Goal: Information Seeking & Learning: Learn about a topic

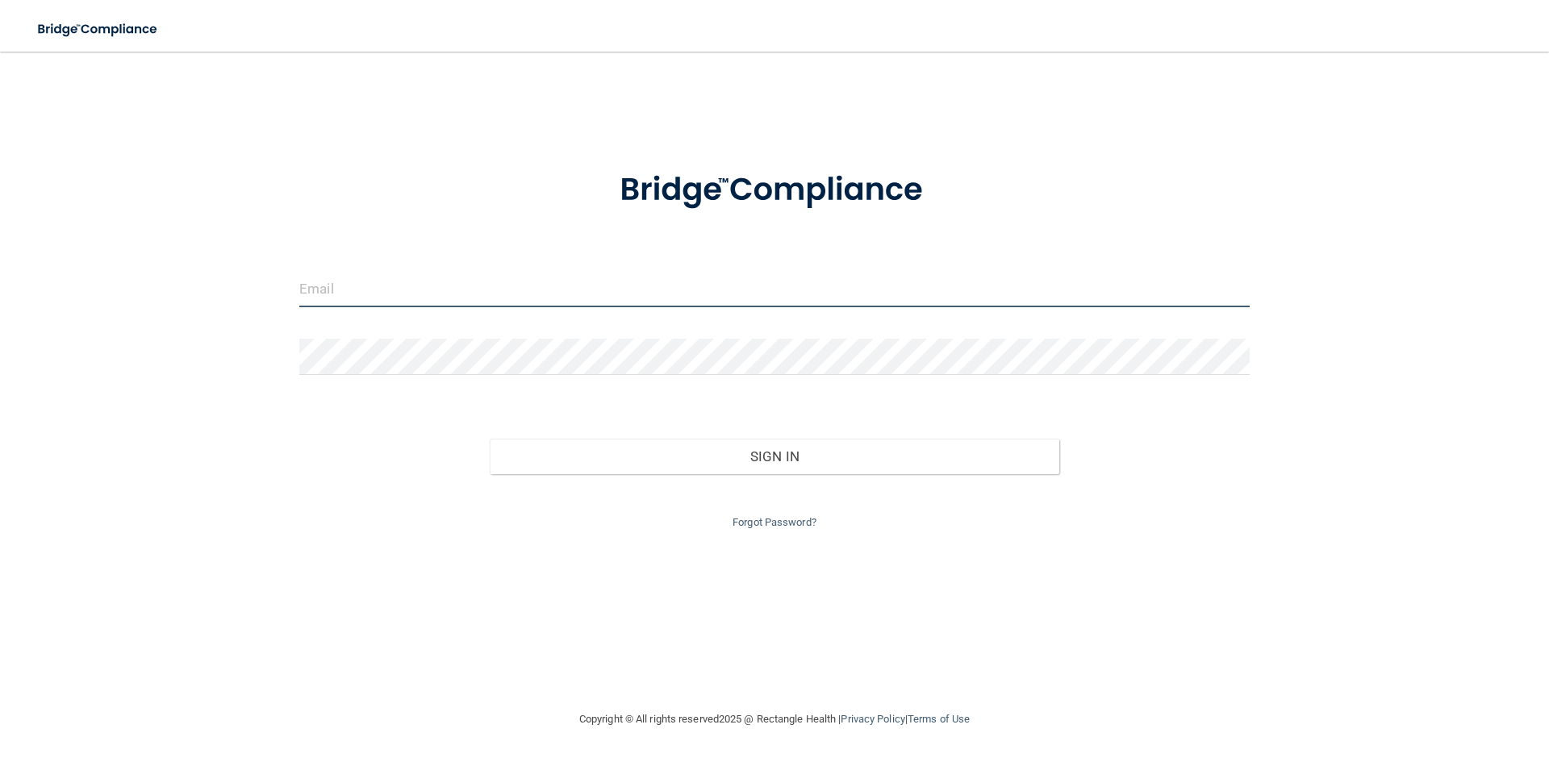
click at [363, 297] on input "email" at bounding box center [774, 289] width 950 height 36
type input "[PERSON_NAME][EMAIL_ADDRESS][DOMAIN_NAME]"
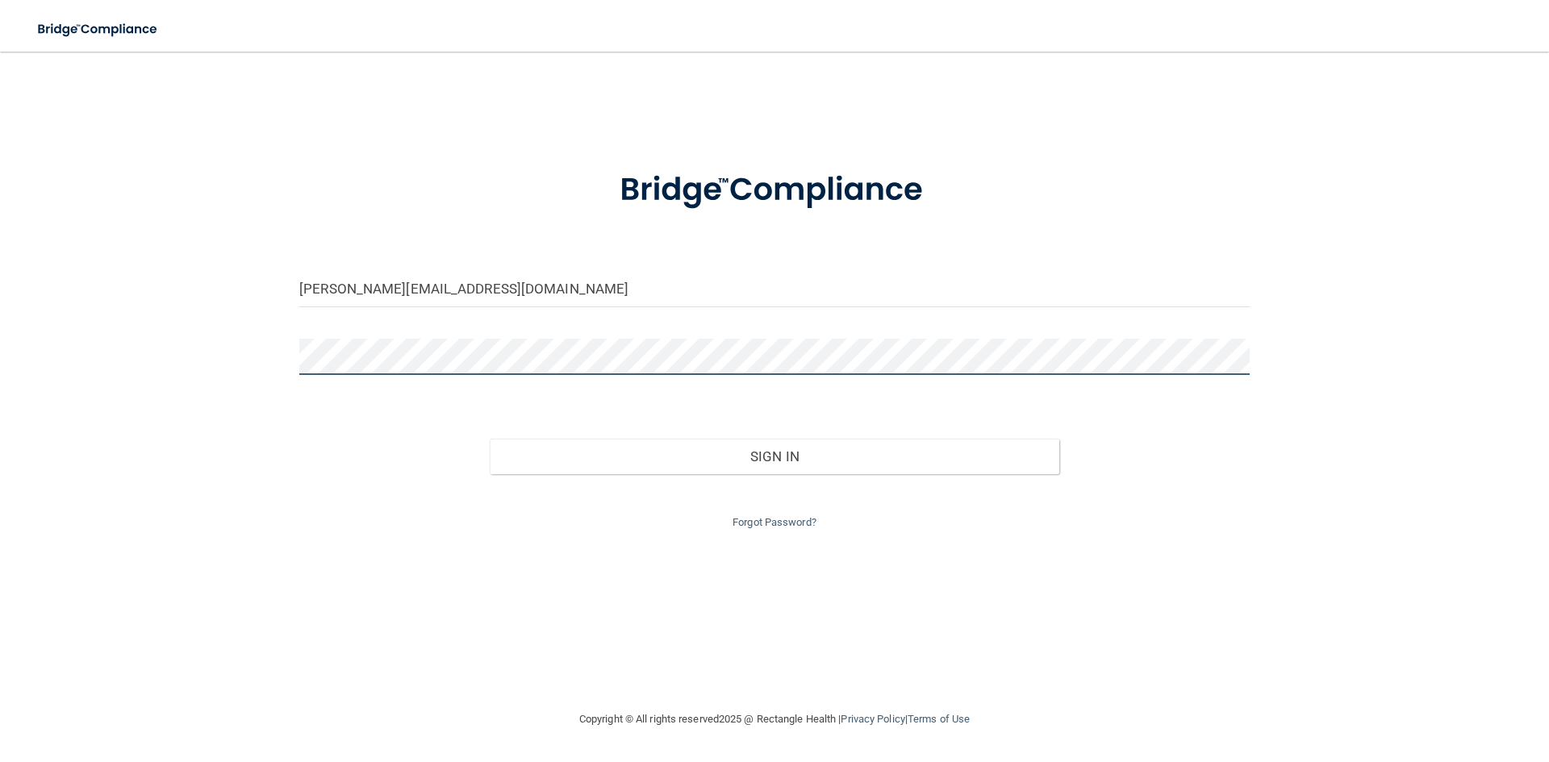
click at [490, 439] on button "Sign In" at bounding box center [775, 456] width 570 height 35
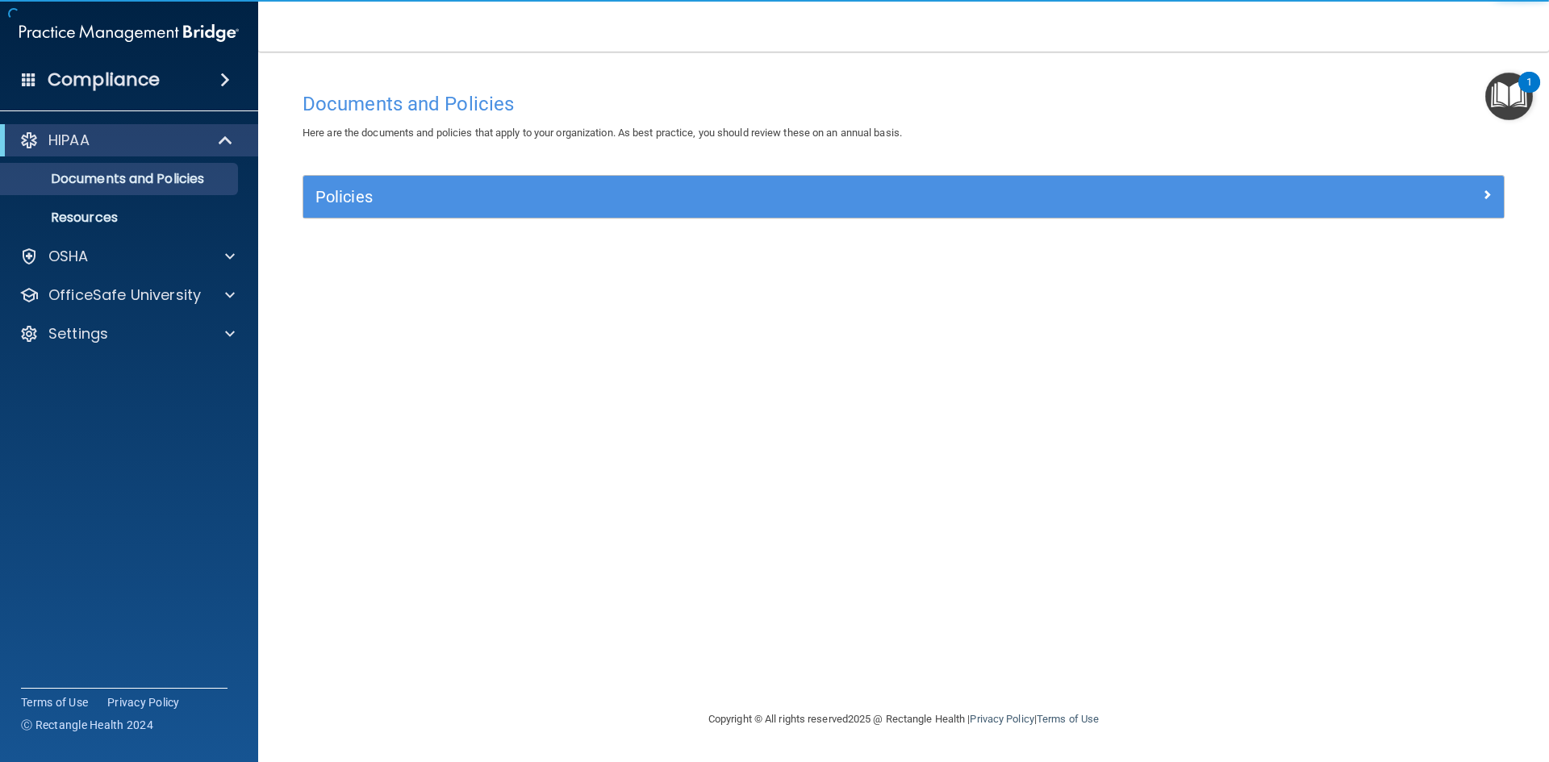
click at [1028, 393] on div "Documents and Policies Here are the documents and policies that apply to your o…" at bounding box center [903, 397] width 1226 height 626
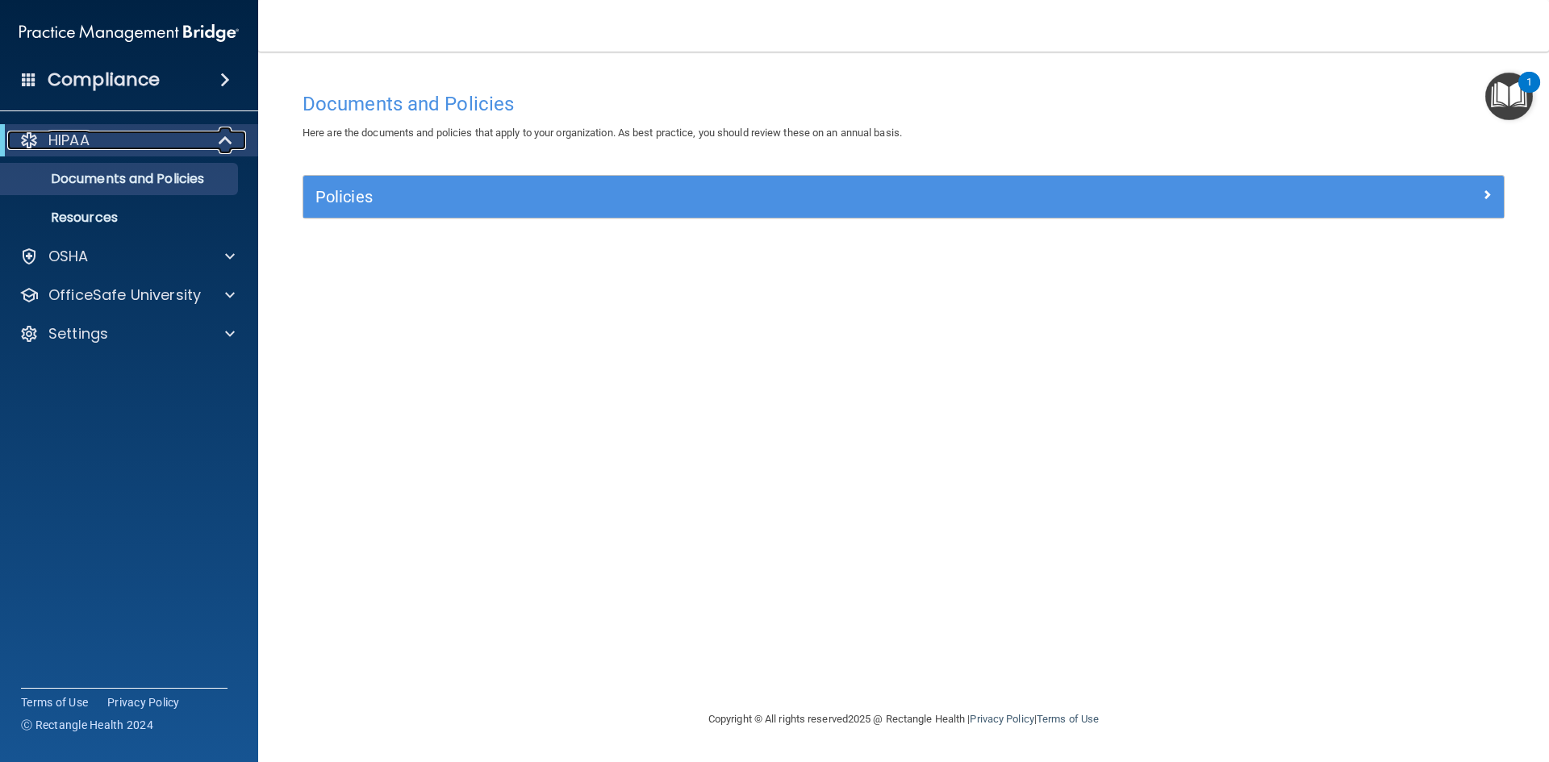
click at [56, 142] on p "HIPAA" at bounding box center [68, 140] width 41 height 19
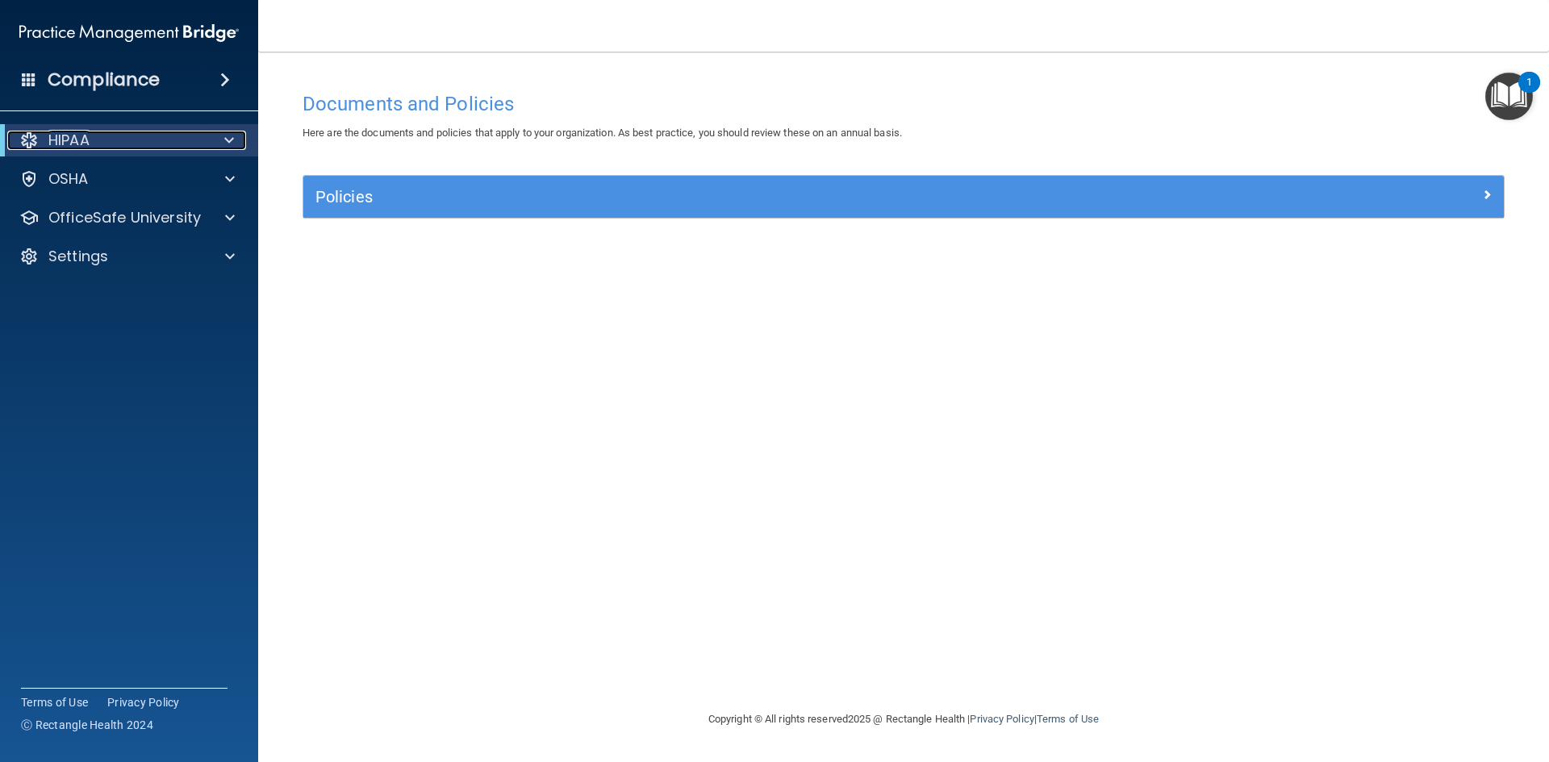
click at [64, 142] on p "HIPAA" at bounding box center [68, 140] width 41 height 19
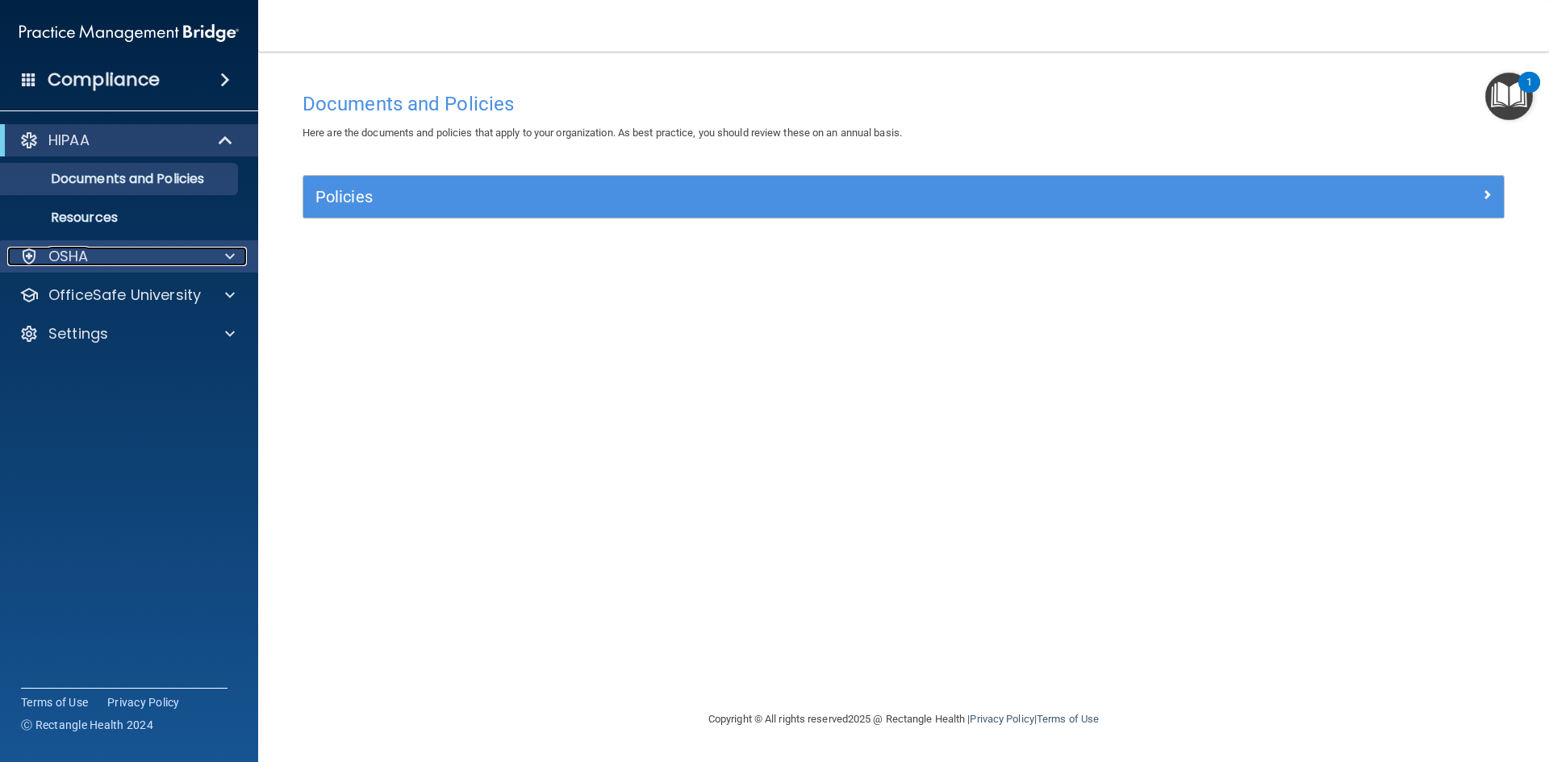
click at [73, 247] on p "OSHA" at bounding box center [68, 256] width 40 height 19
click at [110, 179] on p "Documents and Policies" at bounding box center [120, 179] width 220 height 16
click at [96, 223] on p "Resources" at bounding box center [120, 218] width 220 height 16
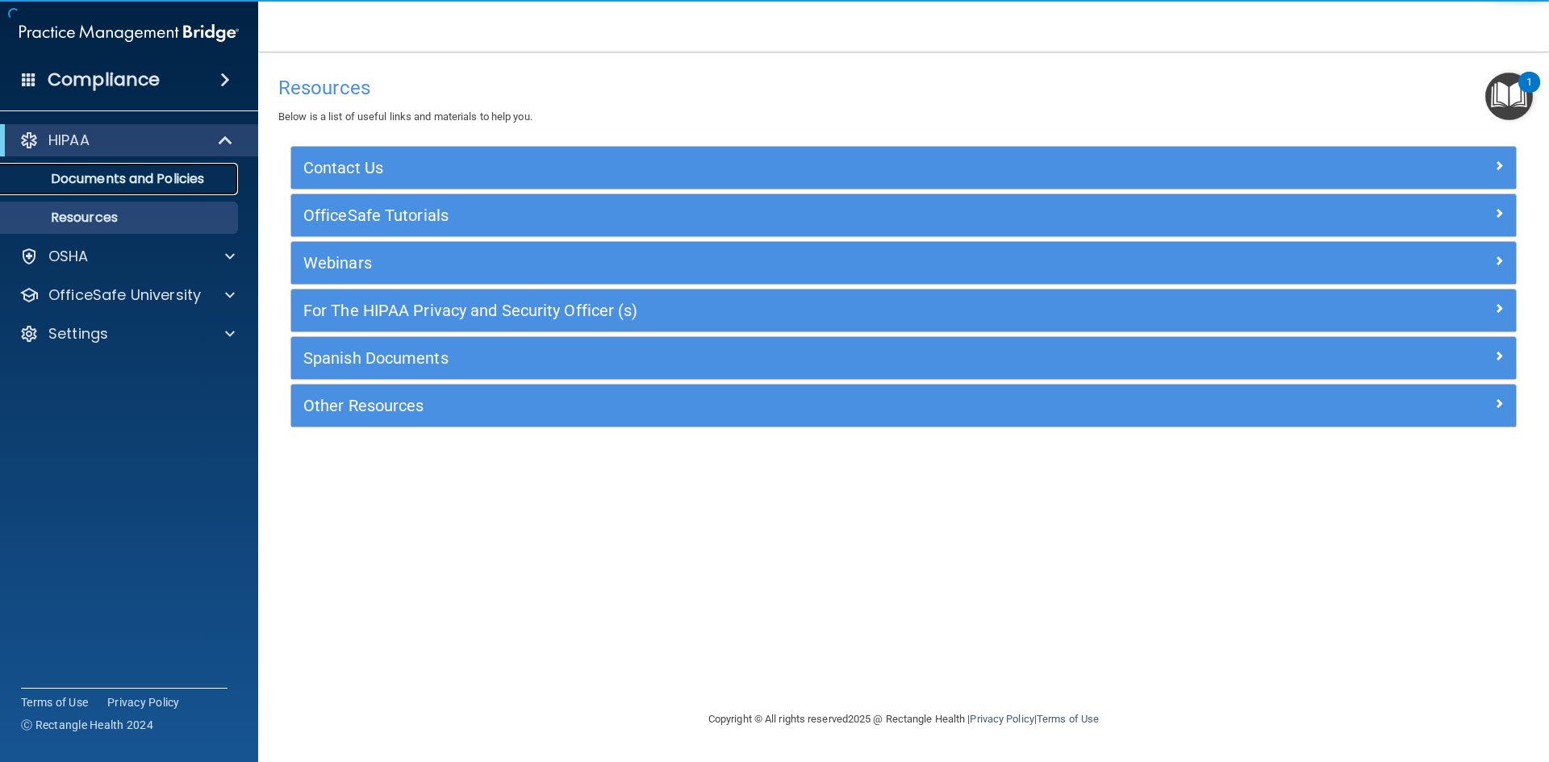
click at [98, 178] on p "Documents and Policies" at bounding box center [120, 179] width 220 height 16
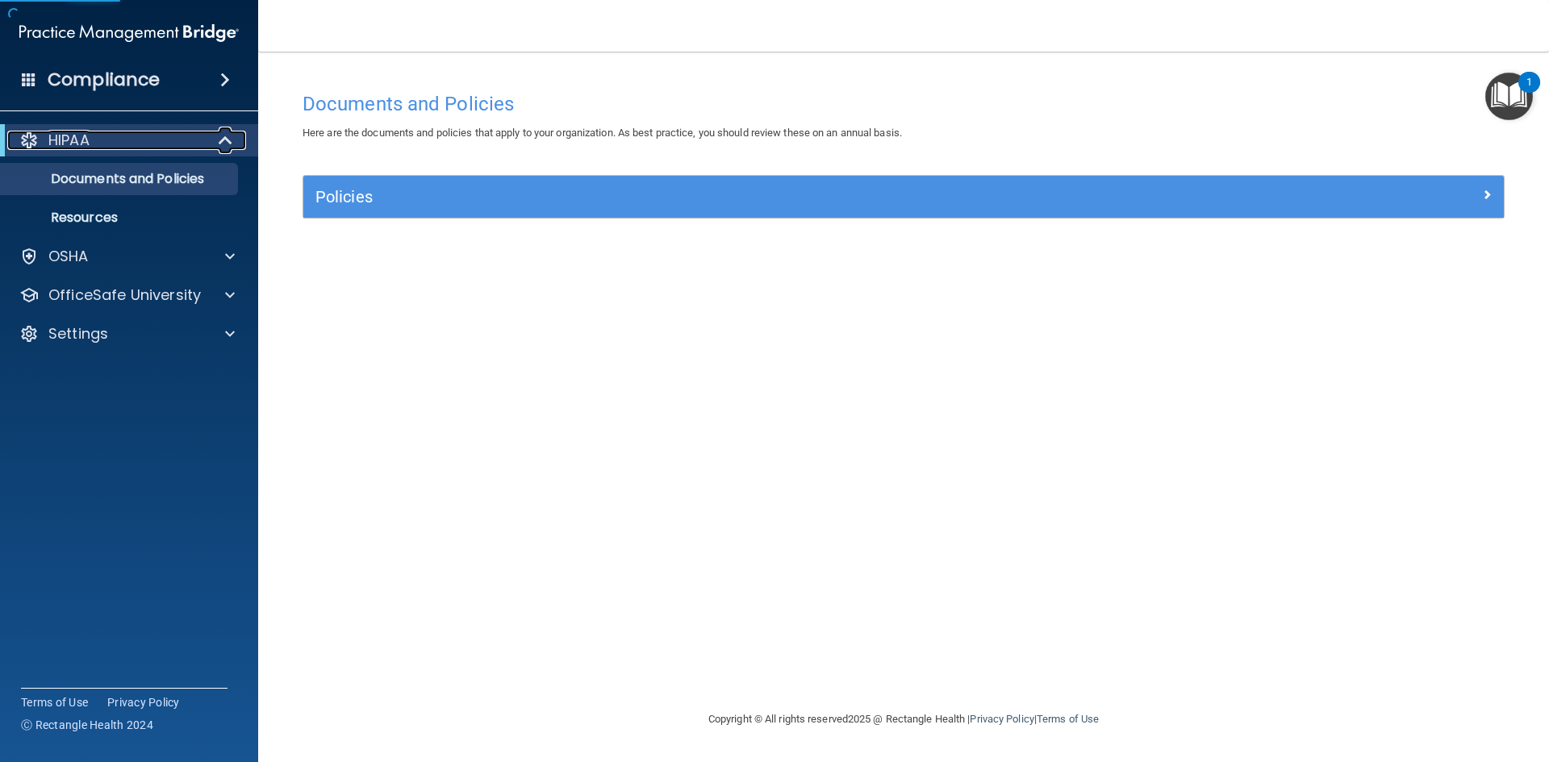
click at [226, 145] on span at bounding box center [227, 140] width 14 height 19
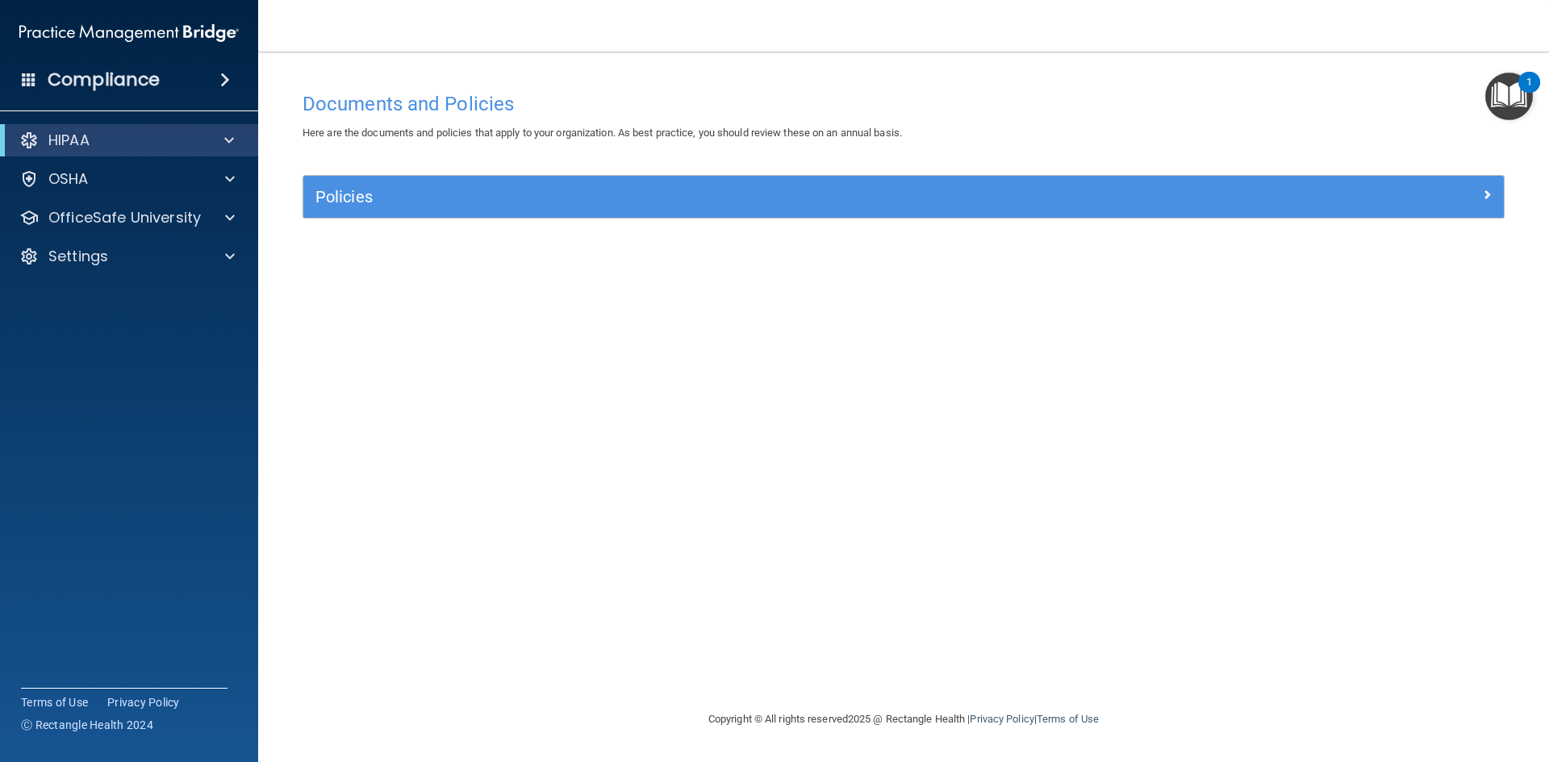
click at [799, 621] on div "Documents and Policies Here are the documents and policies that apply to your o…" at bounding box center [903, 397] width 1226 height 626
click at [1507, 95] on img "Open Resource Center, 1 new notification" at bounding box center [1509, 97] width 48 height 48
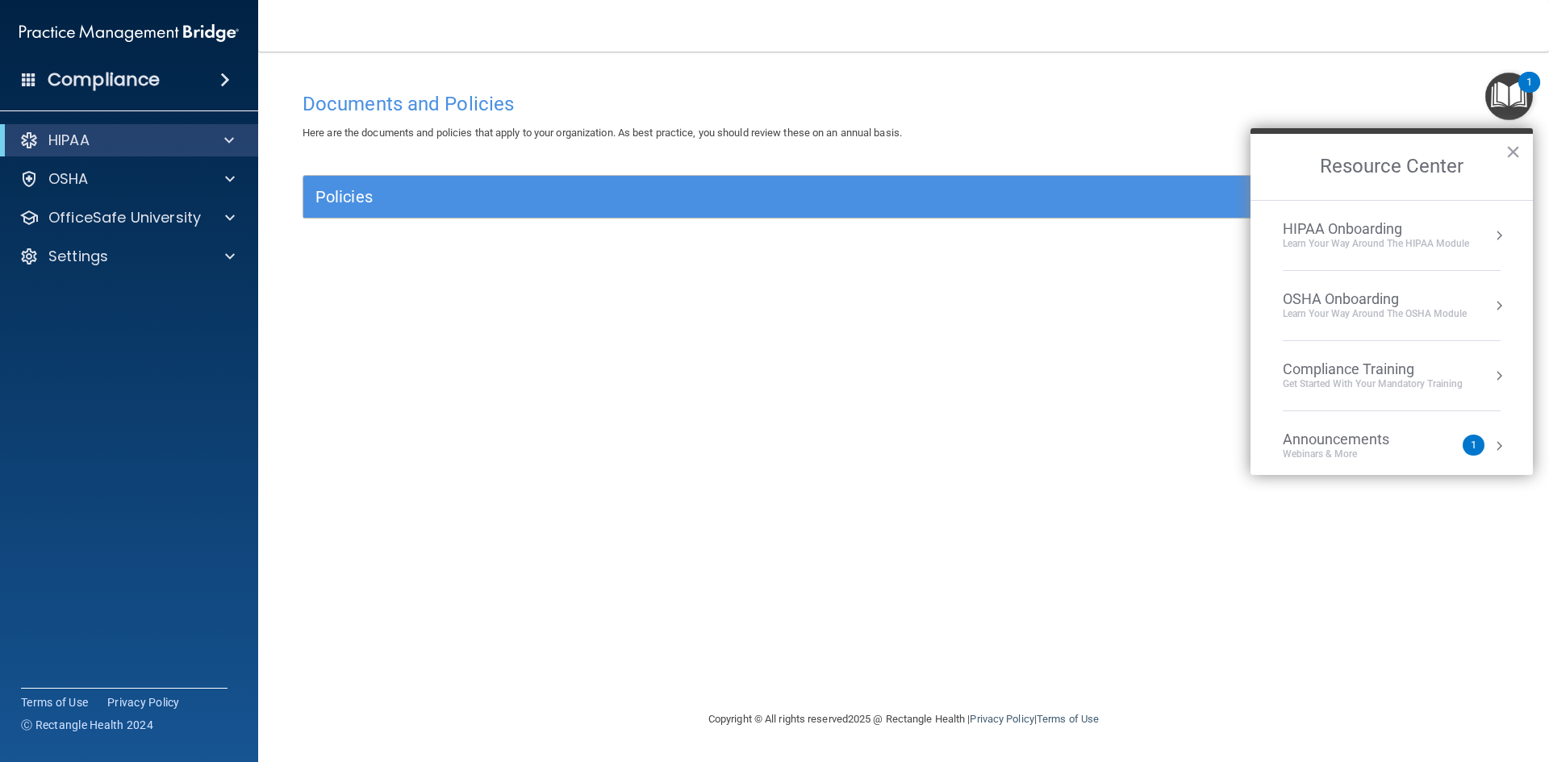
drag, startPoint x: 1097, startPoint y: 477, endPoint x: 1298, endPoint y: 270, distance: 288.1
click at [1112, 454] on div "Documents and Policies Here are the documents and policies that apply to your o…" at bounding box center [903, 397] width 1226 height 626
click at [1508, 154] on button "×" at bounding box center [1512, 152] width 15 height 26
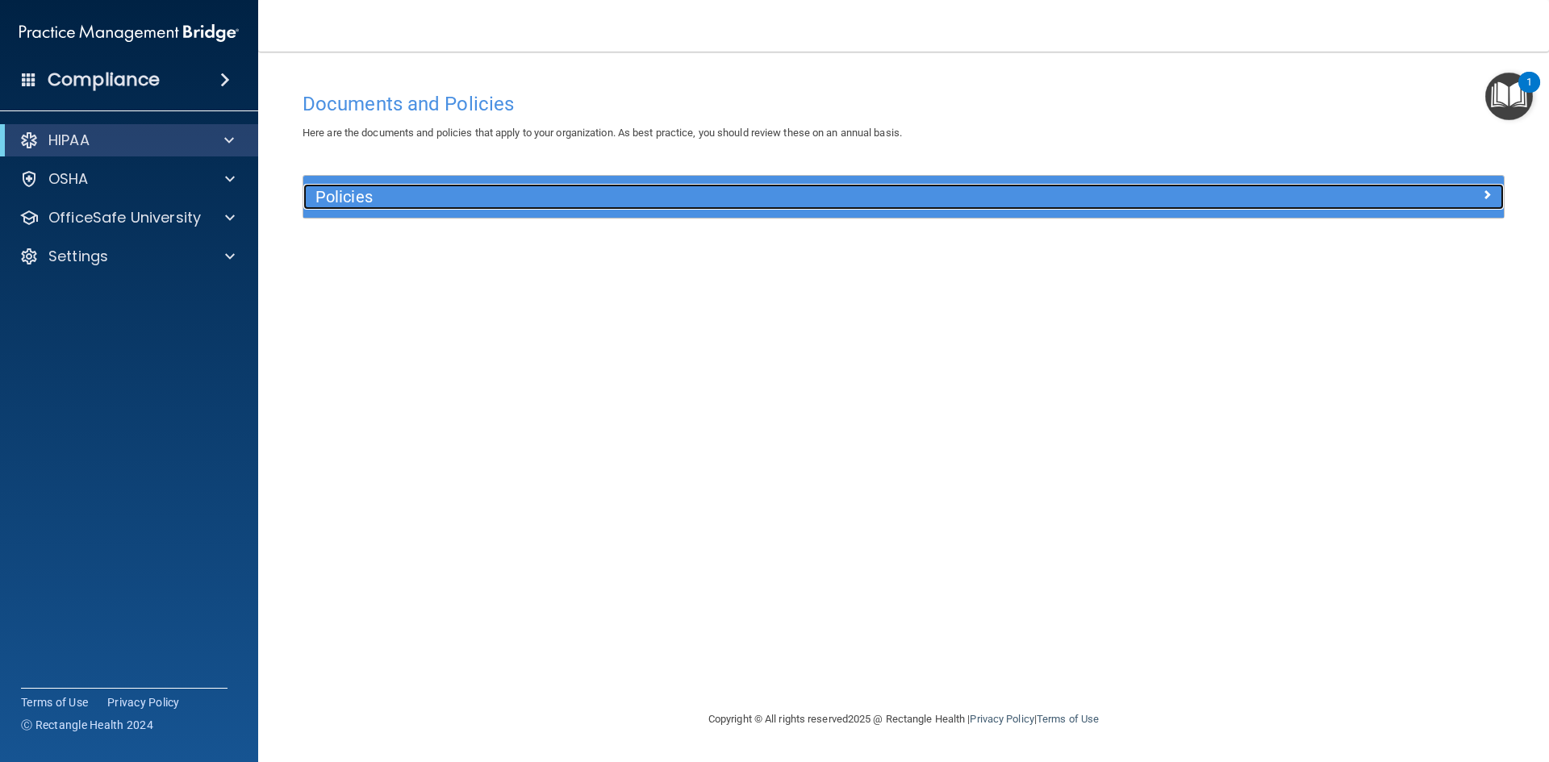
click at [1480, 195] on div at bounding box center [1354, 193] width 300 height 19
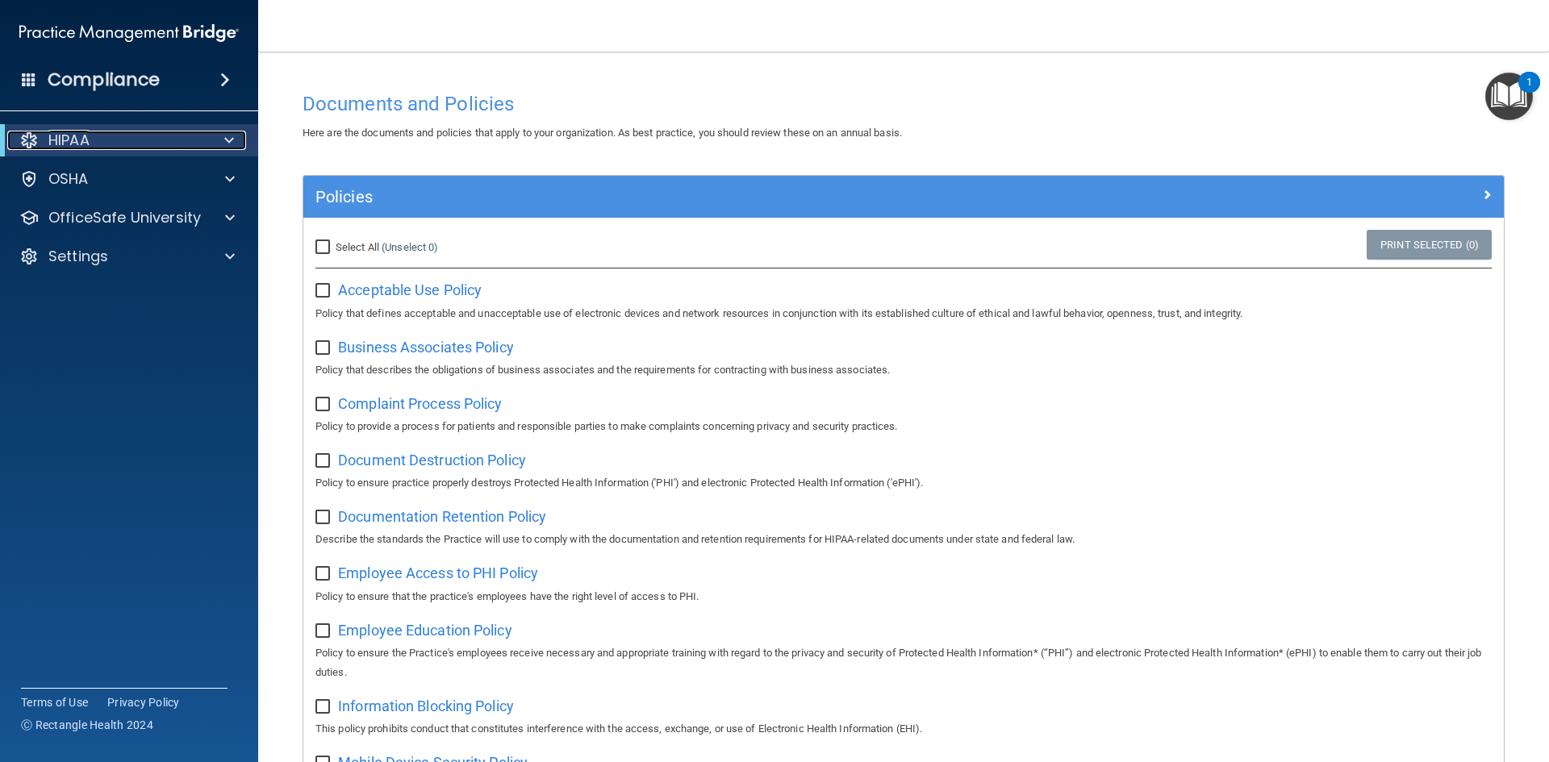
click at [131, 147] on div "HIPAA" at bounding box center [106, 140] width 199 height 19
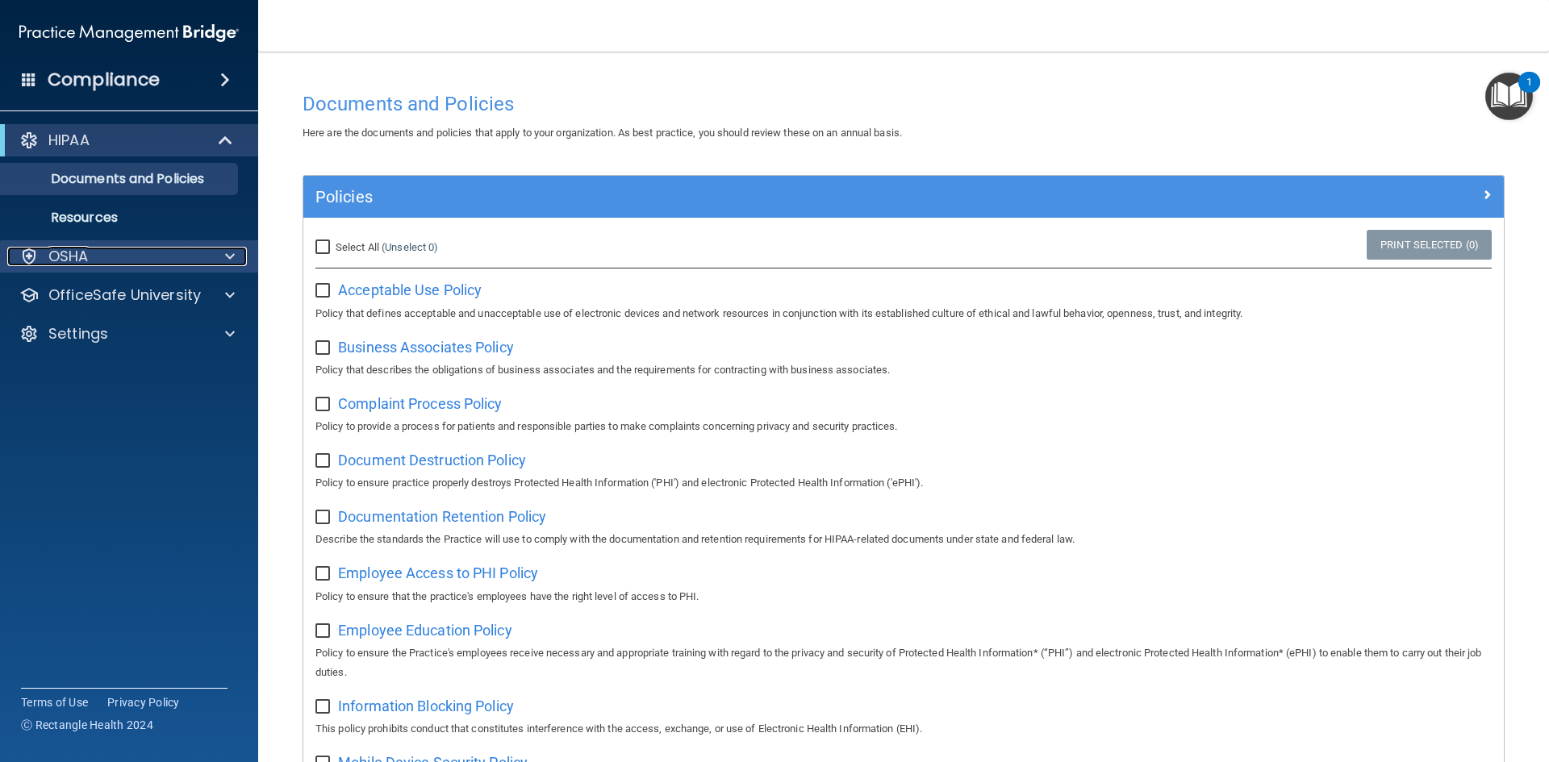
click at [83, 256] on p "OSHA" at bounding box center [68, 256] width 40 height 19
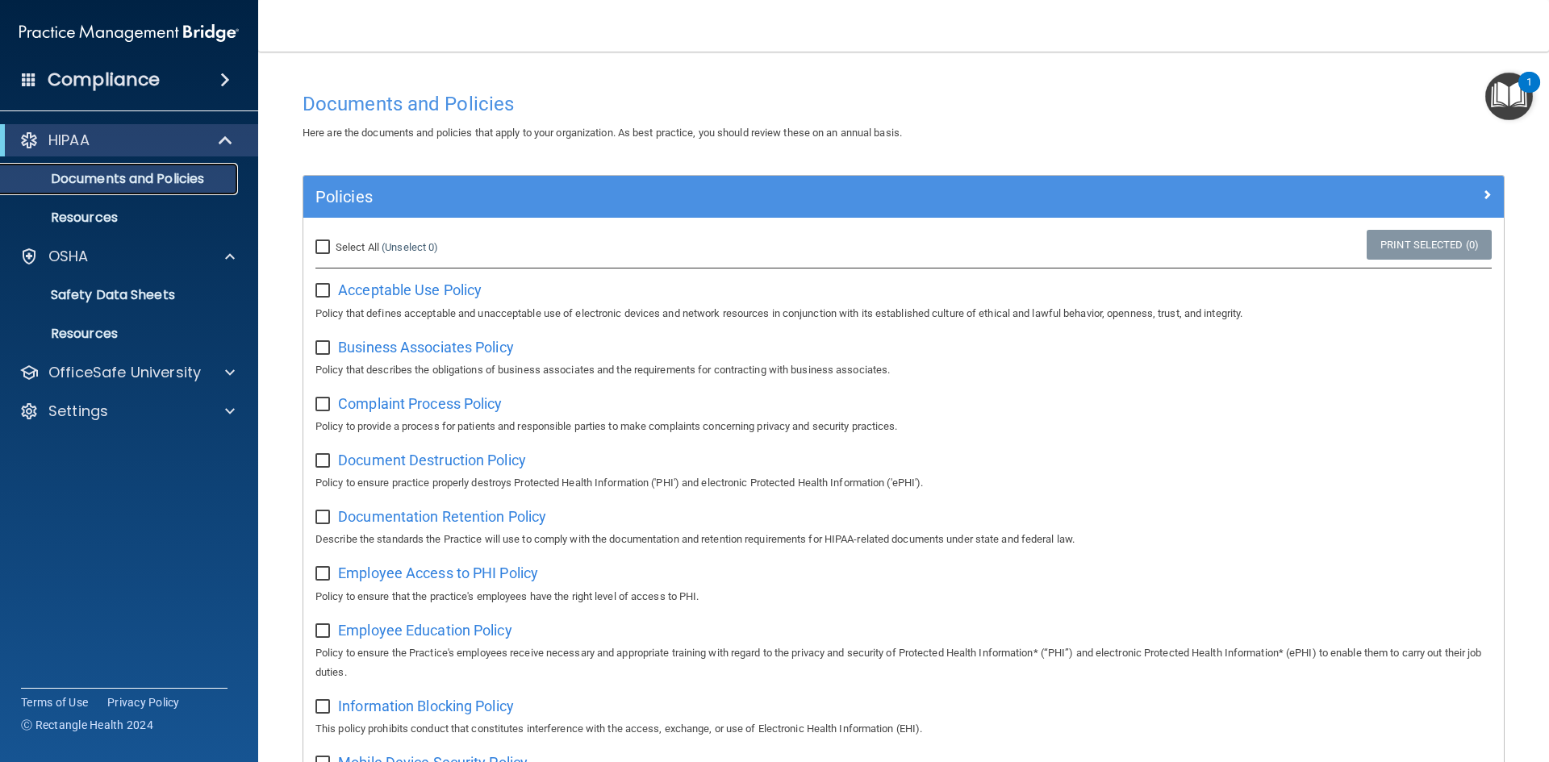
click at [129, 184] on p "Documents and Policies" at bounding box center [120, 179] width 220 height 16
click at [106, 215] on p "Resources" at bounding box center [120, 218] width 220 height 16
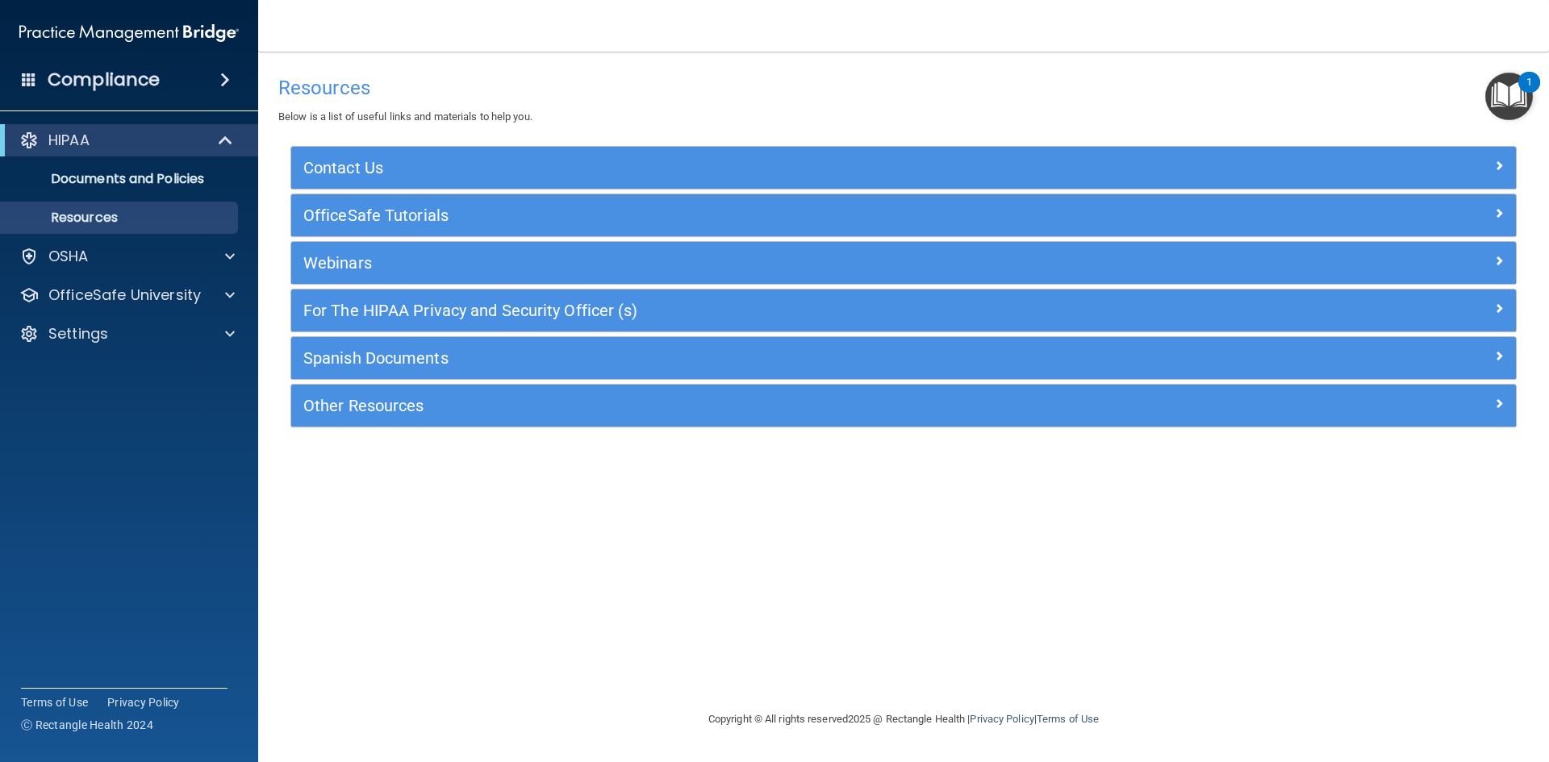
click at [220, 77] on span at bounding box center [225, 79] width 10 height 19
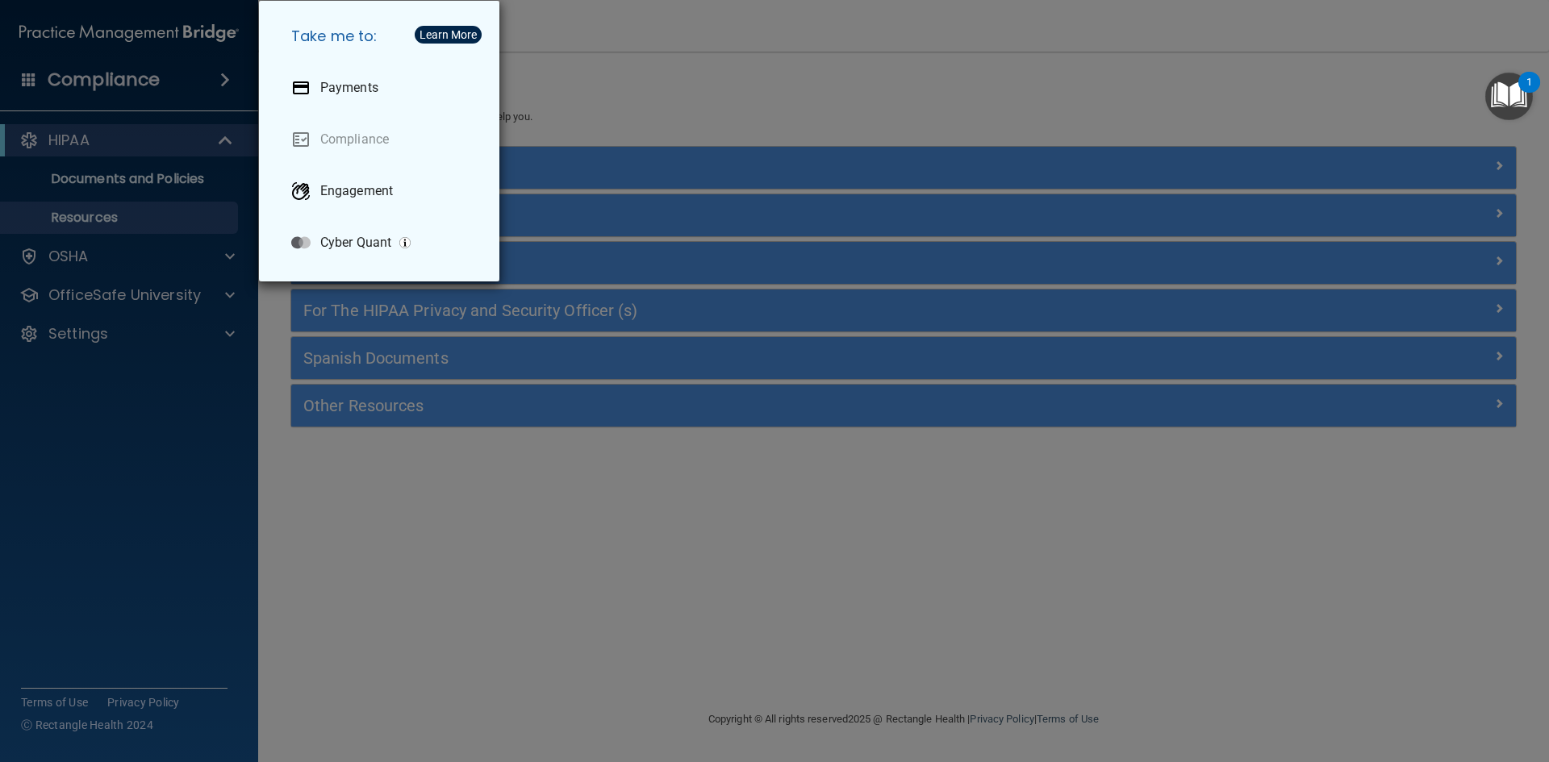
click at [418, 476] on div "Take me to: Payments Compliance Engagement Cyber Quant" at bounding box center [774, 381] width 1549 height 762
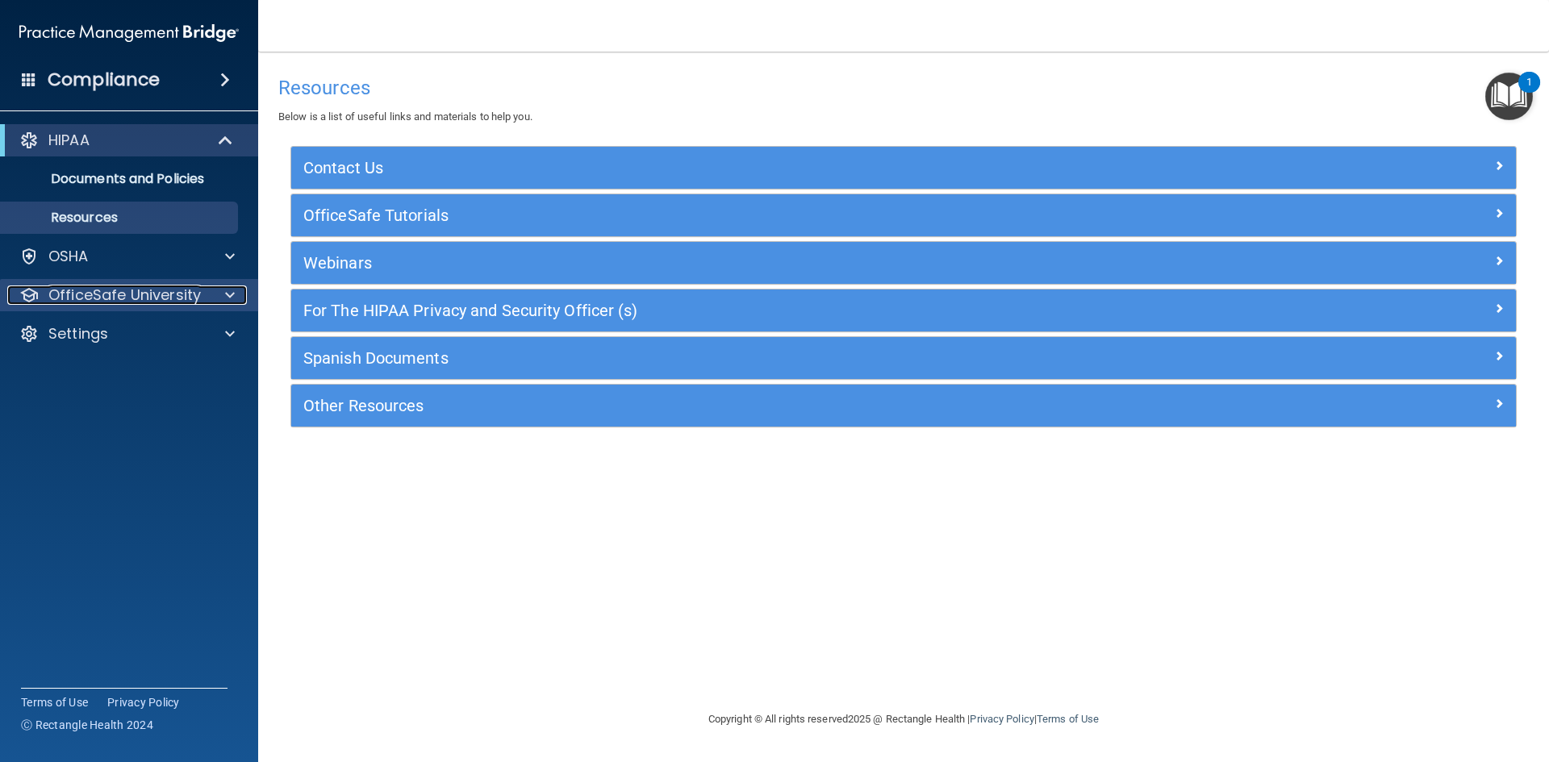
click at [150, 292] on p "OfficeSafe University" at bounding box center [124, 295] width 152 height 19
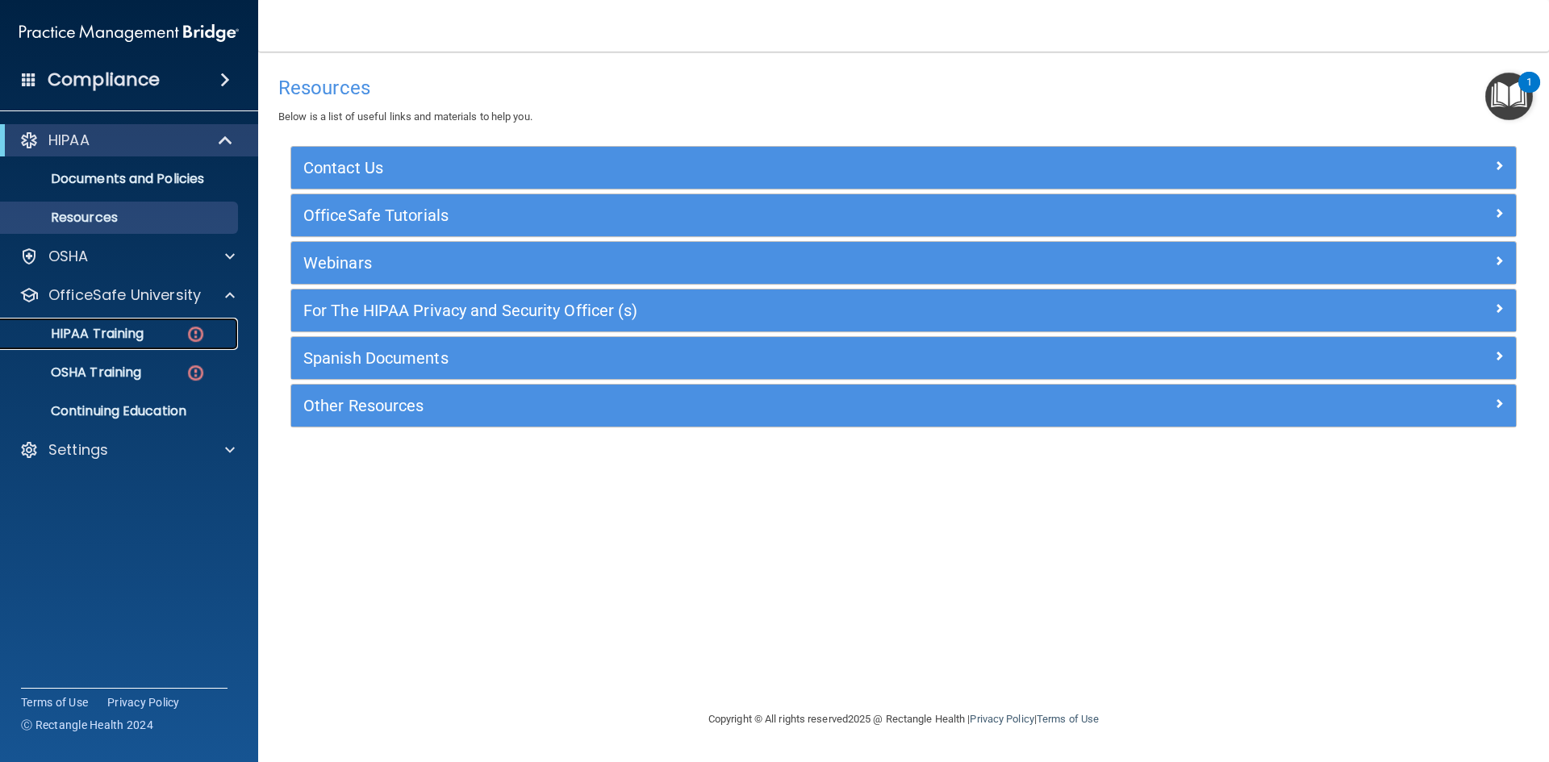
click at [124, 340] on p "HIPAA Training" at bounding box center [76, 334] width 133 height 16
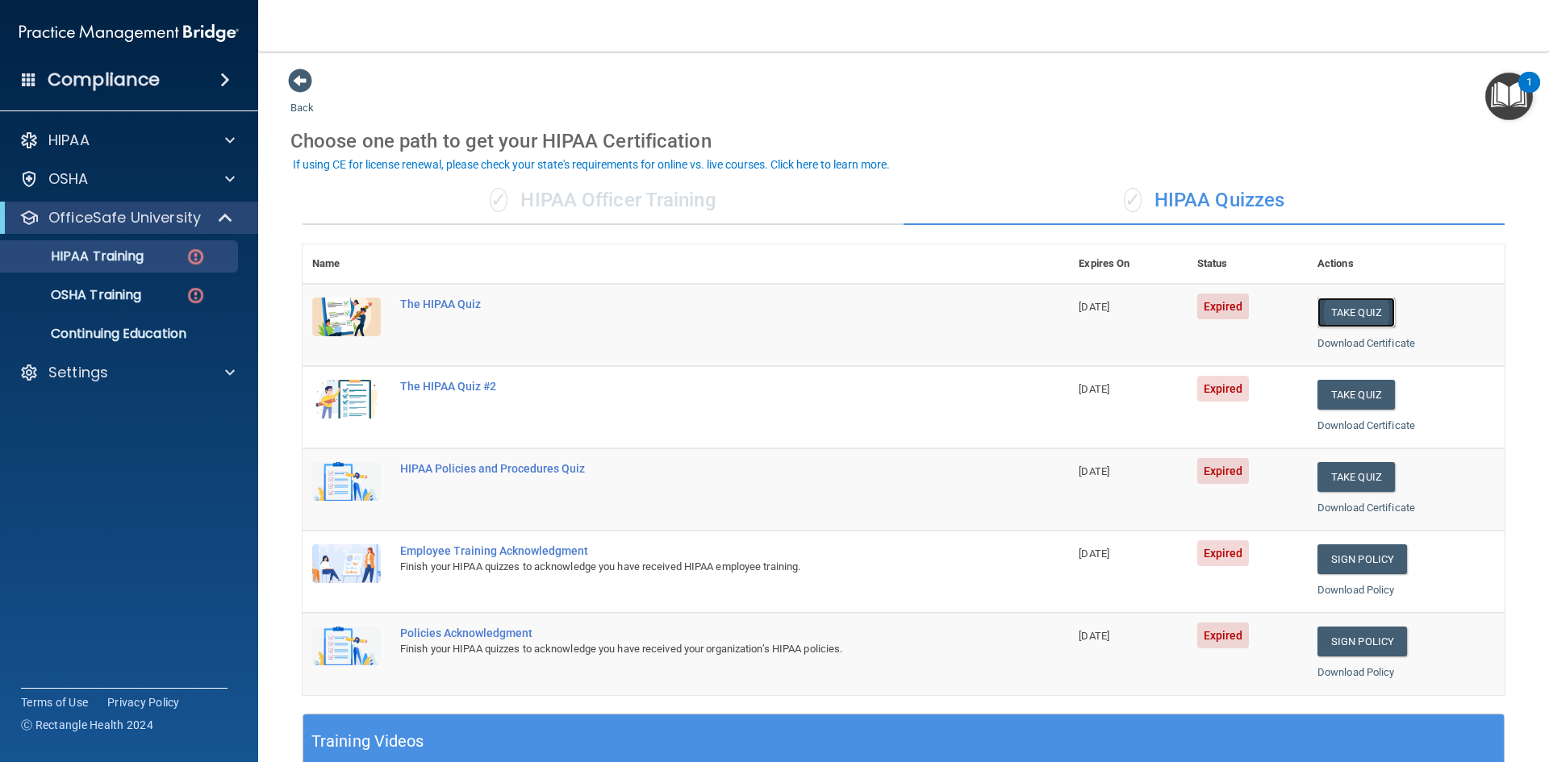
click at [1332, 308] on button "Take Quiz" at bounding box center [1355, 313] width 77 height 30
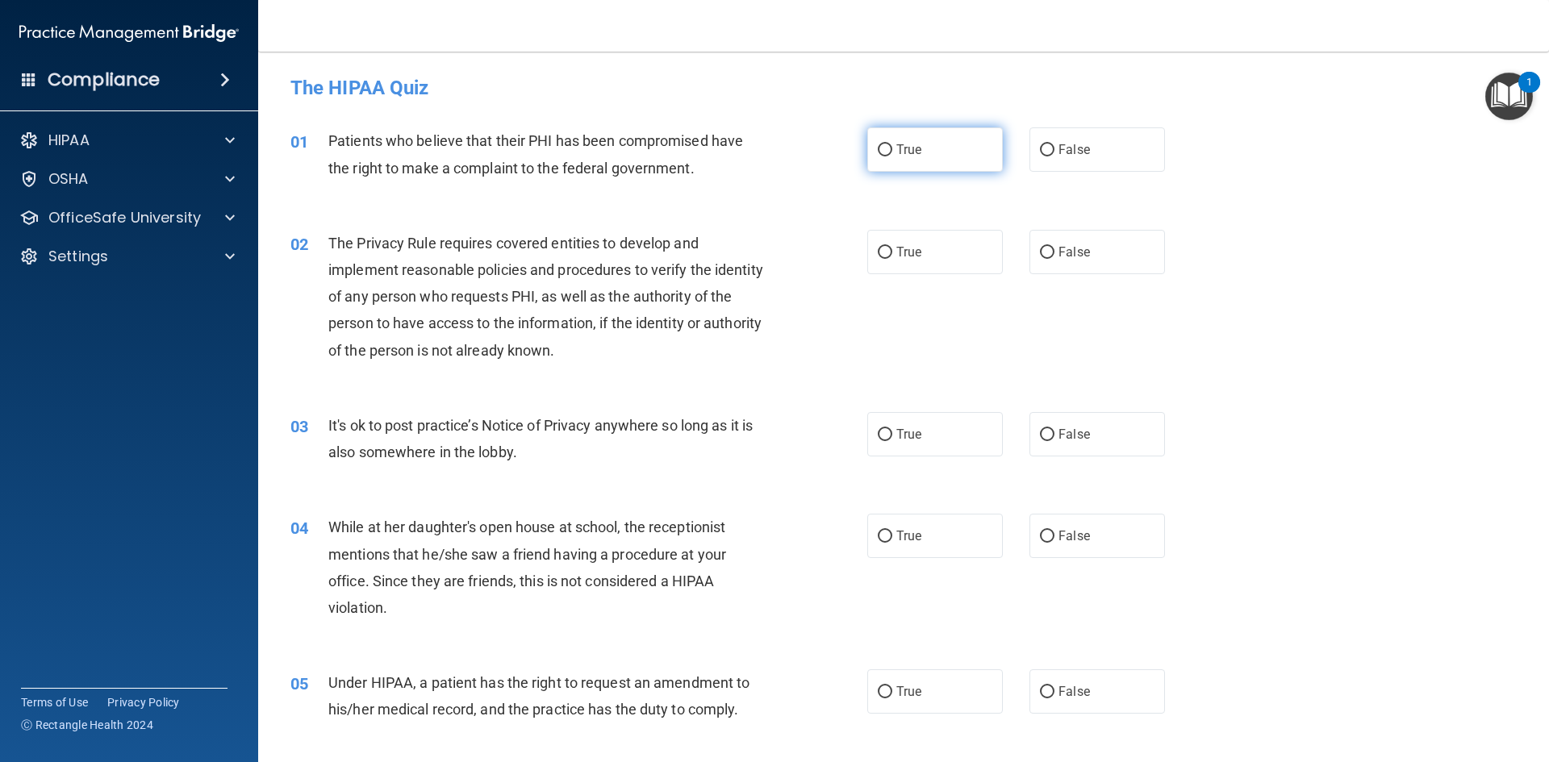
click at [879, 152] on input "True" at bounding box center [885, 150] width 15 height 12
radio input "true"
drag, startPoint x: 1047, startPoint y: 248, endPoint x: 1048, endPoint y: 342, distance: 93.6
click at [1047, 249] on label "False" at bounding box center [1097, 252] width 136 height 44
click at [1047, 249] on input "False" at bounding box center [1047, 253] width 15 height 12
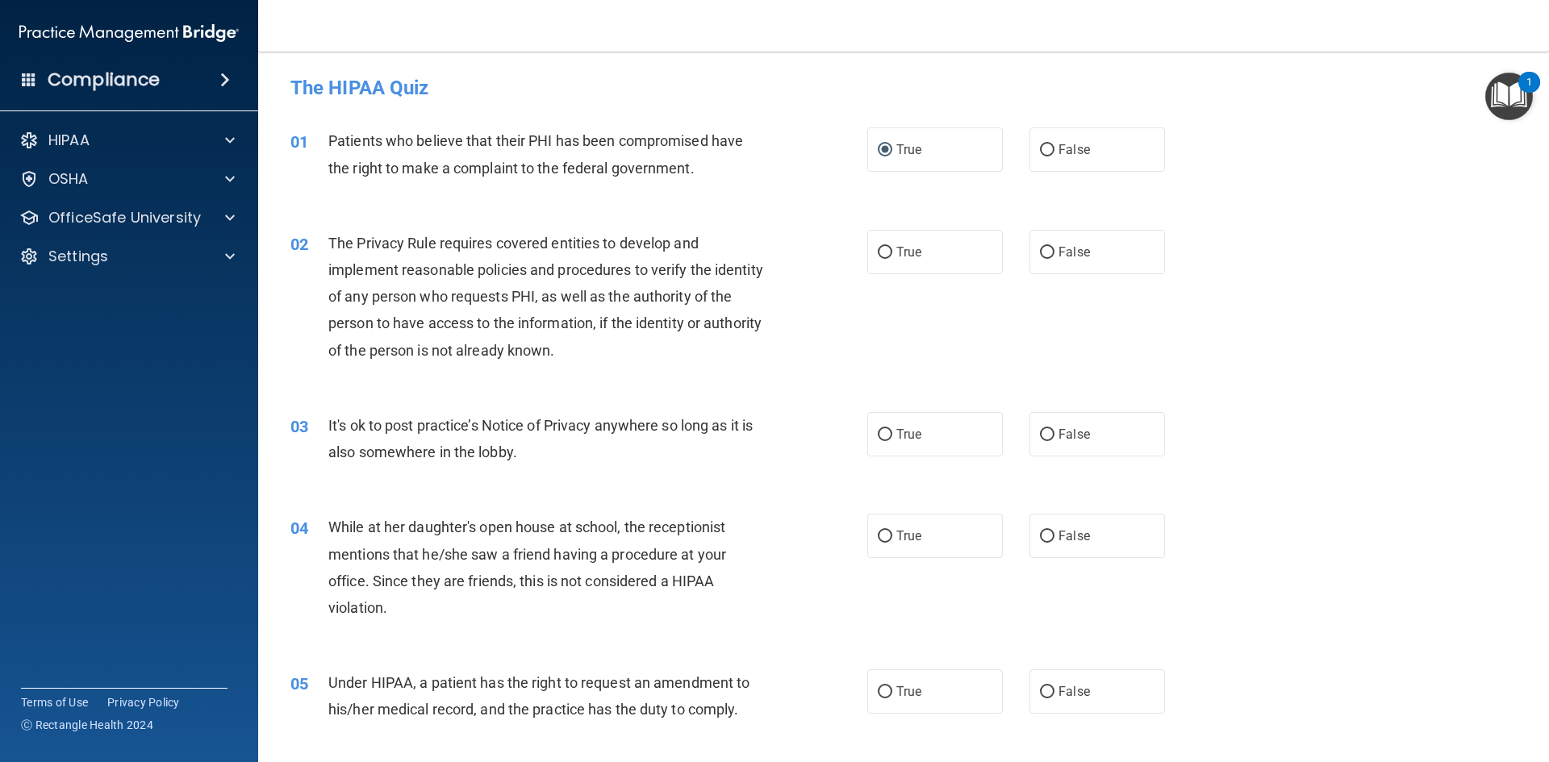
radio input "true"
click at [1041, 430] on input "False" at bounding box center [1047, 435] width 15 height 12
radio input "true"
click at [1039, 545] on label "False" at bounding box center [1097, 536] width 136 height 44
click at [1040, 543] on input "False" at bounding box center [1047, 537] width 15 height 12
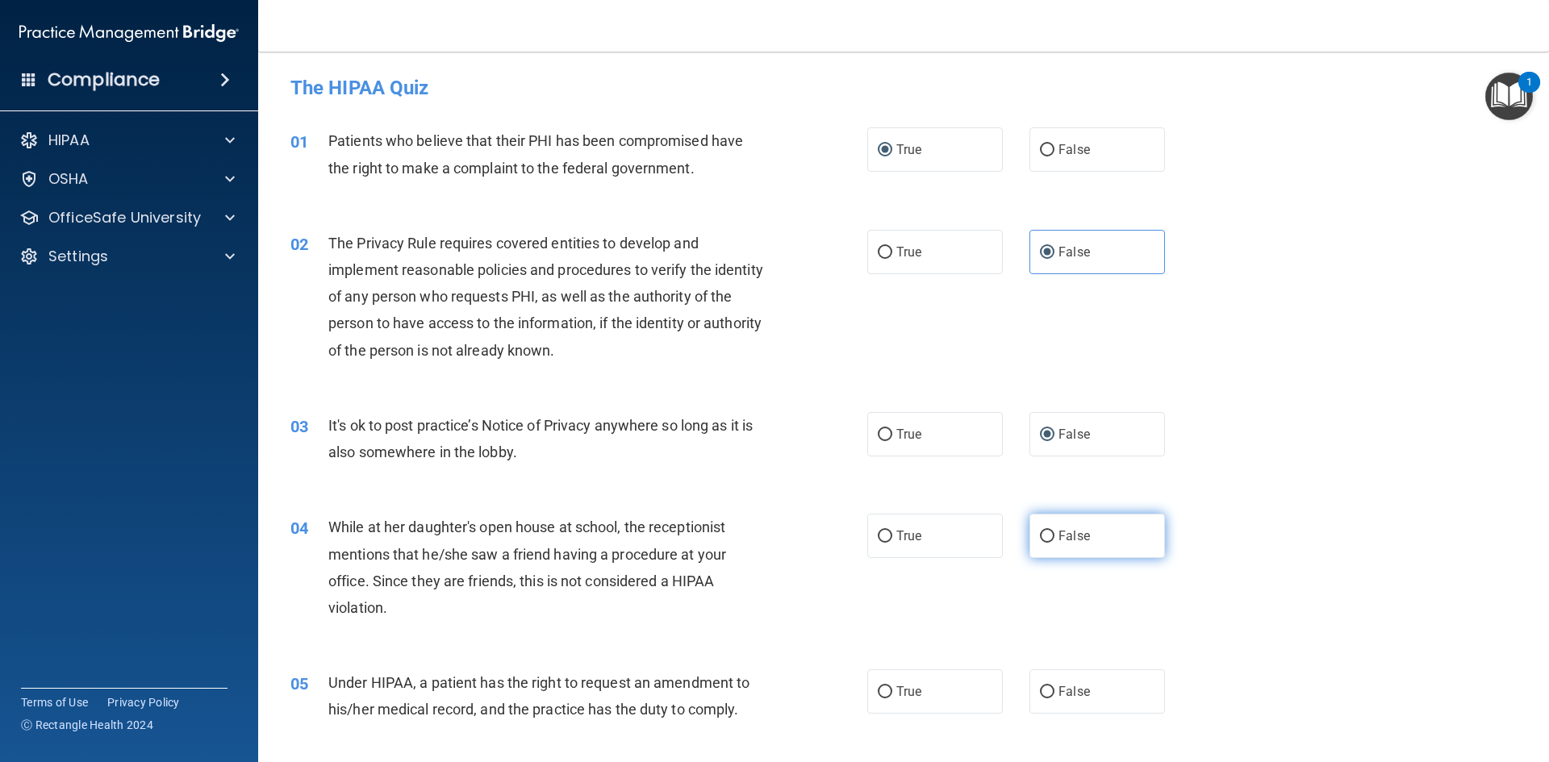
radio input "true"
drag, startPoint x: 890, startPoint y: 698, endPoint x: 908, endPoint y: 630, distance: 70.3
click at [891, 696] on label "True" at bounding box center [935, 692] width 136 height 44
click at [891, 696] on input "True" at bounding box center [885, 693] width 15 height 12
radio input "true"
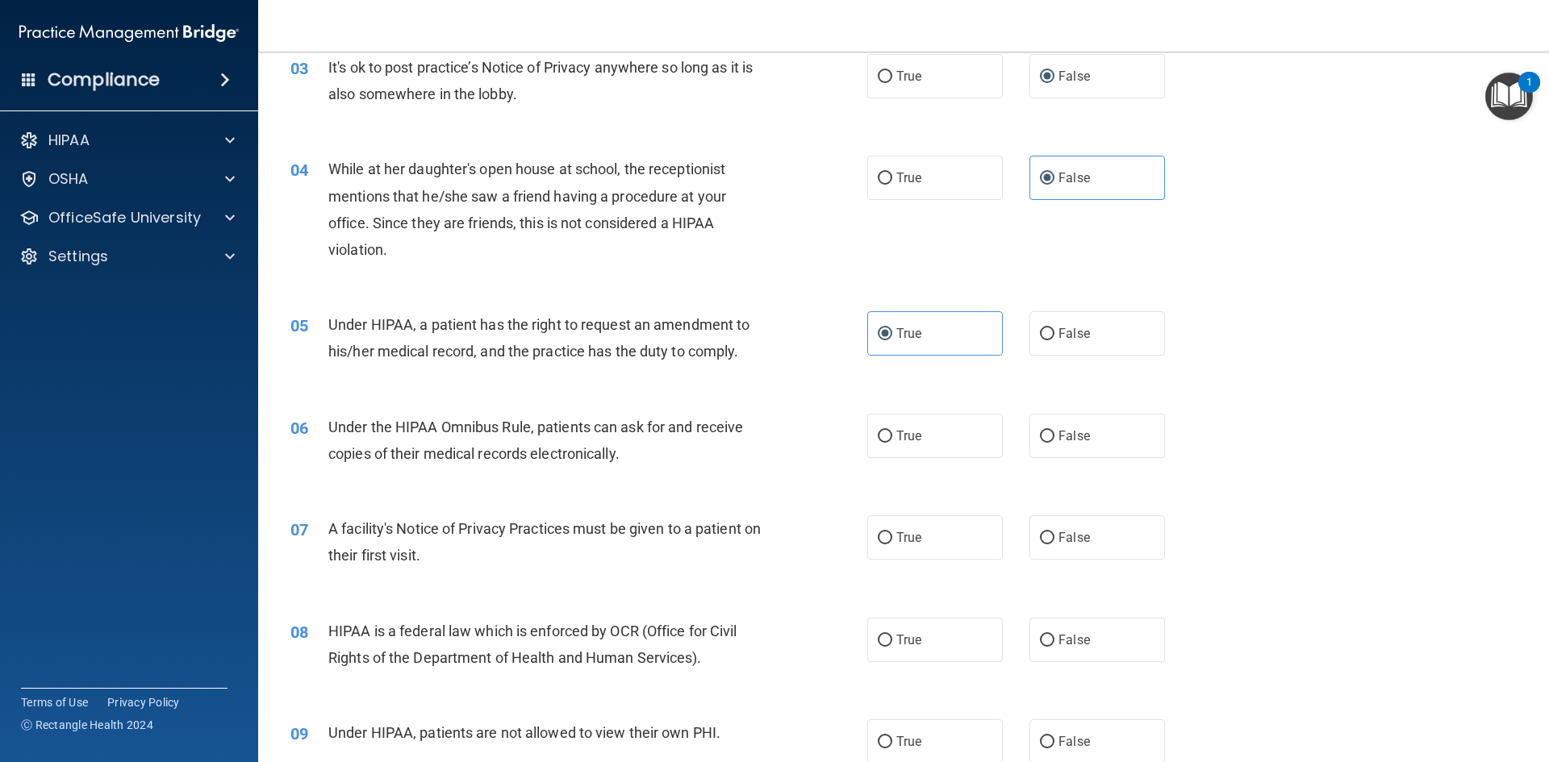
scroll to position [403, 0]
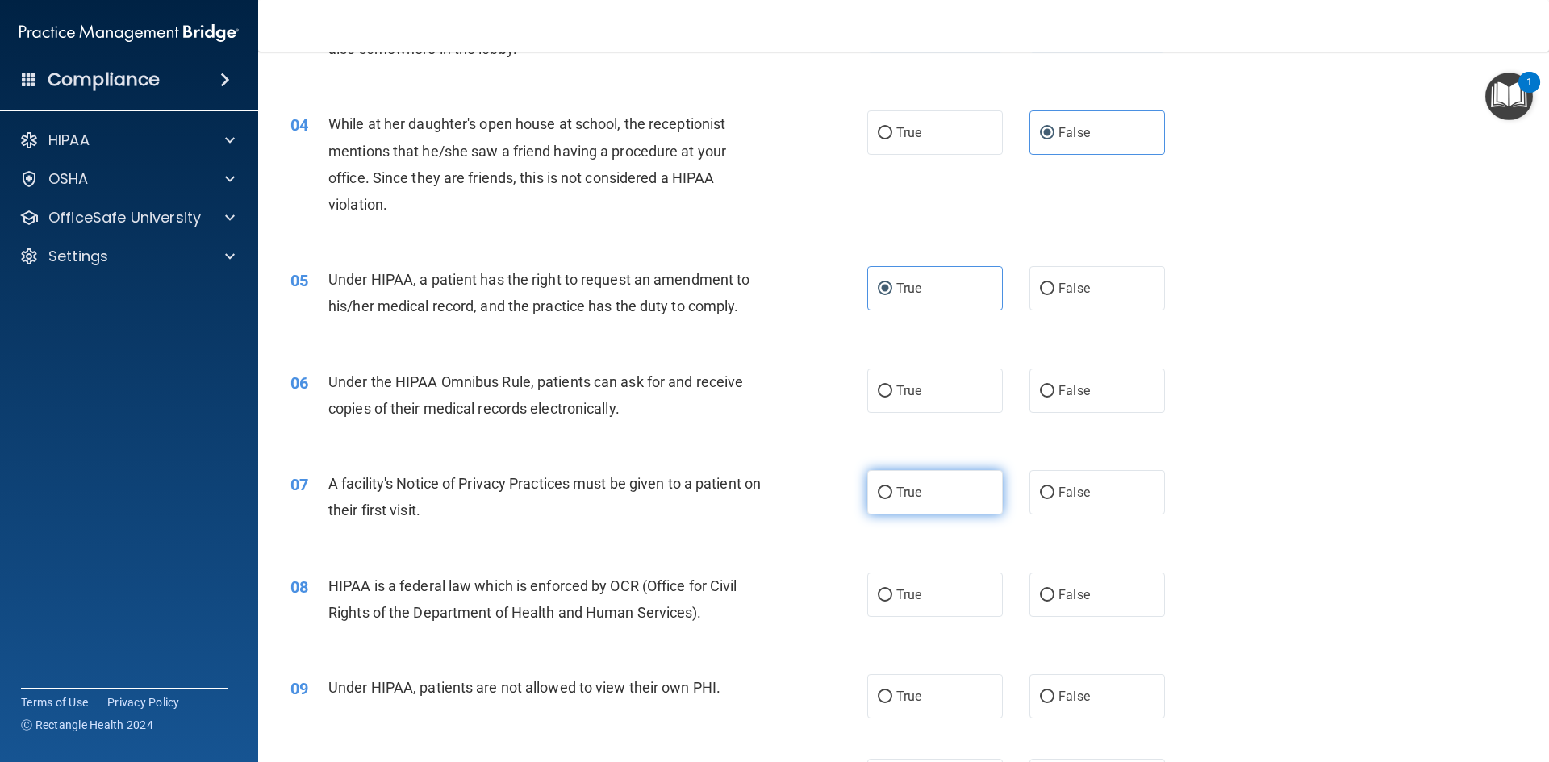
drag, startPoint x: 880, startPoint y: 390, endPoint x: 947, endPoint y: 493, distance: 123.1
click at [882, 395] on input "True" at bounding box center [885, 392] width 15 height 12
radio input "true"
click at [1040, 490] on input "False" at bounding box center [1047, 493] width 15 height 12
radio input "true"
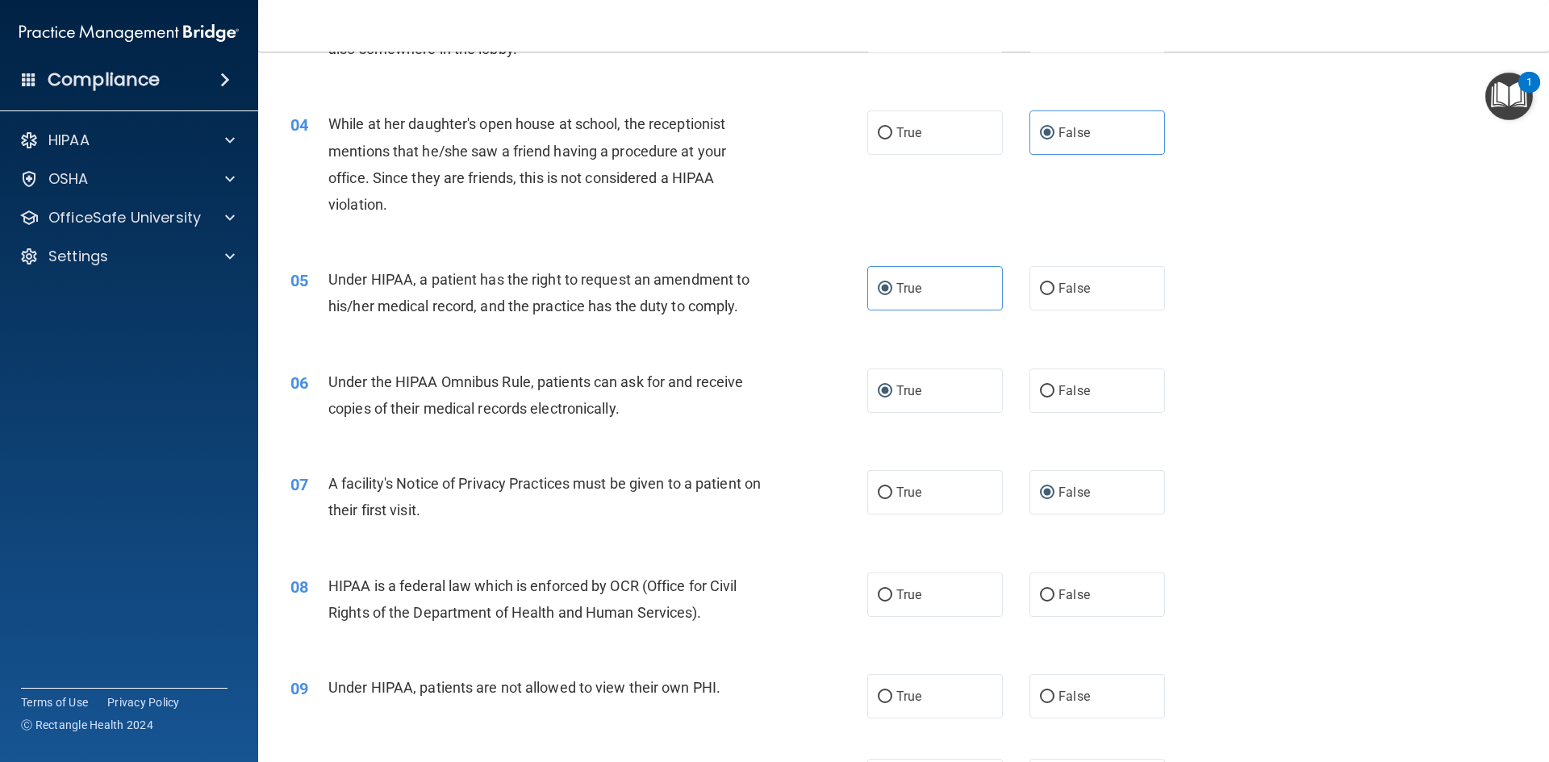
drag, startPoint x: 1044, startPoint y: 594, endPoint x: 1096, endPoint y: 565, distance: 59.9
click at [1045, 595] on input "False" at bounding box center [1047, 596] width 15 height 12
radio input "true"
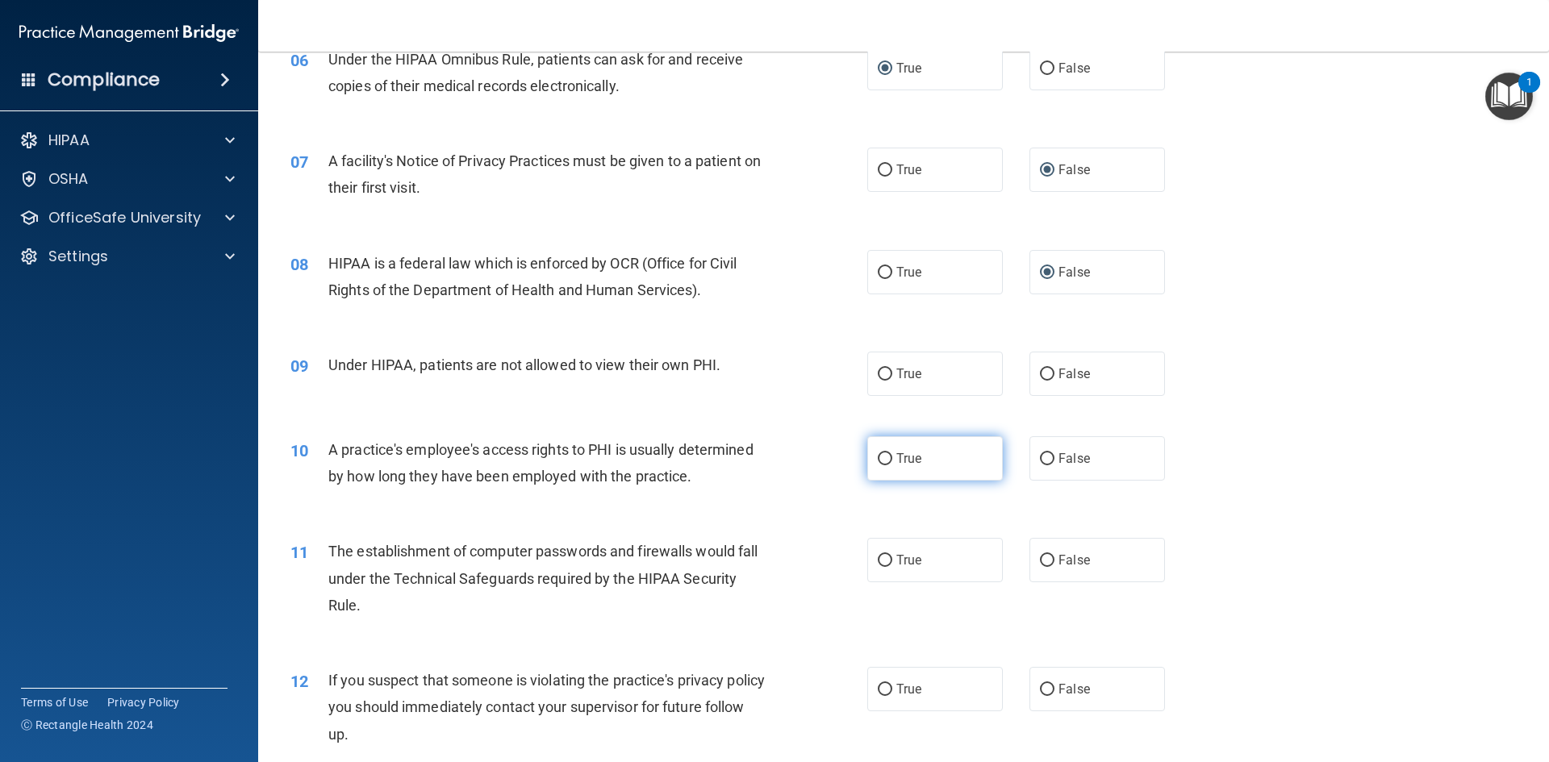
drag, startPoint x: 880, startPoint y: 372, endPoint x: 937, endPoint y: 453, distance: 98.5
click at [880, 374] on input "True" at bounding box center [885, 375] width 15 height 12
radio input "true"
click at [1048, 454] on label "False" at bounding box center [1097, 458] width 136 height 44
click at [1048, 454] on input "False" at bounding box center [1047, 459] width 15 height 12
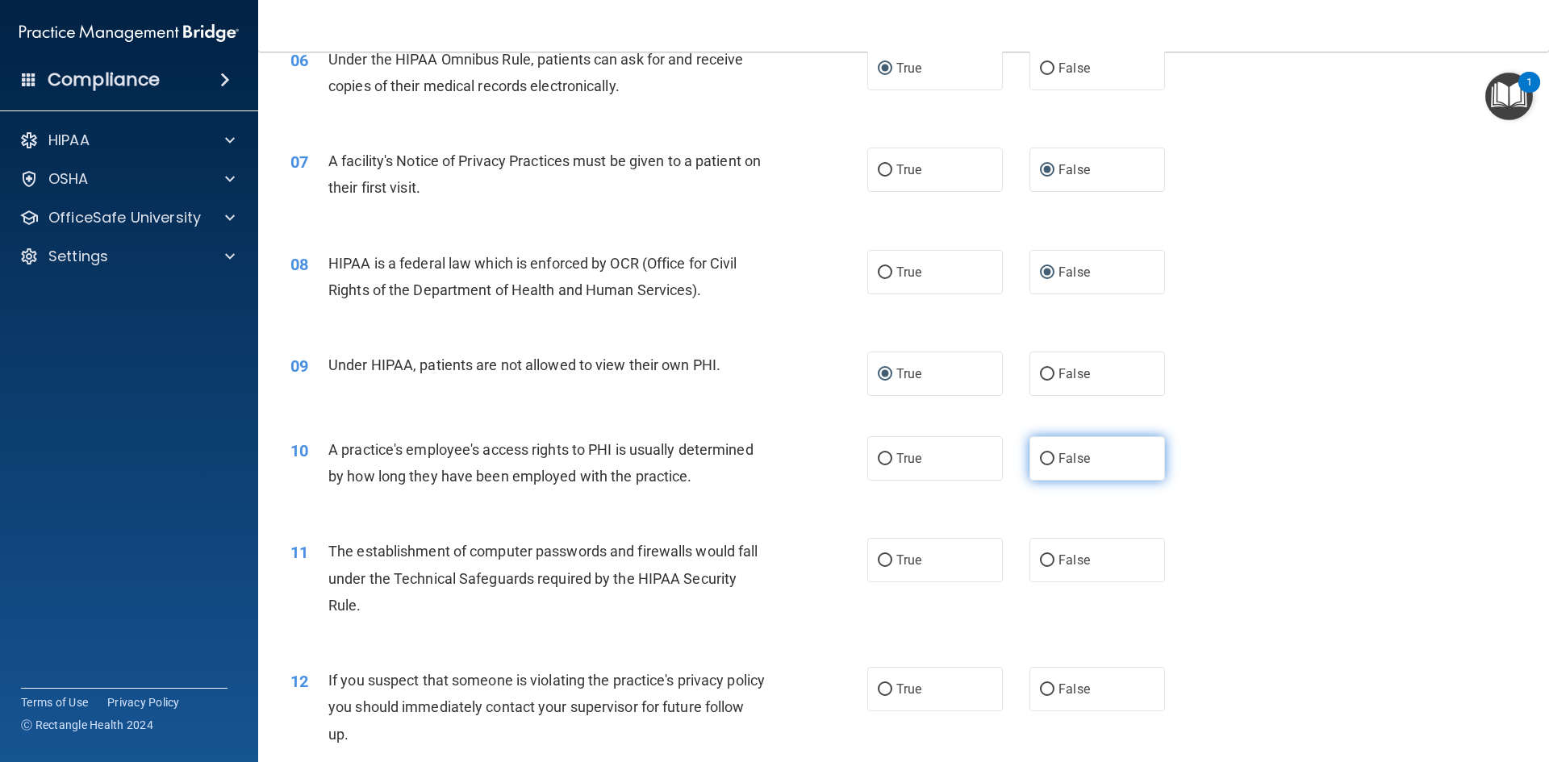
radio input "true"
click at [878, 561] on input "True" at bounding box center [885, 561] width 15 height 12
radio input "true"
click at [1047, 686] on label "False" at bounding box center [1097, 689] width 136 height 44
click at [1047, 686] on input "False" at bounding box center [1047, 690] width 15 height 12
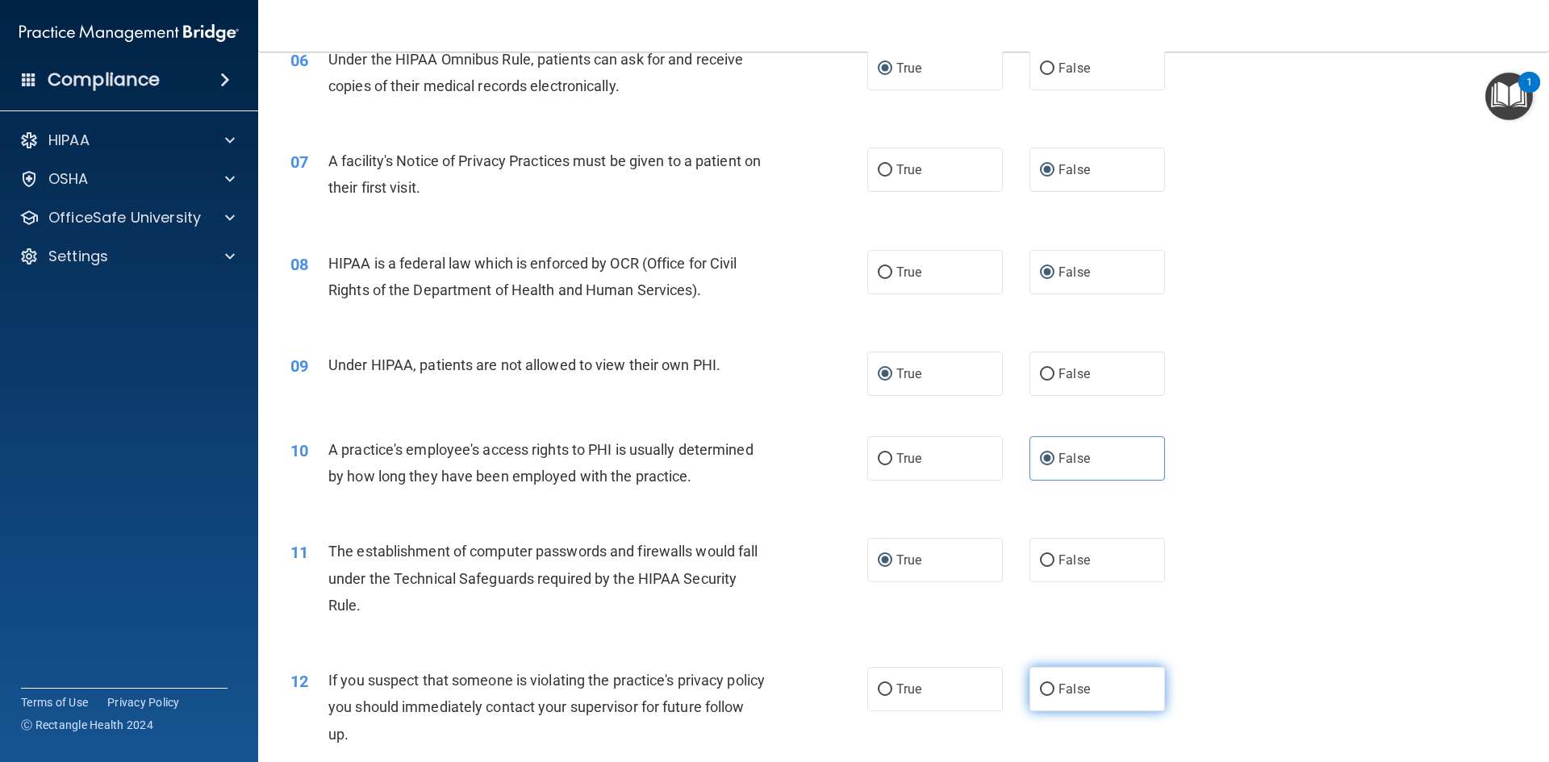
radio input "true"
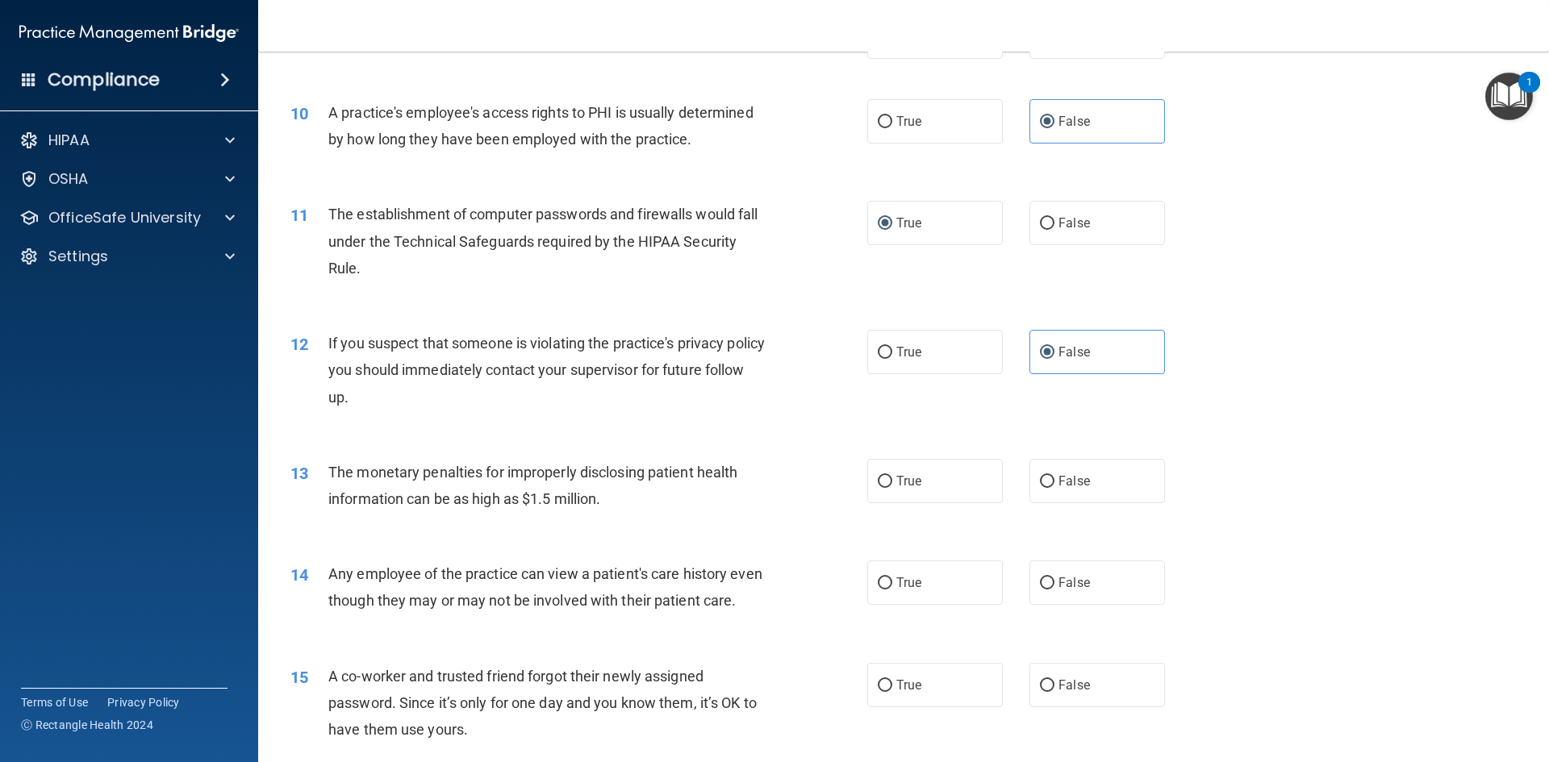
scroll to position [1129, 0]
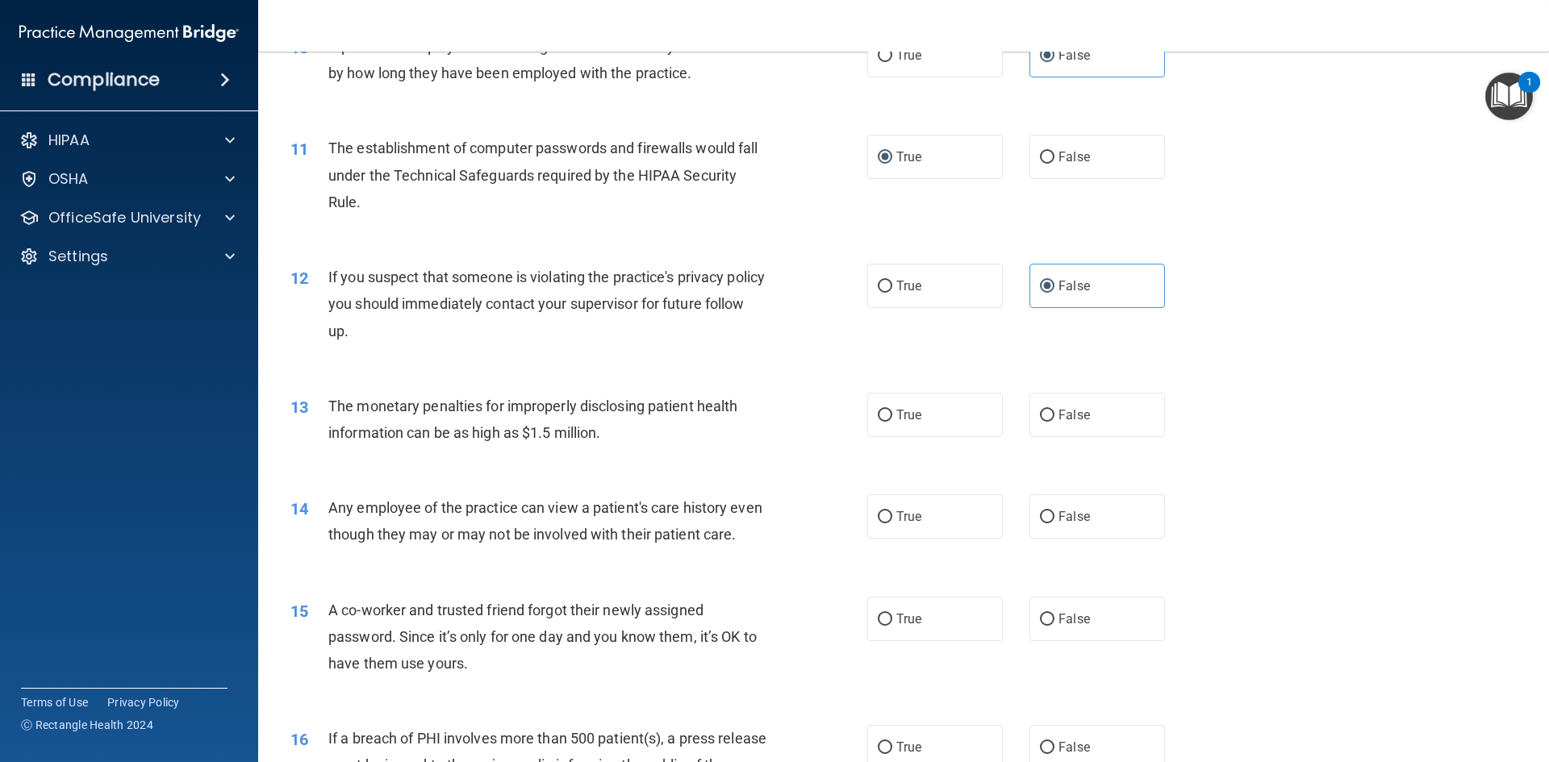
drag, startPoint x: 884, startPoint y: 405, endPoint x: 906, endPoint y: 490, distance: 88.2
click at [884, 407] on label "True" at bounding box center [935, 415] width 136 height 44
click at [884, 410] on input "True" at bounding box center [885, 416] width 15 height 12
radio input "true"
drag, startPoint x: 1038, startPoint y: 515, endPoint x: 904, endPoint y: 656, distance: 194.0
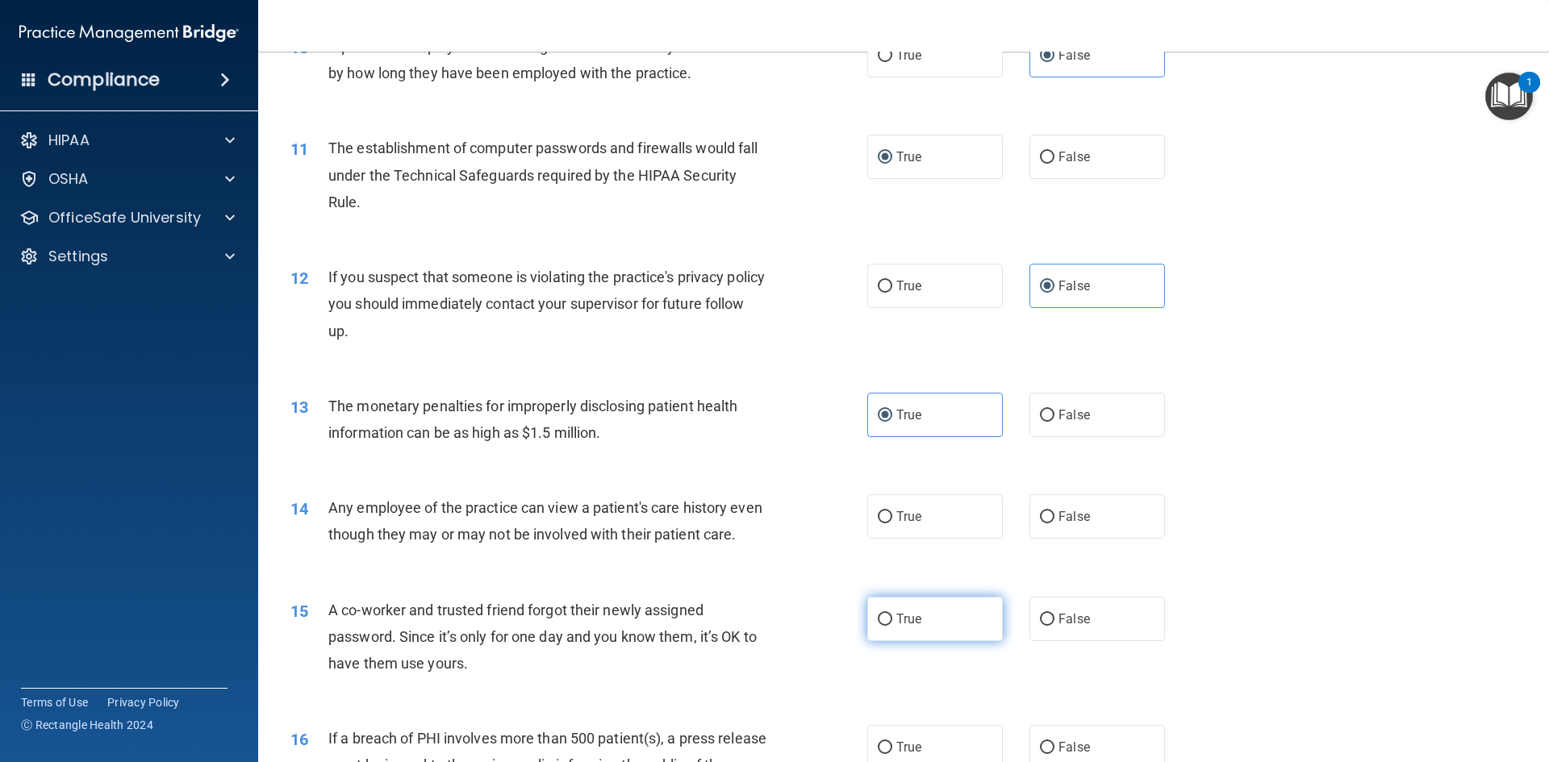
click at [1040, 520] on input "False" at bounding box center [1047, 517] width 15 height 12
radio input "true"
drag, startPoint x: 883, startPoint y: 640, endPoint x: 1063, endPoint y: 669, distance: 182.2
click at [889, 641] on label "True" at bounding box center [935, 619] width 136 height 44
click at [889, 626] on input "True" at bounding box center [885, 620] width 15 height 12
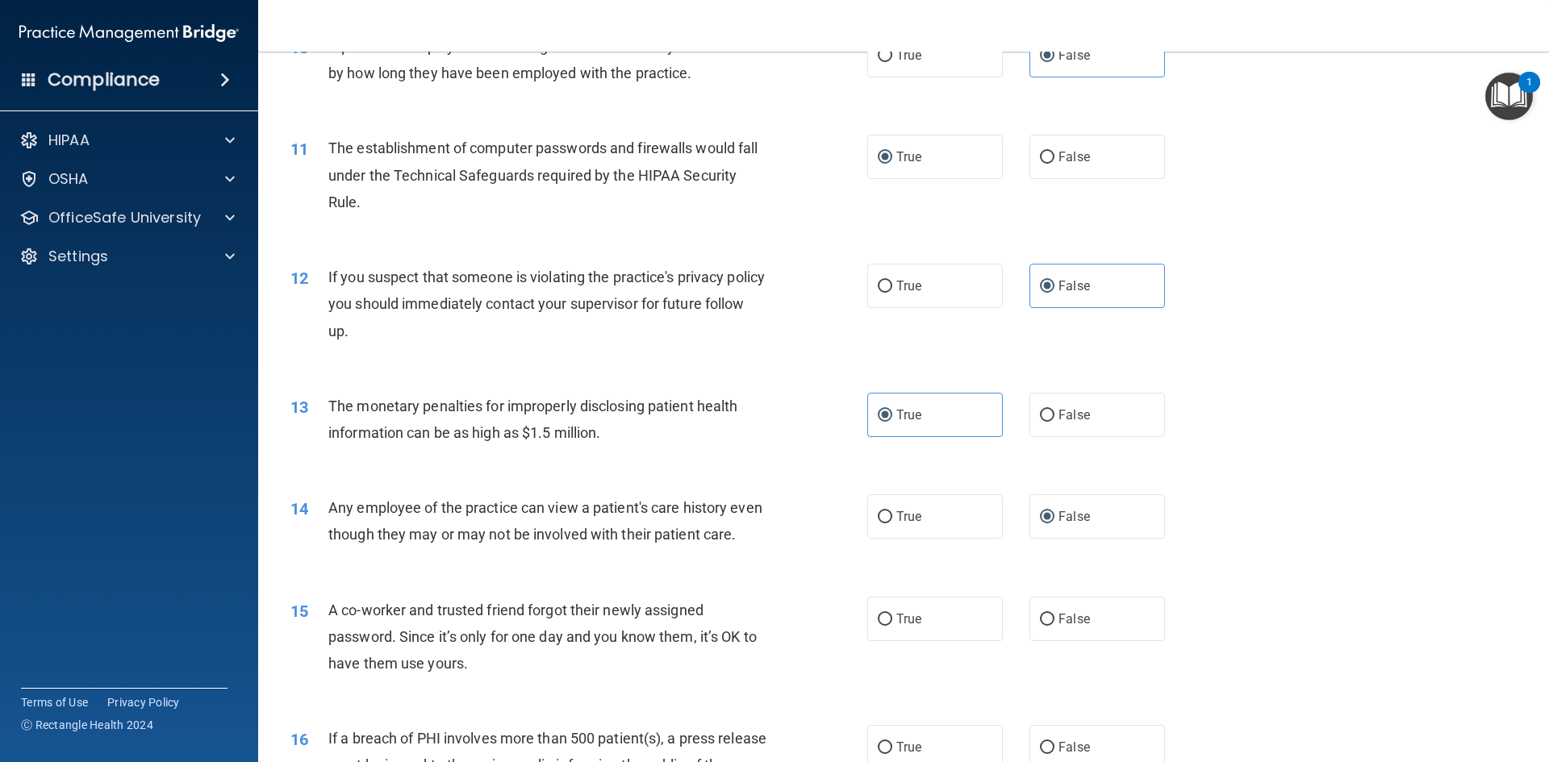
radio input "true"
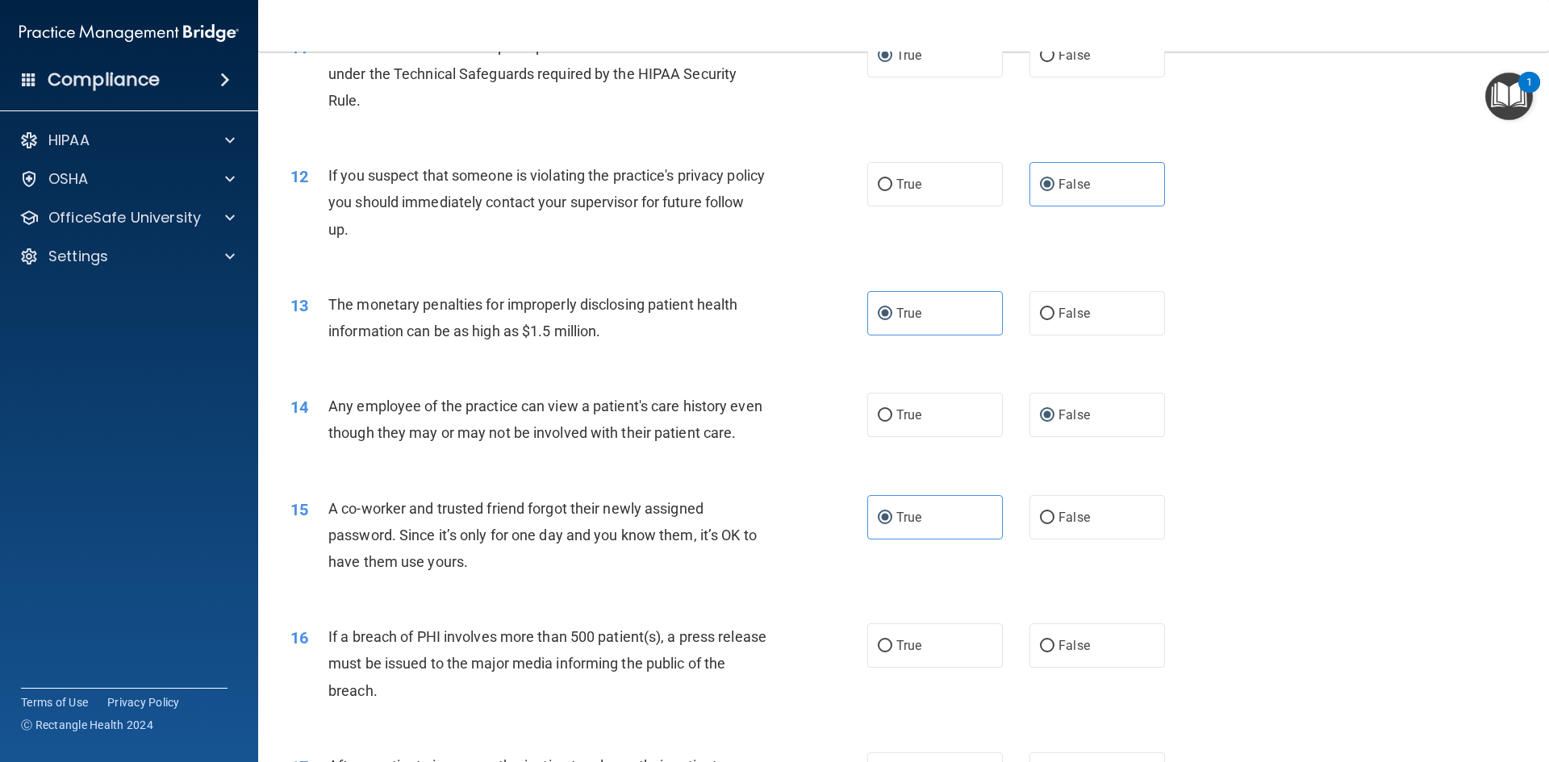
scroll to position [1452, 0]
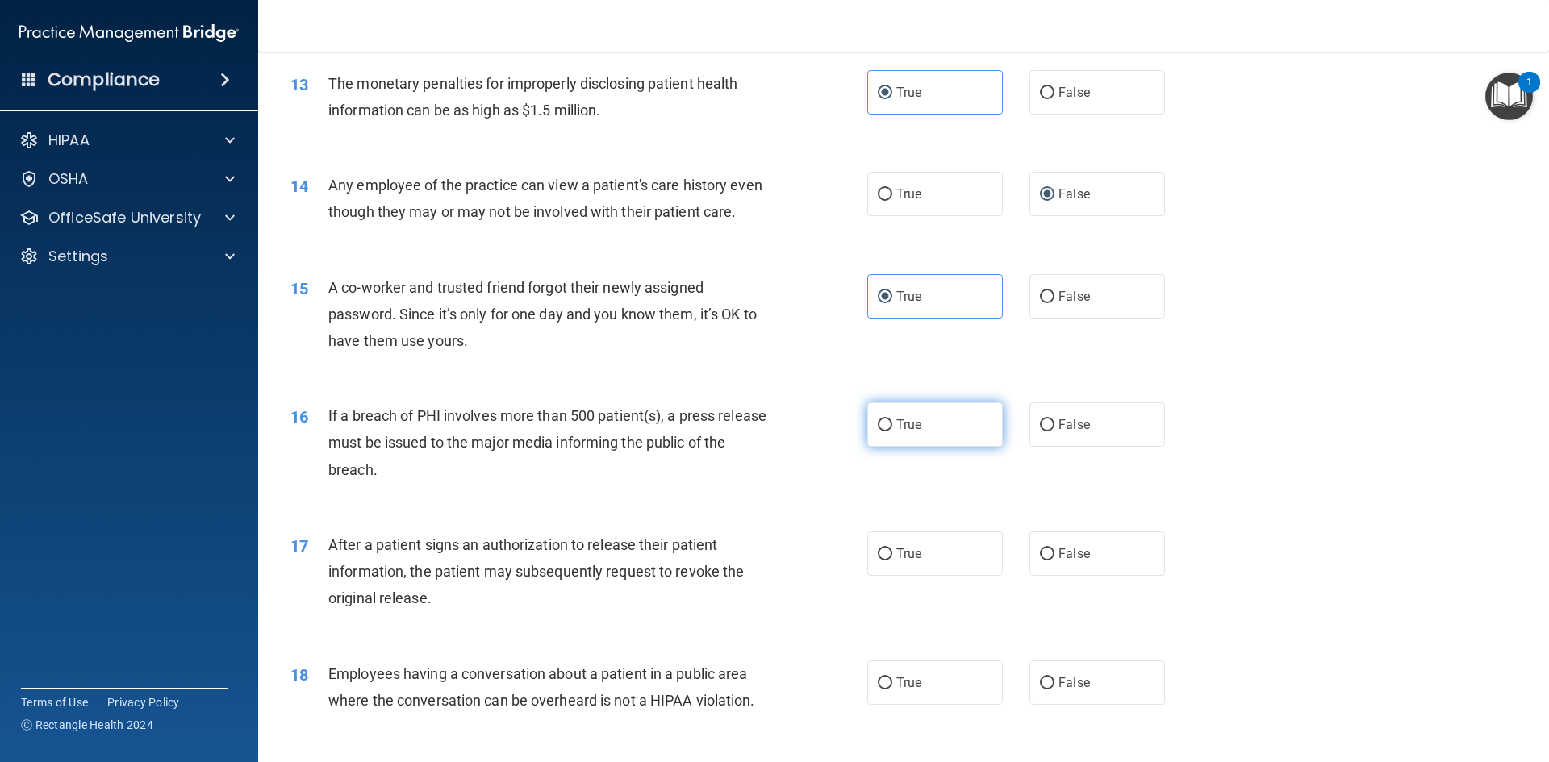
click at [890, 447] on label "True" at bounding box center [935, 425] width 136 height 44
click at [890, 432] on input "True" at bounding box center [885, 425] width 15 height 12
radio input "true"
click at [1047, 576] on label "False" at bounding box center [1097, 554] width 136 height 44
click at [1047, 561] on input "False" at bounding box center [1047, 555] width 15 height 12
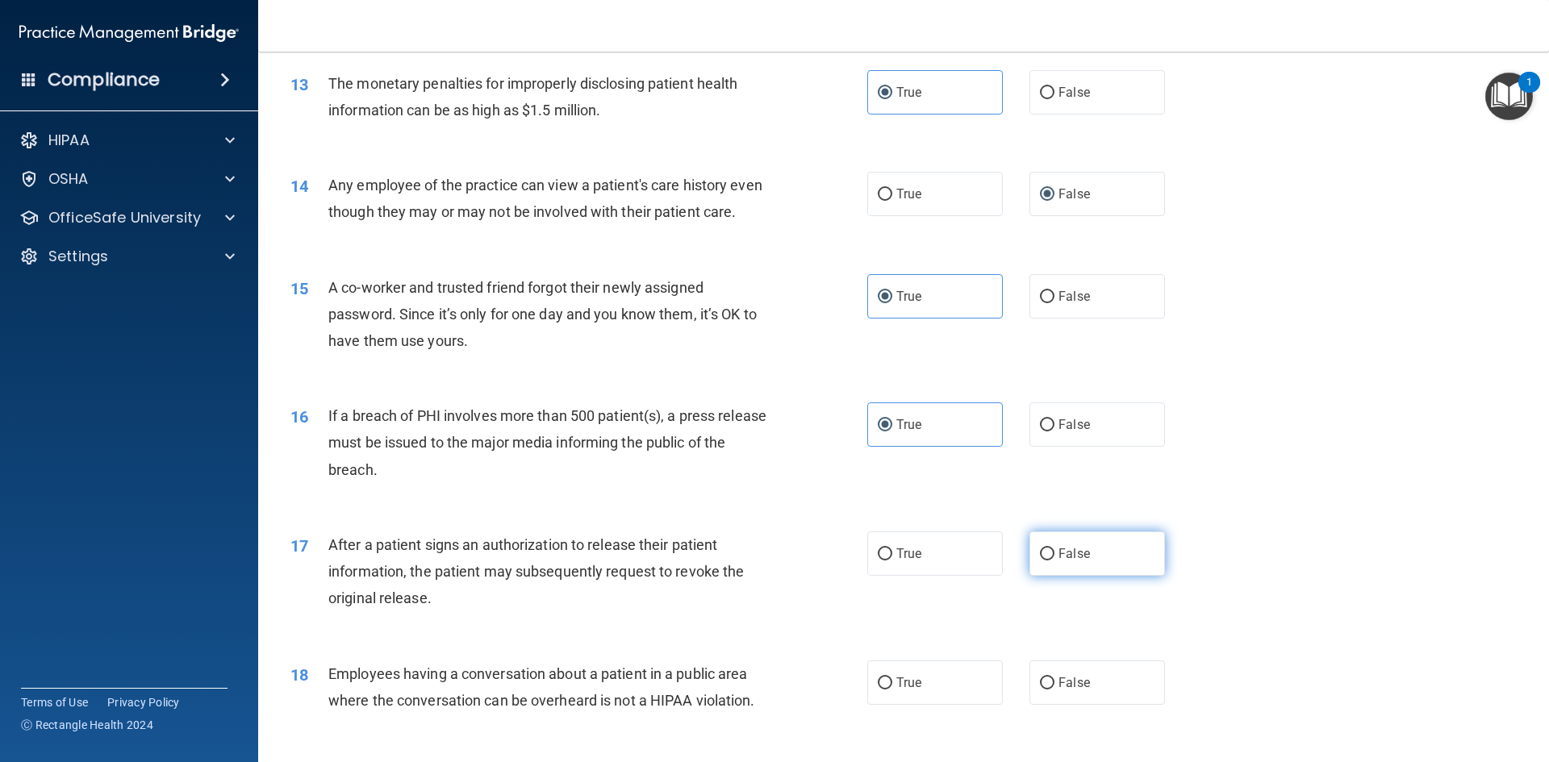
radio input "true"
click at [1040, 690] on input "False" at bounding box center [1047, 684] width 15 height 12
radio input "true"
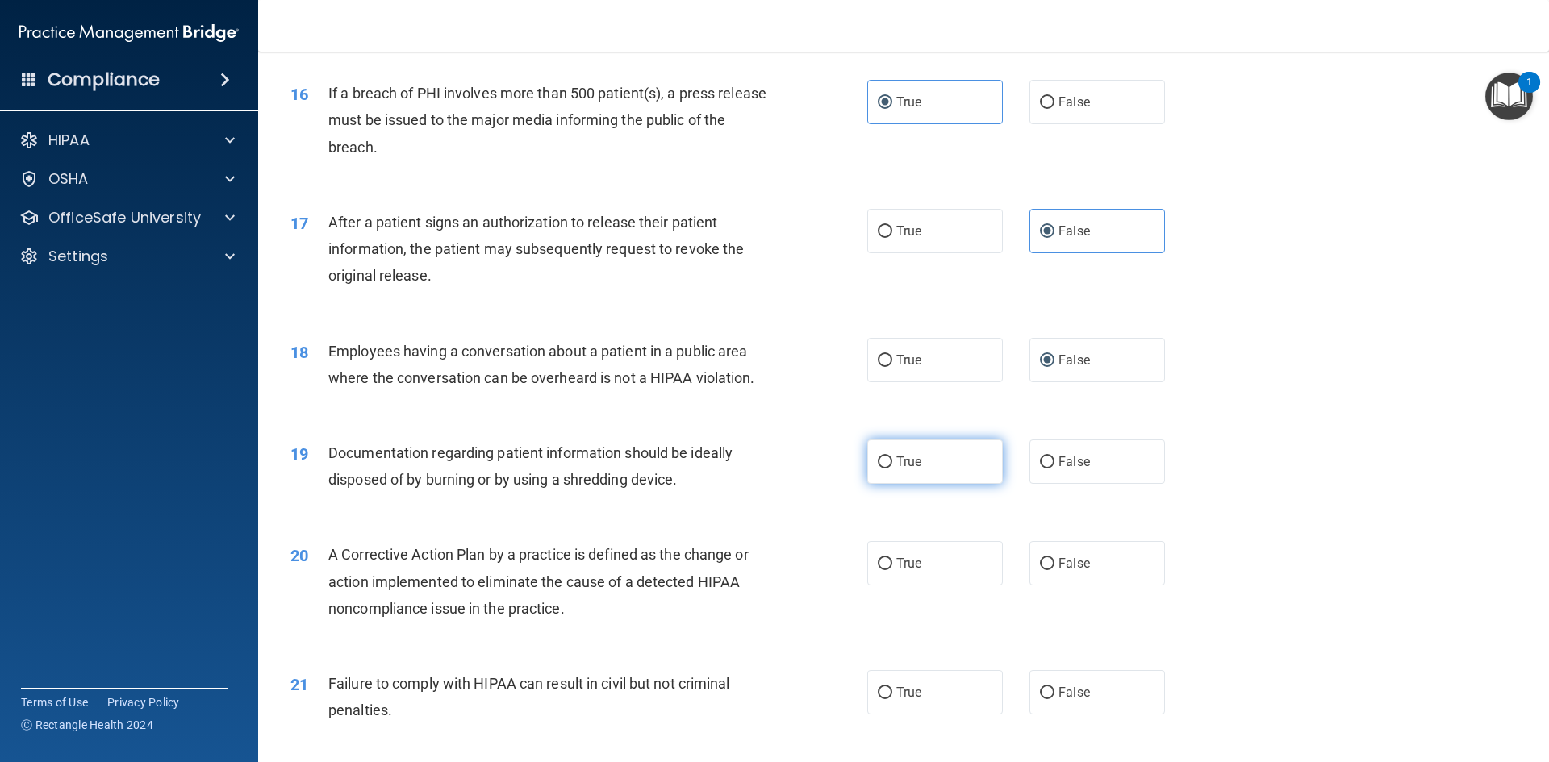
click at [878, 469] on input "True" at bounding box center [885, 463] width 15 height 12
radio input "true"
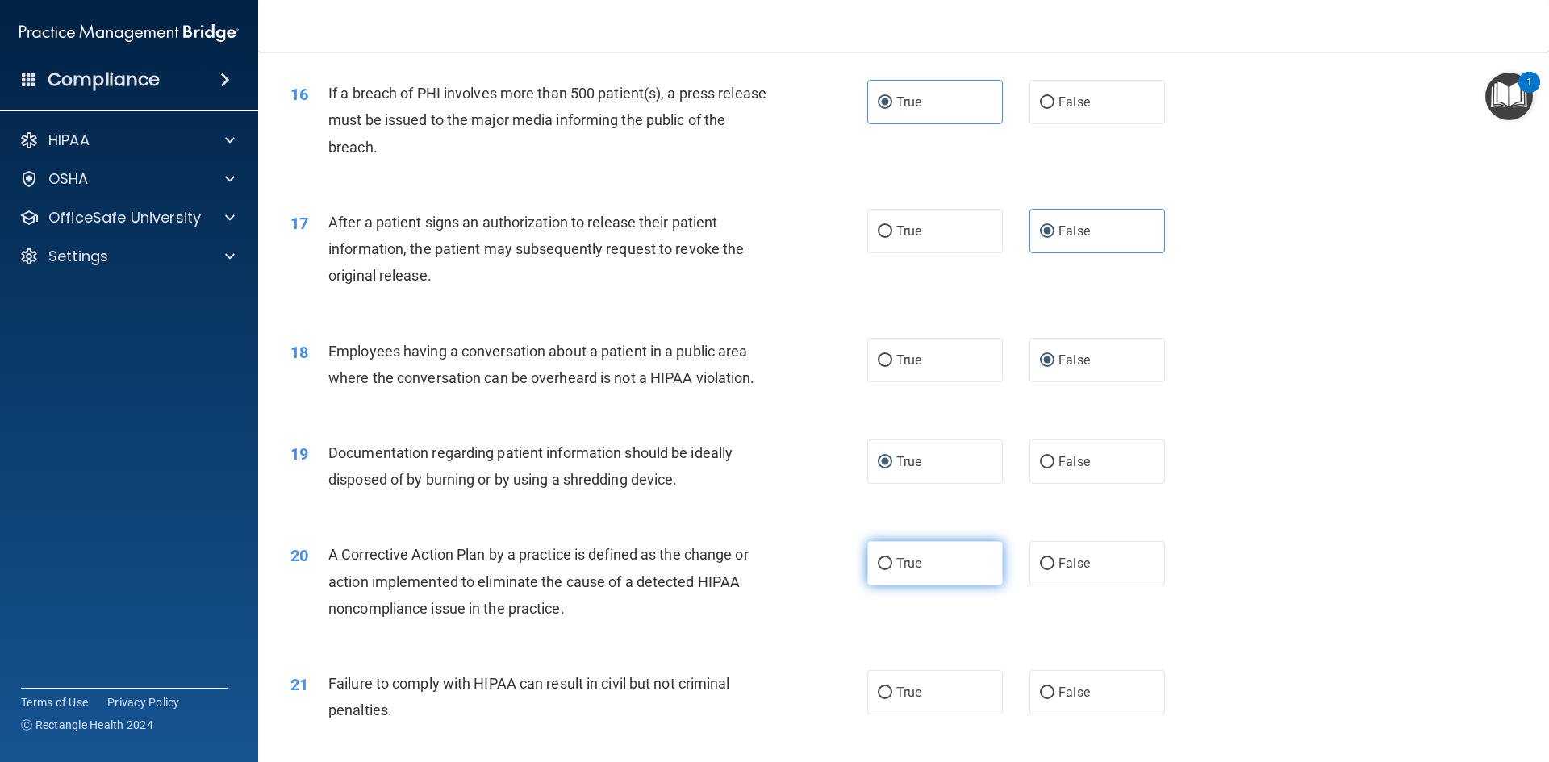
drag, startPoint x: 876, startPoint y: 594, endPoint x: 912, endPoint y: 628, distance: 49.7
click at [878, 570] on input "True" at bounding box center [885, 564] width 15 height 12
radio input "true"
click at [1049, 712] on label "False" at bounding box center [1097, 692] width 136 height 44
click at [1049, 699] on input "False" at bounding box center [1047, 693] width 15 height 12
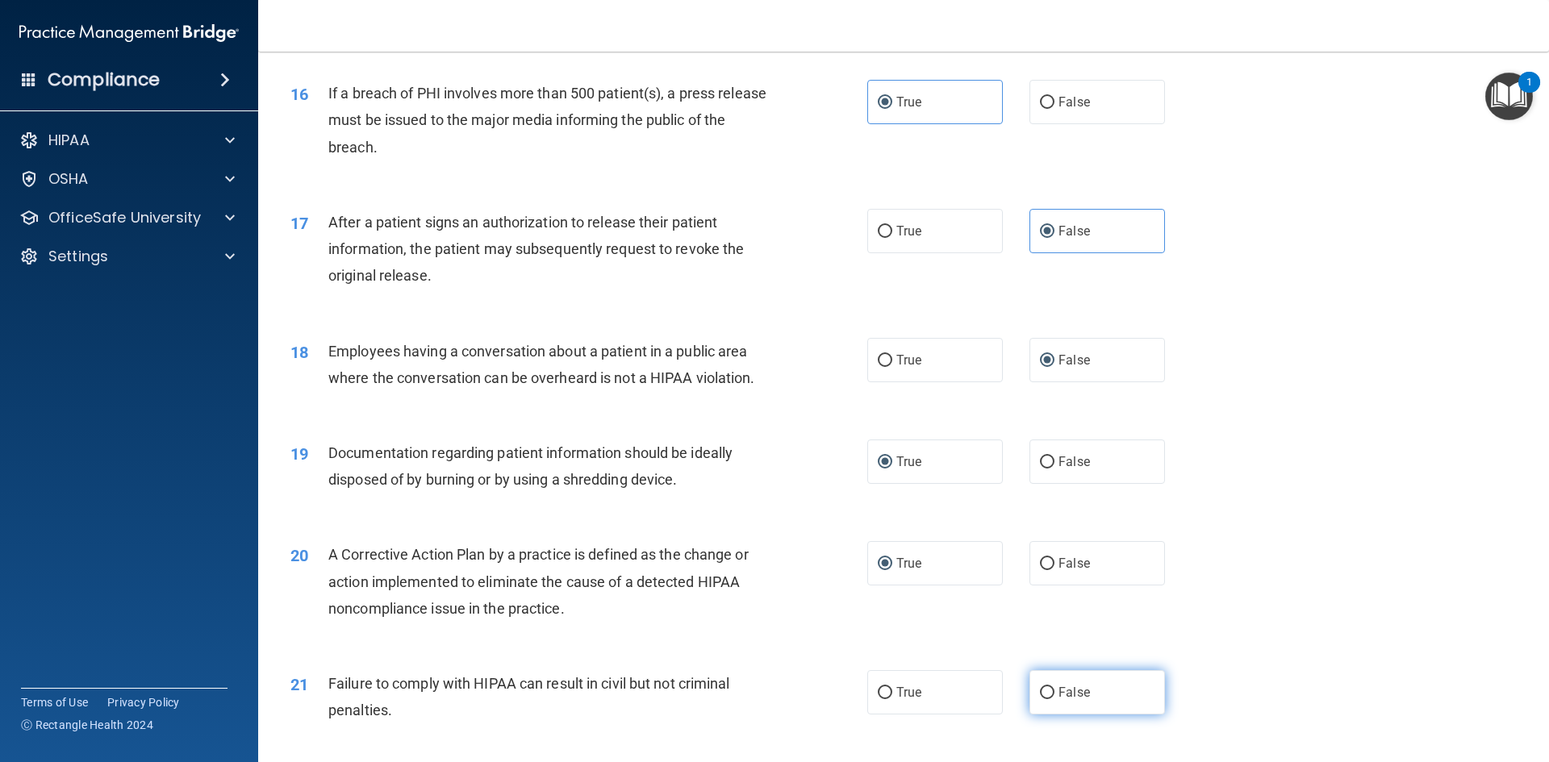
radio input "true"
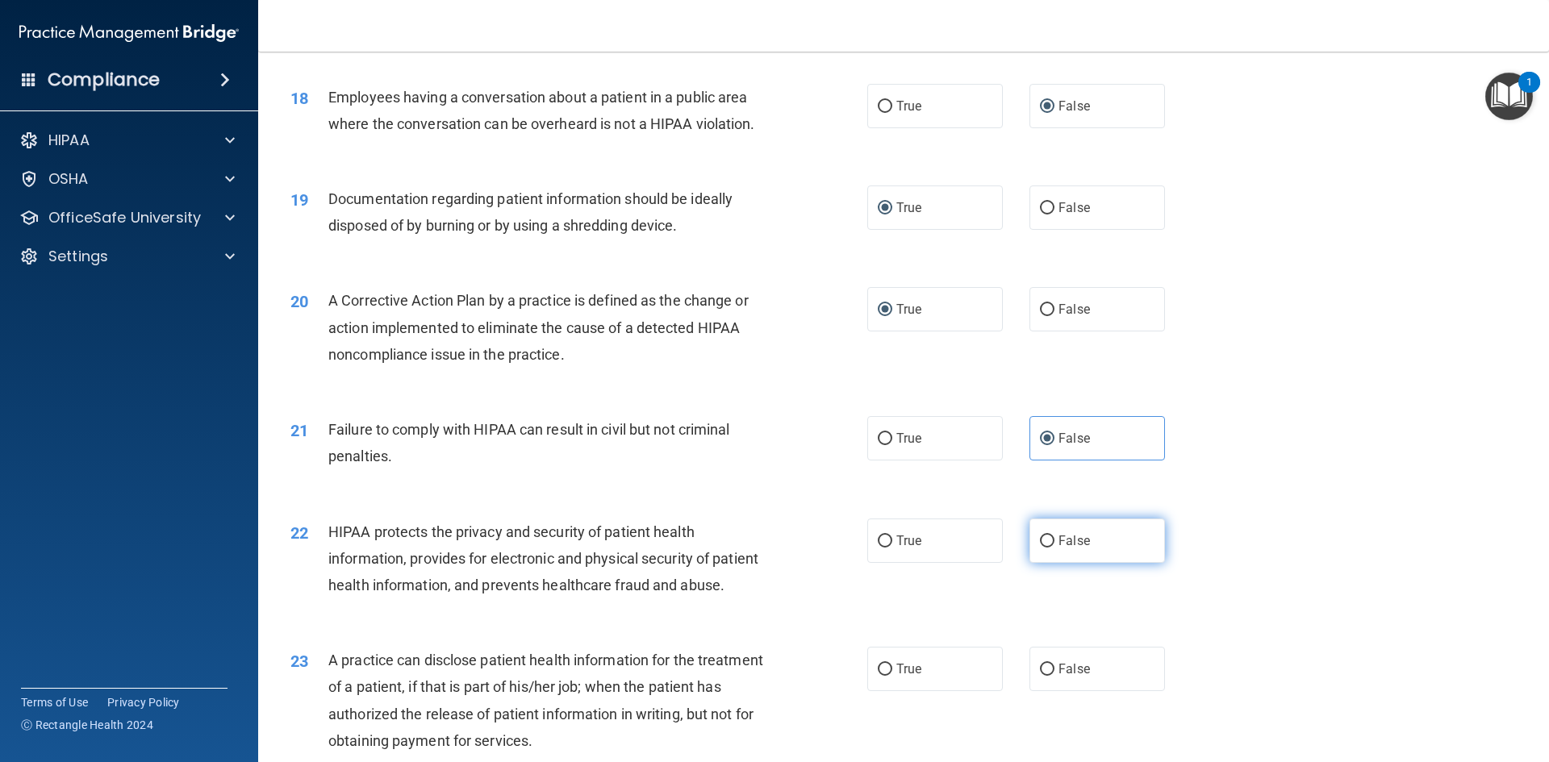
scroll to position [2097, 0]
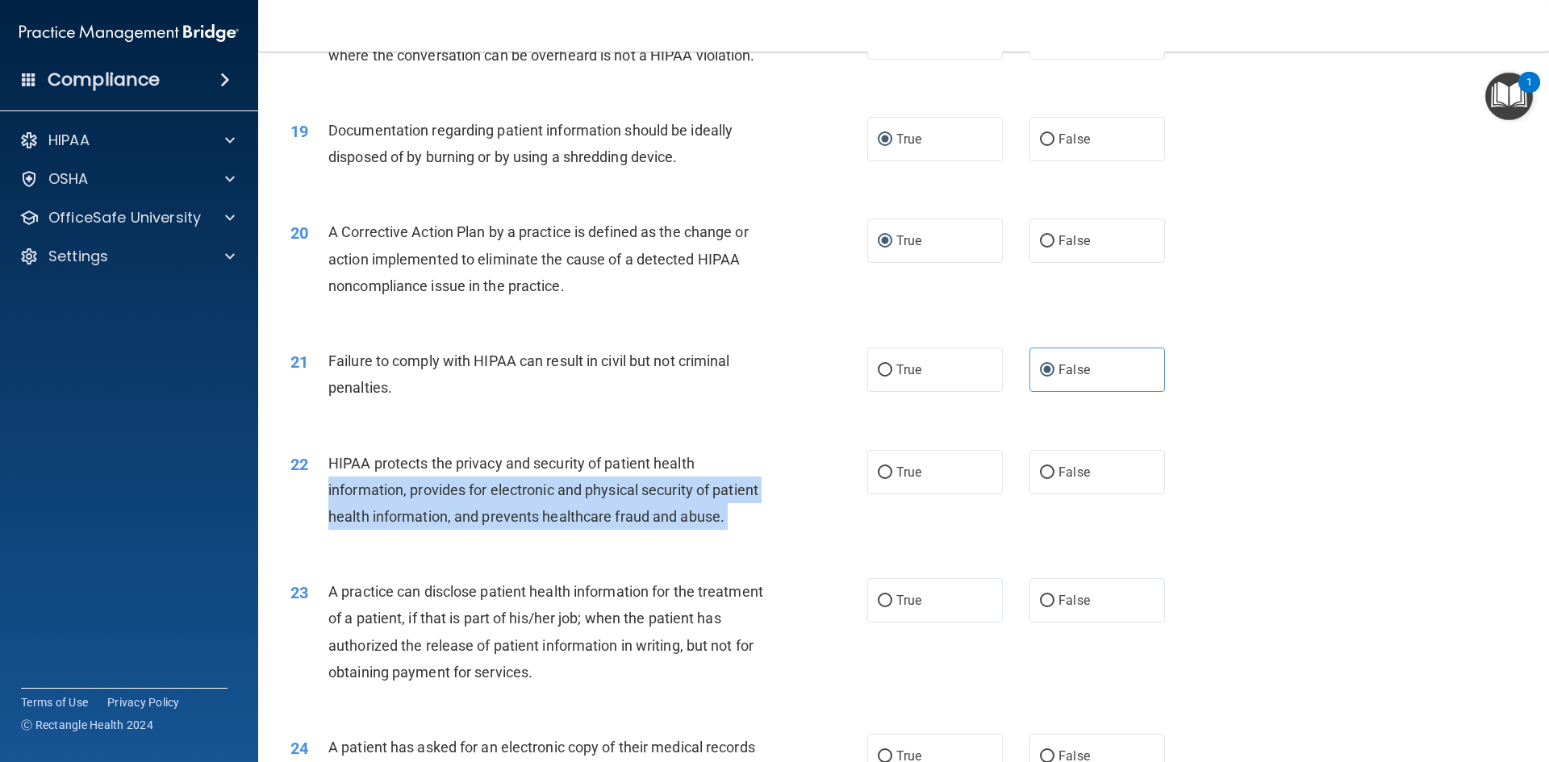
drag, startPoint x: 862, startPoint y: 498, endPoint x: 876, endPoint y: 535, distance: 39.8
click at [867, 495] on label "True" at bounding box center [935, 472] width 136 height 44
click at [878, 479] on input "True" at bounding box center [885, 473] width 15 height 12
radio input "true"
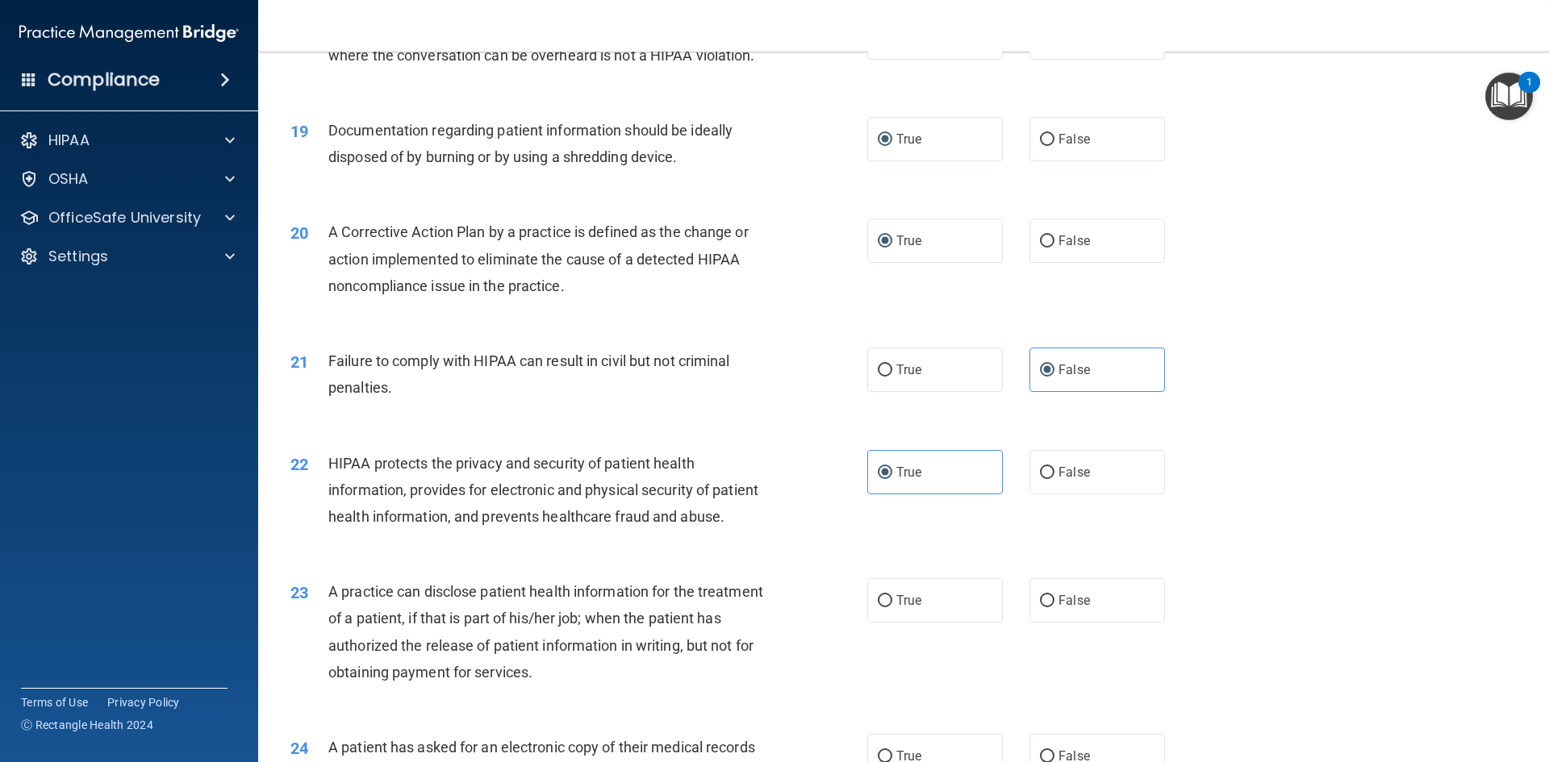
drag, startPoint x: 1042, startPoint y: 650, endPoint x: 1111, endPoint y: 619, distance: 75.4
click at [1043, 607] on input "False" at bounding box center [1047, 601] width 15 height 12
radio input "true"
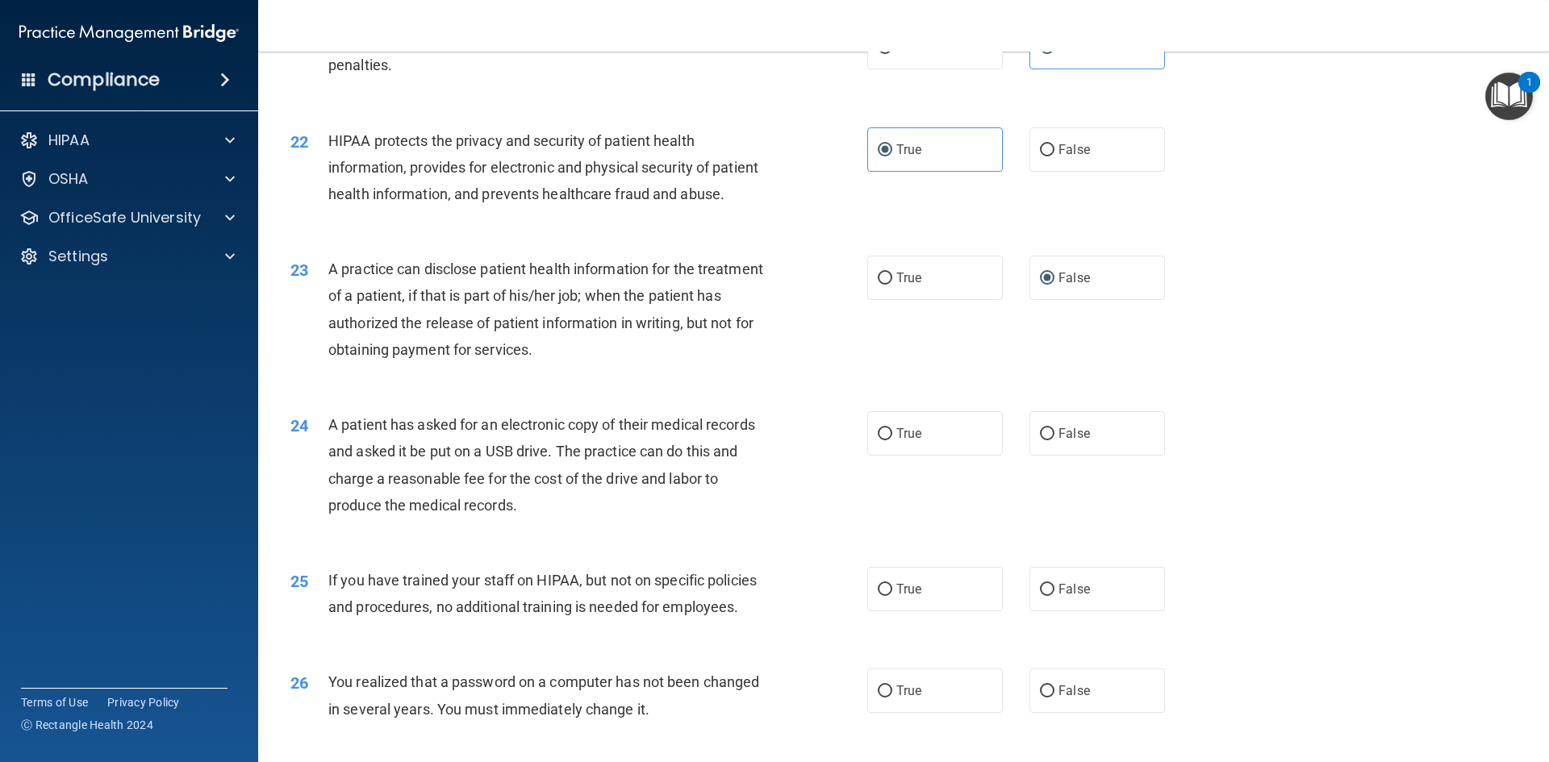
drag, startPoint x: 884, startPoint y: 485, endPoint x: 887, endPoint y: 526, distance: 41.3
click at [883, 440] on input "True" at bounding box center [885, 434] width 15 height 12
radio input "true"
drag, startPoint x: 884, startPoint y: 644, endPoint x: 1004, endPoint y: 721, distance: 143.0
click at [889, 611] on label "True" at bounding box center [935, 589] width 136 height 44
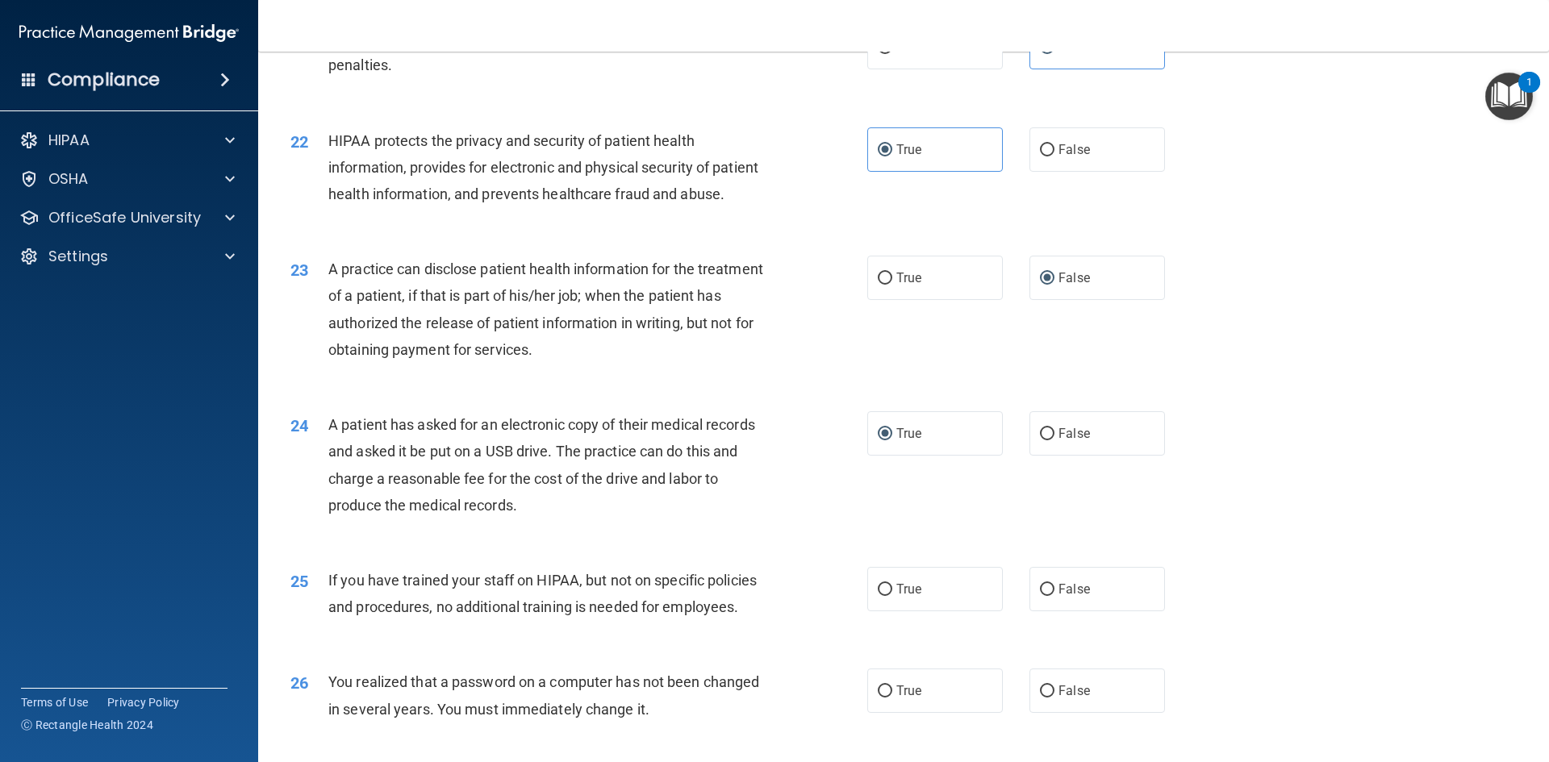
click at [889, 596] on input "True" at bounding box center [885, 590] width 15 height 12
radio input "true"
drag, startPoint x: 1044, startPoint y: 740, endPoint x: 1054, endPoint y: 737, distance: 10.0
click at [1047, 713] on label "False" at bounding box center [1097, 691] width 136 height 44
click at [1047, 698] on input "False" at bounding box center [1047, 692] width 15 height 12
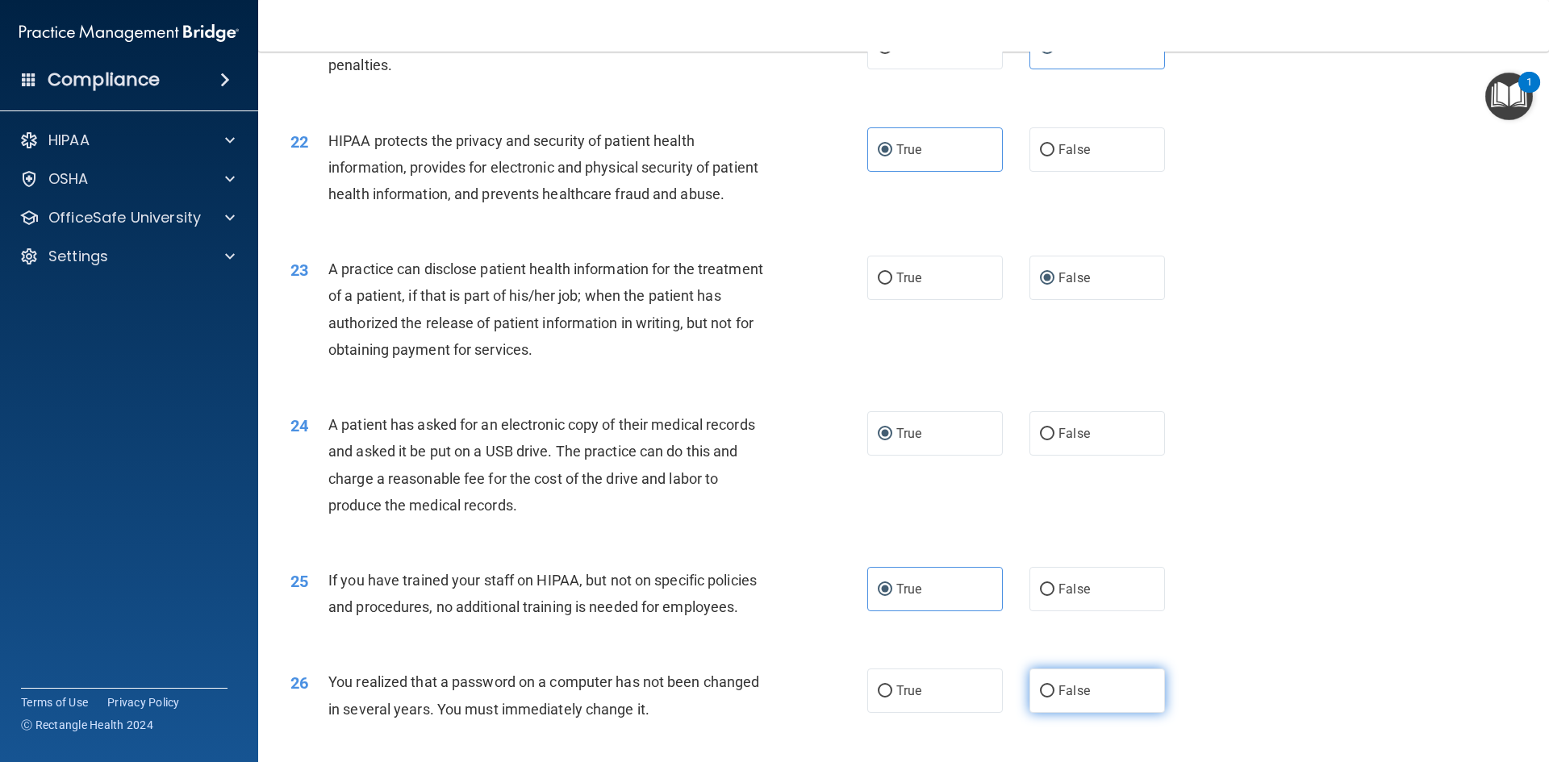
radio input "true"
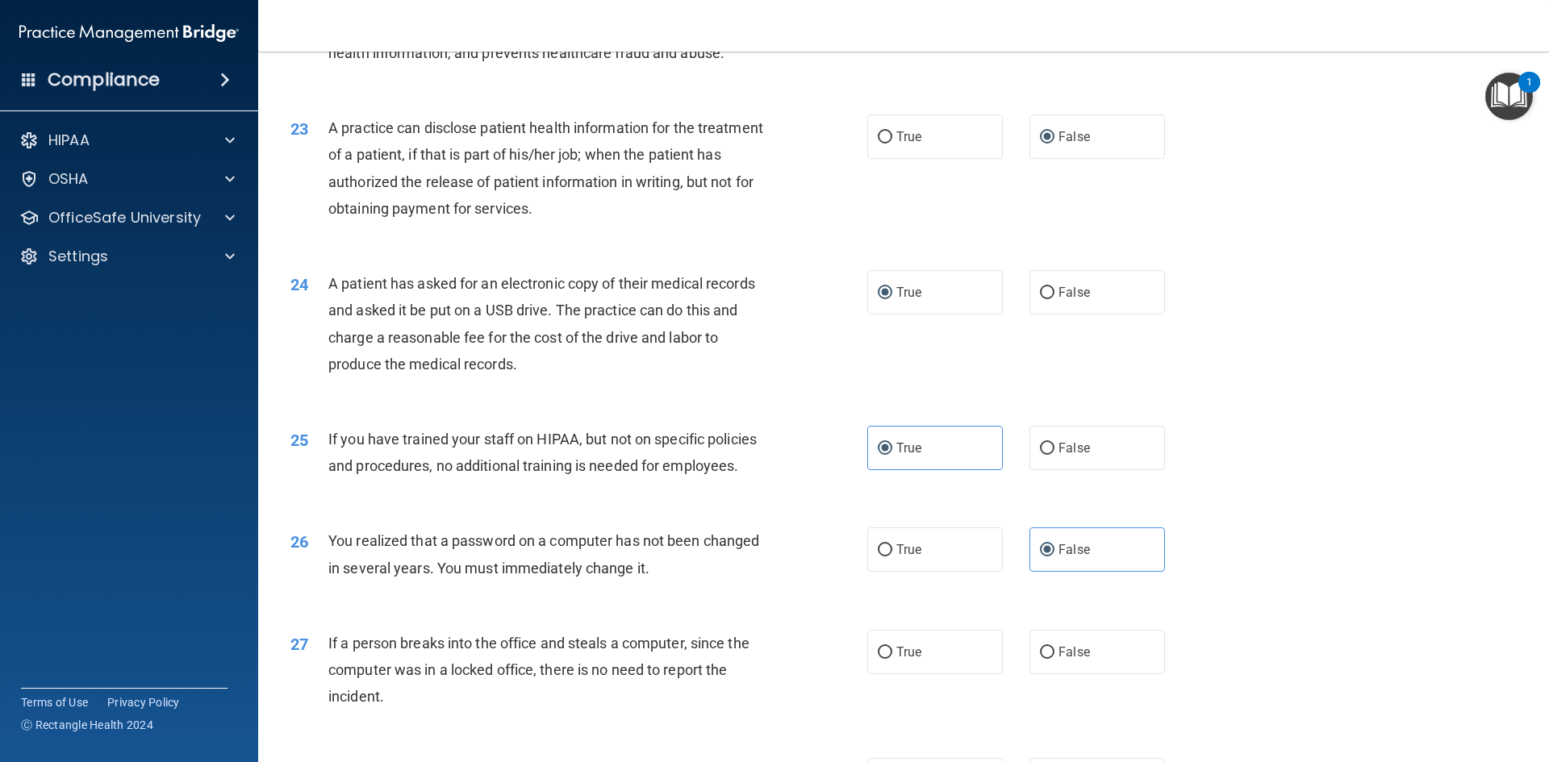
scroll to position [2823, 0]
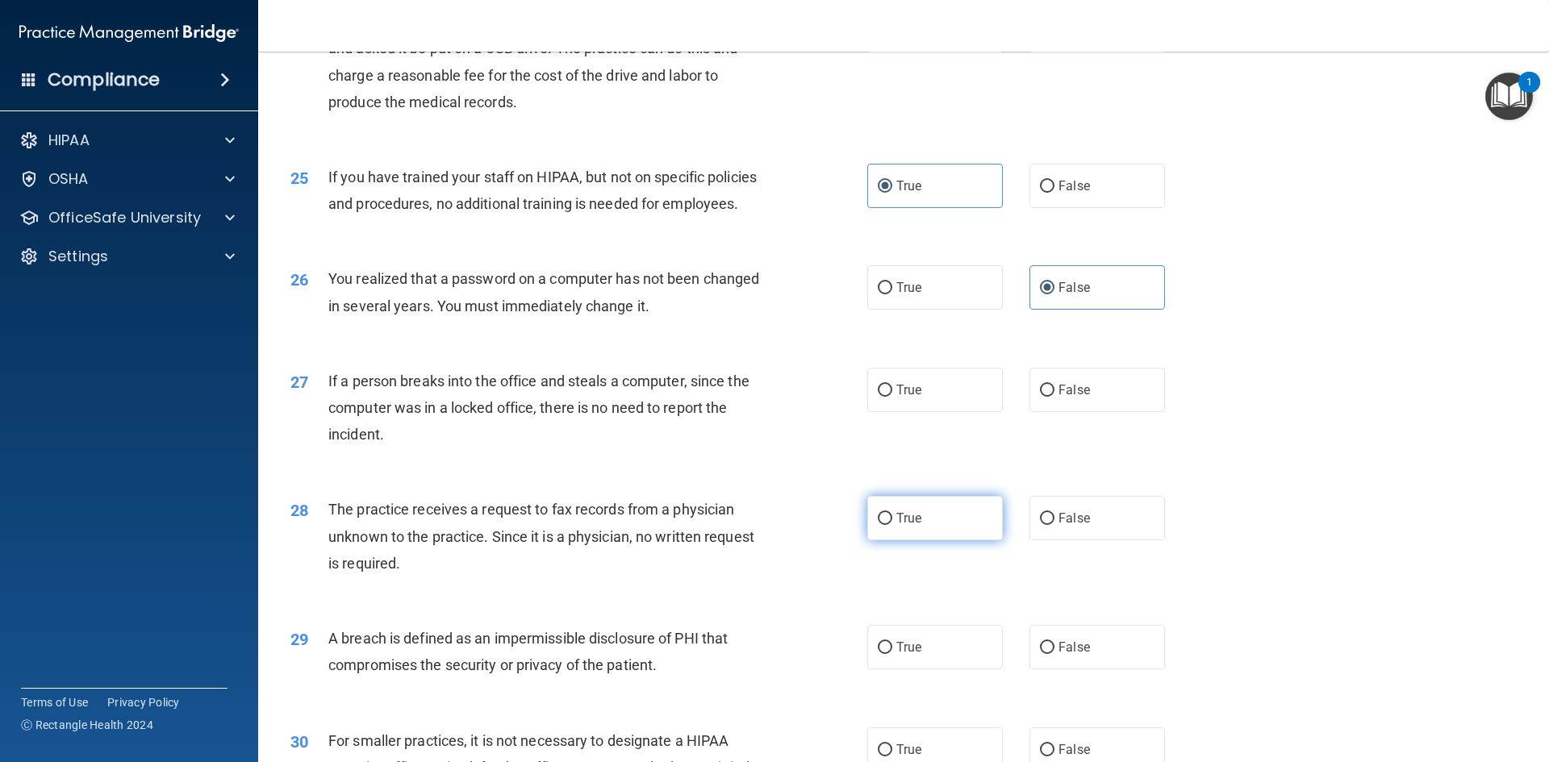
drag, startPoint x: 879, startPoint y: 566, endPoint x: 1046, endPoint y: 619, distance: 175.0
click at [885, 525] on input "True" at bounding box center [885, 519] width 15 height 12
radio input "true"
click at [1046, 654] on input "False" at bounding box center [1047, 648] width 15 height 12
radio input "true"
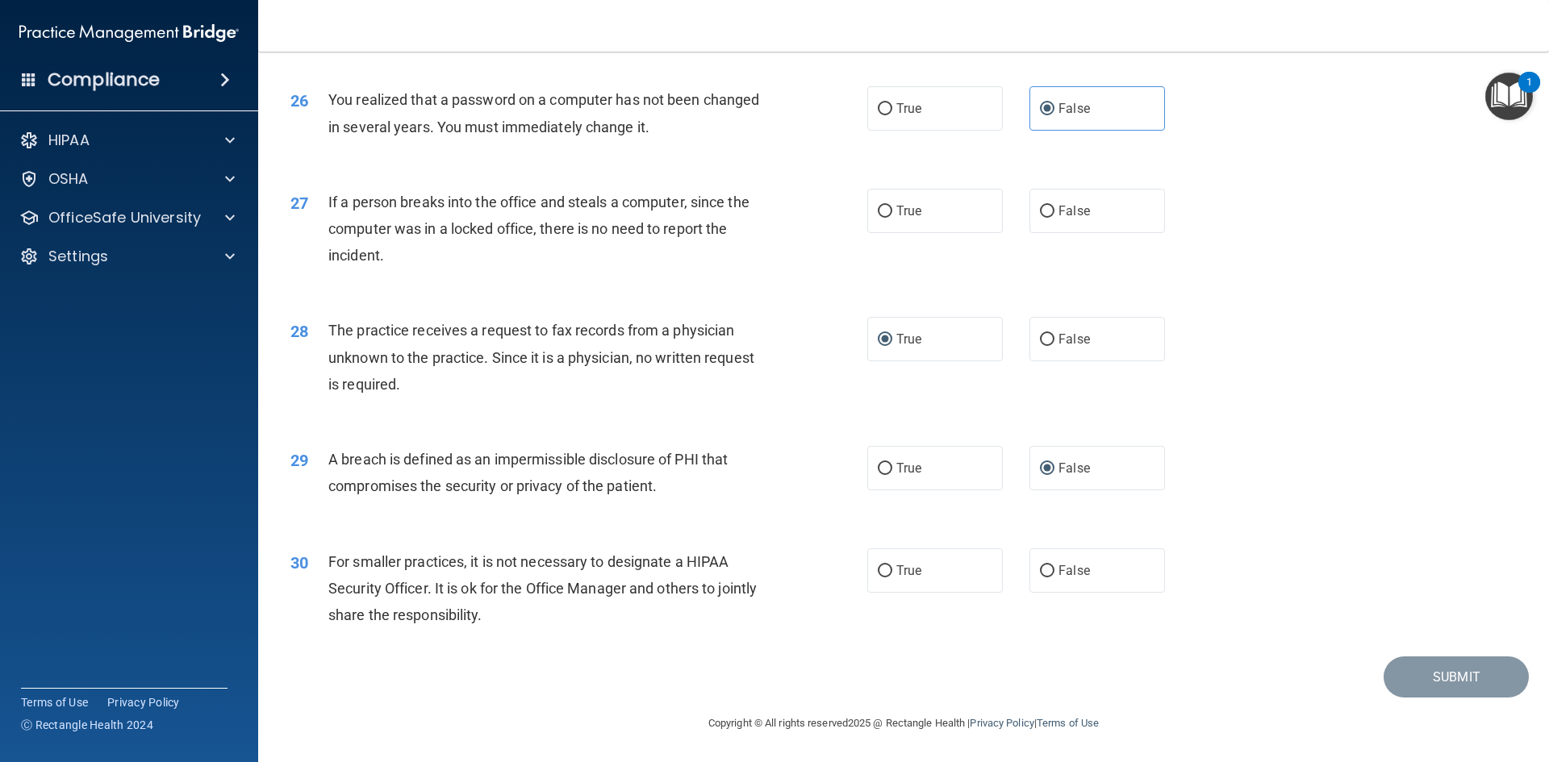
scroll to position [3056, 0]
drag, startPoint x: 886, startPoint y: 572, endPoint x: 916, endPoint y: 573, distance: 29.9
click at [888, 572] on label "True" at bounding box center [935, 571] width 136 height 44
click at [888, 572] on input "True" at bounding box center [885, 572] width 15 height 12
radio input "true"
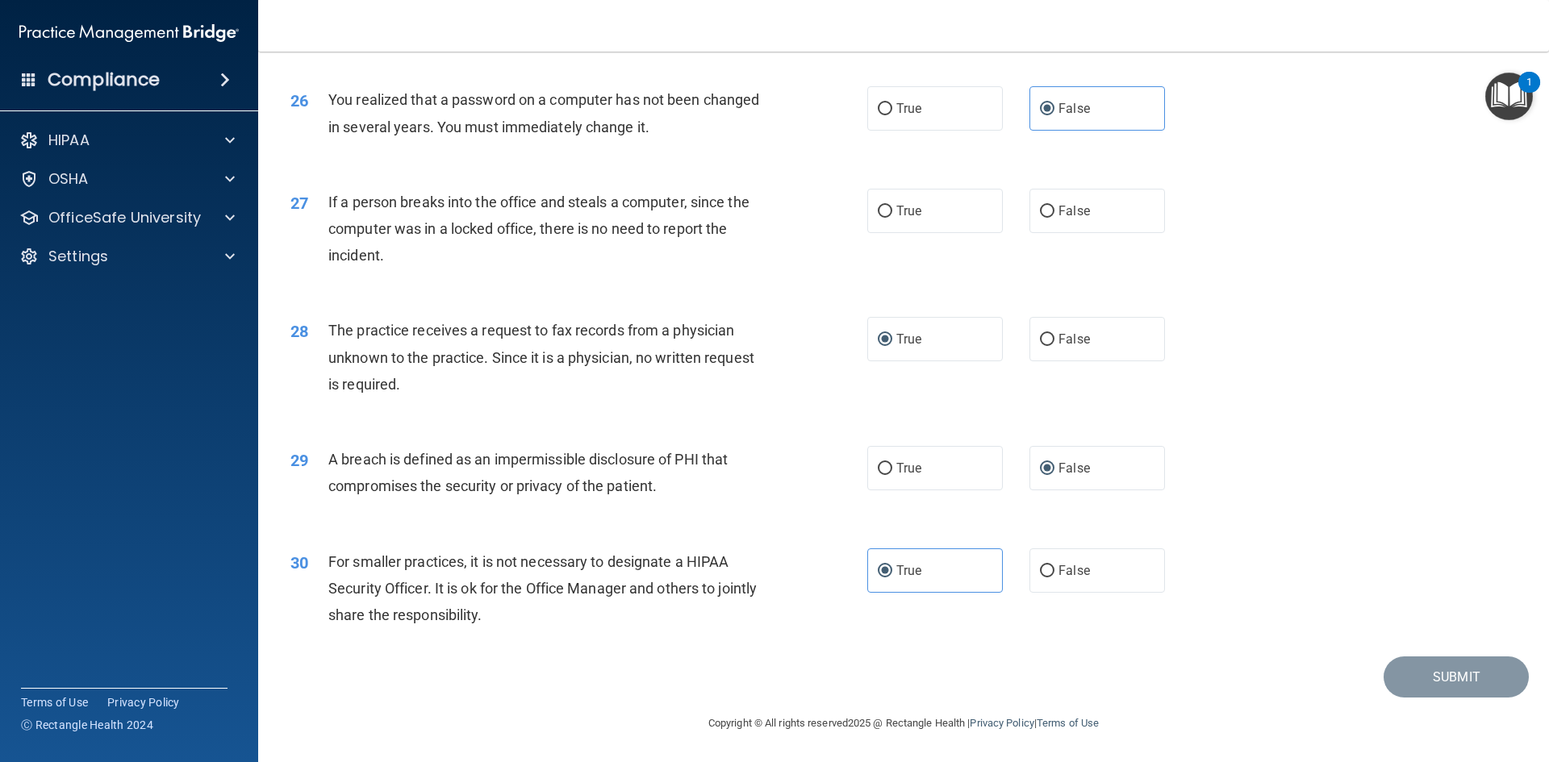
drag, startPoint x: 1037, startPoint y: 207, endPoint x: 1075, endPoint y: 257, distance: 62.8
click at [1040, 207] on input "False" at bounding box center [1047, 212] width 15 height 12
radio input "true"
click at [1413, 670] on button "Submit" at bounding box center [1456, 677] width 145 height 41
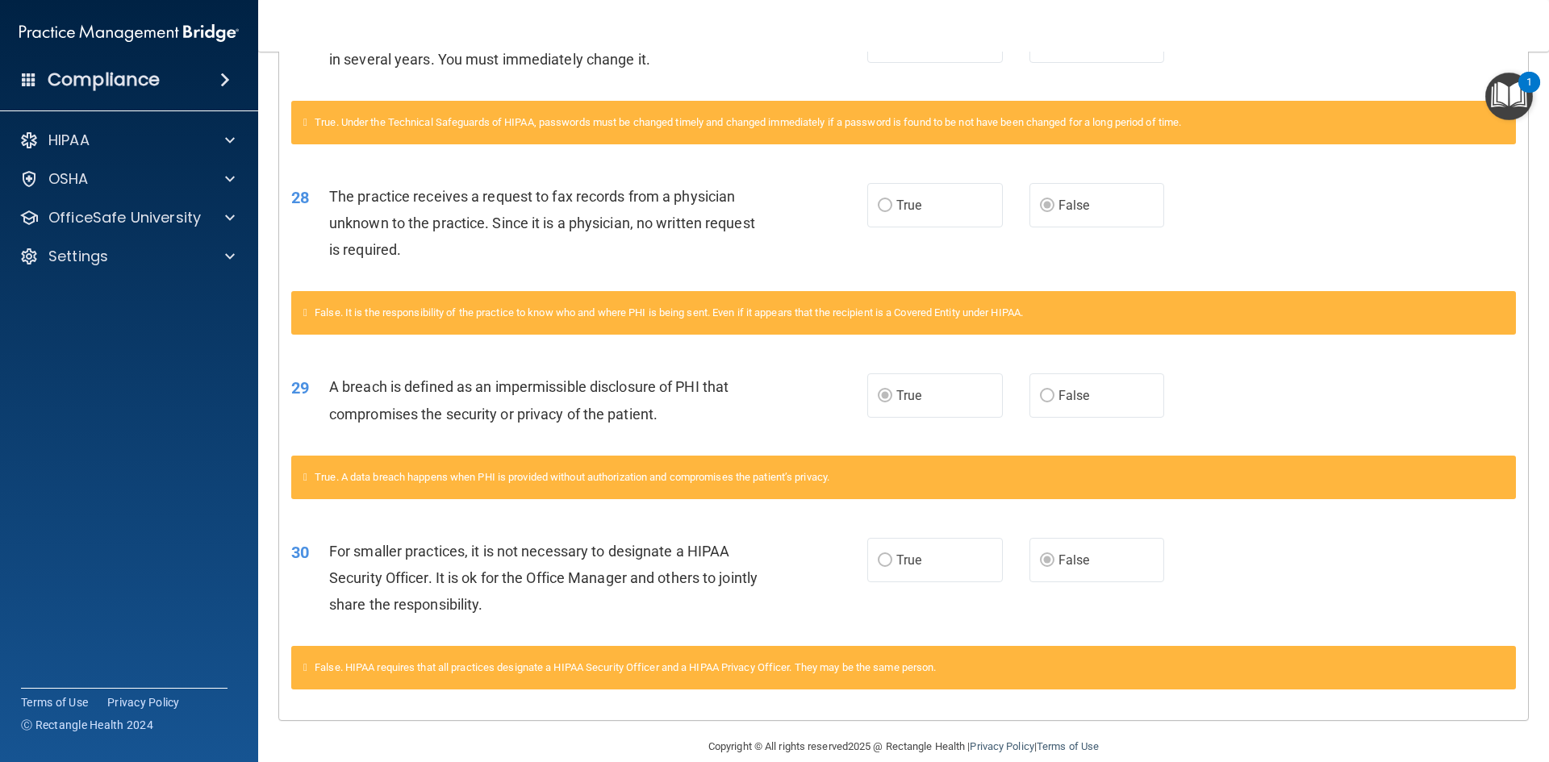
scroll to position [1621, 0]
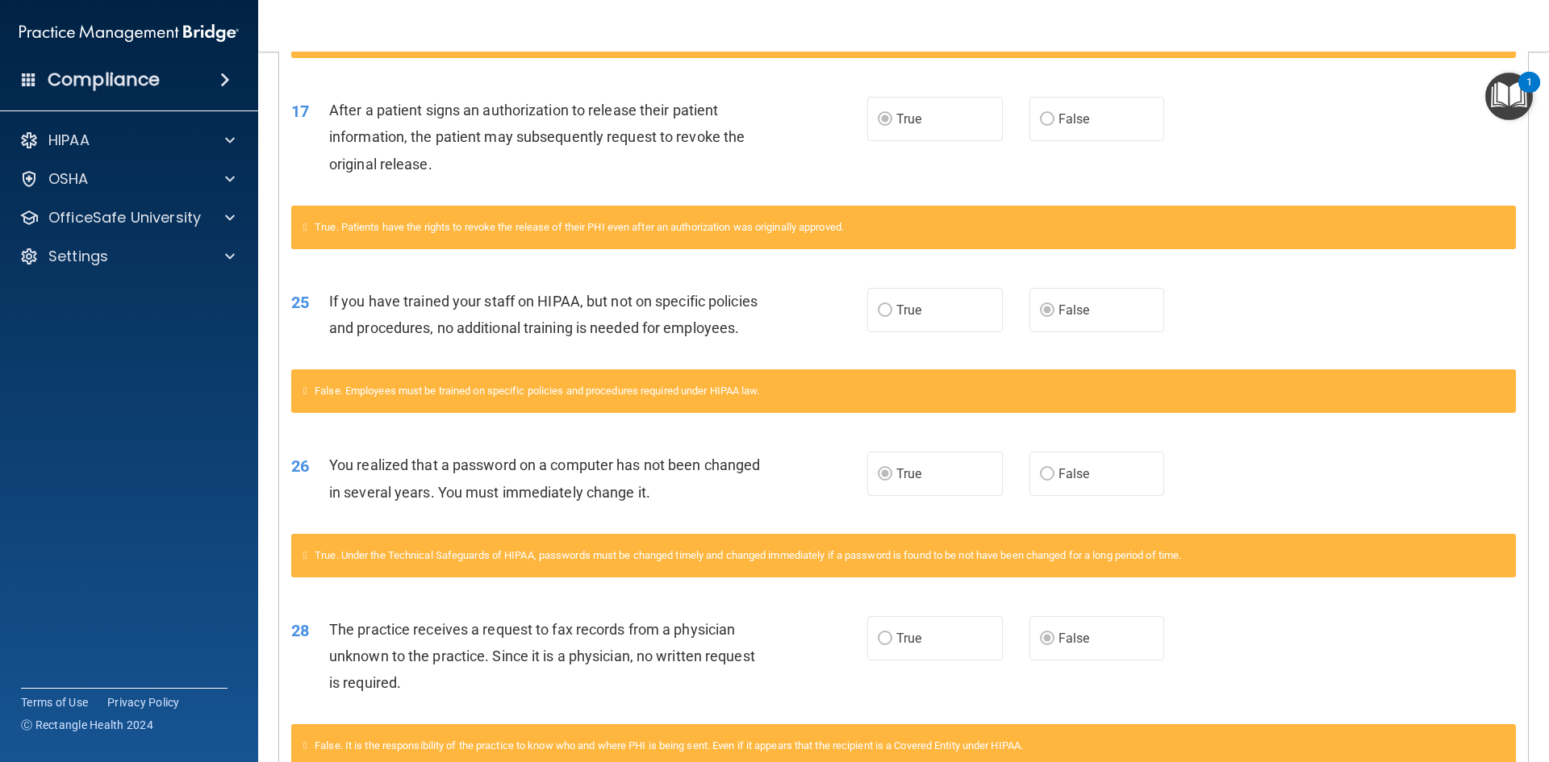
drag, startPoint x: 1153, startPoint y: 525, endPoint x: 1307, endPoint y: 106, distance: 446.1
click at [1307, 106] on div "17 After a patient signs an authorization to release their patient information,…" at bounding box center [903, 141] width 1249 height 129
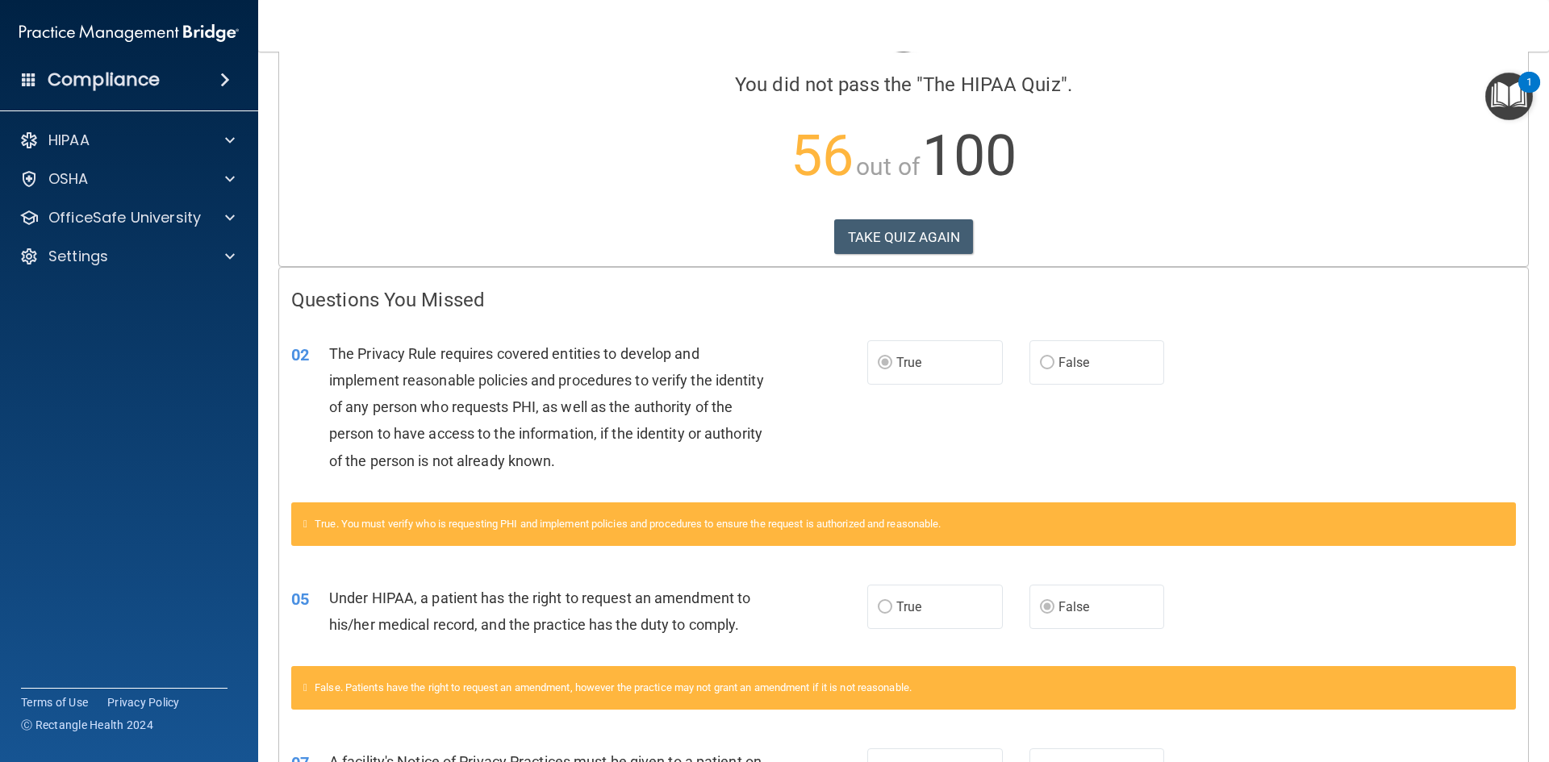
scroll to position [0, 0]
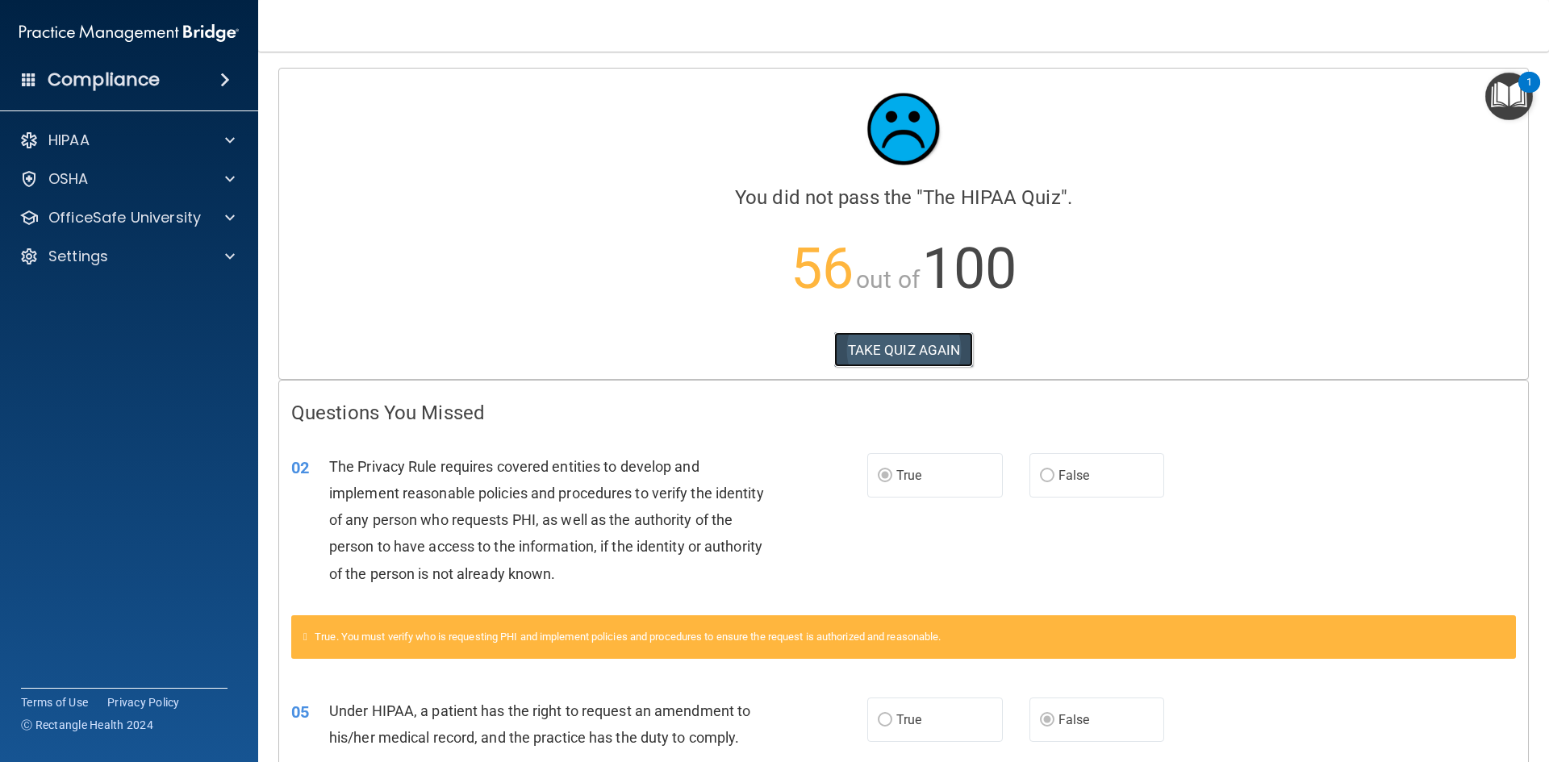
click at [883, 344] on button "TAKE QUIZ AGAIN" at bounding box center [904, 349] width 140 height 35
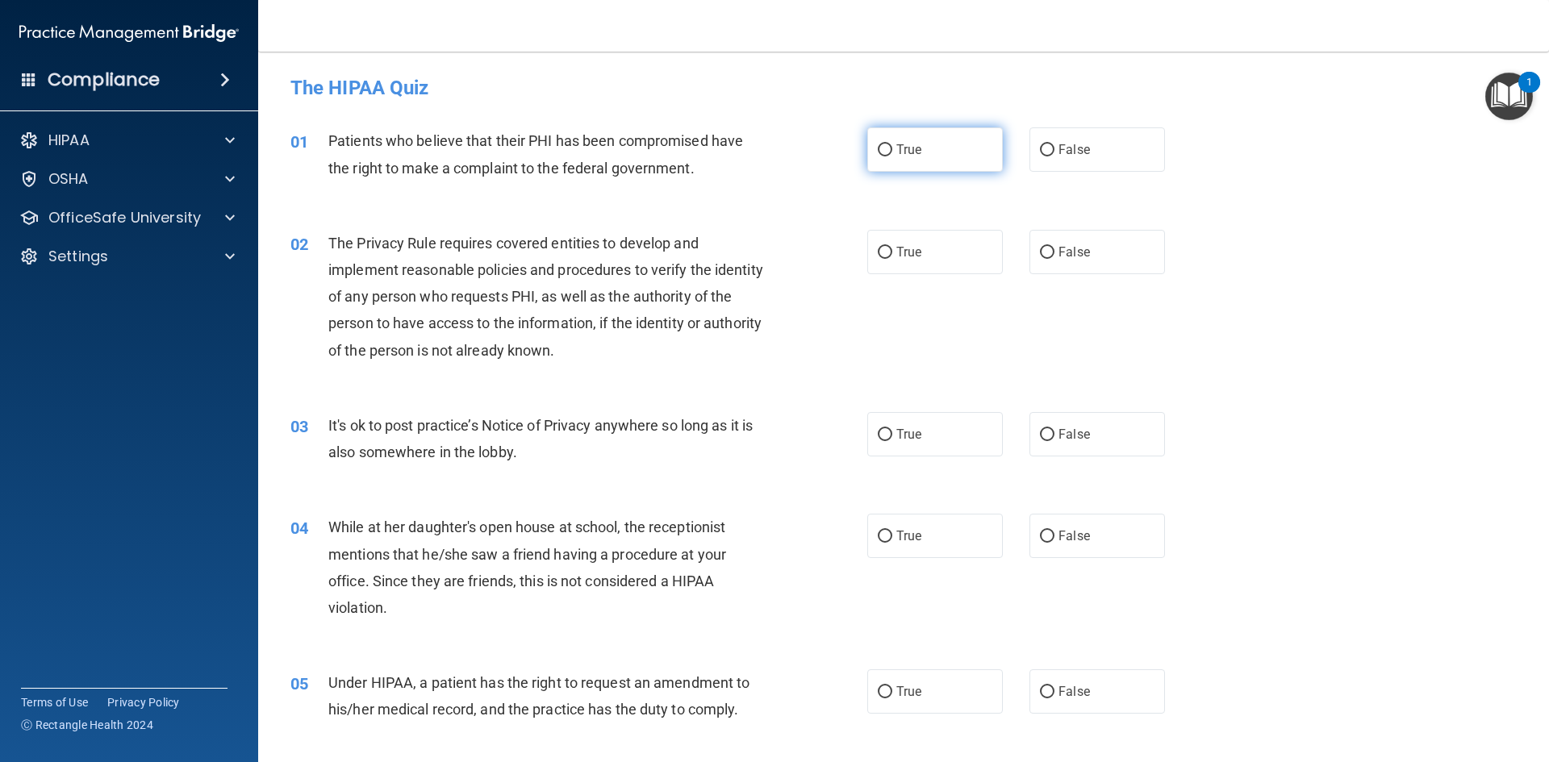
click at [880, 146] on input "True" at bounding box center [885, 150] width 15 height 12
radio input "true"
click at [885, 252] on input "True" at bounding box center [885, 253] width 15 height 12
radio input "true"
click at [1040, 687] on input "False" at bounding box center [1047, 693] width 15 height 12
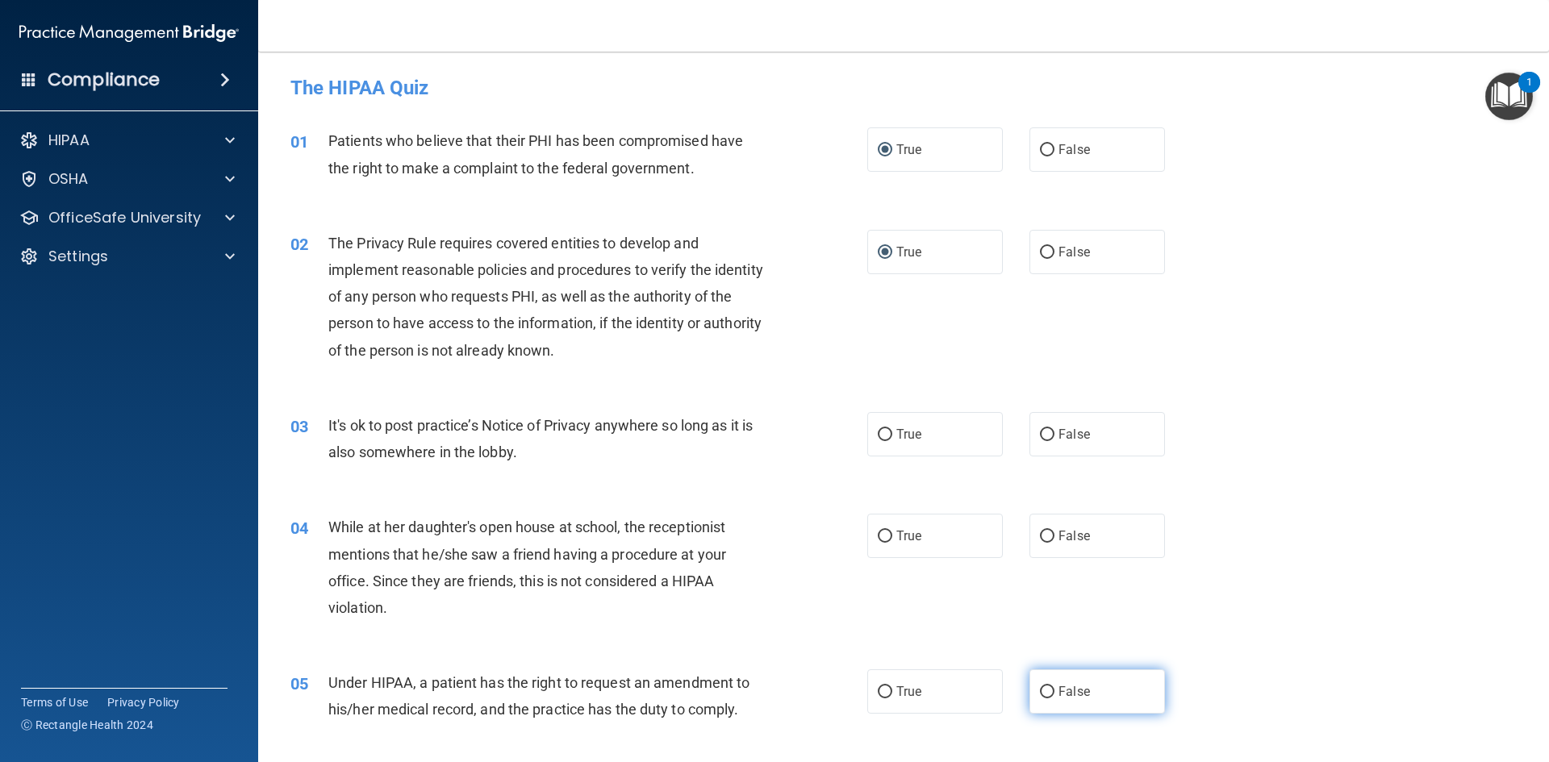
radio input "true"
click at [1046, 530] on label "False" at bounding box center [1097, 536] width 136 height 44
click at [1046, 531] on input "False" at bounding box center [1047, 537] width 15 height 12
radio input "true"
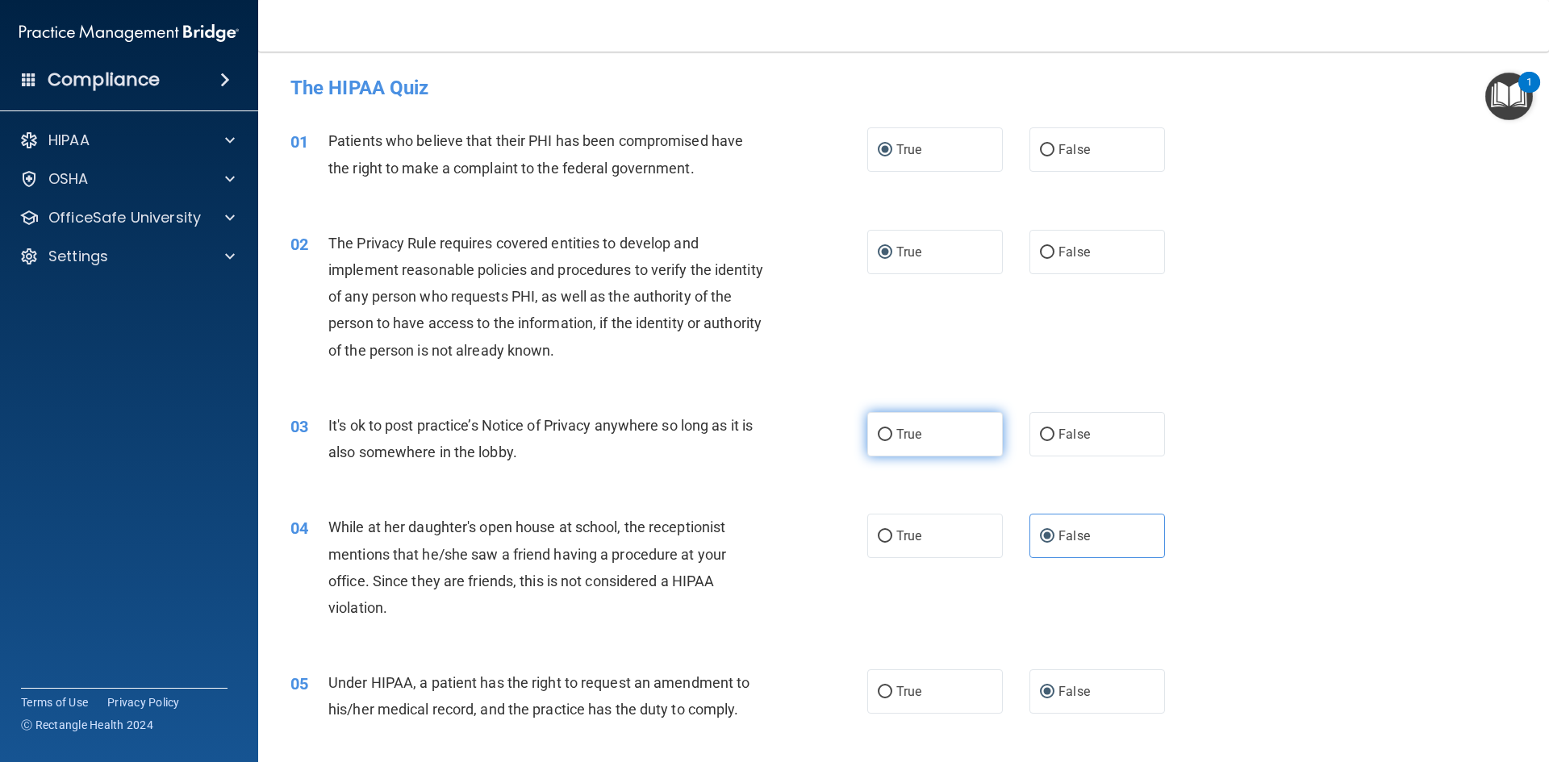
click at [884, 436] on input "True" at bounding box center [885, 435] width 15 height 12
radio input "true"
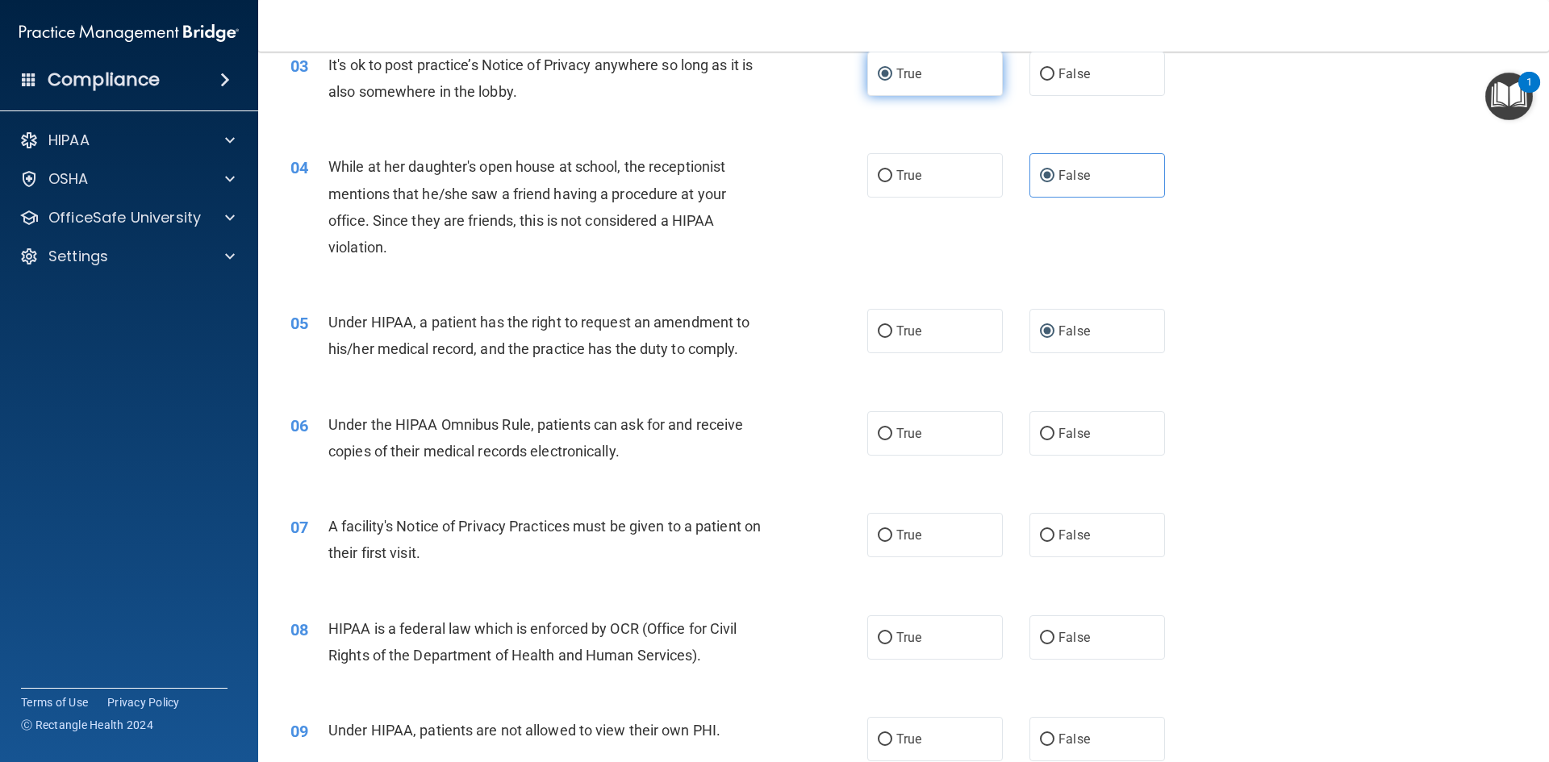
scroll to position [403, 0]
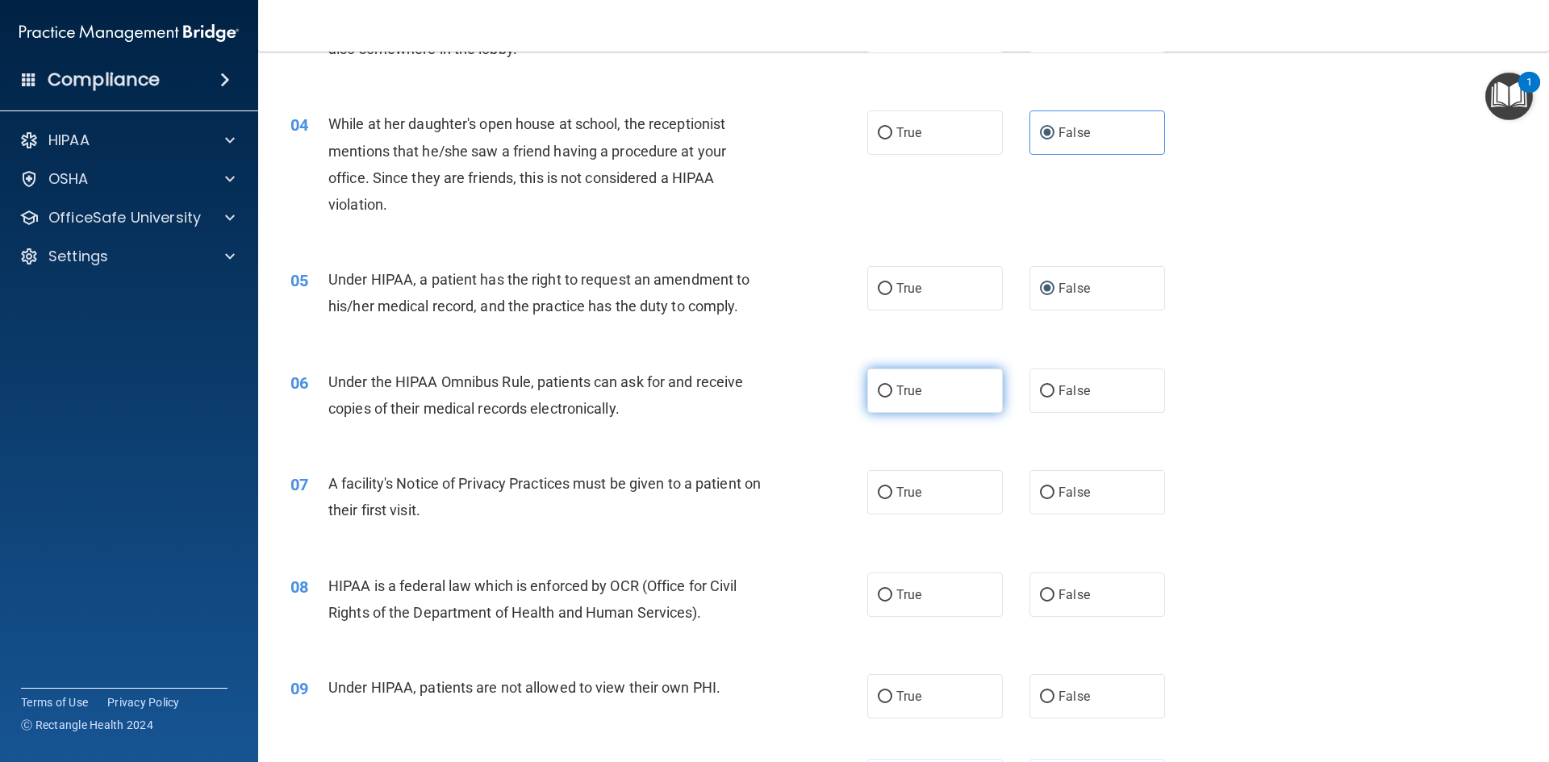
click at [886, 394] on input "True" at bounding box center [885, 392] width 15 height 12
radio input "true"
click at [878, 499] on input "True" at bounding box center [885, 493] width 15 height 12
radio input "true"
click at [1044, 388] on input "False" at bounding box center [1047, 392] width 15 height 12
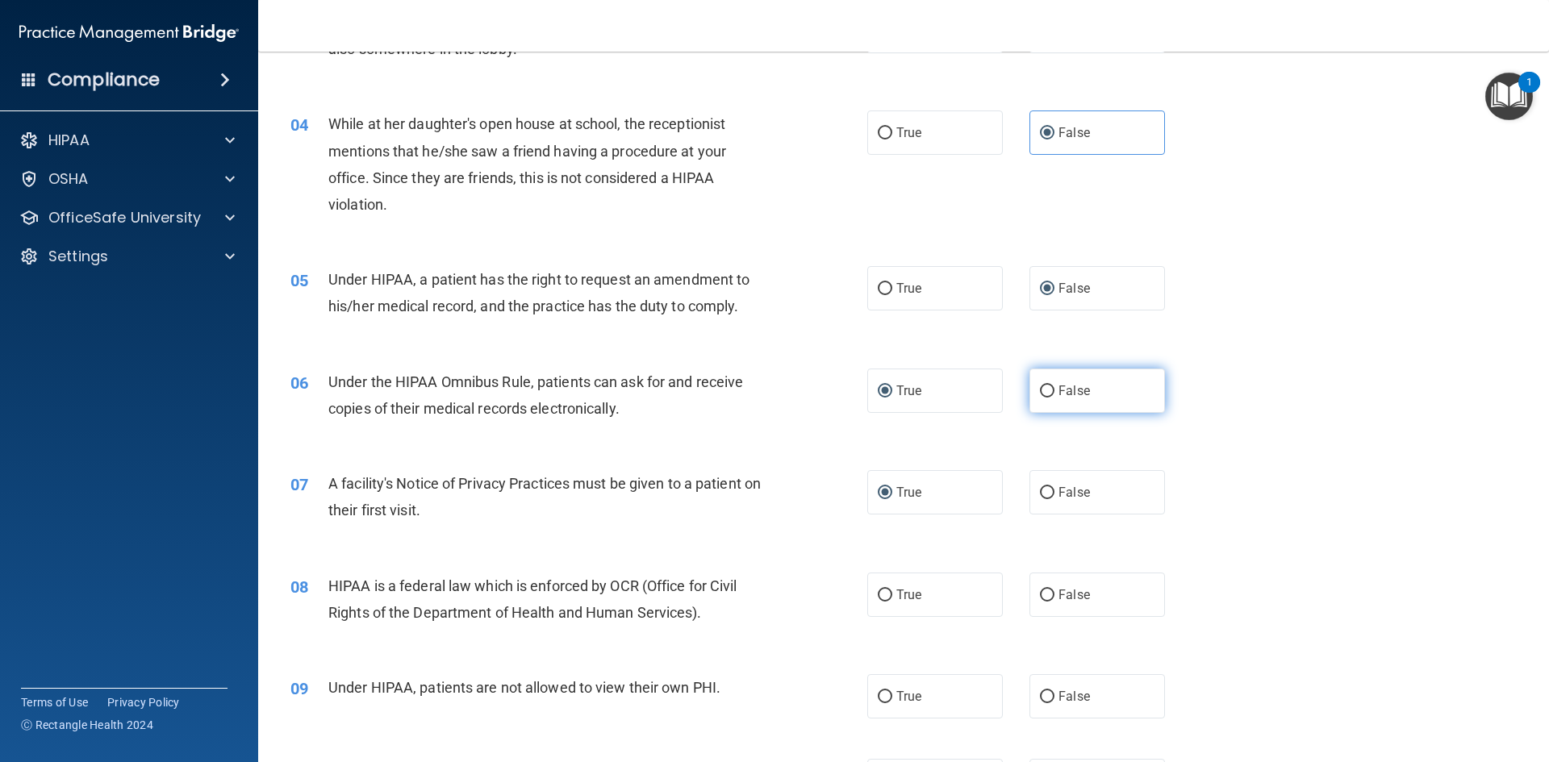
radio input "true"
click at [883, 395] on input "True" at bounding box center [885, 392] width 15 height 12
radio input "true"
radio input "false"
click at [890, 597] on label "True" at bounding box center [935, 595] width 136 height 44
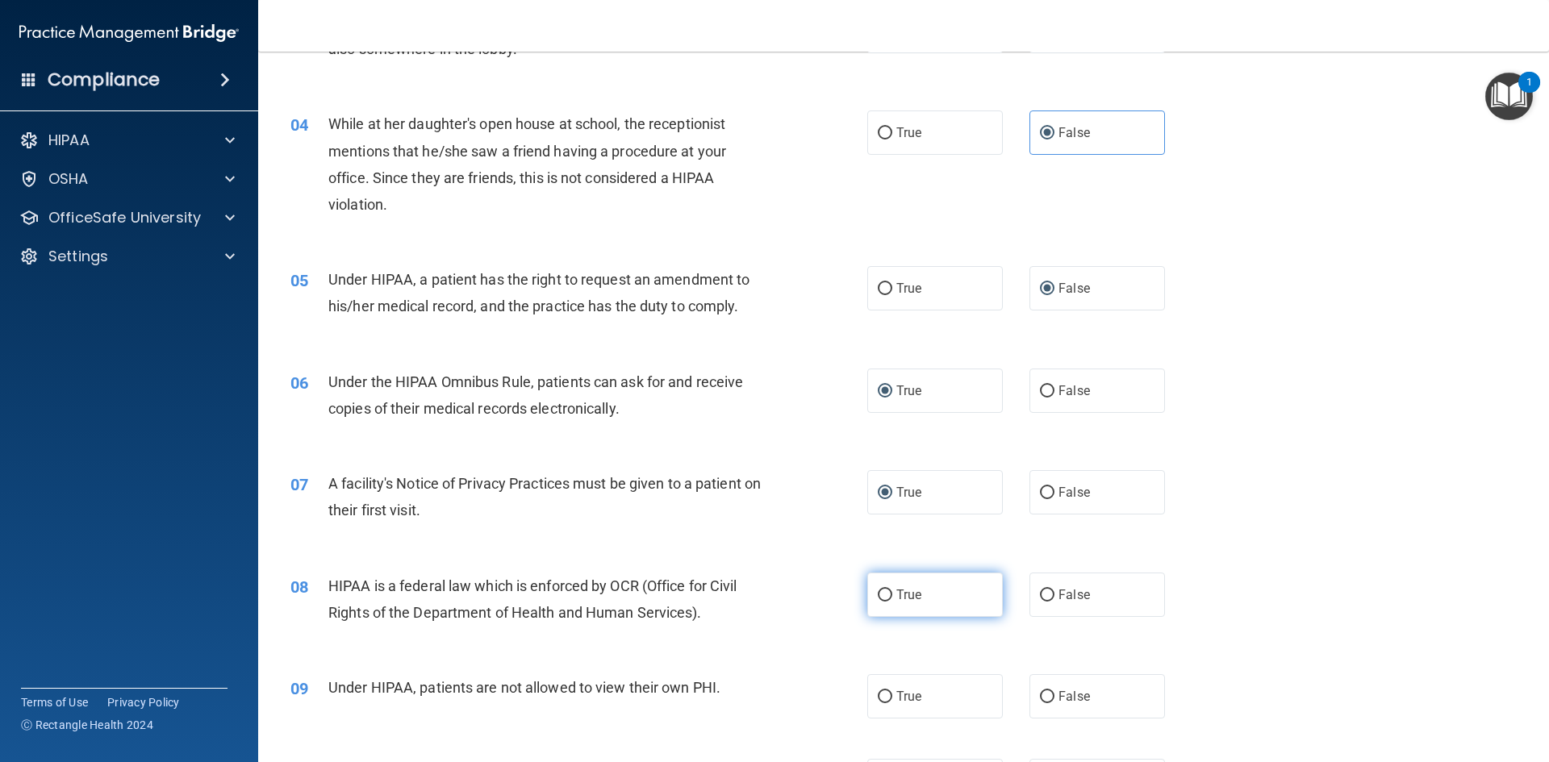
click at [890, 597] on input "True" at bounding box center [885, 596] width 15 height 12
radio input "true"
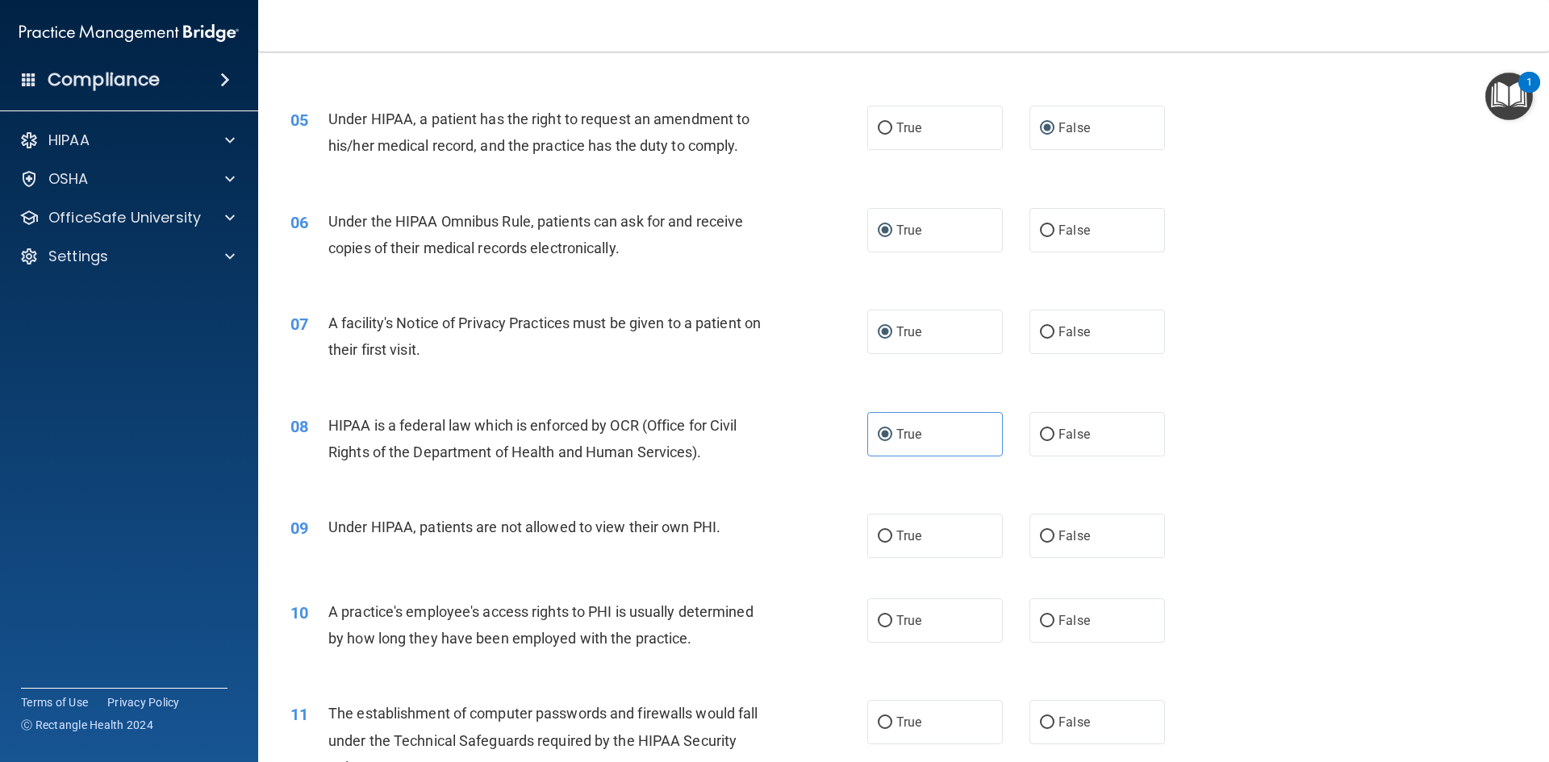
scroll to position [565, 0]
click at [1058, 535] on span "False" at bounding box center [1073, 535] width 31 height 15
click at [1051, 535] on input "False" at bounding box center [1047, 536] width 15 height 12
radio input "true"
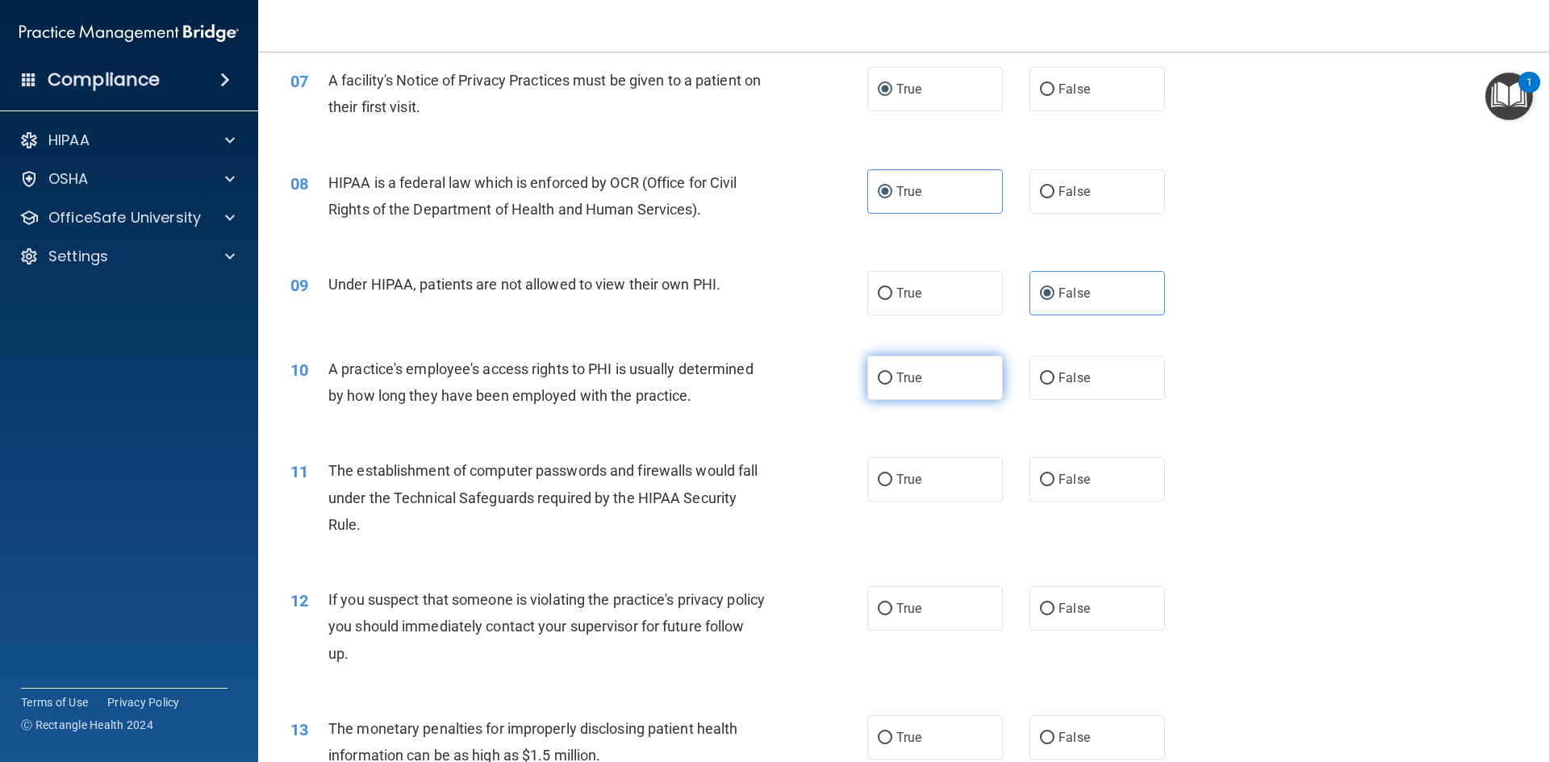
click at [878, 375] on input "True" at bounding box center [885, 379] width 15 height 12
radio input "true"
drag, startPoint x: 892, startPoint y: 610, endPoint x: 884, endPoint y: 549, distance: 61.0
click at [896, 603] on span "True" at bounding box center [908, 608] width 25 height 15
click at [892, 603] on input "True" at bounding box center [885, 609] width 15 height 12
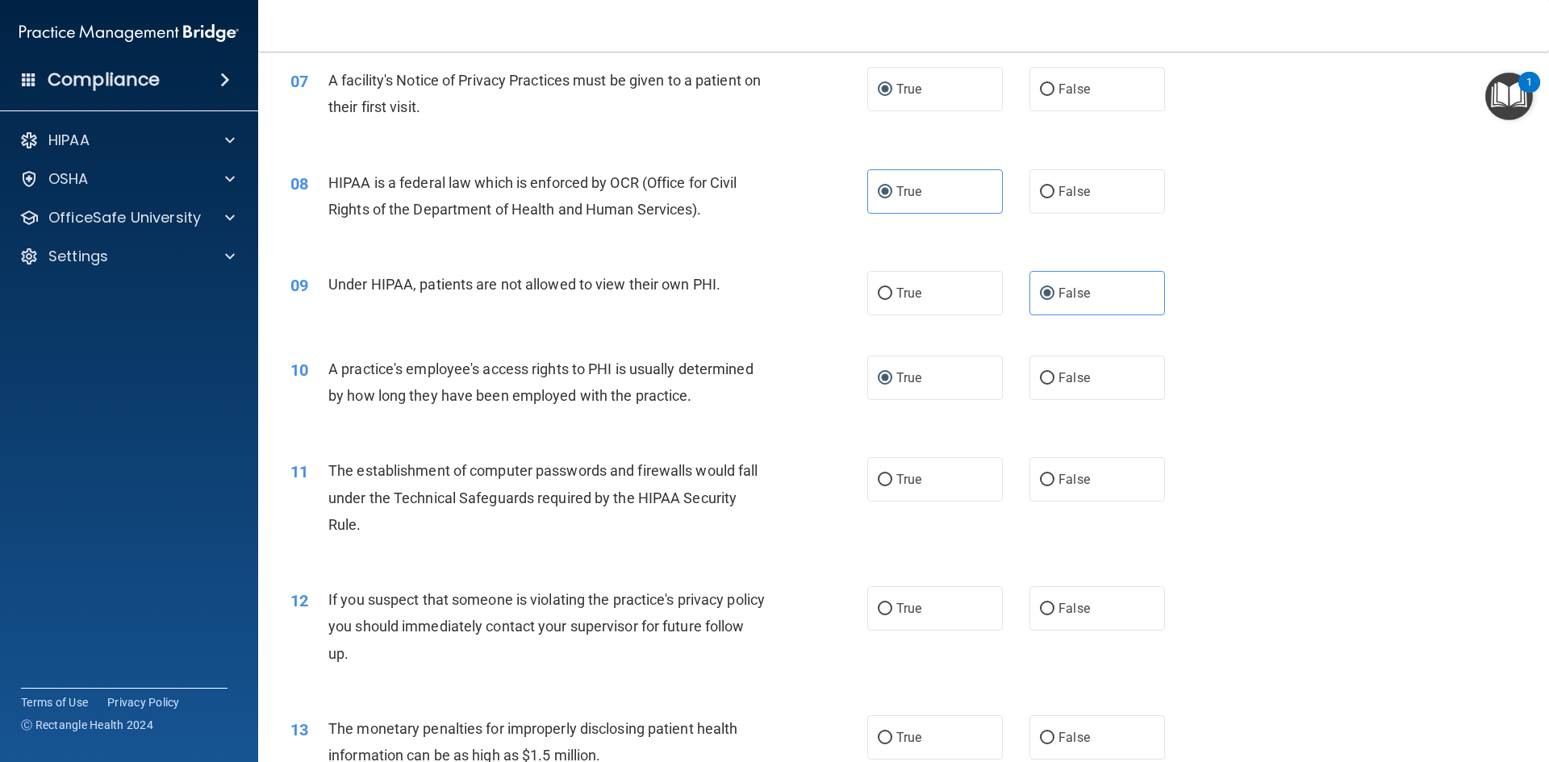
radio input "true"
click at [886, 476] on input "True" at bounding box center [885, 480] width 15 height 12
radio input "true"
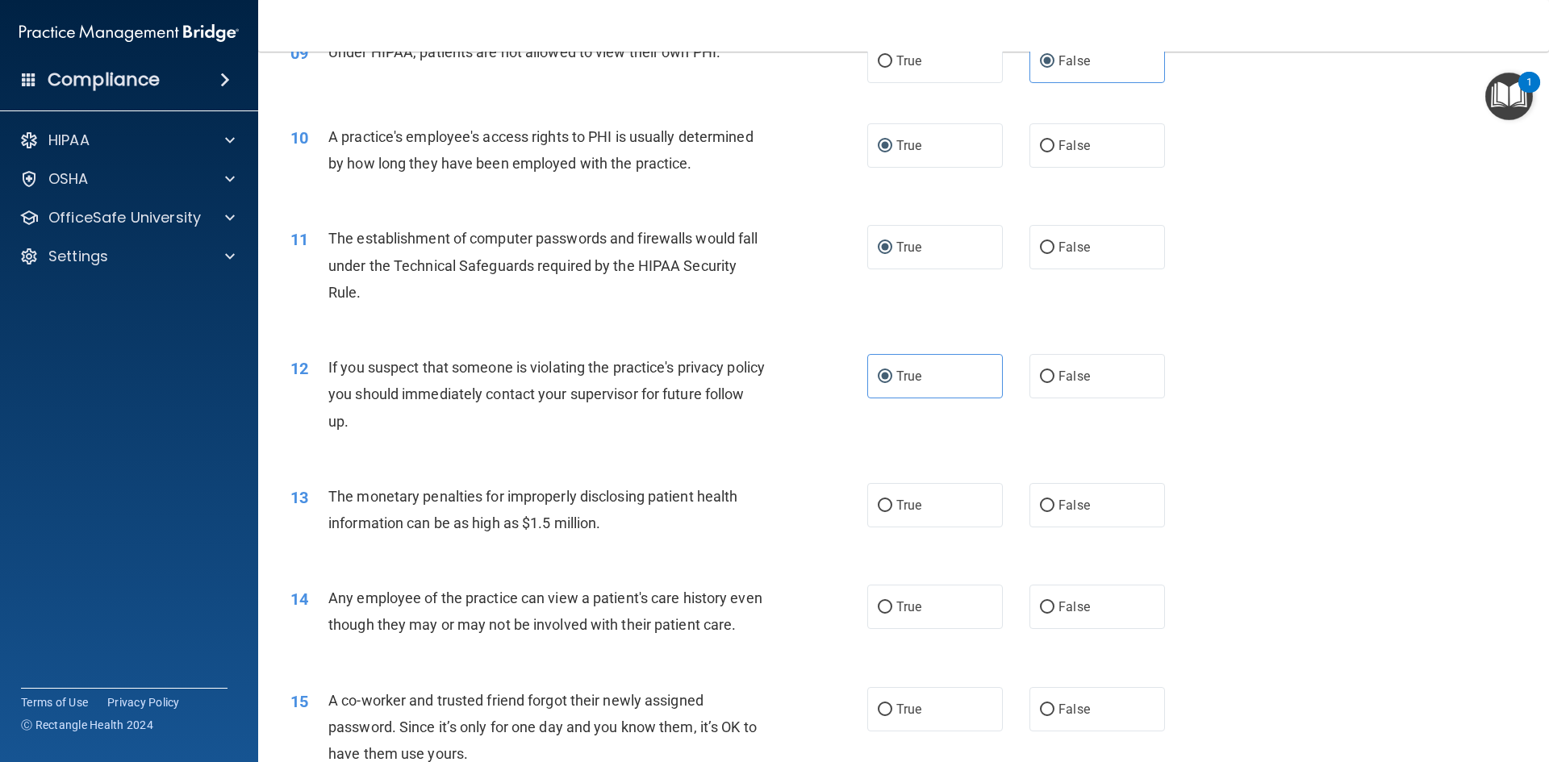
scroll to position [1129, 0]
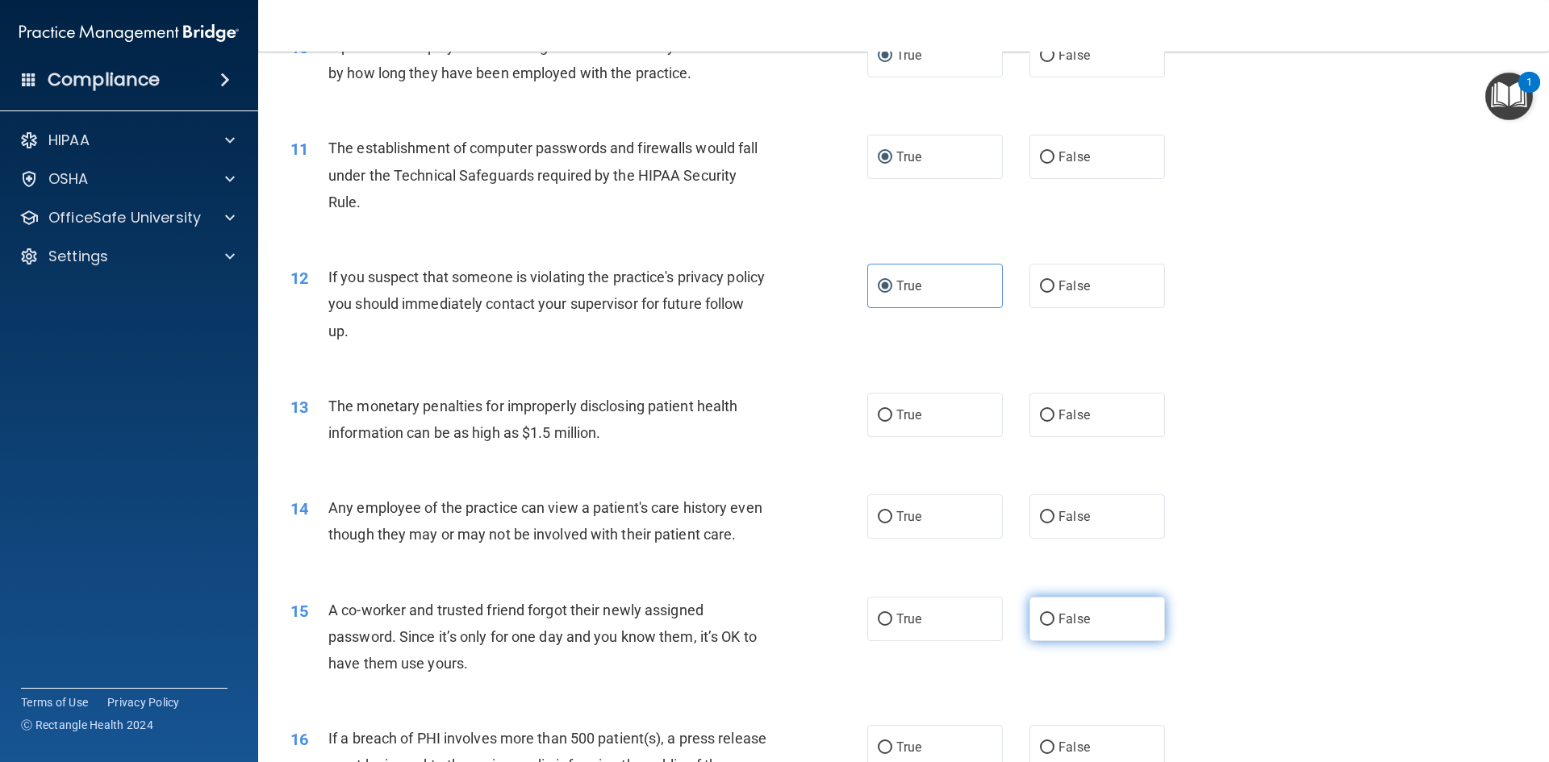
click at [1044, 626] on input "False" at bounding box center [1047, 620] width 15 height 12
radio input "true"
click at [1043, 419] on input "False" at bounding box center [1047, 416] width 15 height 12
radio input "true"
click at [878, 517] on input "True" at bounding box center [885, 517] width 15 height 12
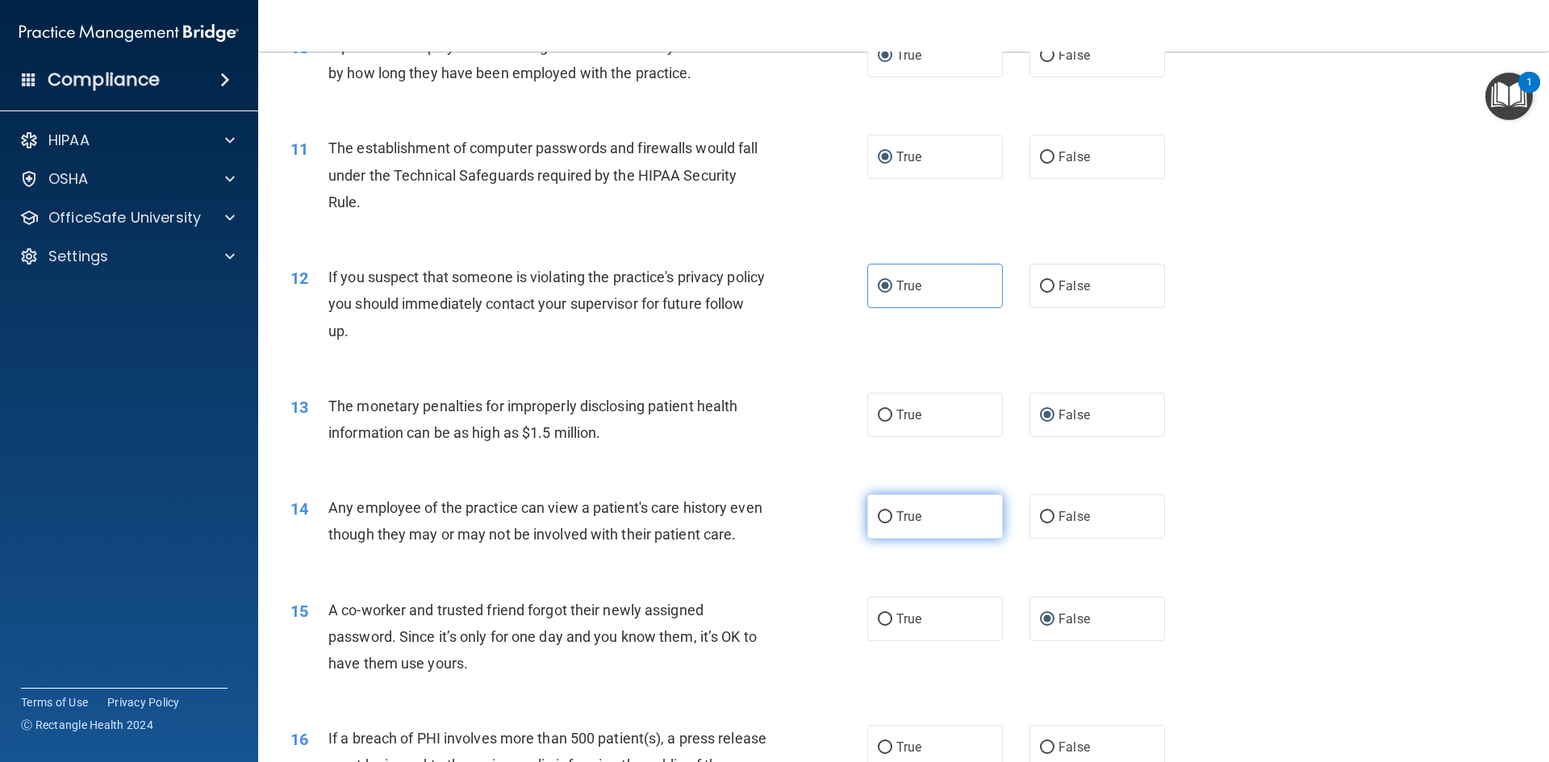
radio input "true"
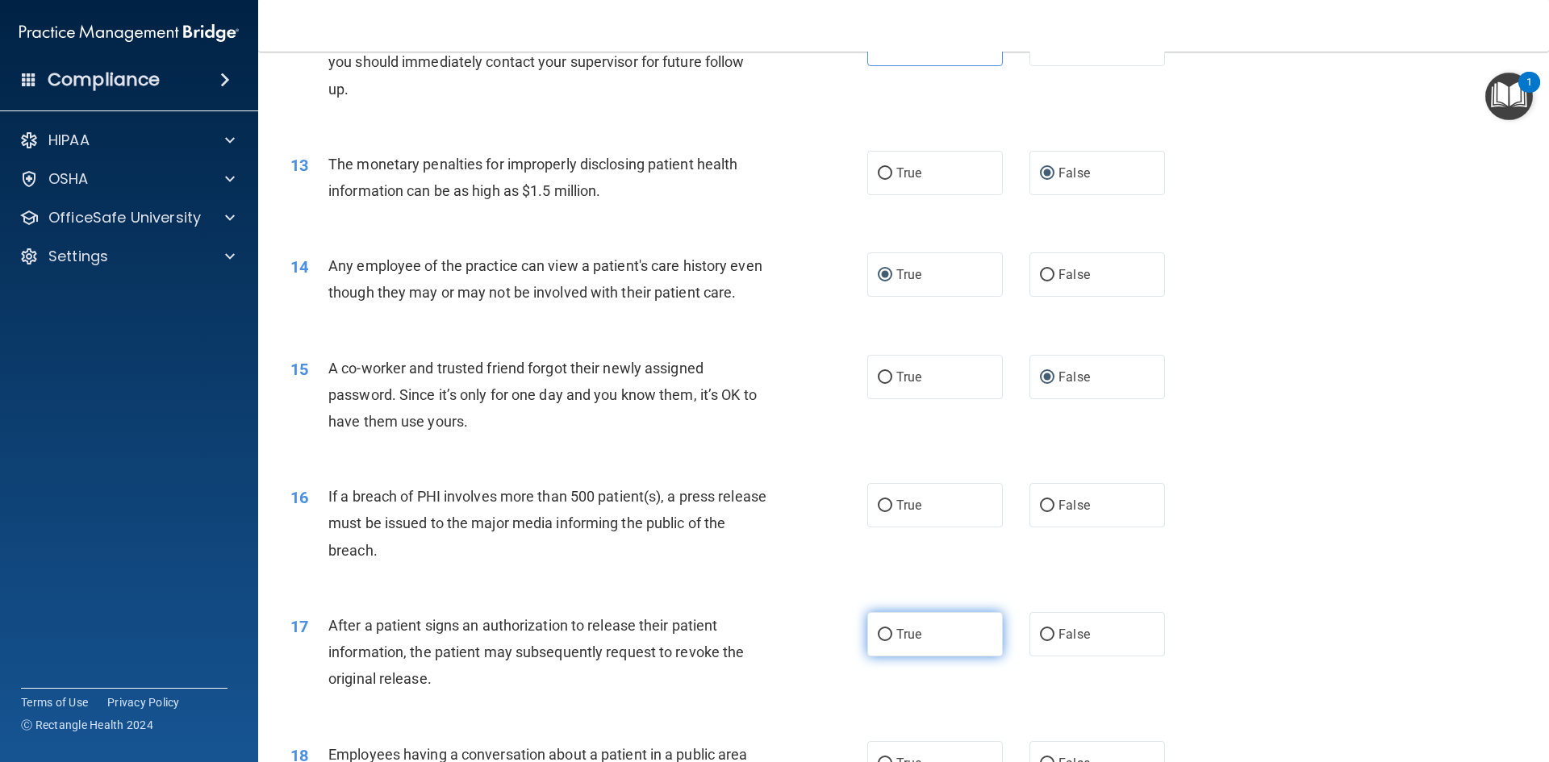
click at [879, 641] on input "True" at bounding box center [885, 635] width 15 height 12
radio input "true"
drag, startPoint x: 1038, startPoint y: 529, endPoint x: 1083, endPoint y: 515, distance: 47.2
click at [1040, 512] on input "False" at bounding box center [1047, 506] width 15 height 12
radio input "true"
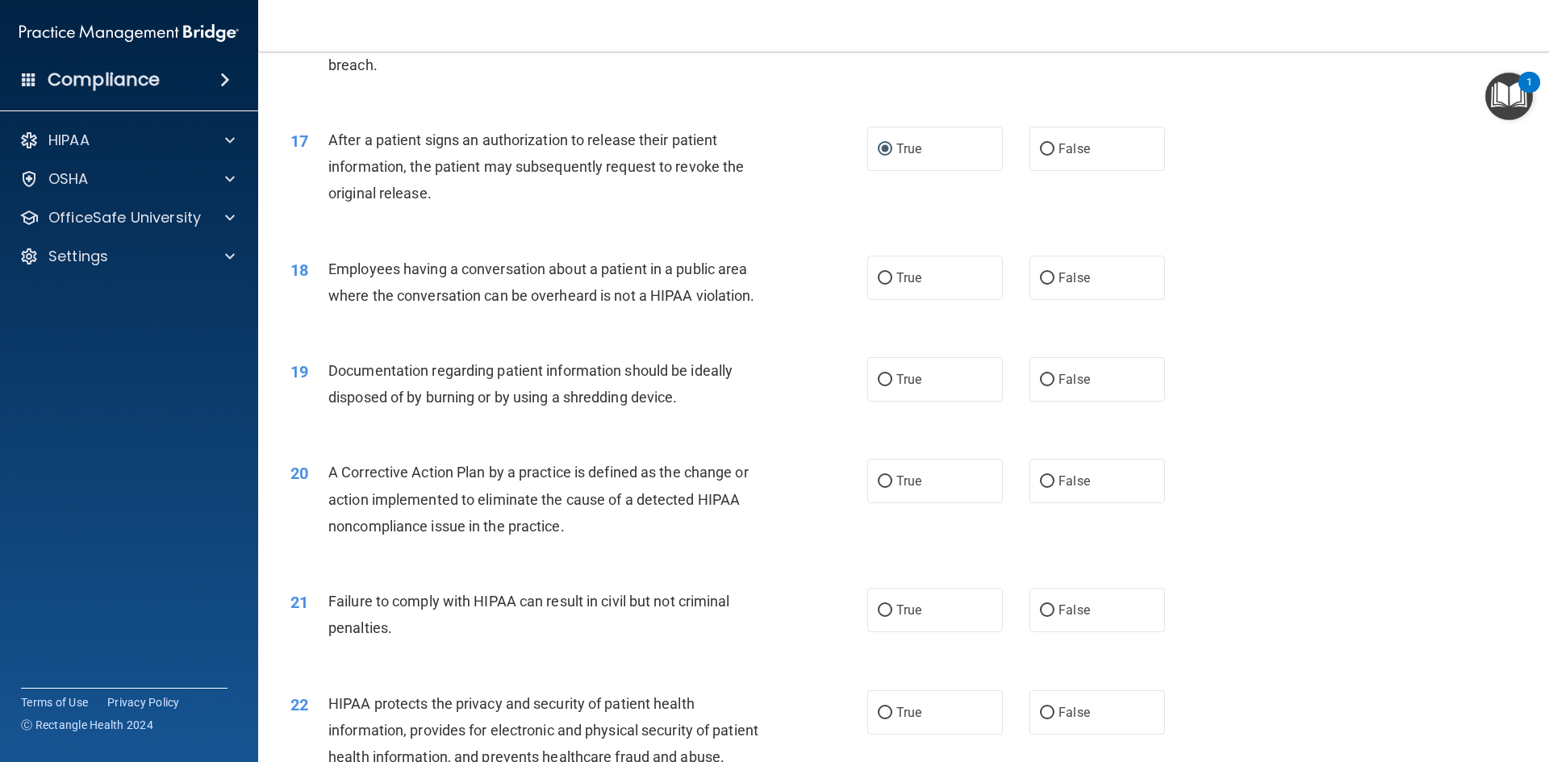
scroll to position [1855, 0]
click at [1042, 286] on input "False" at bounding box center [1047, 280] width 15 height 12
radio input "true"
click at [880, 388] on input "True" at bounding box center [885, 382] width 15 height 12
radio input "true"
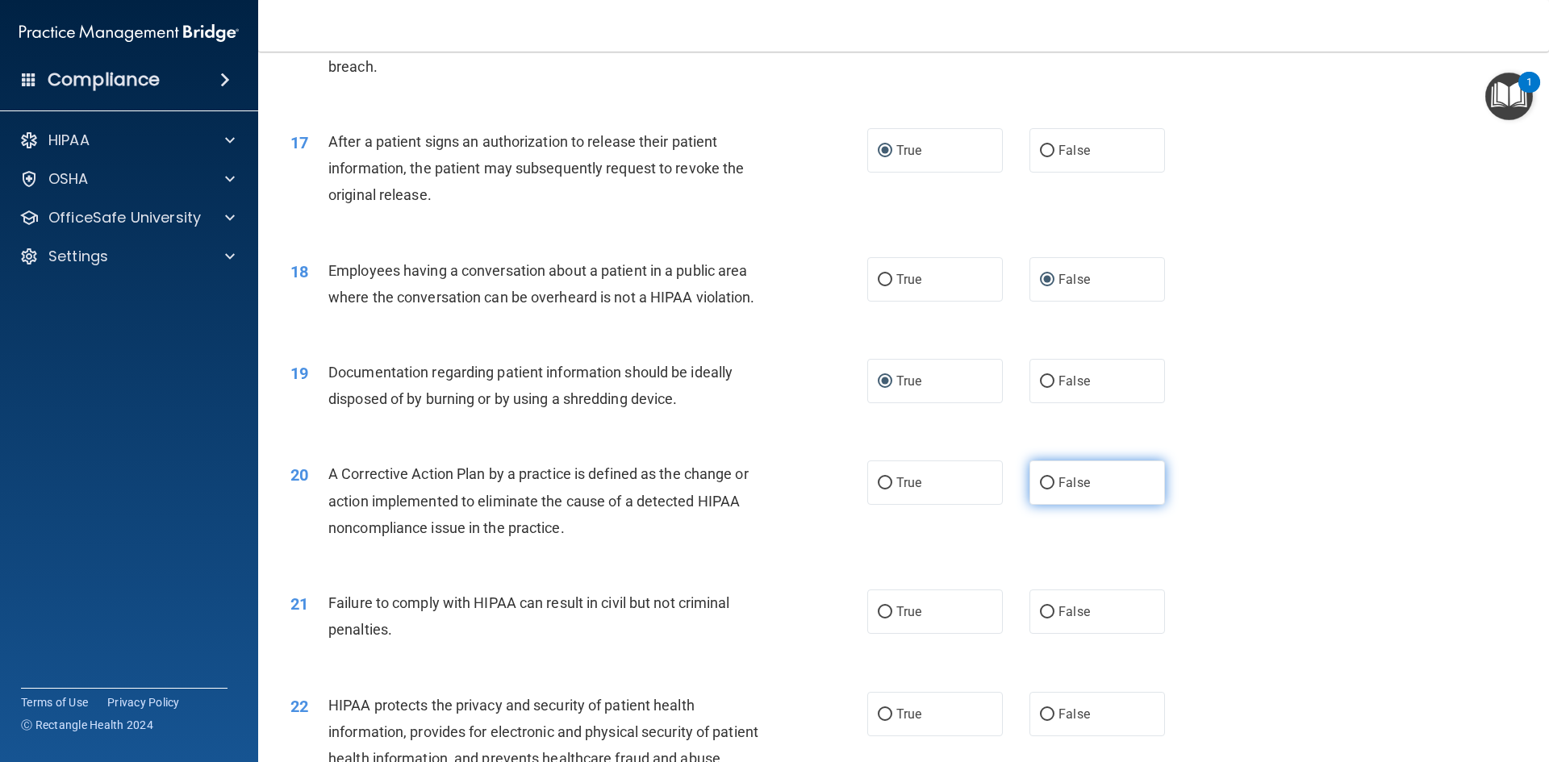
click at [1044, 490] on input "False" at bounding box center [1047, 484] width 15 height 12
radio input "true"
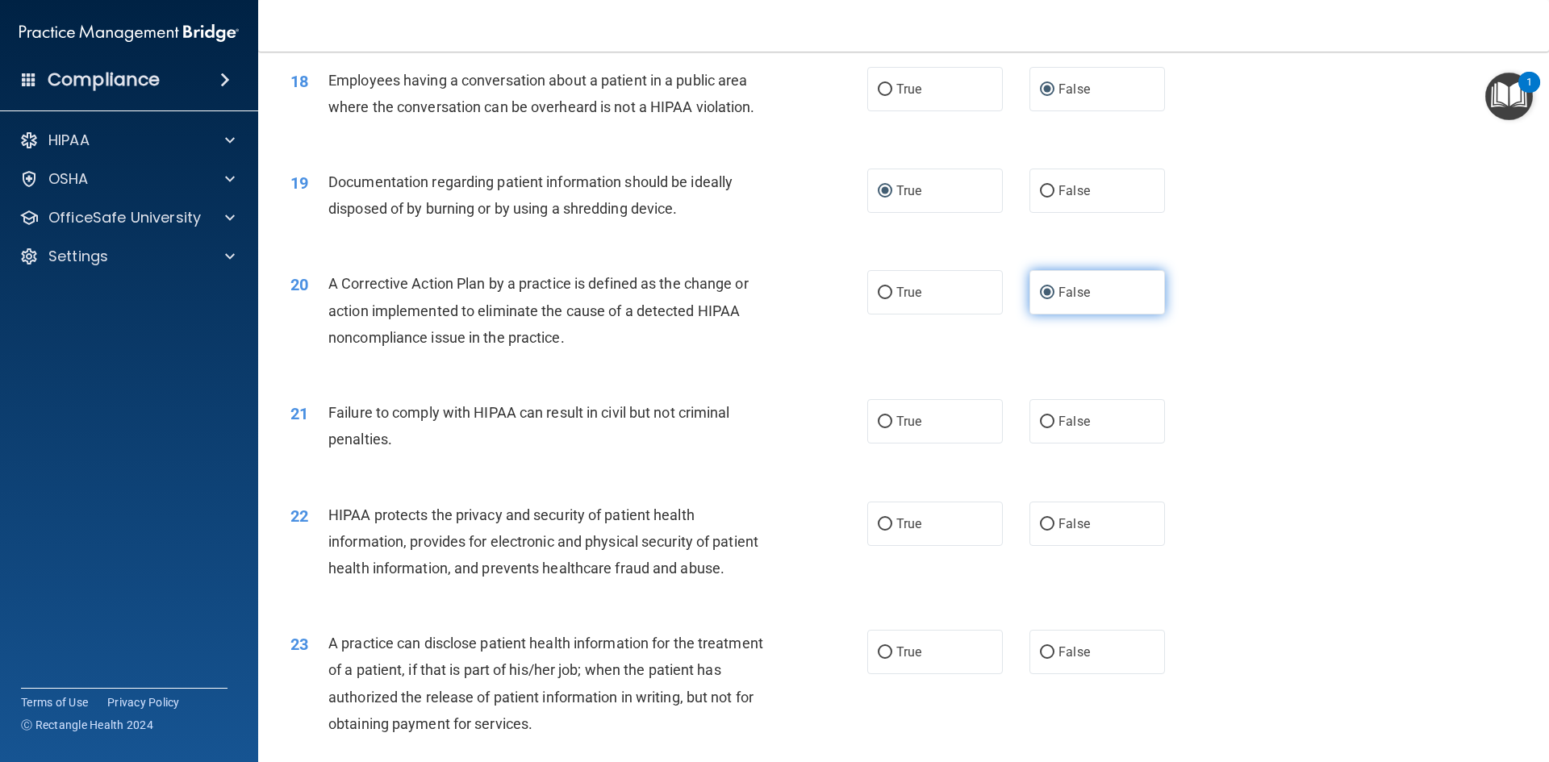
scroll to position [2097, 0]
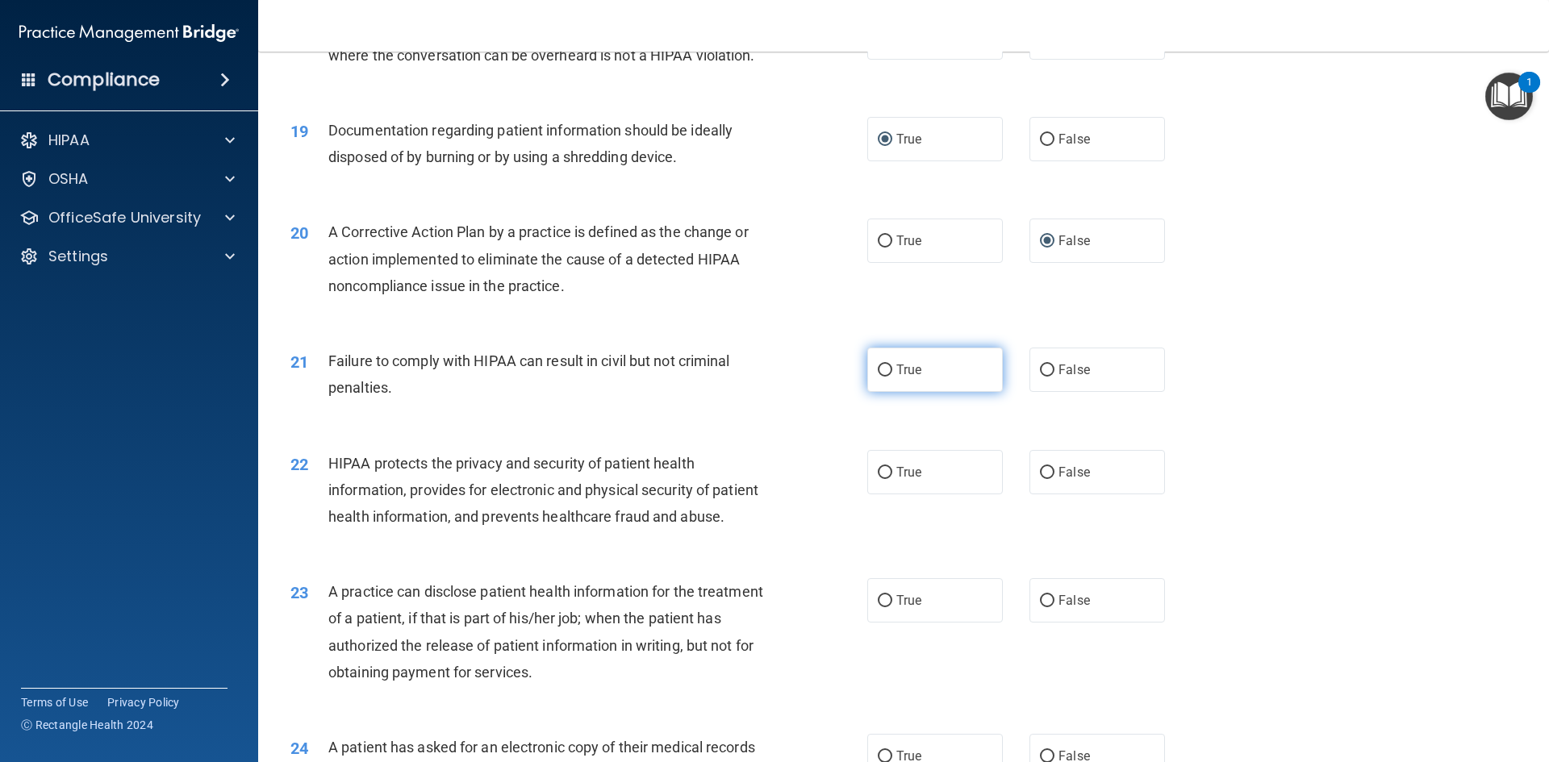
click at [885, 377] on input "True" at bounding box center [885, 371] width 15 height 12
radio input "true"
drag, startPoint x: 1037, startPoint y: 491, endPoint x: 1016, endPoint y: 592, distance: 103.2
click at [1040, 479] on input "False" at bounding box center [1047, 473] width 15 height 12
radio input "true"
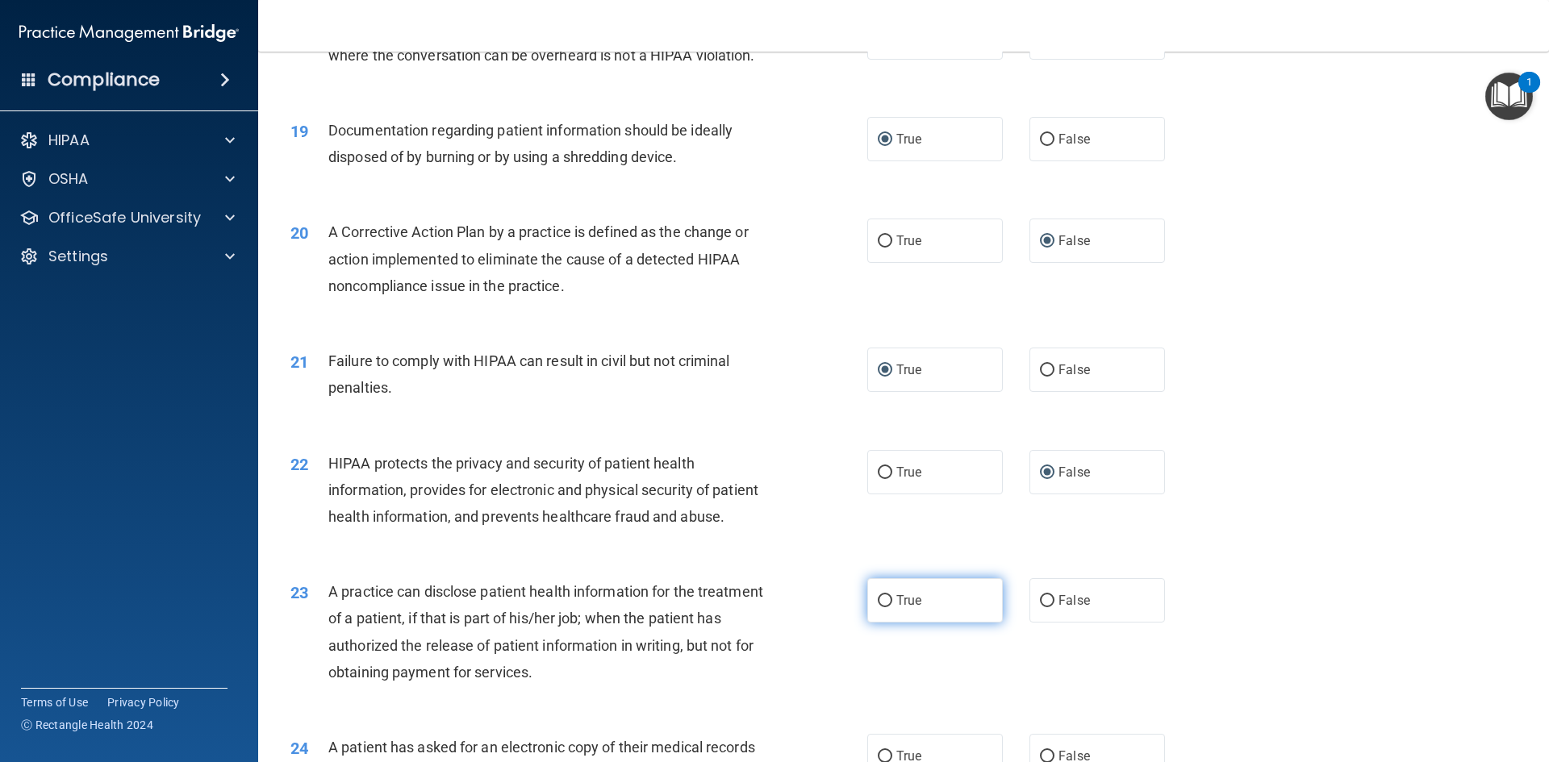
click at [896, 608] on span "True" at bounding box center [908, 600] width 25 height 15
click at [891, 607] on input "True" at bounding box center [885, 601] width 15 height 12
radio input "true"
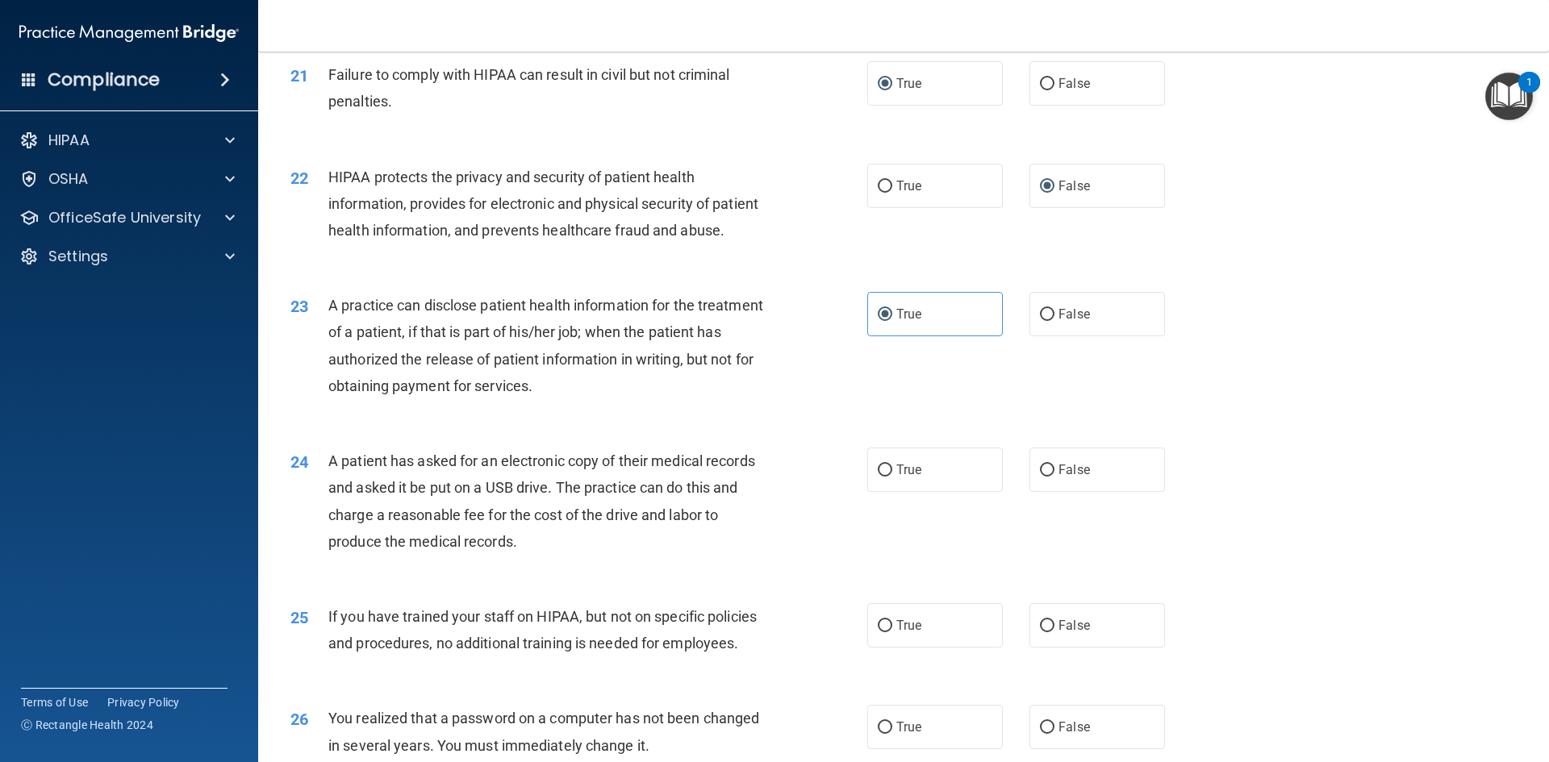
scroll to position [2501, 0]
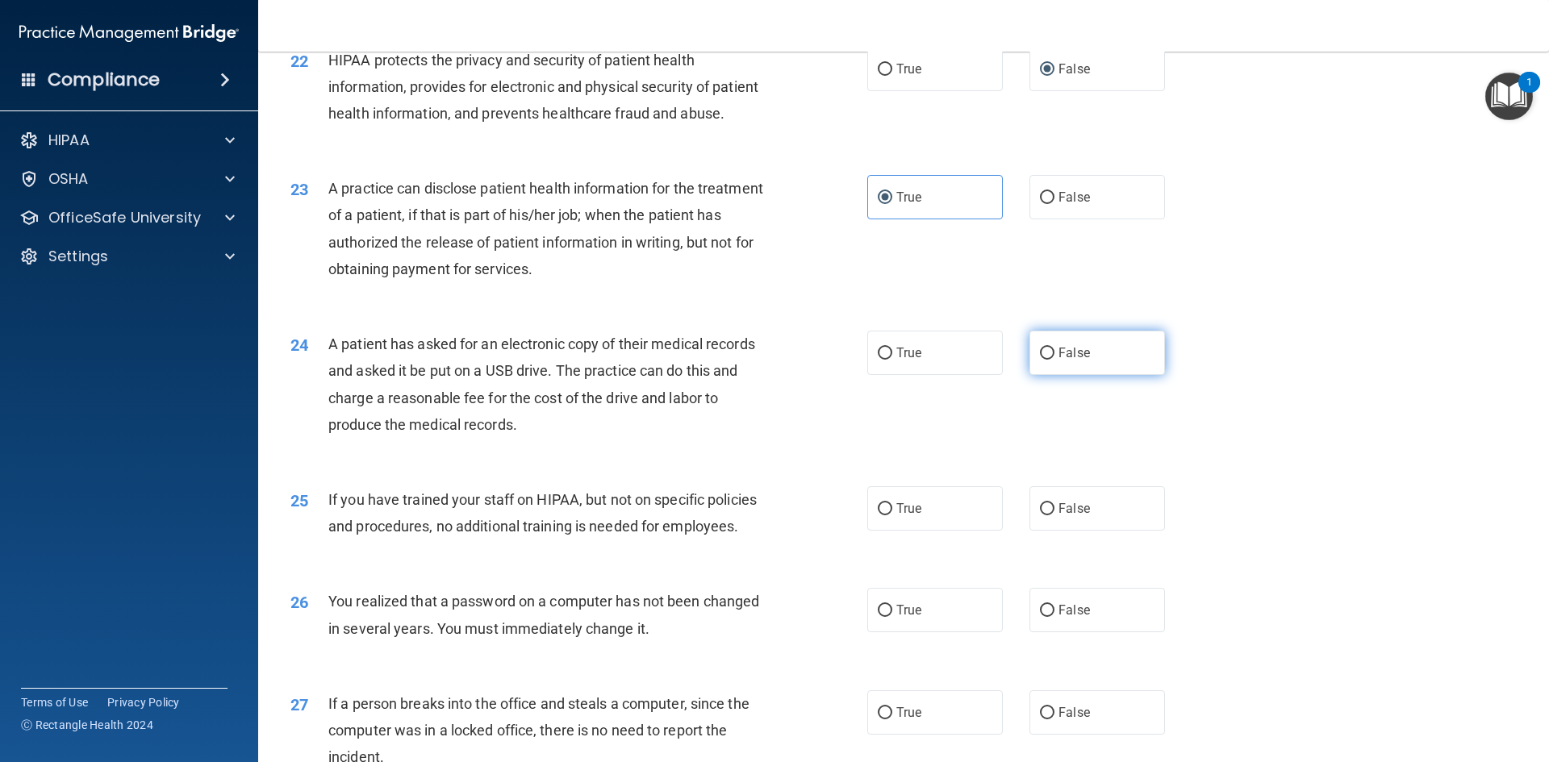
click at [1047, 375] on label "False" at bounding box center [1097, 353] width 136 height 44
click at [1047, 360] on input "False" at bounding box center [1047, 354] width 15 height 12
radio input "true"
click at [1040, 515] on input "False" at bounding box center [1047, 509] width 15 height 12
radio input "true"
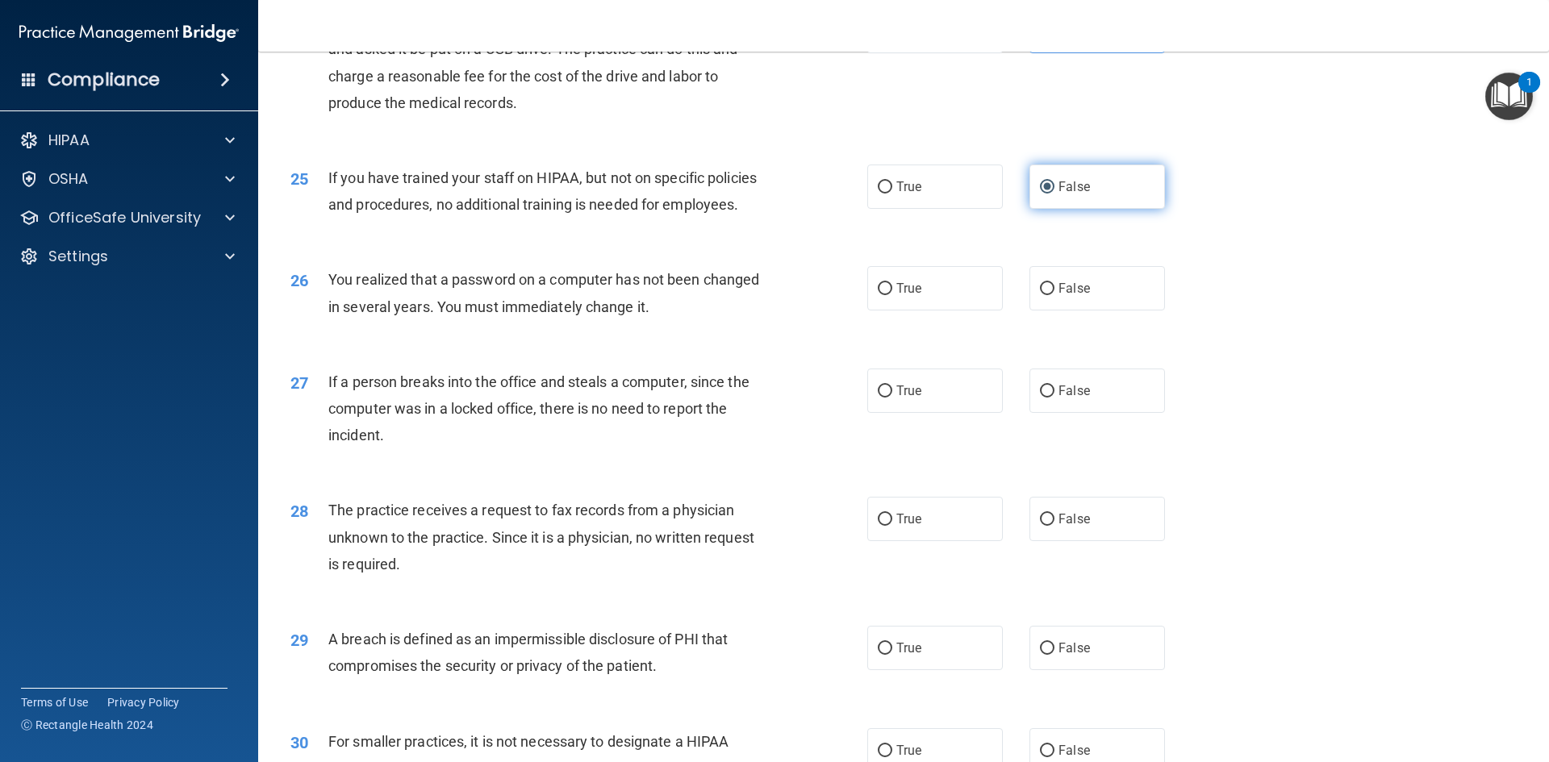
scroll to position [2823, 0]
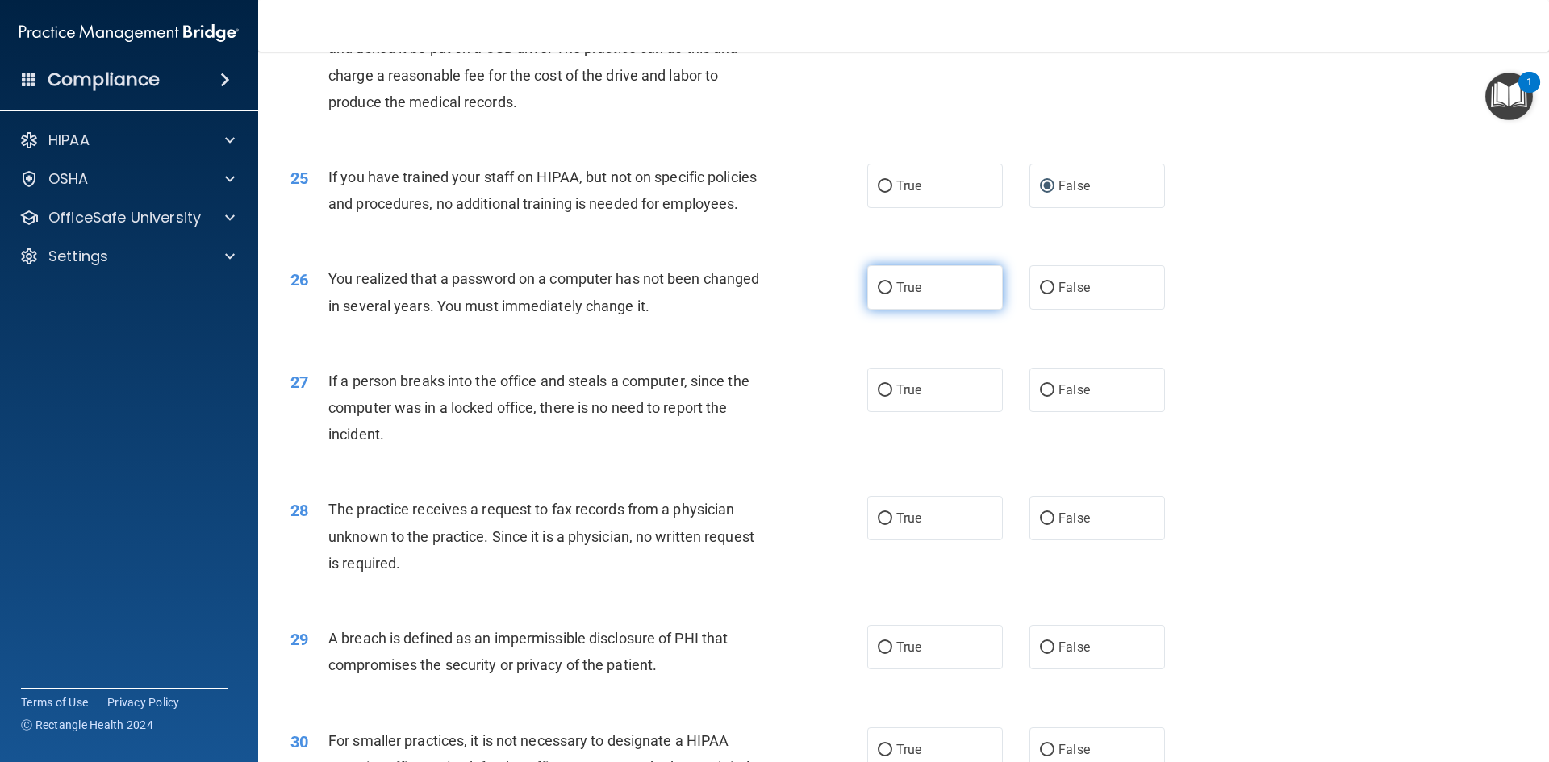
click at [879, 294] on input "True" at bounding box center [885, 288] width 15 height 12
radio input "true"
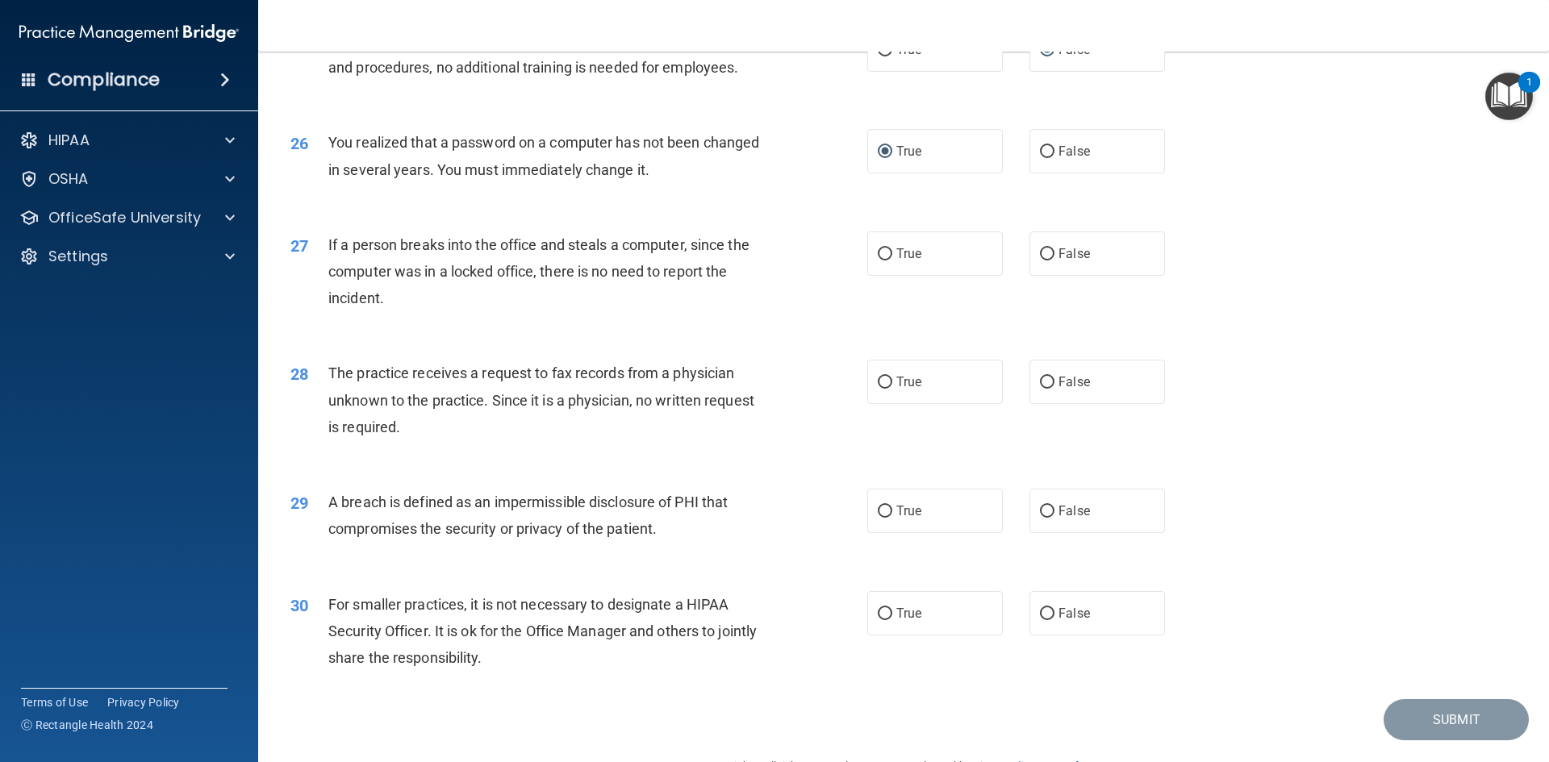
scroll to position [2985, 0]
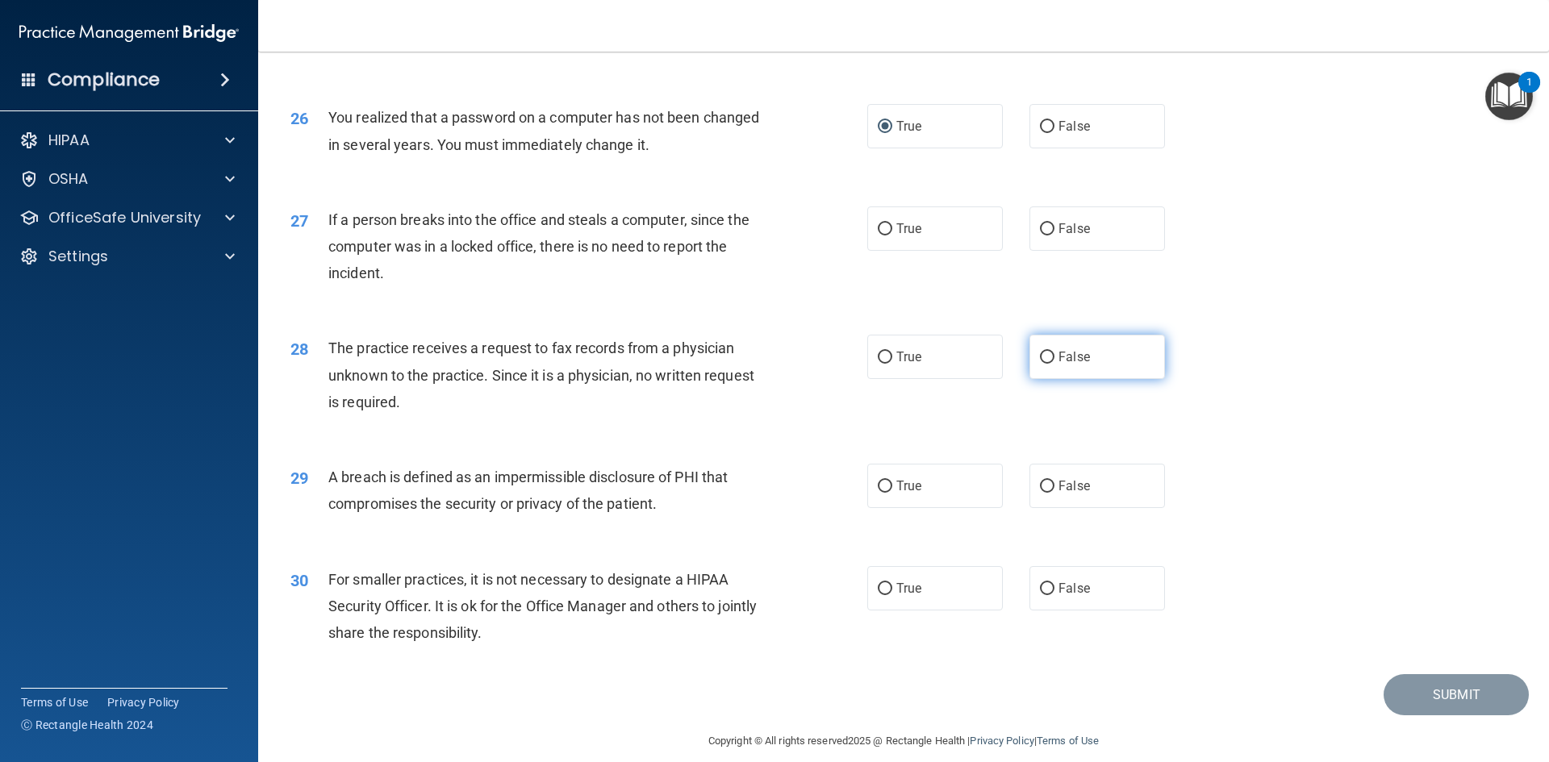
click at [1040, 364] on input "False" at bounding box center [1047, 358] width 15 height 12
radio input "true"
click at [885, 493] on input "True" at bounding box center [885, 487] width 15 height 12
radio input "true"
click at [1040, 236] on input "False" at bounding box center [1047, 229] width 15 height 12
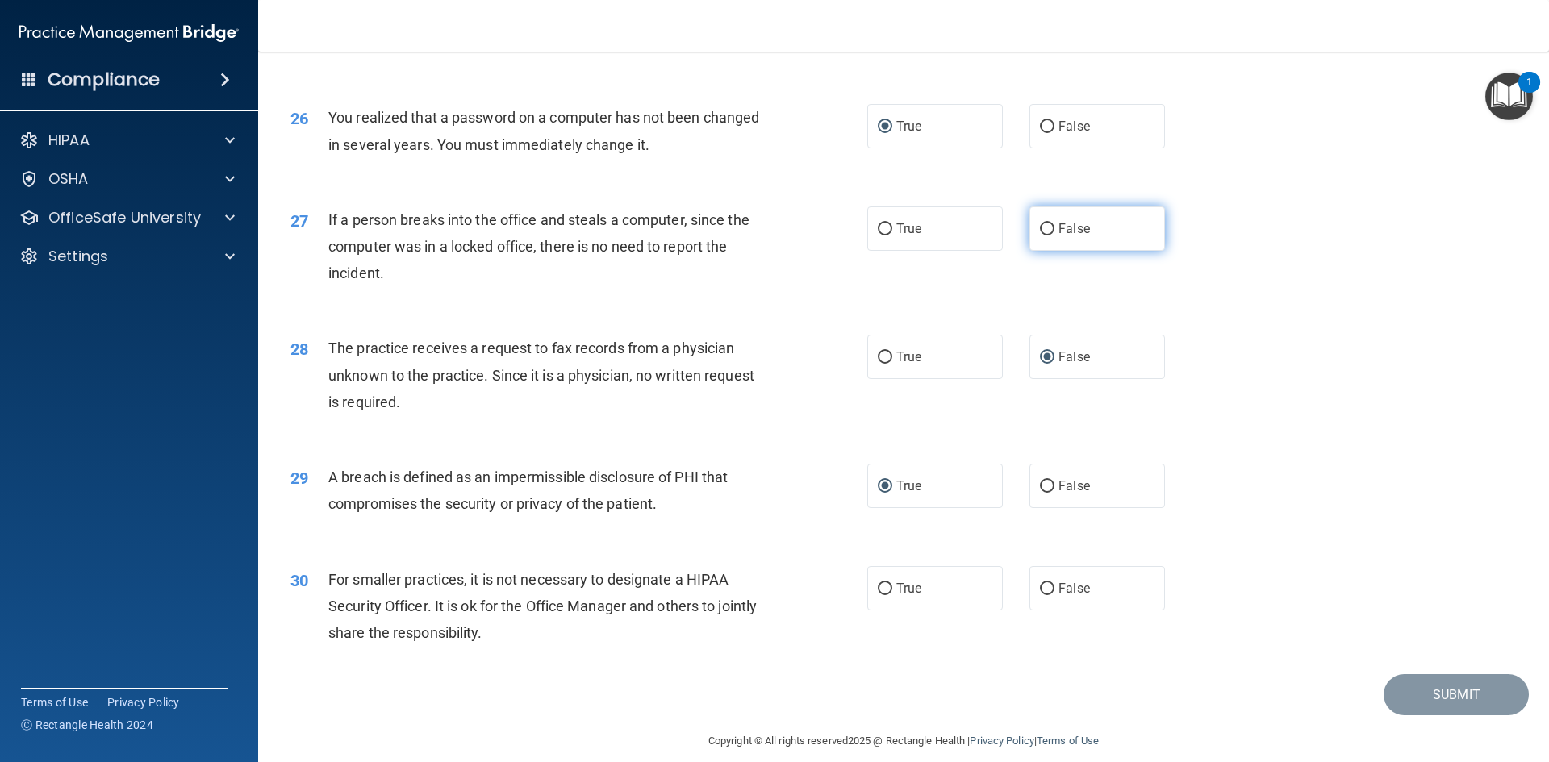
radio input "true"
click at [1041, 595] on input "False" at bounding box center [1047, 589] width 15 height 12
radio input "true"
click at [1413, 716] on button "Submit" at bounding box center [1456, 694] width 145 height 41
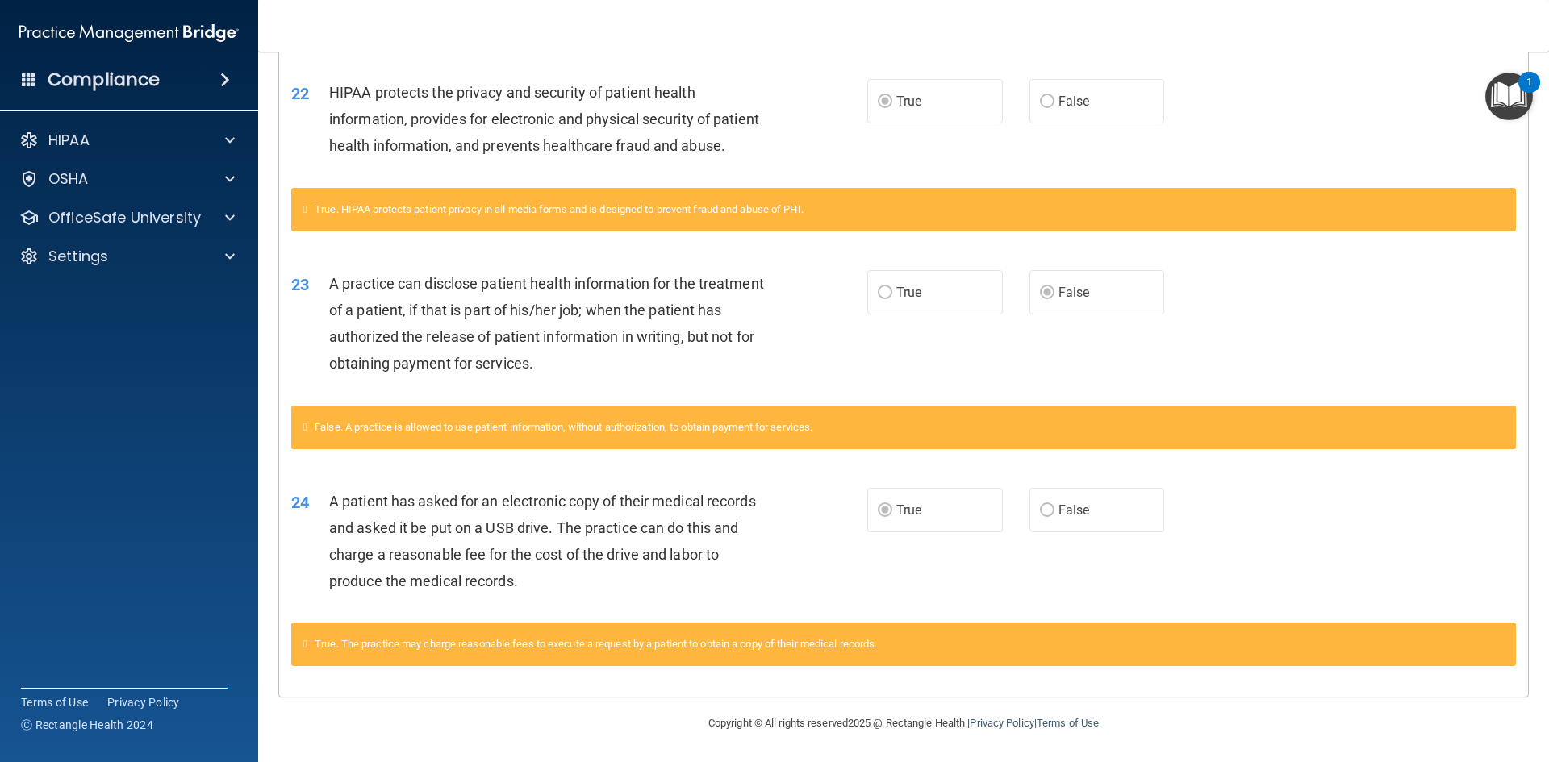
scroll to position [1650, 0]
drag, startPoint x: 1541, startPoint y: 202, endPoint x: 1292, endPoint y: 80, distance: 276.7
click at [1292, 80] on div "22 HIPAA protects the privacy and security of patient health information, provi…" at bounding box center [903, 123] width 1249 height 129
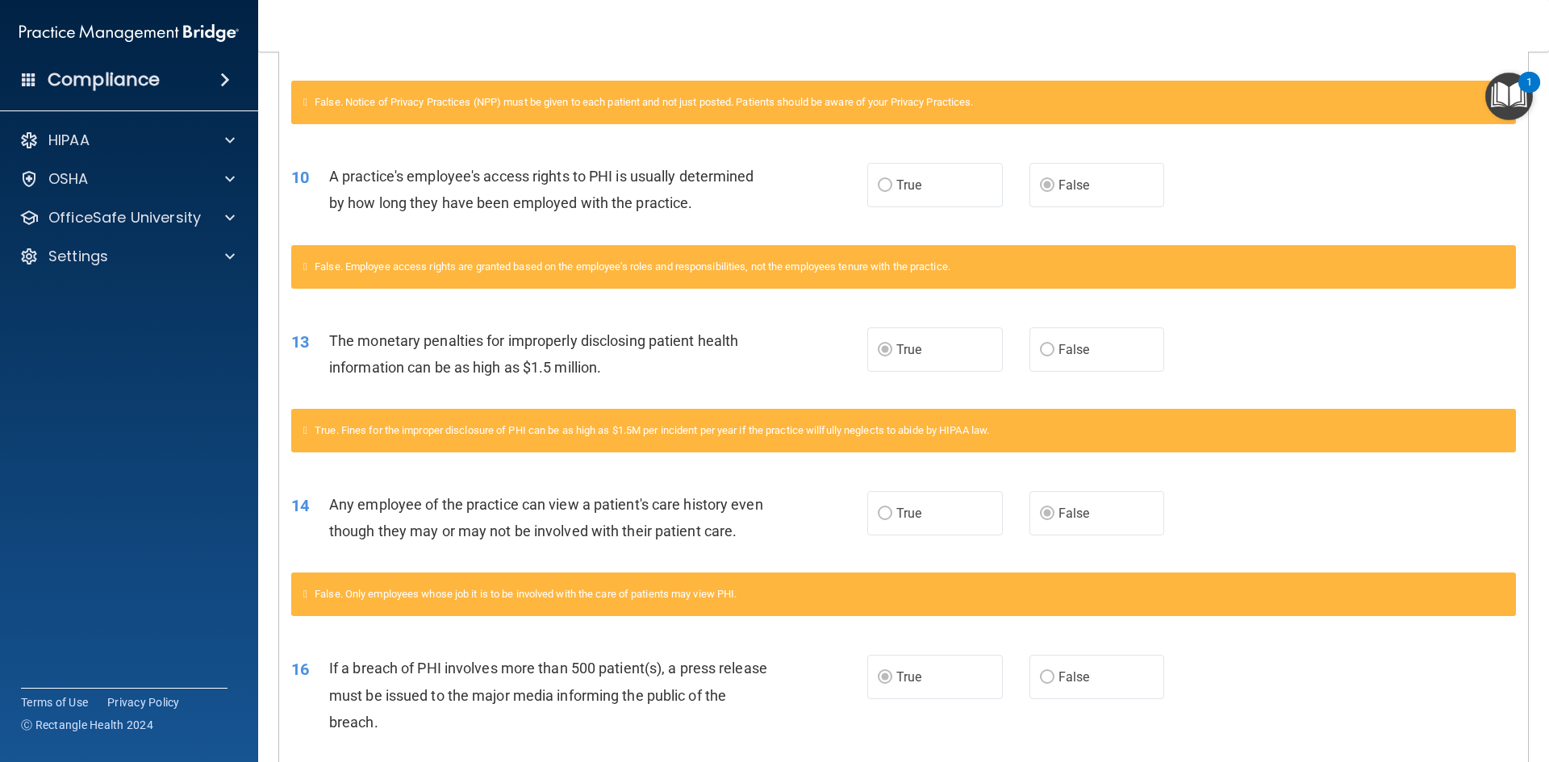
scroll to position [198, 0]
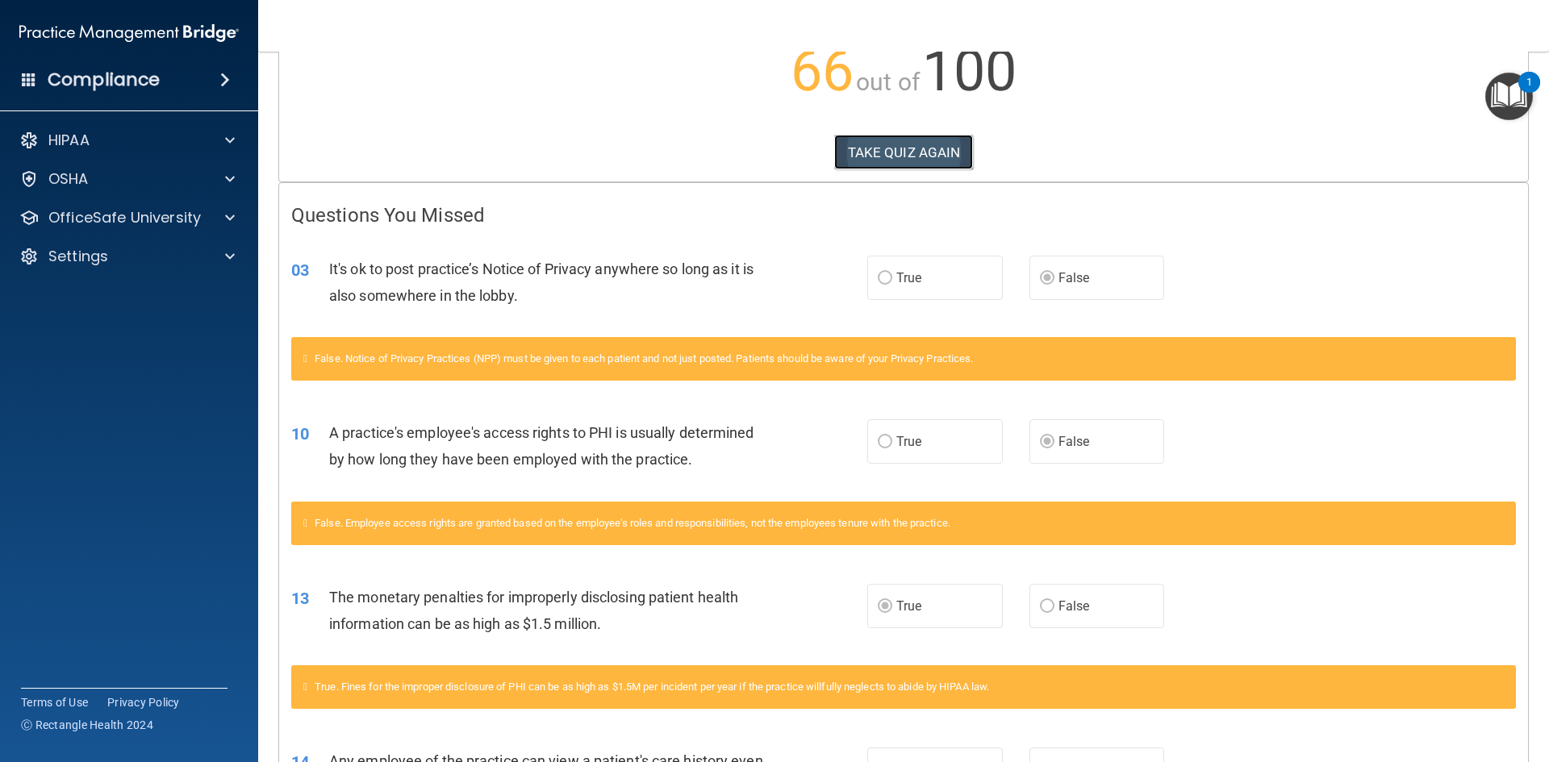
click at [873, 148] on button "TAKE QUIZ AGAIN" at bounding box center [904, 152] width 140 height 35
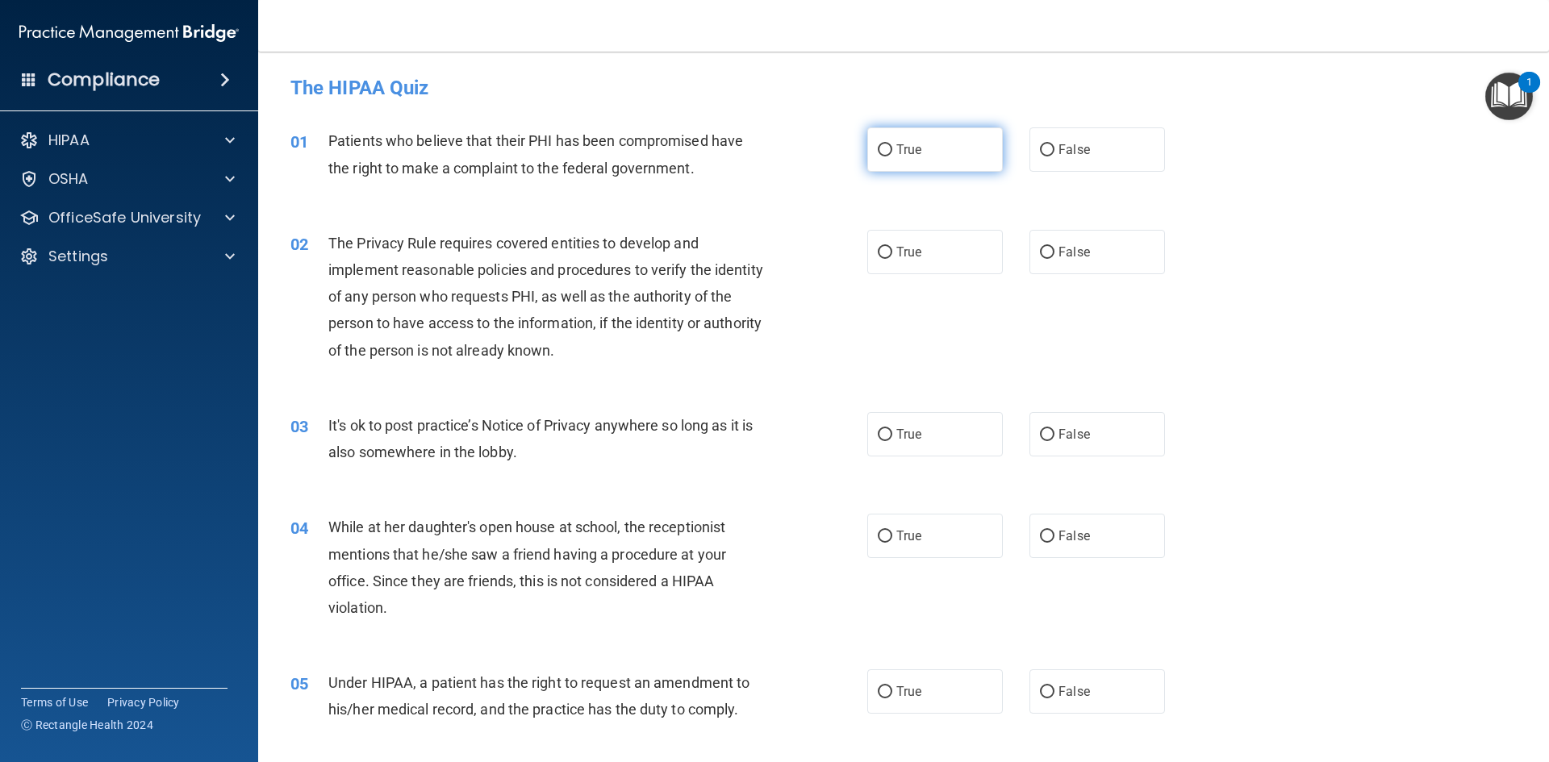
click at [878, 141] on label "True" at bounding box center [935, 149] width 136 height 44
click at [878, 144] on input "True" at bounding box center [885, 150] width 15 height 12
radio input "true"
click at [883, 252] on input "True" at bounding box center [885, 253] width 15 height 12
radio input "true"
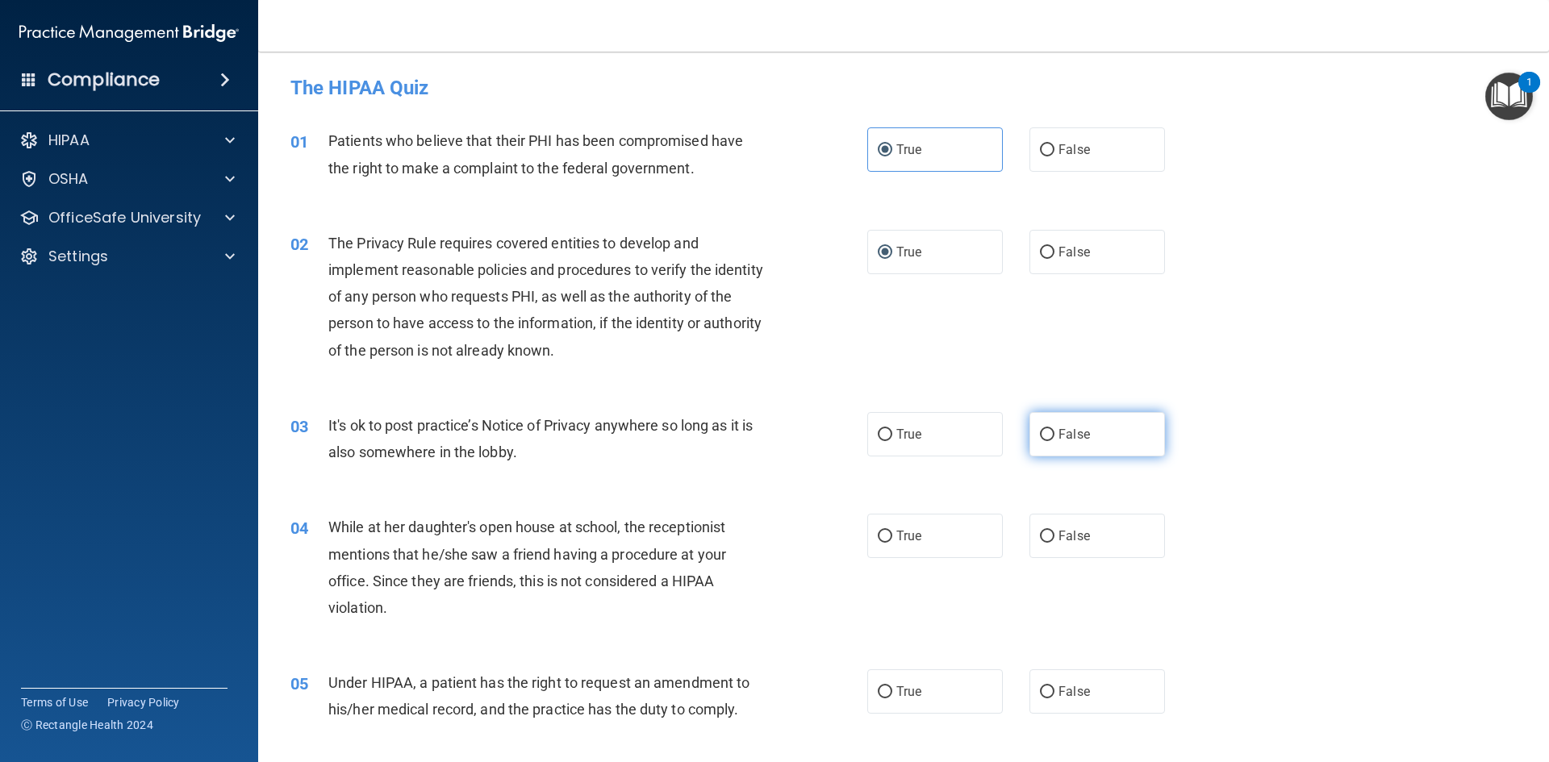
click at [1046, 433] on input "False" at bounding box center [1047, 435] width 15 height 12
radio input "true"
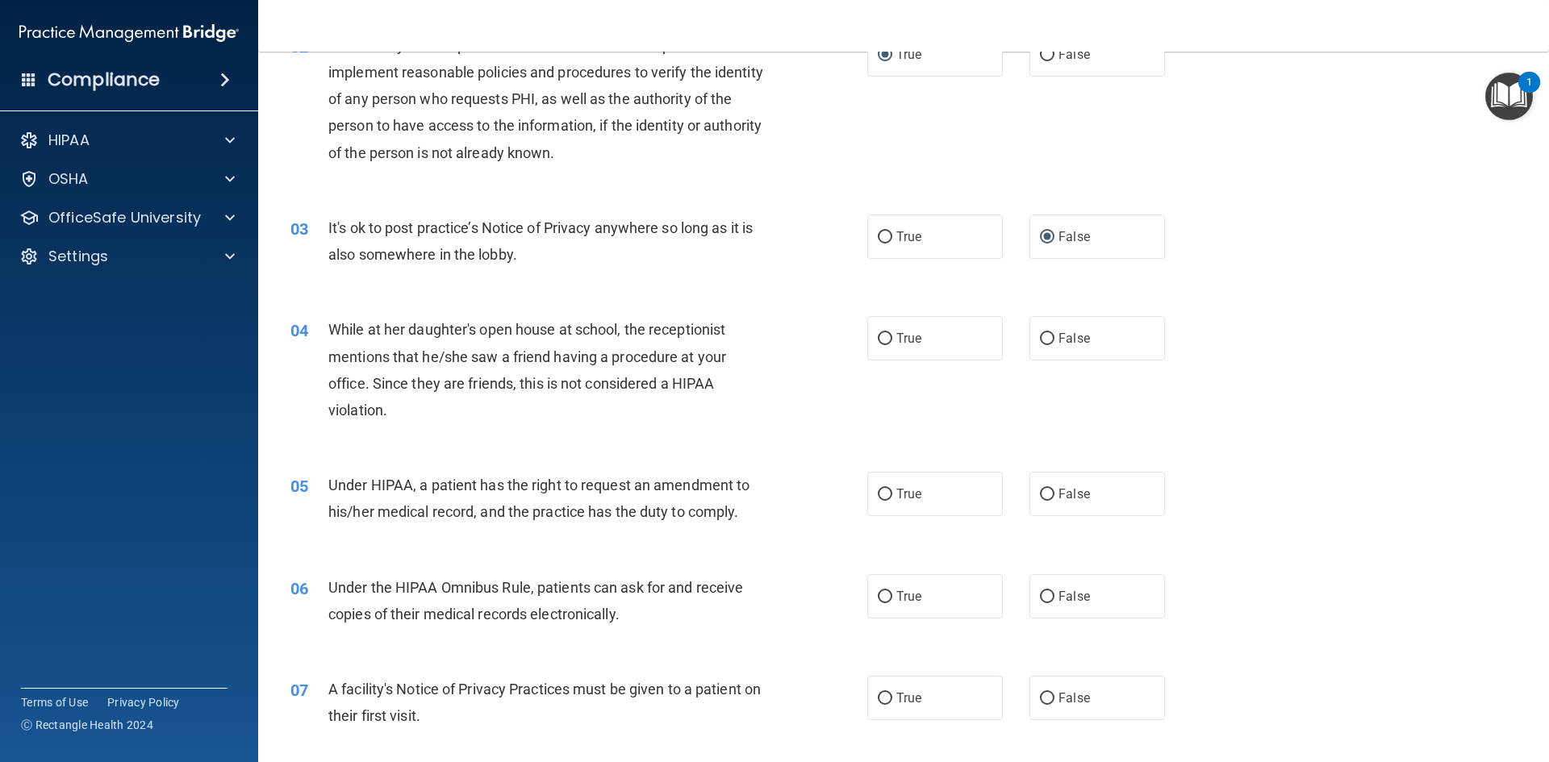
scroll to position [242, 0]
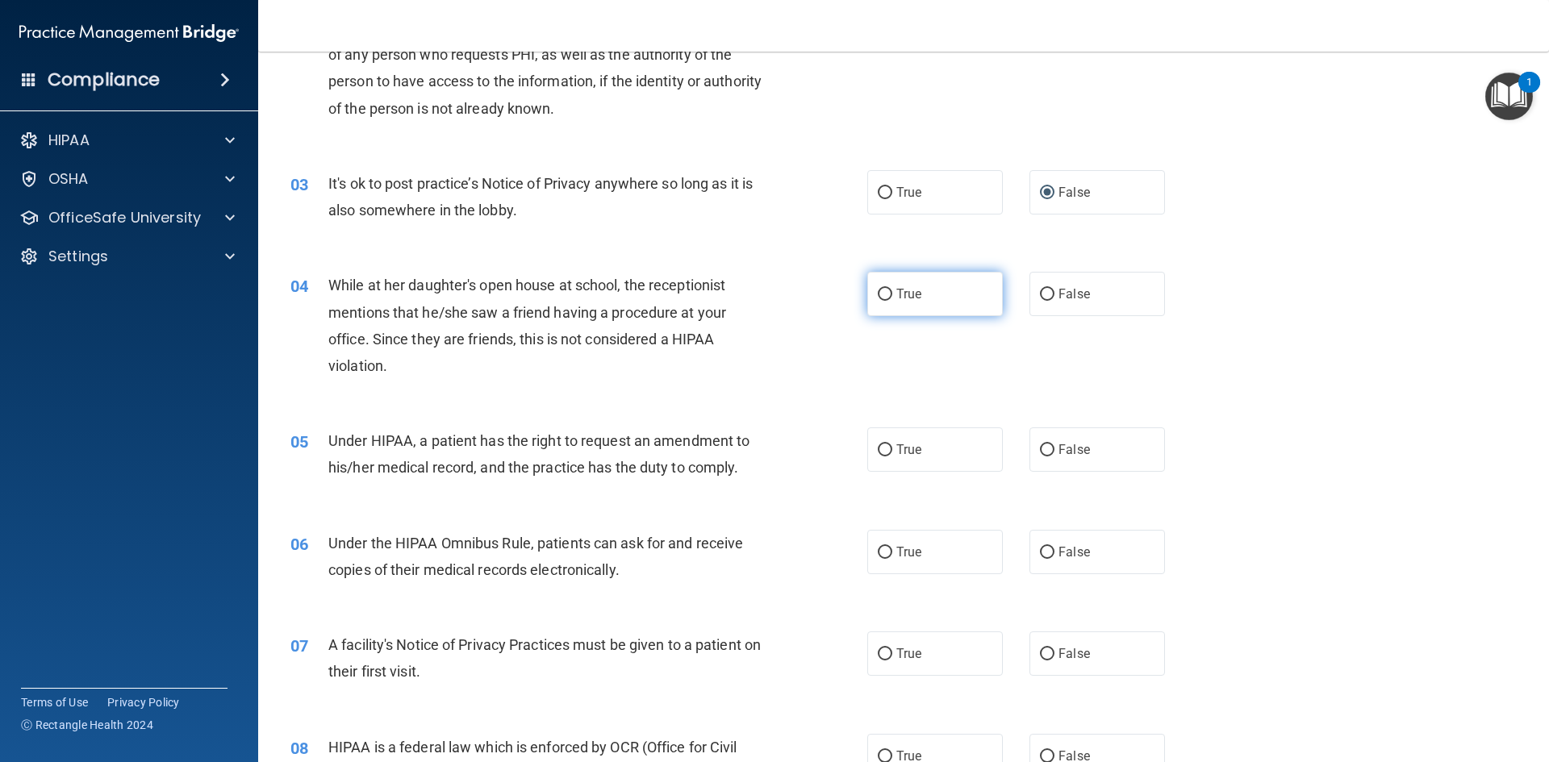
click at [878, 294] on input "True" at bounding box center [885, 295] width 15 height 12
radio input "true"
click at [1016, 449] on div "True False" at bounding box center [1029, 450] width 325 height 44
click at [1045, 457] on label "False" at bounding box center [1097, 450] width 136 height 44
click at [1045, 457] on input "False" at bounding box center [1047, 450] width 15 height 12
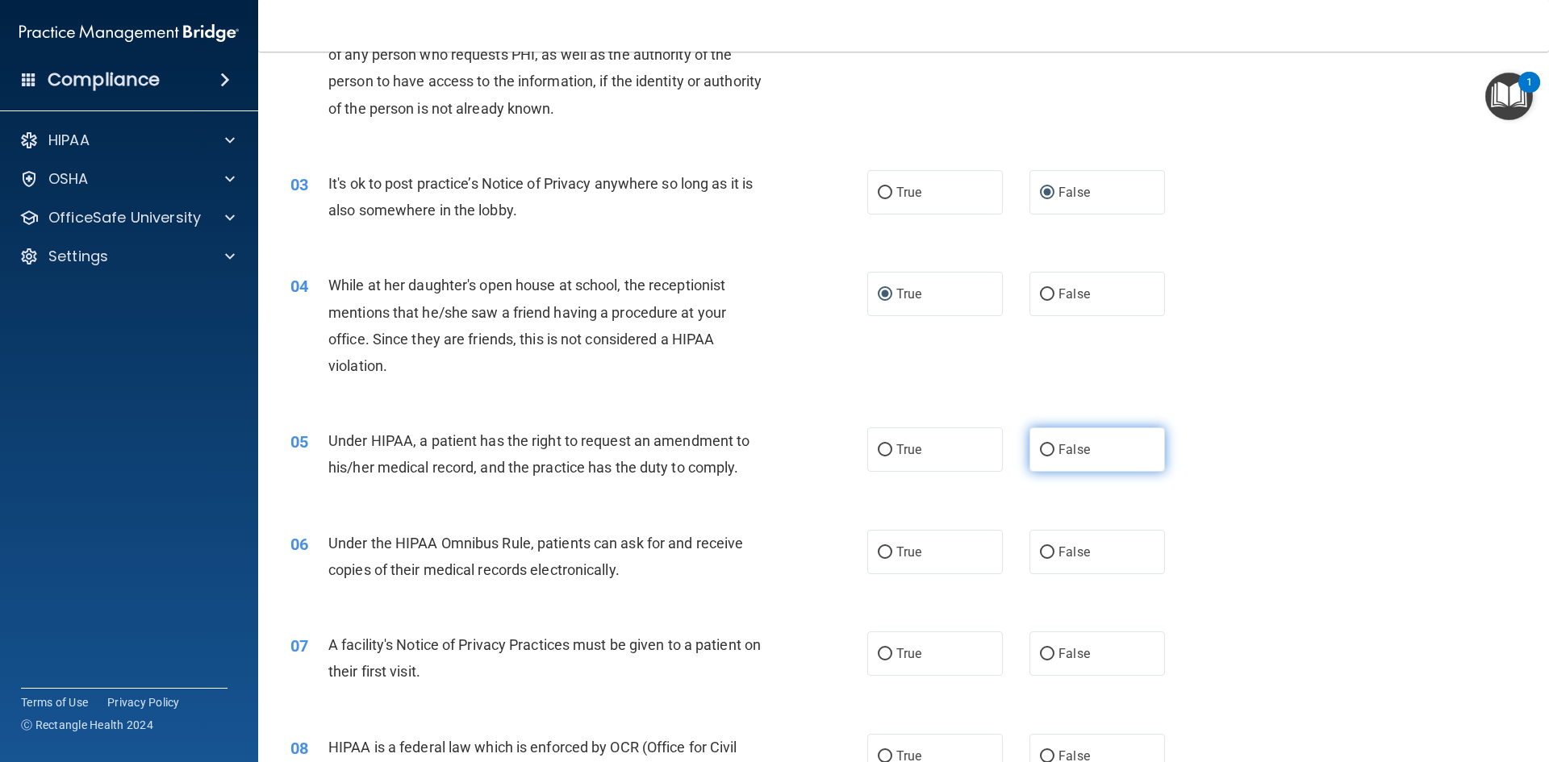
radio input "true"
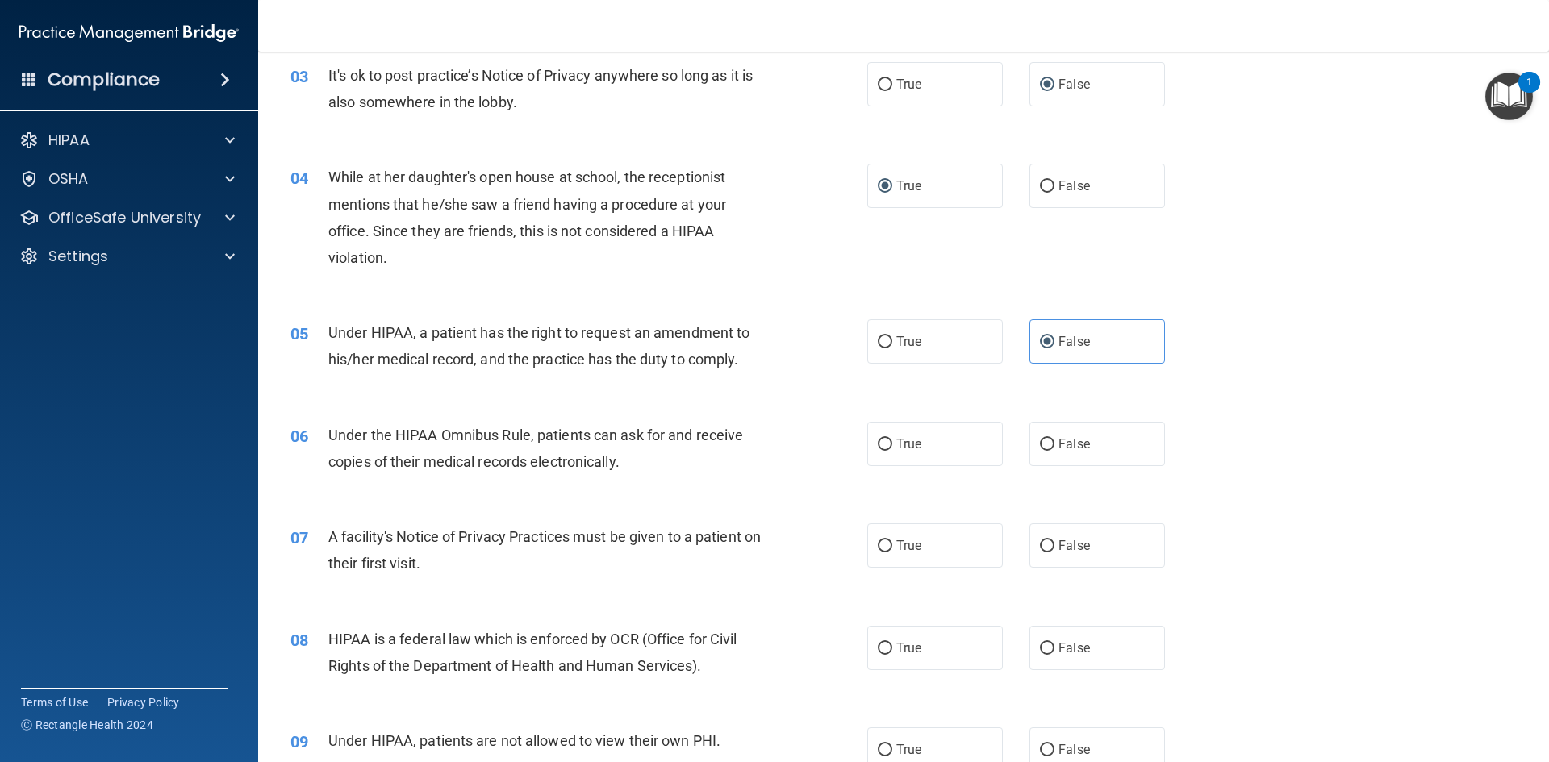
scroll to position [645, 0]
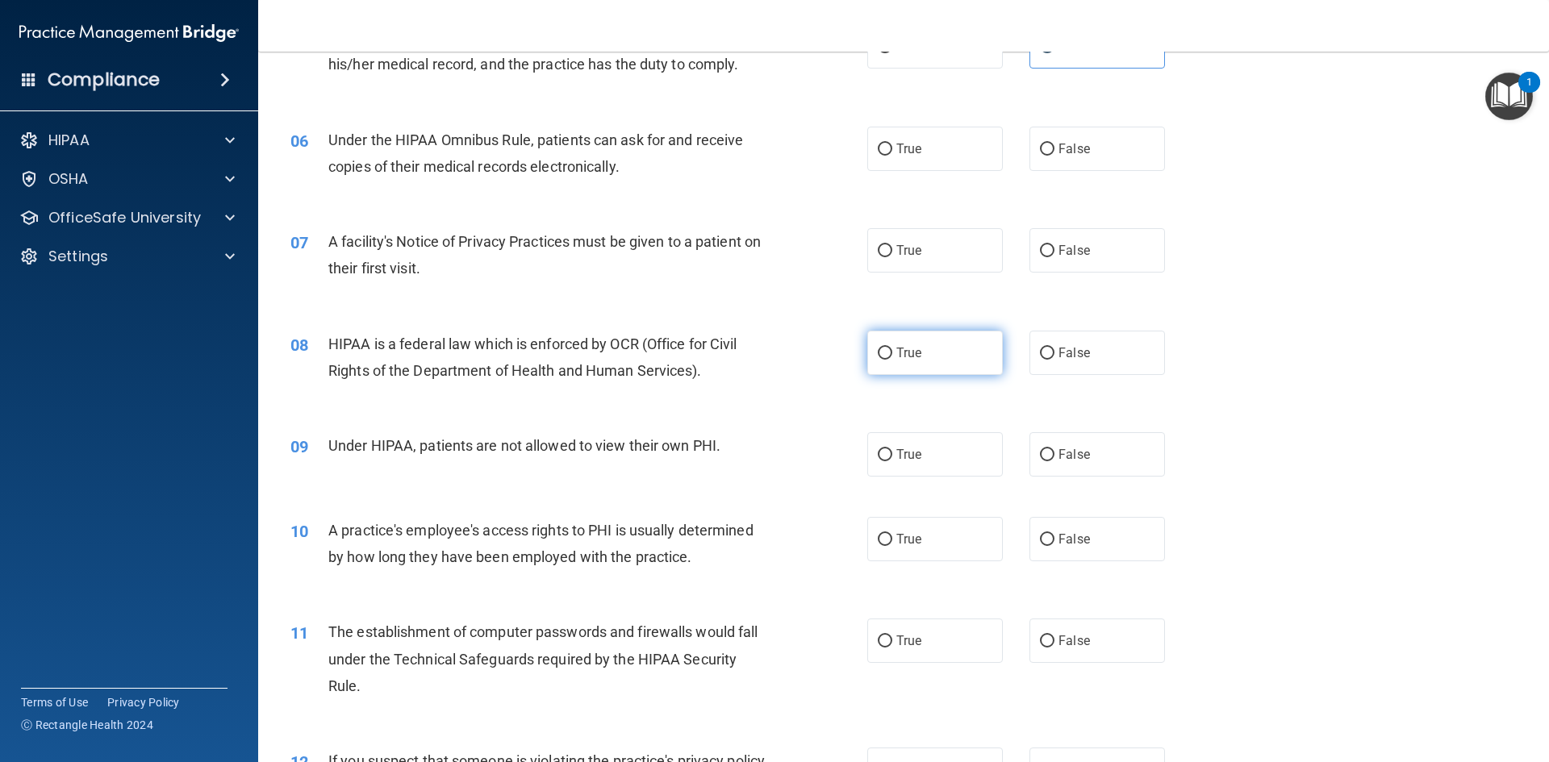
click at [887, 354] on label "True" at bounding box center [935, 353] width 136 height 44
click at [887, 354] on input "True" at bounding box center [885, 354] width 15 height 12
radio input "true"
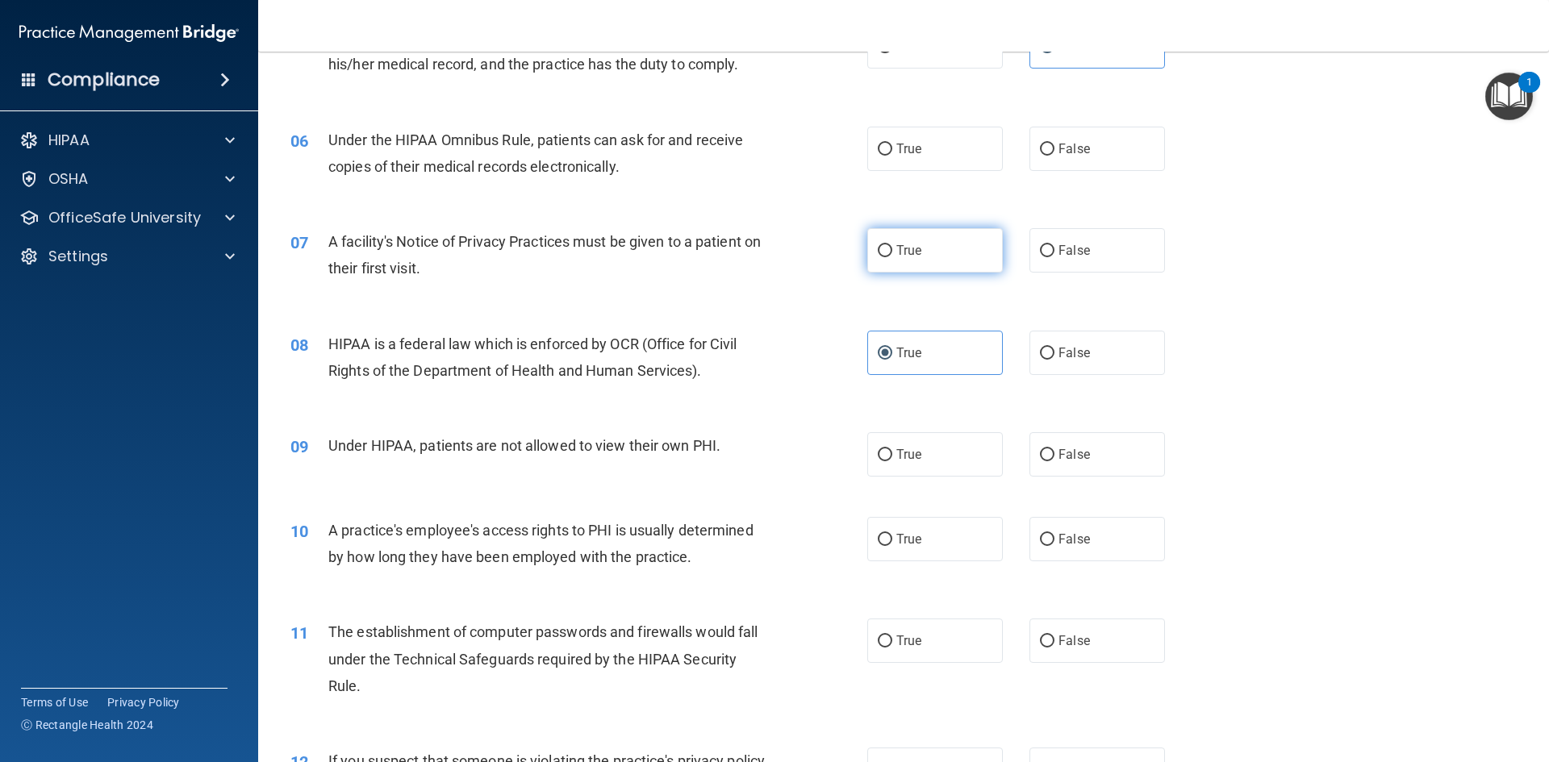
click at [885, 253] on input "True" at bounding box center [885, 251] width 15 height 12
radio input "true"
click at [884, 153] on input "True" at bounding box center [885, 150] width 15 height 12
radio input "true"
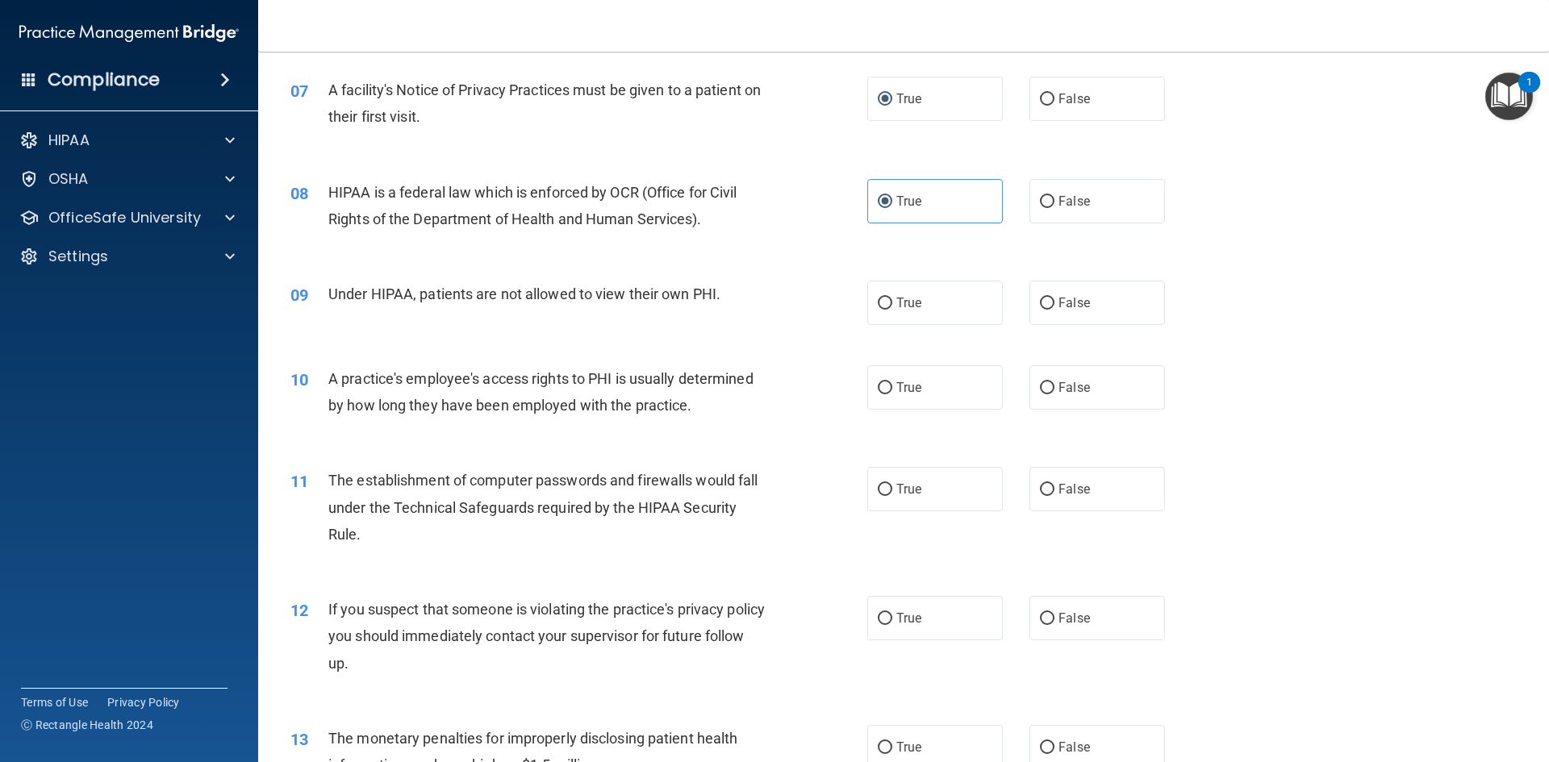
scroll to position [807, 0]
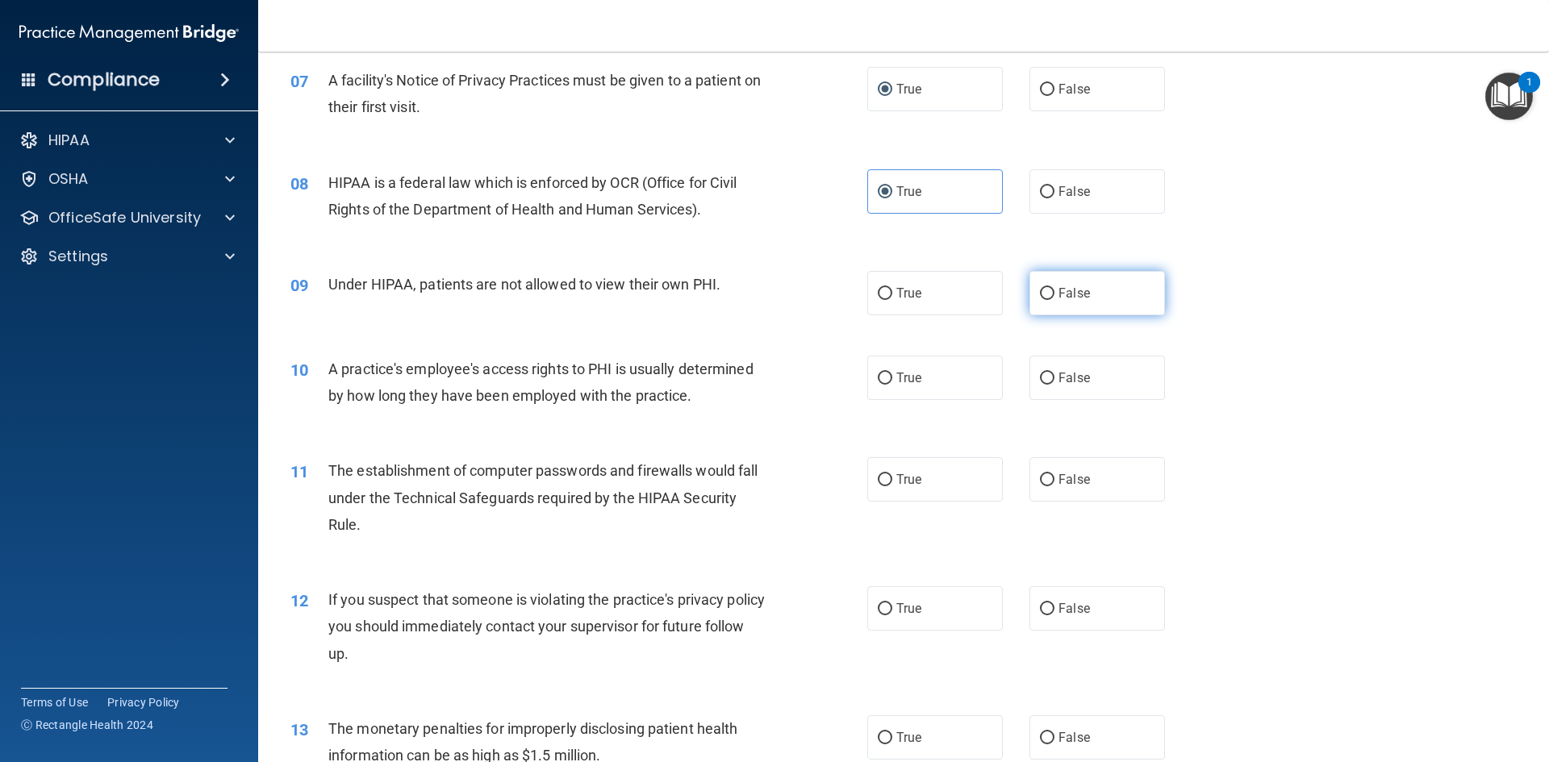
click at [1044, 290] on input "False" at bounding box center [1047, 294] width 15 height 12
radio input "true"
click at [1054, 386] on label "False" at bounding box center [1097, 378] width 136 height 44
click at [1054, 385] on input "False" at bounding box center [1047, 379] width 15 height 12
radio input "true"
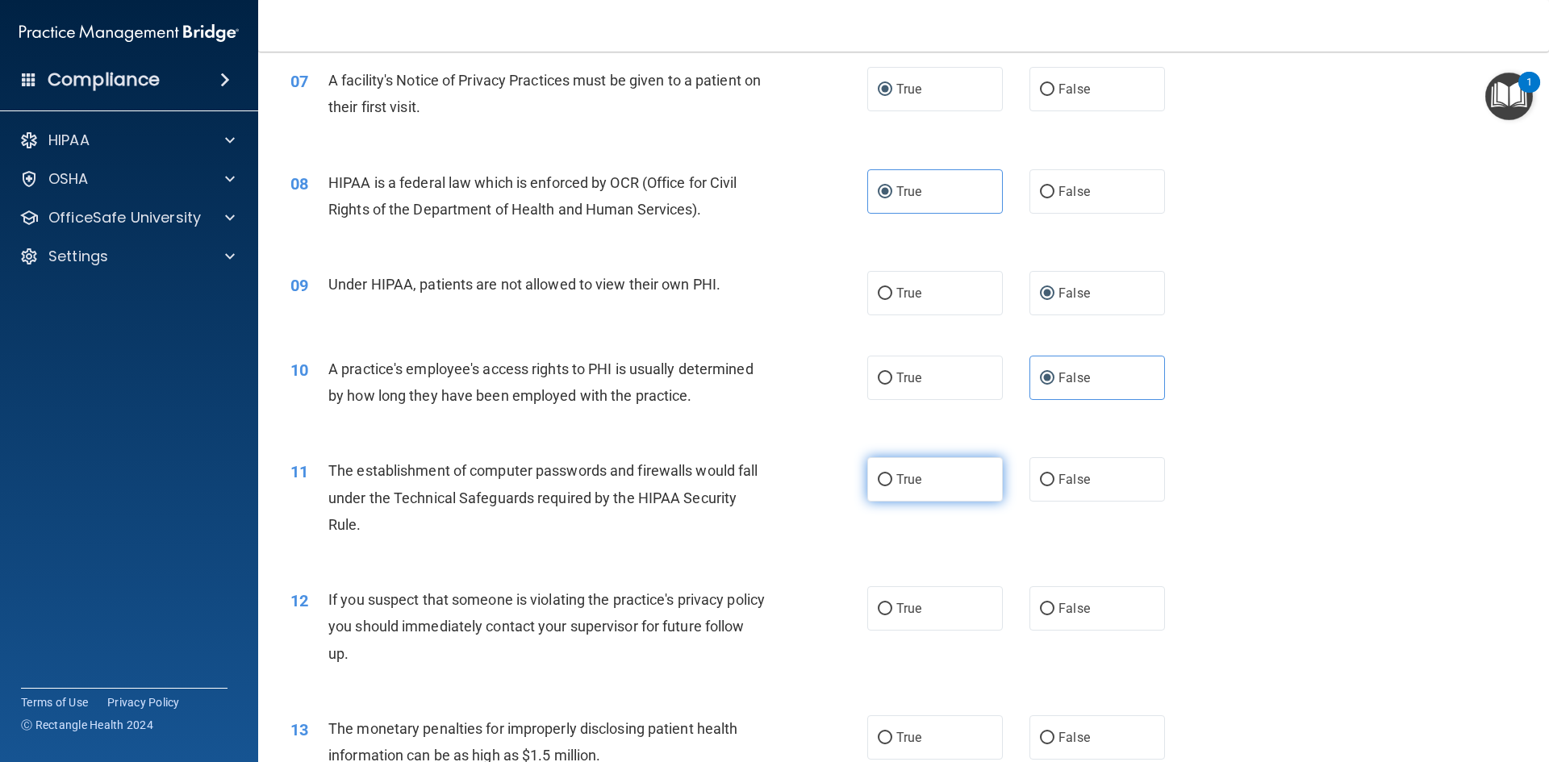
click at [887, 473] on label "True" at bounding box center [935, 479] width 136 height 44
click at [887, 474] on input "True" at bounding box center [885, 480] width 15 height 12
radio input "true"
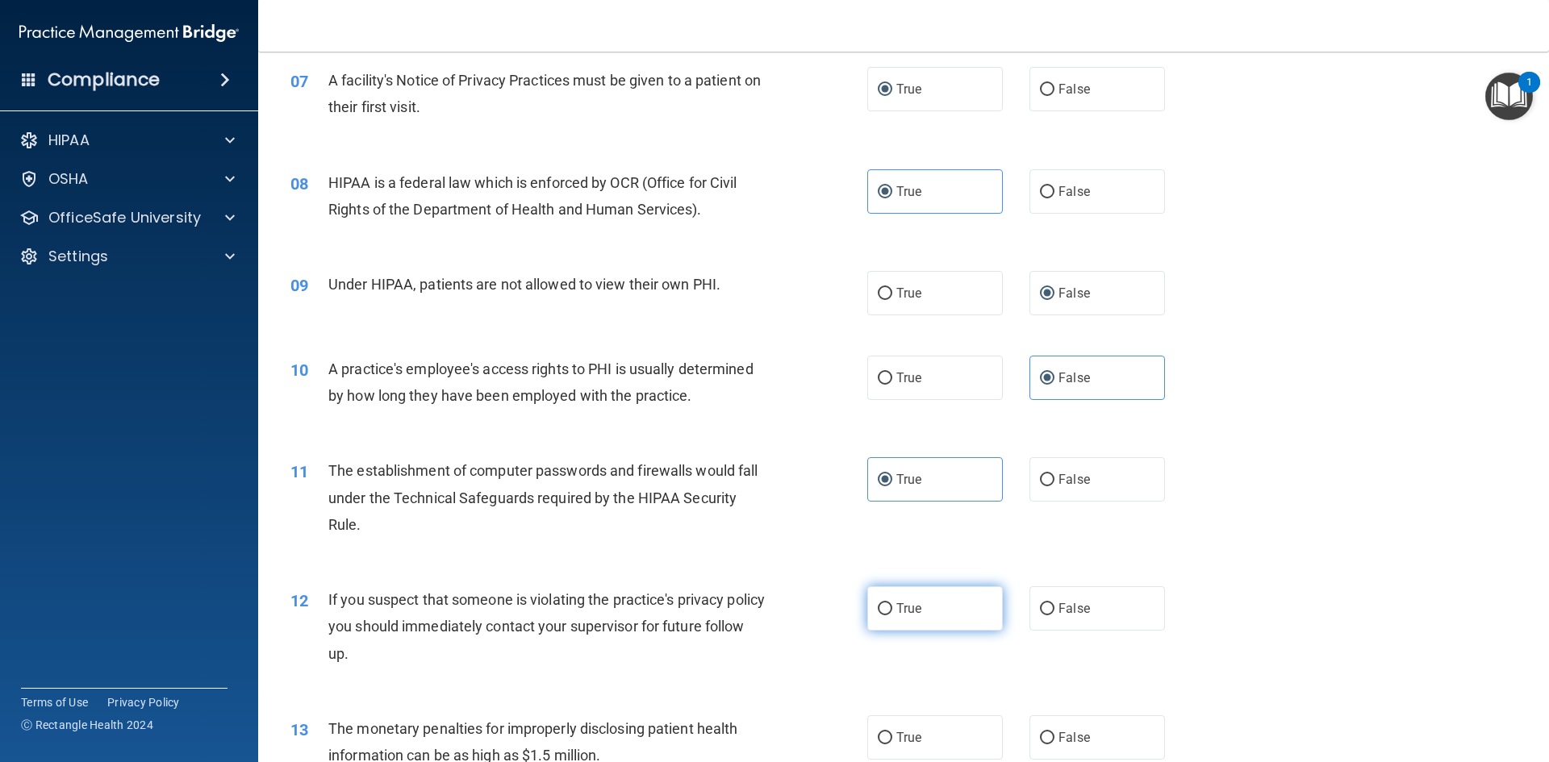
click at [883, 603] on input "True" at bounding box center [885, 609] width 15 height 12
radio input "true"
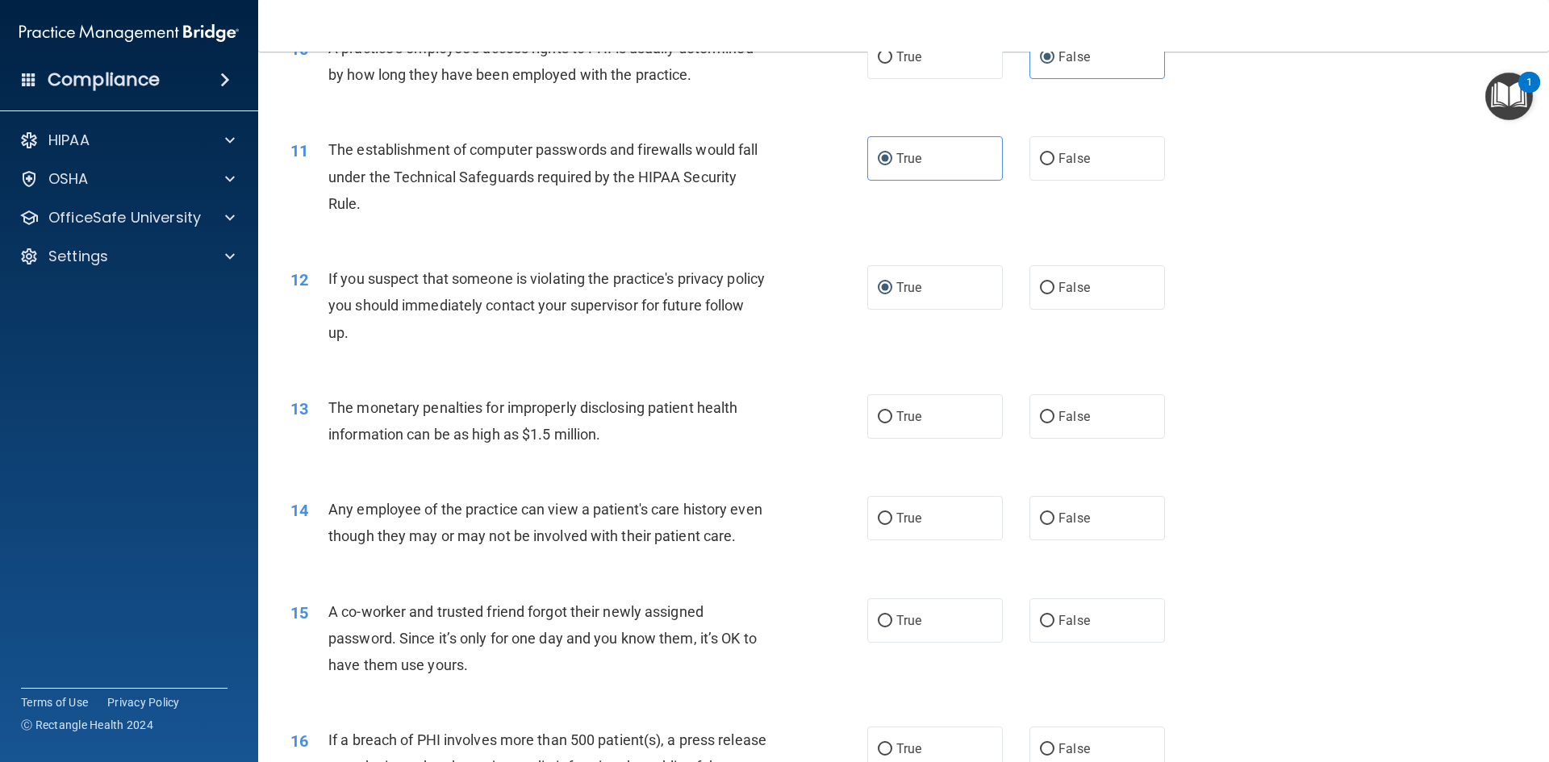
scroll to position [1129, 0]
click at [881, 416] on input "True" at bounding box center [885, 416] width 15 height 12
radio input "true"
click at [1040, 514] on input "False" at bounding box center [1047, 517] width 15 height 12
radio input "true"
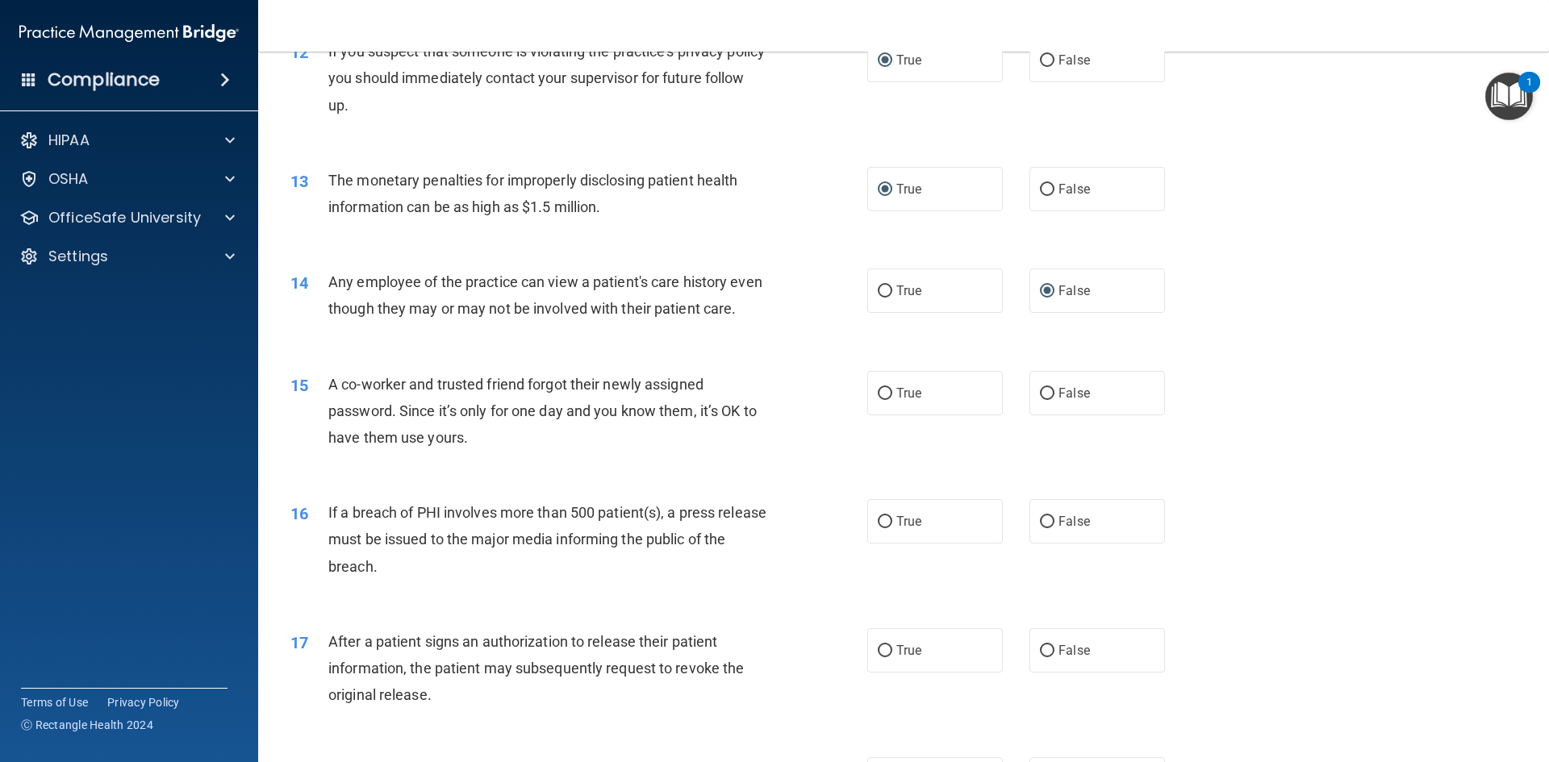
scroll to position [1371, 0]
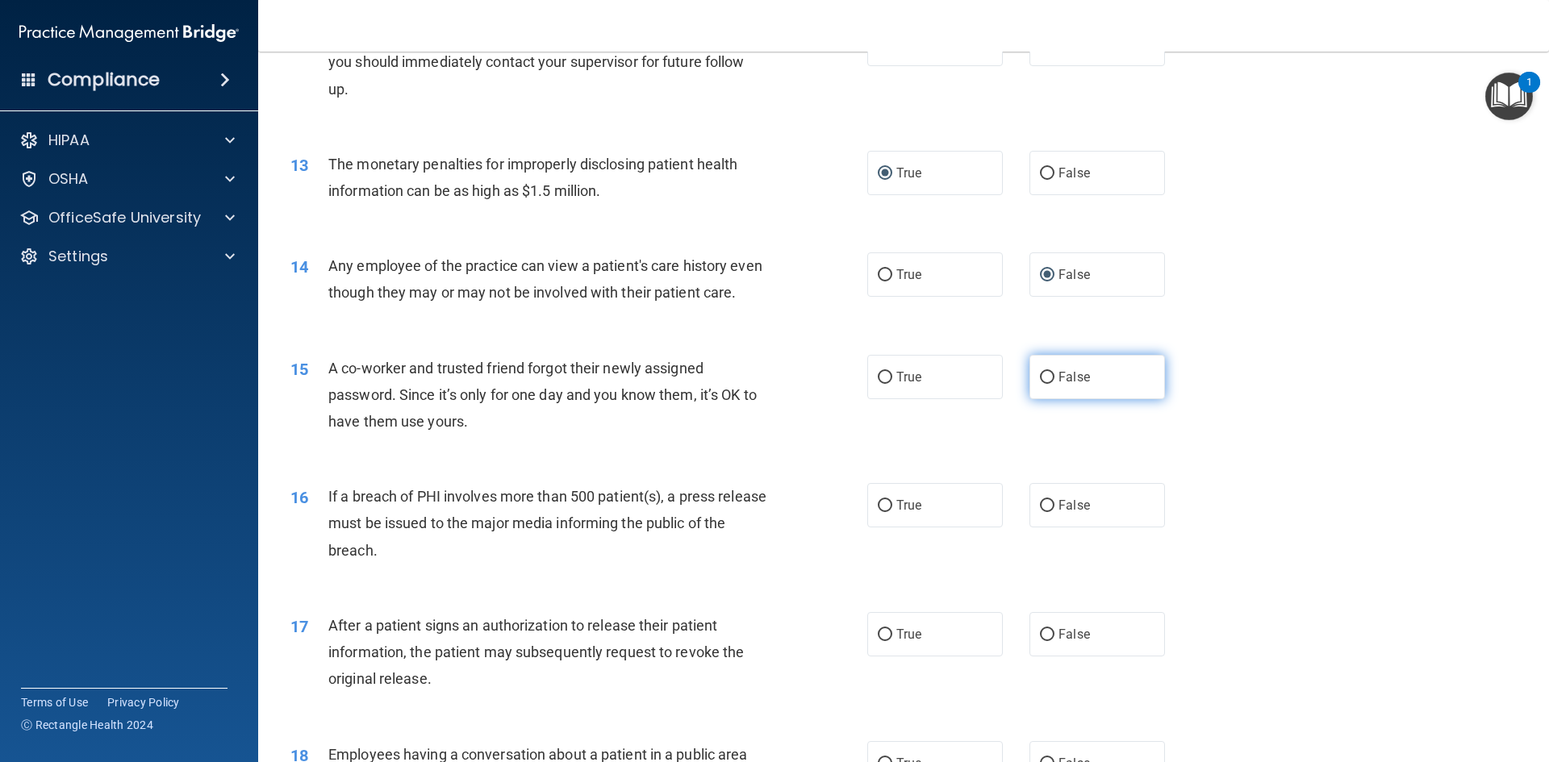
click at [1042, 384] on input "False" at bounding box center [1047, 378] width 15 height 12
radio input "true"
click at [896, 513] on span "True" at bounding box center [908, 505] width 25 height 15
click at [891, 512] on input "True" at bounding box center [885, 506] width 15 height 12
radio input "true"
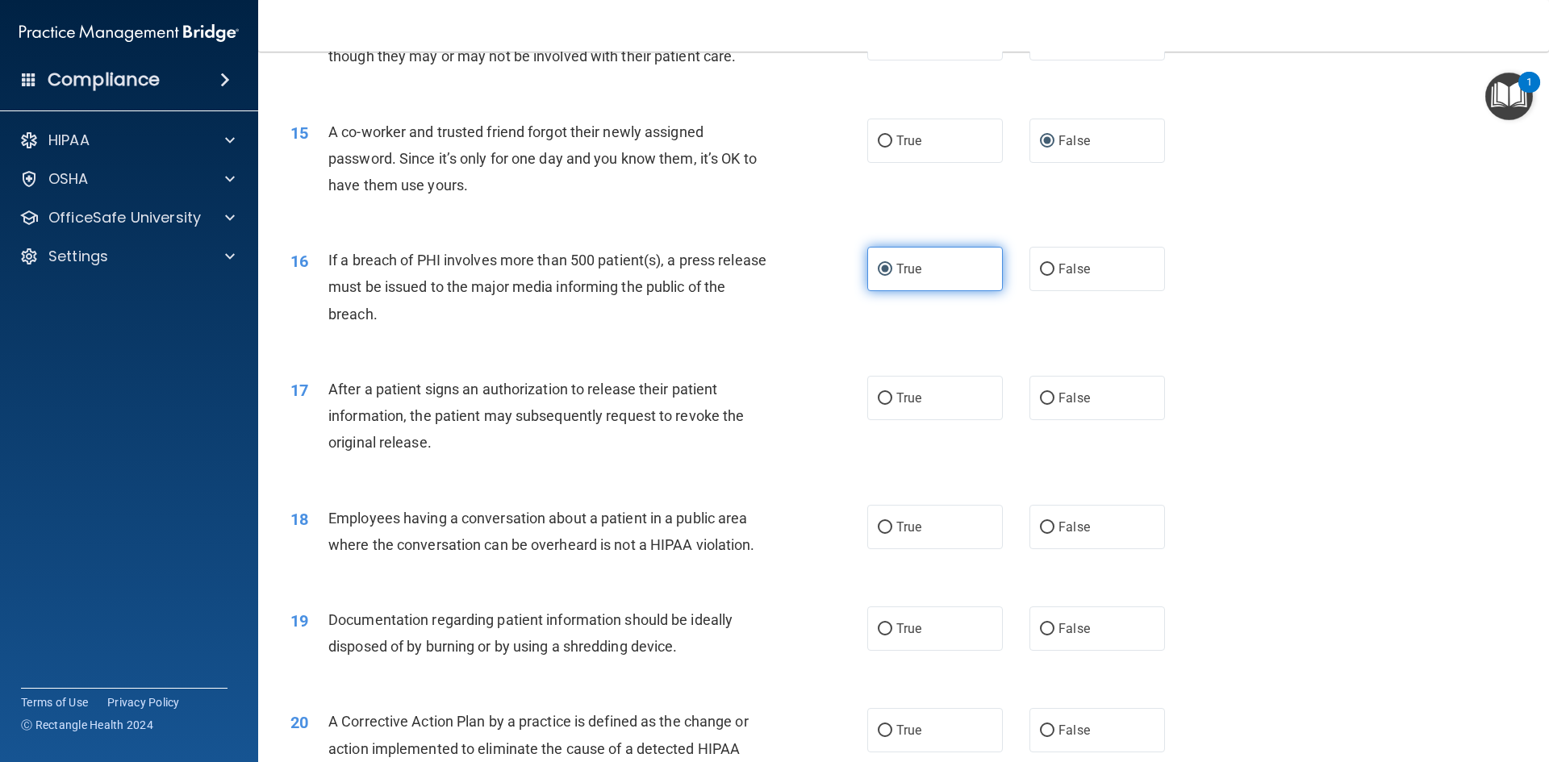
scroll to position [1613, 0]
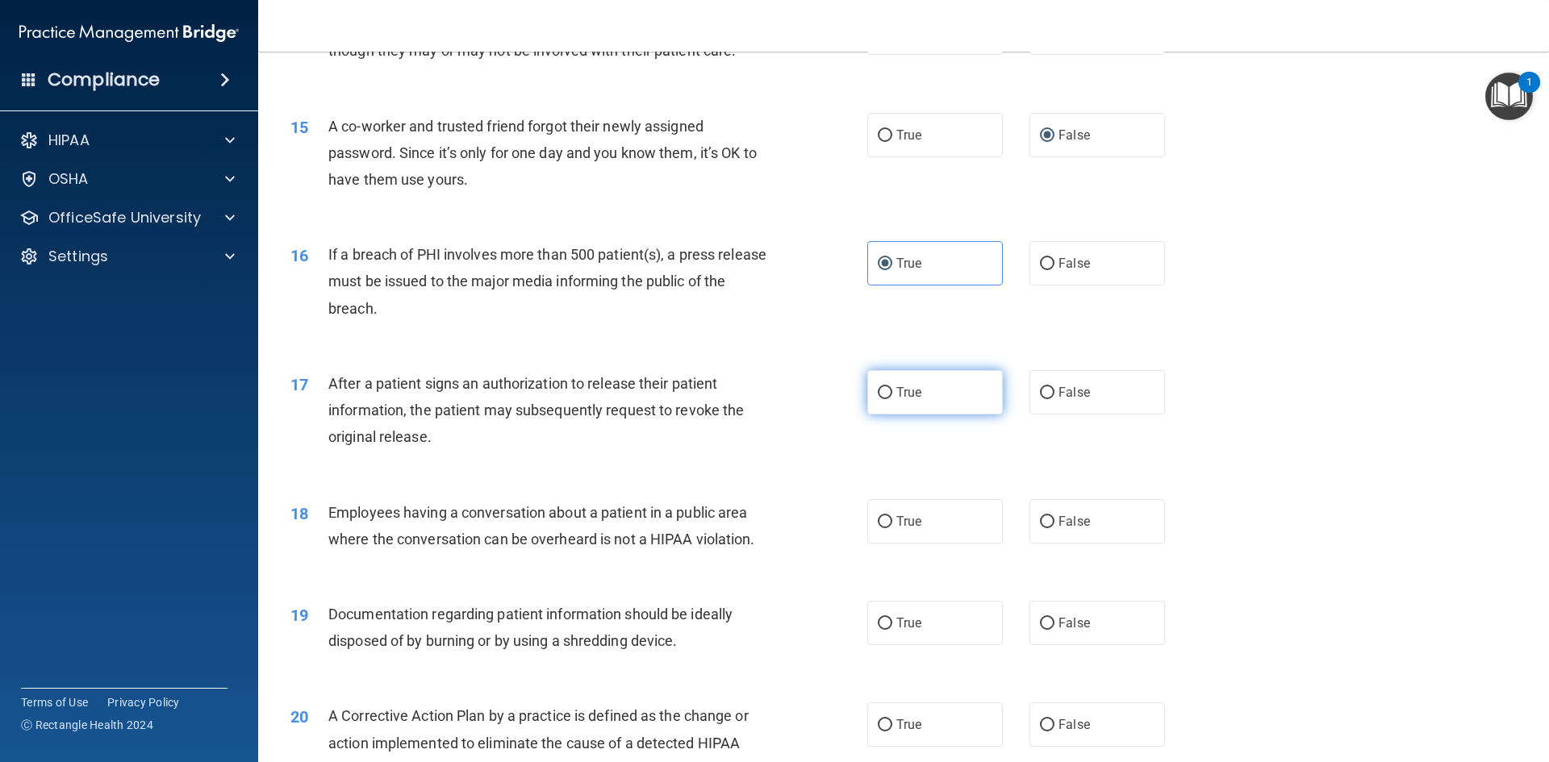
click at [878, 399] on input "True" at bounding box center [885, 393] width 15 height 12
radio input "true"
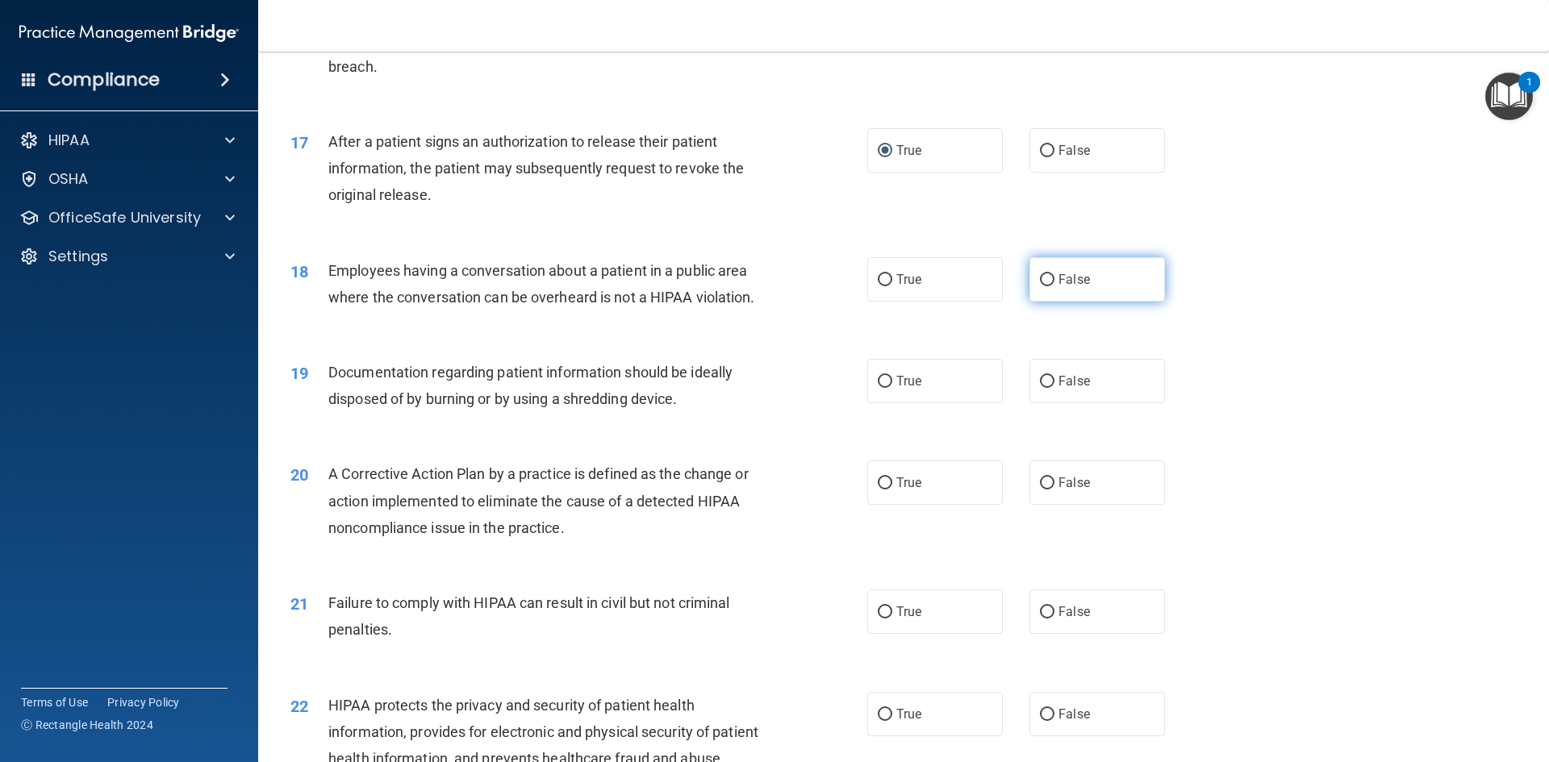
click at [1042, 286] on input "False" at bounding box center [1047, 280] width 15 height 12
radio input "true"
click at [875, 403] on label "True" at bounding box center [935, 381] width 136 height 44
click at [878, 388] on input "True" at bounding box center [885, 382] width 15 height 12
radio input "true"
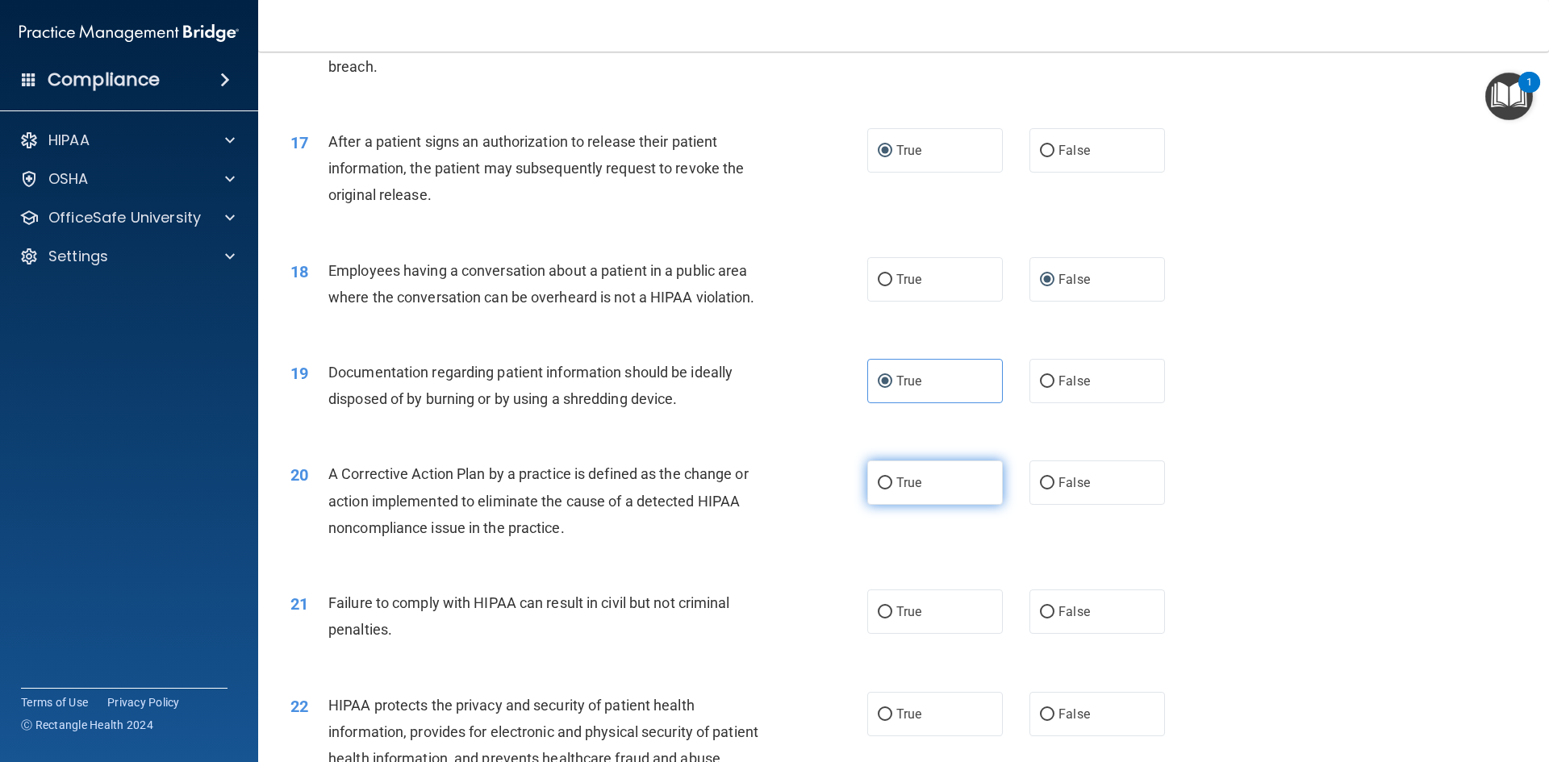
click at [880, 490] on input "True" at bounding box center [885, 484] width 15 height 12
radio input "true"
click at [1042, 619] on input "False" at bounding box center [1047, 613] width 15 height 12
radio input "true"
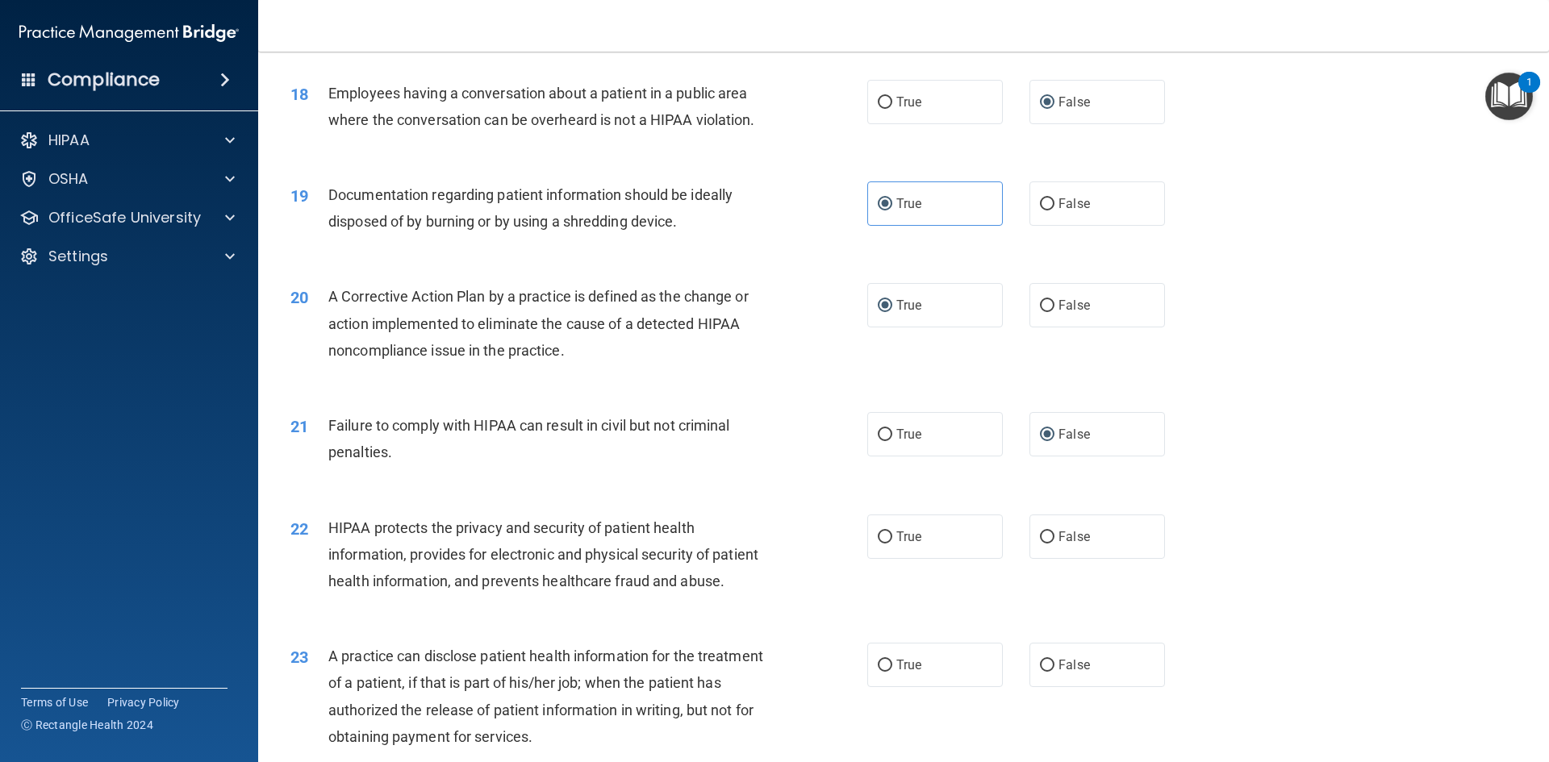
scroll to position [2097, 0]
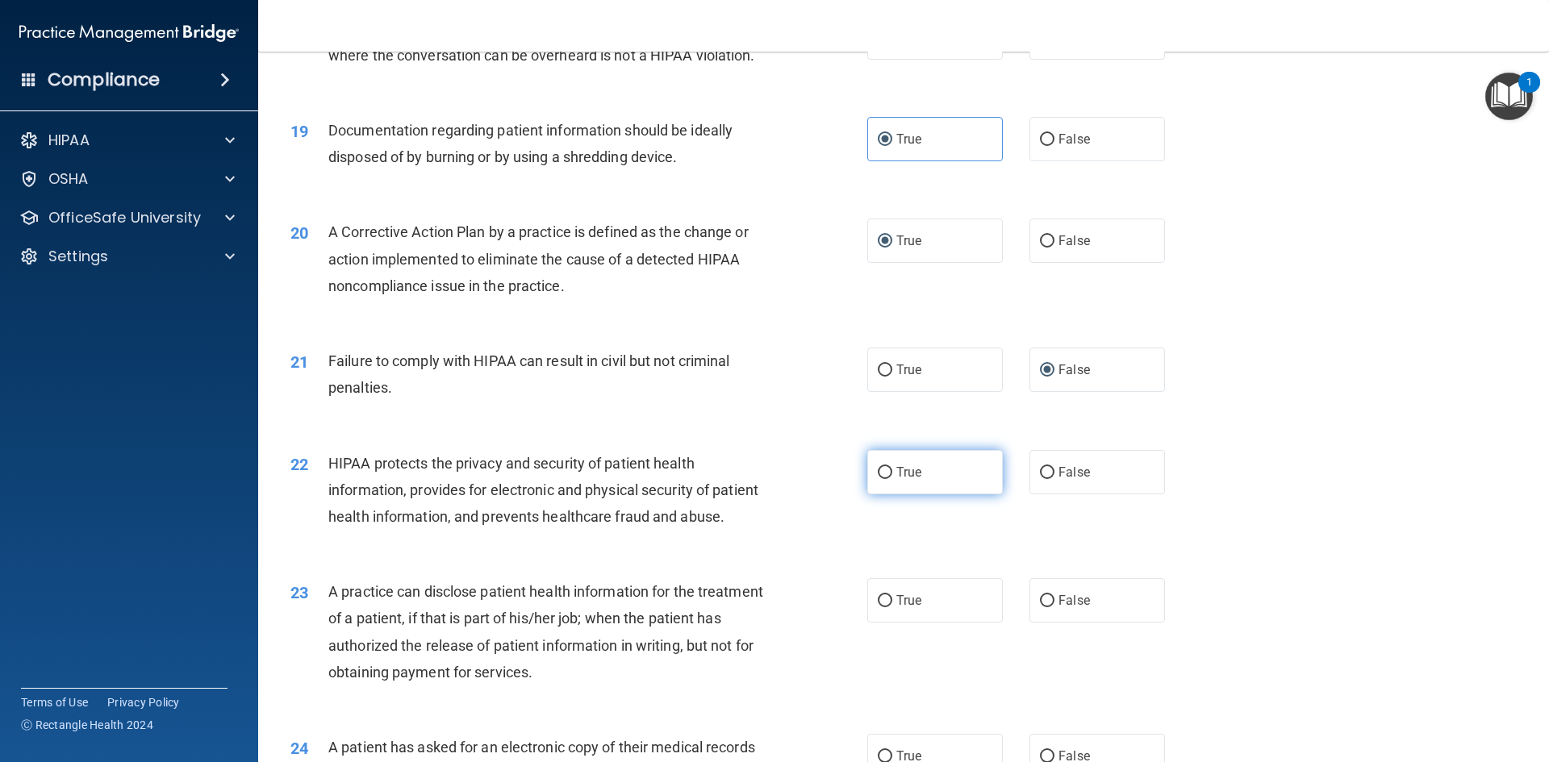
click at [889, 492] on label "True" at bounding box center [935, 472] width 136 height 44
click at [889, 479] on input "True" at bounding box center [885, 473] width 15 height 12
radio input "true"
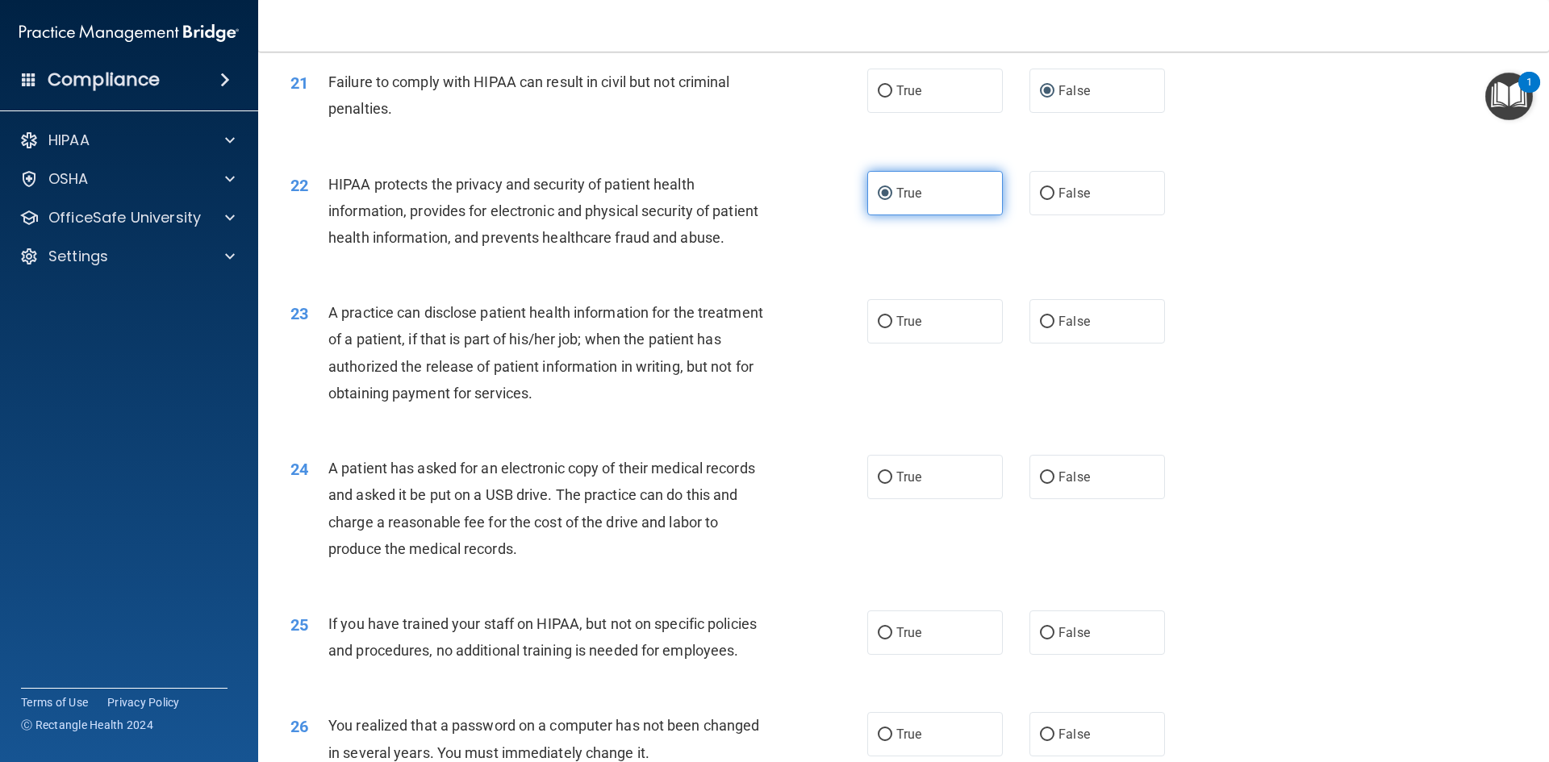
scroll to position [2420, 0]
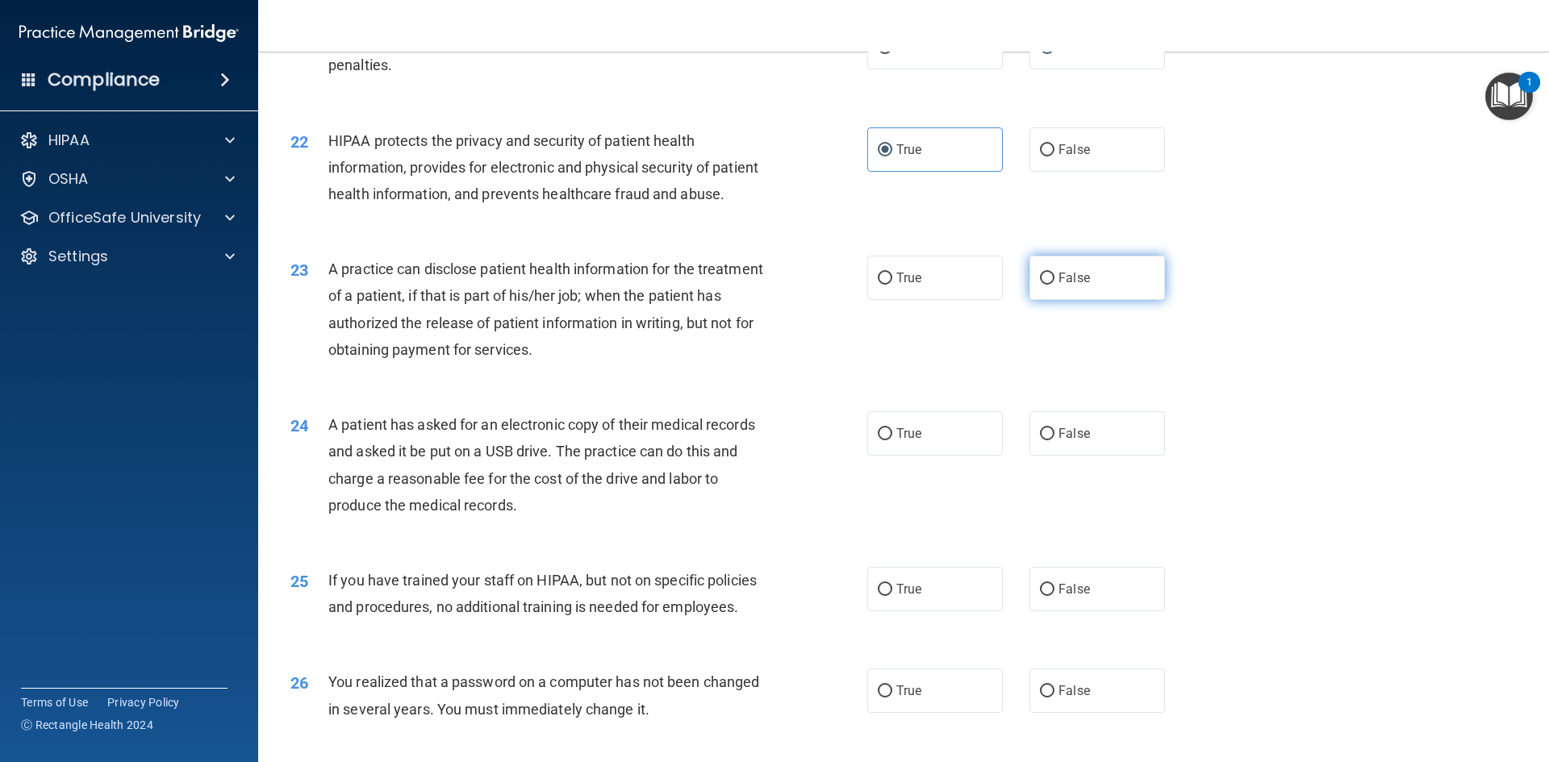
click at [1040, 285] on input "False" at bounding box center [1047, 279] width 15 height 12
radio input "true"
click at [878, 440] on input "True" at bounding box center [885, 434] width 15 height 12
radio input "true"
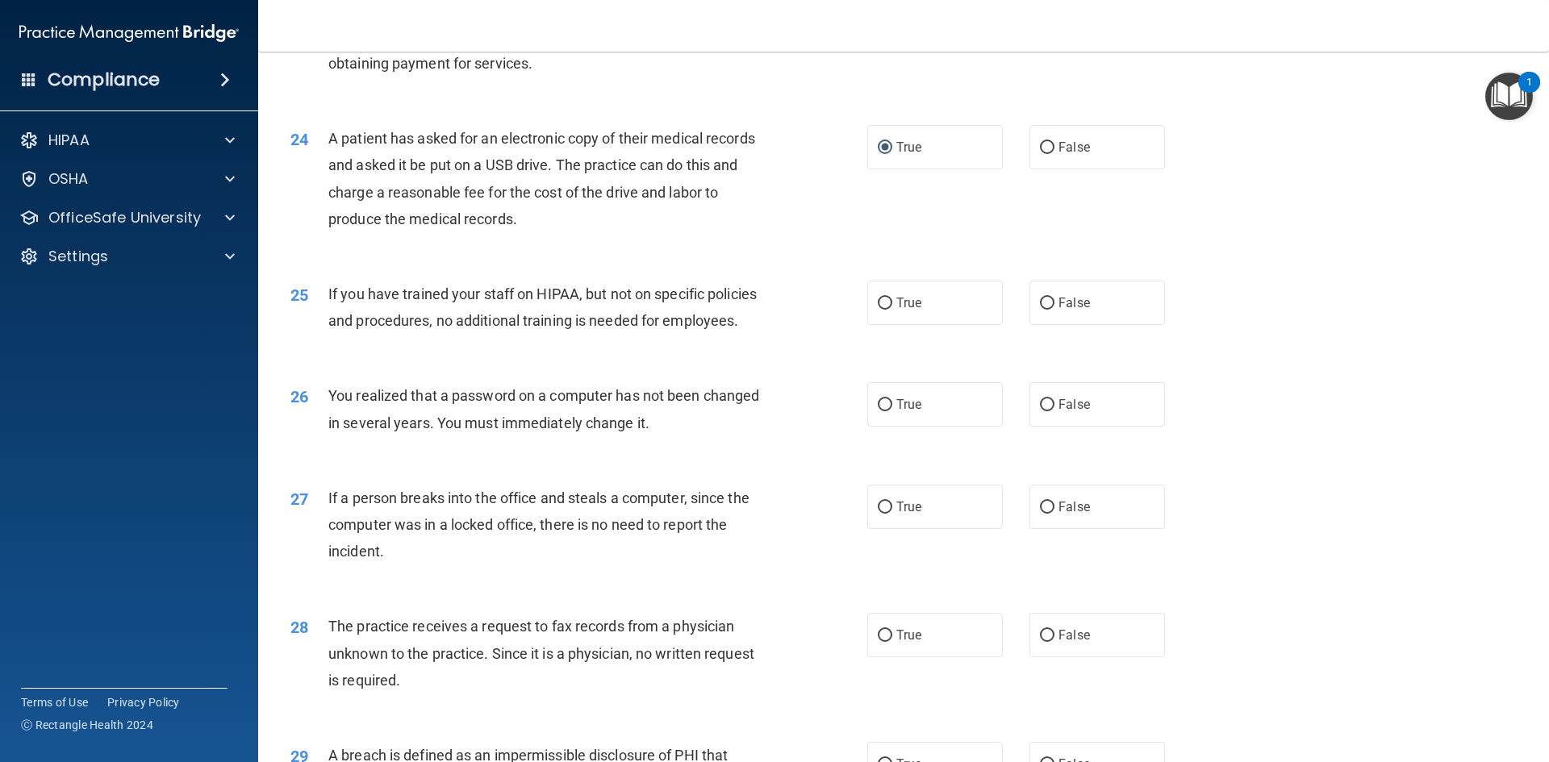
scroll to position [2743, 0]
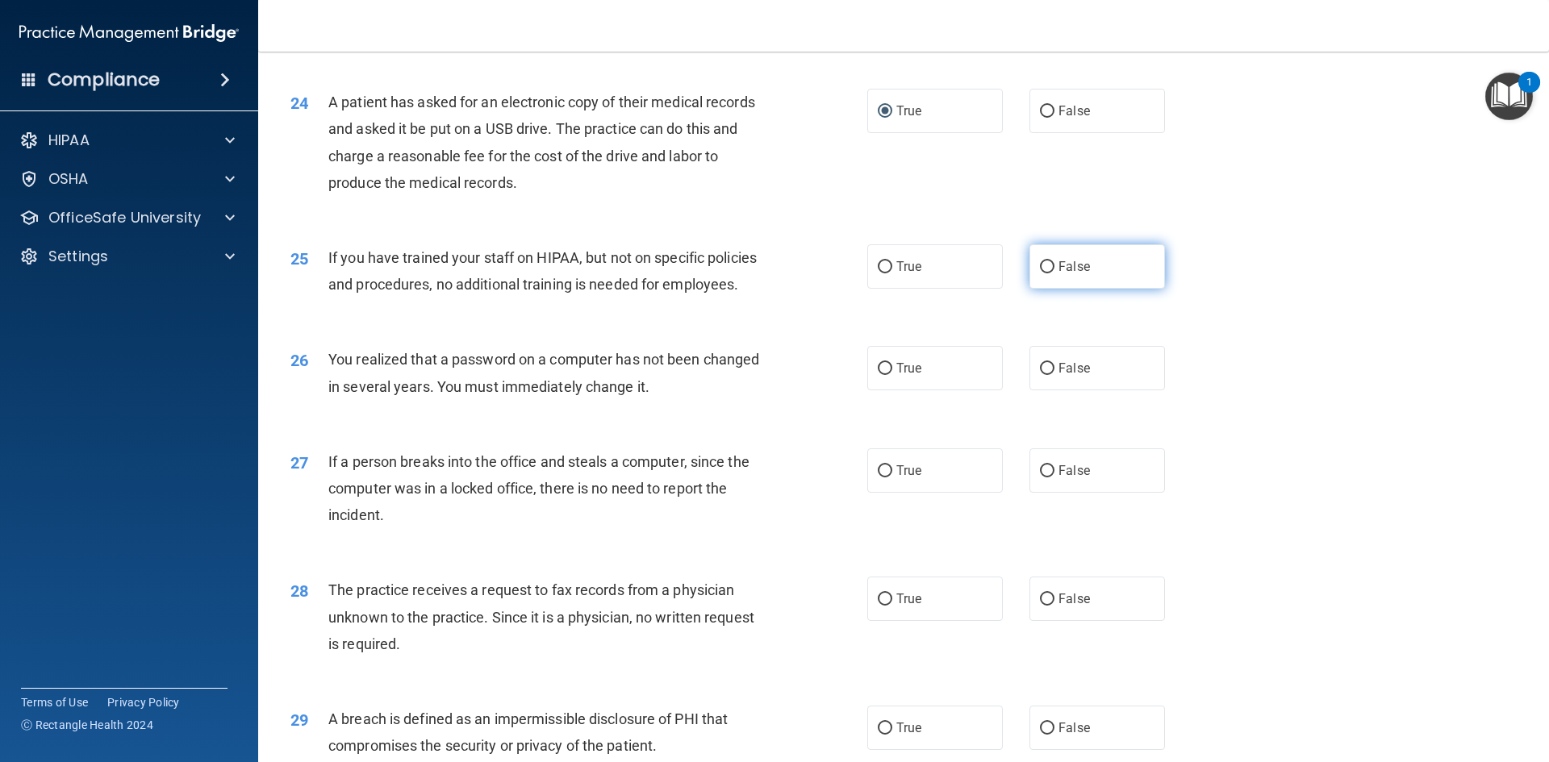
click at [1050, 289] on label "False" at bounding box center [1097, 266] width 136 height 44
click at [1050, 273] on input "False" at bounding box center [1047, 267] width 15 height 12
radio input "true"
click at [1040, 478] on input "False" at bounding box center [1047, 471] width 15 height 12
radio input "true"
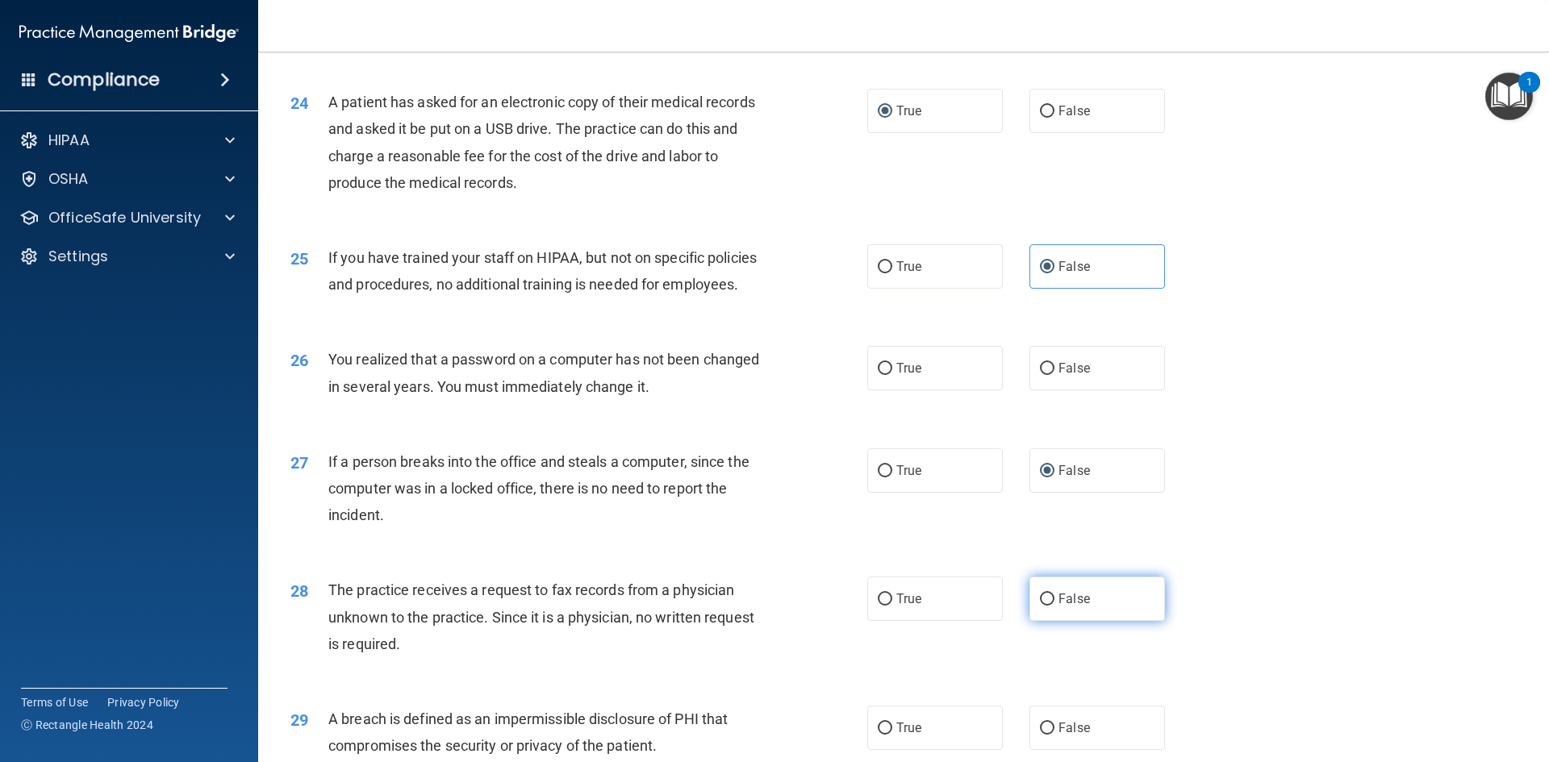
click at [1058, 607] on span "False" at bounding box center [1073, 598] width 31 height 15
click at [1054, 606] on input "False" at bounding box center [1047, 600] width 15 height 12
radio input "true"
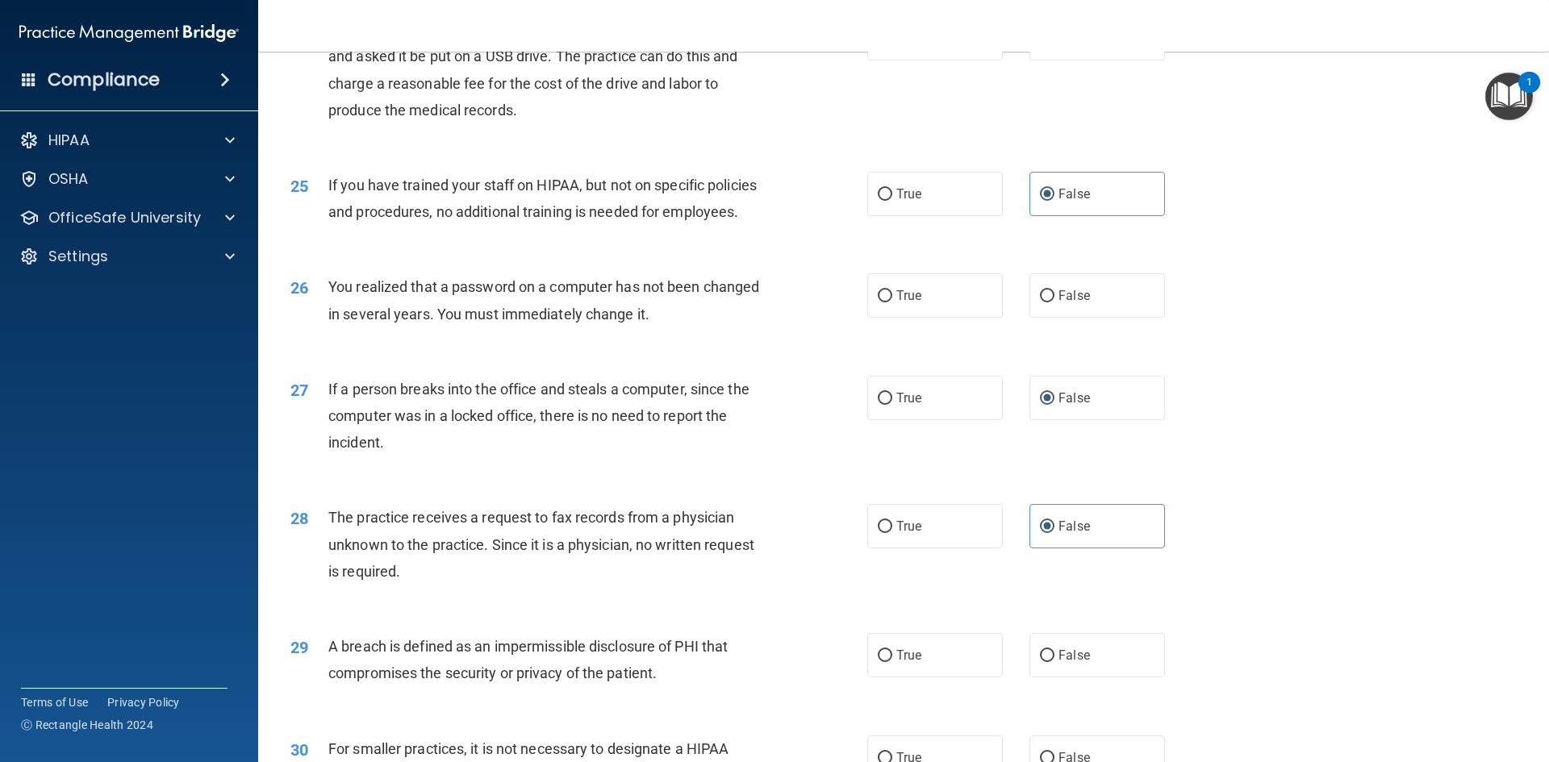
scroll to position [3056, 0]
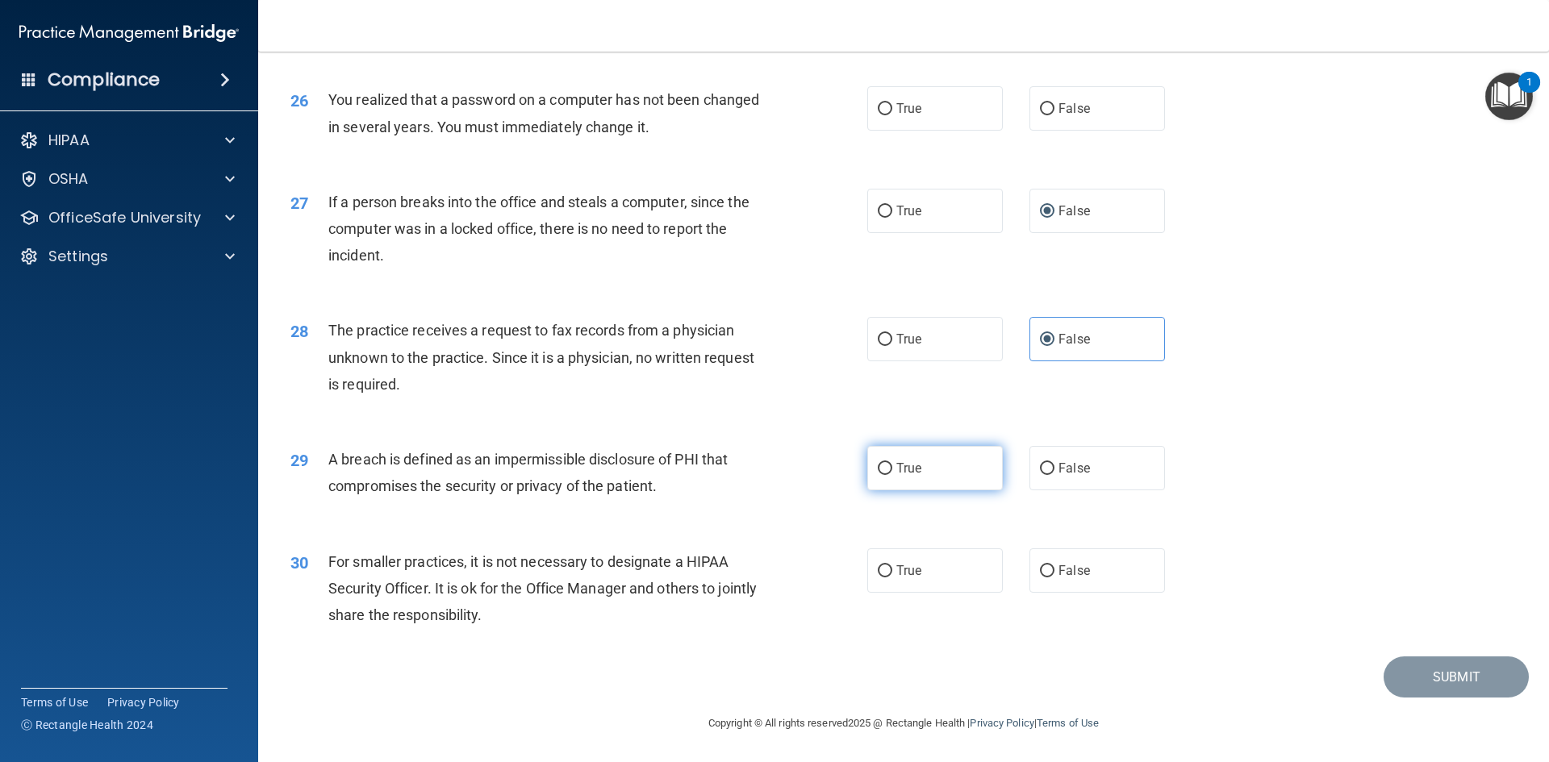
click at [878, 469] on input "True" at bounding box center [885, 469] width 15 height 12
radio input "true"
click at [1040, 569] on input "False" at bounding box center [1047, 572] width 15 height 12
radio input "true"
click at [880, 113] on input "True" at bounding box center [885, 109] width 15 height 12
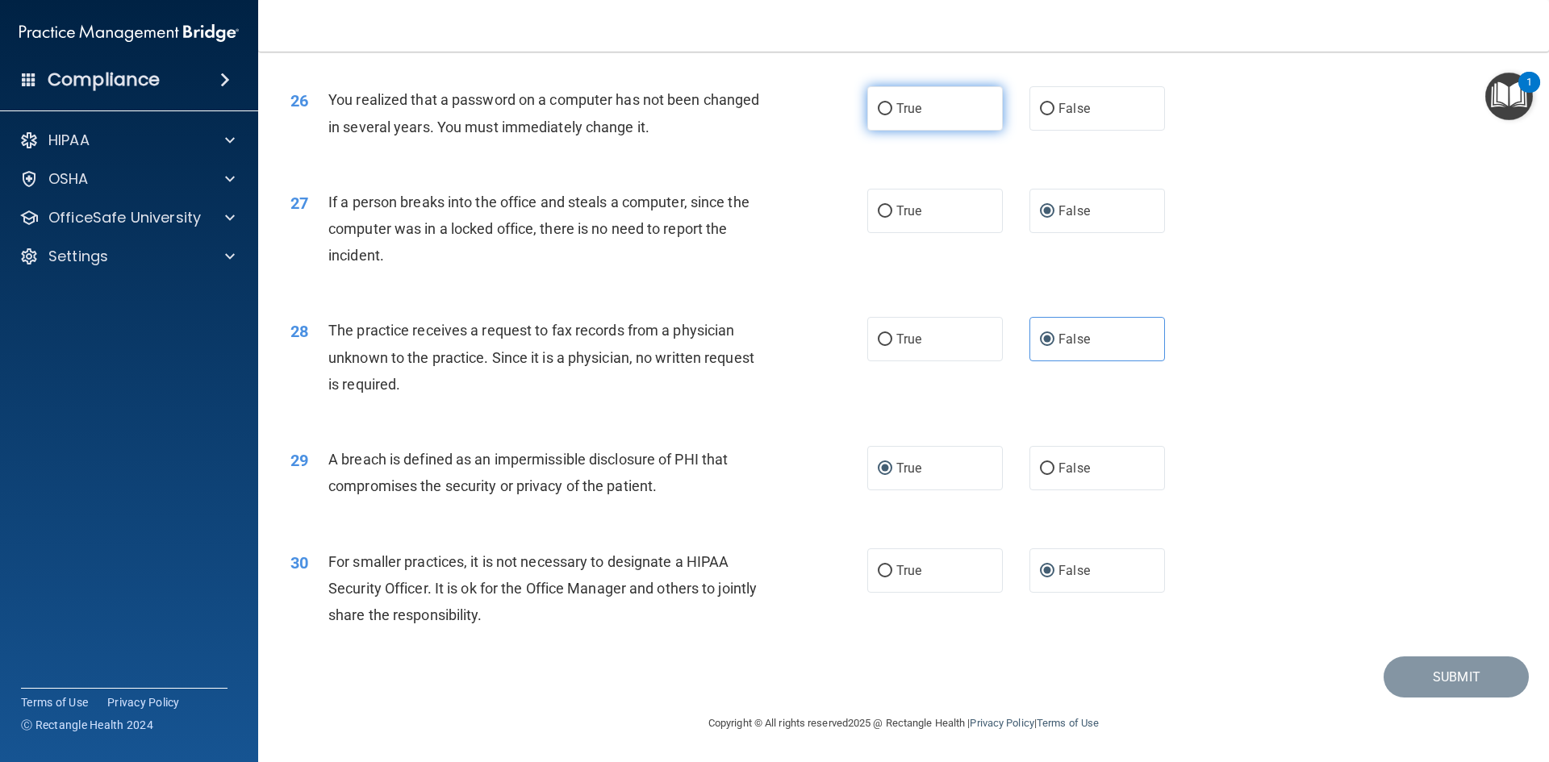
radio input "true"
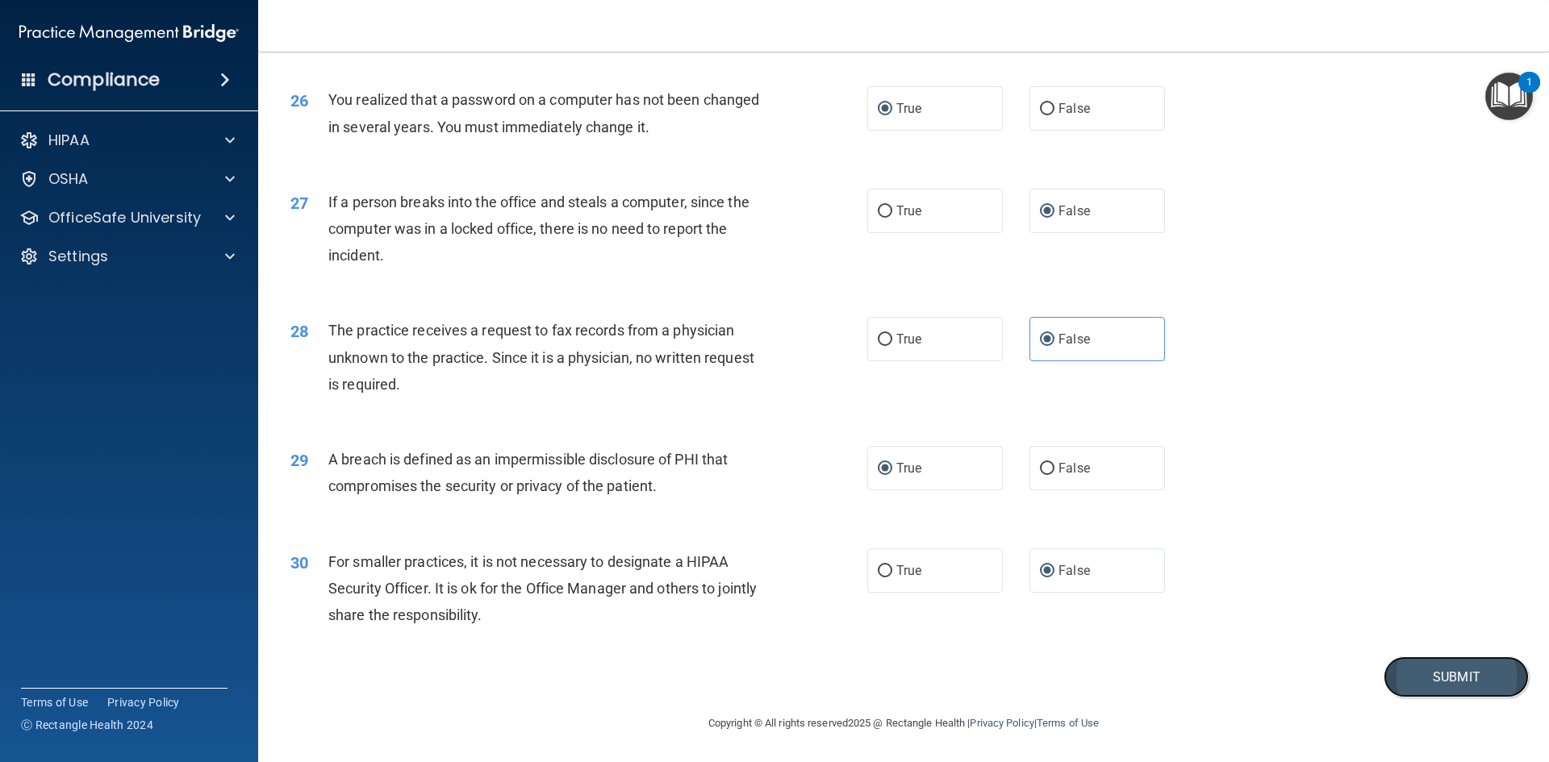
click at [1384, 665] on button "Submit" at bounding box center [1456, 677] width 145 height 41
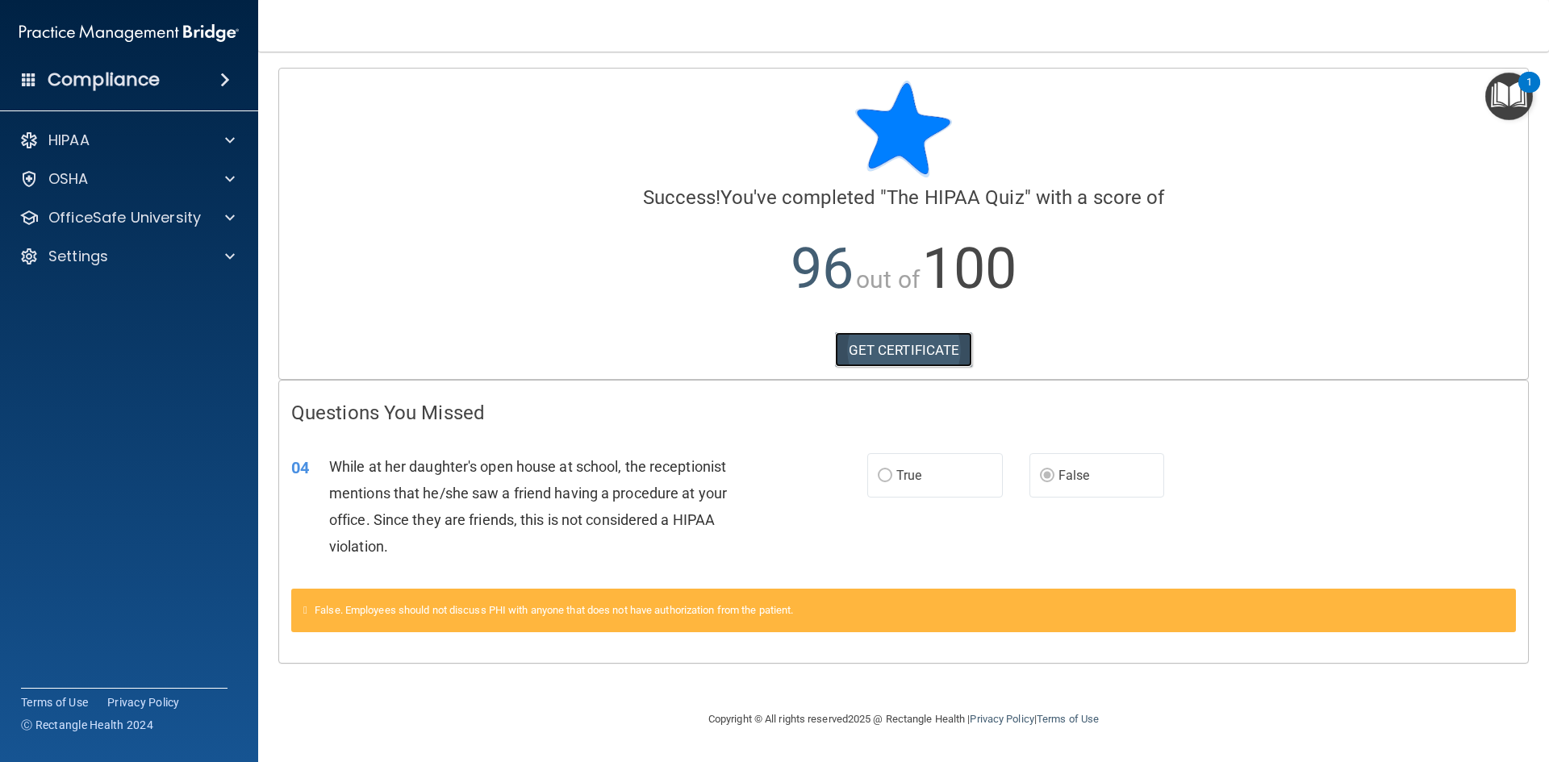
click at [948, 356] on link "GET CERTIFICATE" at bounding box center [904, 349] width 138 height 35
click at [123, 191] on div "OSHA" at bounding box center [129, 179] width 259 height 32
click at [169, 146] on div "HIPAA" at bounding box center [107, 140] width 200 height 19
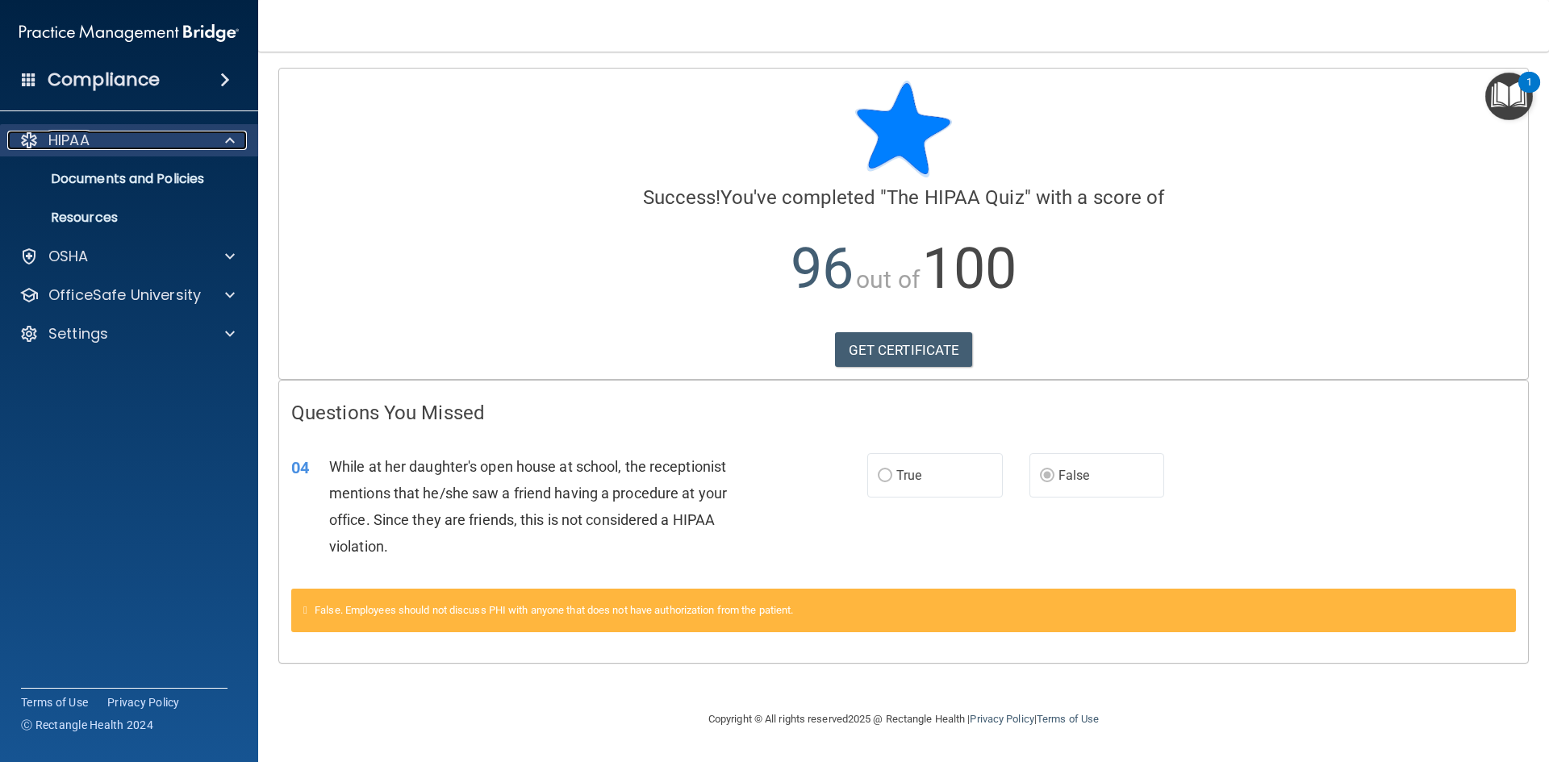
click at [169, 146] on div "HIPAA" at bounding box center [107, 140] width 200 height 19
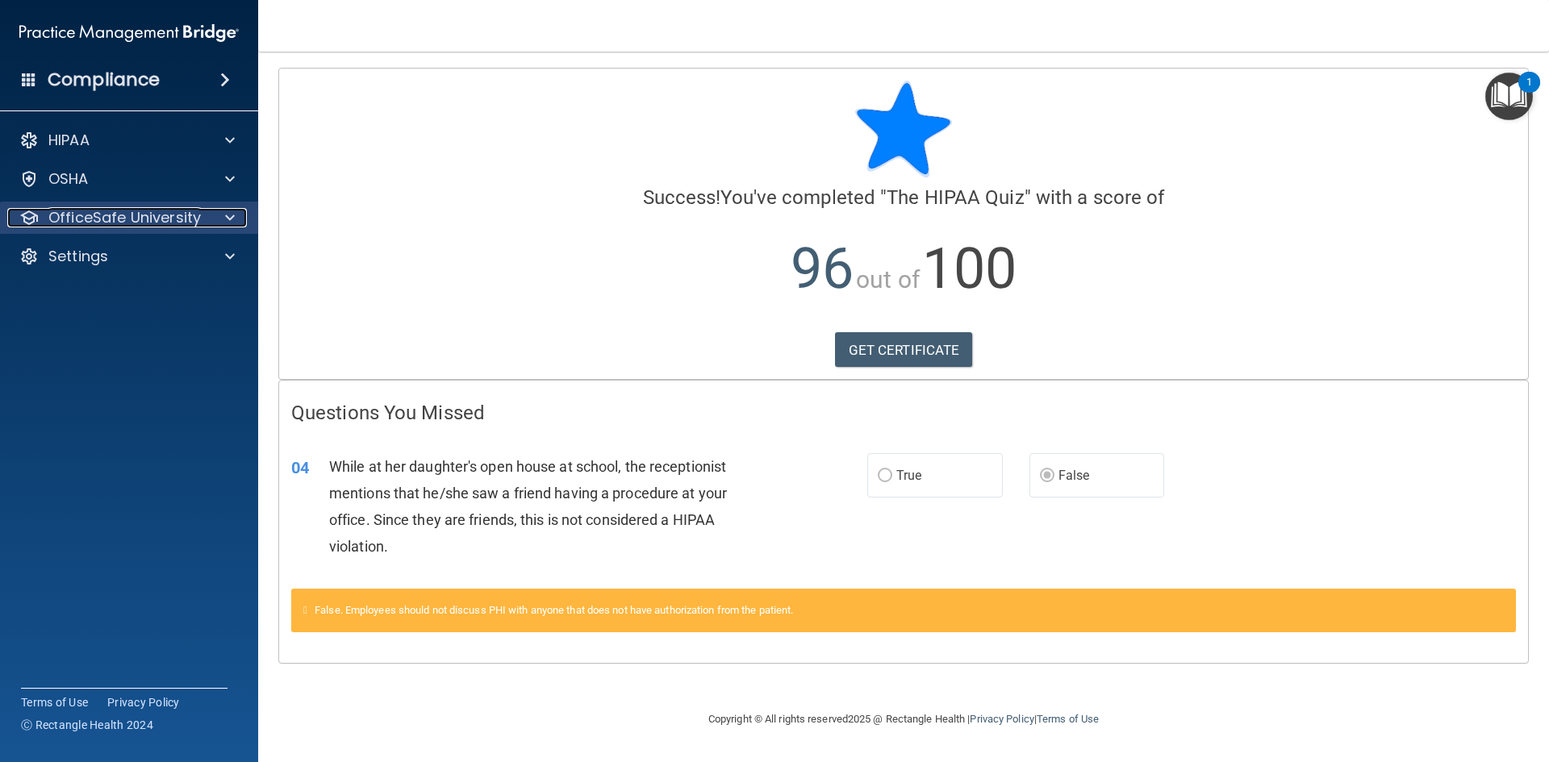
click at [169, 218] on p "OfficeSafe University" at bounding box center [124, 217] width 152 height 19
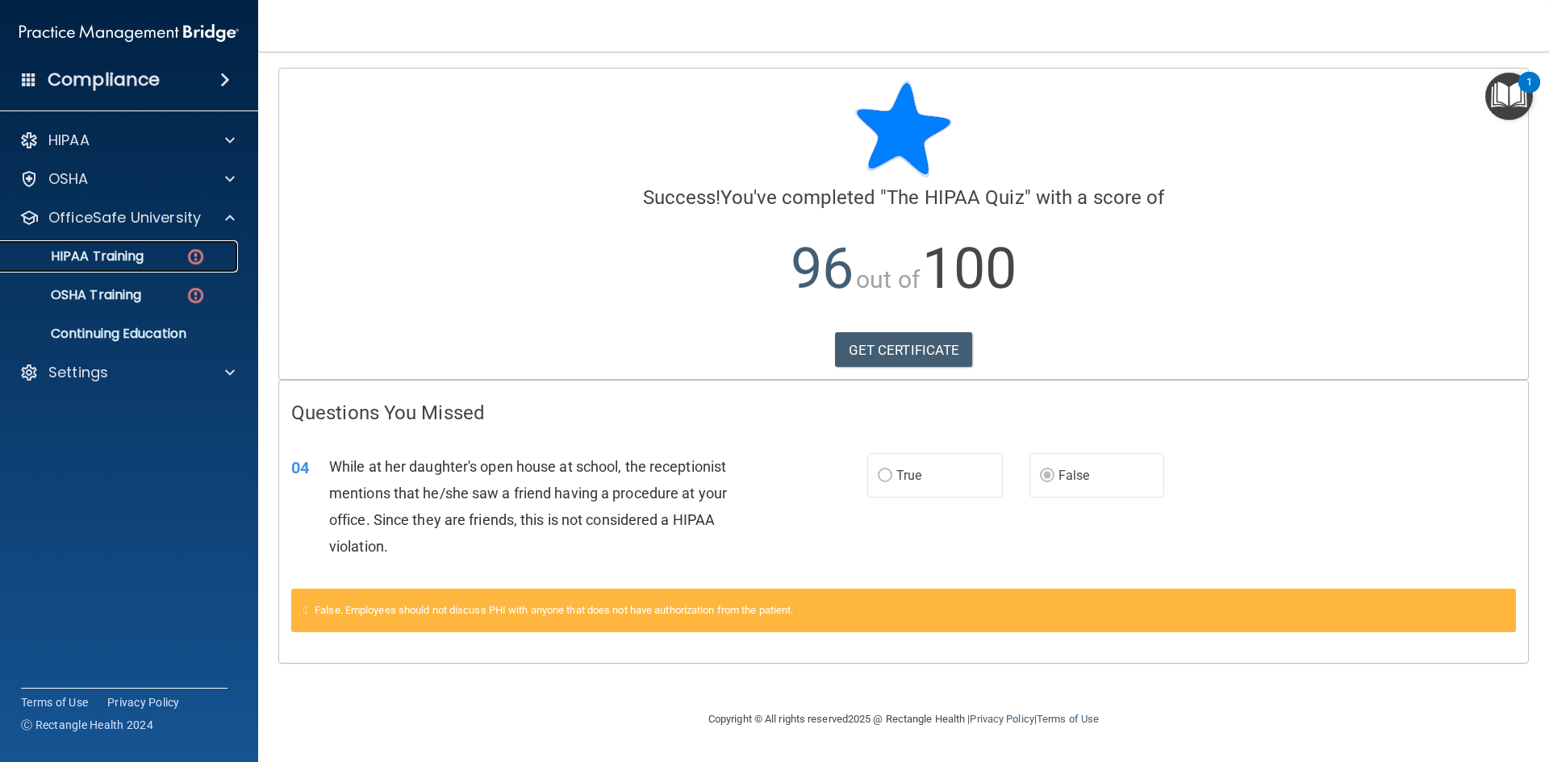
click at [125, 253] on p "HIPAA Training" at bounding box center [76, 256] width 133 height 16
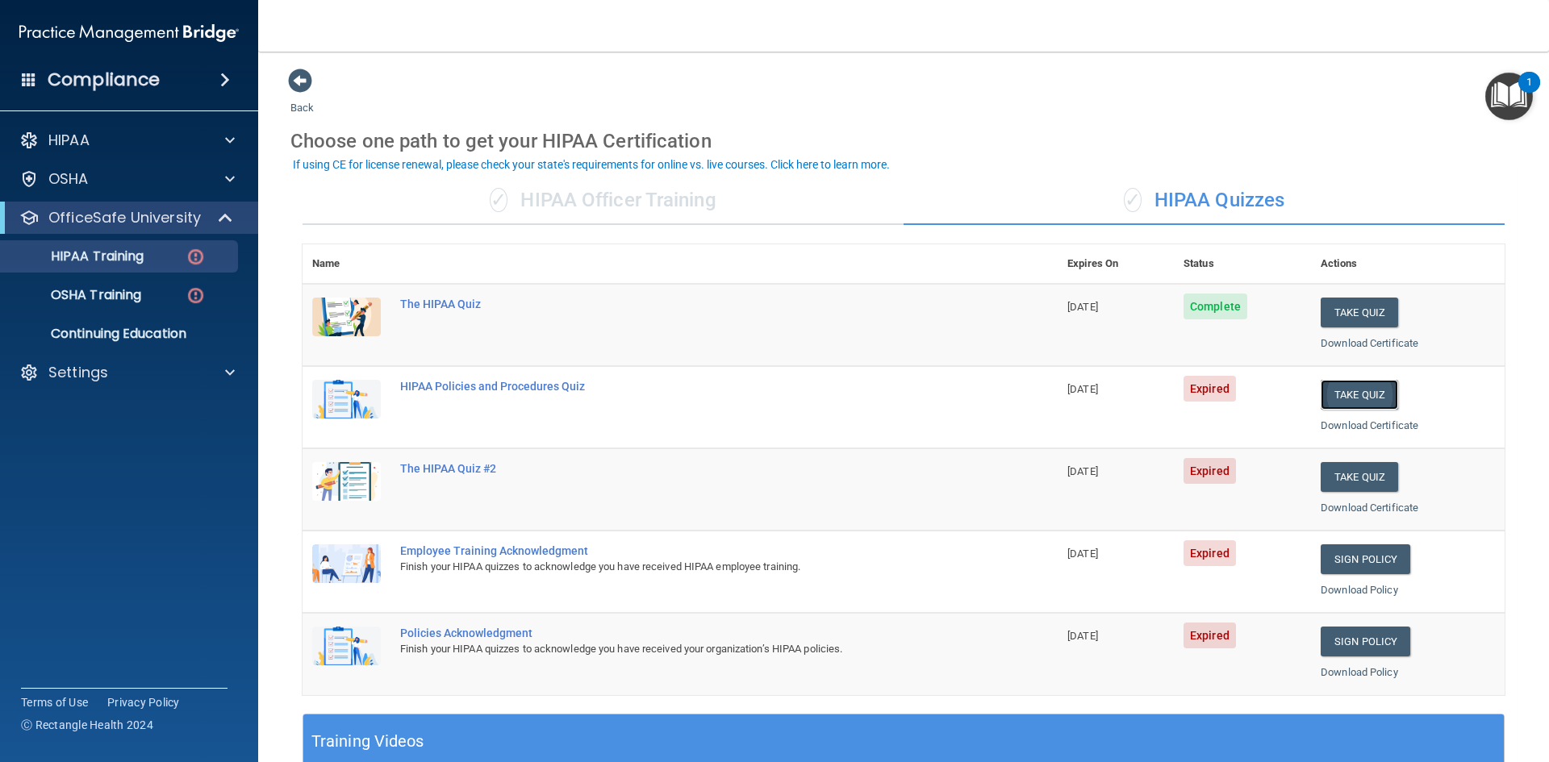
click at [1354, 384] on button "Take Quiz" at bounding box center [1359, 395] width 77 height 30
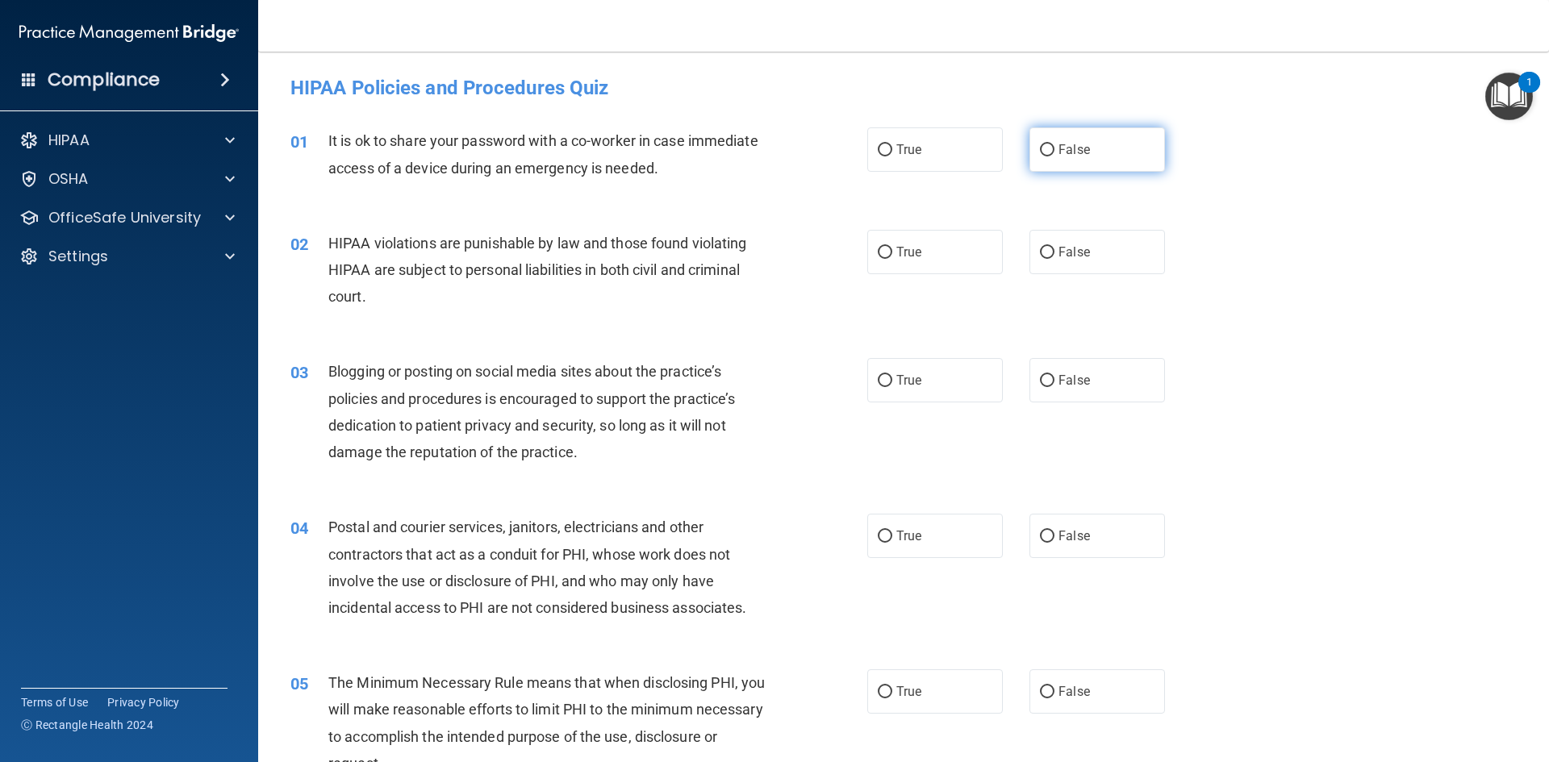
click at [1044, 140] on label "False" at bounding box center [1097, 149] width 136 height 44
click at [1044, 144] on input "False" at bounding box center [1047, 150] width 15 height 12
radio input "true"
click at [882, 252] on input "True" at bounding box center [885, 253] width 15 height 12
radio input "true"
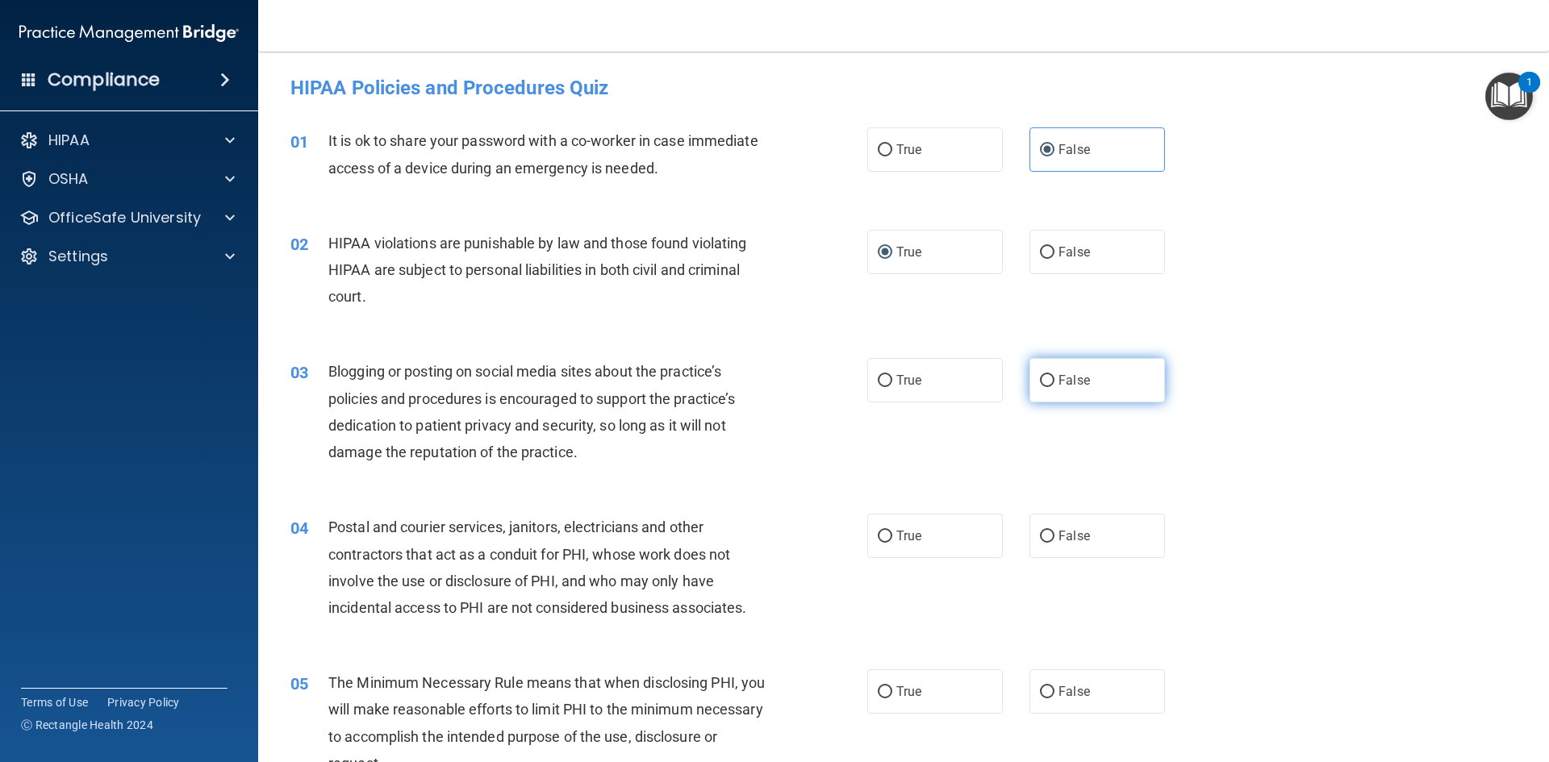
click at [1041, 372] on label "False" at bounding box center [1097, 380] width 136 height 44
click at [1041, 375] on input "False" at bounding box center [1047, 381] width 15 height 12
radio input "true"
click at [1029, 533] on label "False" at bounding box center [1097, 536] width 136 height 44
click at [1040, 533] on input "False" at bounding box center [1047, 537] width 15 height 12
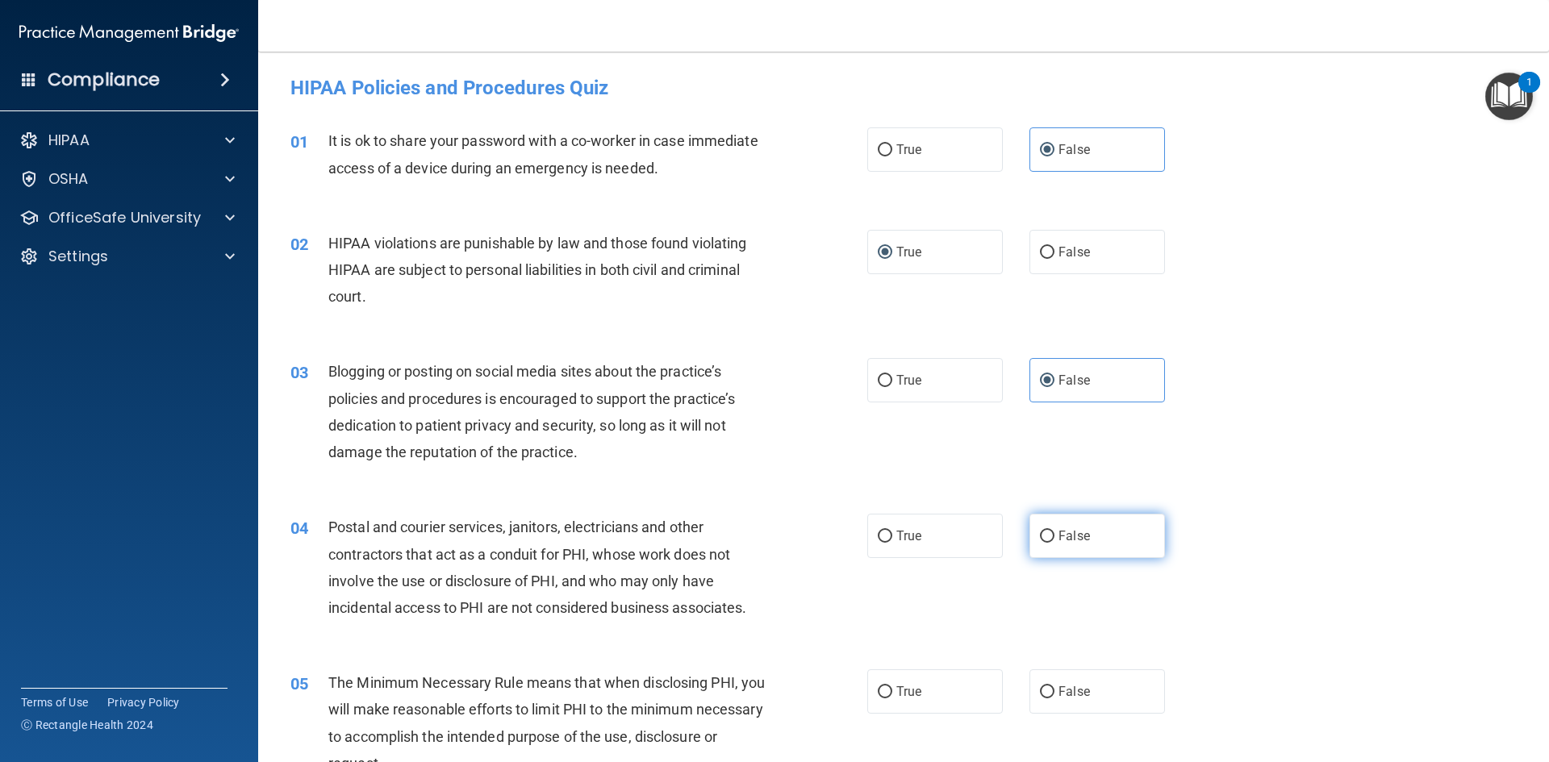
radio input "true"
click at [884, 682] on label "True" at bounding box center [935, 692] width 136 height 44
click at [884, 687] on input "True" at bounding box center [885, 693] width 15 height 12
radio input "true"
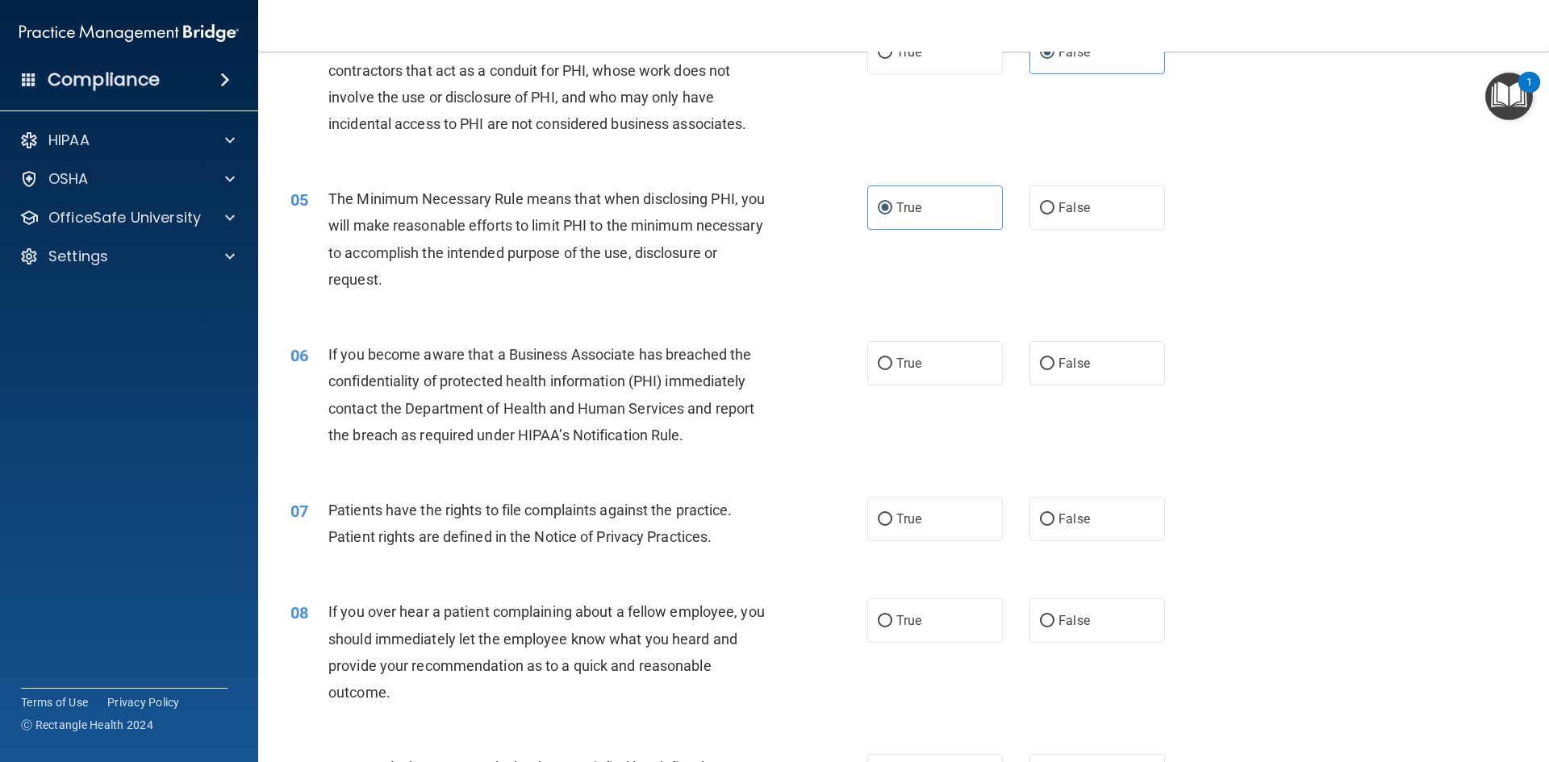
drag, startPoint x: 883, startPoint y: 357, endPoint x: 996, endPoint y: 507, distance: 187.2
click at [883, 358] on input "True" at bounding box center [885, 364] width 15 height 12
radio input "true"
drag, startPoint x: 1037, startPoint y: 525, endPoint x: 1034, endPoint y: 604, distance: 79.1
click at [1040, 524] on input "False" at bounding box center [1047, 520] width 15 height 12
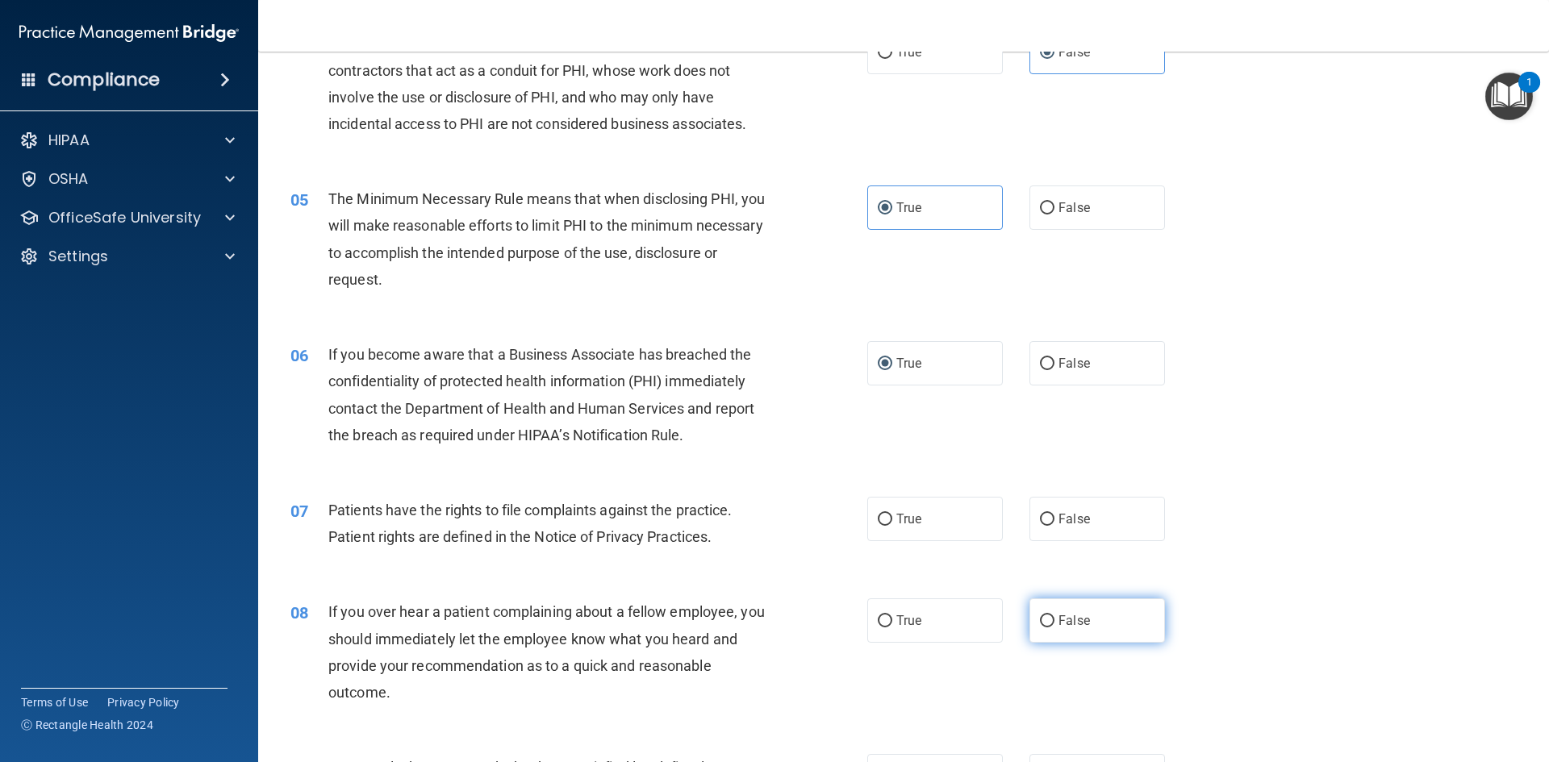
radio input "true"
click at [1040, 624] on input "False" at bounding box center [1047, 622] width 15 height 12
radio input "true"
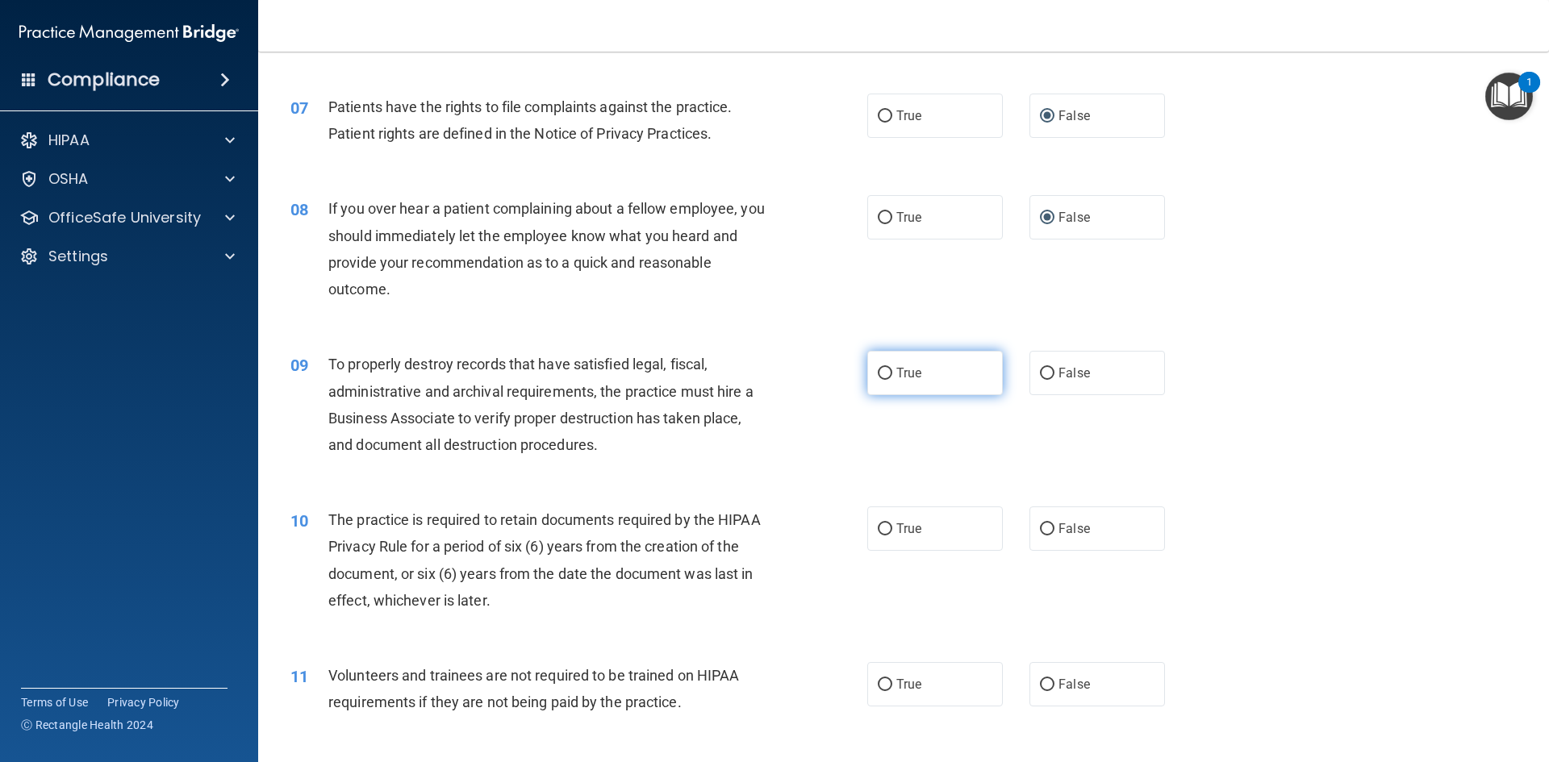
click at [883, 381] on label "True" at bounding box center [935, 373] width 136 height 44
click at [883, 380] on input "True" at bounding box center [885, 374] width 15 height 12
radio input "true"
click at [878, 528] on input "True" at bounding box center [885, 530] width 15 height 12
radio input "true"
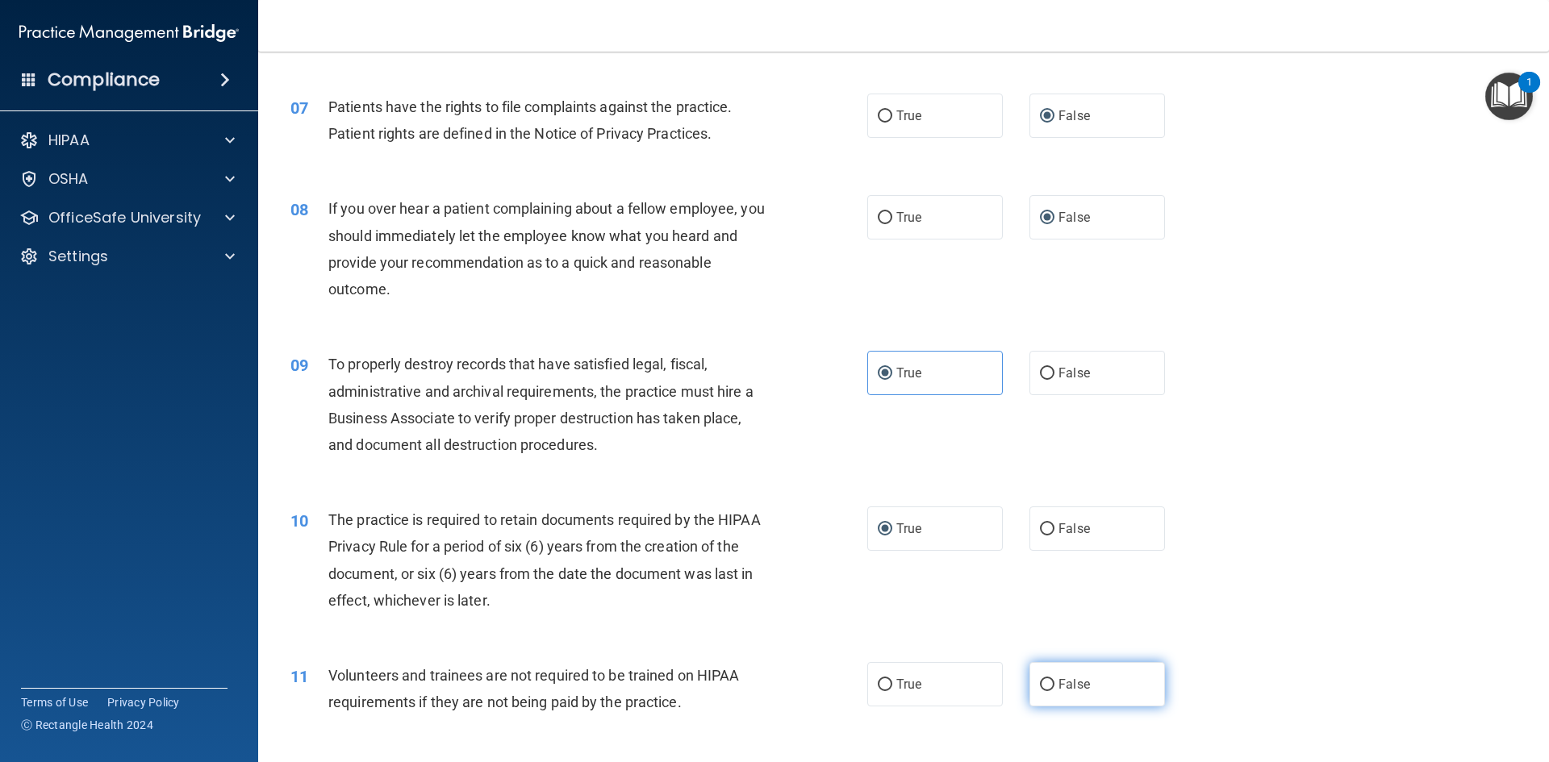
drag, startPoint x: 1048, startPoint y: 683, endPoint x: 1070, endPoint y: 657, distance: 34.4
click at [1048, 682] on label "False" at bounding box center [1097, 684] width 136 height 44
click at [1048, 682] on input "False" at bounding box center [1047, 685] width 15 height 12
radio input "true"
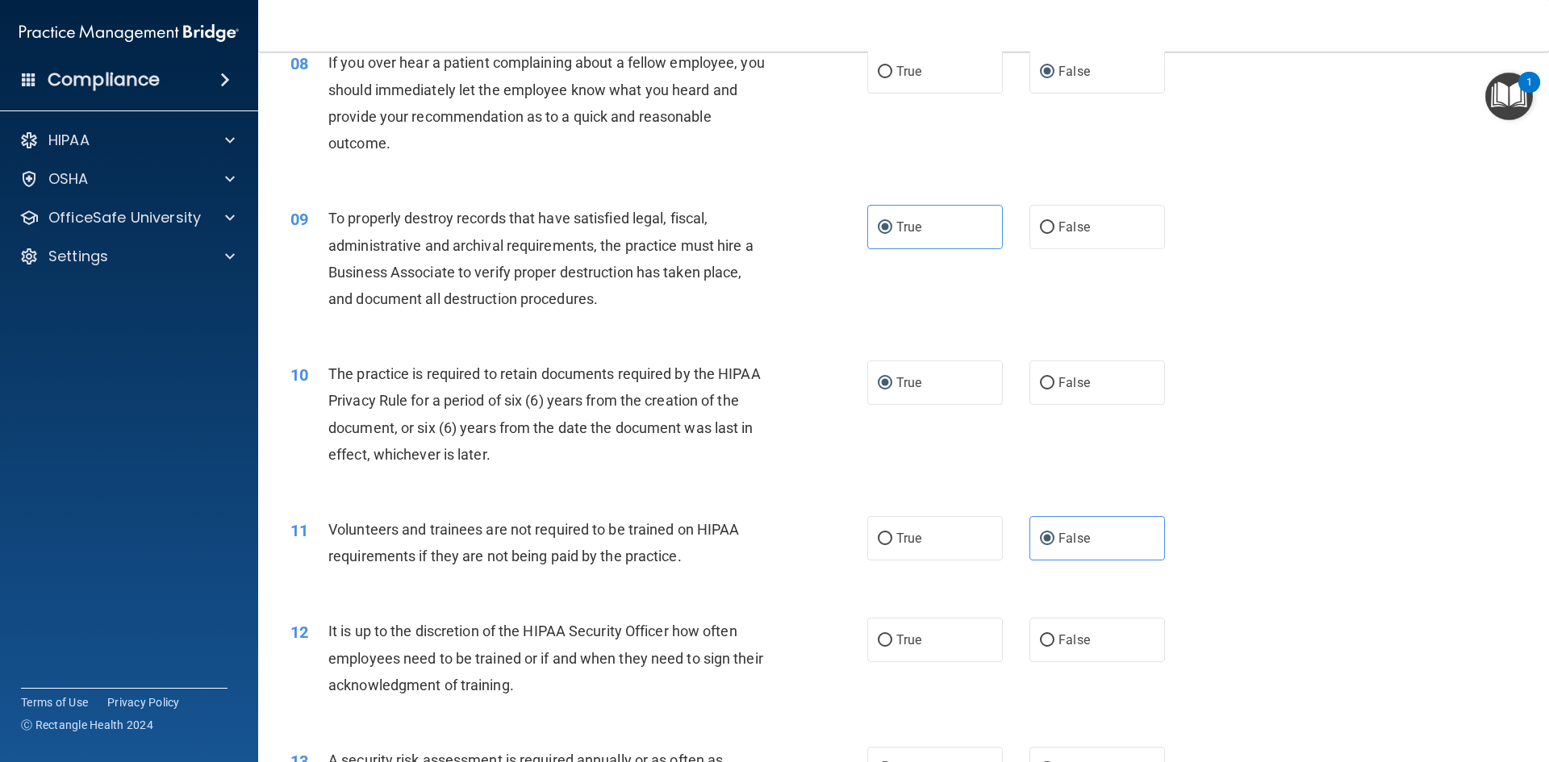
scroll to position [1210, 0]
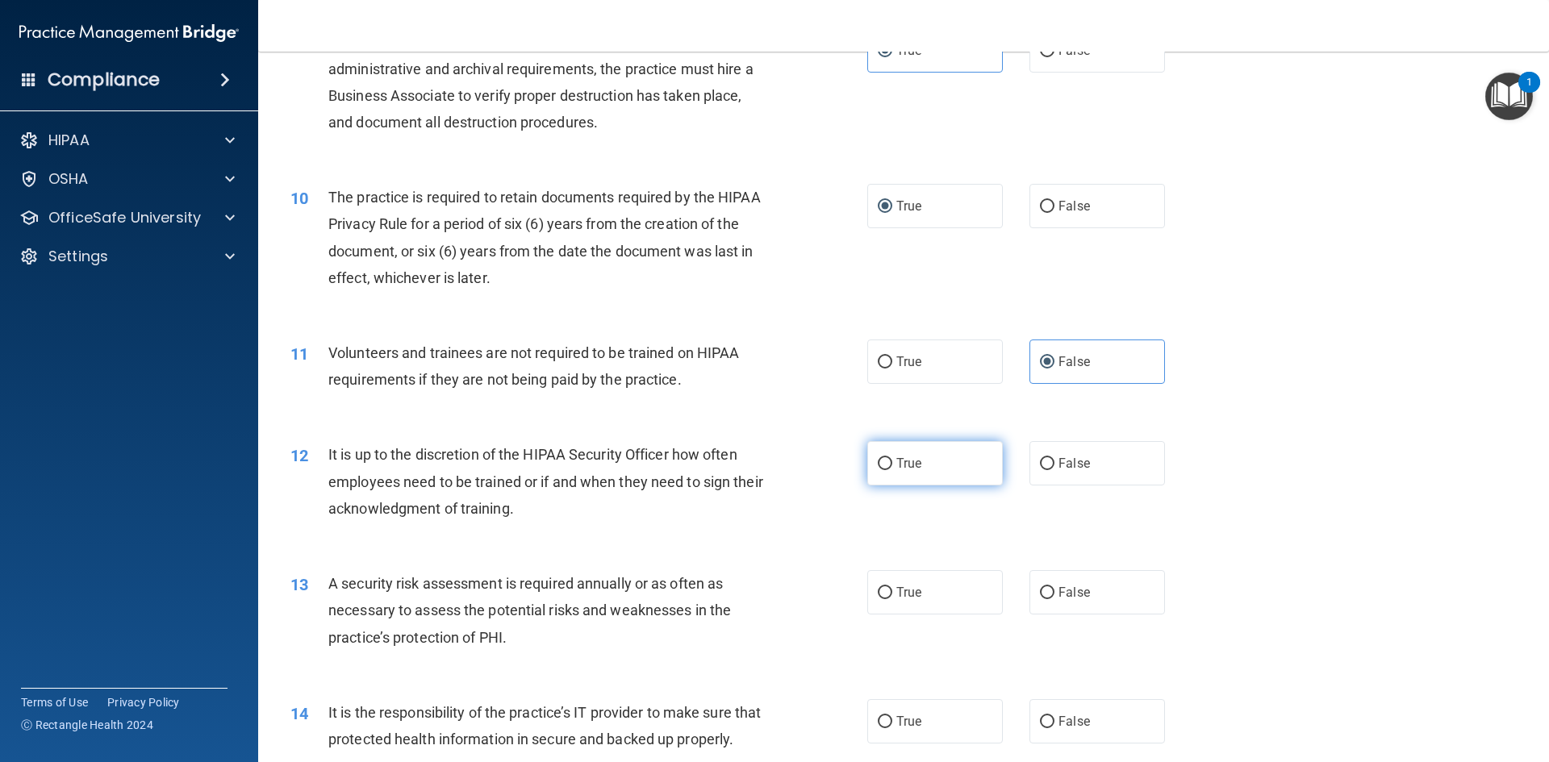
click at [878, 461] on input "True" at bounding box center [885, 464] width 15 height 12
radio input "true"
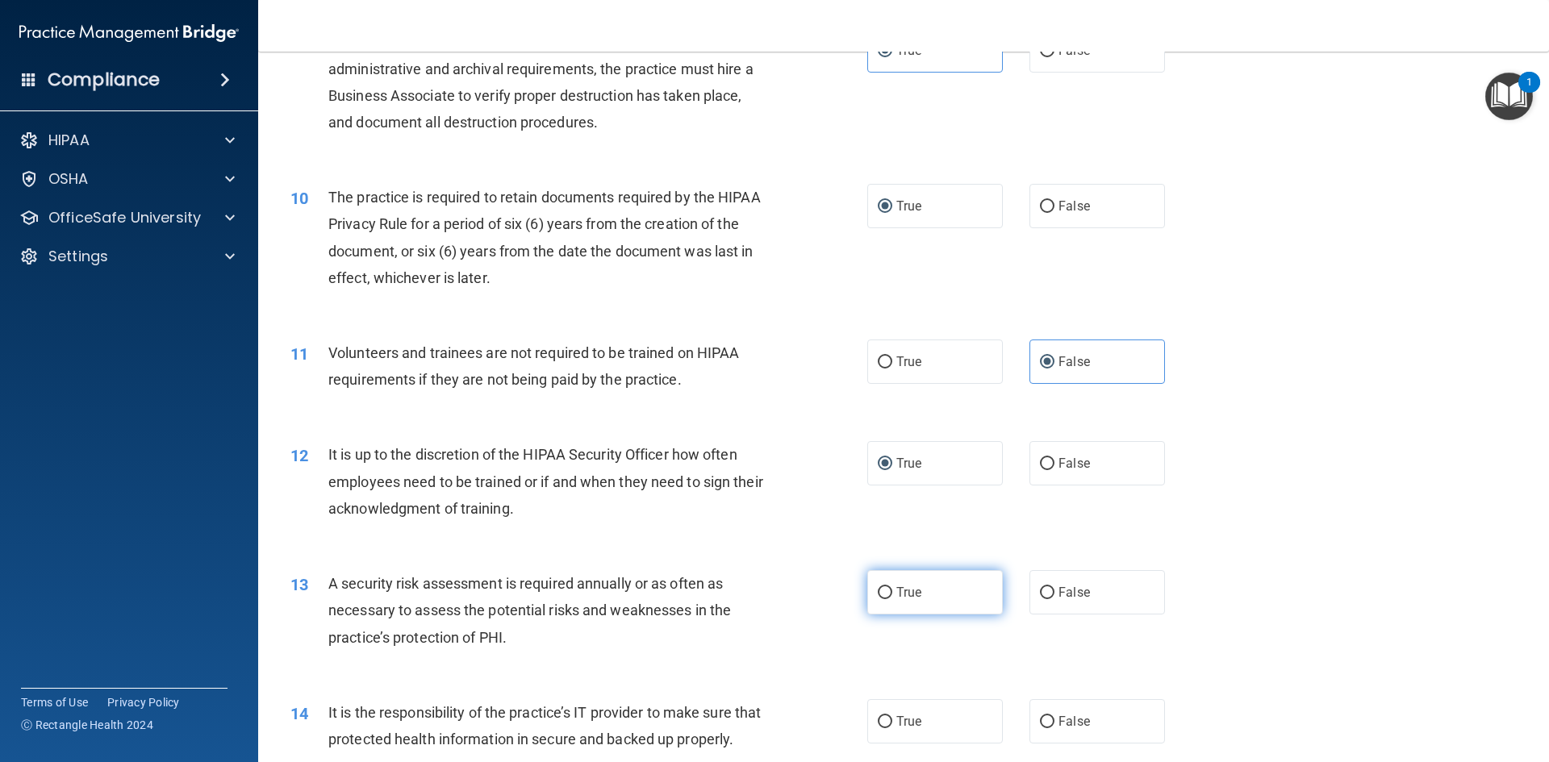
click at [896, 593] on span "True" at bounding box center [908, 592] width 25 height 15
click at [891, 593] on input "True" at bounding box center [885, 593] width 15 height 12
radio input "true"
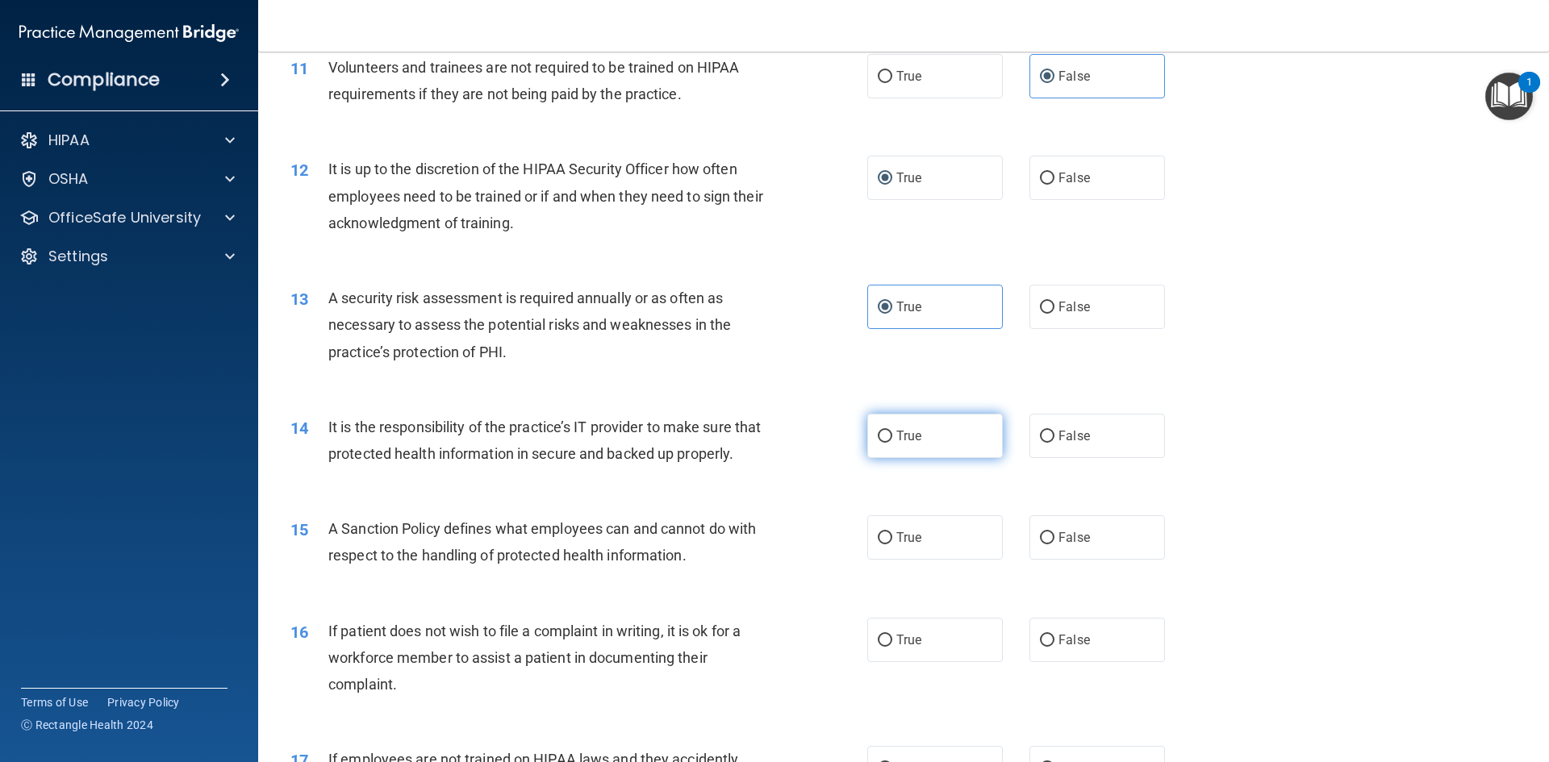
scroll to position [1613, 0]
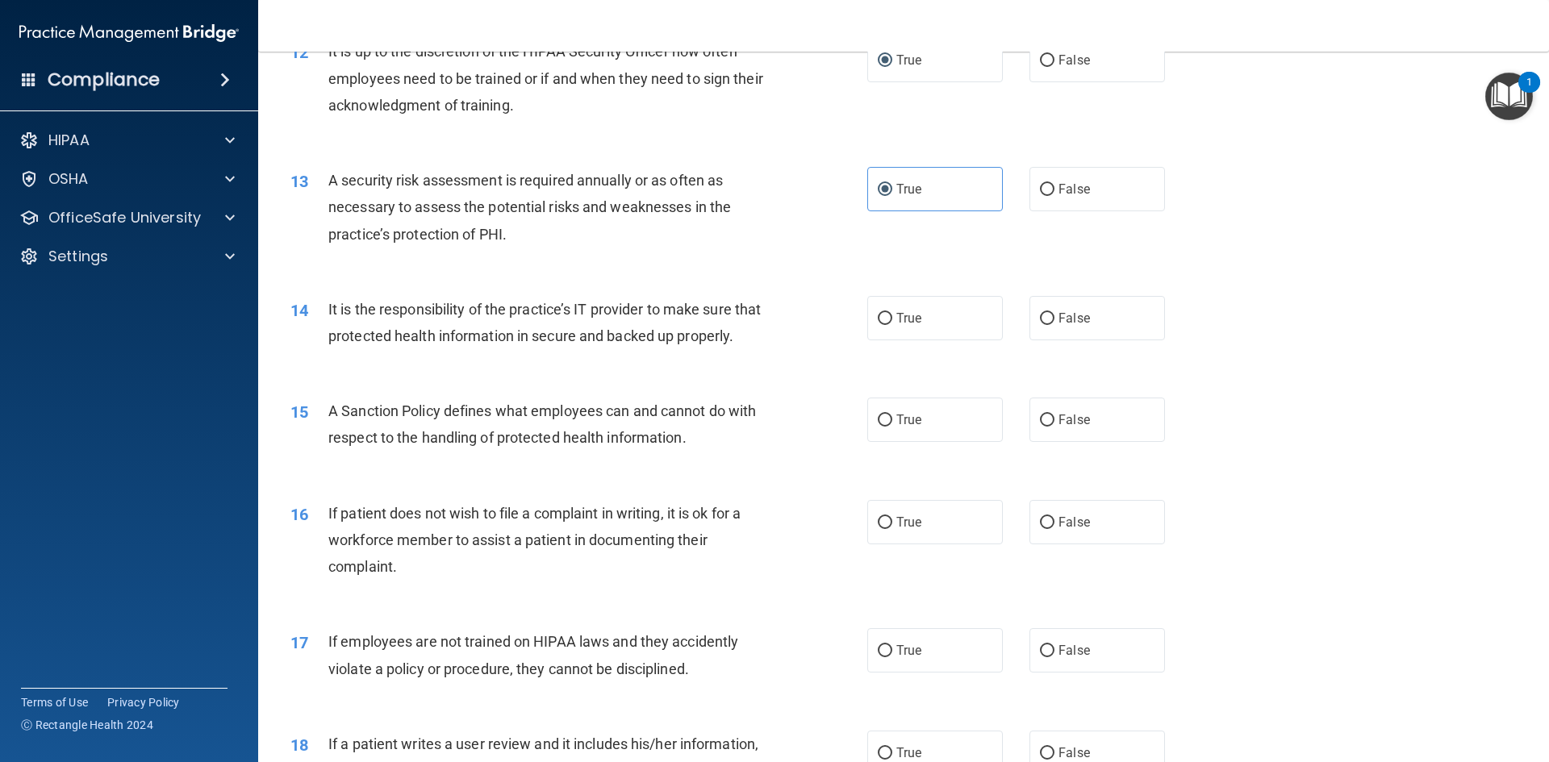
drag, startPoint x: 879, startPoint y: 449, endPoint x: 929, endPoint y: 392, distance: 75.4
click at [885, 438] on label "True" at bounding box center [935, 420] width 136 height 44
click at [885, 427] on input "True" at bounding box center [885, 421] width 15 height 12
radio input "true"
click at [1040, 317] on input "False" at bounding box center [1047, 319] width 15 height 12
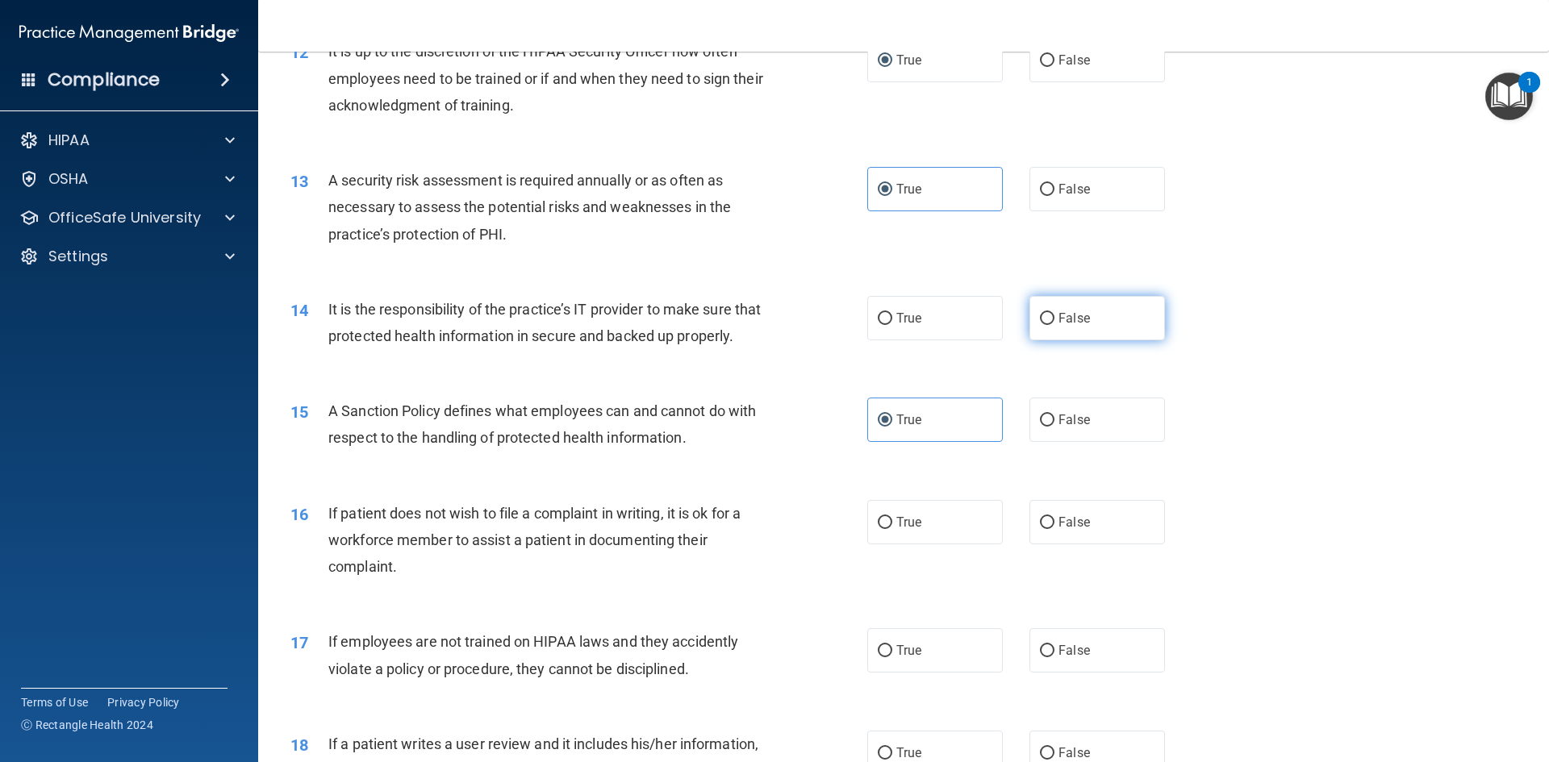
radio input "true"
click at [1044, 529] on input "False" at bounding box center [1047, 523] width 15 height 12
radio input "true"
click at [1044, 657] on input "False" at bounding box center [1047, 651] width 15 height 12
radio input "true"
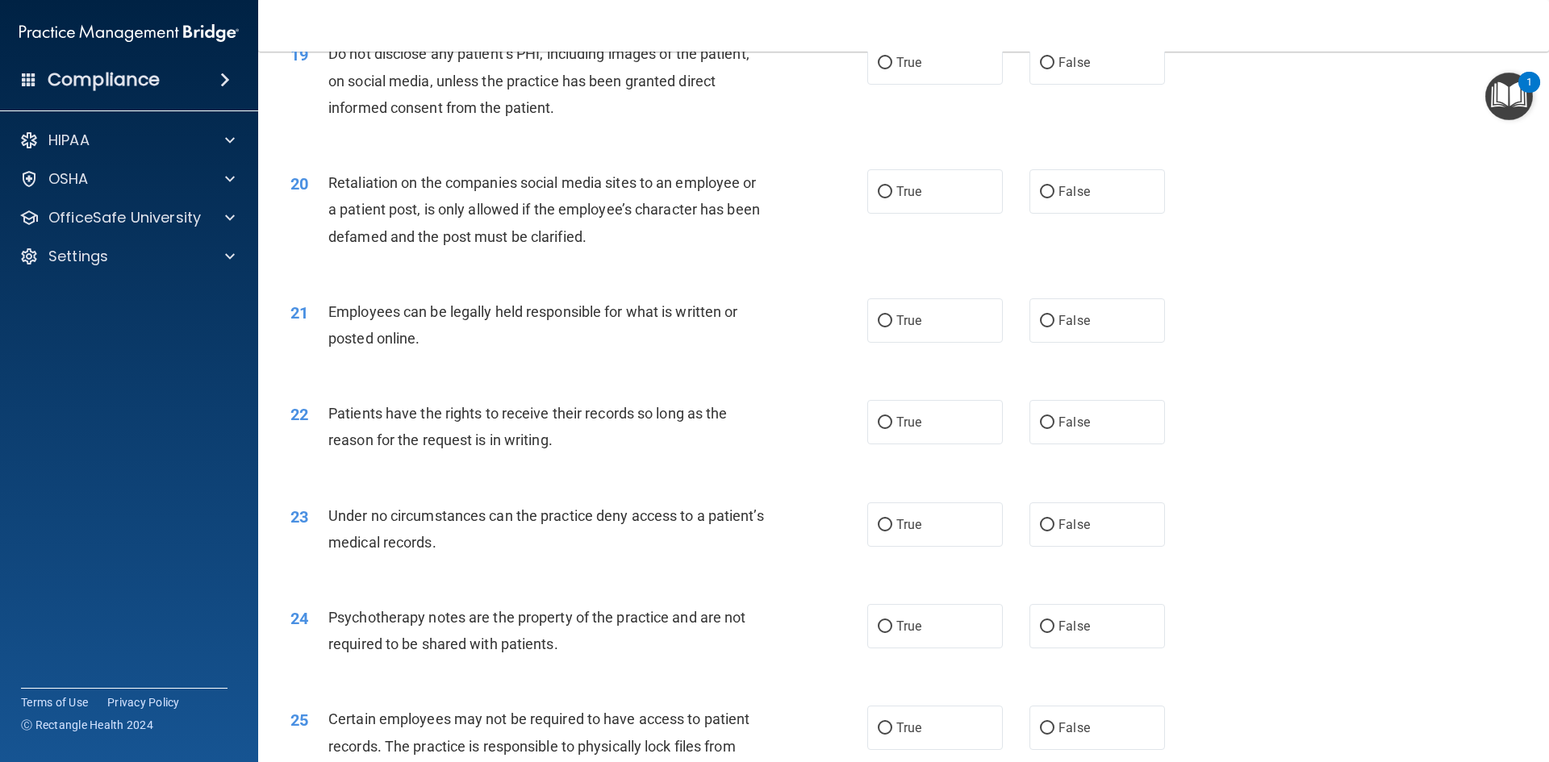
scroll to position [2501, 0]
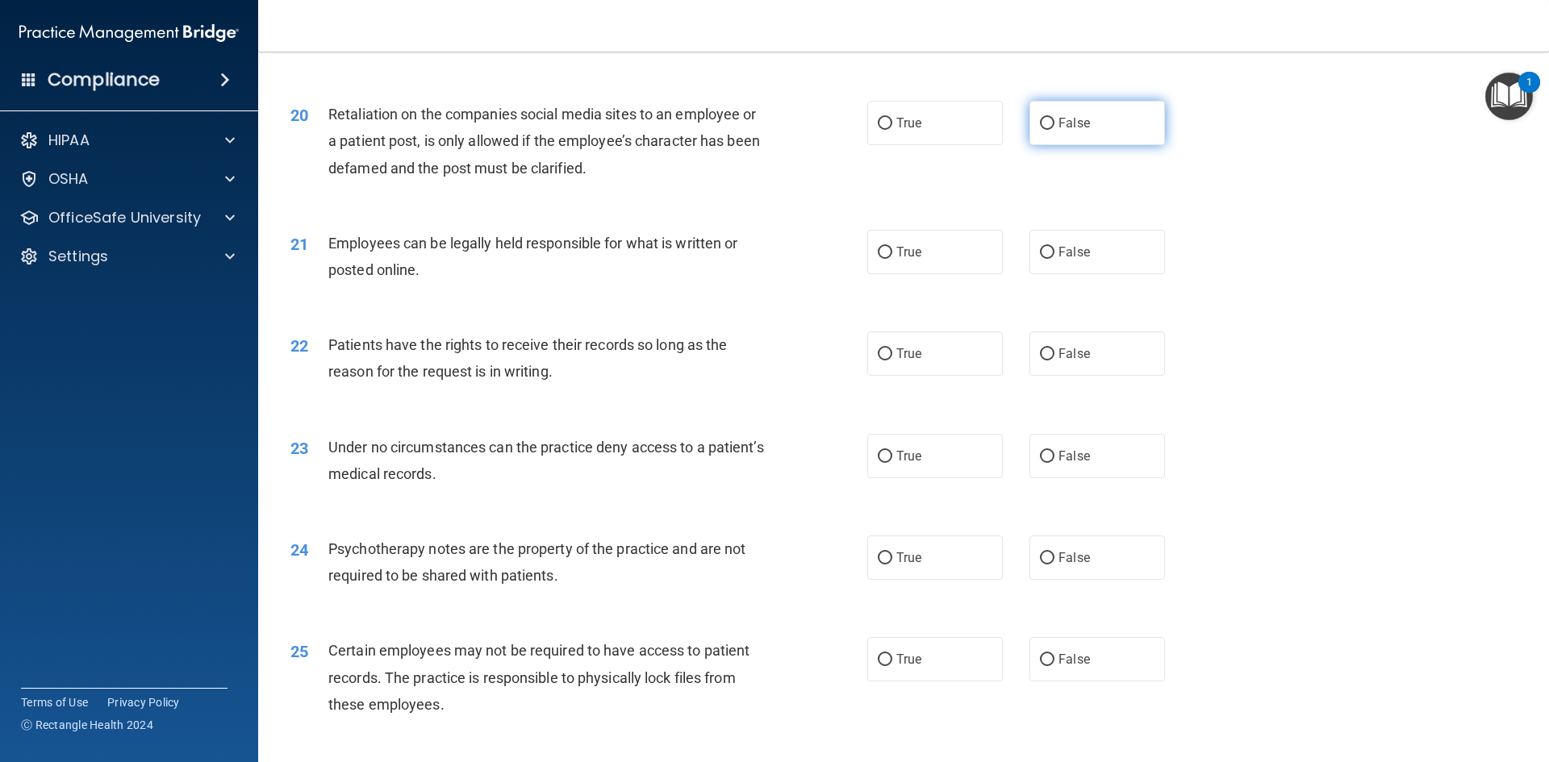
click at [1040, 130] on input "False" at bounding box center [1047, 124] width 15 height 12
radio input "true"
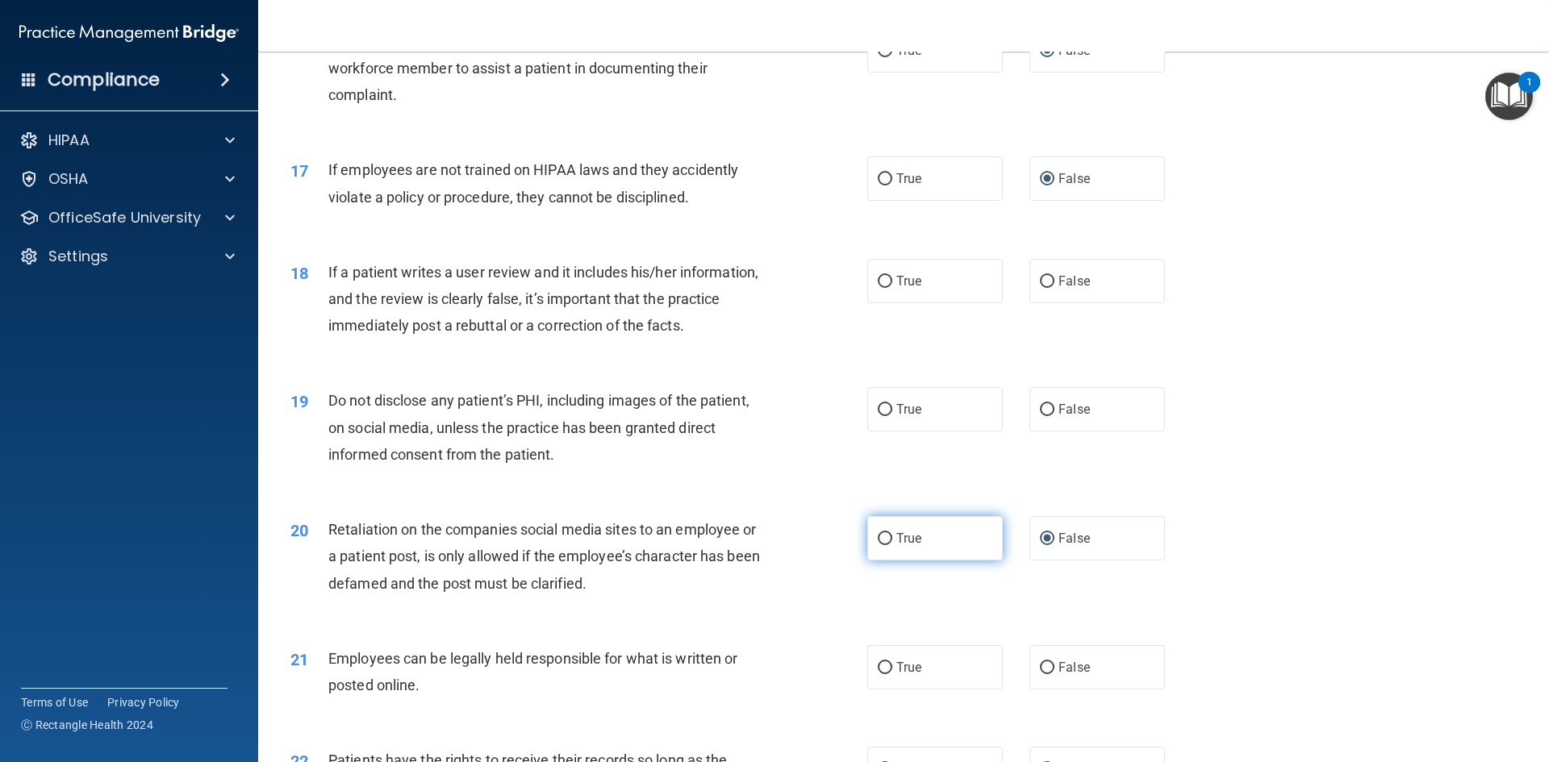
scroll to position [2178, 0]
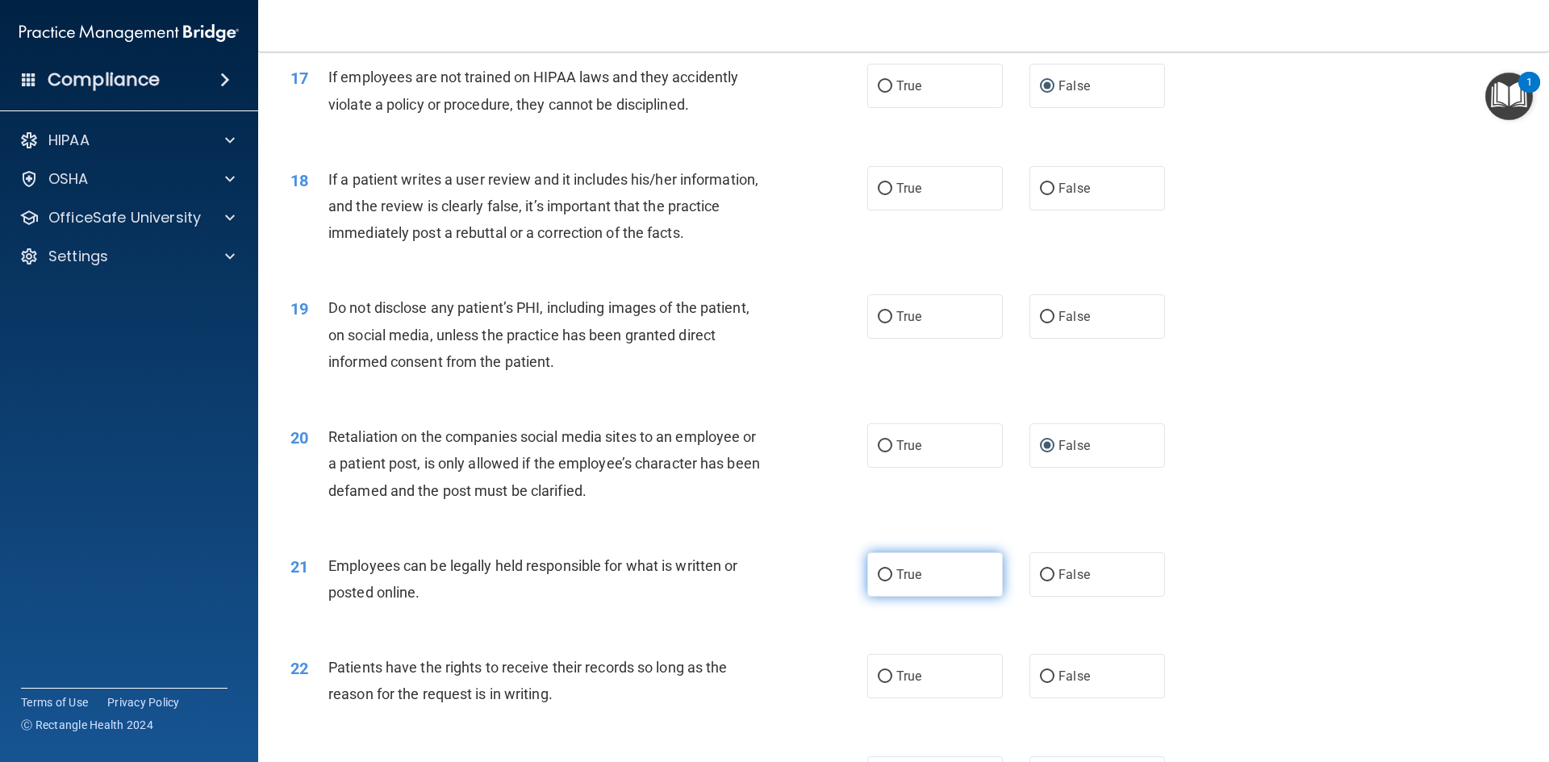
click at [872, 589] on label "True" at bounding box center [935, 575] width 136 height 44
click at [878, 582] on input "True" at bounding box center [885, 576] width 15 height 12
radio input "true"
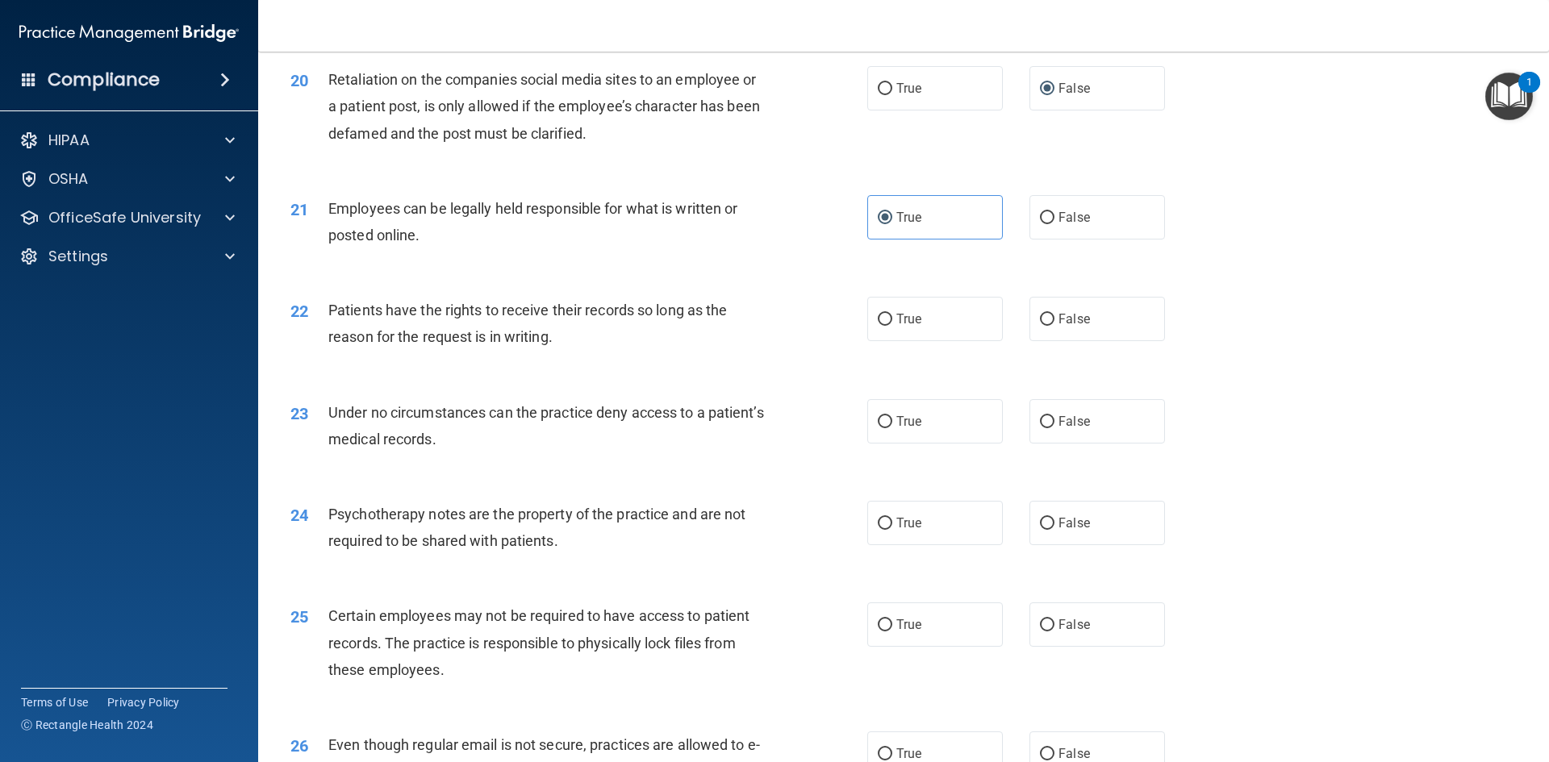
scroll to position [2581, 0]
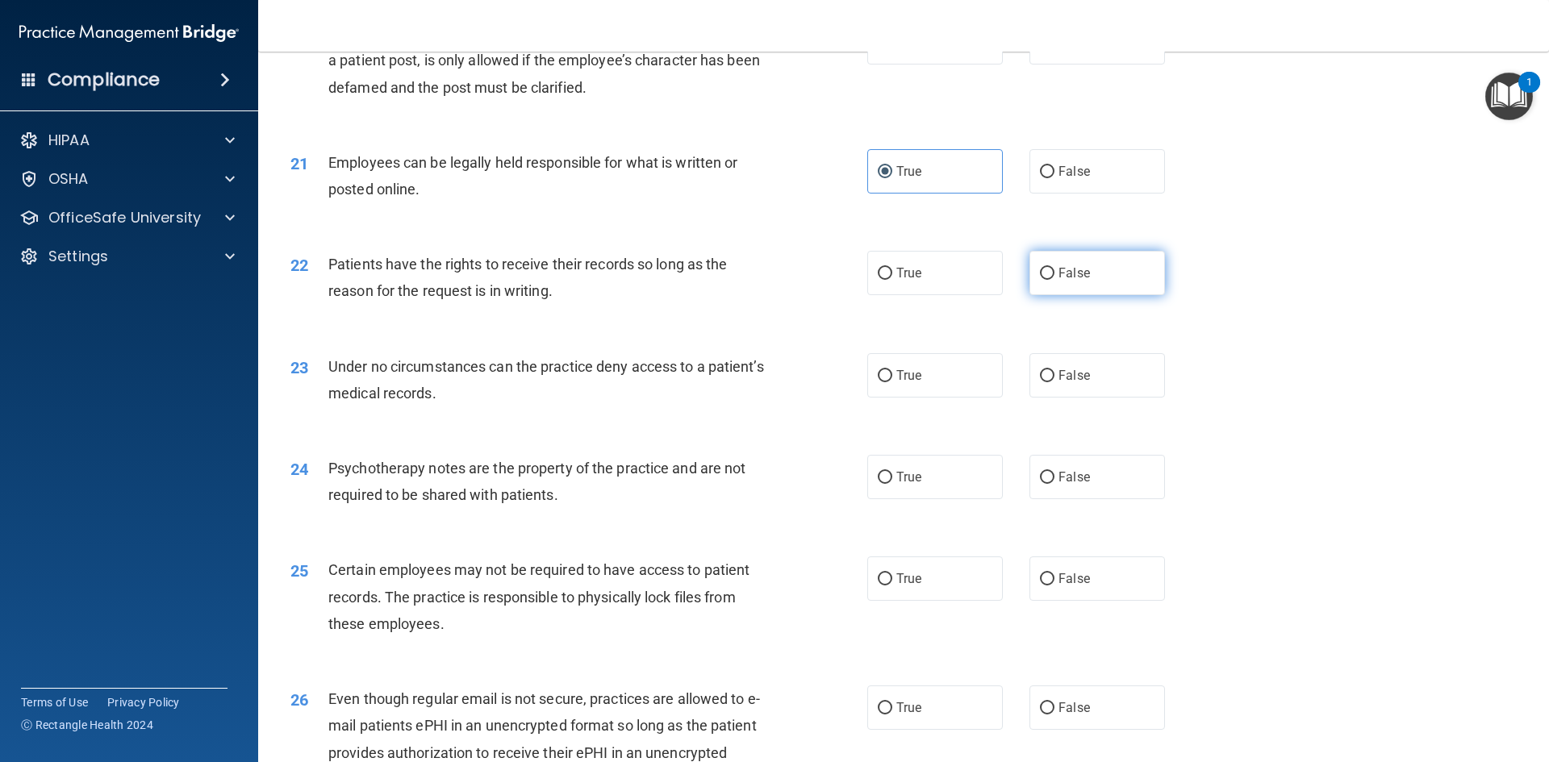
drag, startPoint x: 1047, startPoint y: 286, endPoint x: 1044, endPoint y: 295, distance: 10.2
click at [1045, 294] on label "False" at bounding box center [1097, 273] width 136 height 44
click at [1040, 280] on input "False" at bounding box center [1047, 274] width 15 height 12
radio input "true"
click at [878, 484] on input "True" at bounding box center [885, 478] width 15 height 12
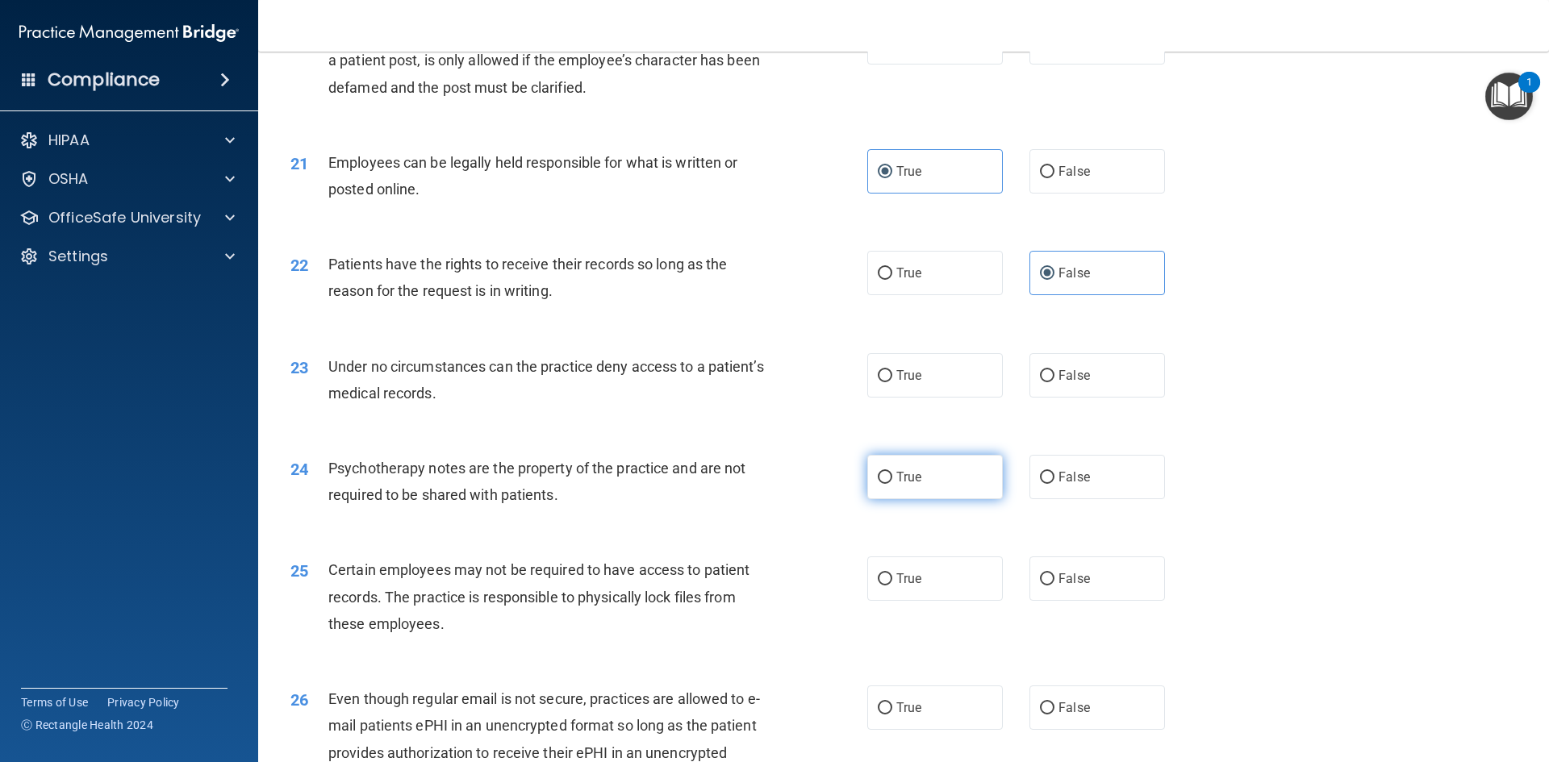
radio input "true"
click at [1050, 393] on label "False" at bounding box center [1097, 375] width 136 height 44
click at [1050, 382] on input "False" at bounding box center [1047, 376] width 15 height 12
radio input "true"
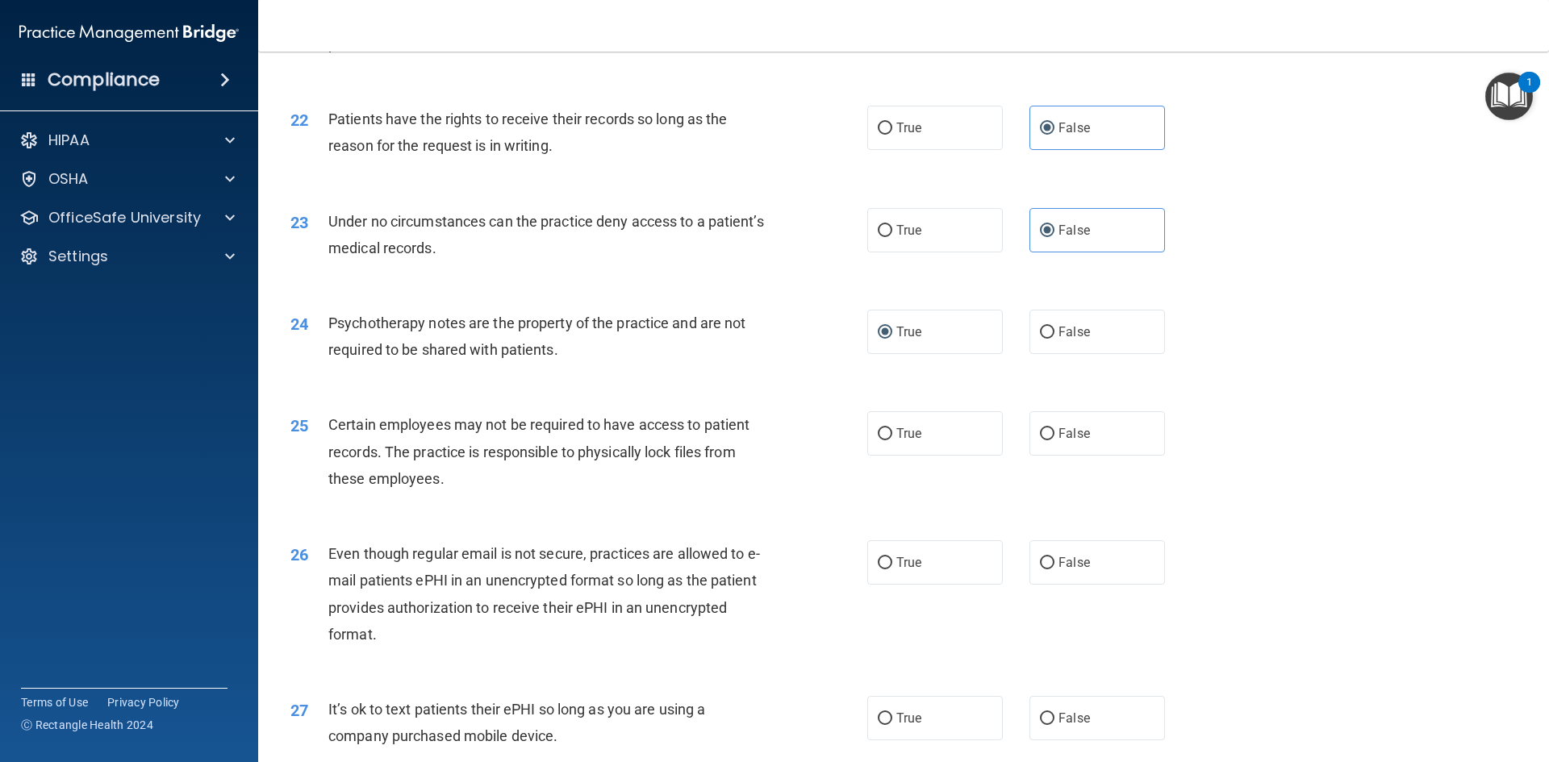
scroll to position [2743, 0]
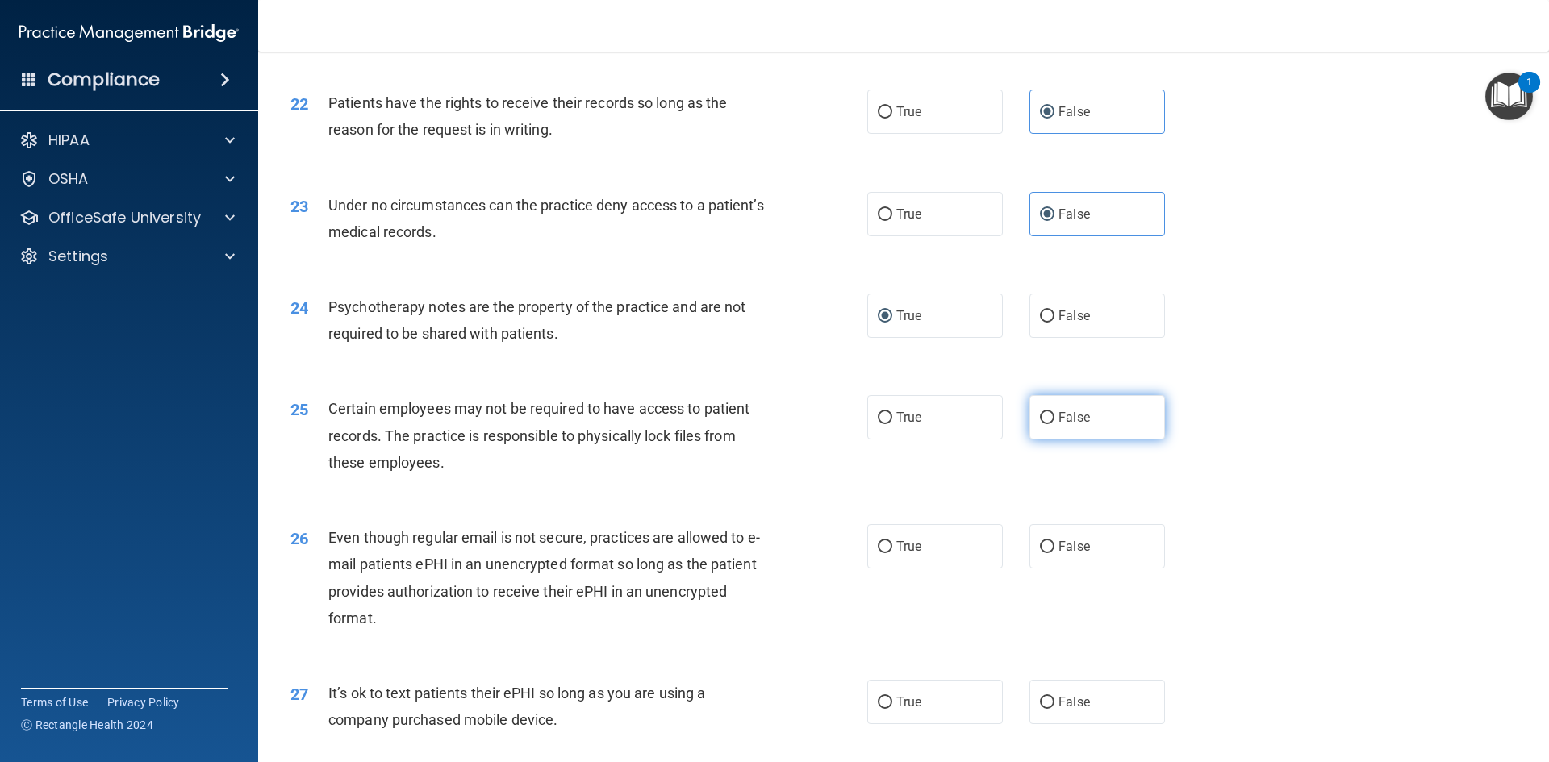
click at [1040, 424] on input "False" at bounding box center [1047, 418] width 15 height 12
radio input "true"
click at [1044, 553] on input "False" at bounding box center [1047, 547] width 15 height 12
radio input "true"
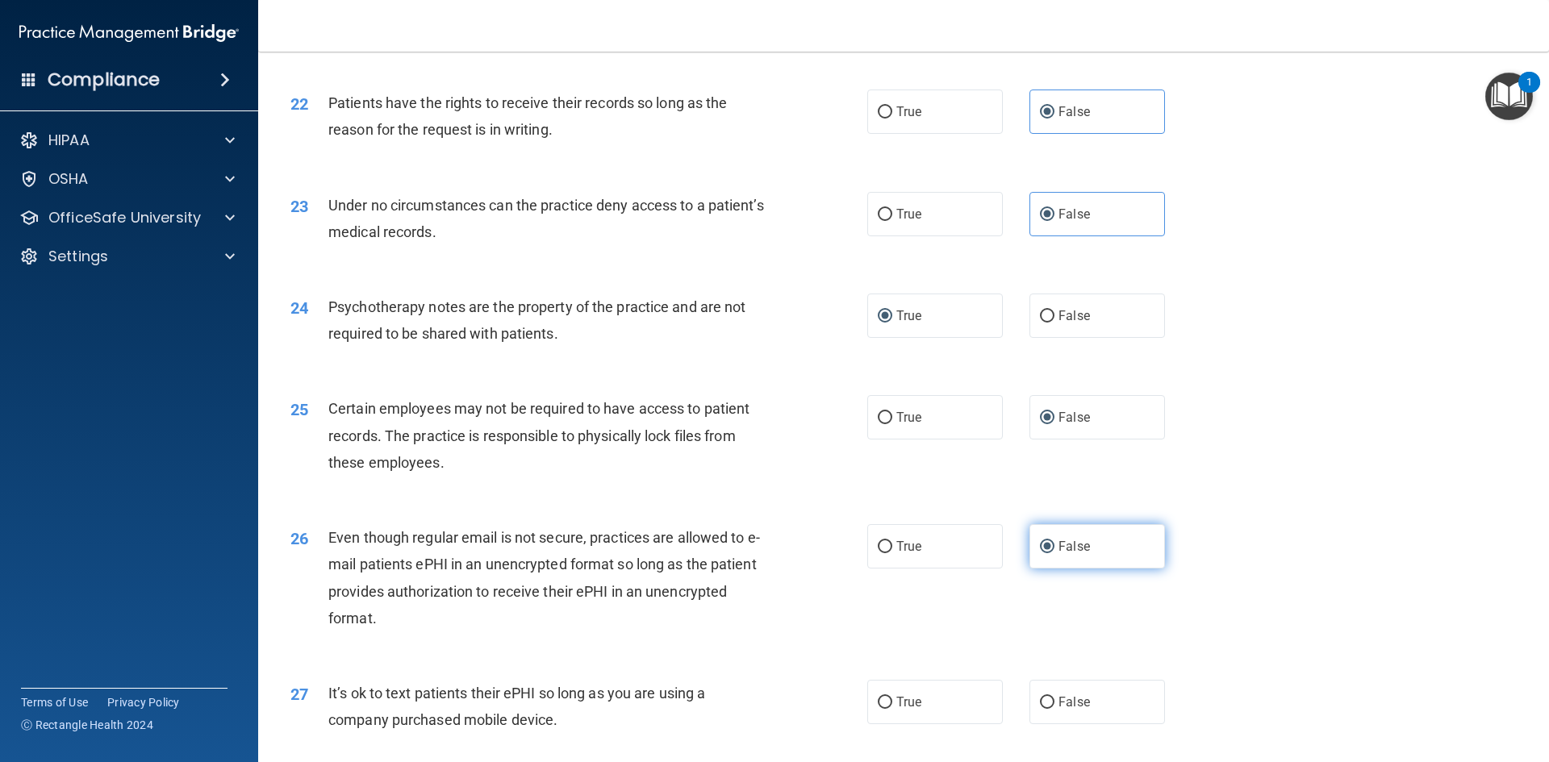
click at [1042, 553] on input "False" at bounding box center [1047, 547] width 15 height 12
drag, startPoint x: 882, startPoint y: 572, endPoint x: 1029, endPoint y: 540, distance: 150.3
click at [885, 553] on input "True" at bounding box center [885, 547] width 15 height 12
radio input "true"
radio input "false"
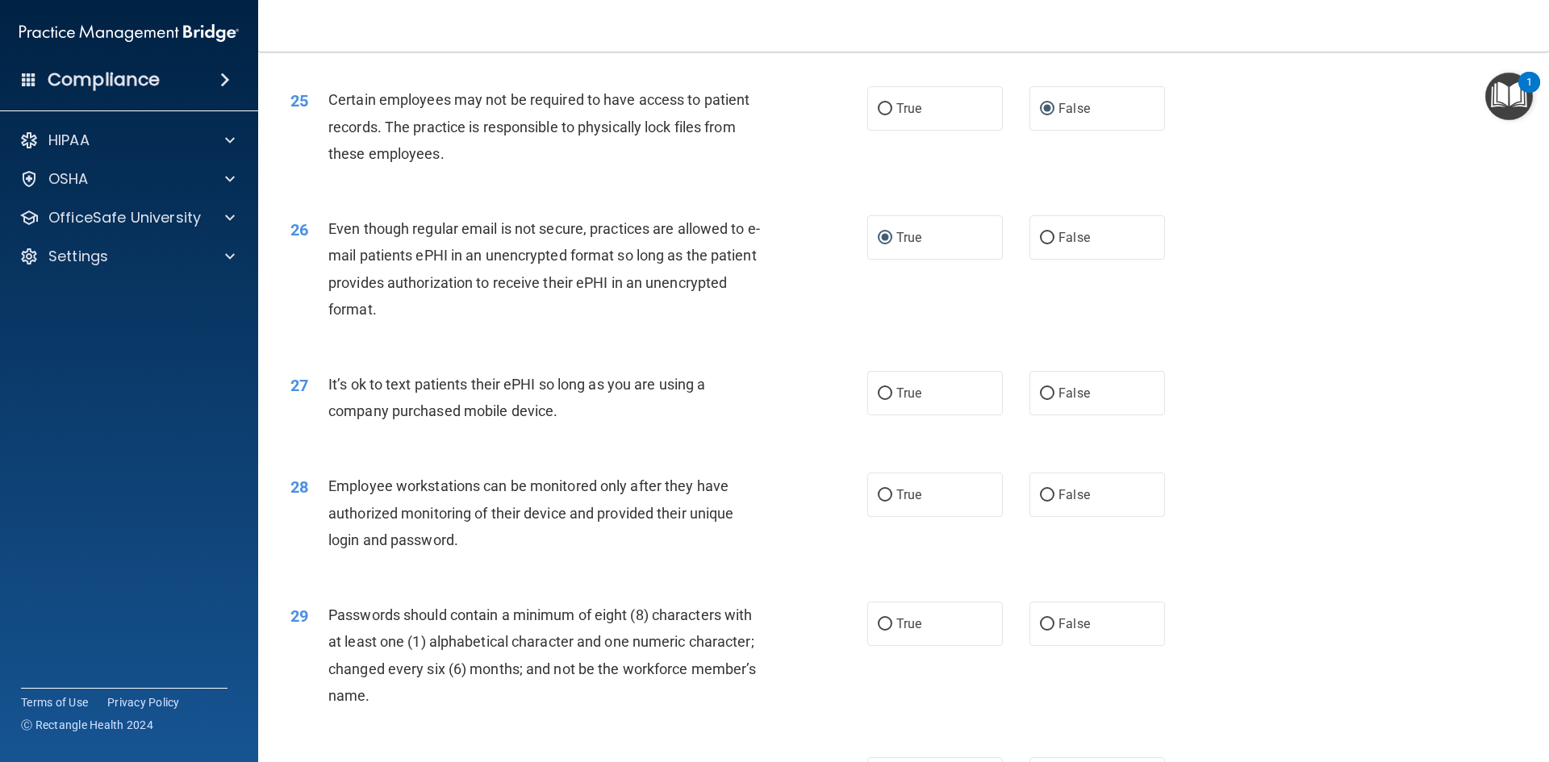
scroll to position [3066, 0]
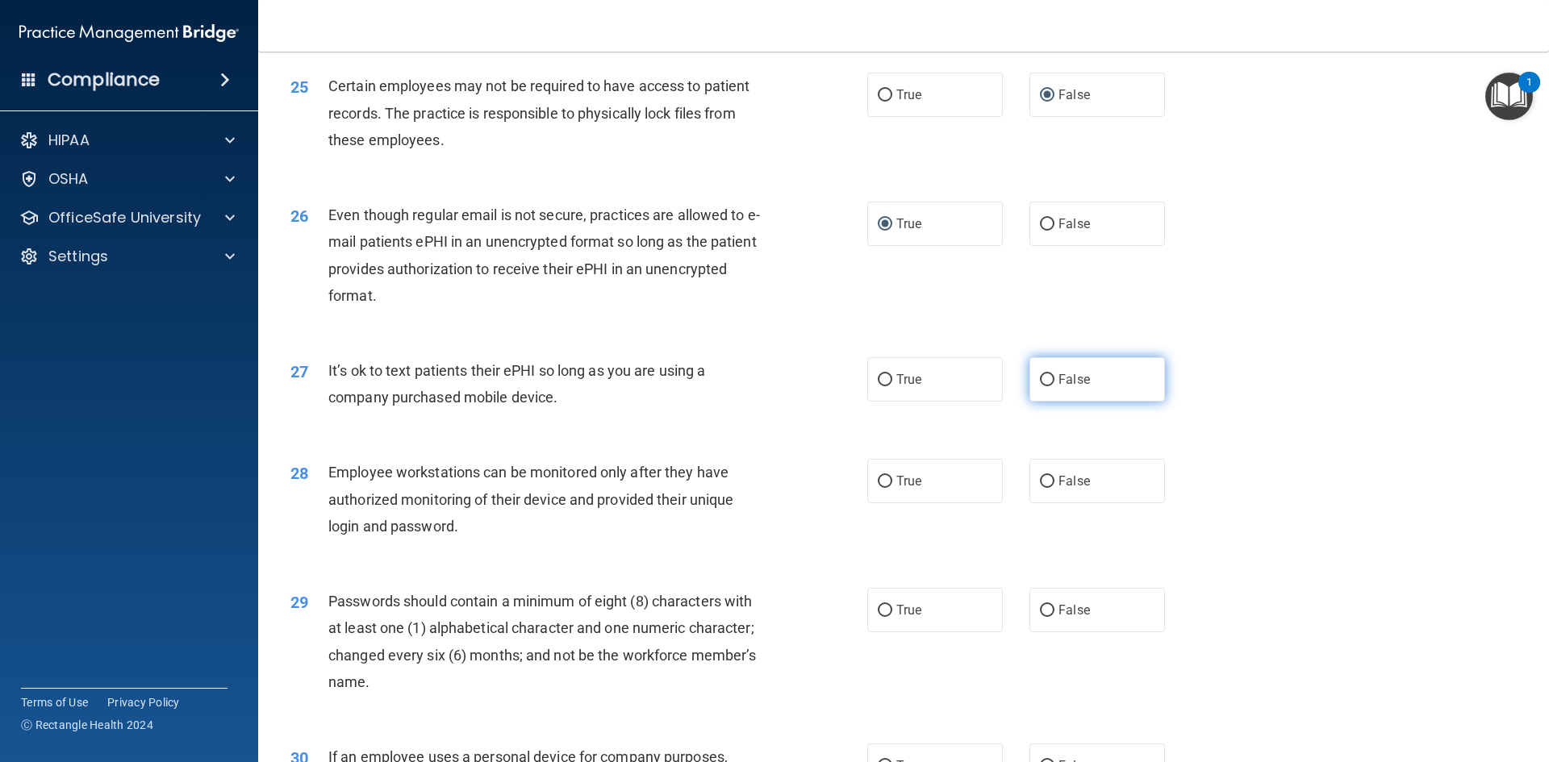
drag, startPoint x: 1041, startPoint y: 403, endPoint x: 1031, endPoint y: 500, distance: 98.1
click at [1040, 386] on input "False" at bounding box center [1047, 380] width 15 height 12
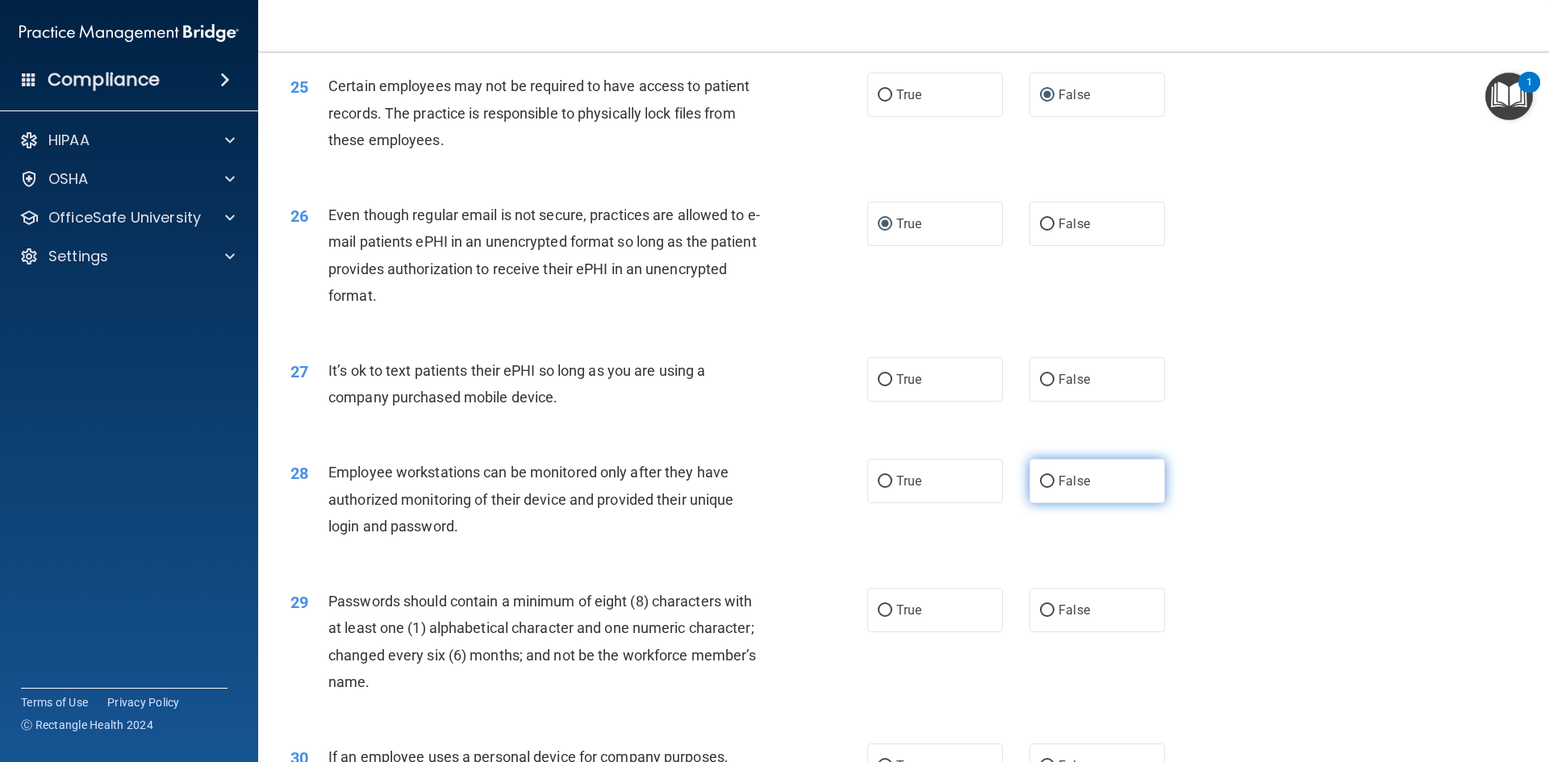
radio input "true"
drag, startPoint x: 877, startPoint y: 511, endPoint x: 929, endPoint y: 507, distance: 52.5
click at [887, 503] on label "True" at bounding box center [935, 481] width 136 height 44
click at [887, 488] on input "True" at bounding box center [885, 482] width 15 height 12
radio input "true"
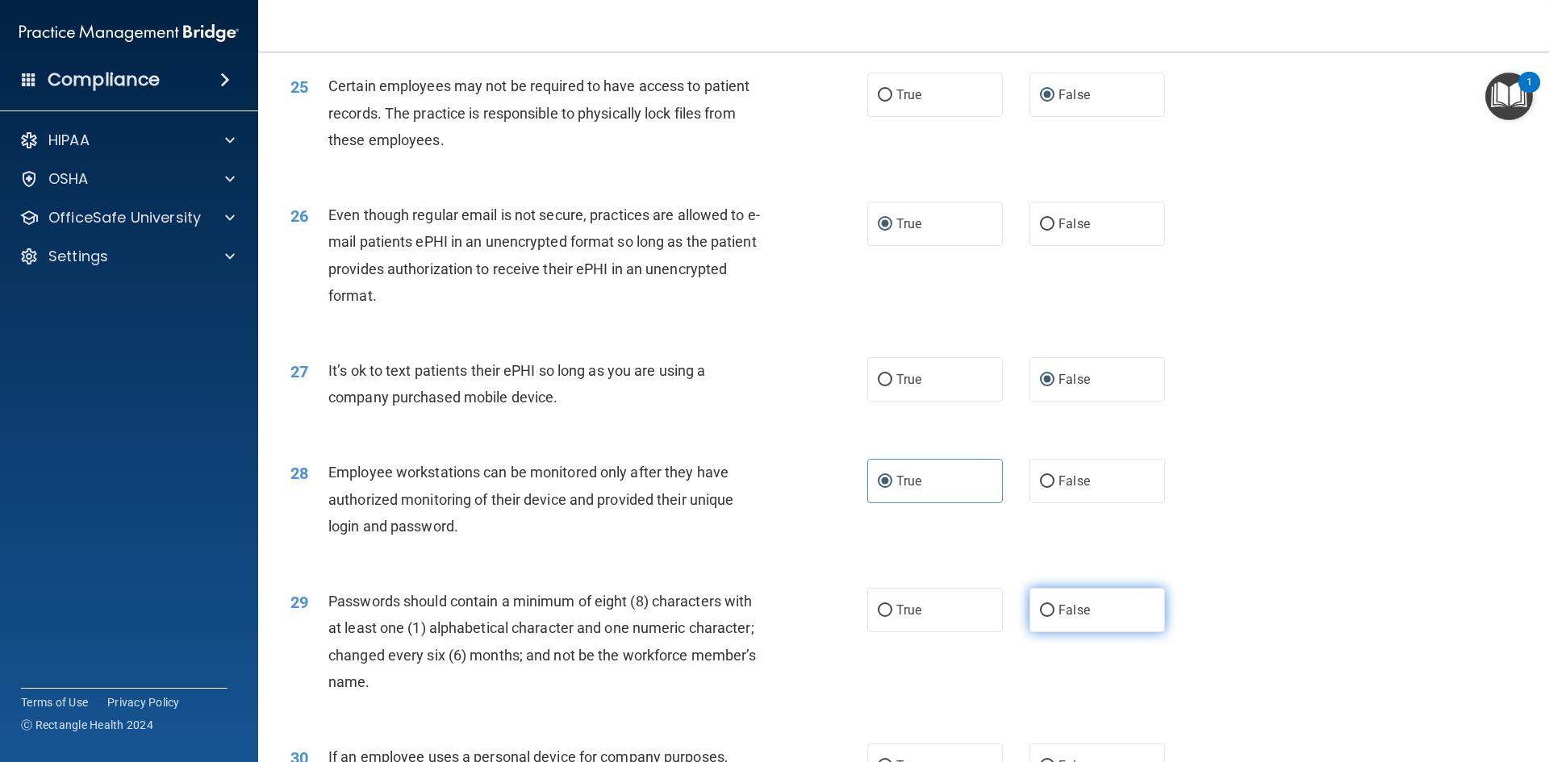
click at [1040, 617] on input "False" at bounding box center [1047, 611] width 15 height 12
radio input "true"
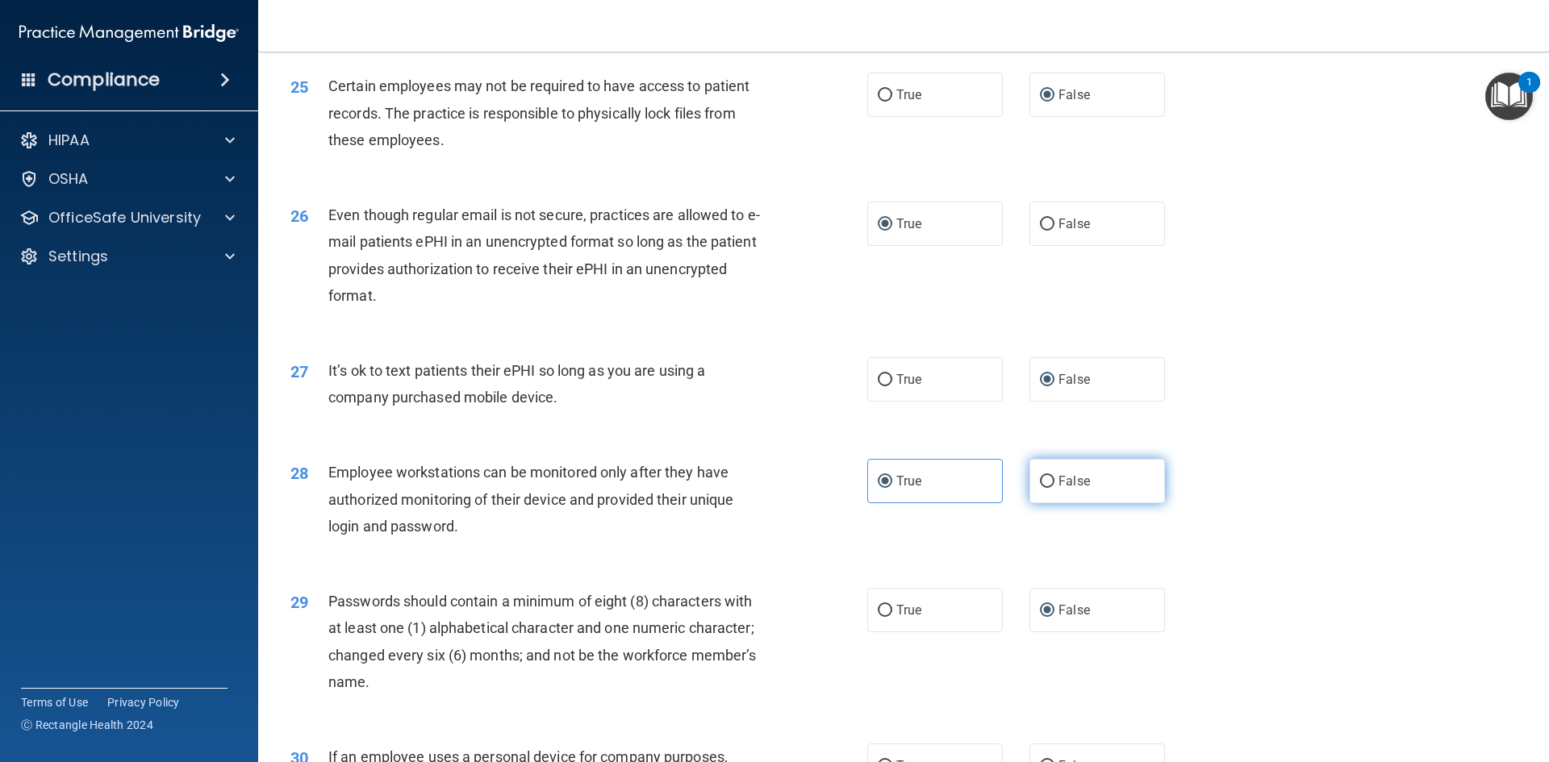
scroll to position [3287, 0]
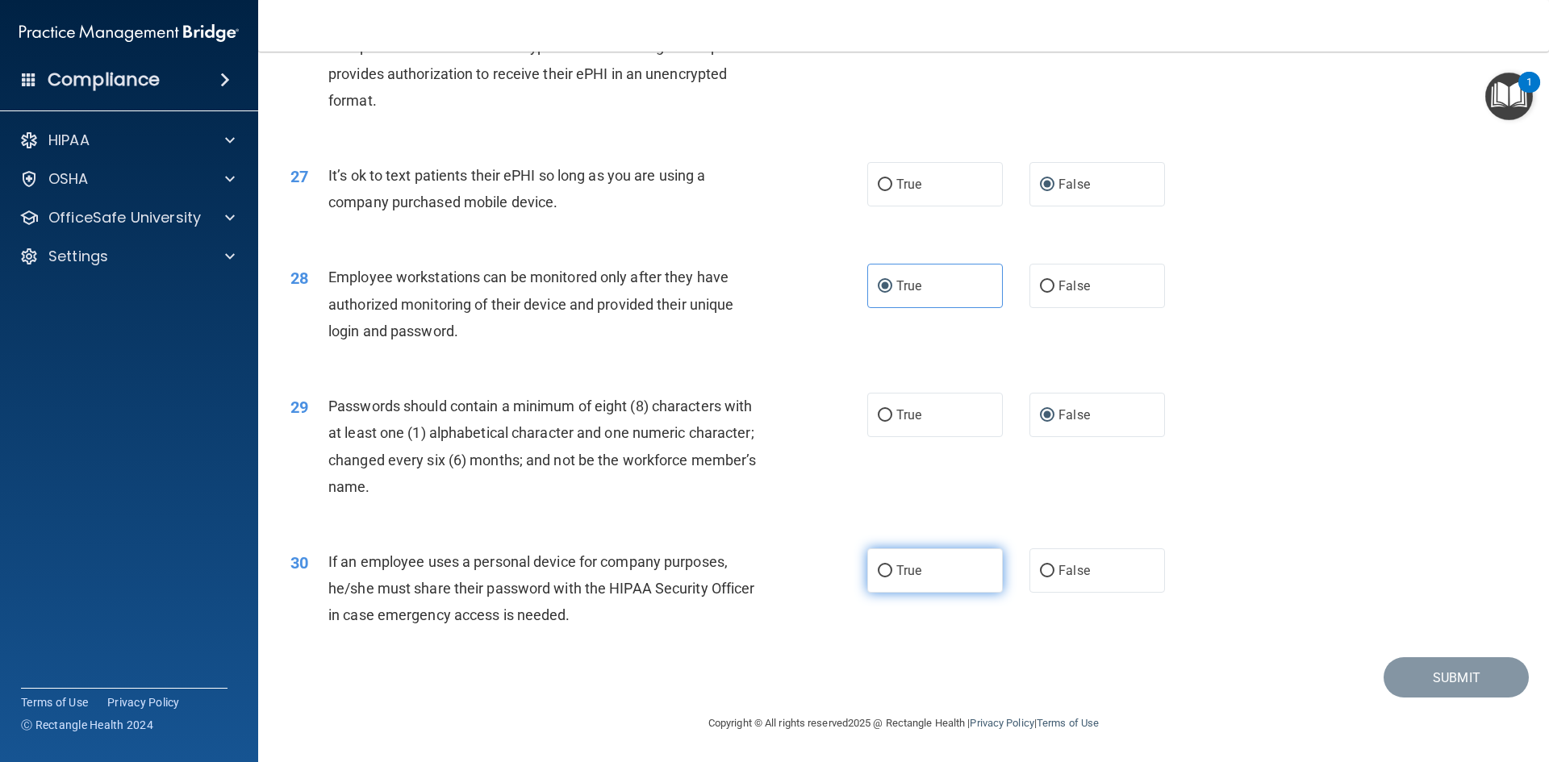
click at [879, 568] on input "True" at bounding box center [885, 572] width 15 height 12
radio input "true"
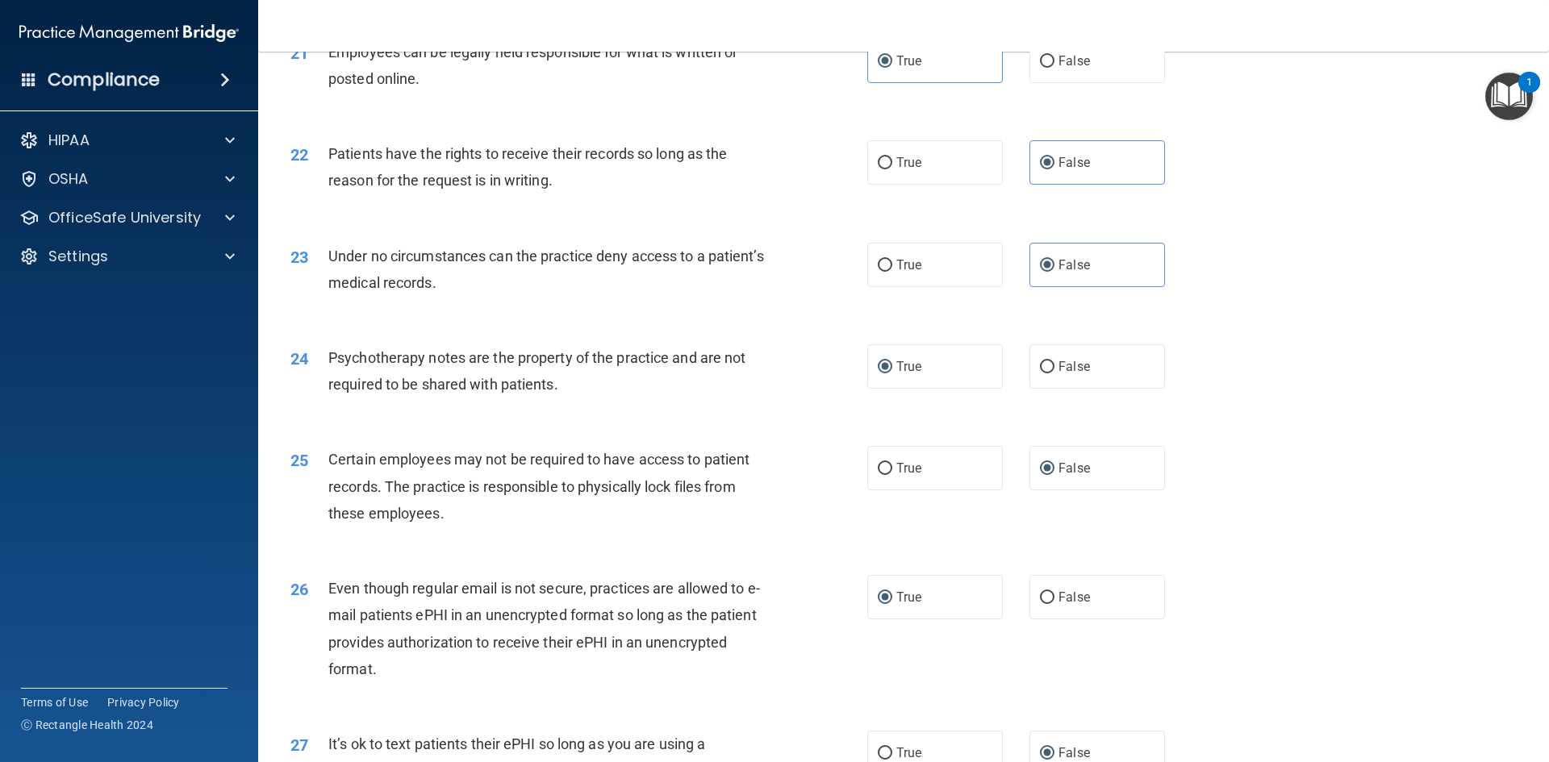
scroll to position [2642, 0]
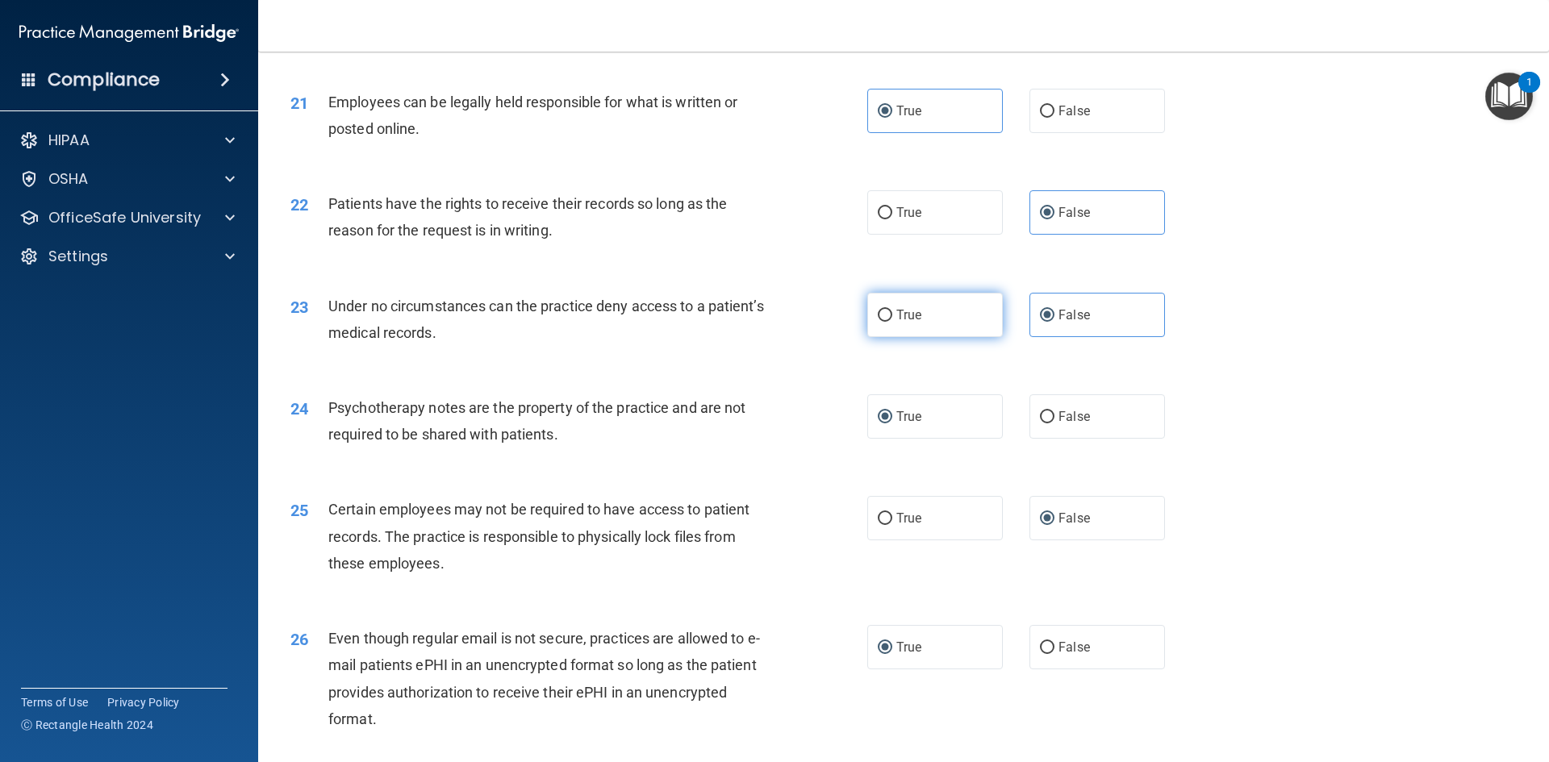
click at [879, 322] on input "True" at bounding box center [885, 316] width 15 height 12
radio input "true"
radio input "false"
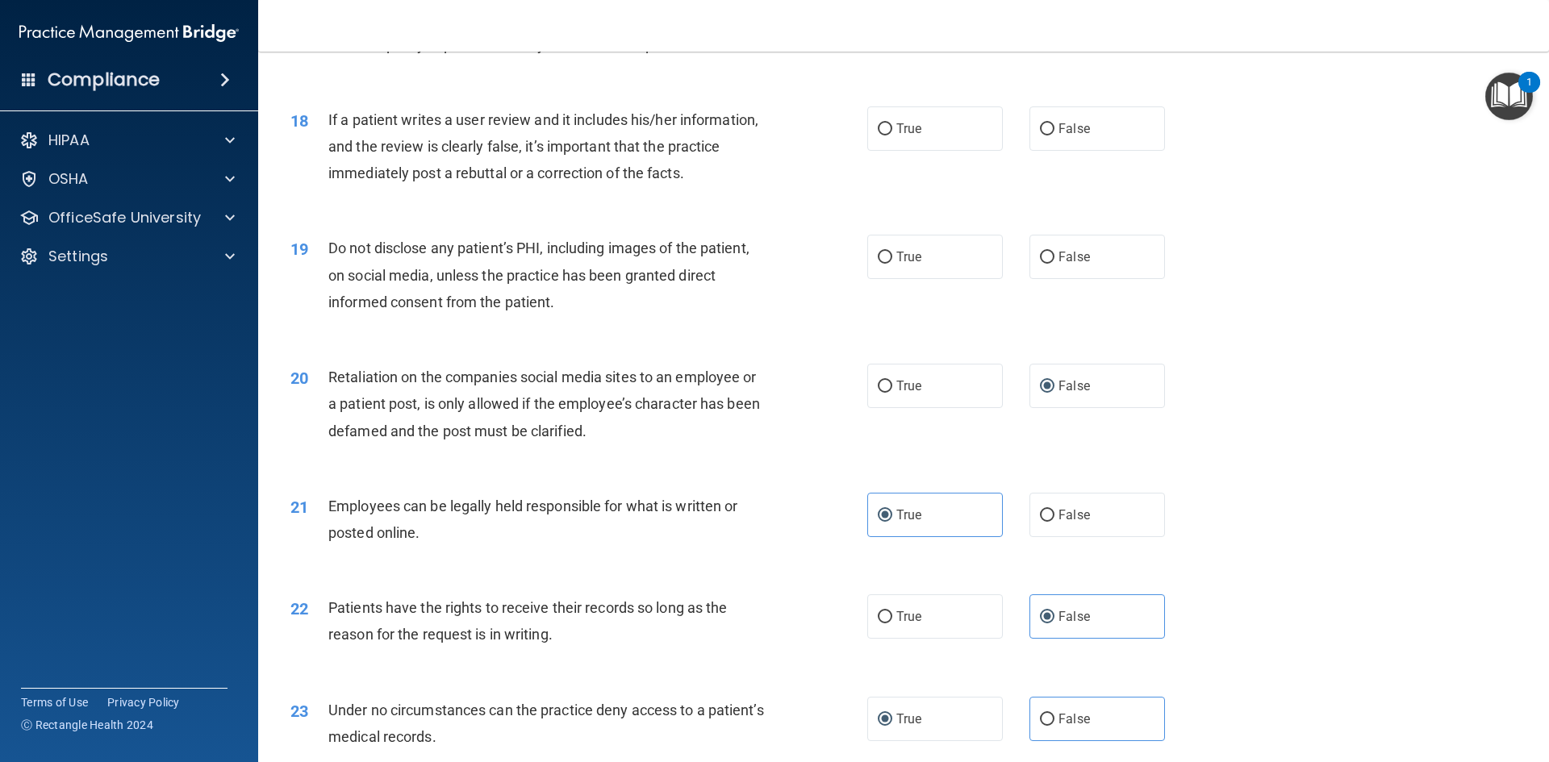
scroll to position [2239, 0]
click at [1058, 264] on span "False" at bounding box center [1073, 255] width 31 height 15
click at [1054, 263] on input "False" at bounding box center [1047, 257] width 15 height 12
radio input "true"
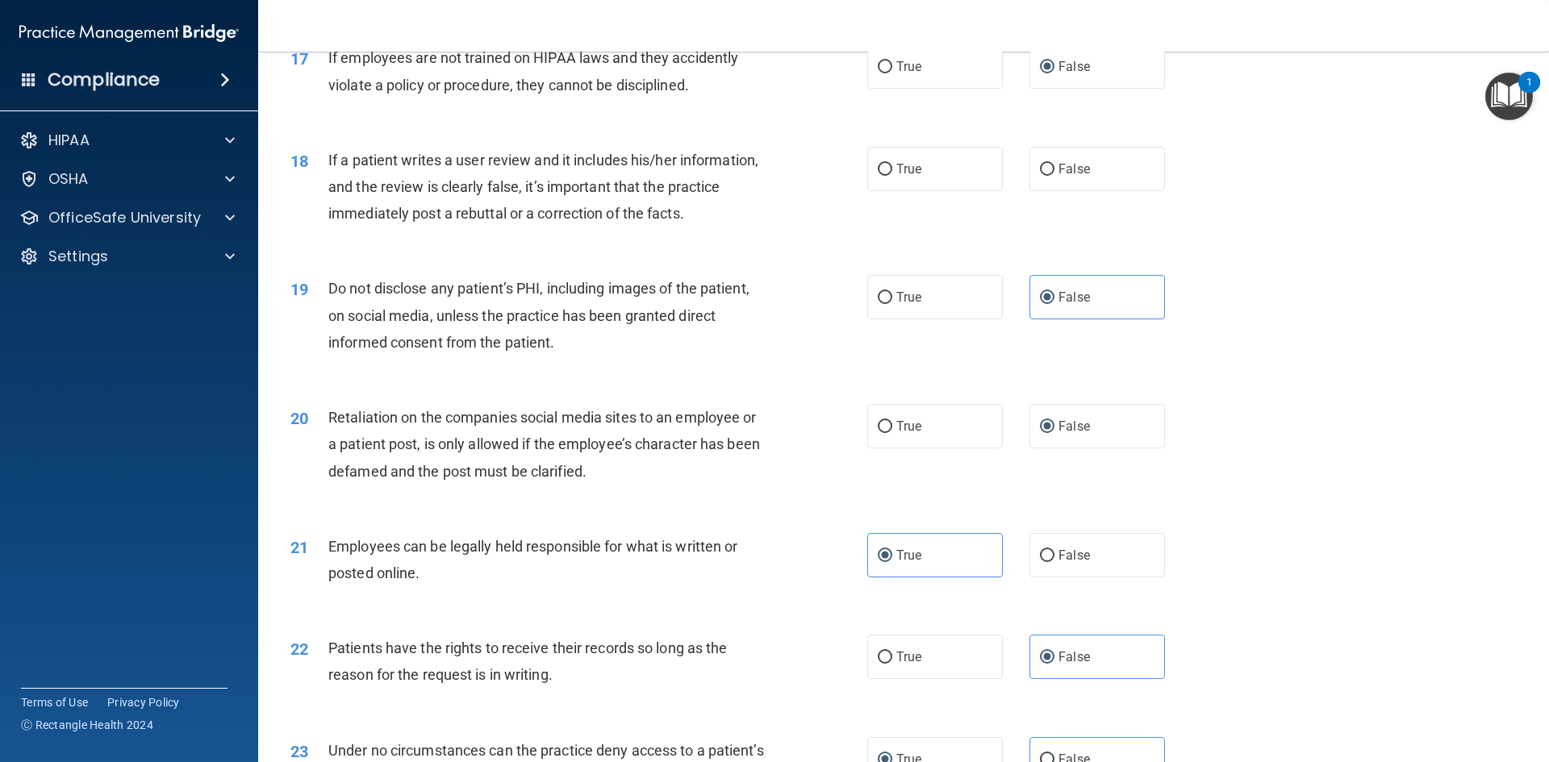
scroll to position [2158, 0]
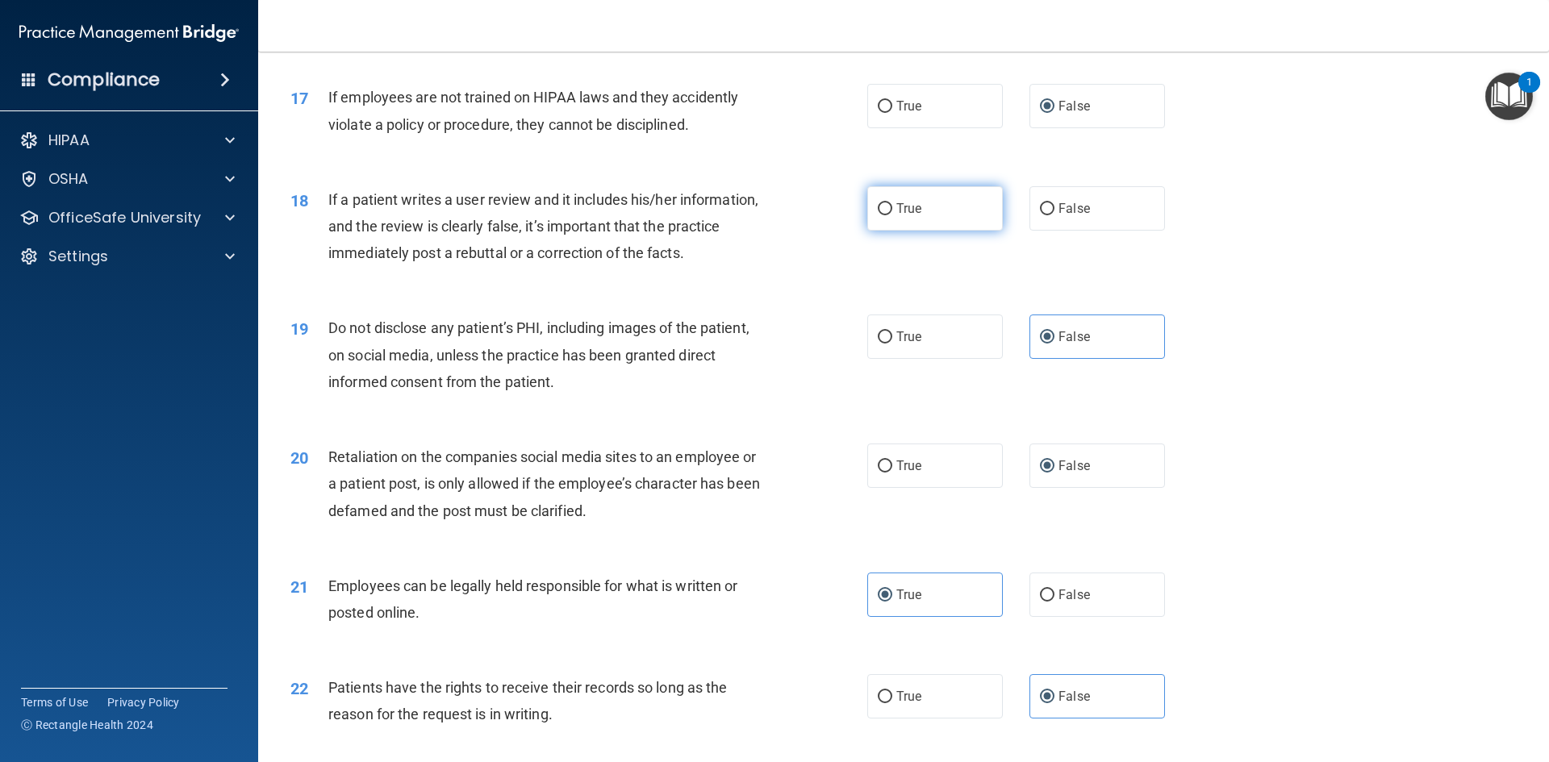
click at [896, 216] on span "True" at bounding box center [908, 208] width 25 height 15
click at [891, 215] on input "True" at bounding box center [885, 209] width 15 height 12
radio input "true"
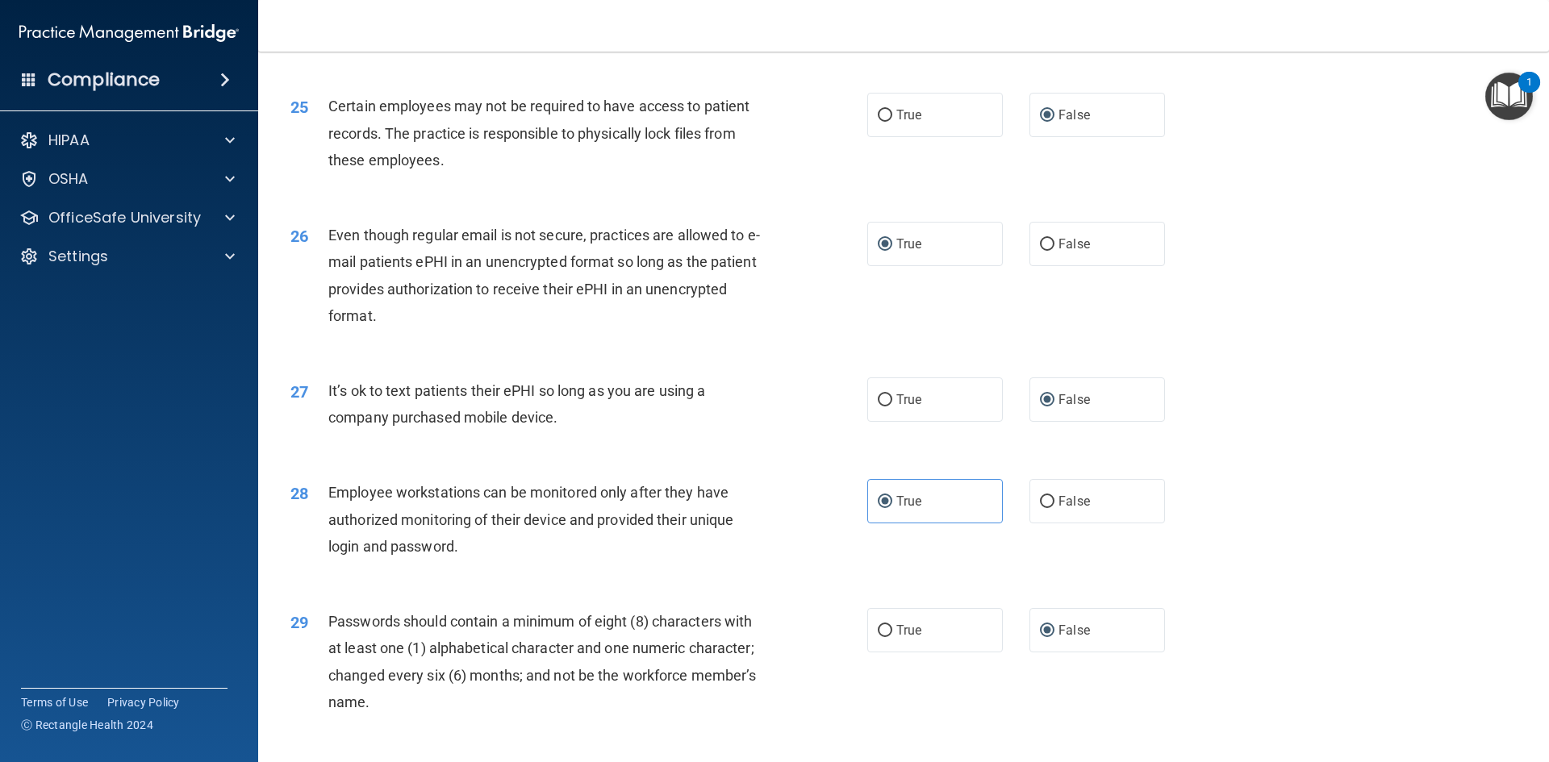
scroll to position [3287, 0]
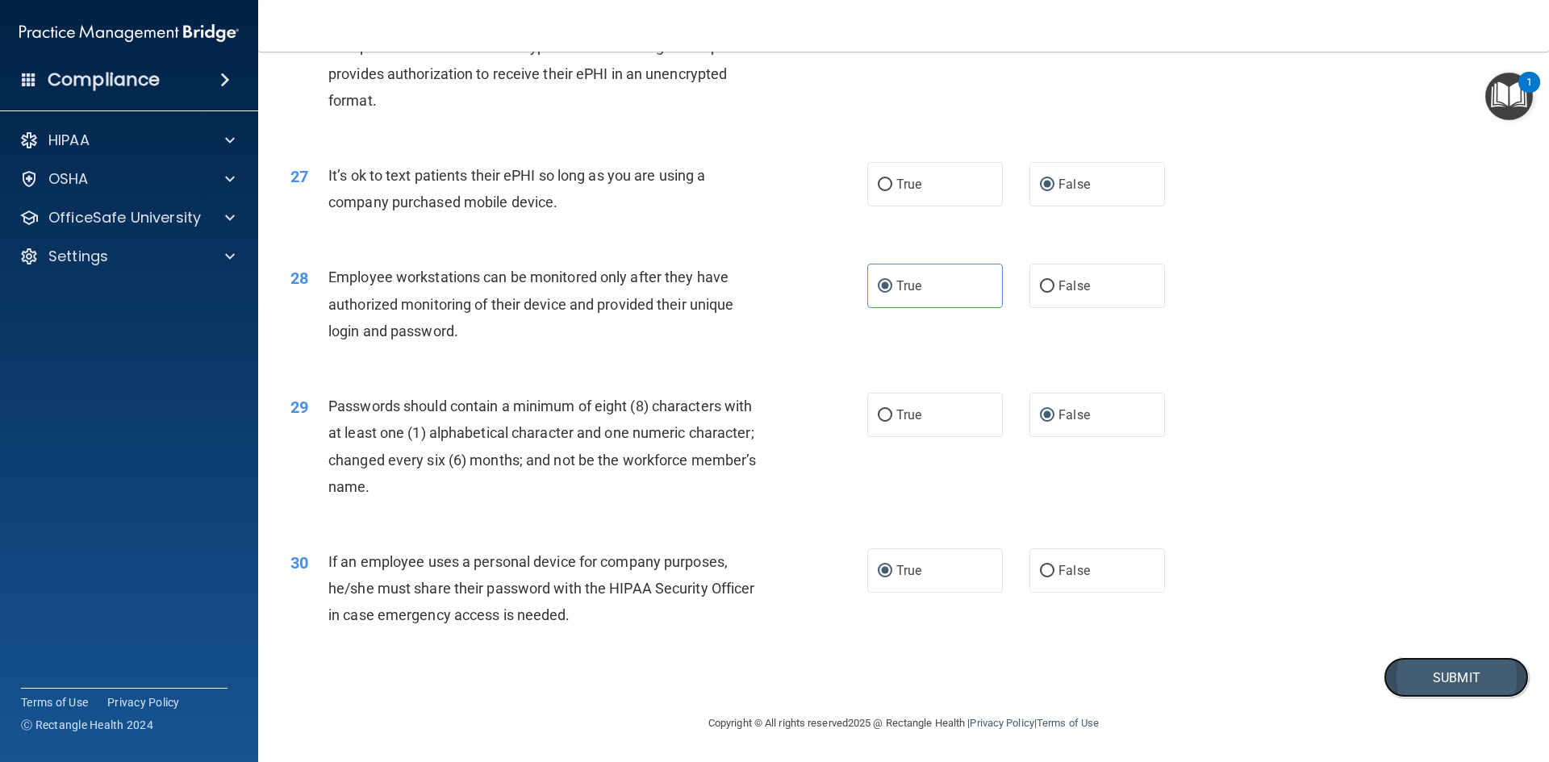
click at [1411, 673] on button "Submit" at bounding box center [1456, 677] width 145 height 41
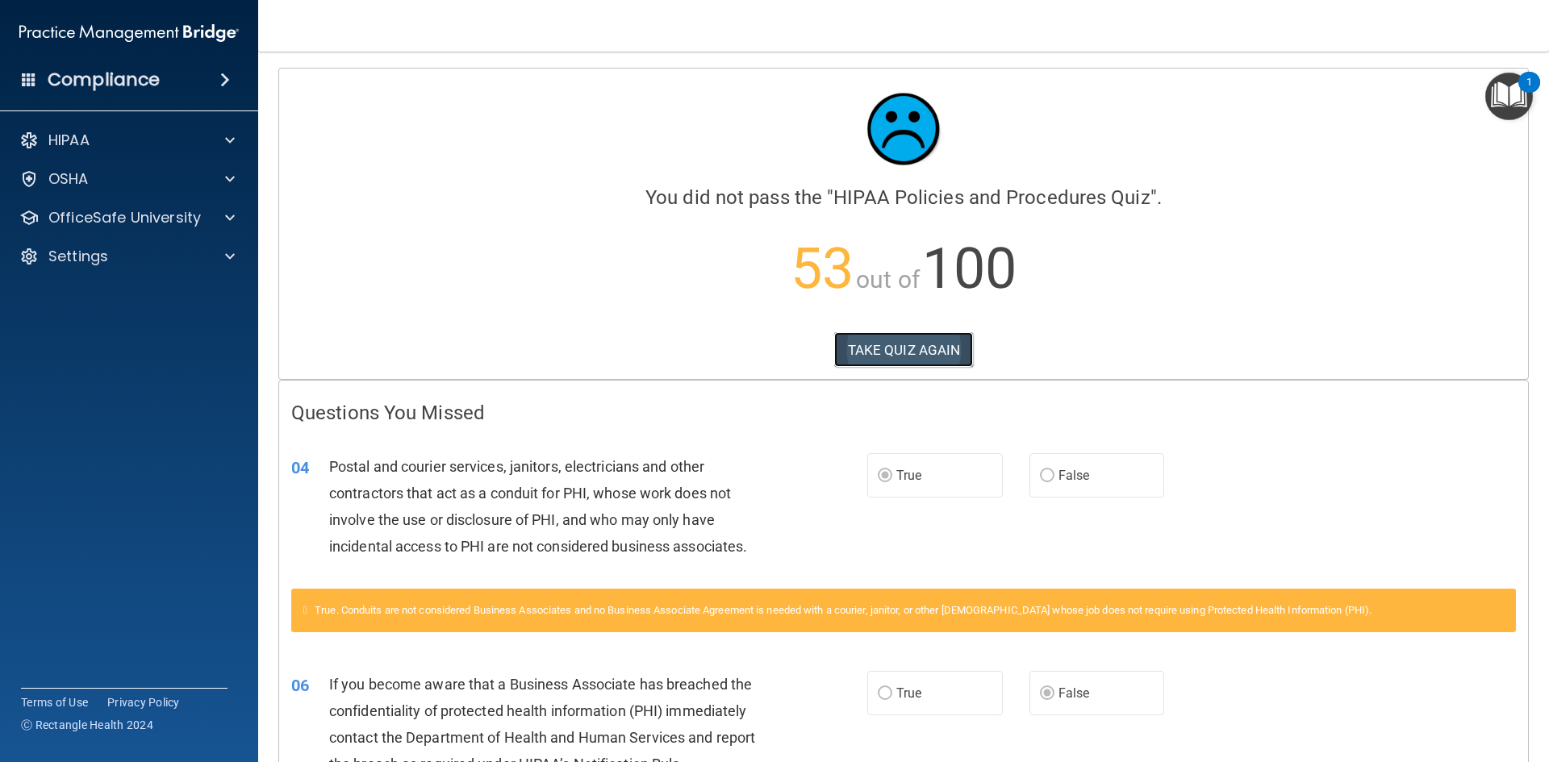
click at [893, 345] on button "TAKE QUIZ AGAIN" at bounding box center [904, 349] width 140 height 35
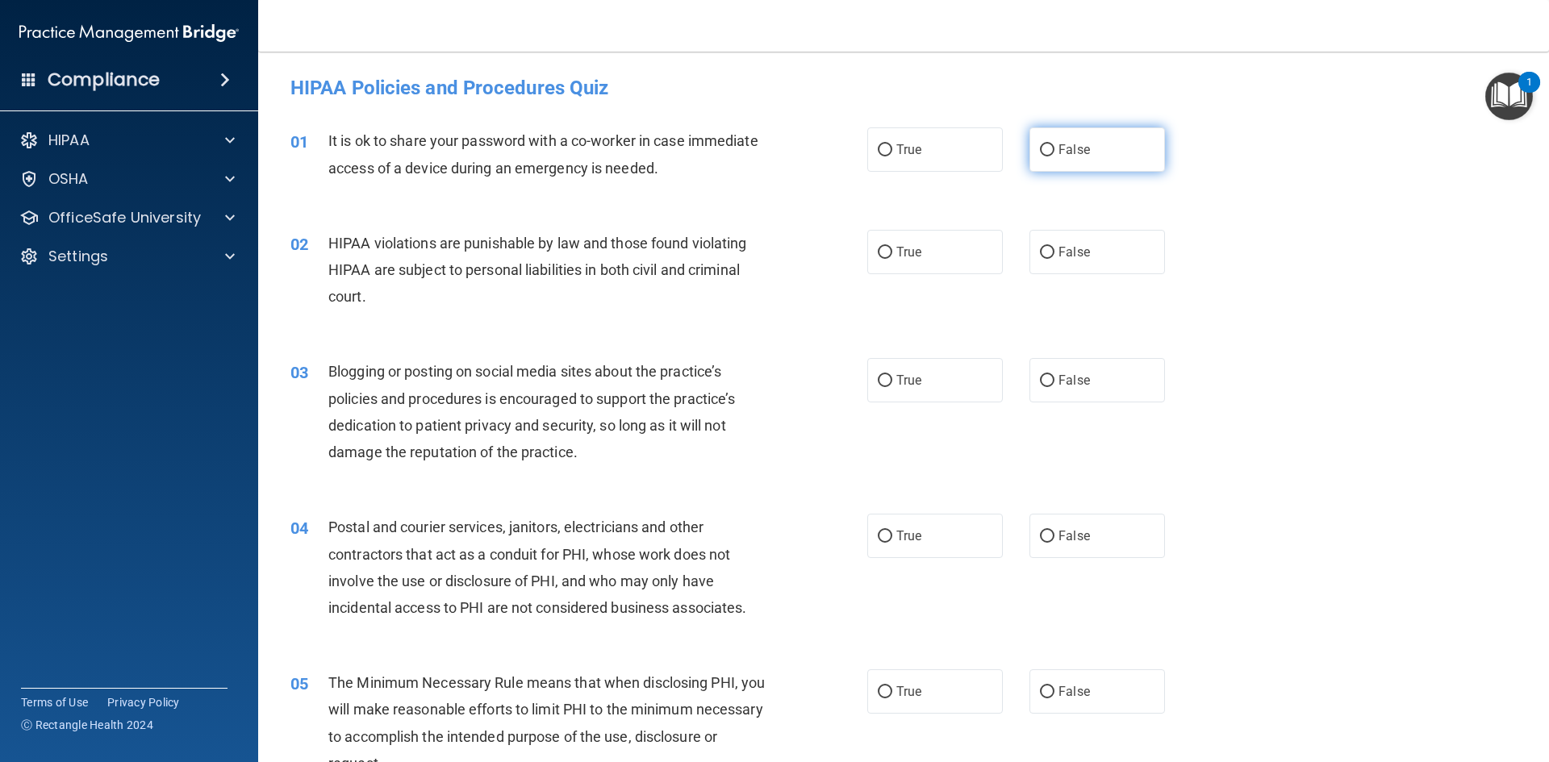
click at [1040, 144] on input "False" at bounding box center [1047, 150] width 15 height 12
radio input "true"
click at [883, 248] on input "True" at bounding box center [885, 253] width 15 height 12
radio input "true"
click at [1044, 375] on input "False" at bounding box center [1047, 381] width 15 height 12
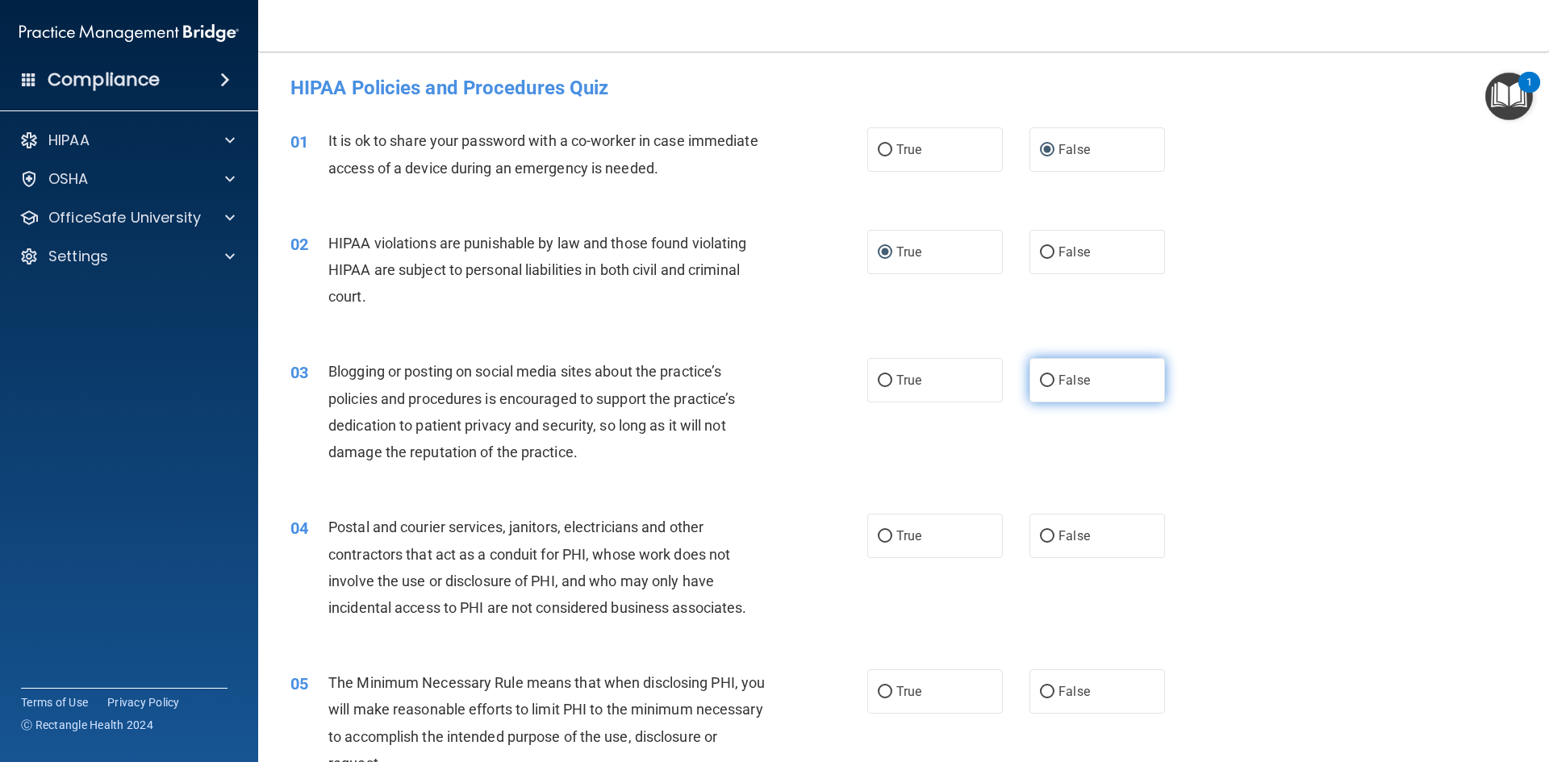
radio input "true"
click at [878, 537] on input "True" at bounding box center [885, 537] width 15 height 12
radio input "true"
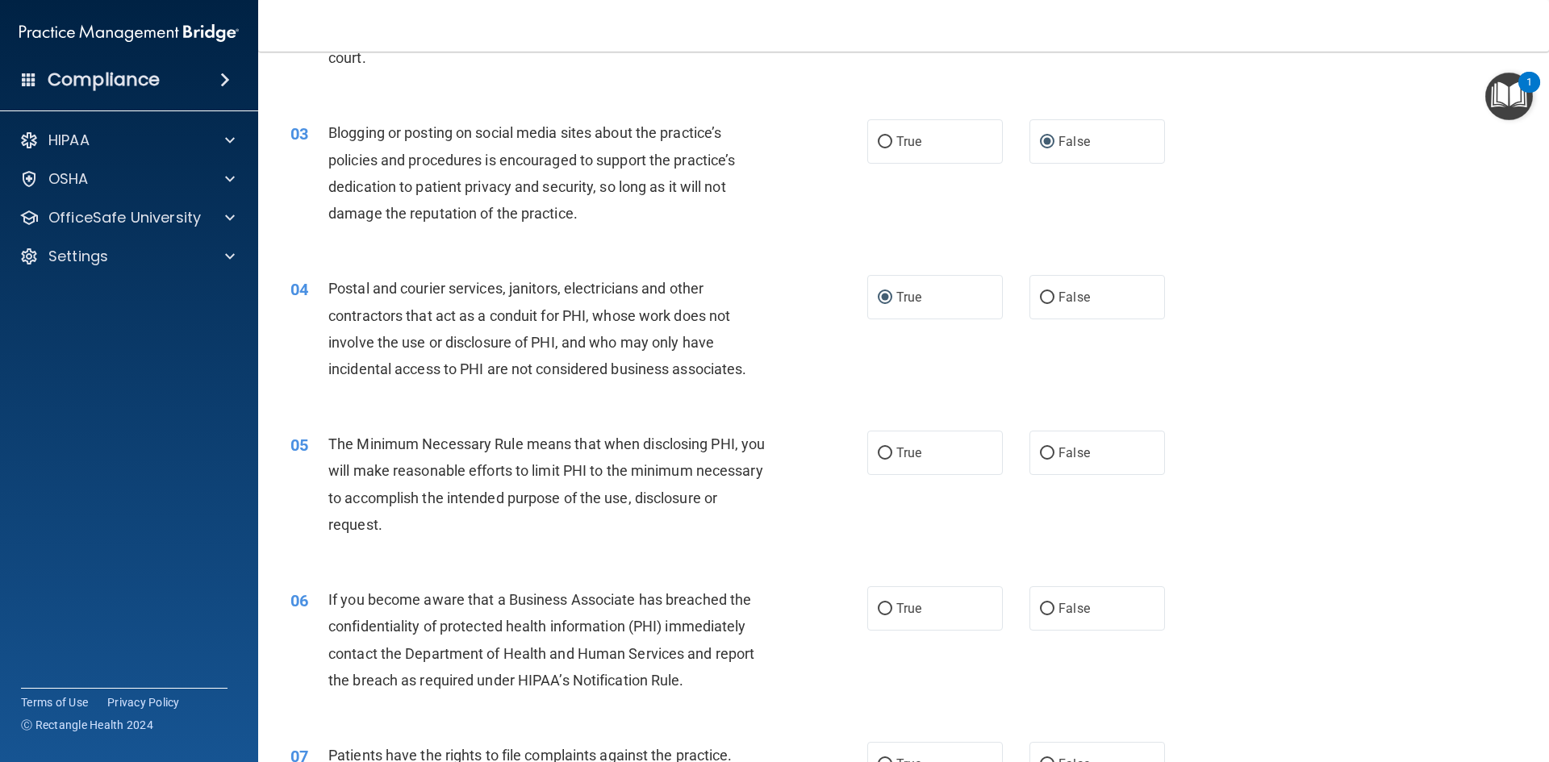
scroll to position [242, 0]
click at [1041, 451] on input "False" at bounding box center [1047, 450] width 15 height 12
radio input "true"
drag, startPoint x: 1031, startPoint y: 607, endPoint x: 1066, endPoint y: 560, distance: 58.7
click at [1034, 605] on label "False" at bounding box center [1097, 605] width 136 height 44
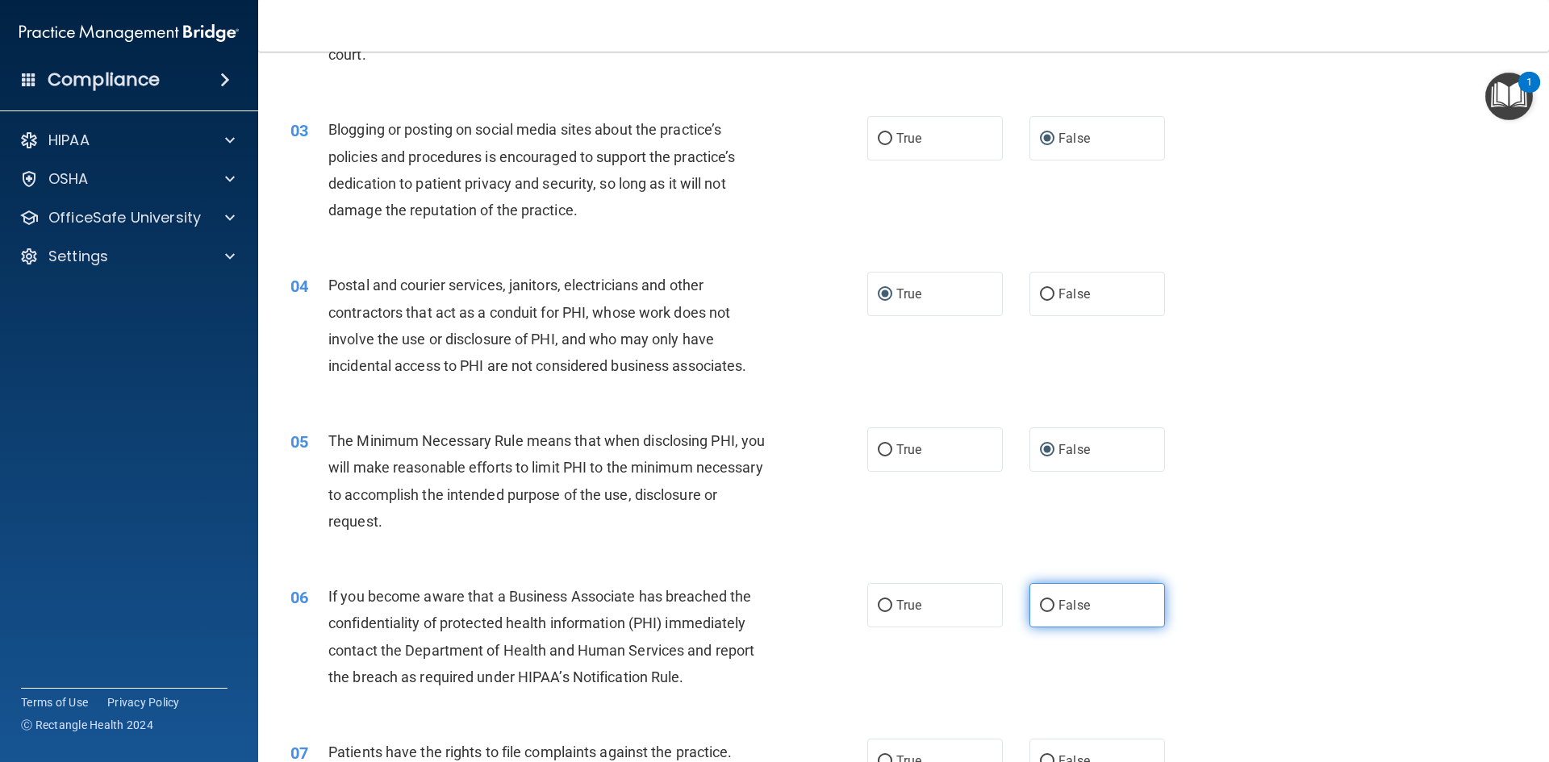
click at [1041, 600] on input "False" at bounding box center [1047, 606] width 15 height 12
radio input "true"
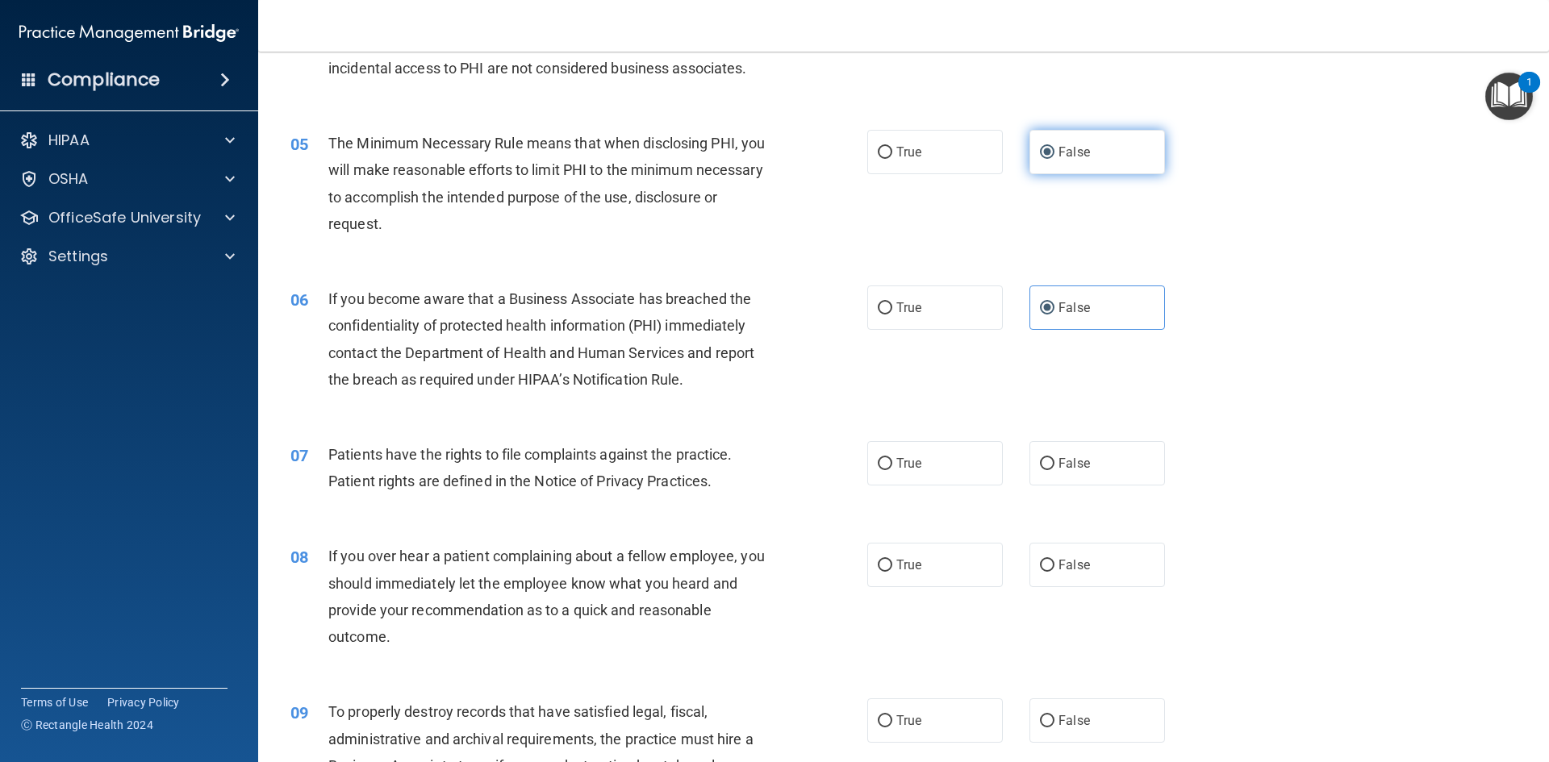
scroll to position [565, 0]
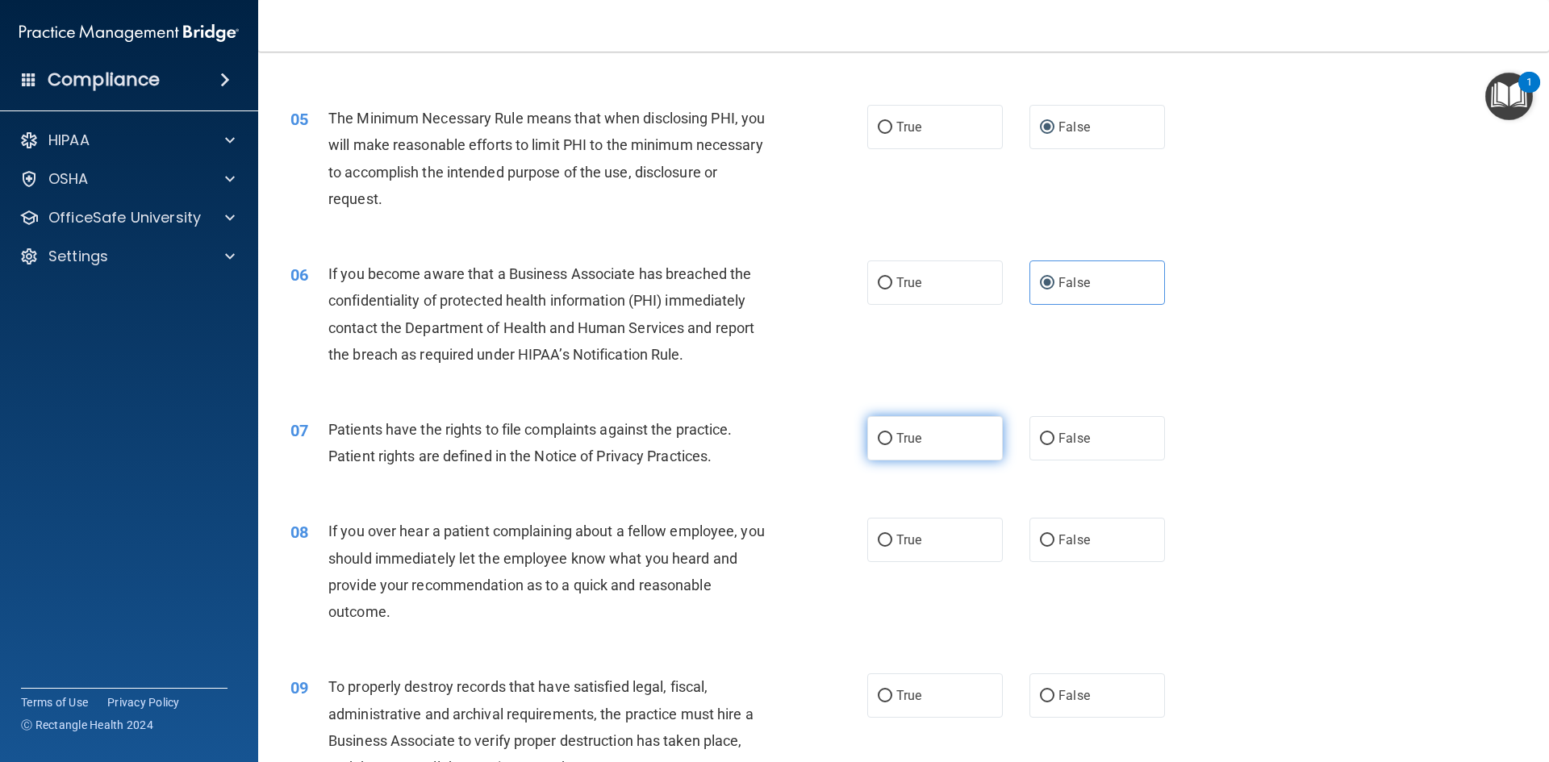
click at [886, 432] on label "True" at bounding box center [935, 438] width 136 height 44
click at [886, 433] on input "True" at bounding box center [885, 439] width 15 height 12
radio input "true"
click at [878, 543] on input "True" at bounding box center [885, 541] width 15 height 12
radio input "true"
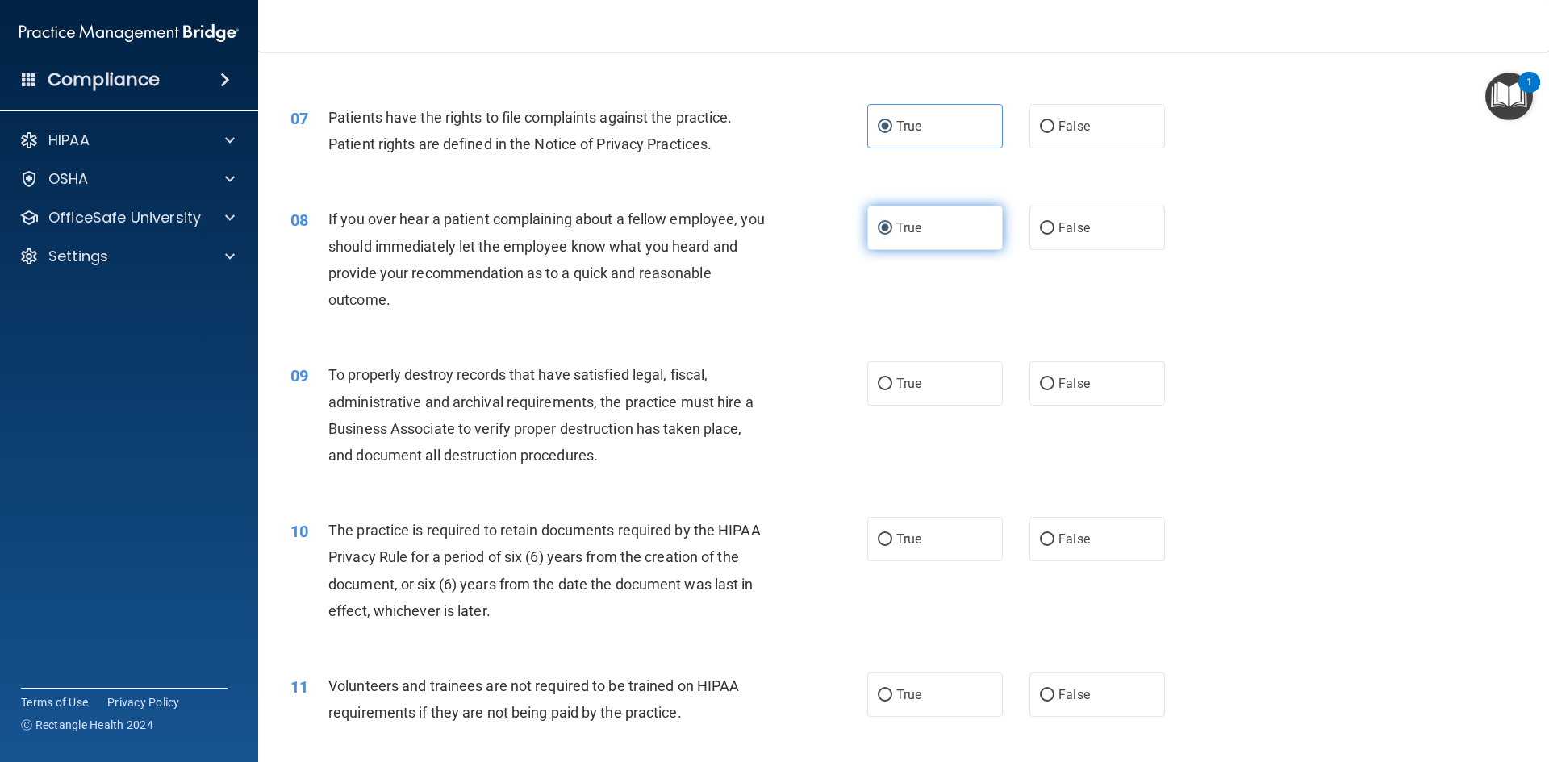
scroll to position [887, 0]
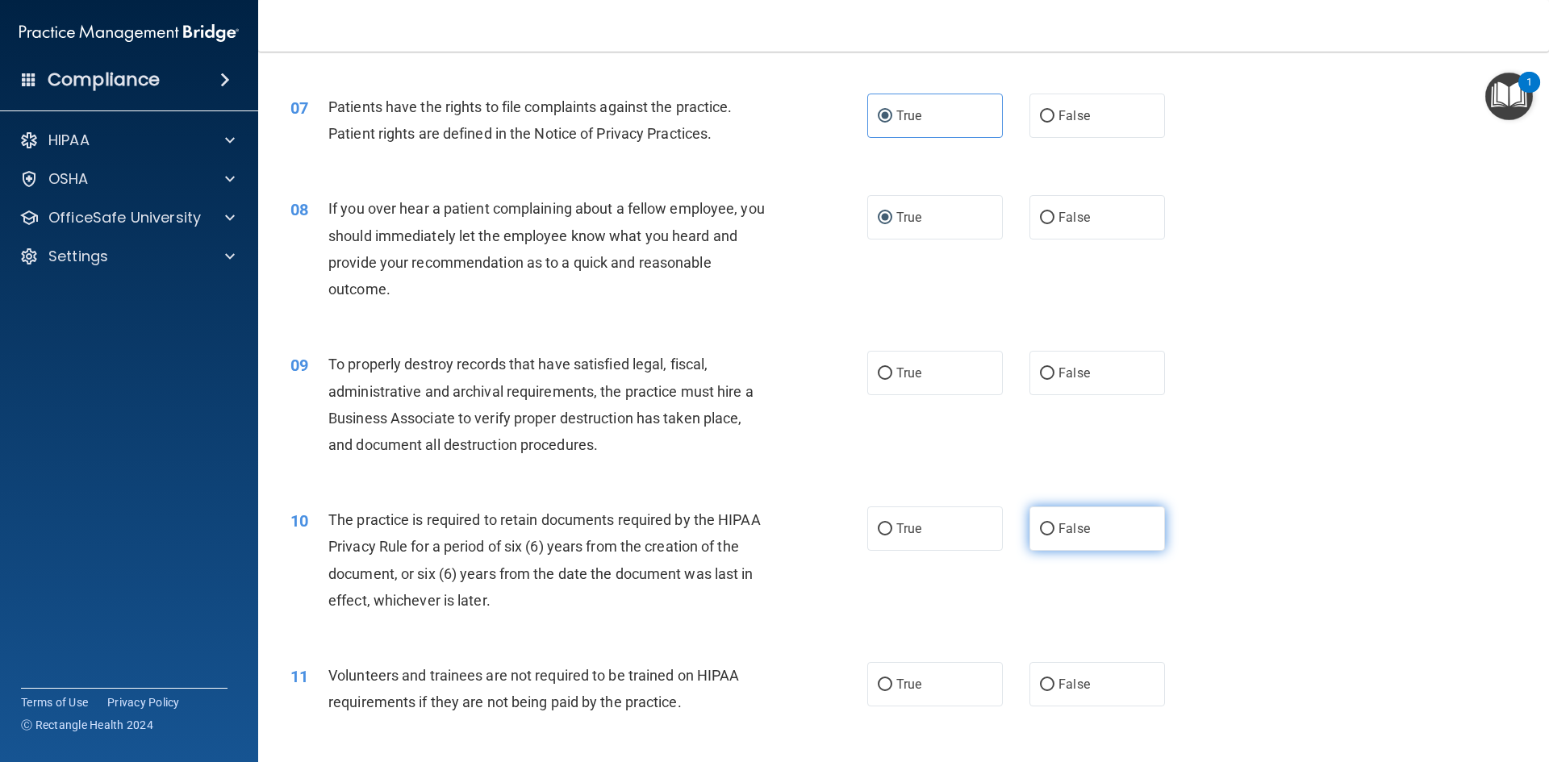
click at [1040, 529] on input "False" at bounding box center [1047, 530] width 15 height 12
radio input "true"
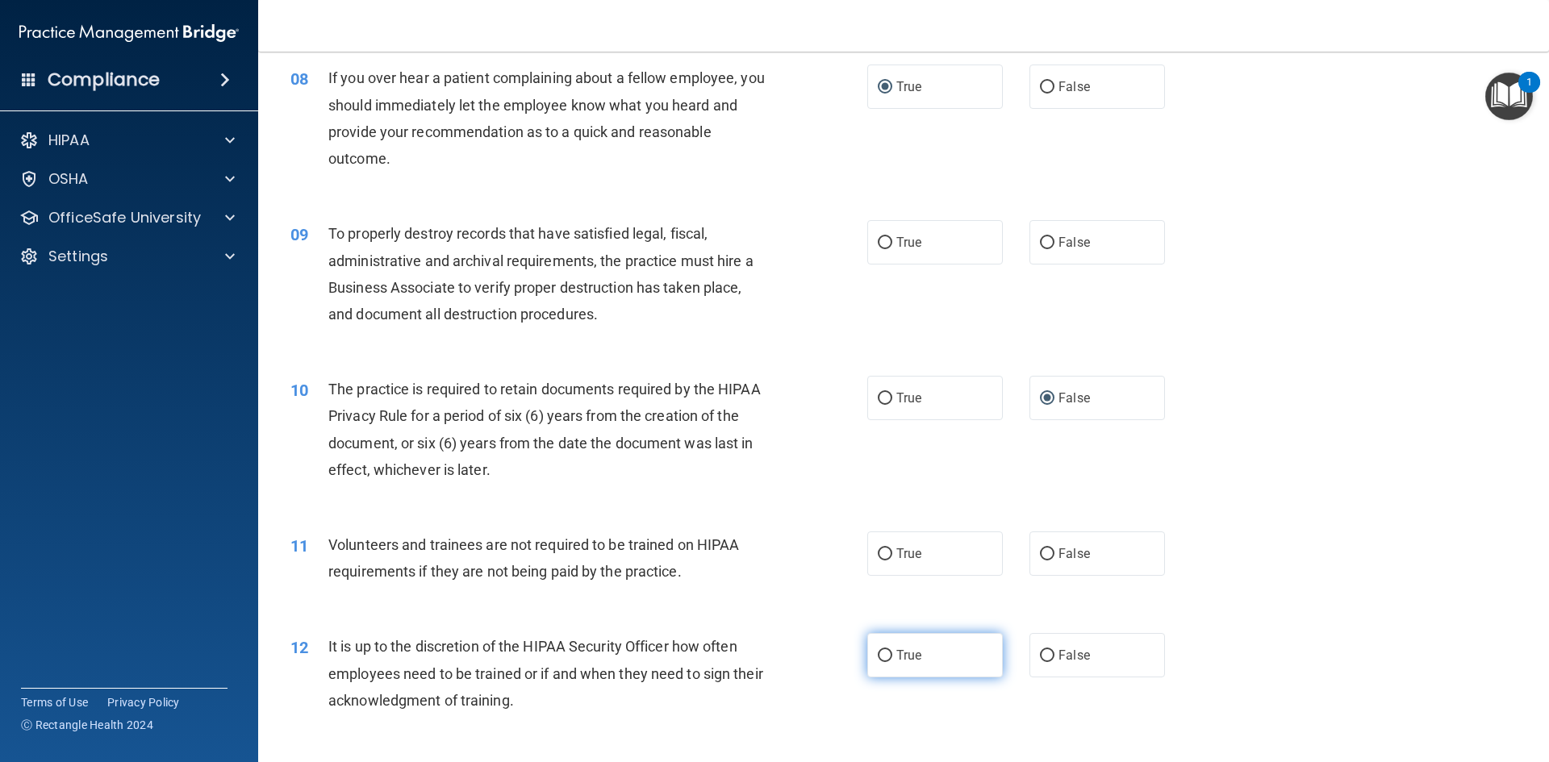
scroll to position [968, 0]
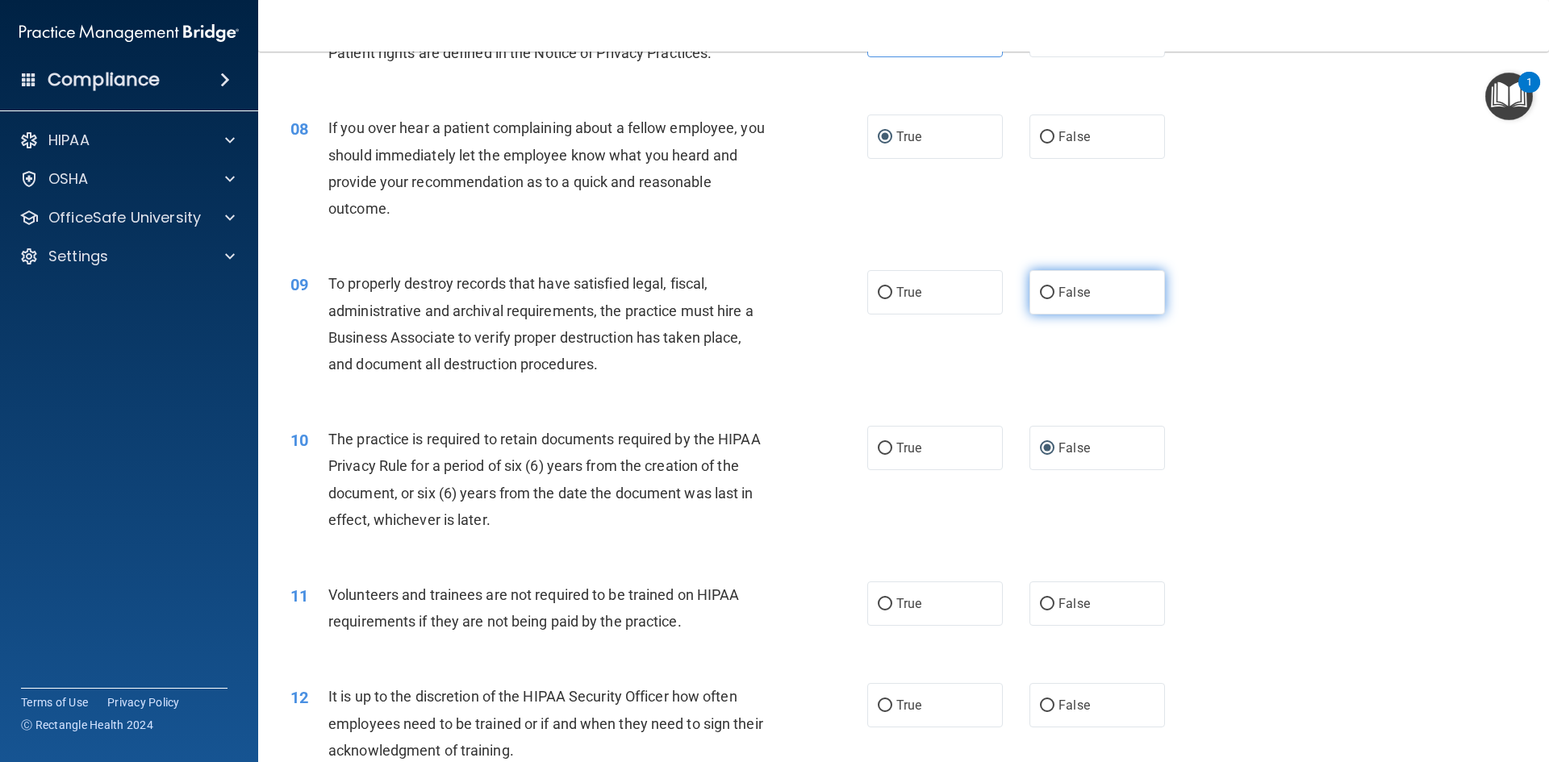
click at [1042, 300] on label "False" at bounding box center [1097, 292] width 136 height 44
click at [1042, 299] on input "False" at bounding box center [1047, 293] width 15 height 12
radio input "true"
click at [885, 449] on input "True" at bounding box center [885, 449] width 15 height 12
radio input "true"
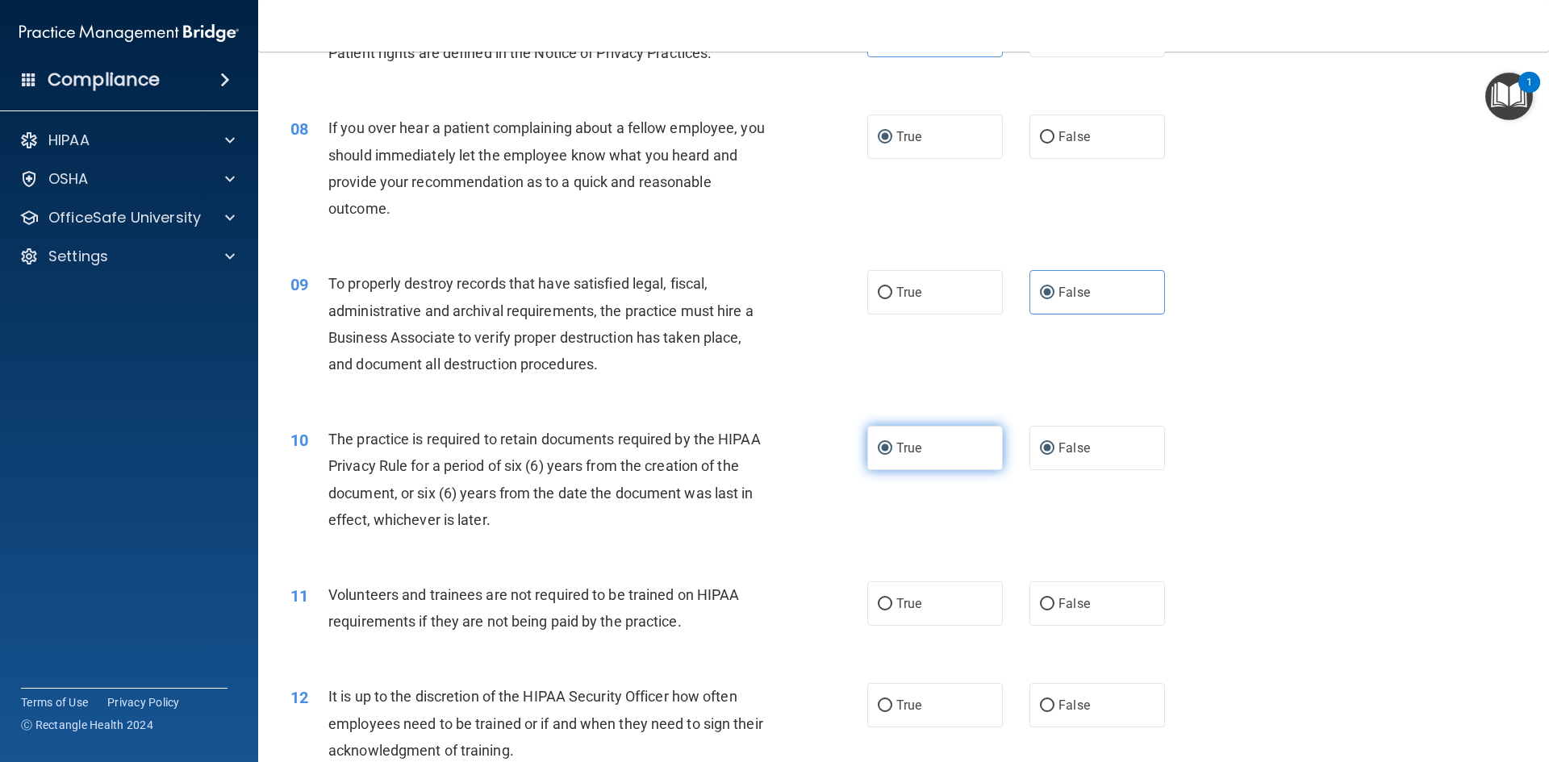
radio input "false"
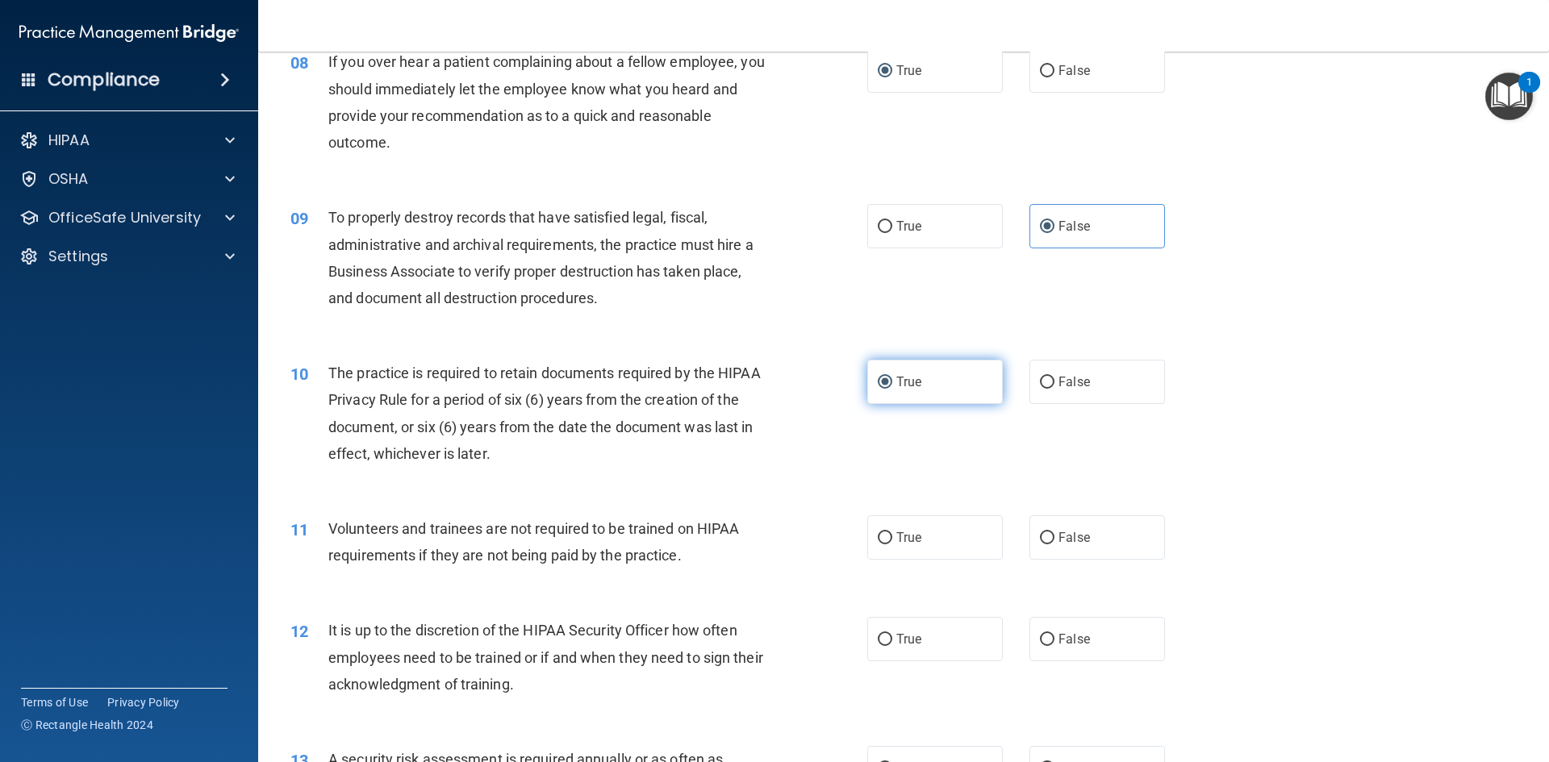
scroll to position [1129, 0]
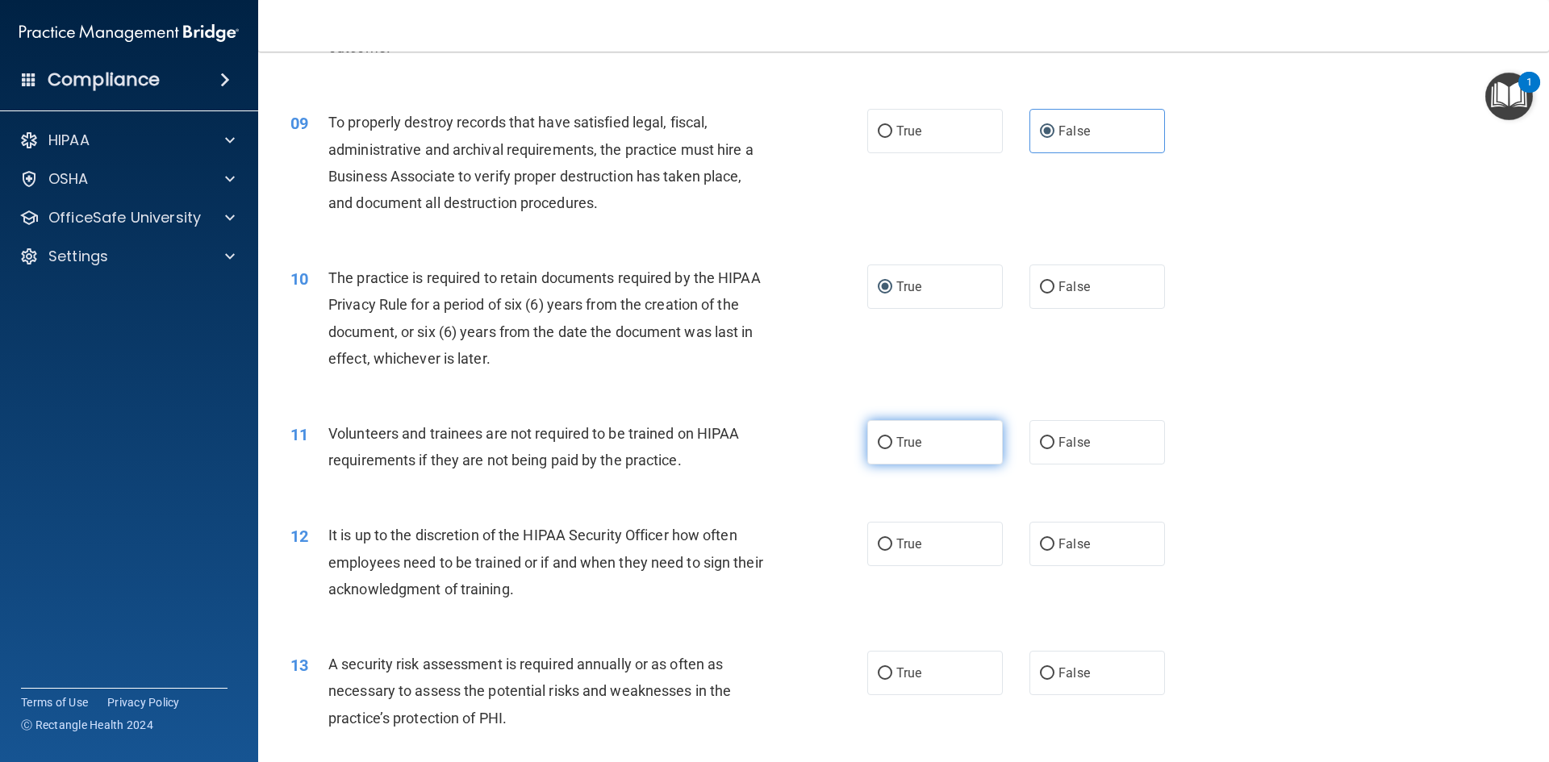
click at [878, 440] on input "True" at bounding box center [885, 443] width 15 height 12
radio input "true"
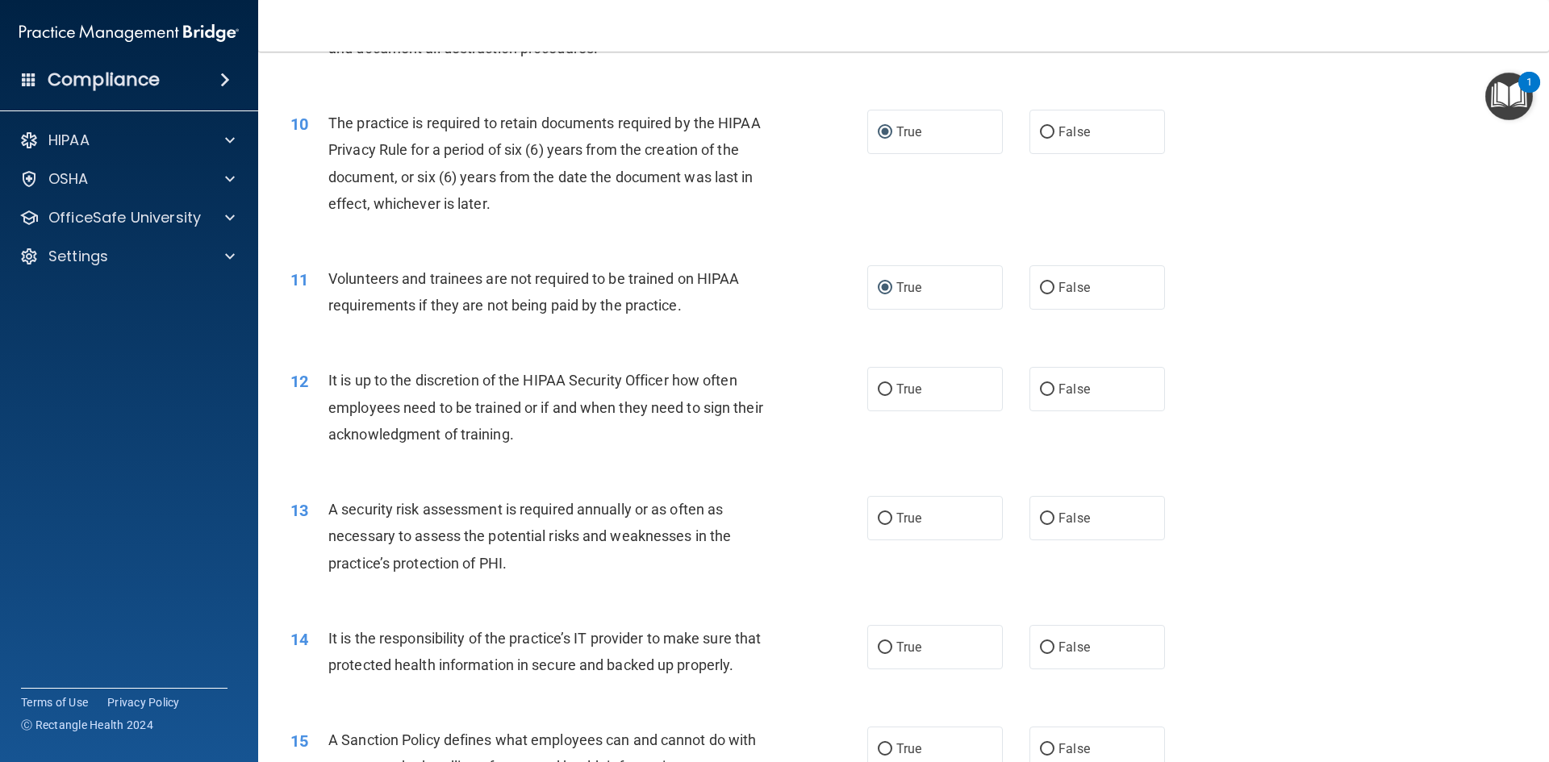
scroll to position [1291, 0]
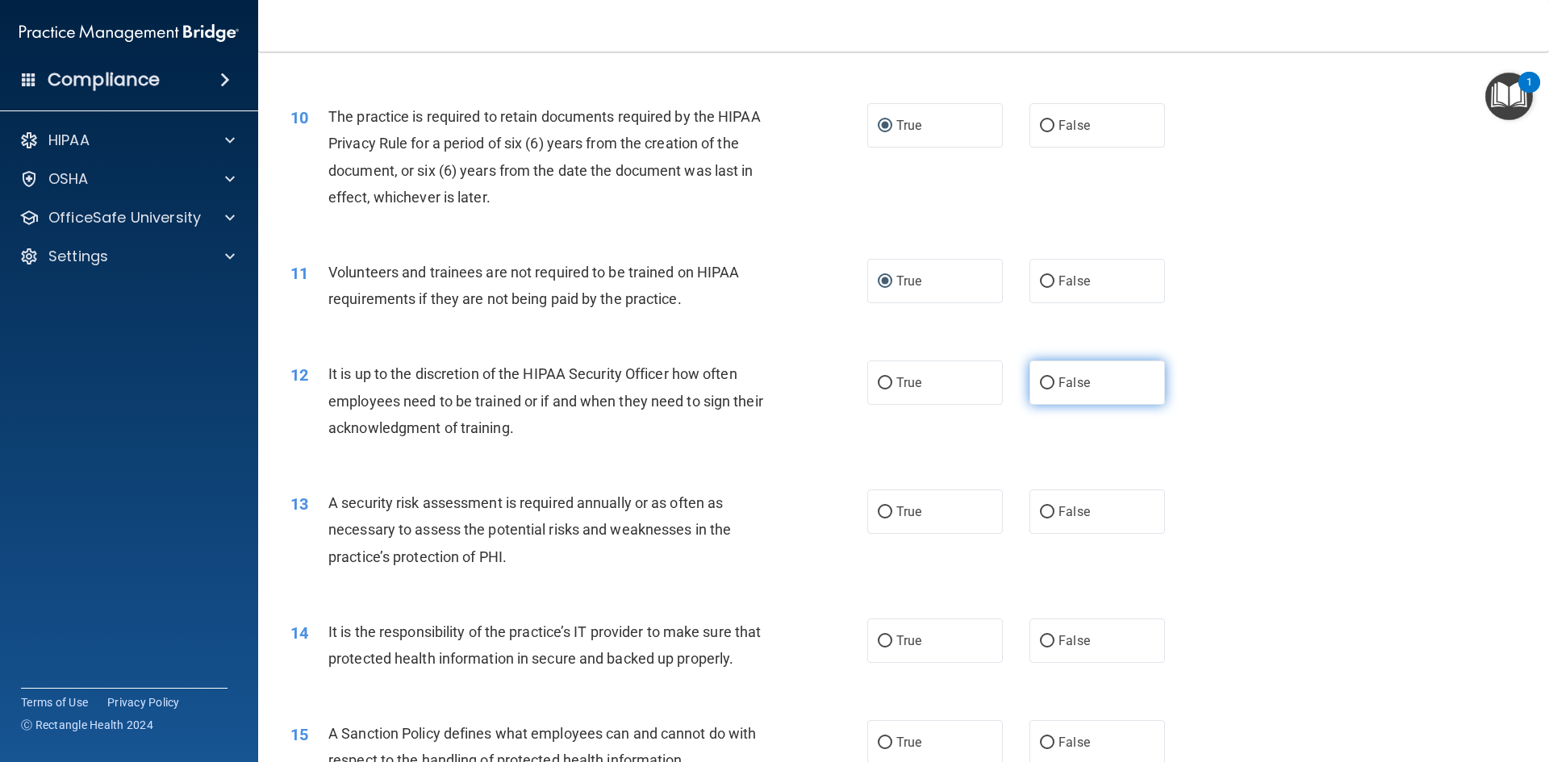
click at [1041, 378] on input "False" at bounding box center [1047, 384] width 15 height 12
radio input "true"
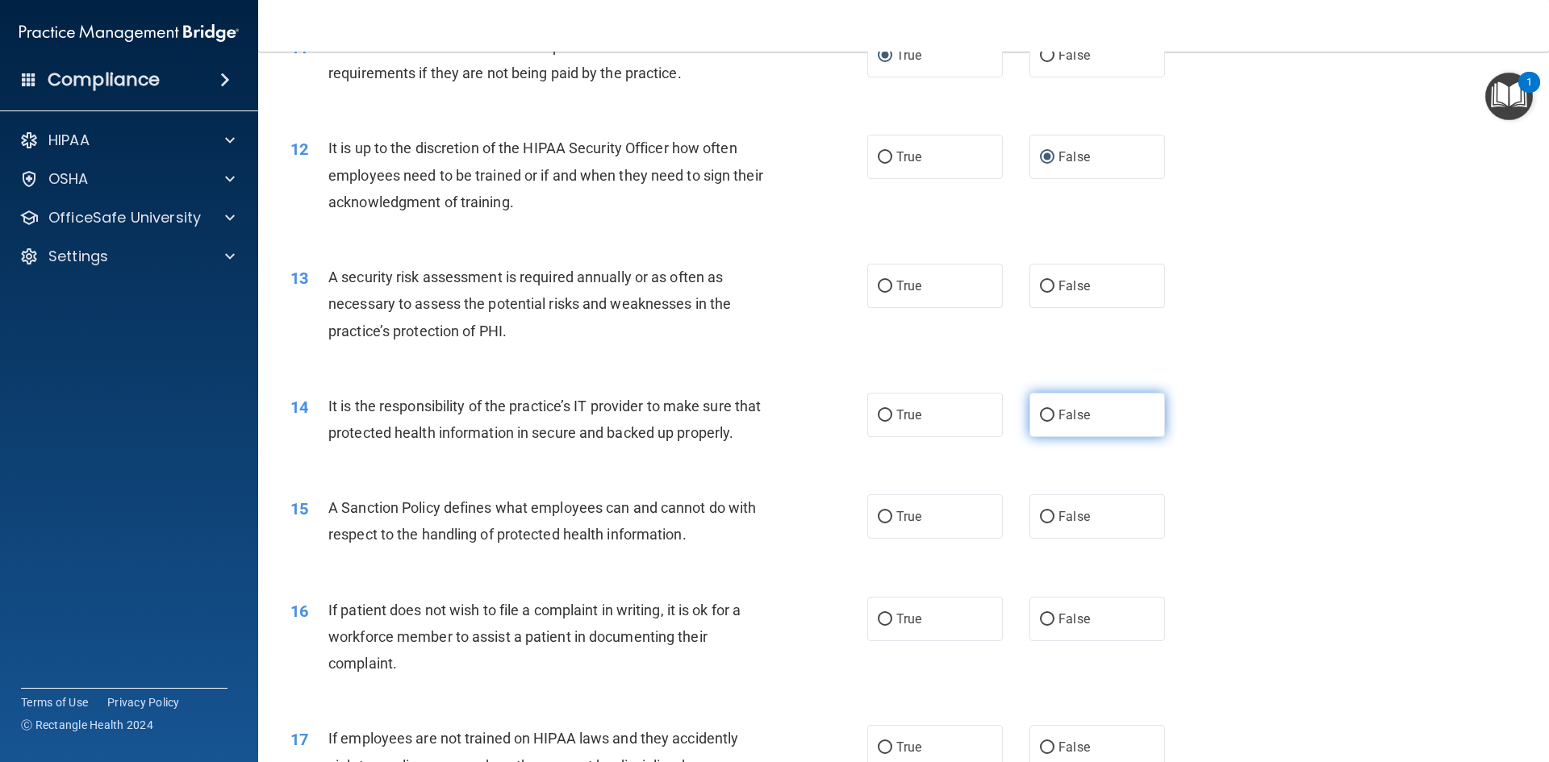
scroll to position [1533, 0]
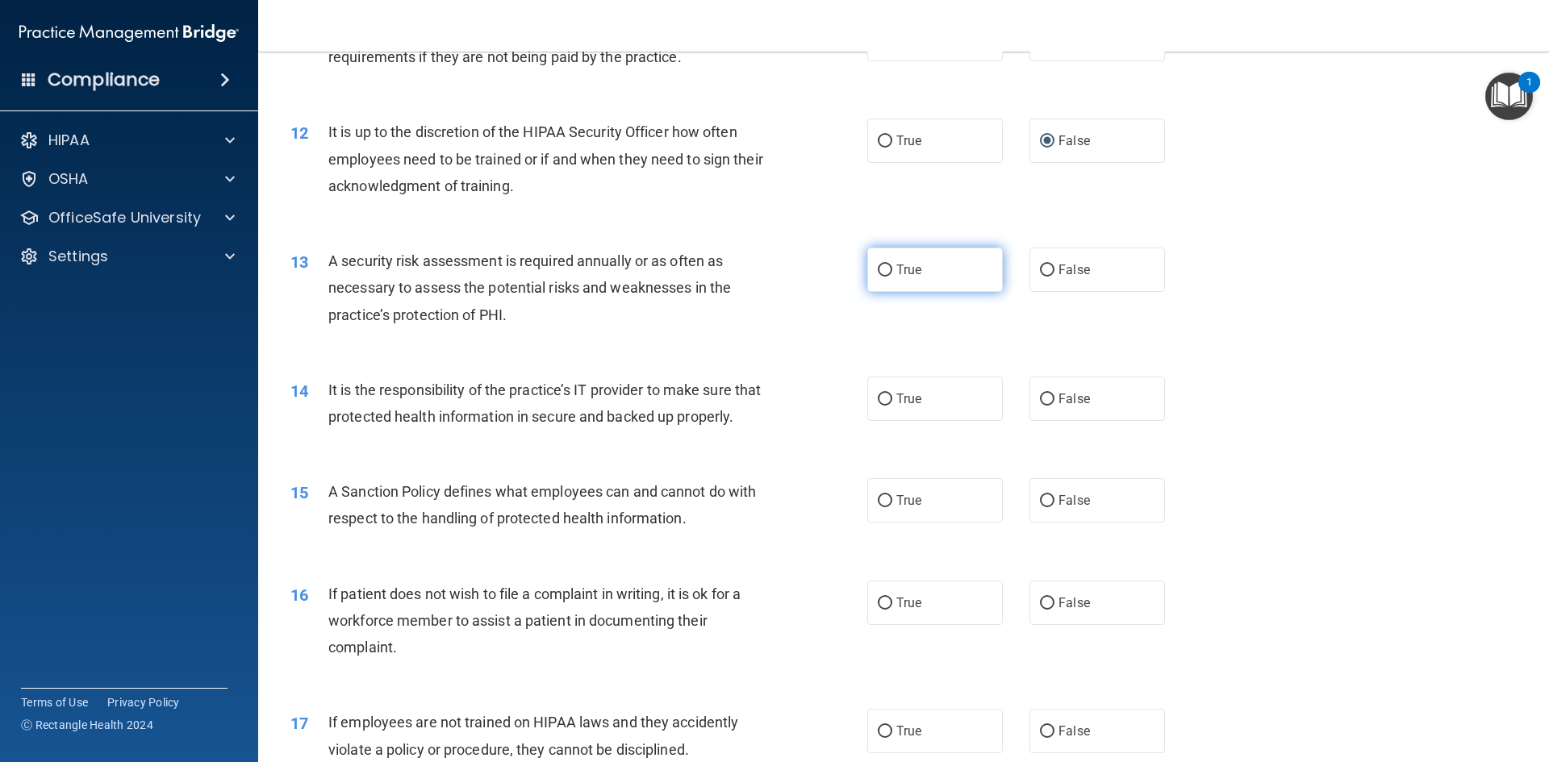
click at [878, 270] on input "True" at bounding box center [885, 271] width 15 height 12
radio input "true"
click at [1043, 399] on input "False" at bounding box center [1047, 400] width 15 height 12
radio input "true"
click at [1040, 507] on input "False" at bounding box center [1047, 501] width 15 height 12
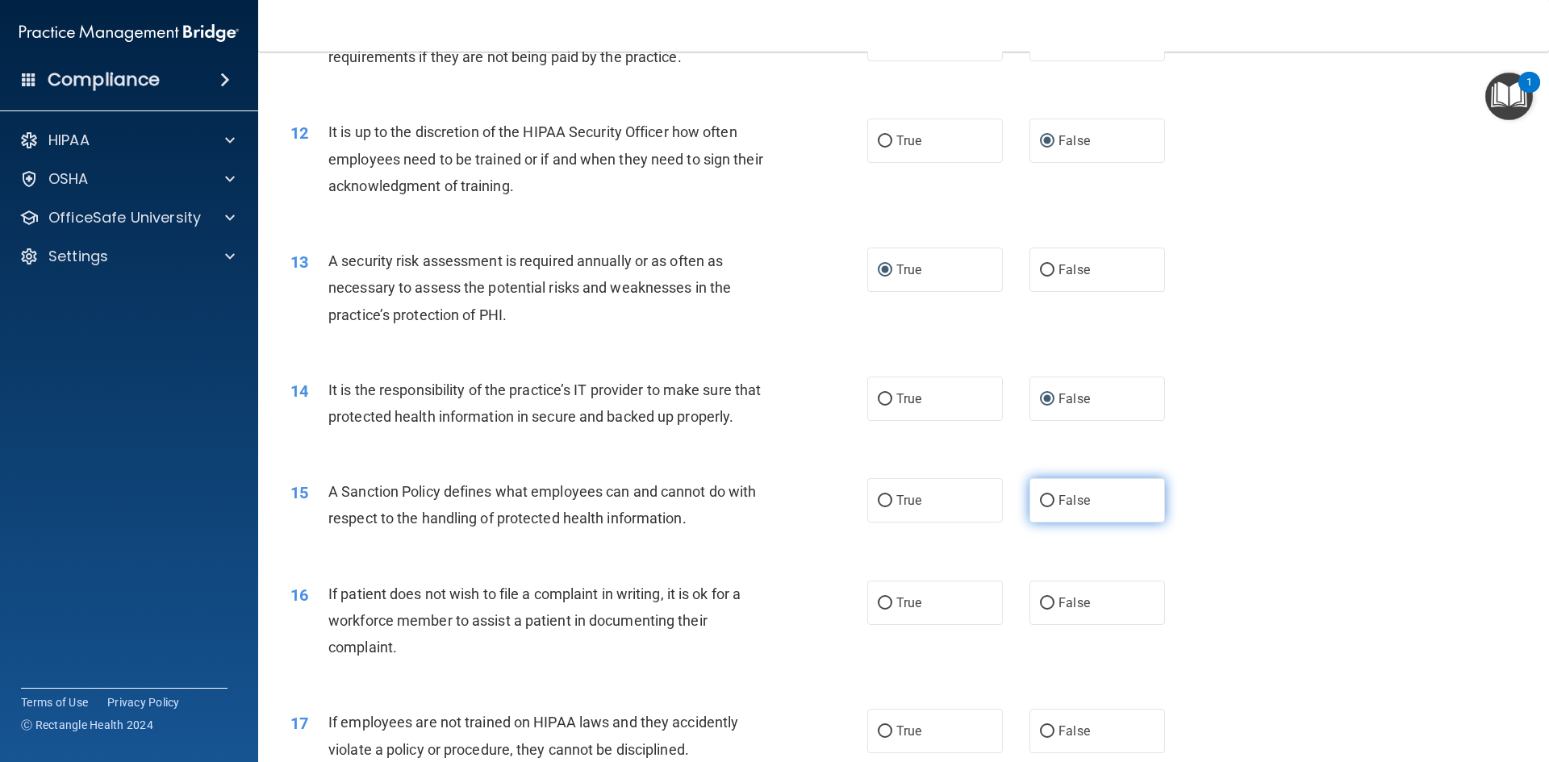
radio input "true"
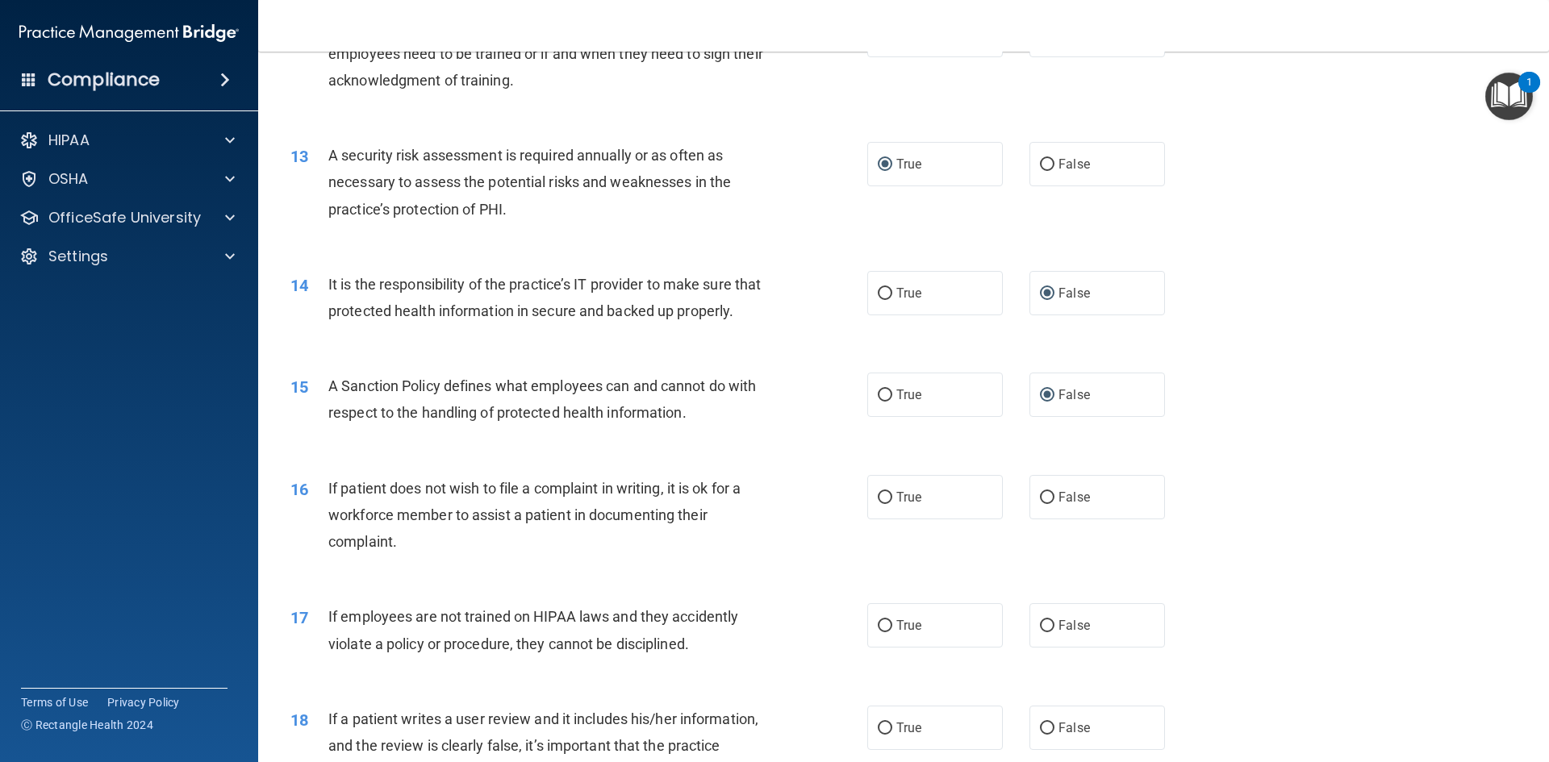
scroll to position [1775, 0]
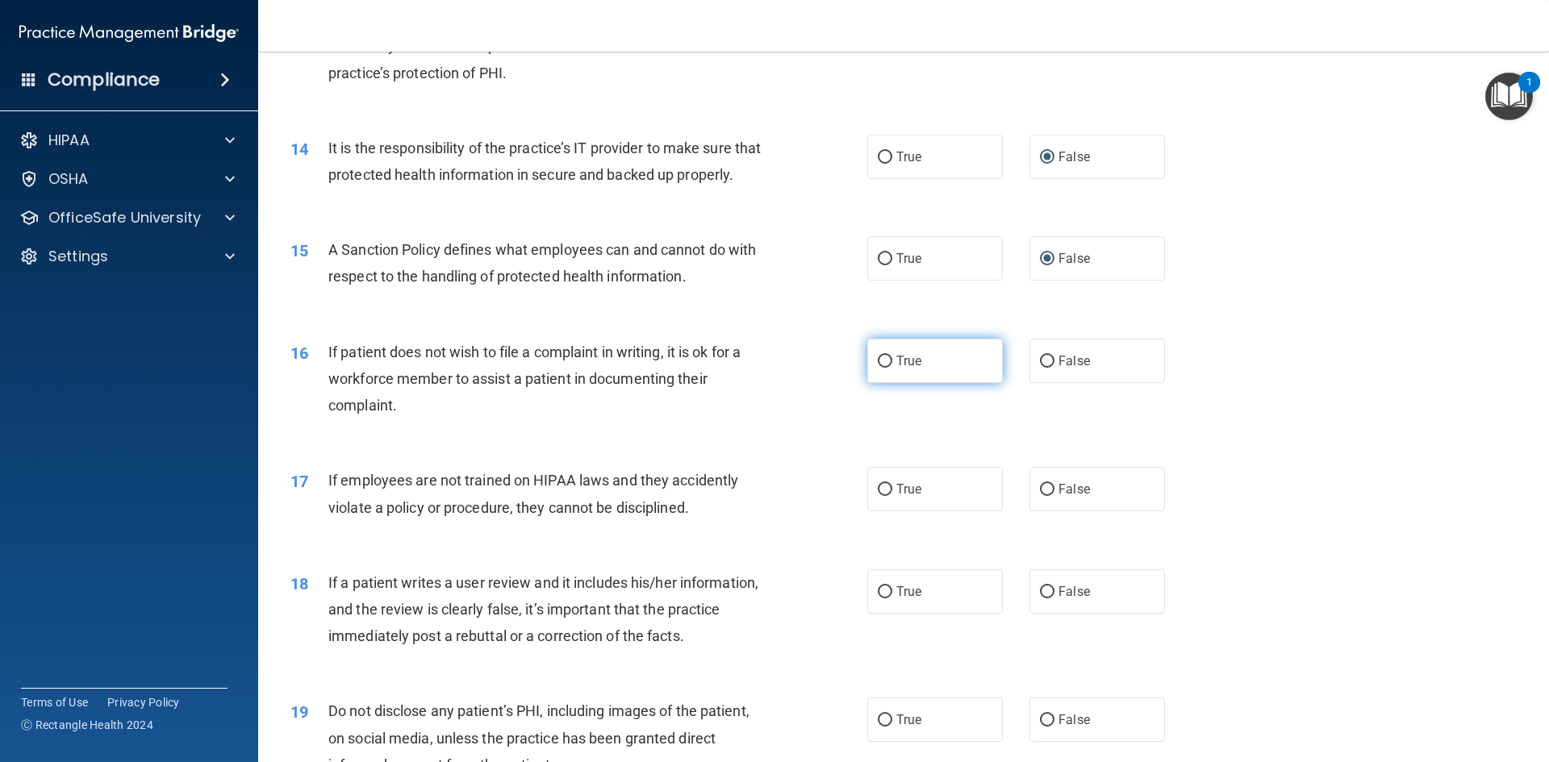
click at [878, 368] on input "True" at bounding box center [885, 362] width 15 height 12
radio input "true"
click at [881, 496] on input "True" at bounding box center [885, 490] width 15 height 12
radio input "true"
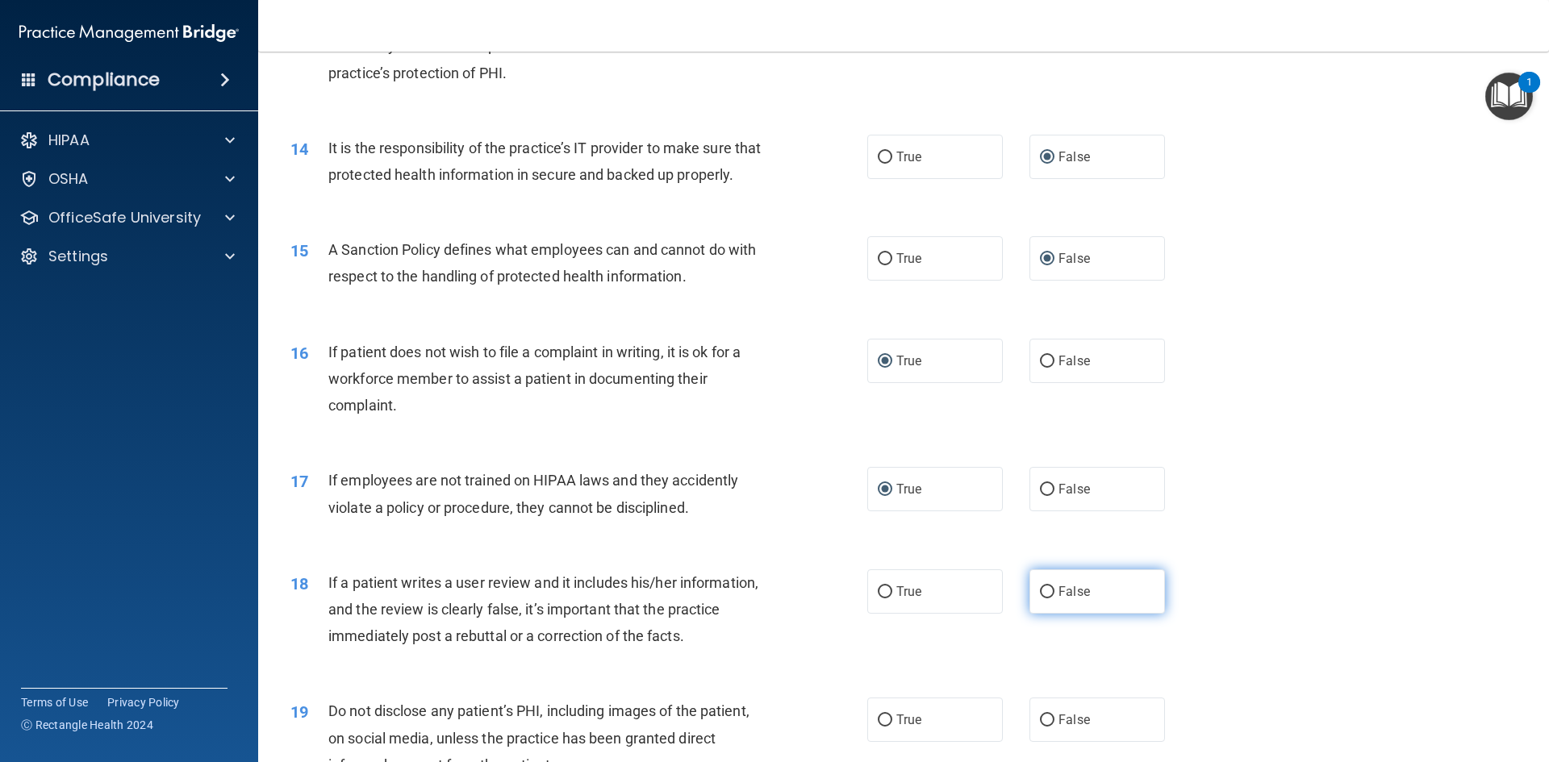
click at [1043, 599] on input "False" at bounding box center [1047, 592] width 15 height 12
radio input "true"
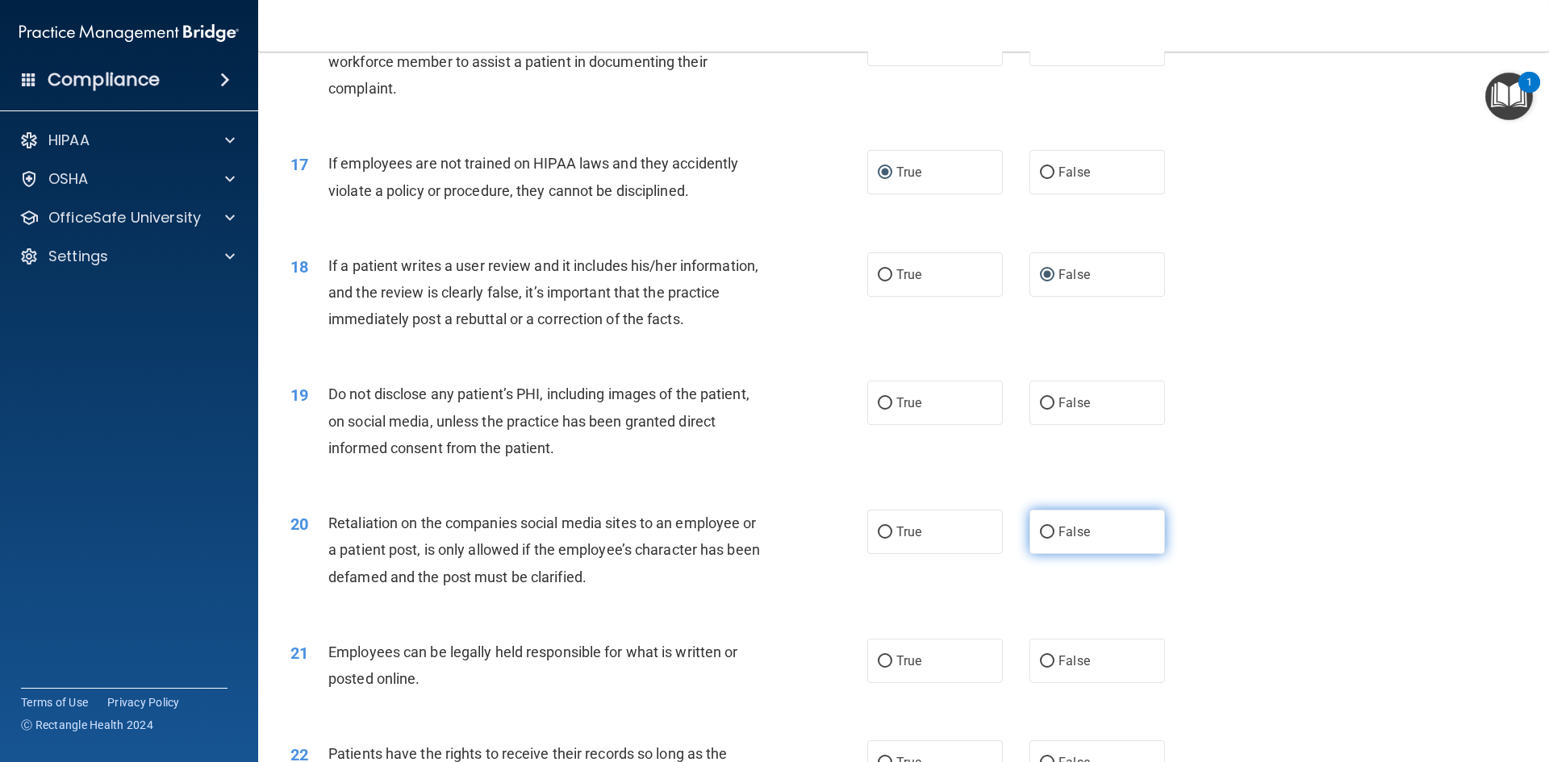
scroll to position [2097, 0]
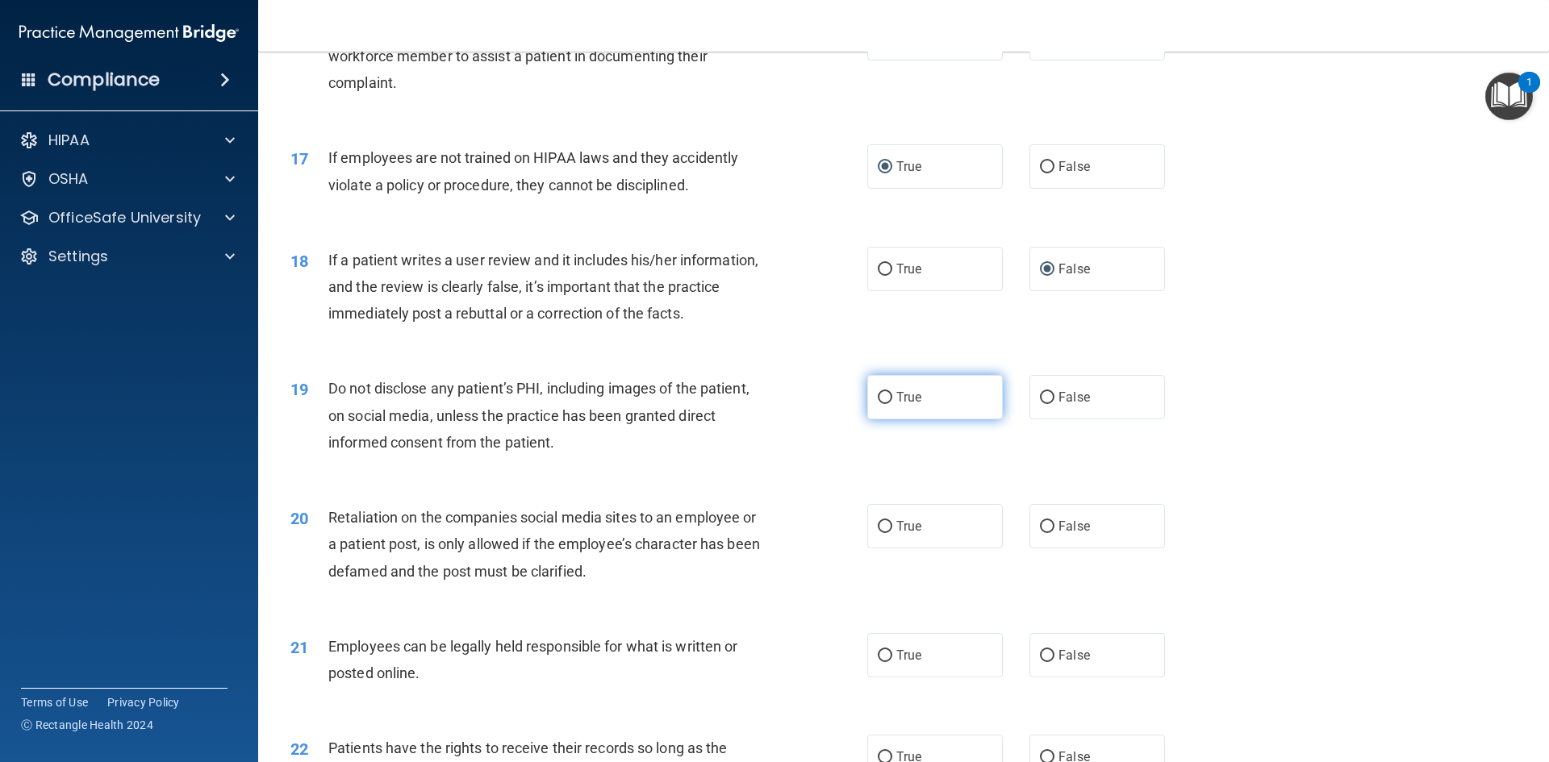
click at [879, 404] on input "True" at bounding box center [885, 398] width 15 height 12
radio input "true"
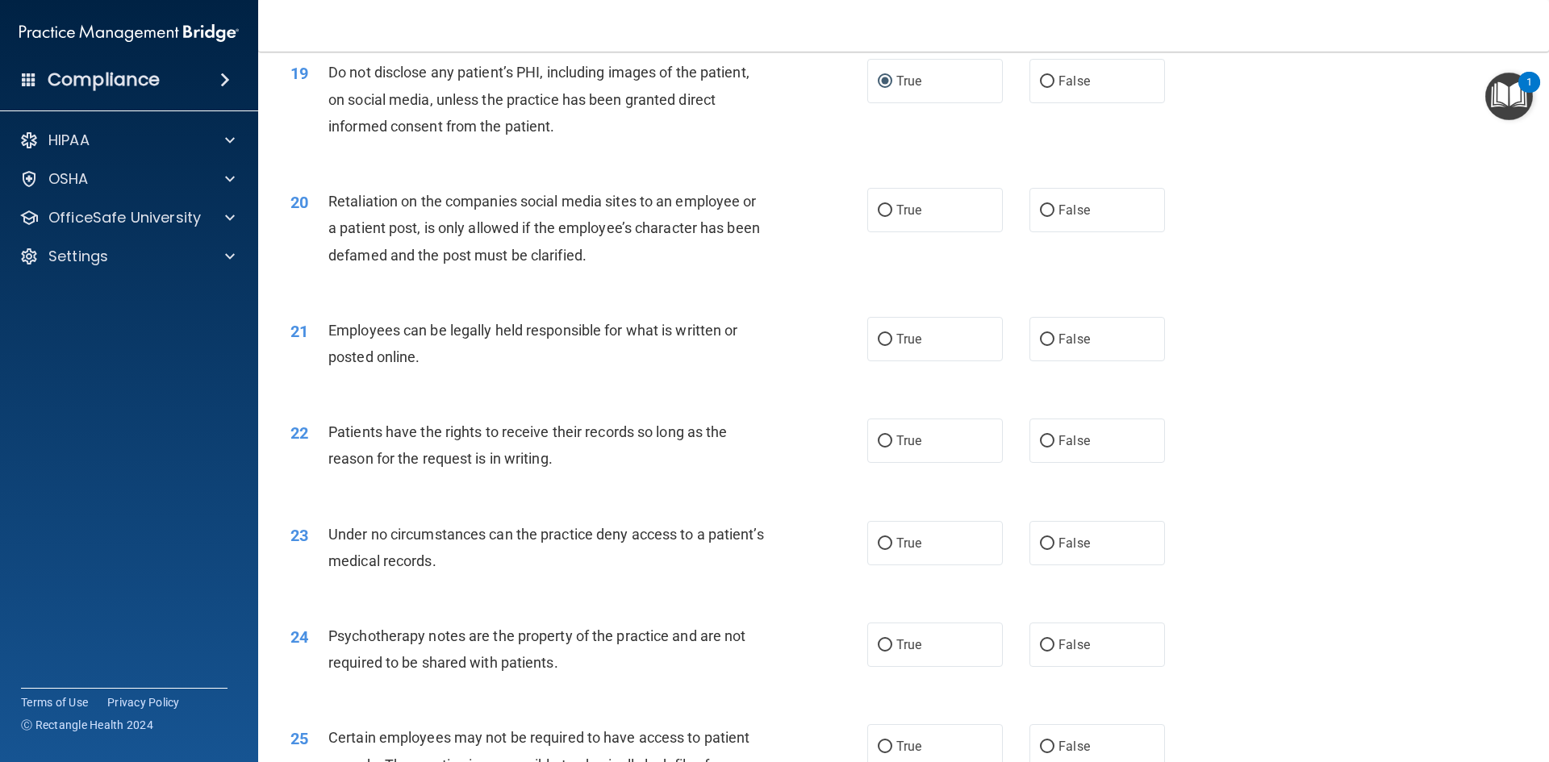
scroll to position [2501, 0]
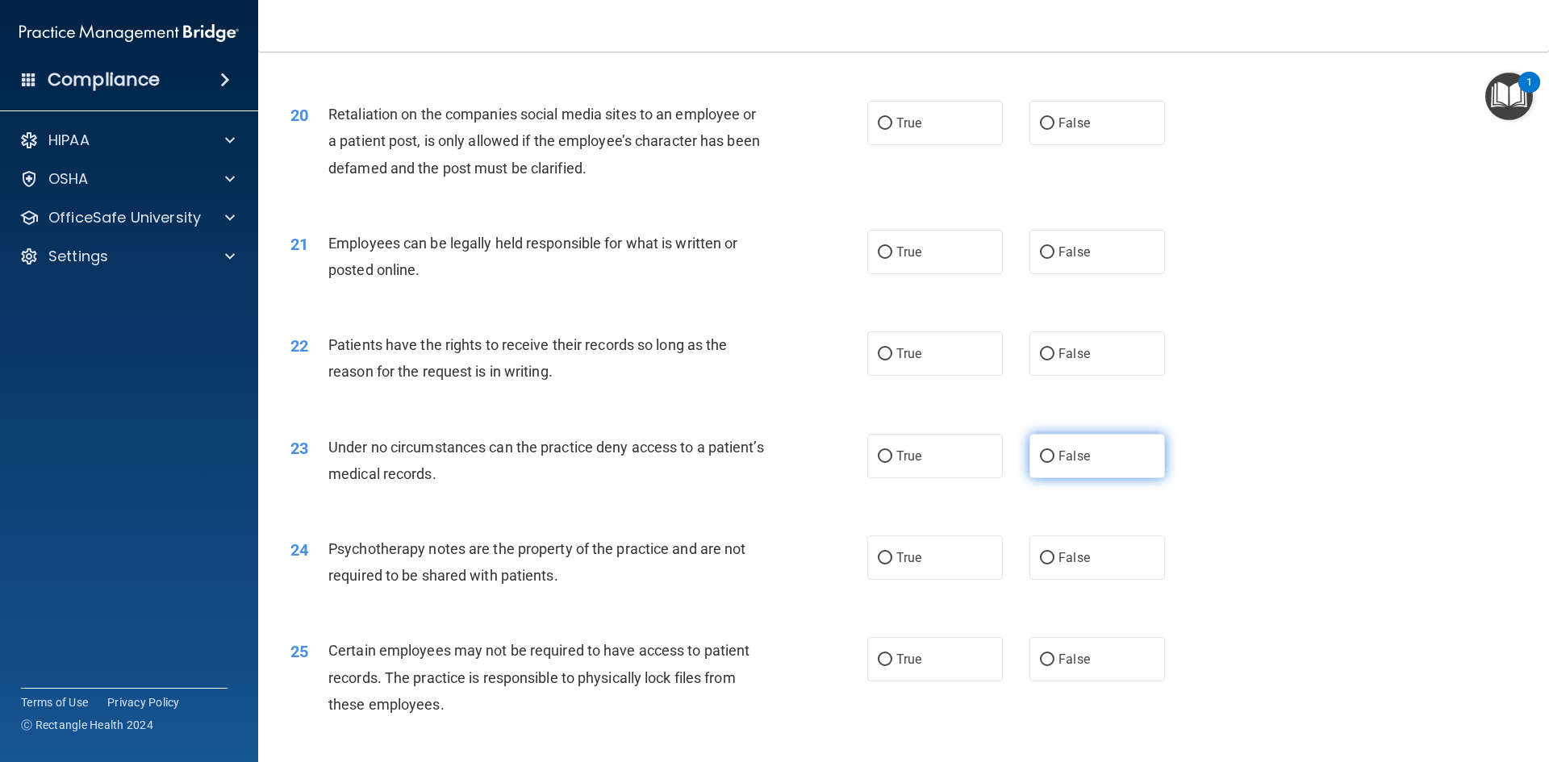
click at [1045, 463] on input "False" at bounding box center [1047, 457] width 15 height 12
radio input "true"
drag, startPoint x: 883, startPoint y: 379, endPoint x: 885, endPoint y: 338, distance: 41.2
click at [883, 361] on input "True" at bounding box center [885, 355] width 15 height 12
radio input "true"
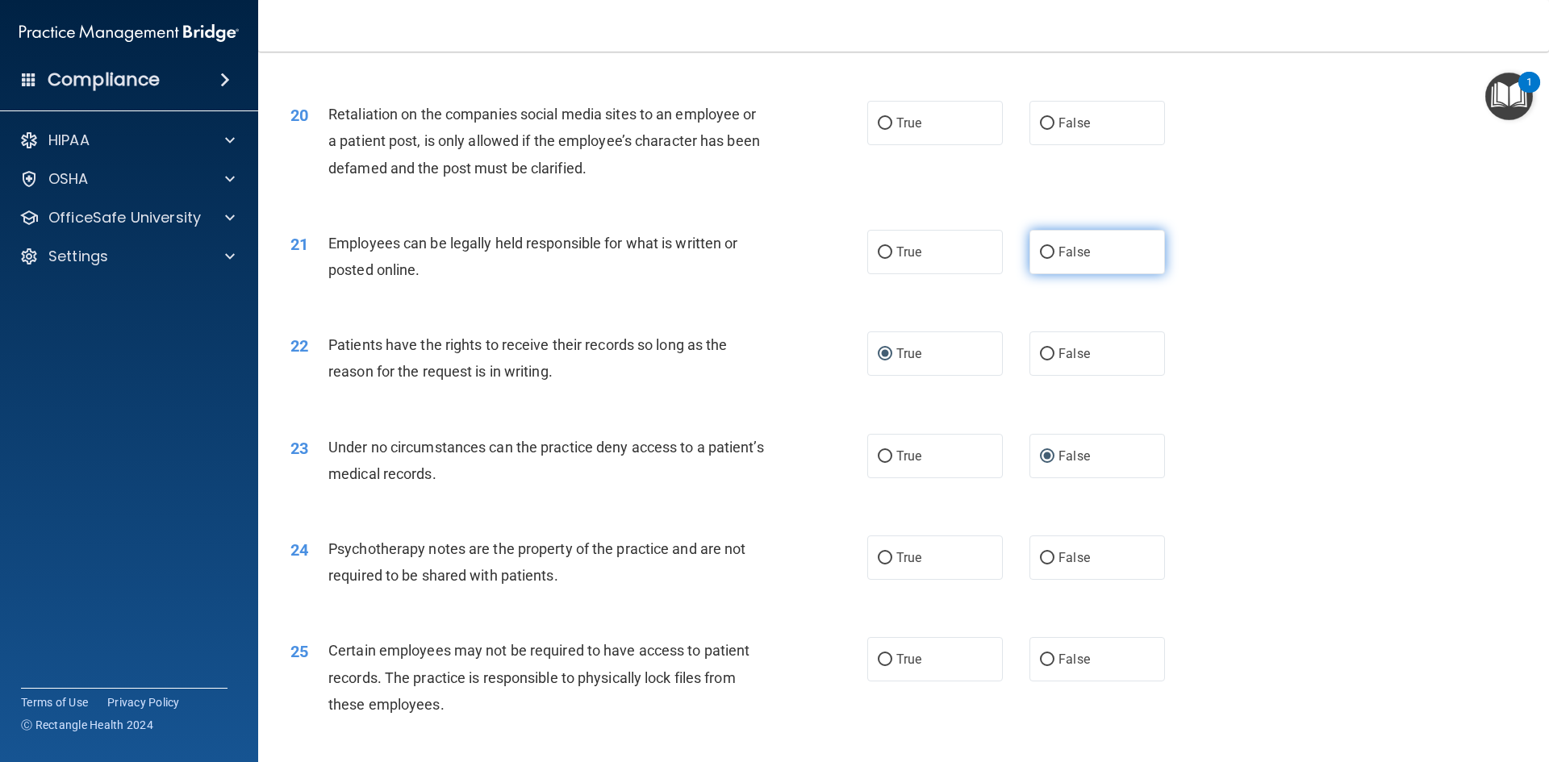
click at [1041, 259] on input "False" at bounding box center [1047, 253] width 15 height 12
radio input "true"
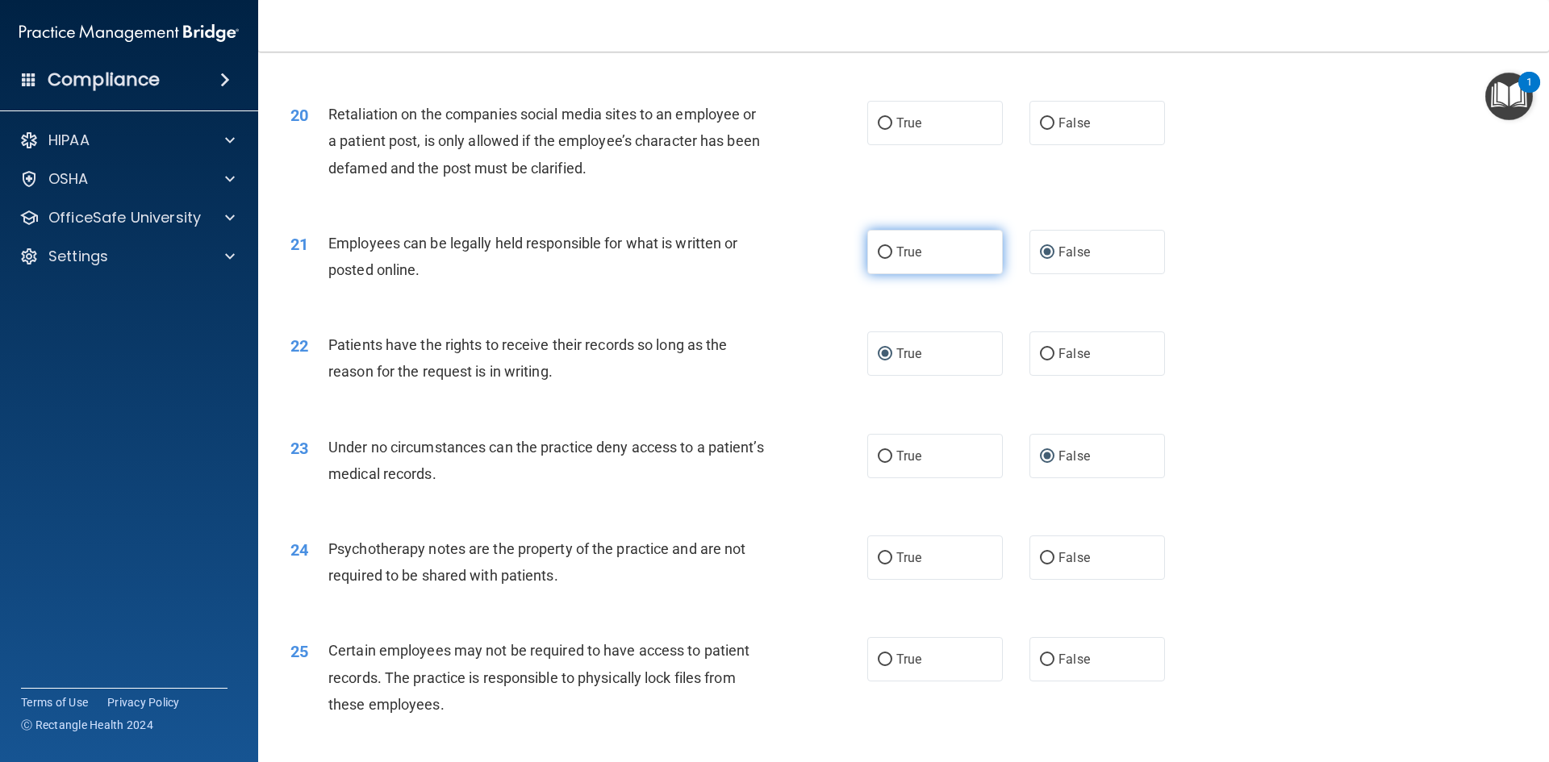
click at [887, 274] on label "True" at bounding box center [935, 252] width 136 height 44
click at [887, 259] on input "True" at bounding box center [885, 253] width 15 height 12
radio input "true"
radio input "false"
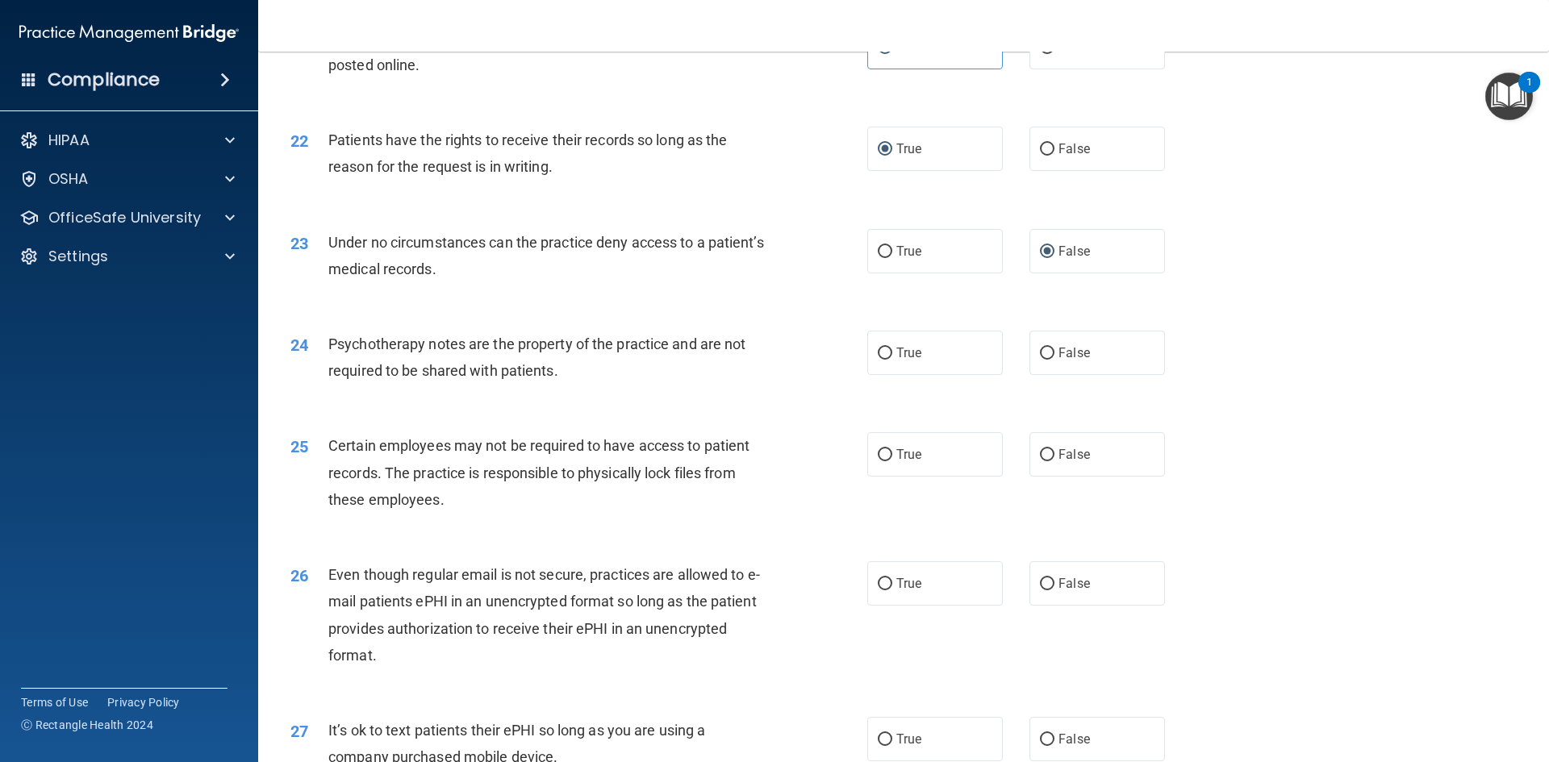
scroll to position [2743, 0]
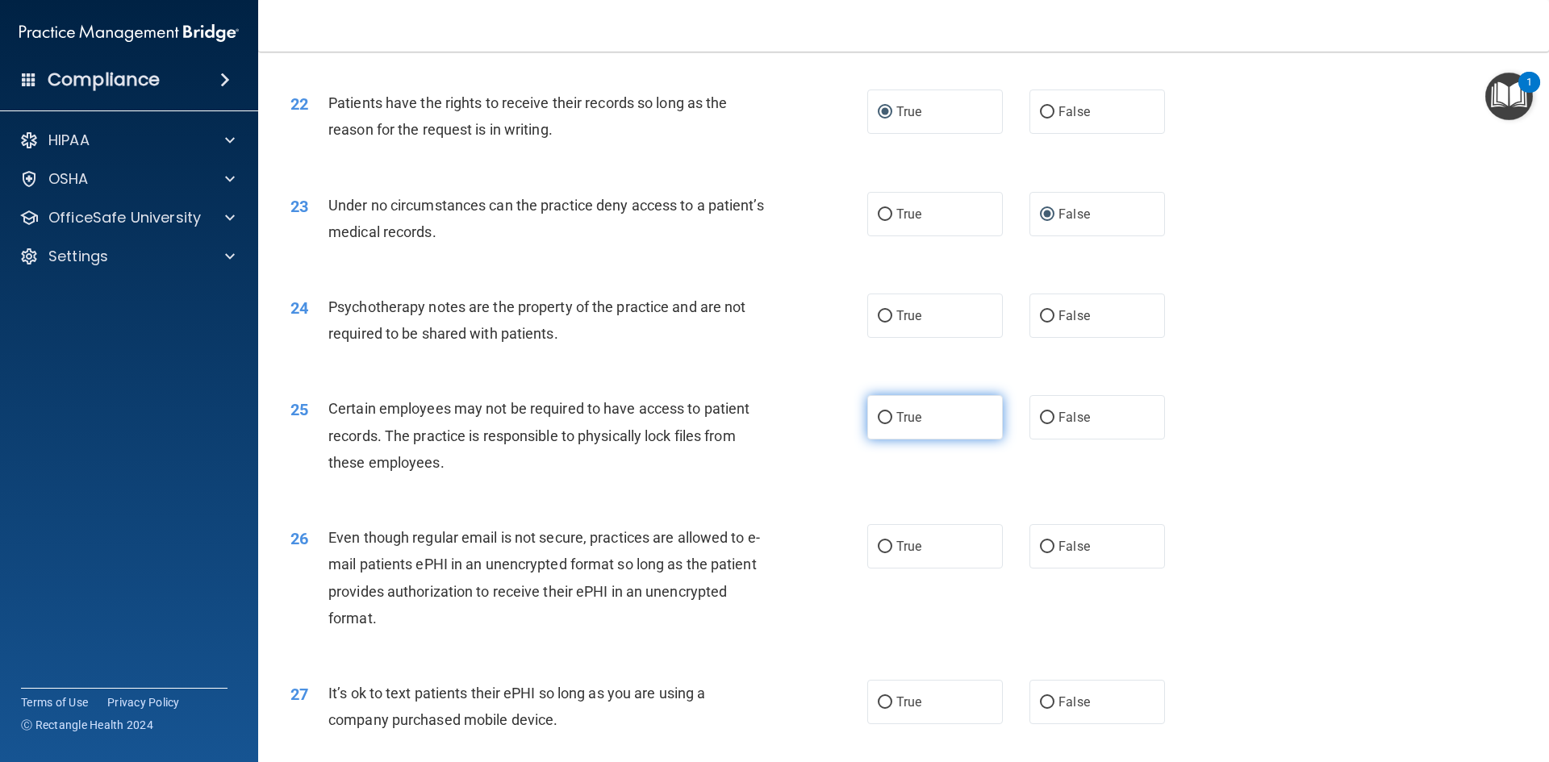
click at [883, 424] on input "True" at bounding box center [885, 418] width 15 height 12
radio input "true"
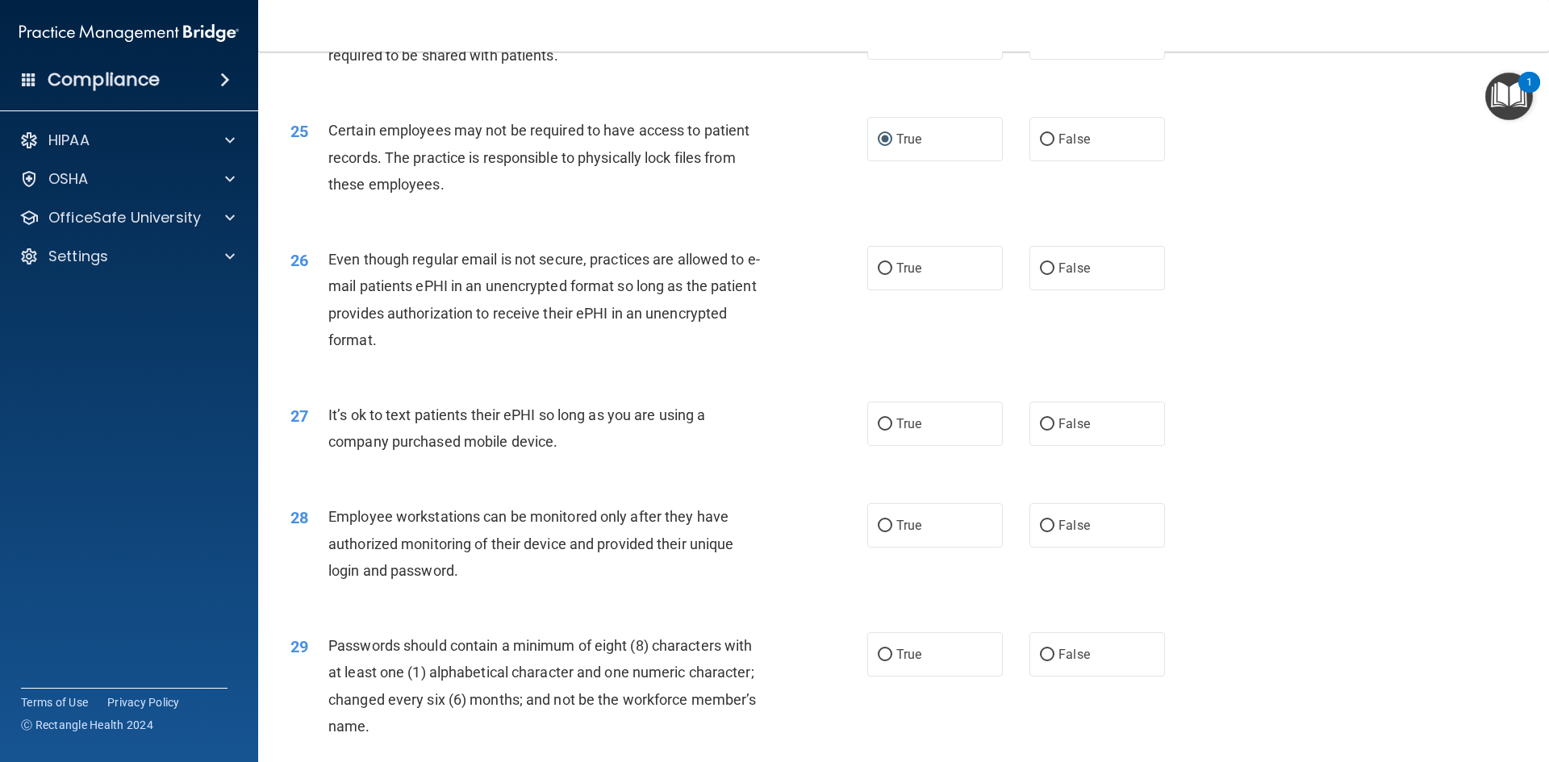
scroll to position [3066, 0]
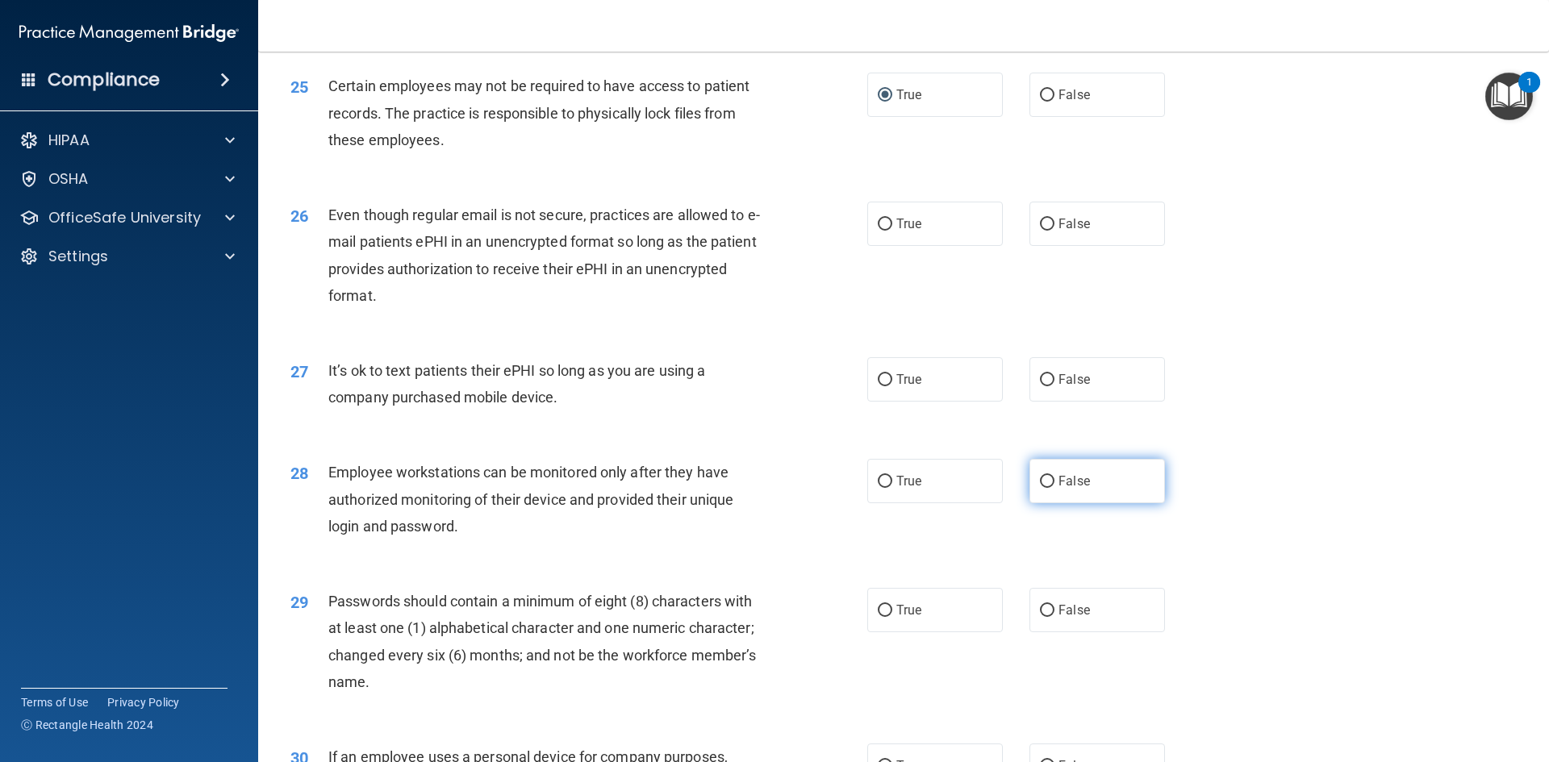
click at [1030, 503] on label "False" at bounding box center [1097, 481] width 136 height 44
click at [1040, 488] on input "False" at bounding box center [1047, 482] width 15 height 12
radio input "true"
click at [878, 617] on input "True" at bounding box center [885, 611] width 15 height 12
radio input "true"
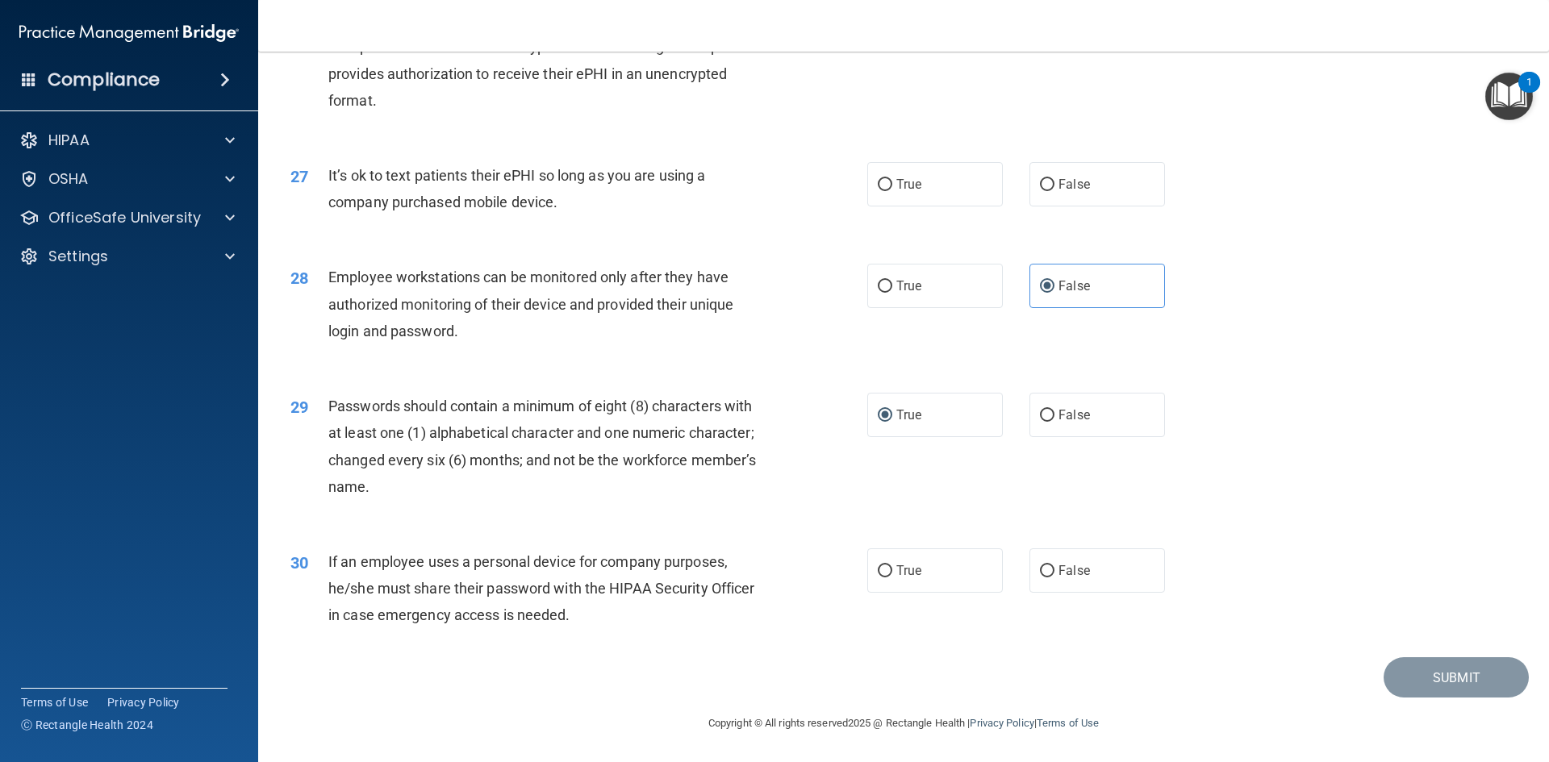
scroll to position [3287, 0]
click at [1040, 577] on input "False" at bounding box center [1047, 572] width 15 height 12
radio input "true"
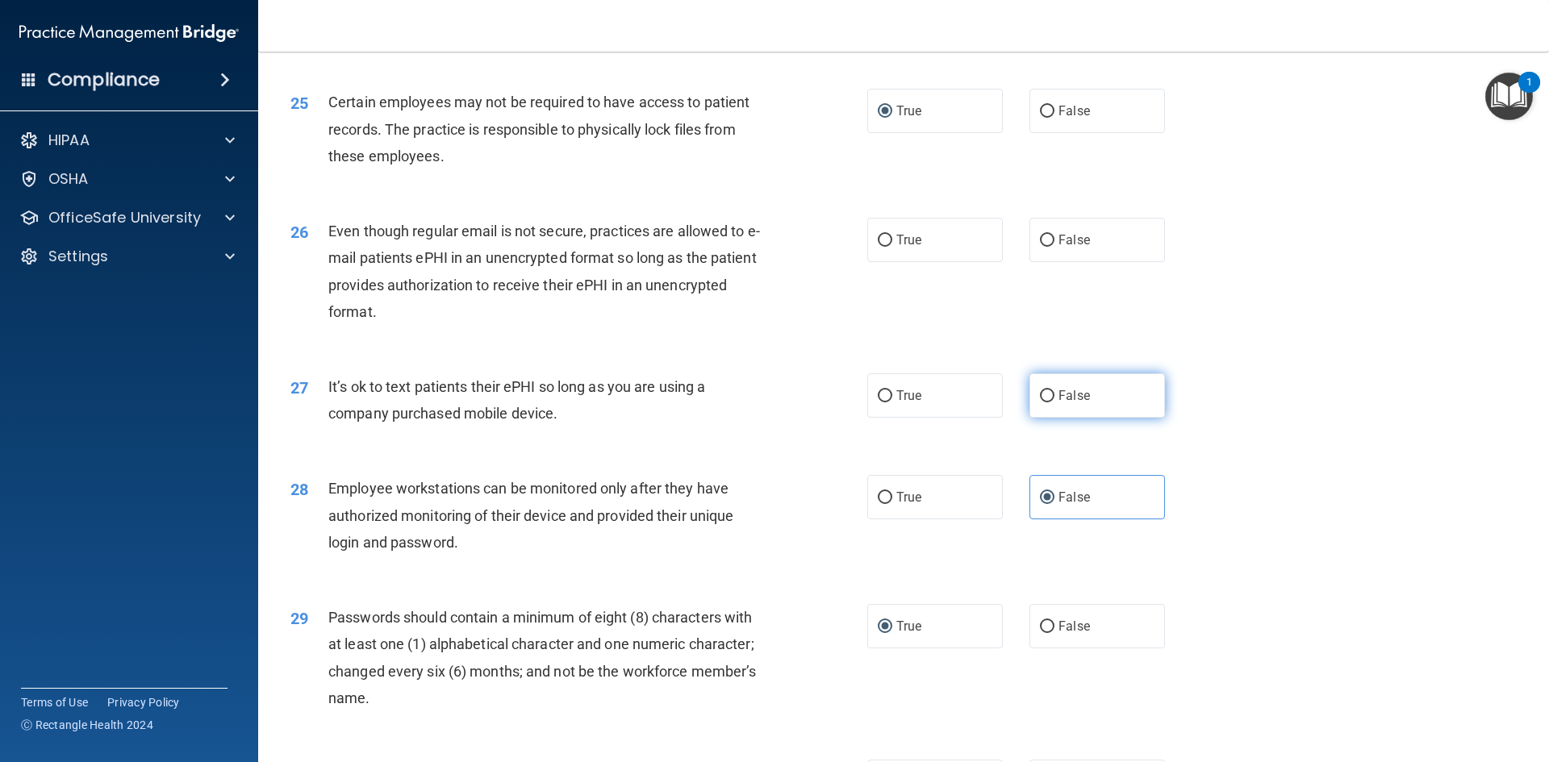
scroll to position [3045, 0]
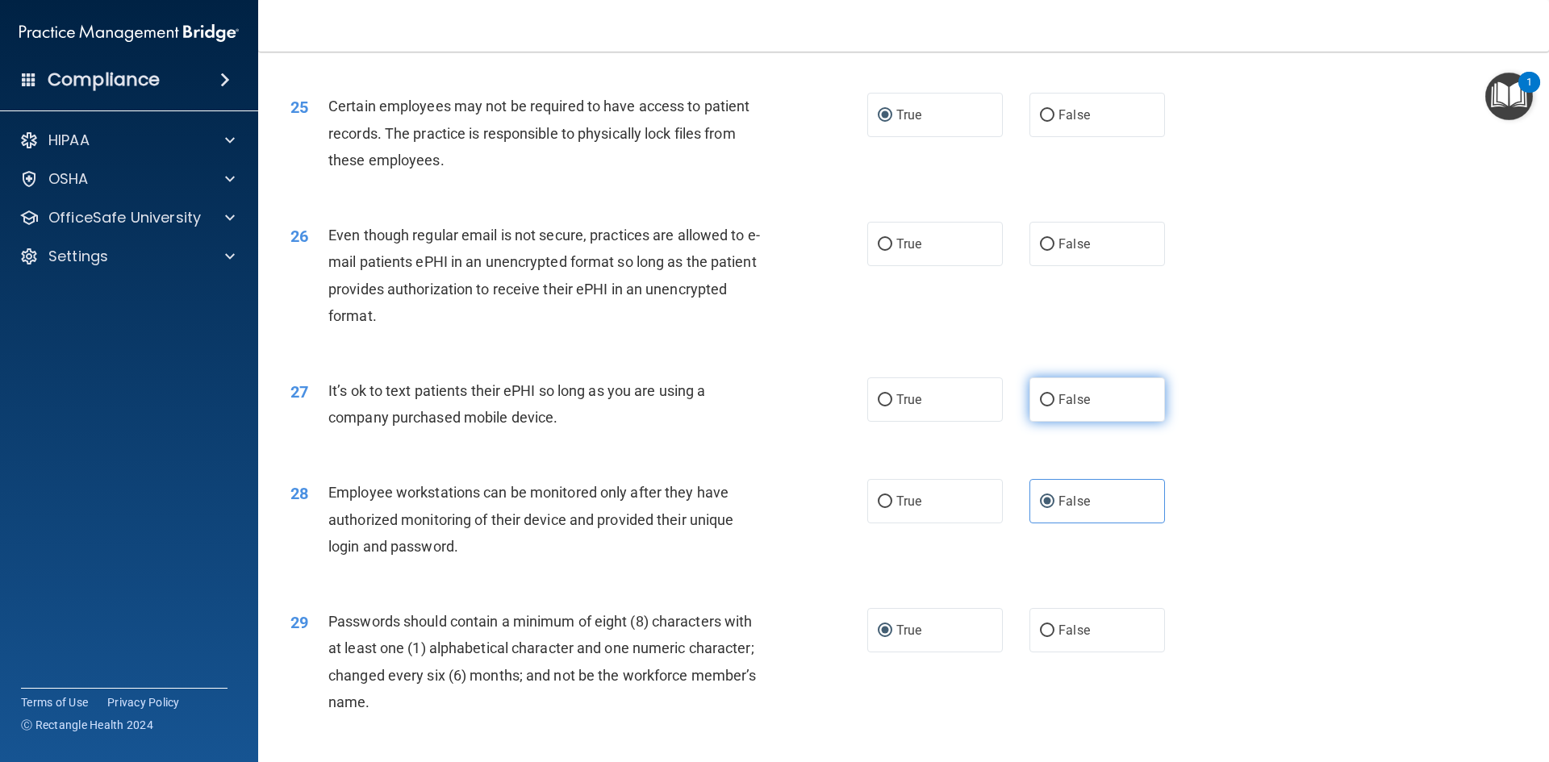
click at [1047, 422] on label "False" at bounding box center [1097, 400] width 136 height 44
click at [1047, 407] on input "False" at bounding box center [1047, 400] width 15 height 12
radio input "true"
click at [1048, 266] on label "False" at bounding box center [1097, 244] width 136 height 44
click at [1048, 251] on input "False" at bounding box center [1047, 245] width 15 height 12
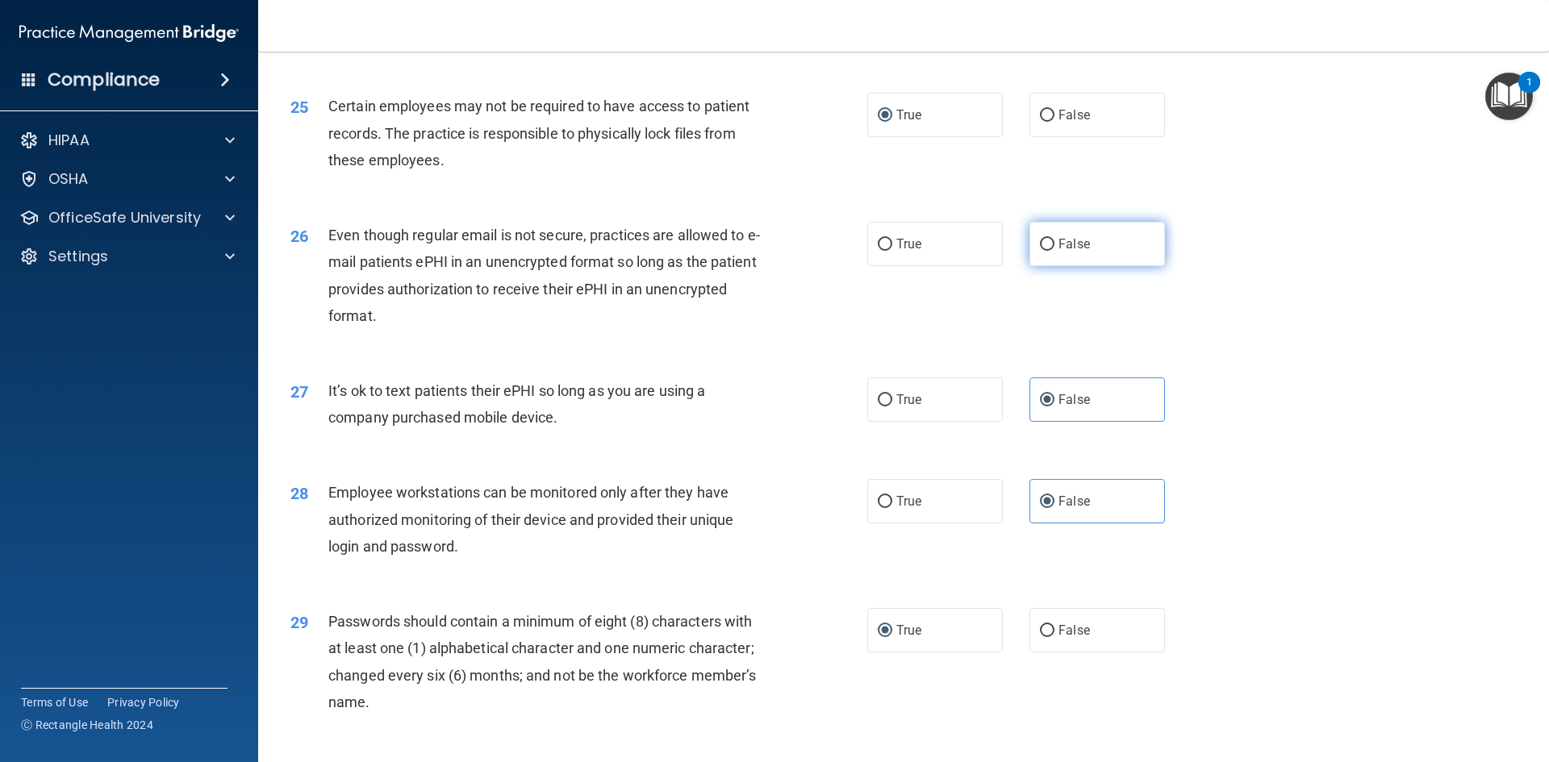
radio input "true"
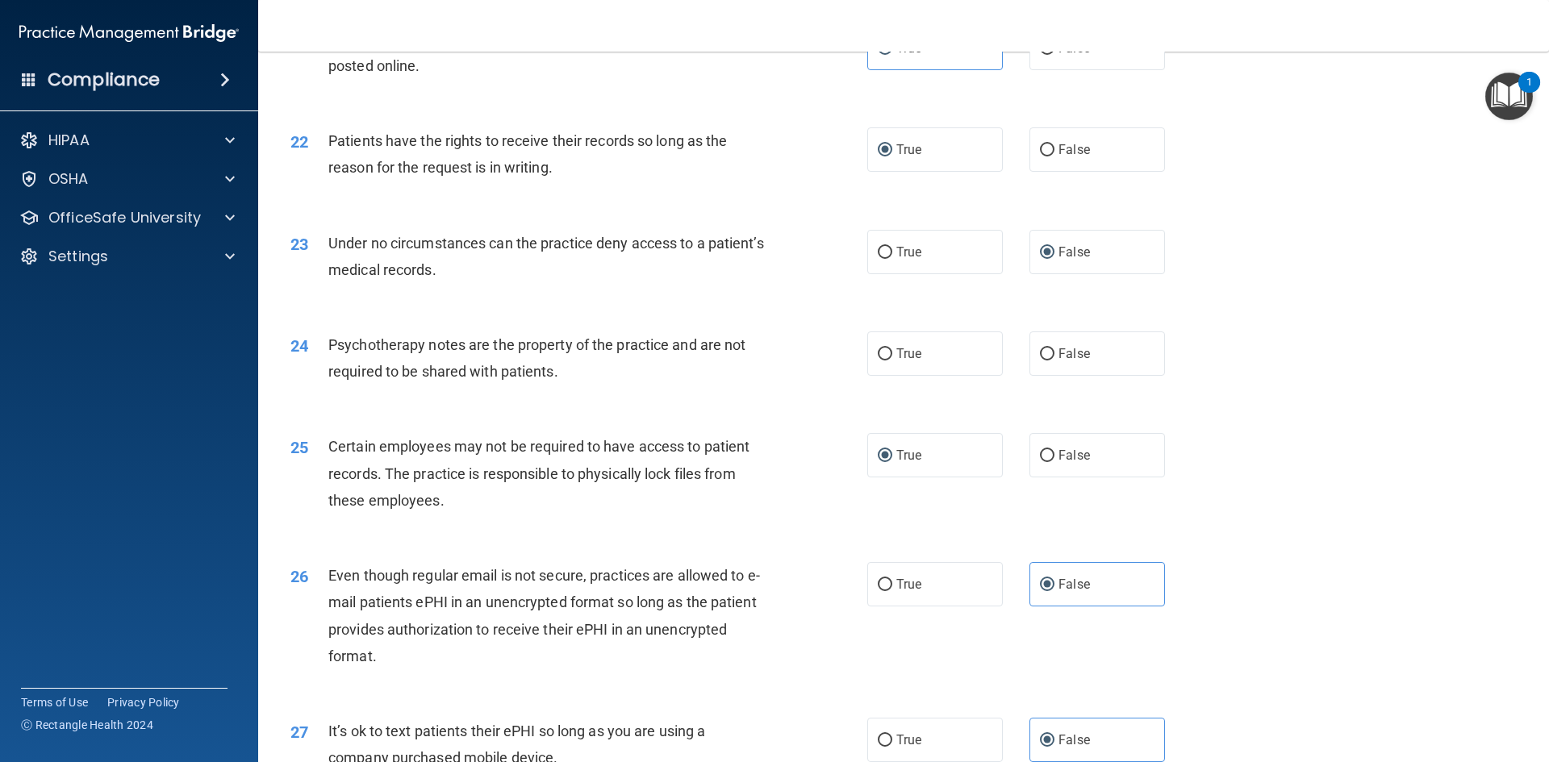
scroll to position [2642, 0]
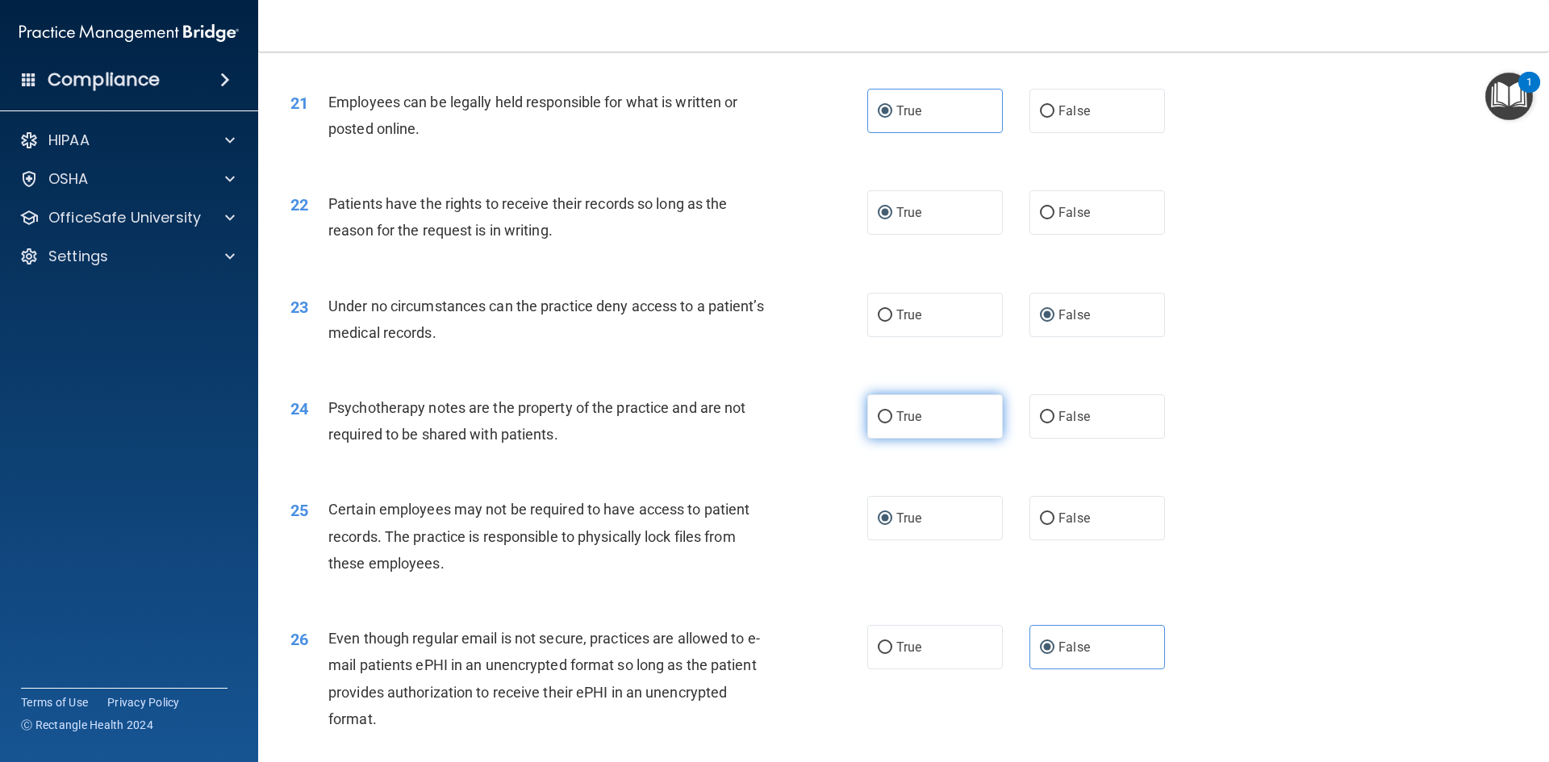
click at [883, 424] on input "True" at bounding box center [885, 417] width 15 height 12
radio input "true"
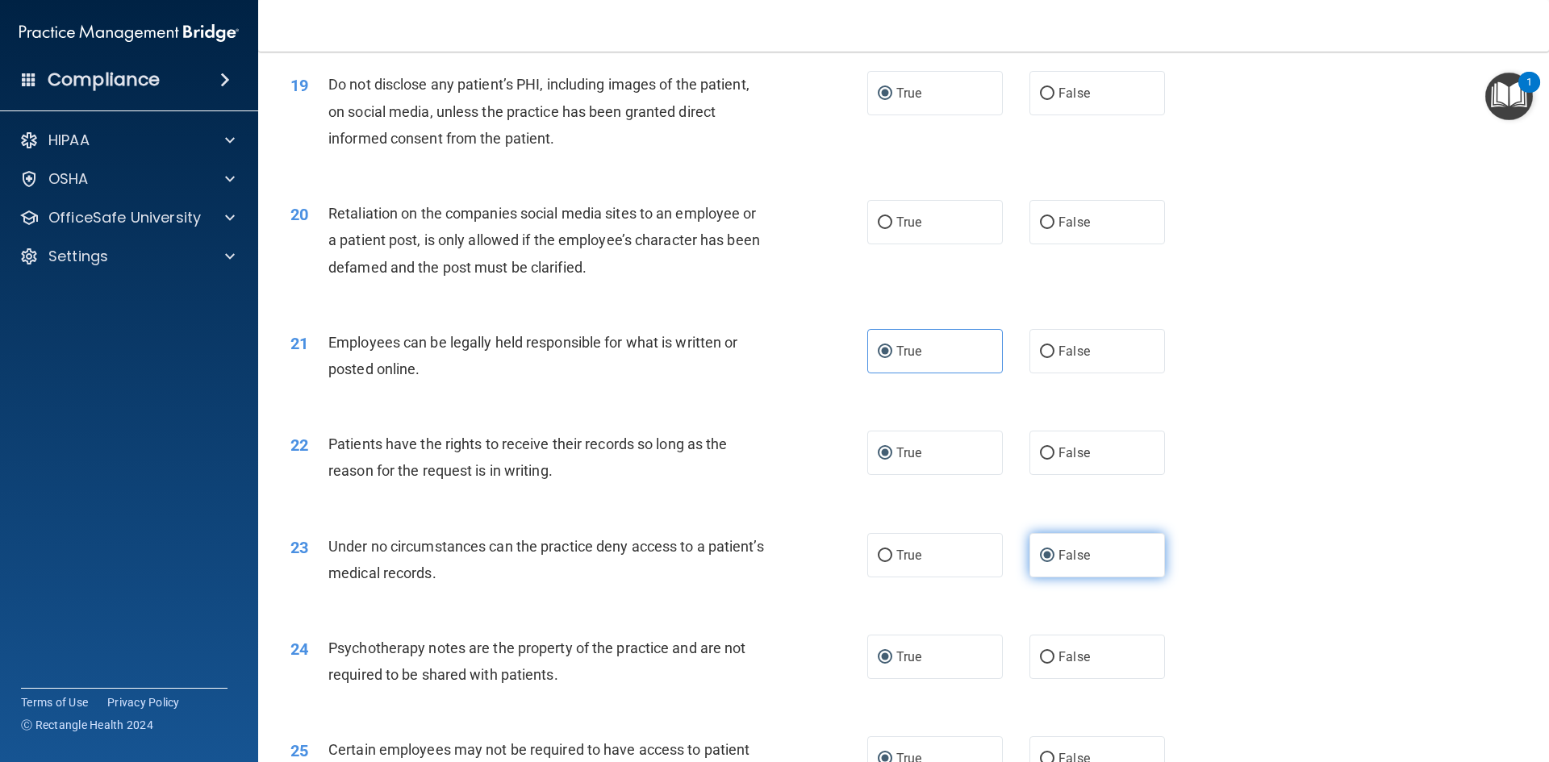
scroll to position [2400, 0]
click at [884, 231] on input "True" at bounding box center [885, 225] width 15 height 12
radio input "true"
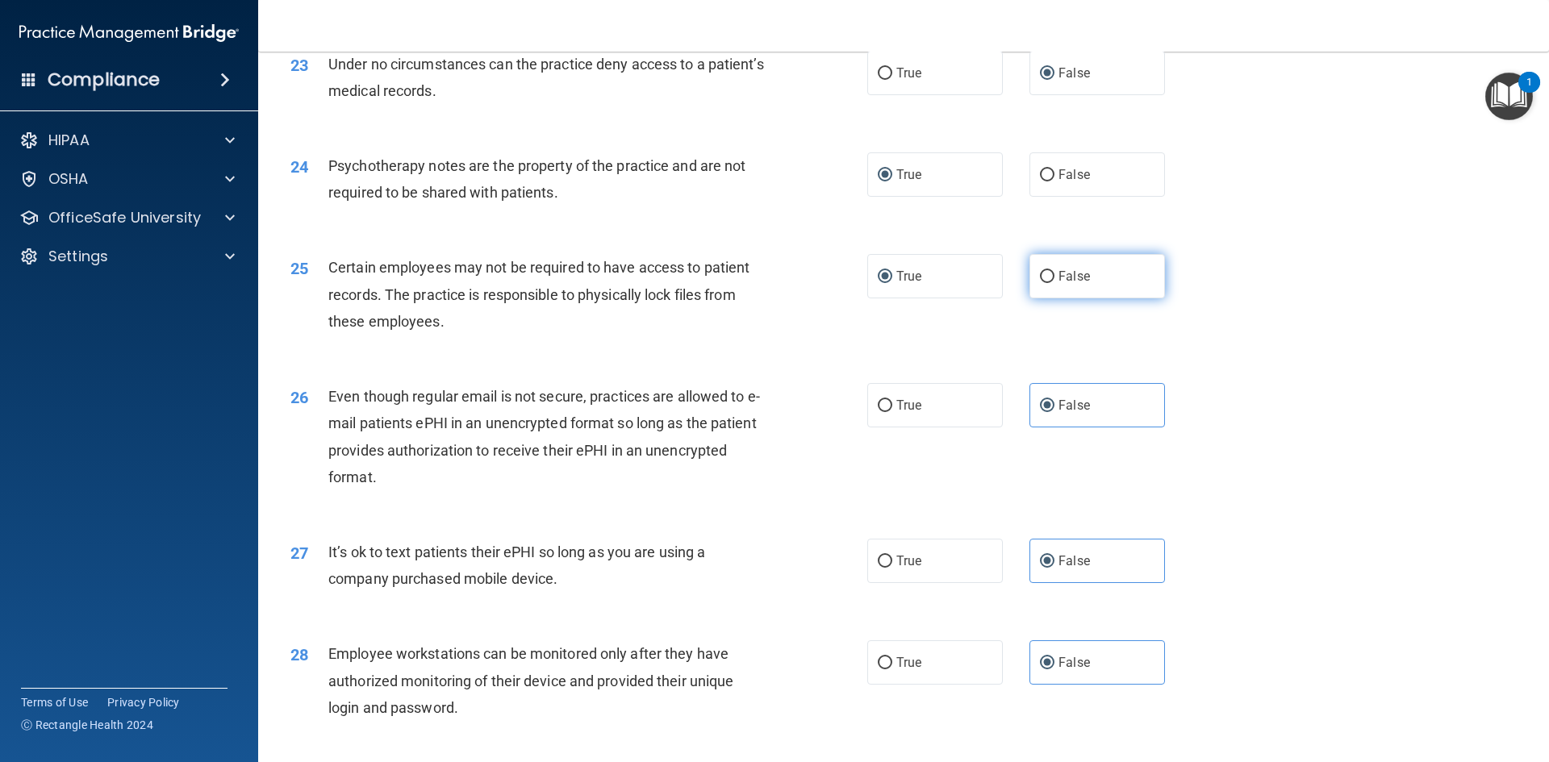
scroll to position [3287, 0]
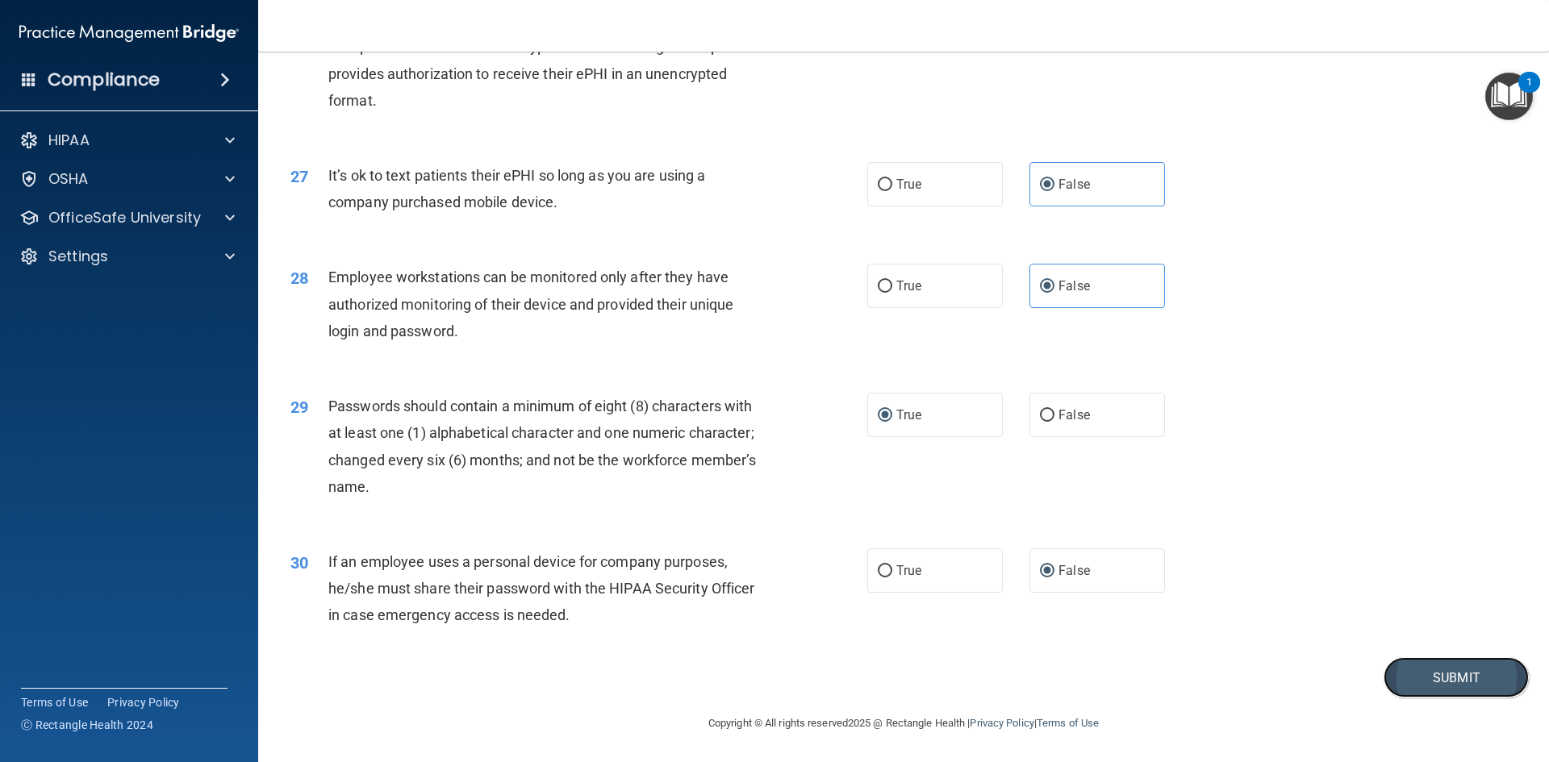
click at [1389, 663] on button "Submit" at bounding box center [1456, 677] width 145 height 41
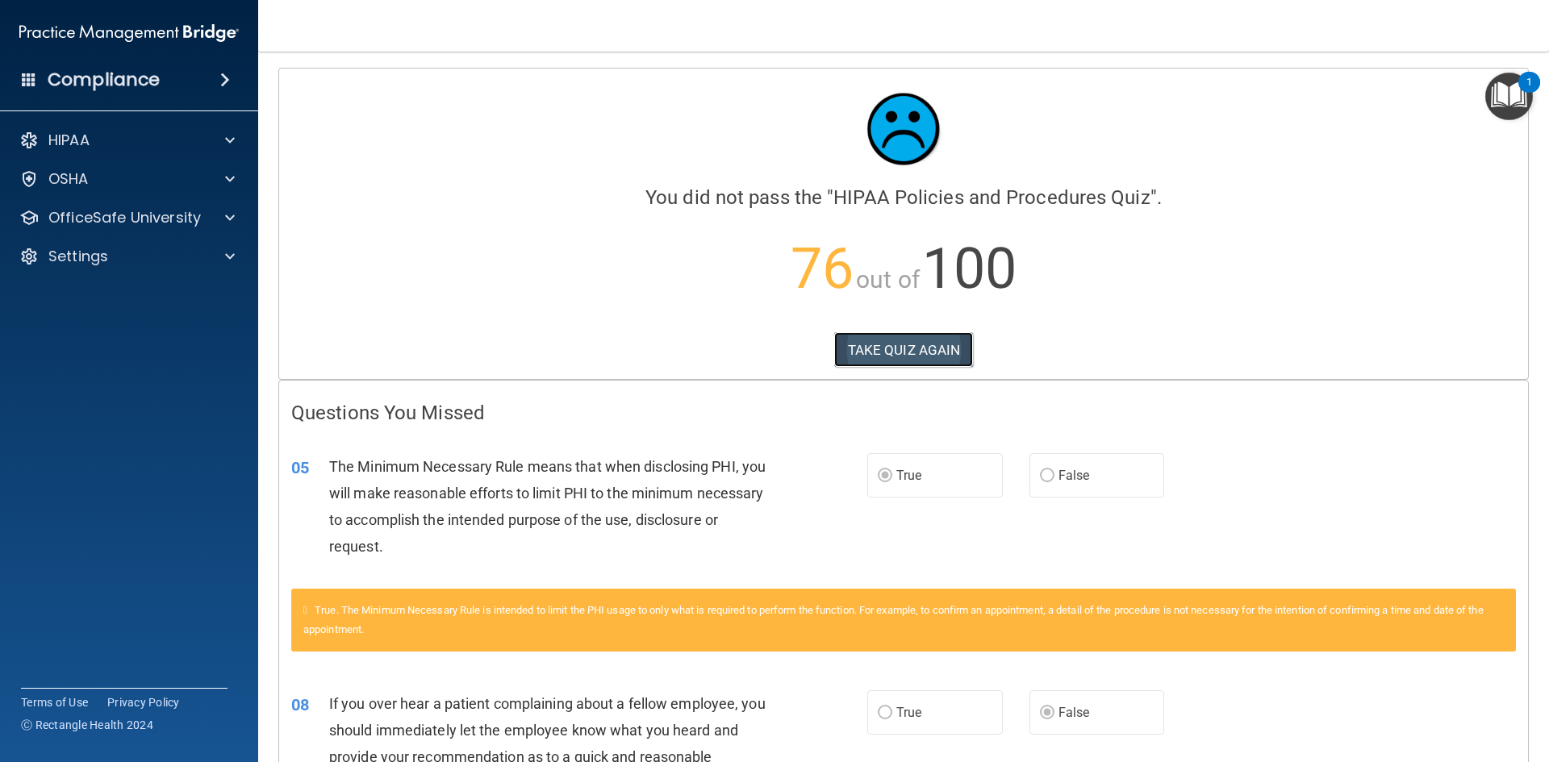
click at [912, 356] on button "TAKE QUIZ AGAIN" at bounding box center [904, 349] width 140 height 35
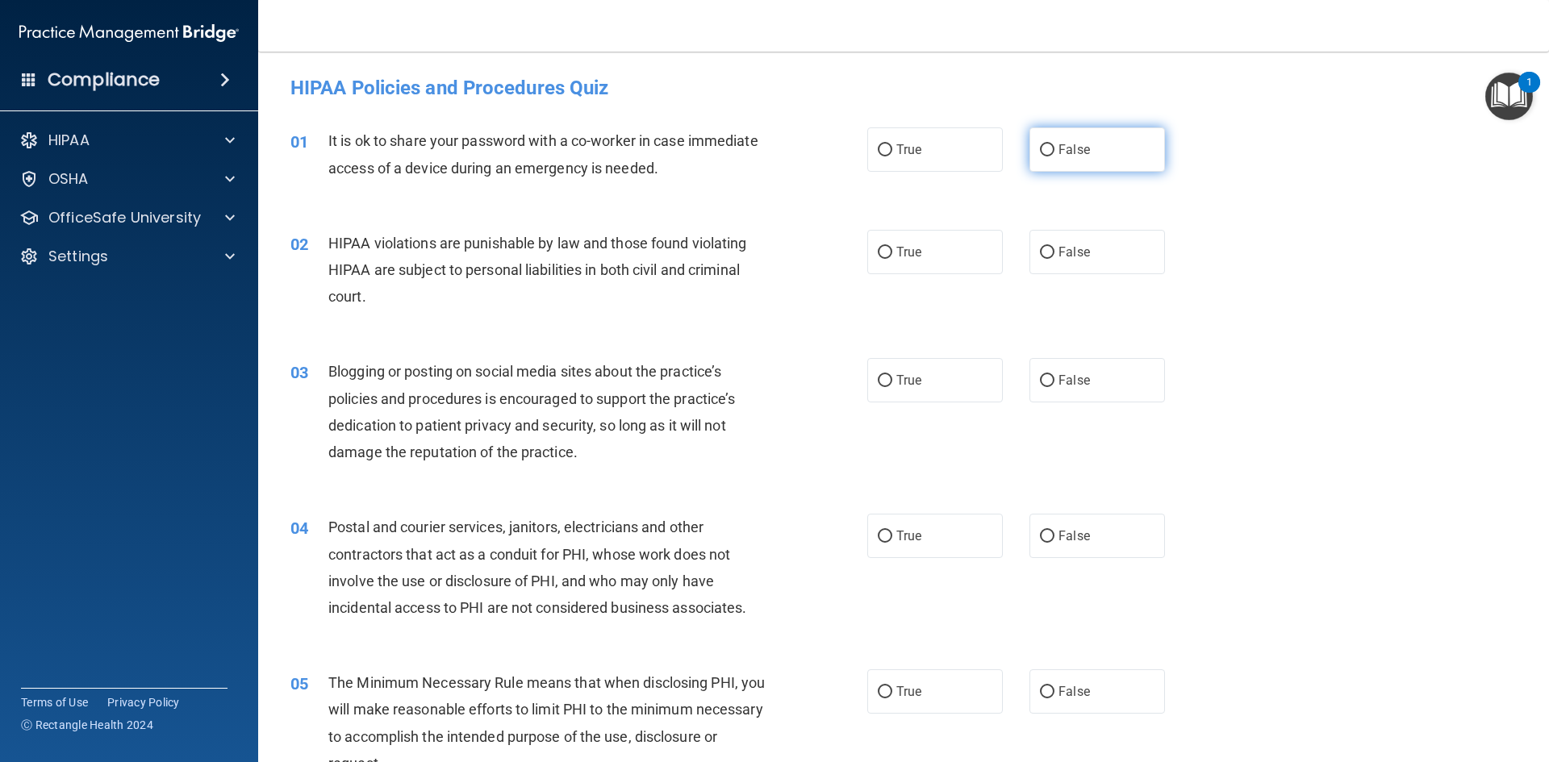
click at [1050, 152] on label "False" at bounding box center [1097, 149] width 136 height 44
click at [1050, 152] on input "False" at bounding box center [1047, 150] width 15 height 12
radio input "true"
click at [896, 249] on span "True" at bounding box center [908, 251] width 25 height 15
click at [891, 249] on input "True" at bounding box center [885, 253] width 15 height 12
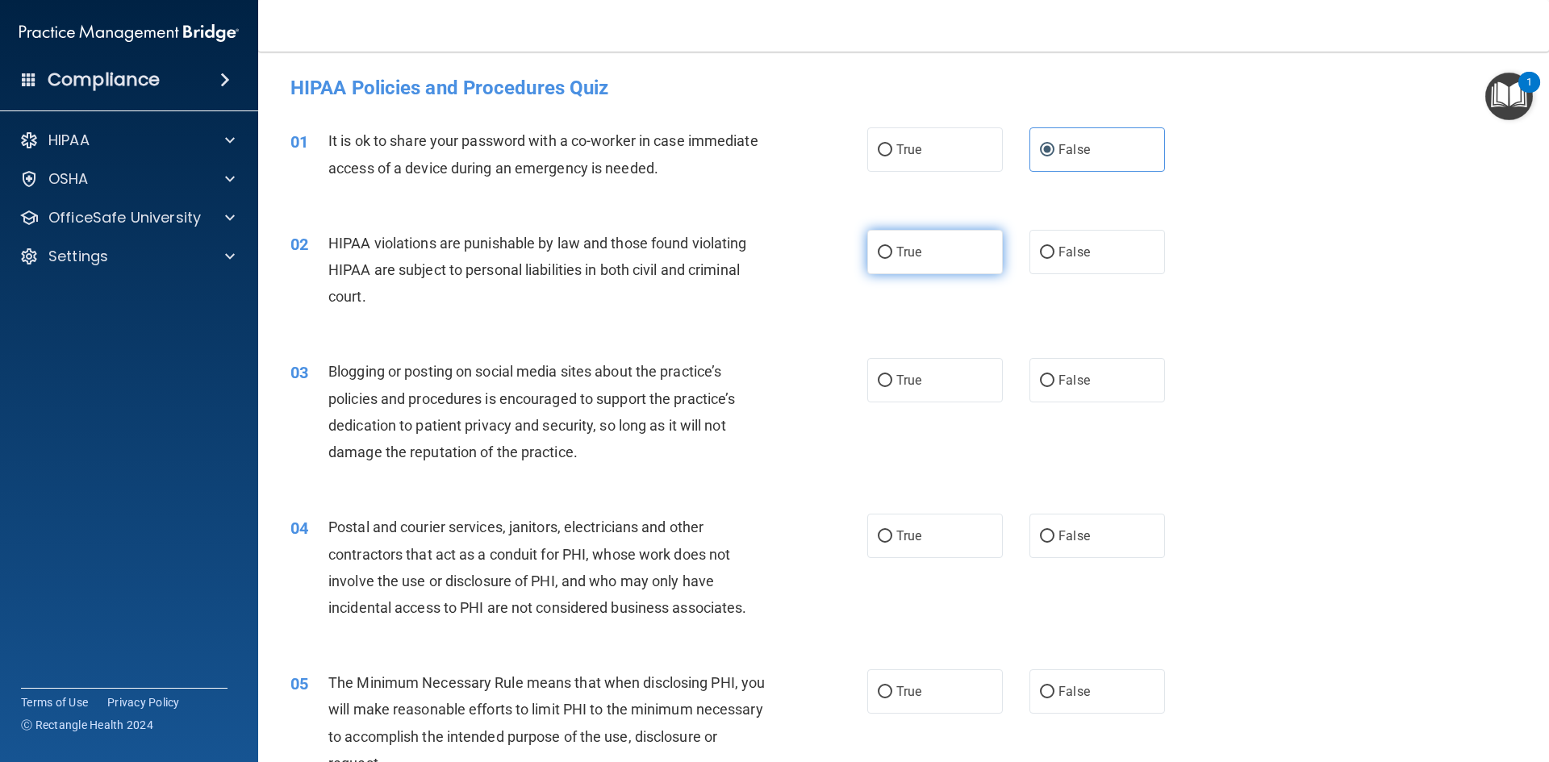
radio input "true"
click at [1041, 375] on input "False" at bounding box center [1047, 381] width 15 height 12
radio input "true"
click at [878, 537] on input "True" at bounding box center [885, 537] width 15 height 12
radio input "true"
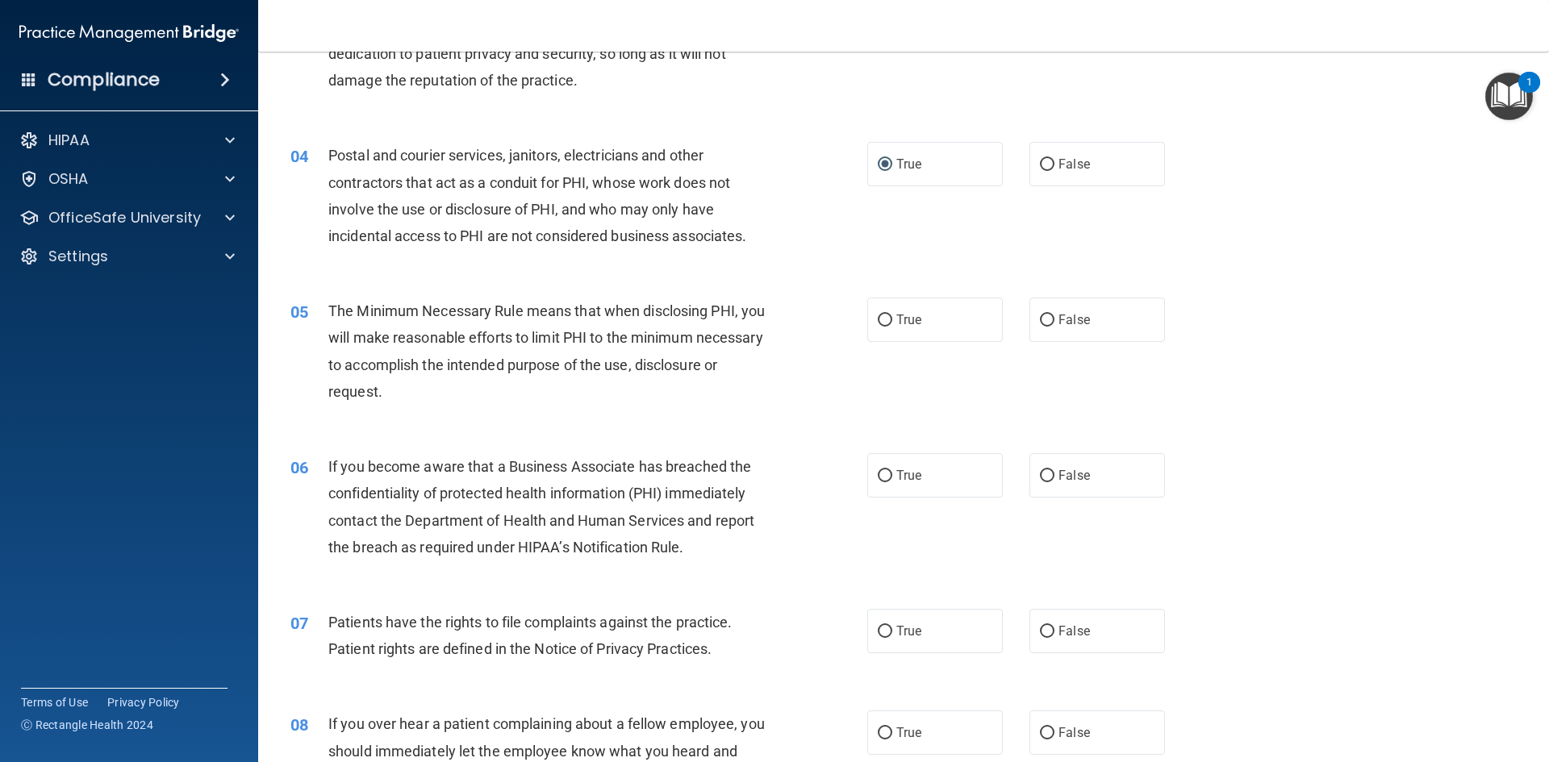
scroll to position [323, 0]
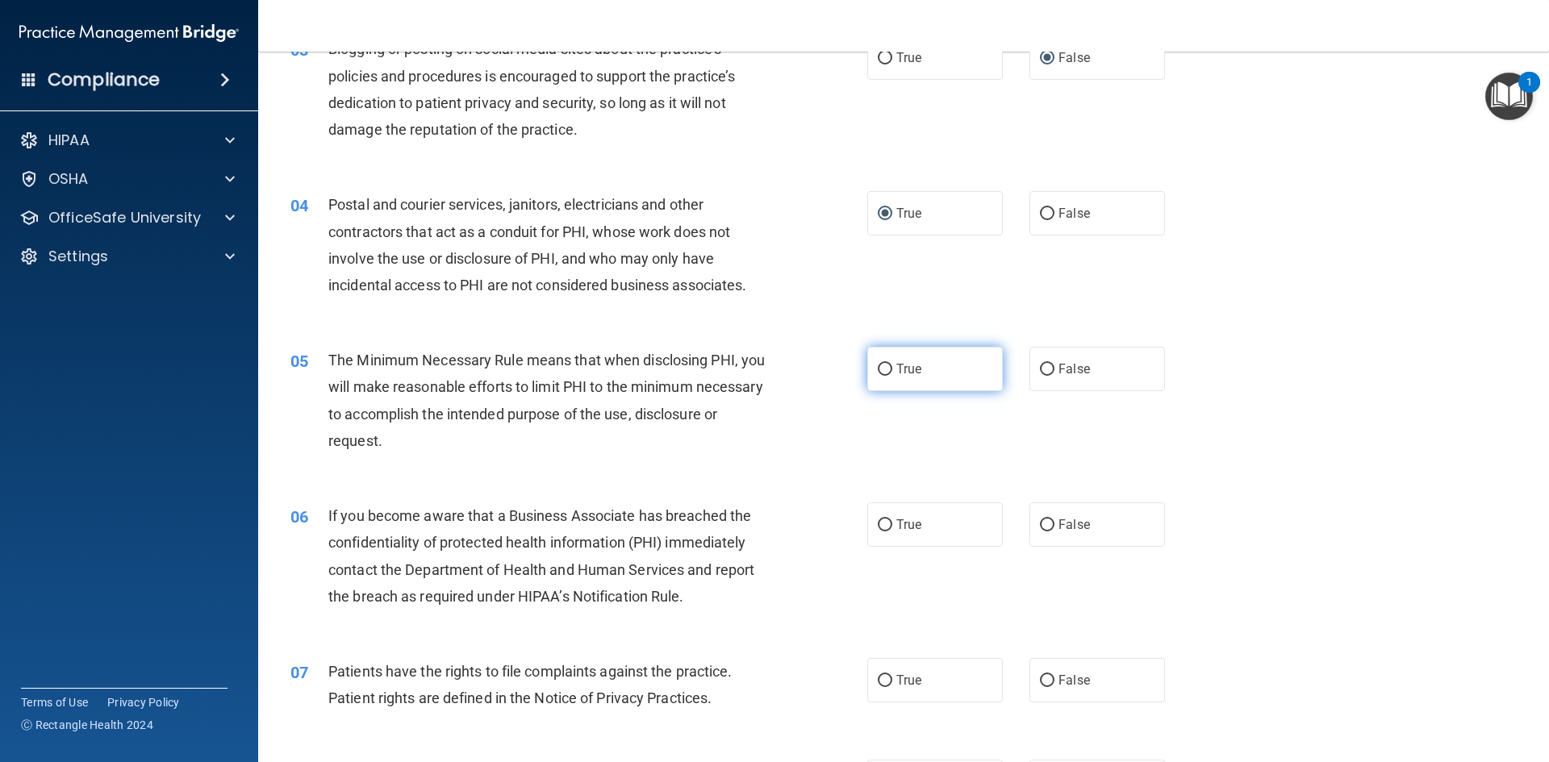
click at [887, 361] on label "True" at bounding box center [935, 369] width 136 height 44
click at [887, 364] on input "True" at bounding box center [885, 370] width 15 height 12
radio input "true"
drag, startPoint x: 1042, startPoint y: 528, endPoint x: 1044, endPoint y: 520, distance: 8.2
click at [1041, 528] on input "False" at bounding box center [1047, 526] width 15 height 12
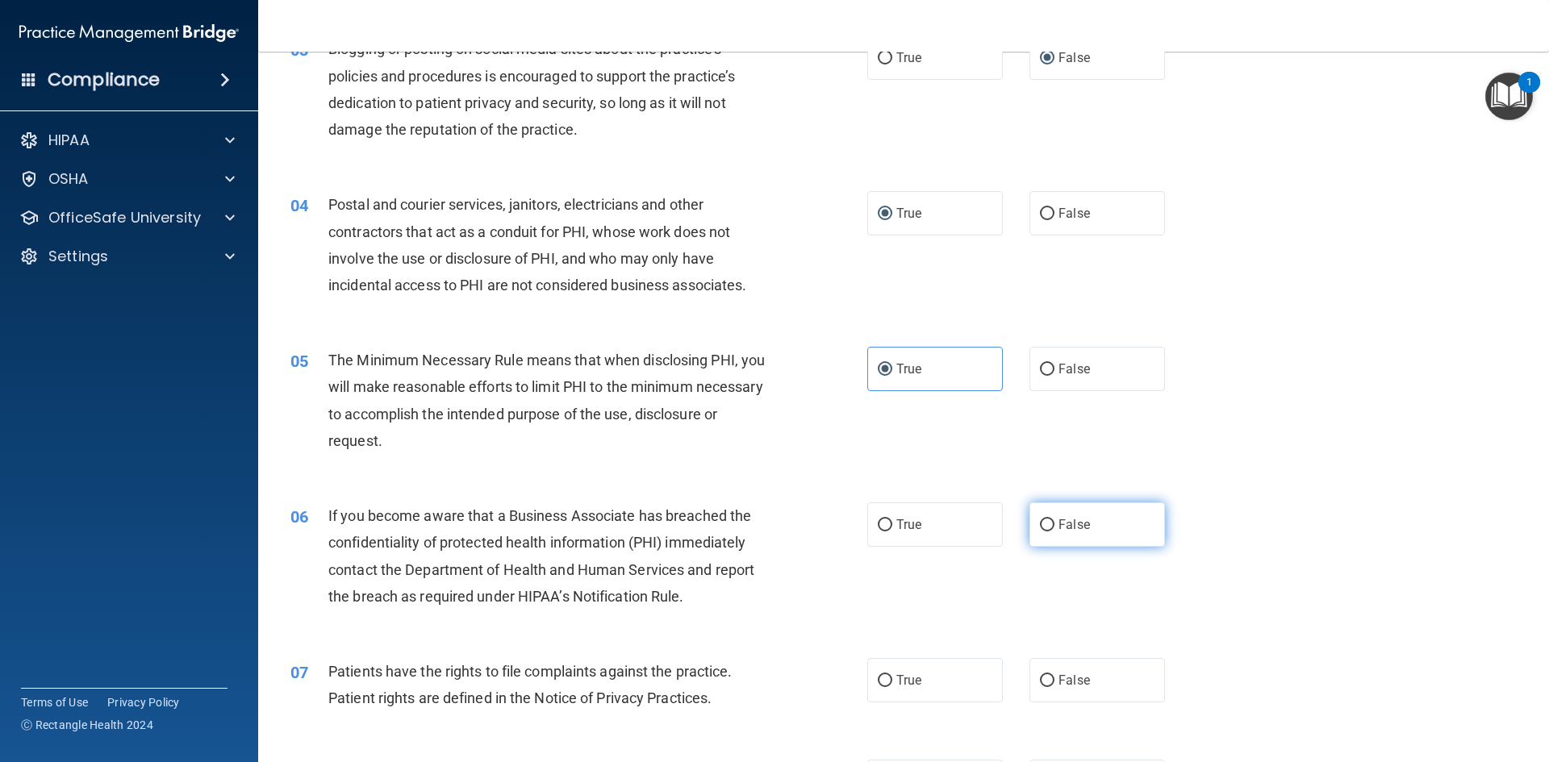
radio input "true"
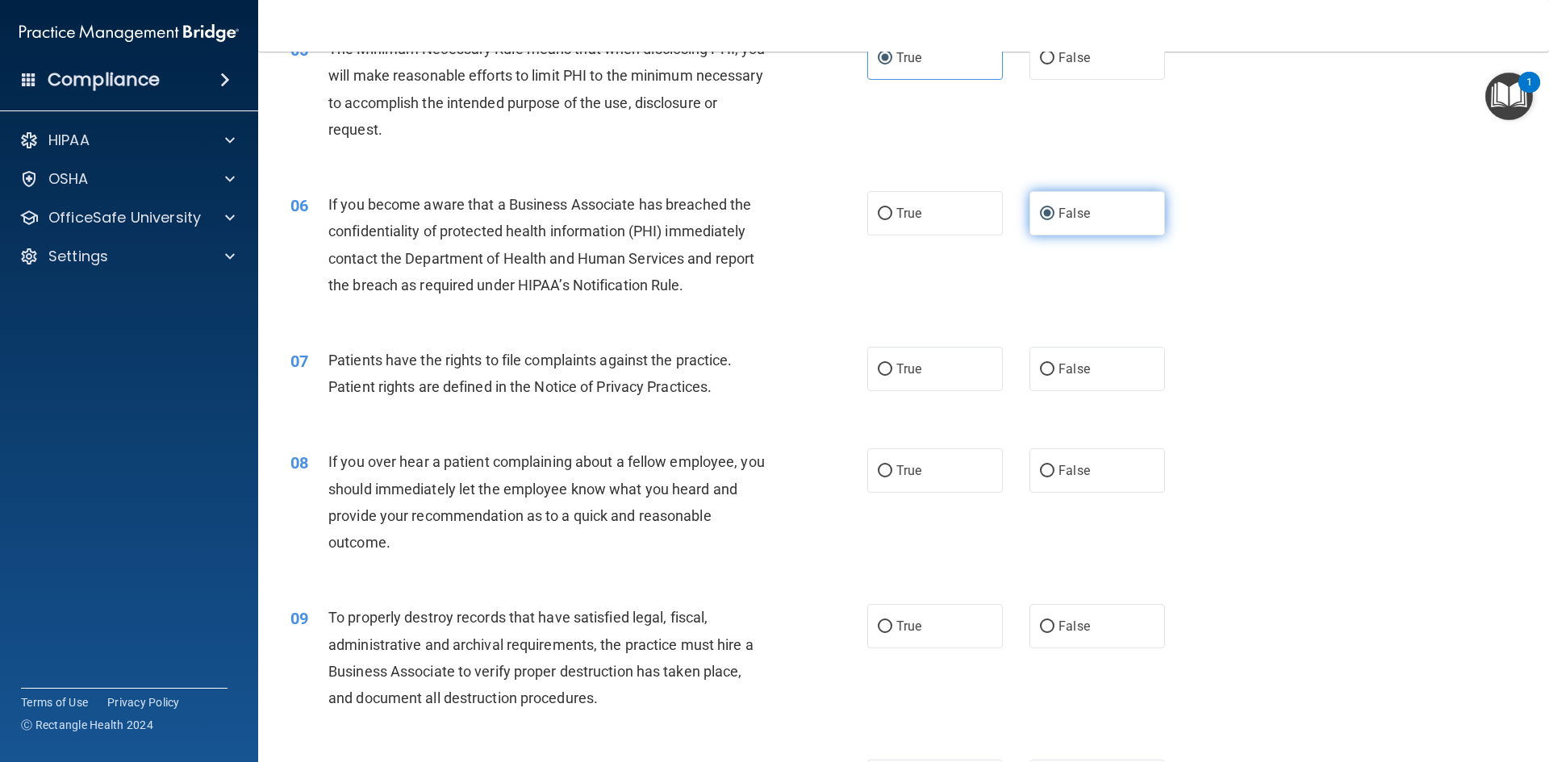
scroll to position [645, 0]
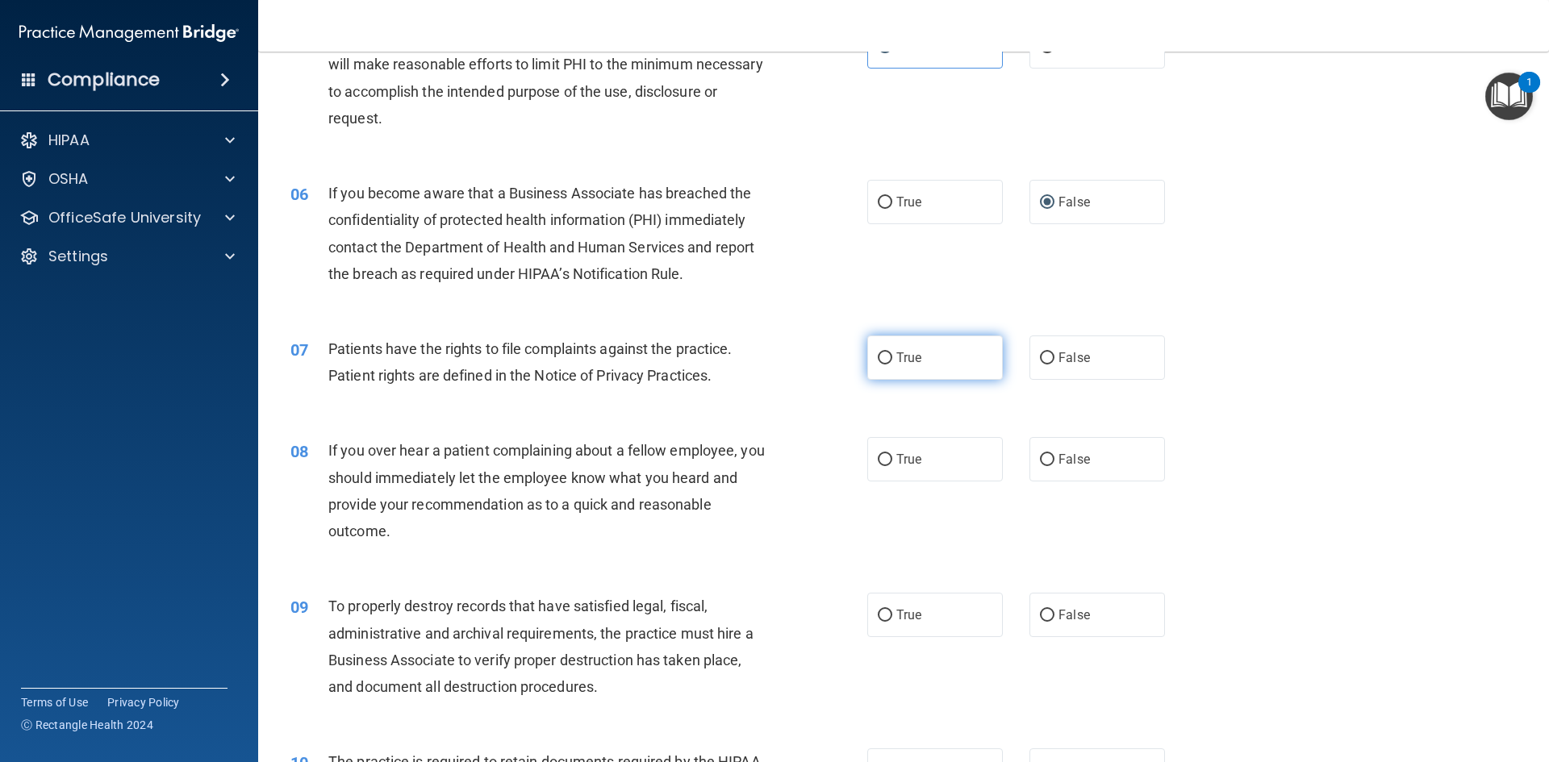
click at [896, 357] on span "True" at bounding box center [908, 357] width 25 height 15
click at [891, 357] on input "True" at bounding box center [885, 359] width 15 height 12
radio input "true"
click at [1050, 464] on label "False" at bounding box center [1097, 459] width 136 height 44
click at [1050, 464] on input "False" at bounding box center [1047, 460] width 15 height 12
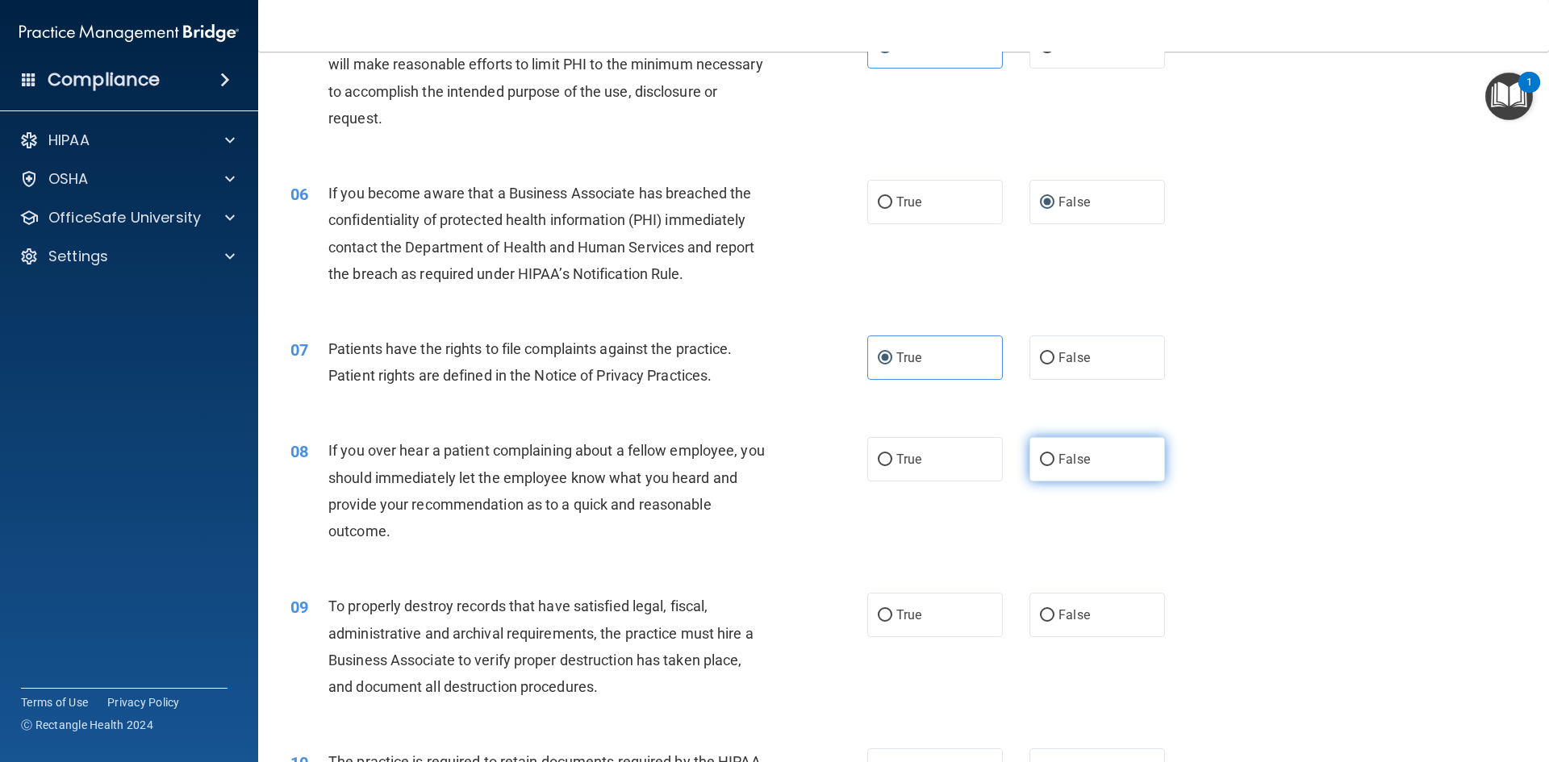
radio input "true"
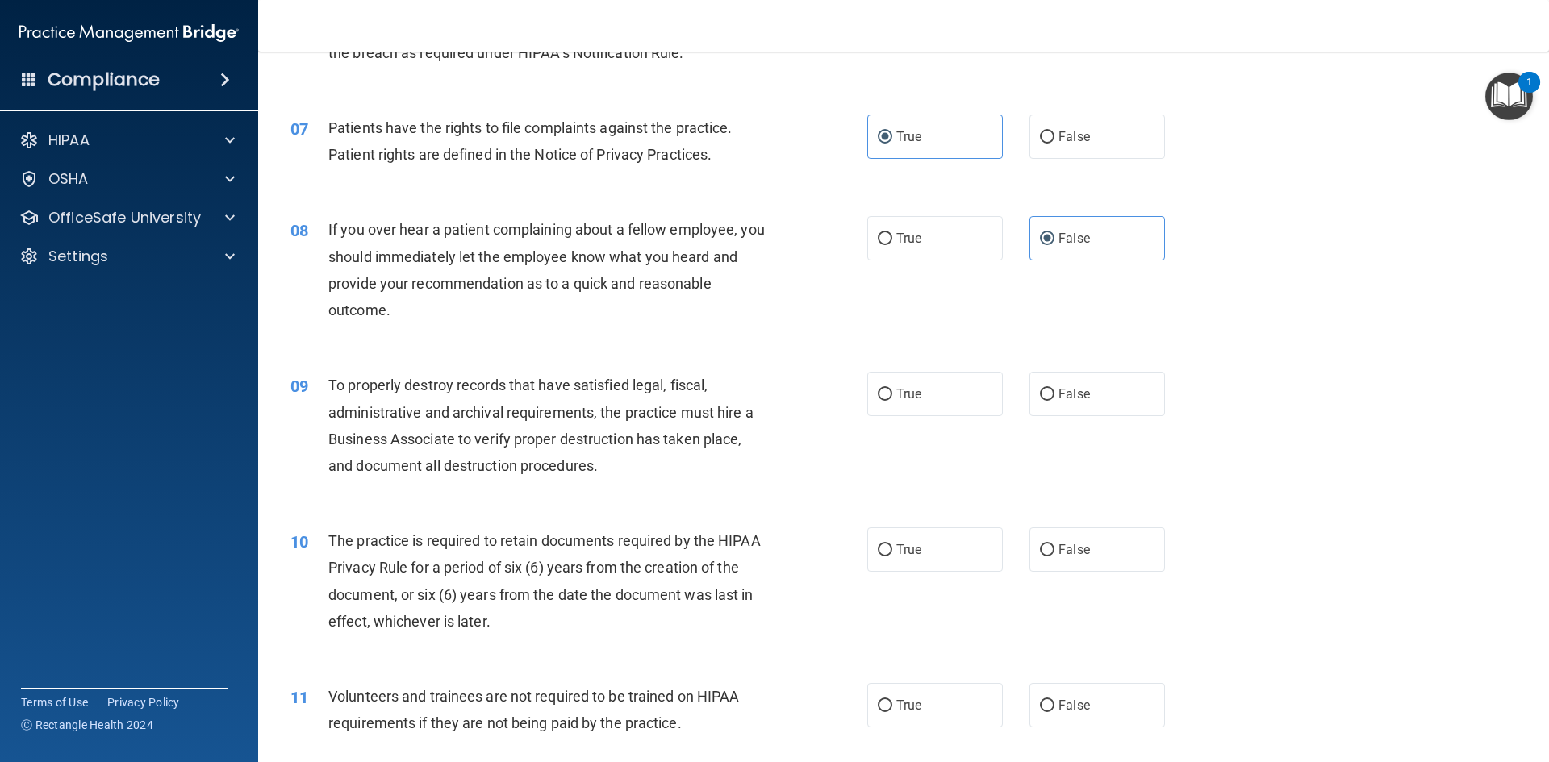
scroll to position [887, 0]
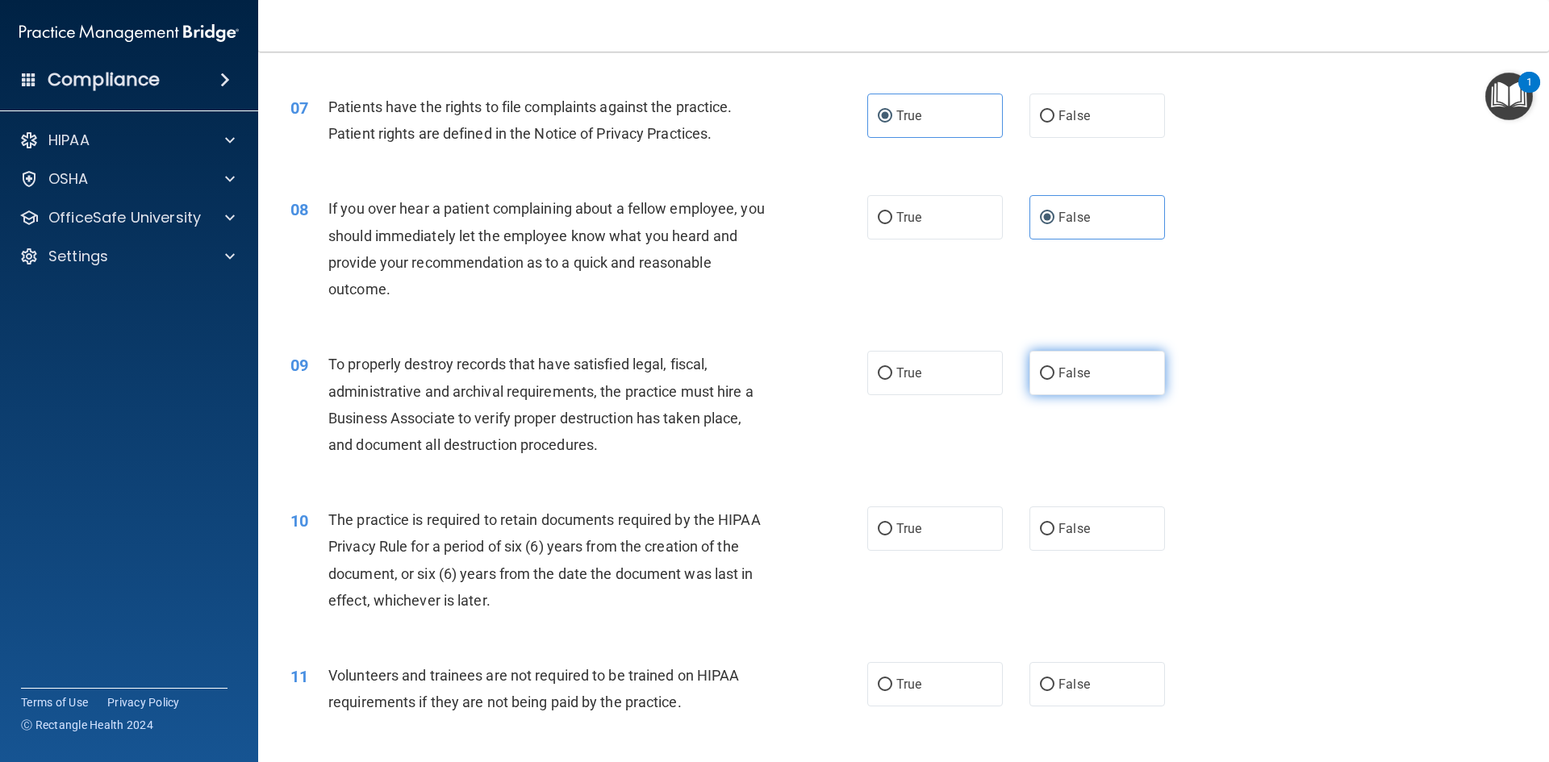
click at [1040, 379] on input "False" at bounding box center [1047, 374] width 15 height 12
radio input "true"
click at [1041, 686] on input "False" at bounding box center [1047, 685] width 15 height 12
radio input "true"
click at [887, 524] on label "True" at bounding box center [935, 529] width 136 height 44
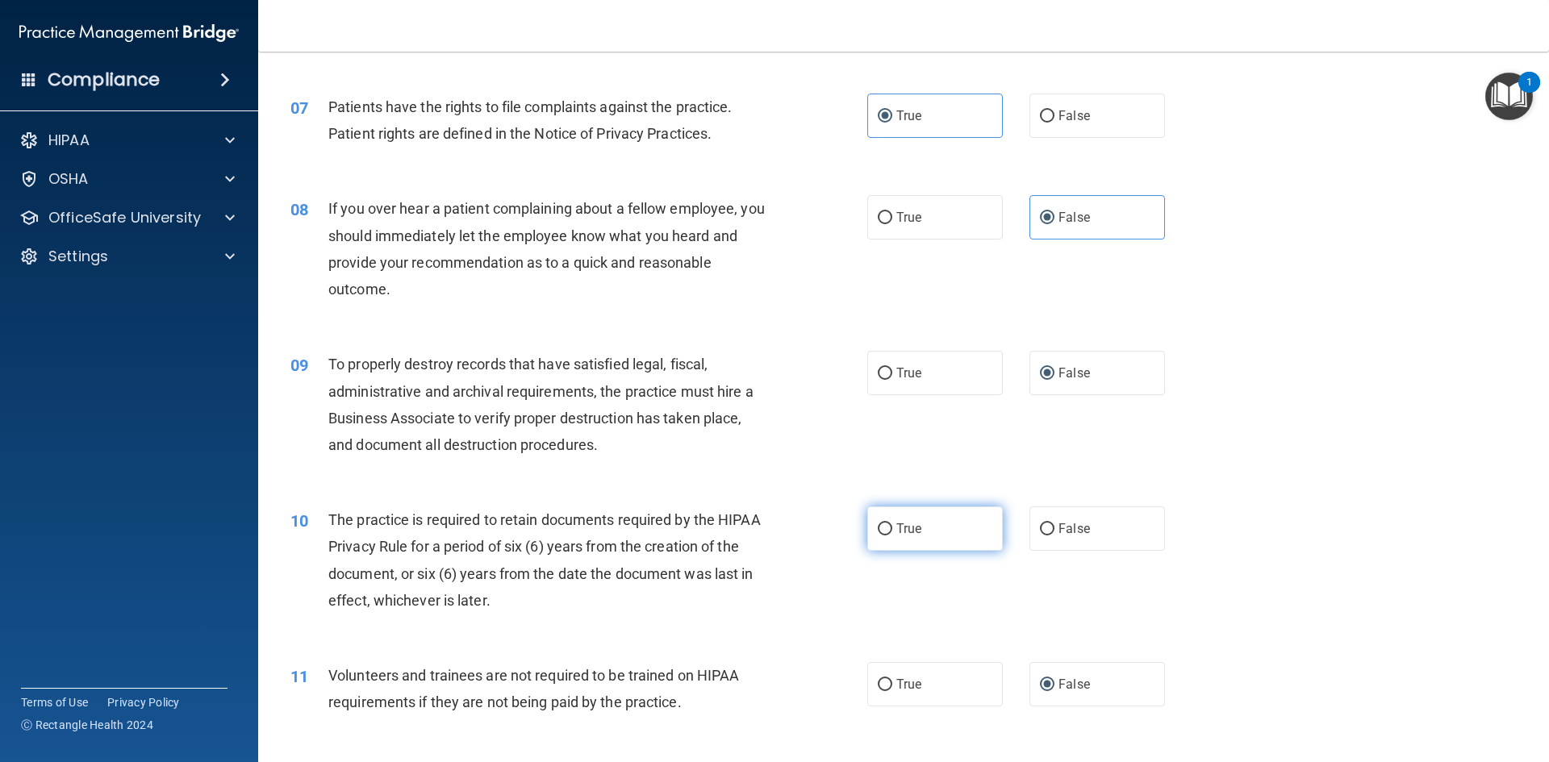
click at [887, 524] on input "True" at bounding box center [885, 530] width 15 height 12
radio input "true"
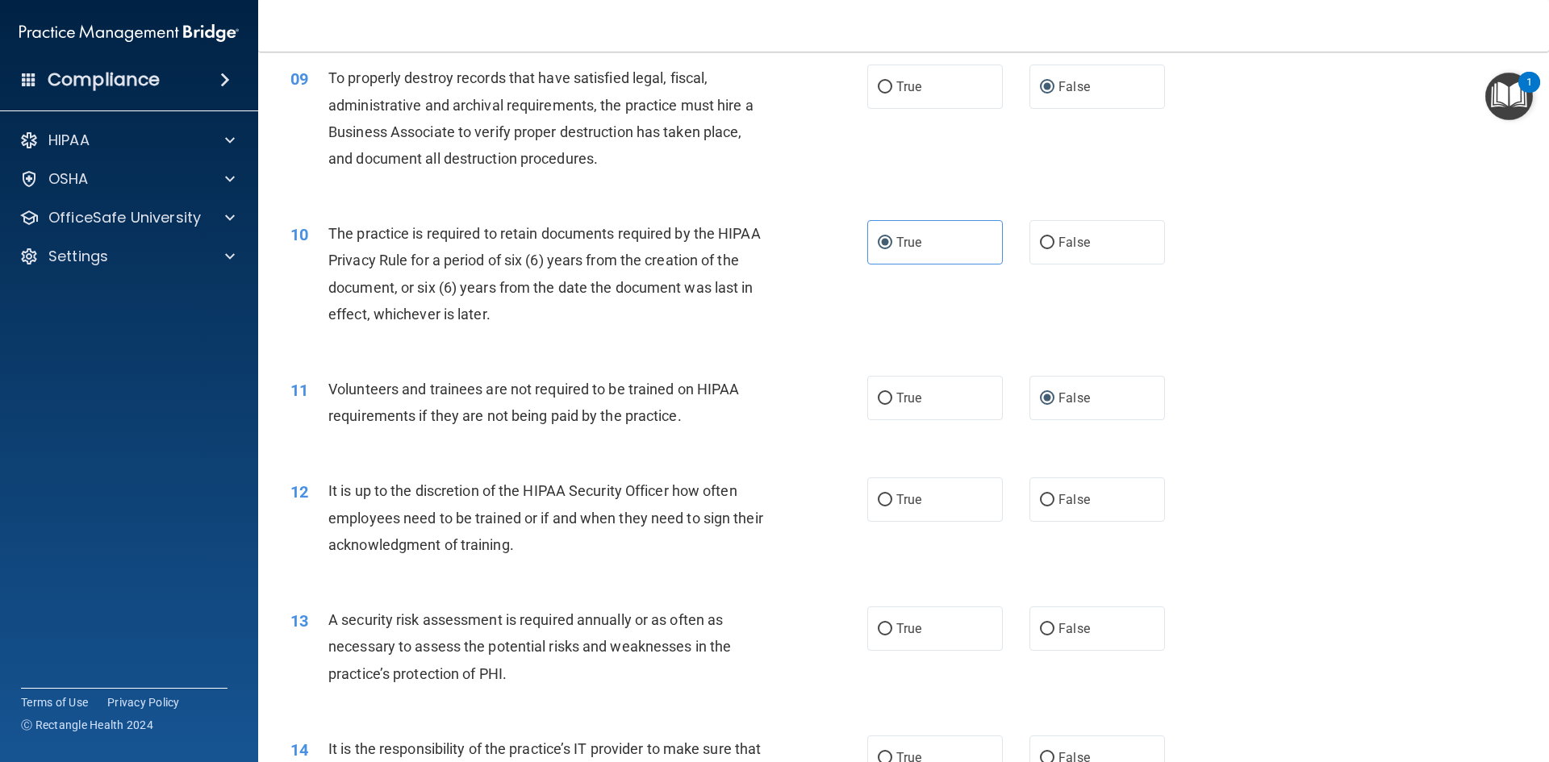
scroll to position [1210, 0]
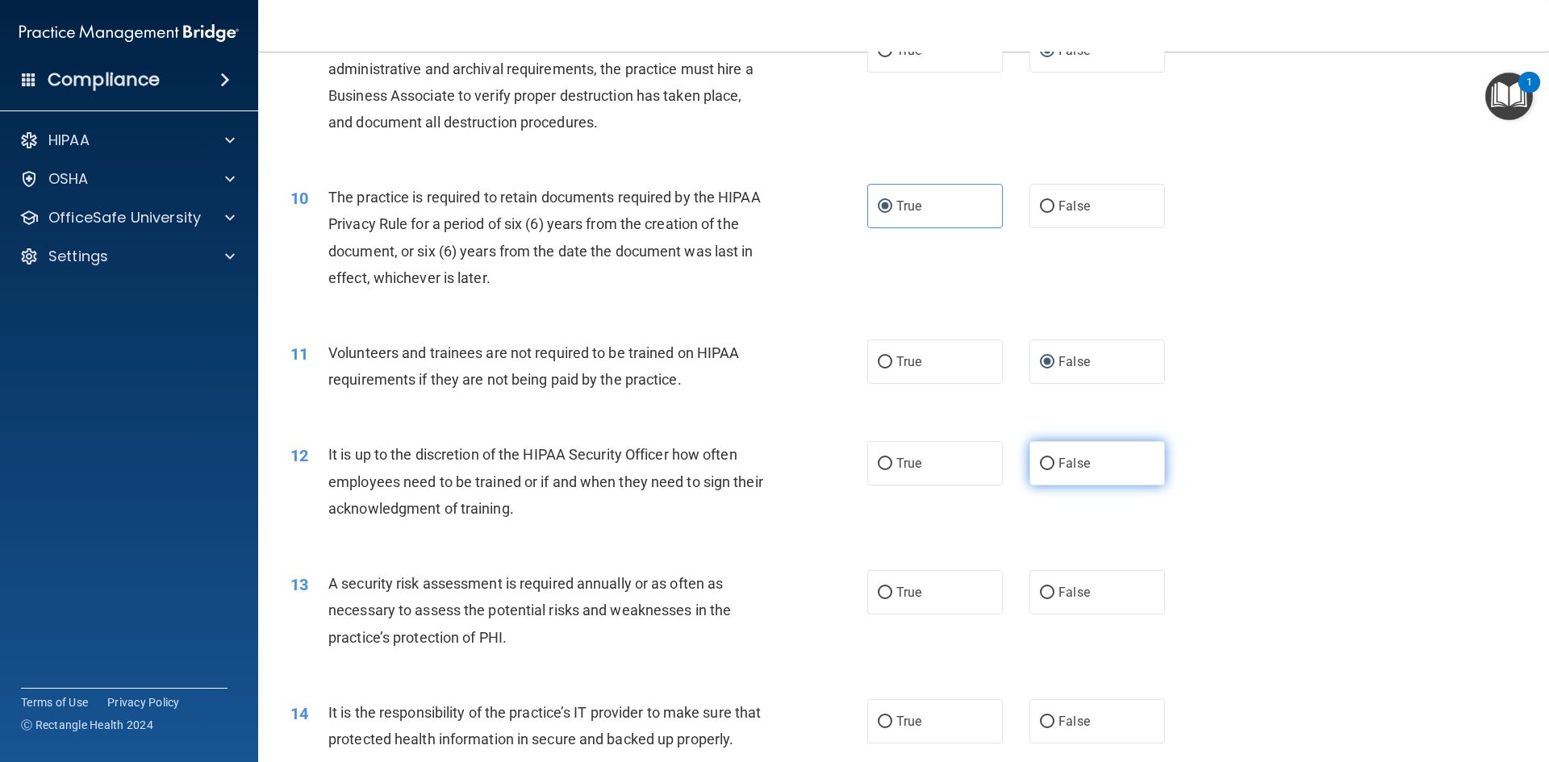
click at [1048, 464] on label "False" at bounding box center [1097, 463] width 136 height 44
click at [1048, 464] on input "False" at bounding box center [1047, 464] width 15 height 12
radio input "true"
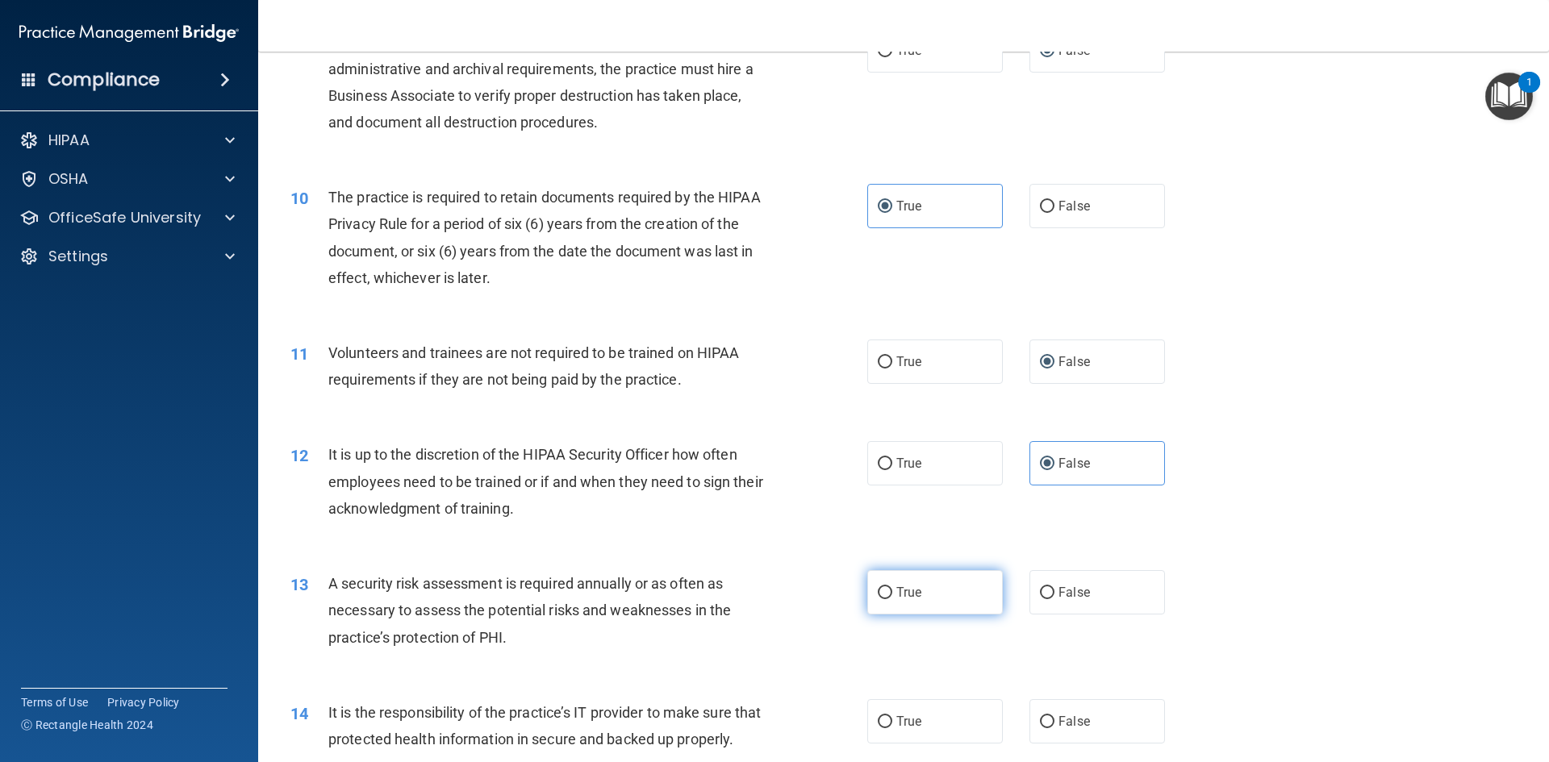
drag, startPoint x: 884, startPoint y: 598, endPoint x: 986, endPoint y: 582, distance: 102.9
click at [895, 595] on label "True" at bounding box center [935, 592] width 136 height 44
click at [892, 595] on input "True" at bounding box center [885, 593] width 15 height 12
radio input "true"
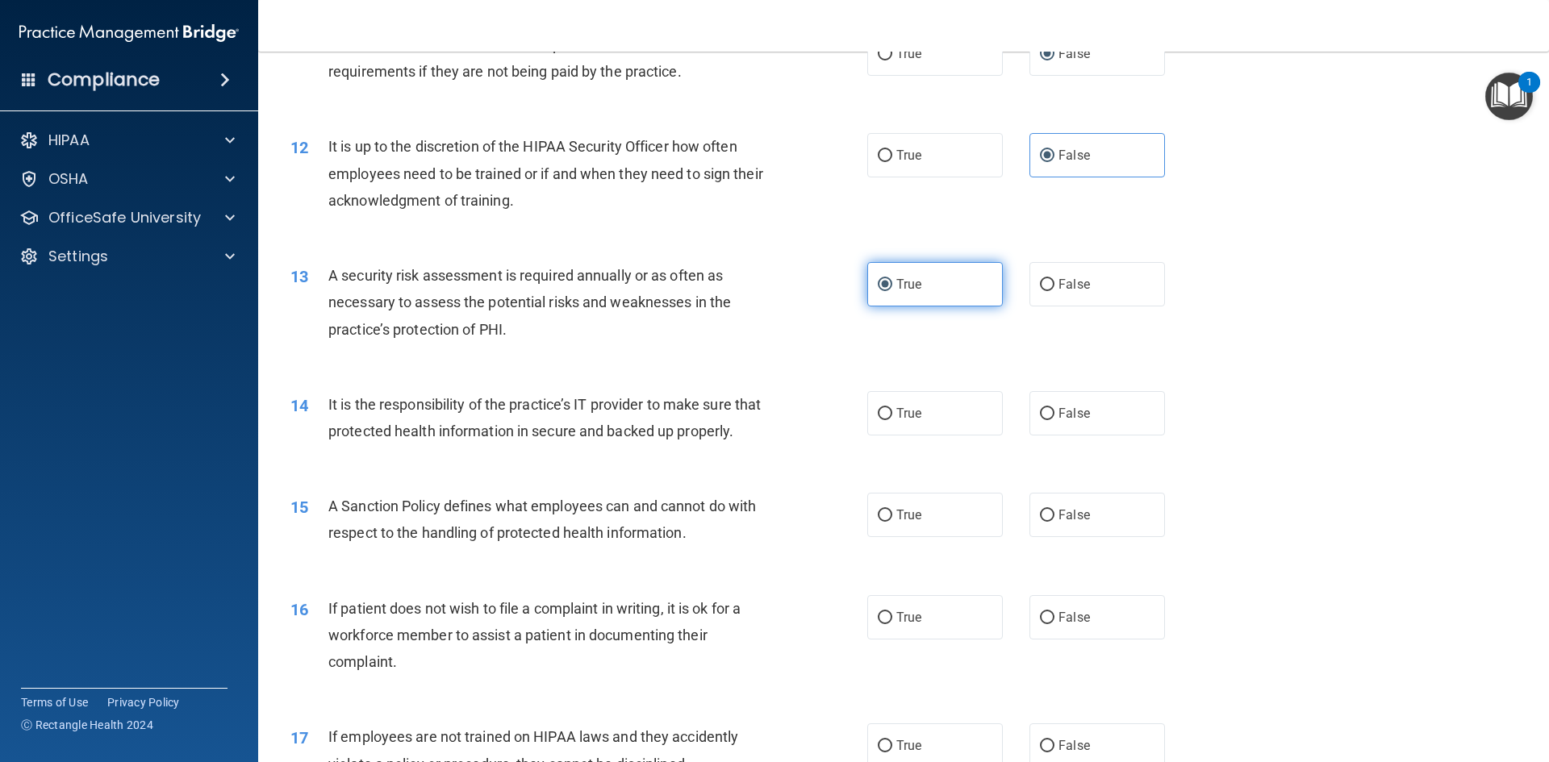
scroll to position [1533, 0]
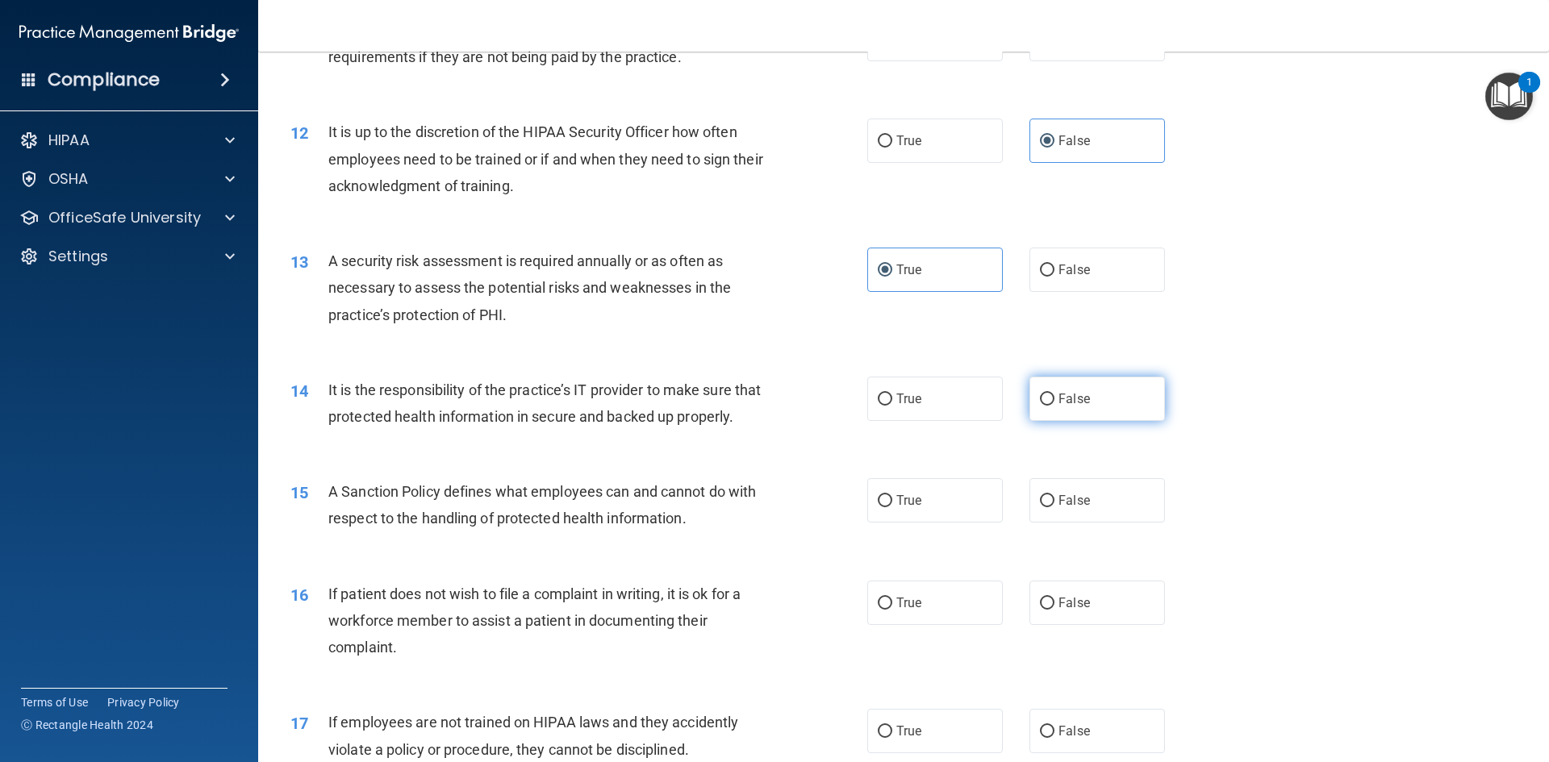
click at [1043, 406] on label "False" at bounding box center [1097, 399] width 136 height 44
click at [1043, 406] on input "False" at bounding box center [1047, 400] width 15 height 12
radio input "true"
click at [1046, 507] on input "False" at bounding box center [1047, 501] width 15 height 12
radio input "true"
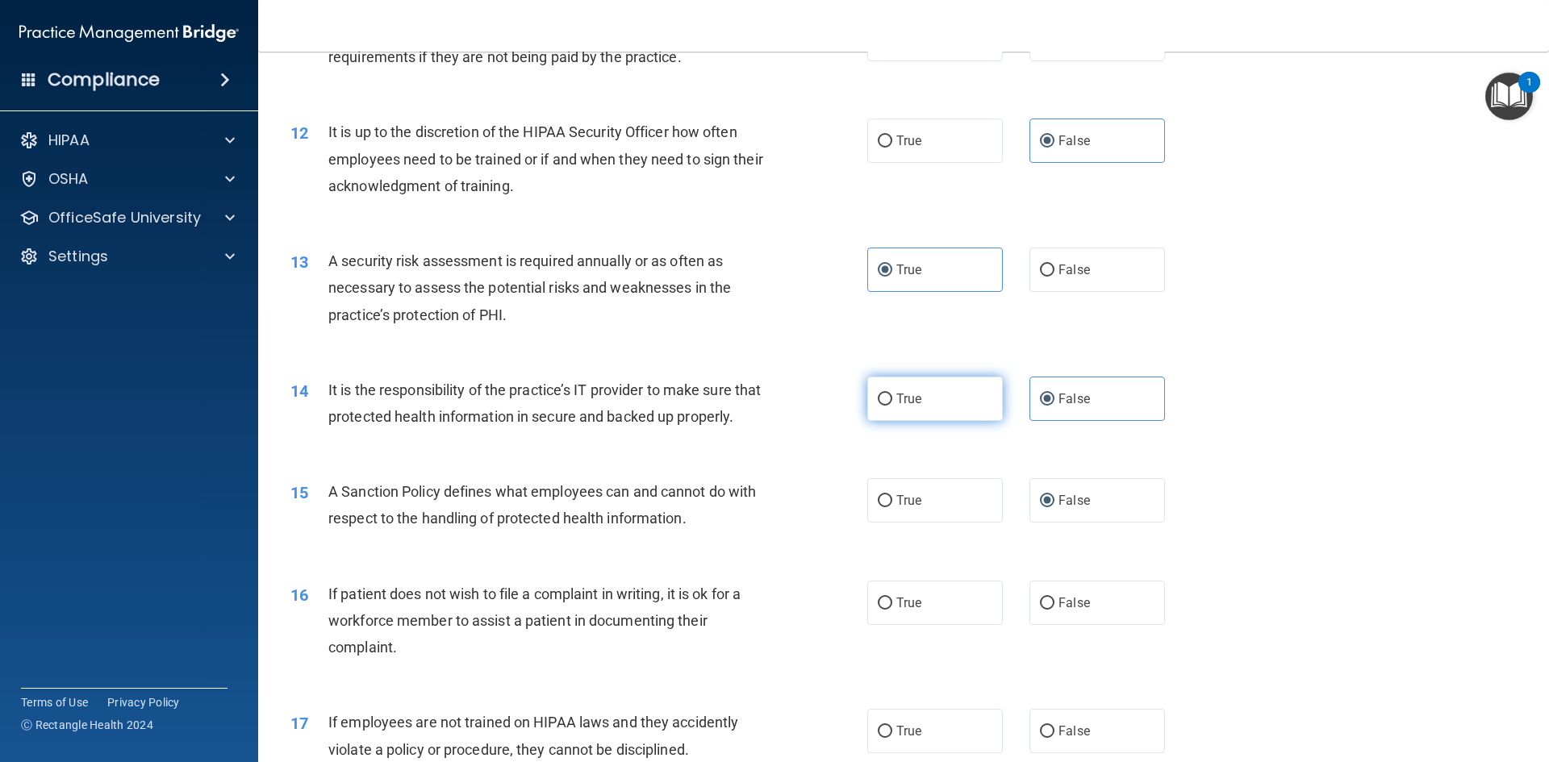
click at [886, 401] on input "True" at bounding box center [885, 400] width 15 height 12
radio input "true"
radio input "false"
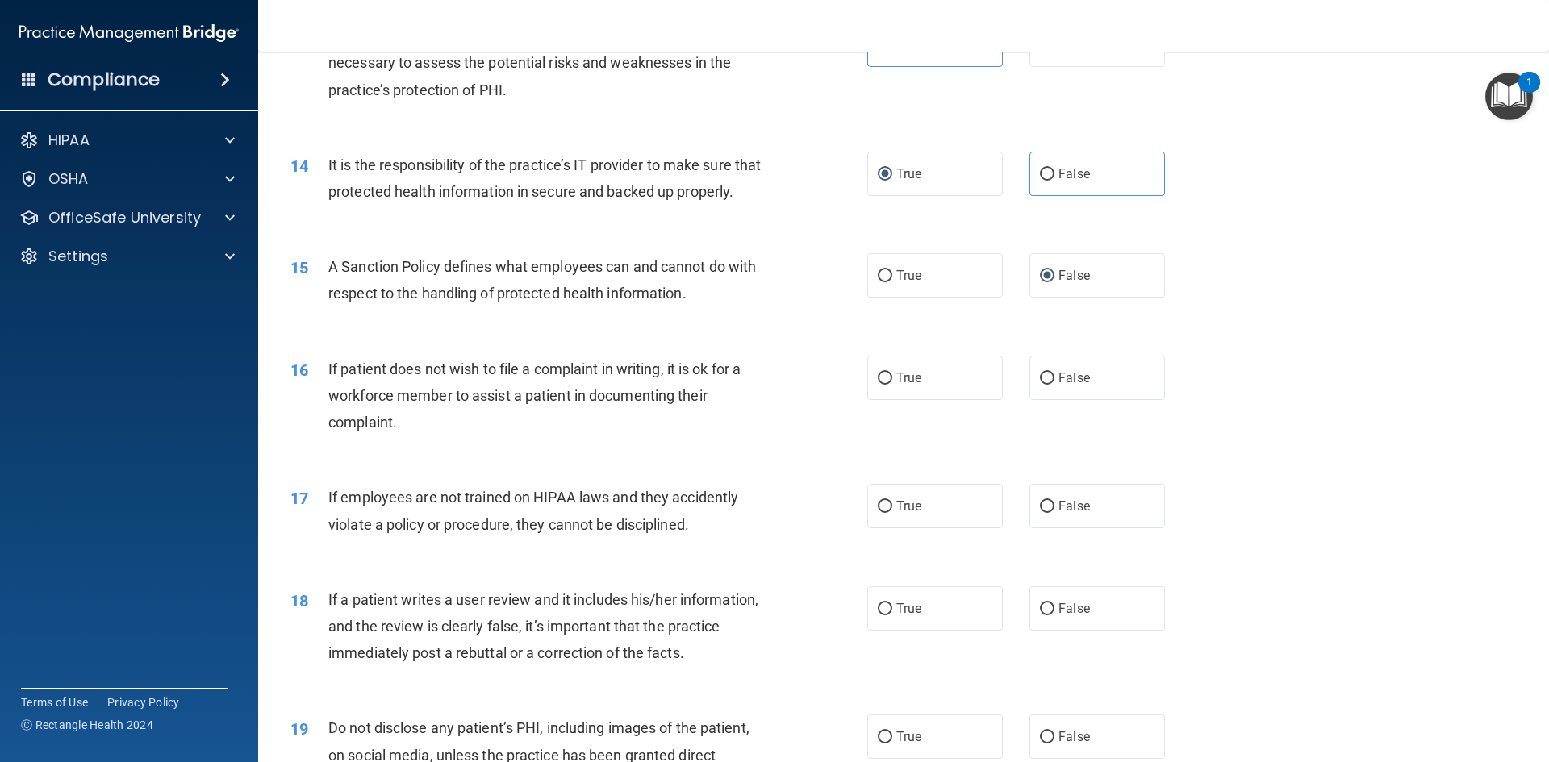
scroll to position [1775, 0]
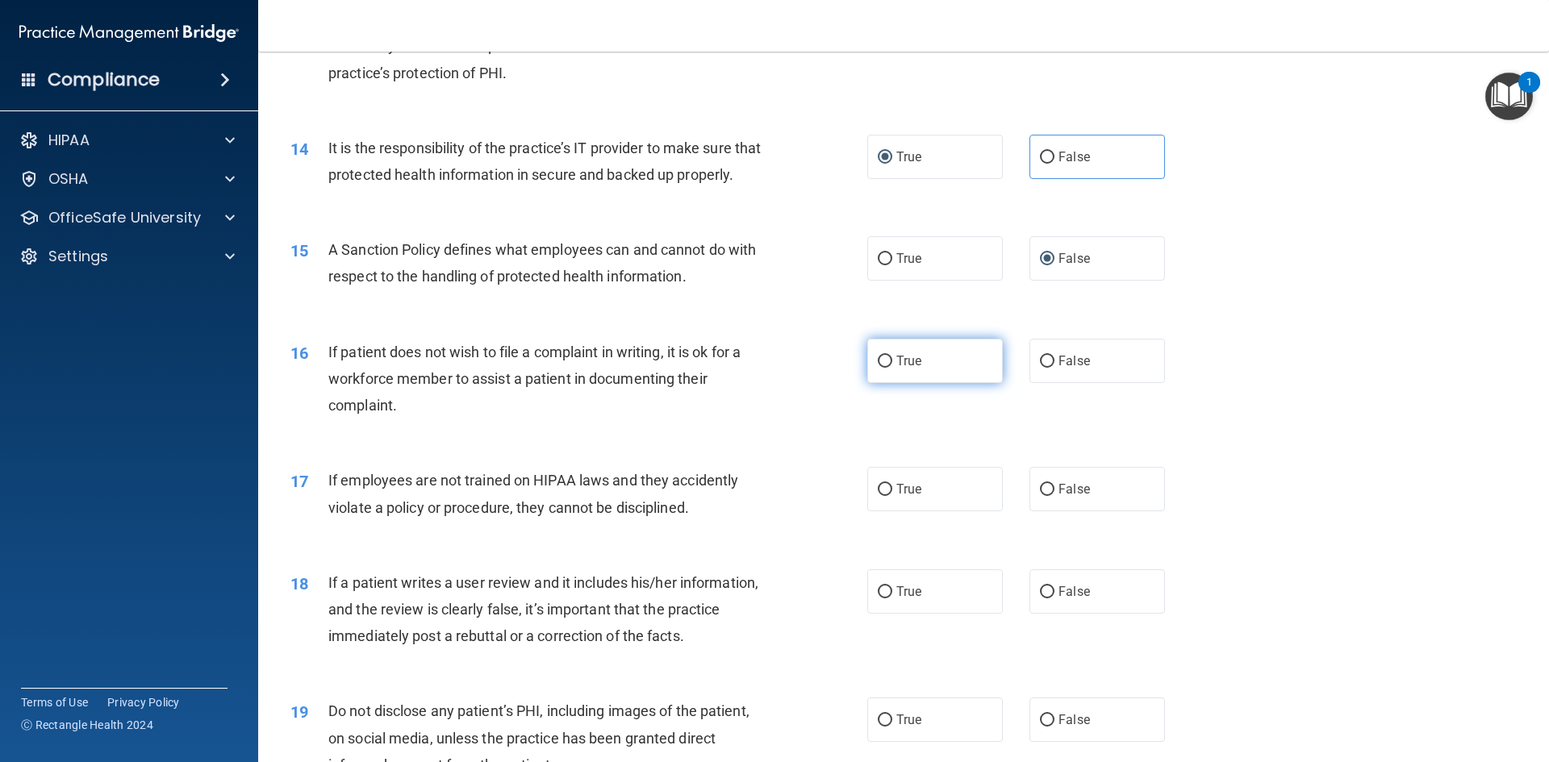
click at [883, 378] on label "True" at bounding box center [935, 361] width 136 height 44
click at [883, 368] on input "True" at bounding box center [885, 362] width 15 height 12
radio input "true"
click at [1046, 496] on input "False" at bounding box center [1047, 490] width 15 height 12
radio input "true"
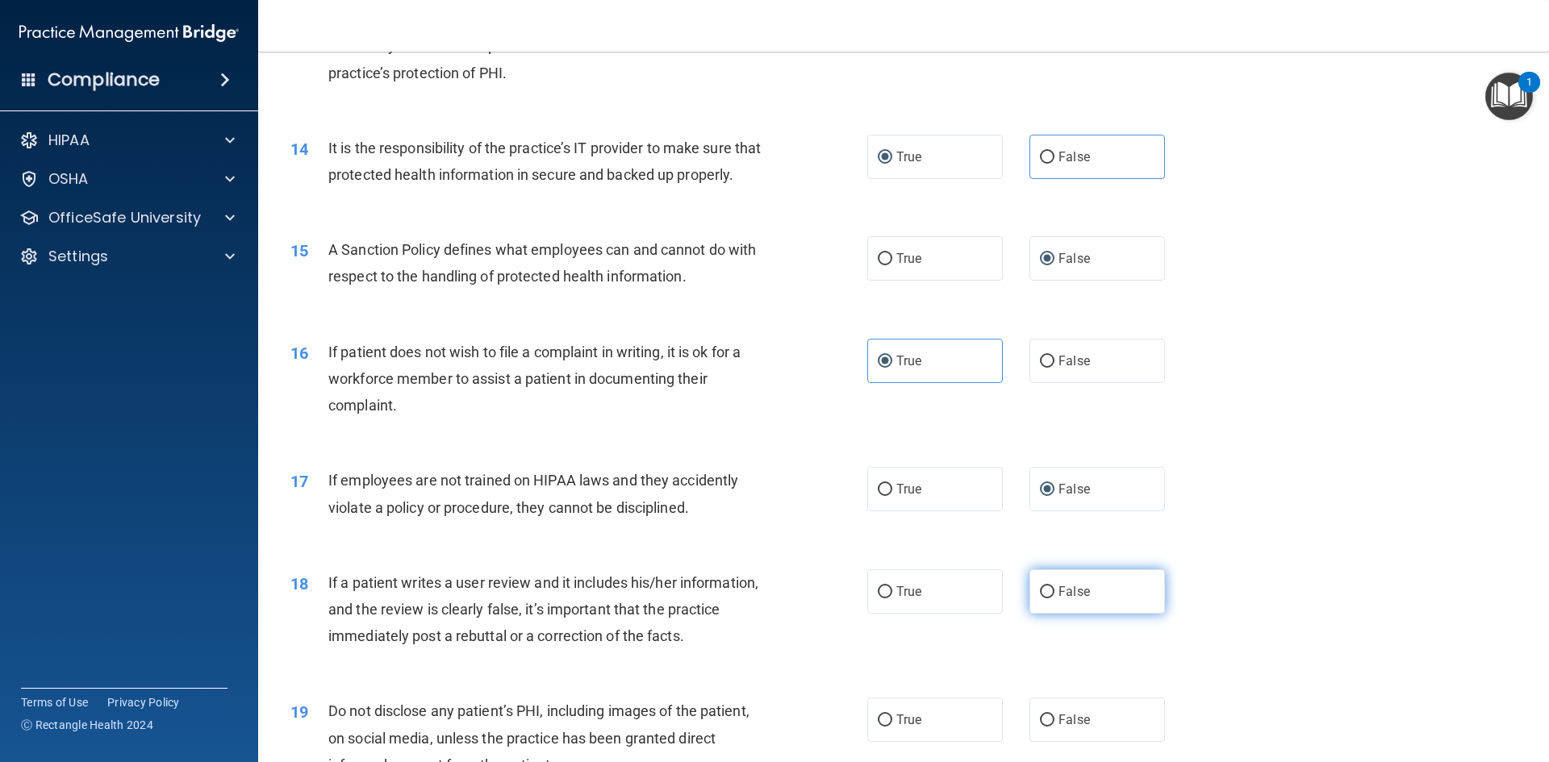
drag, startPoint x: 1054, startPoint y: 614, endPoint x: 1066, endPoint y: 614, distance: 11.3
click at [1058, 599] on span "False" at bounding box center [1073, 591] width 31 height 15
click at [1054, 599] on input "False" at bounding box center [1047, 592] width 15 height 12
radio input "true"
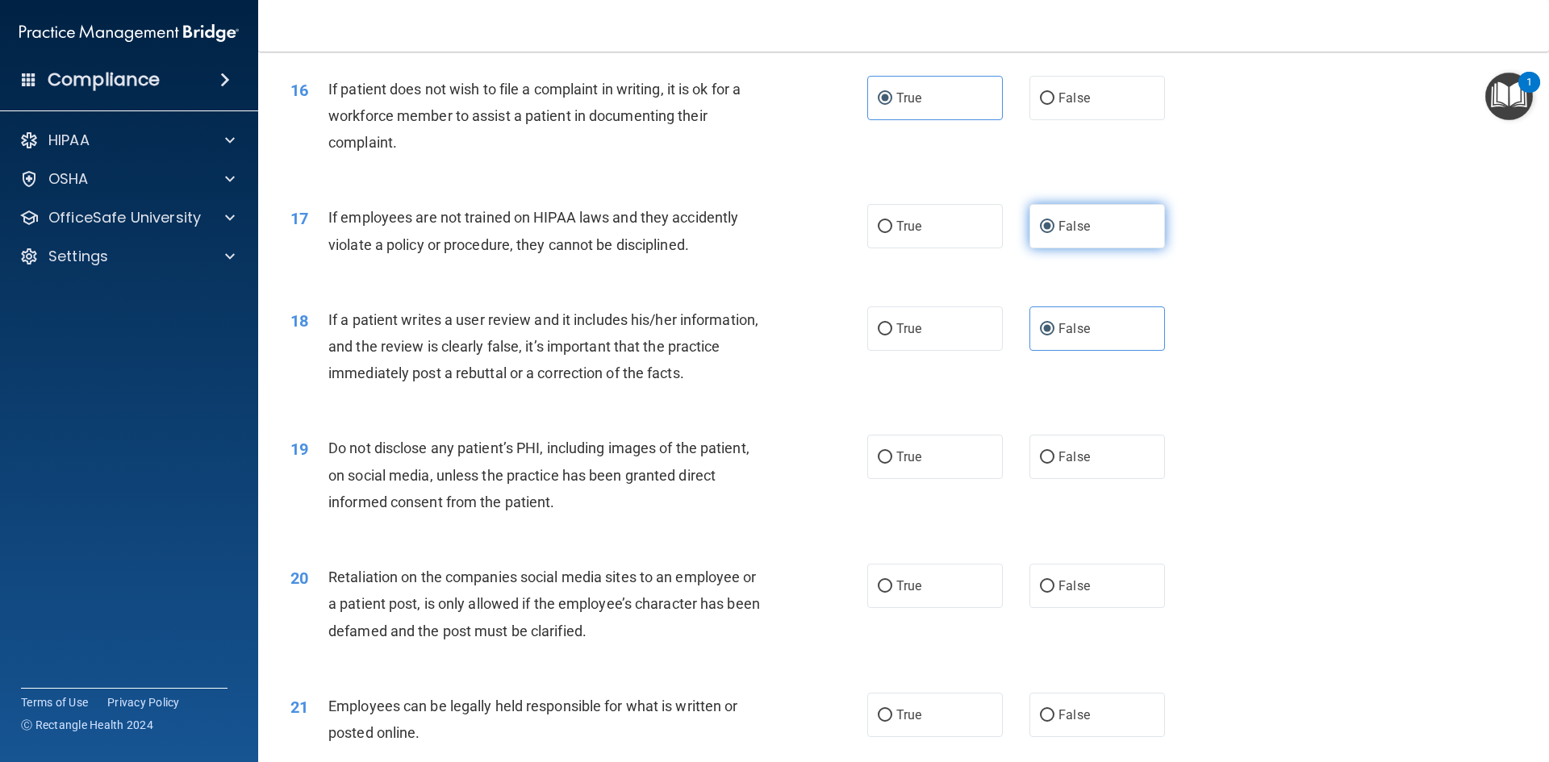
scroll to position [2097, 0]
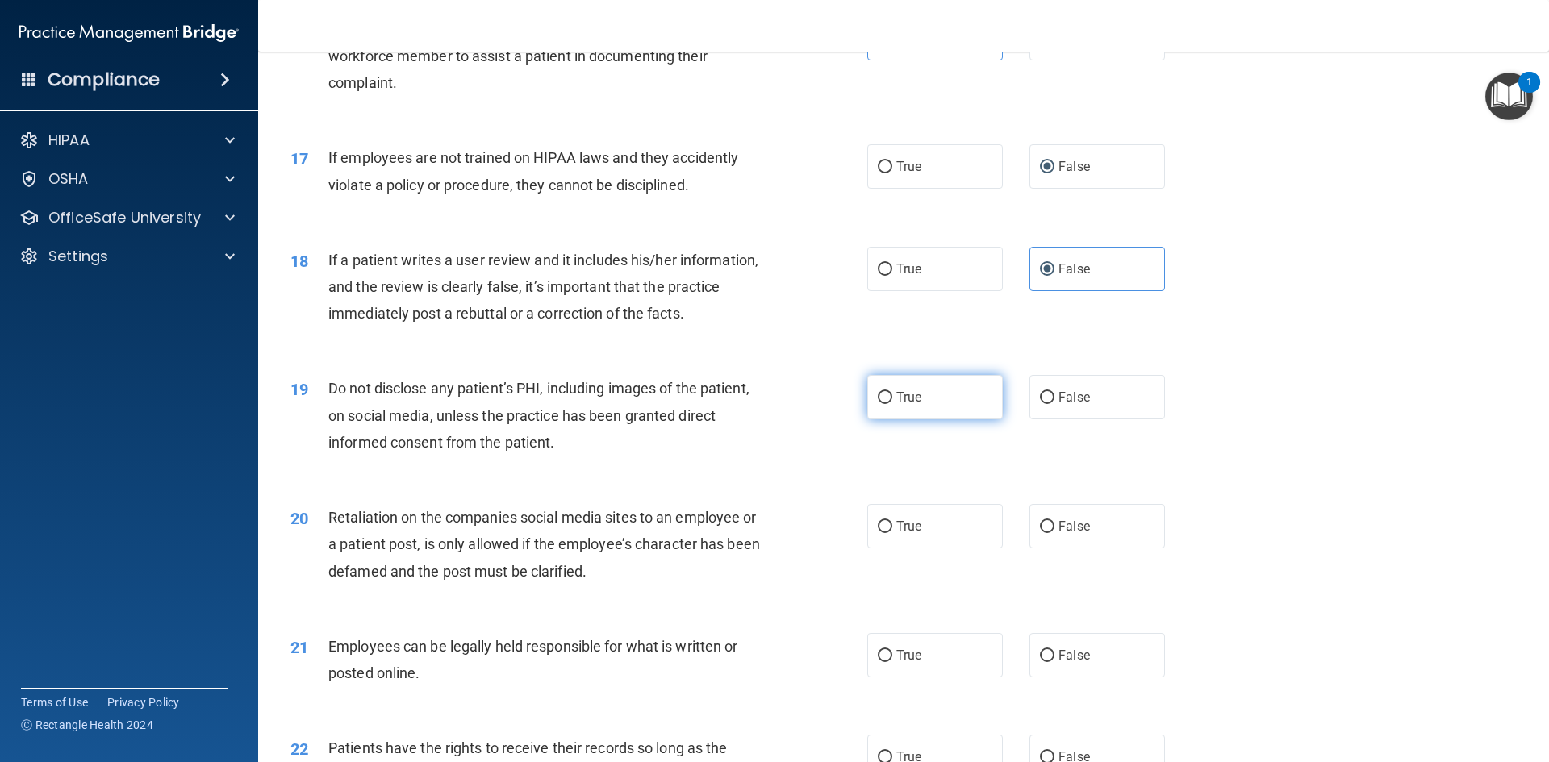
click at [889, 419] on label "True" at bounding box center [935, 397] width 136 height 44
click at [889, 404] on input "True" at bounding box center [885, 398] width 15 height 12
radio input "true"
click at [1041, 545] on label "False" at bounding box center [1097, 526] width 136 height 44
click at [1041, 533] on input "False" at bounding box center [1047, 527] width 15 height 12
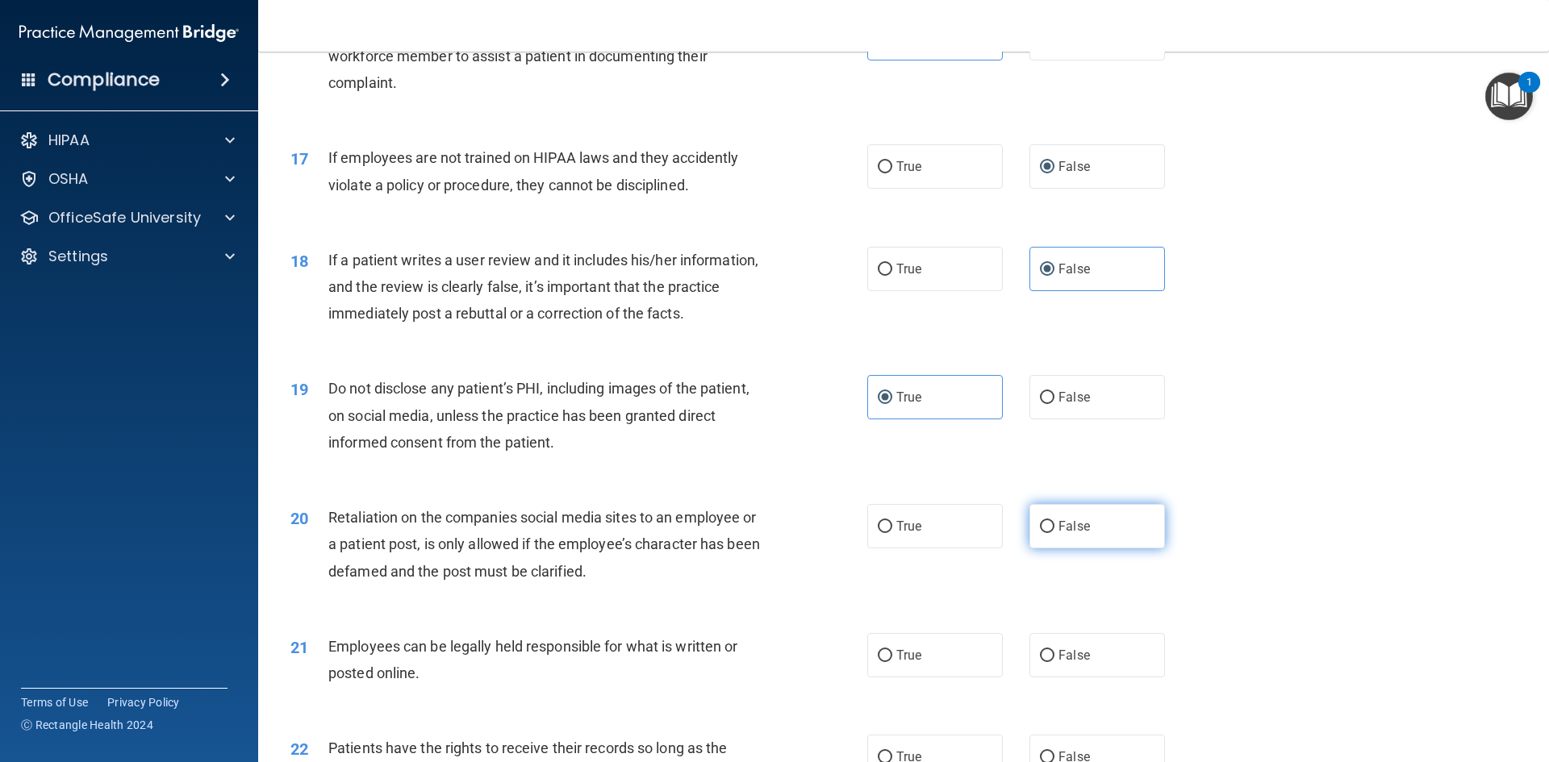
radio input "true"
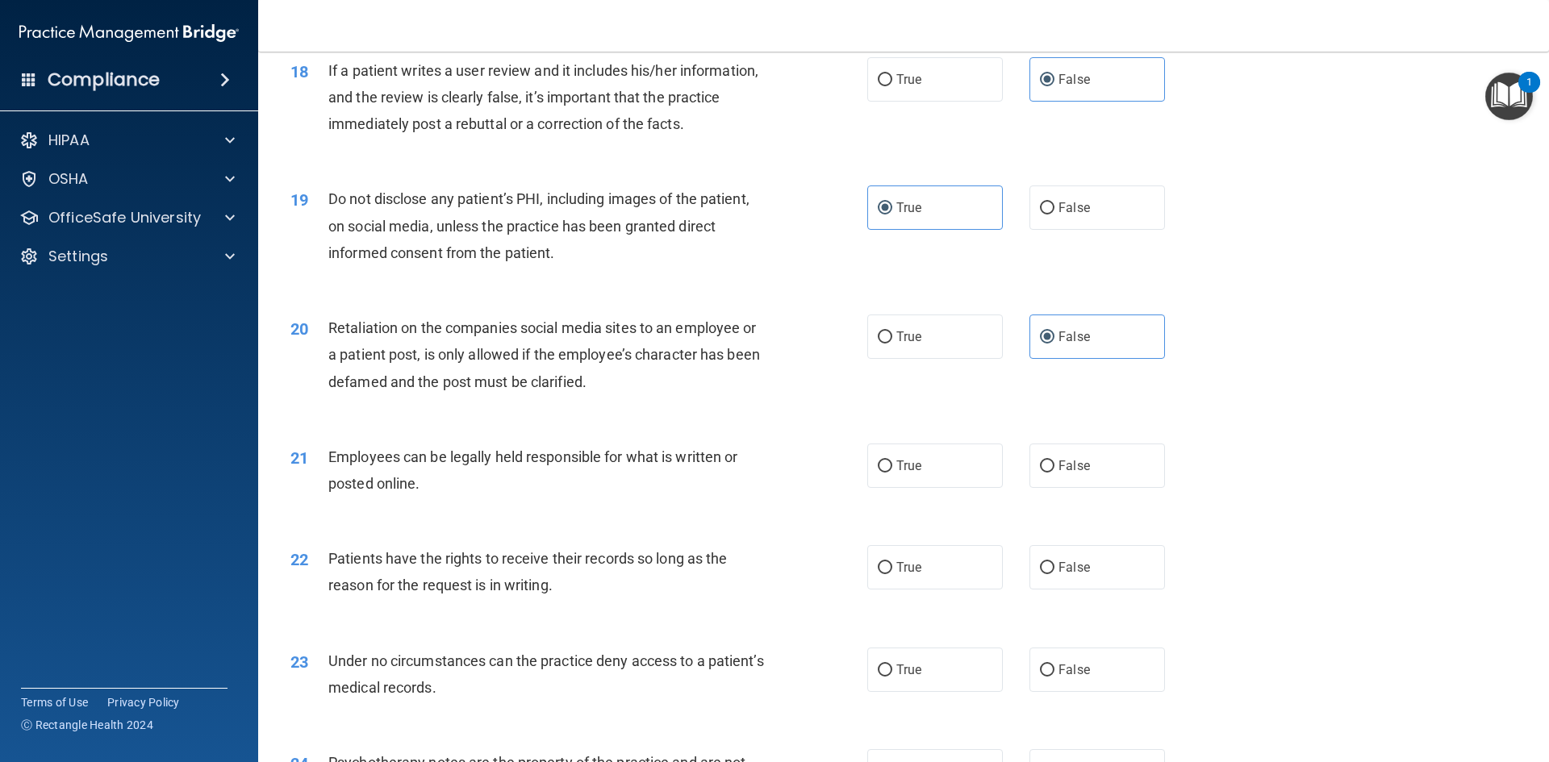
scroll to position [2420, 0]
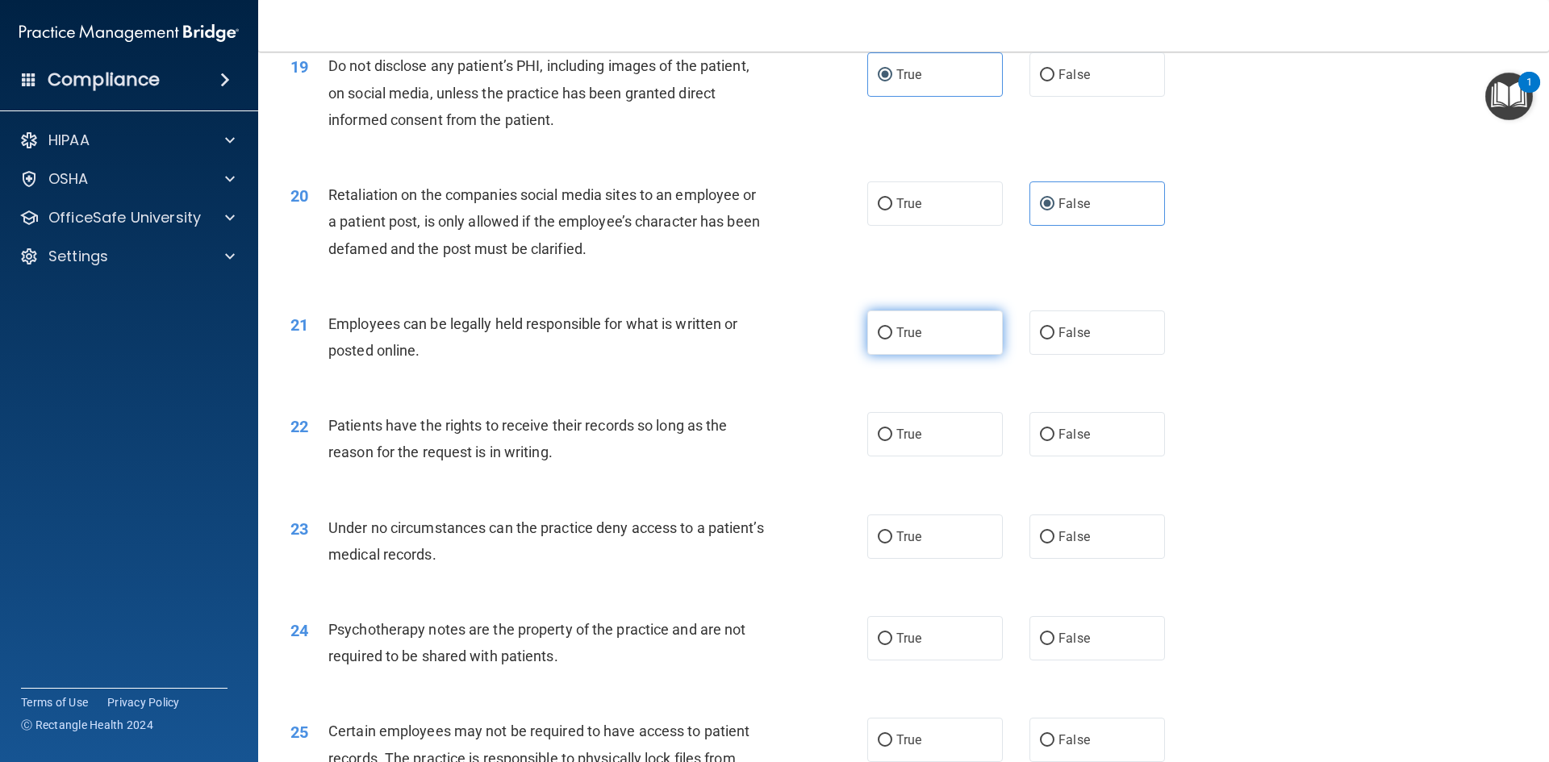
click at [882, 355] on label "True" at bounding box center [935, 333] width 136 height 44
click at [882, 340] on input "True" at bounding box center [885, 334] width 15 height 12
radio input "true"
click at [1040, 441] on input "False" at bounding box center [1047, 435] width 15 height 12
radio input "true"
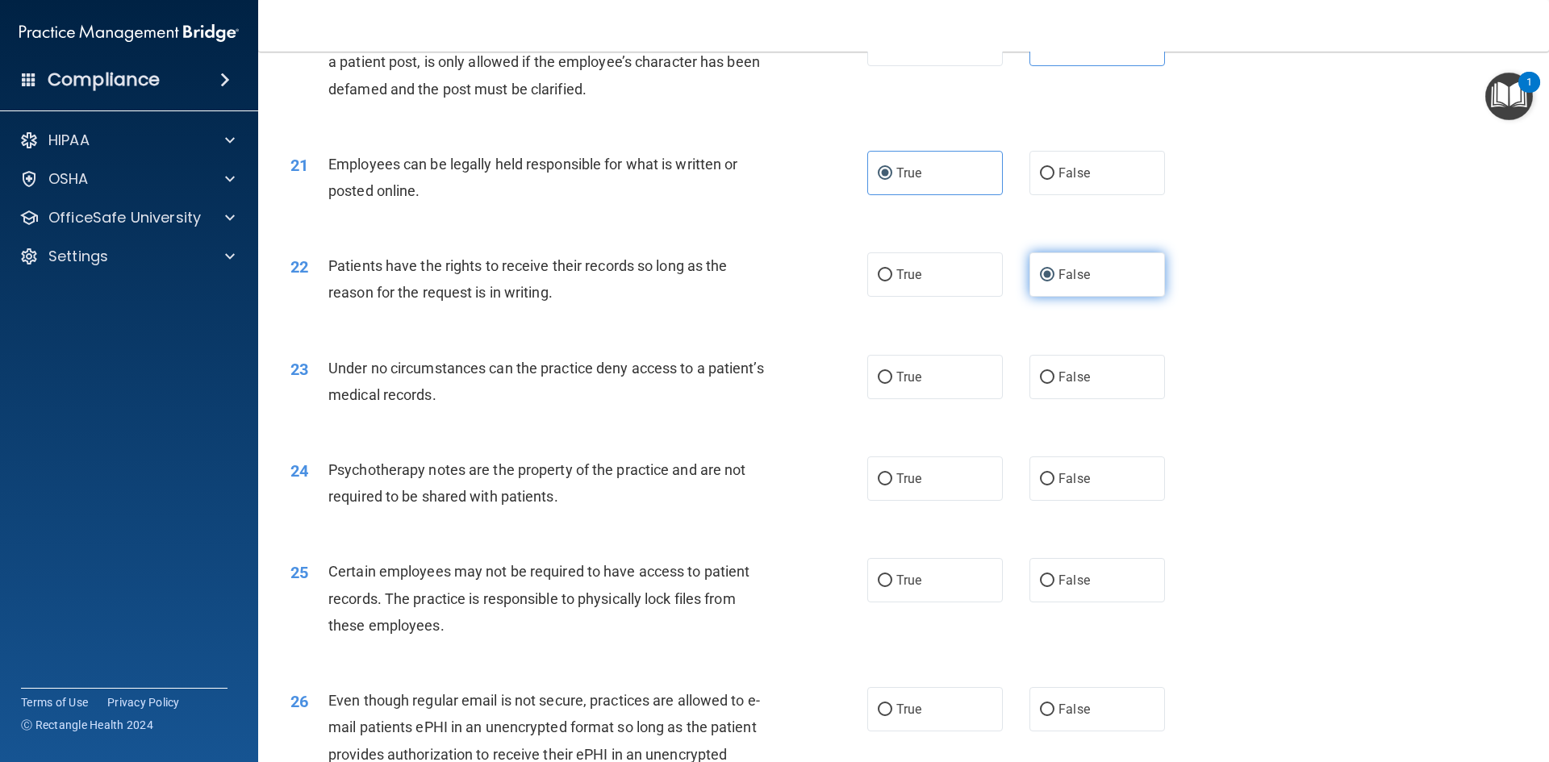
scroll to position [2581, 0]
click at [1043, 382] on input "False" at bounding box center [1047, 376] width 15 height 12
radio input "true"
click at [879, 495] on label "True" at bounding box center [935, 477] width 136 height 44
click at [879, 484] on input "True" at bounding box center [885, 478] width 15 height 12
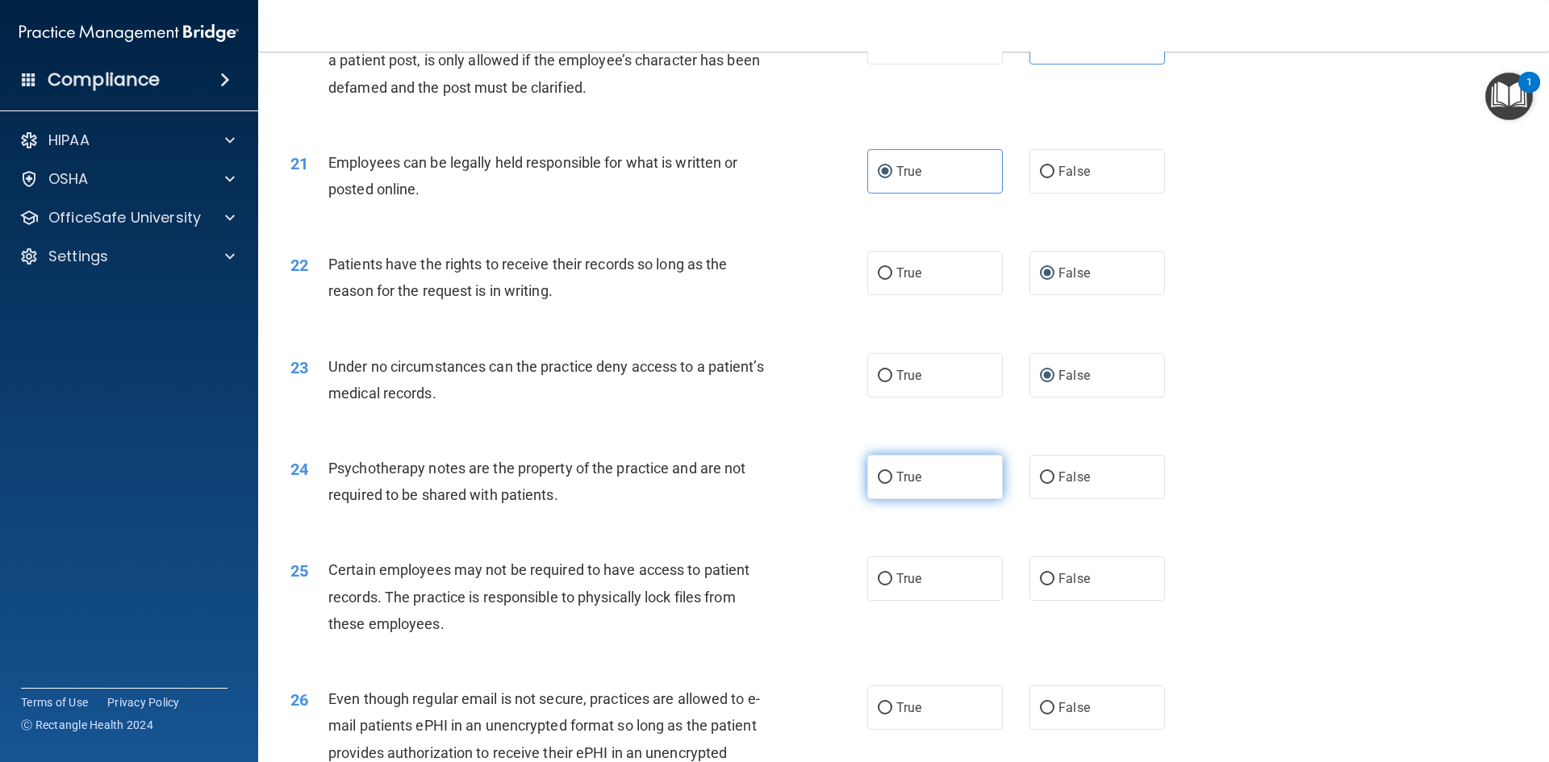
radio input "true"
click at [890, 601] on label "True" at bounding box center [935, 579] width 136 height 44
click at [890, 586] on input "True" at bounding box center [885, 580] width 15 height 12
radio input "true"
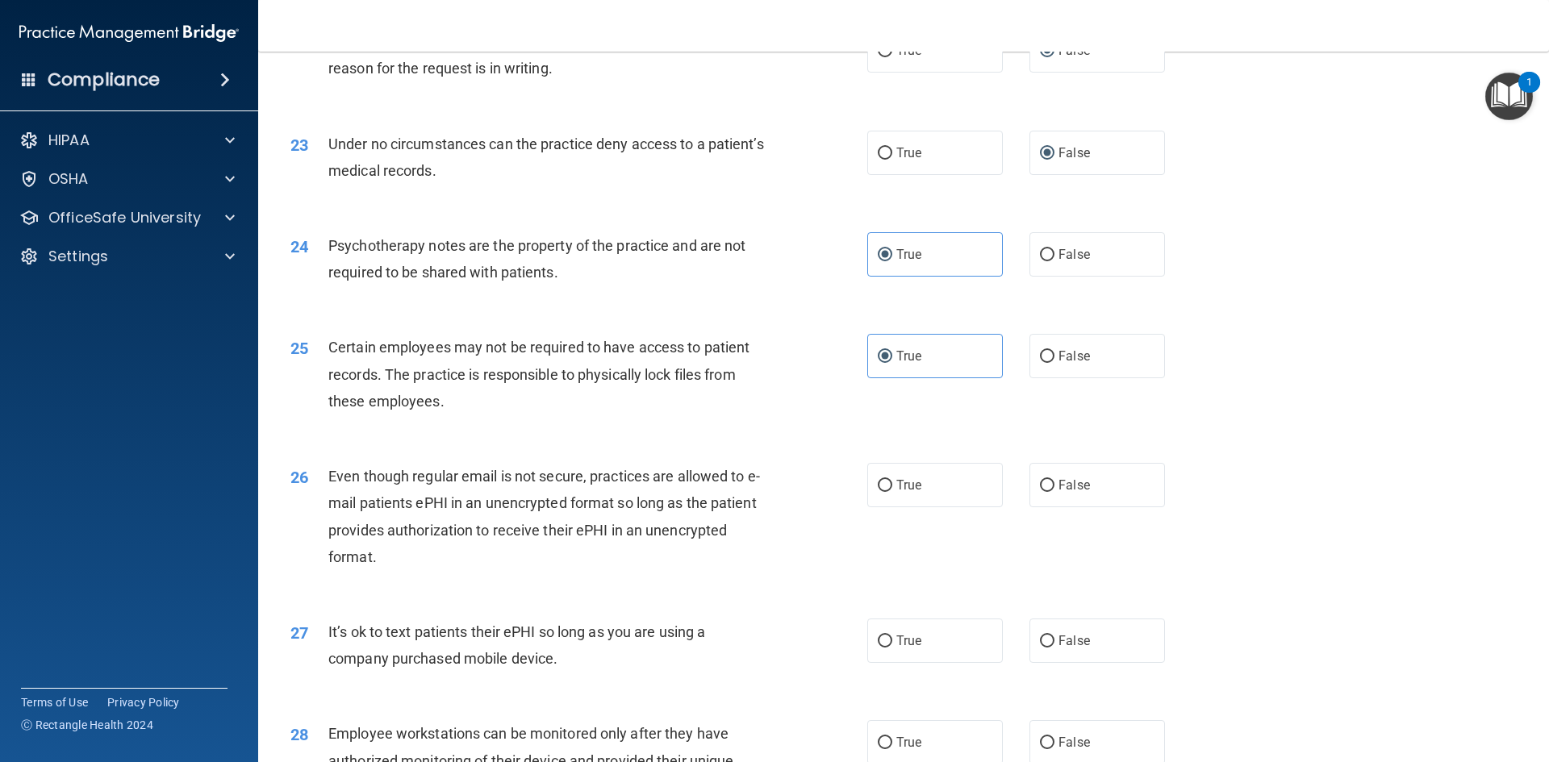
scroll to position [2823, 0]
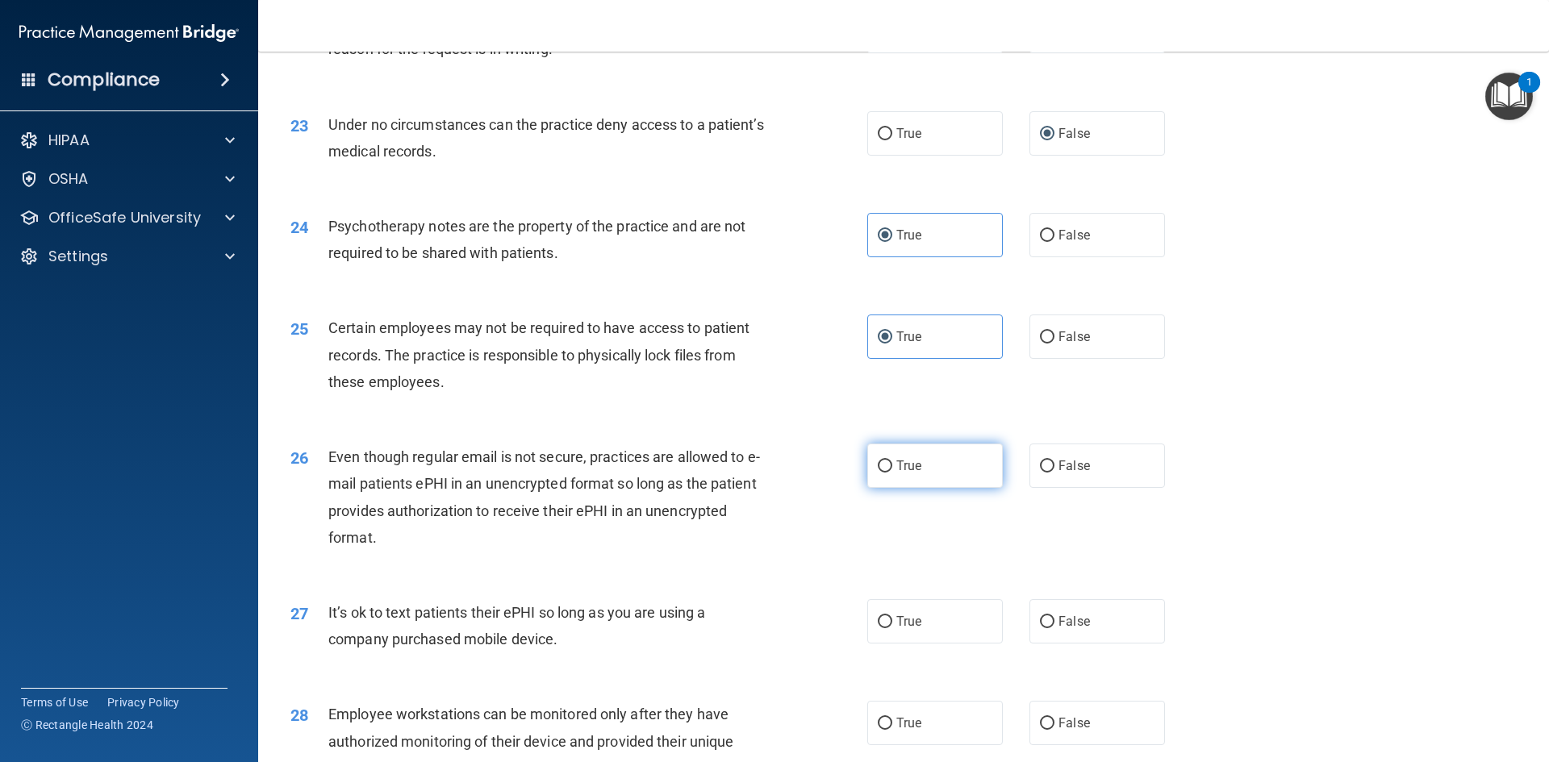
click at [887, 488] on label "True" at bounding box center [935, 466] width 136 height 44
click at [887, 473] on input "True" at bounding box center [885, 467] width 15 height 12
radio input "true"
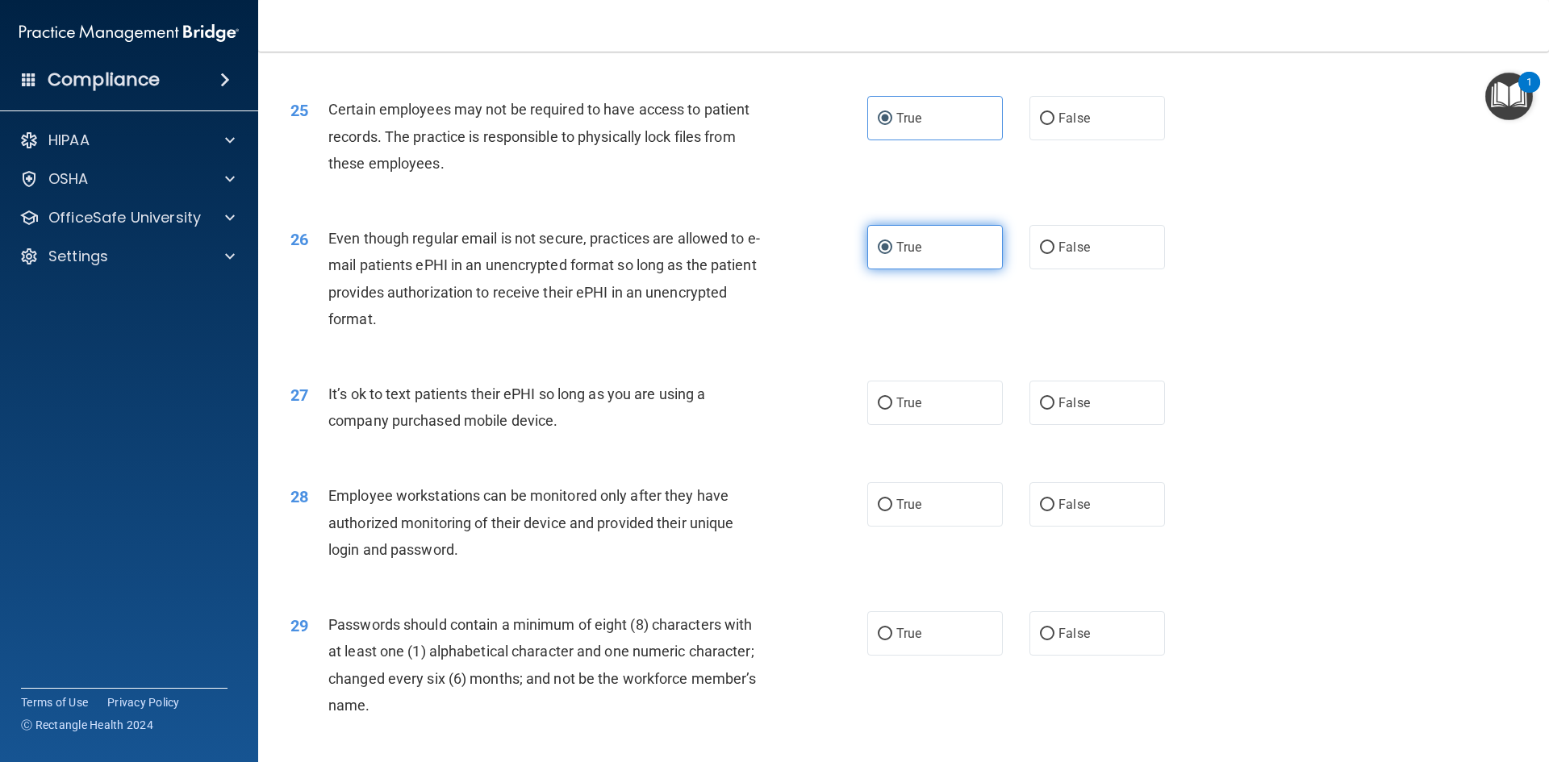
scroll to position [3066, 0]
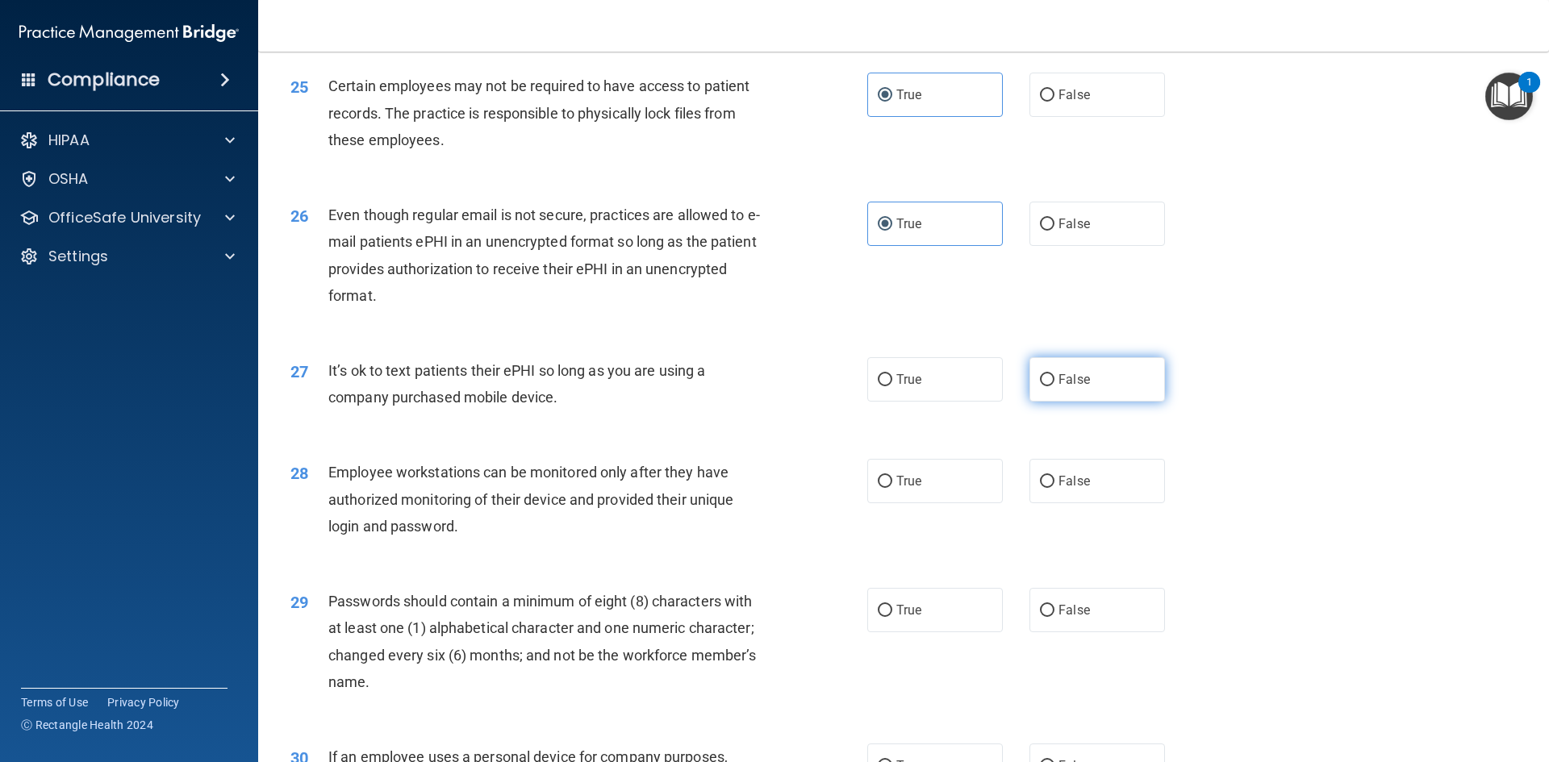
click at [1044, 386] on input "False" at bounding box center [1047, 380] width 15 height 12
radio input "true"
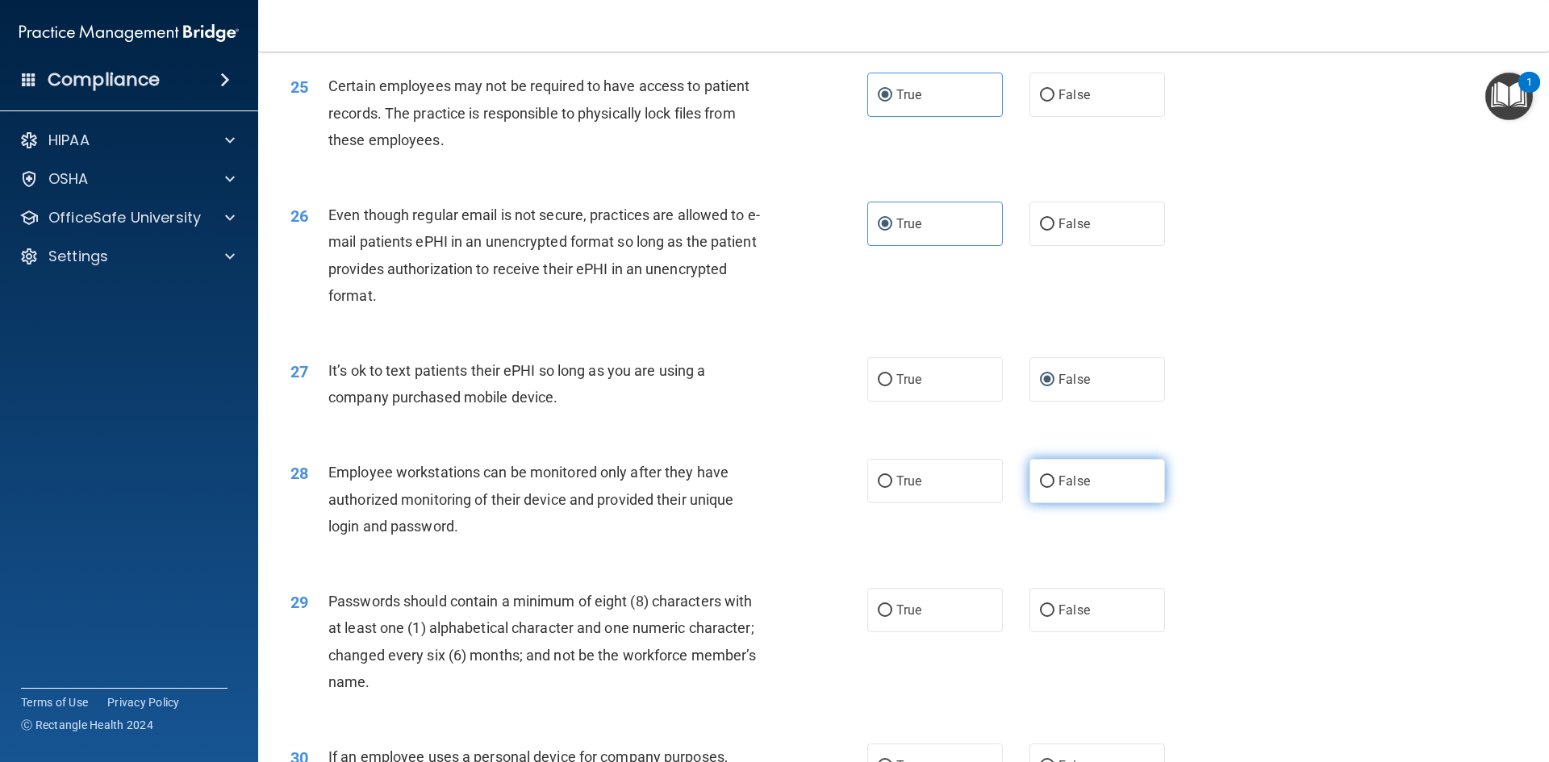
click at [1039, 499] on label "False" at bounding box center [1097, 481] width 136 height 44
click at [1040, 488] on input "False" at bounding box center [1047, 482] width 15 height 12
radio input "true"
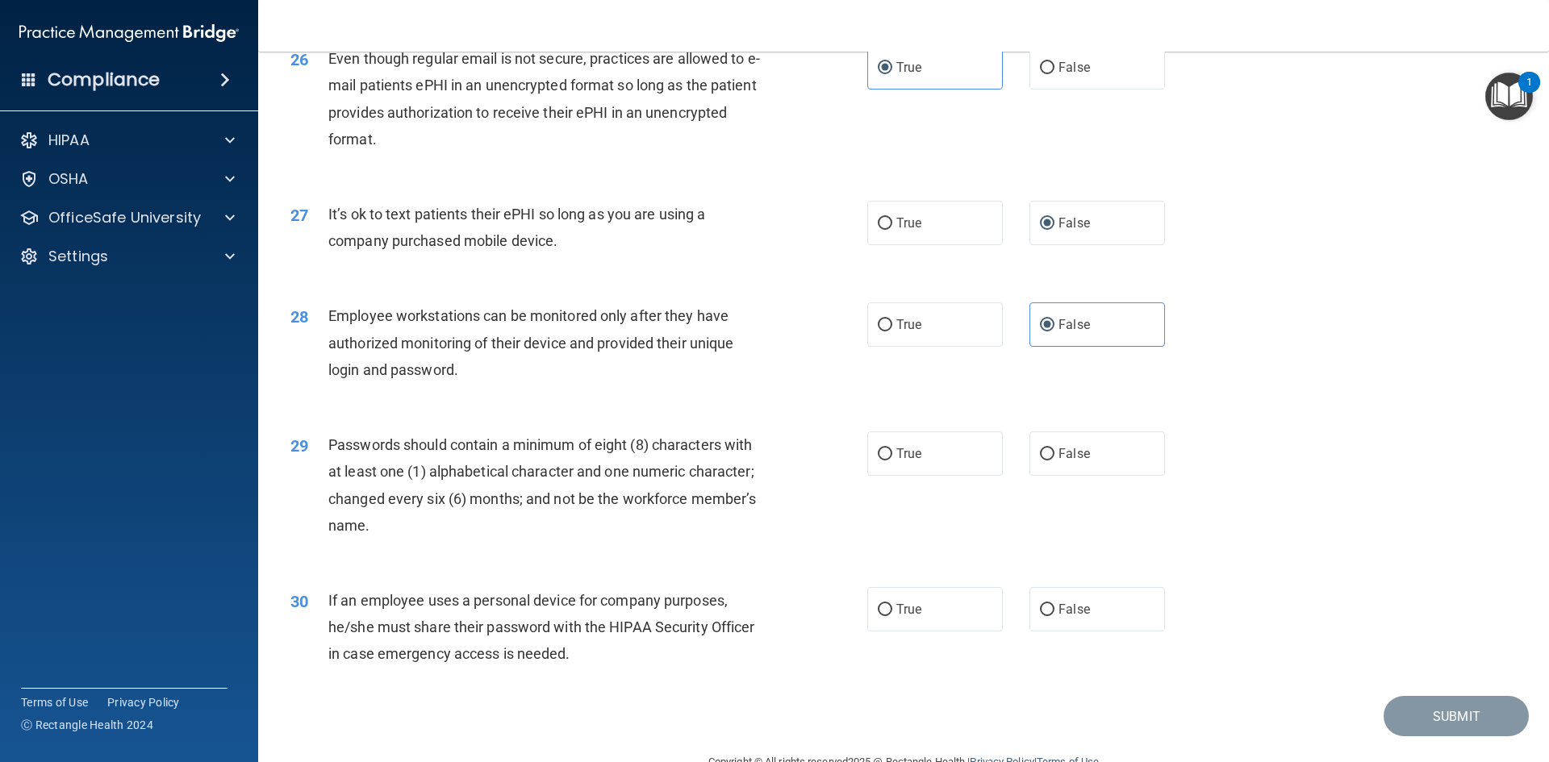
scroll to position [3227, 0]
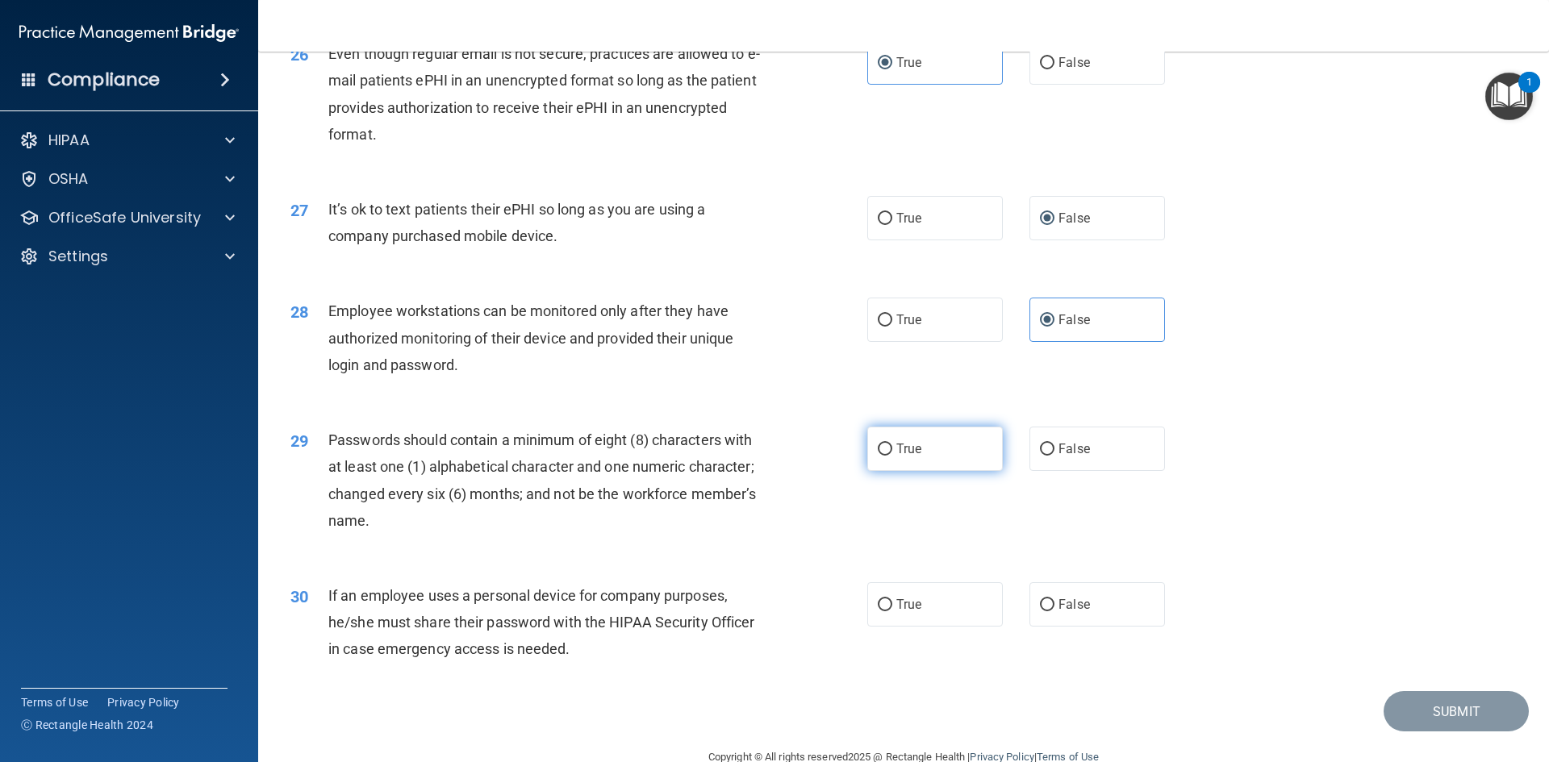
click at [878, 456] on input "True" at bounding box center [885, 450] width 15 height 12
radio input "true"
click at [1040, 611] on input "False" at bounding box center [1047, 605] width 15 height 12
radio input "true"
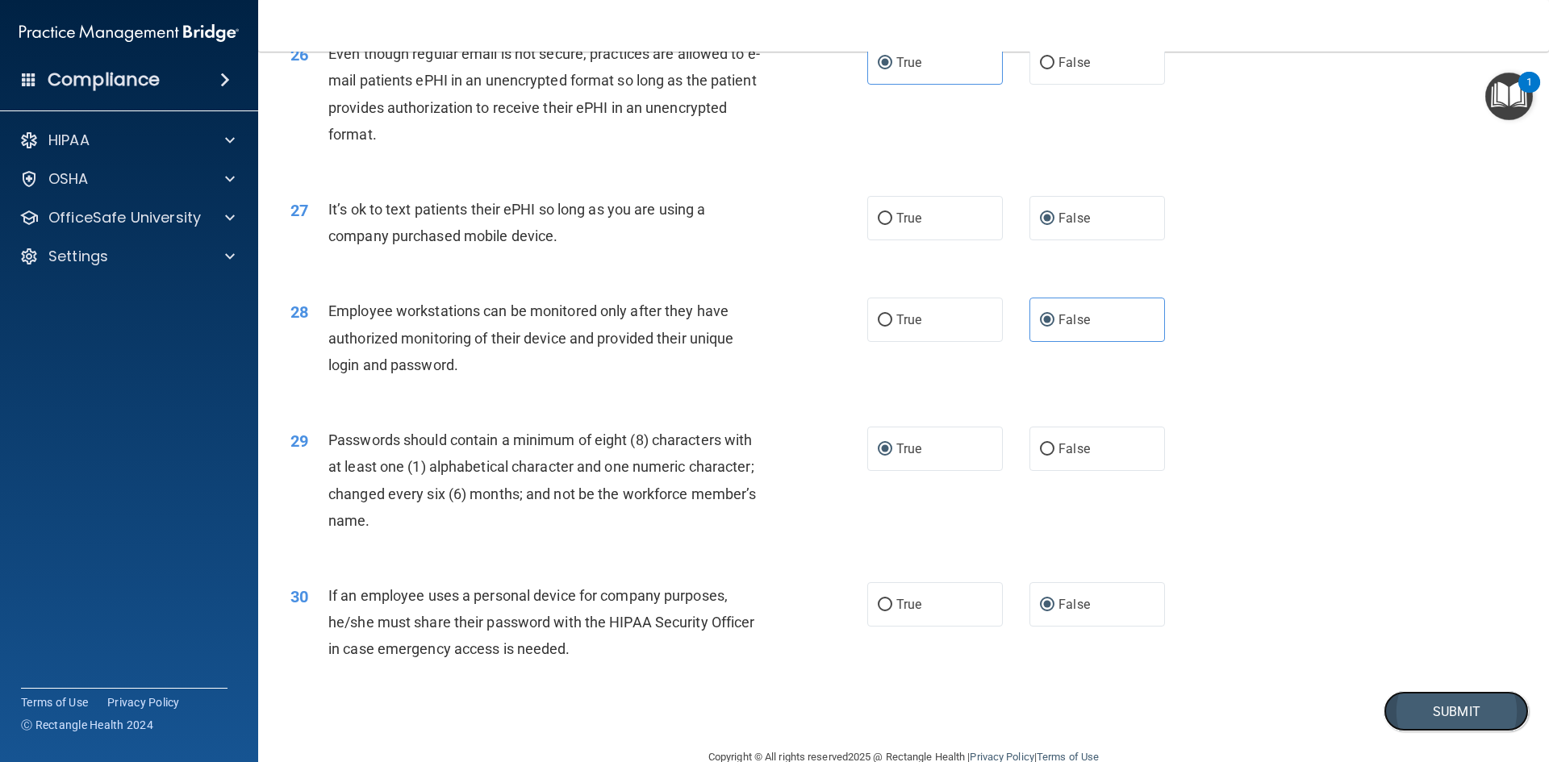
click at [1416, 728] on button "Submit" at bounding box center [1456, 711] width 145 height 41
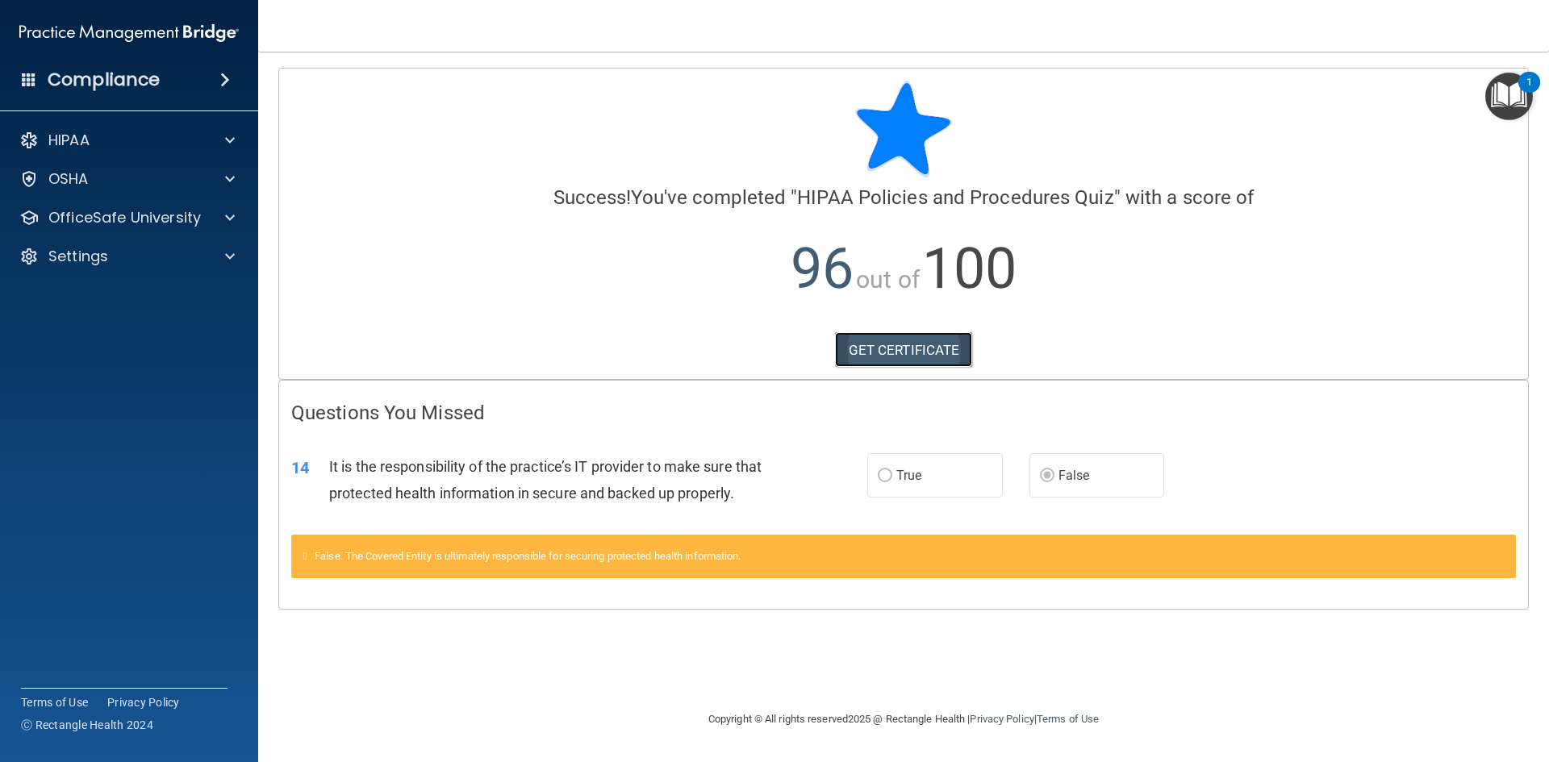
click at [920, 343] on link "GET CERTIFICATE" at bounding box center [904, 349] width 138 height 35
click at [219, 217] on div at bounding box center [227, 217] width 40 height 19
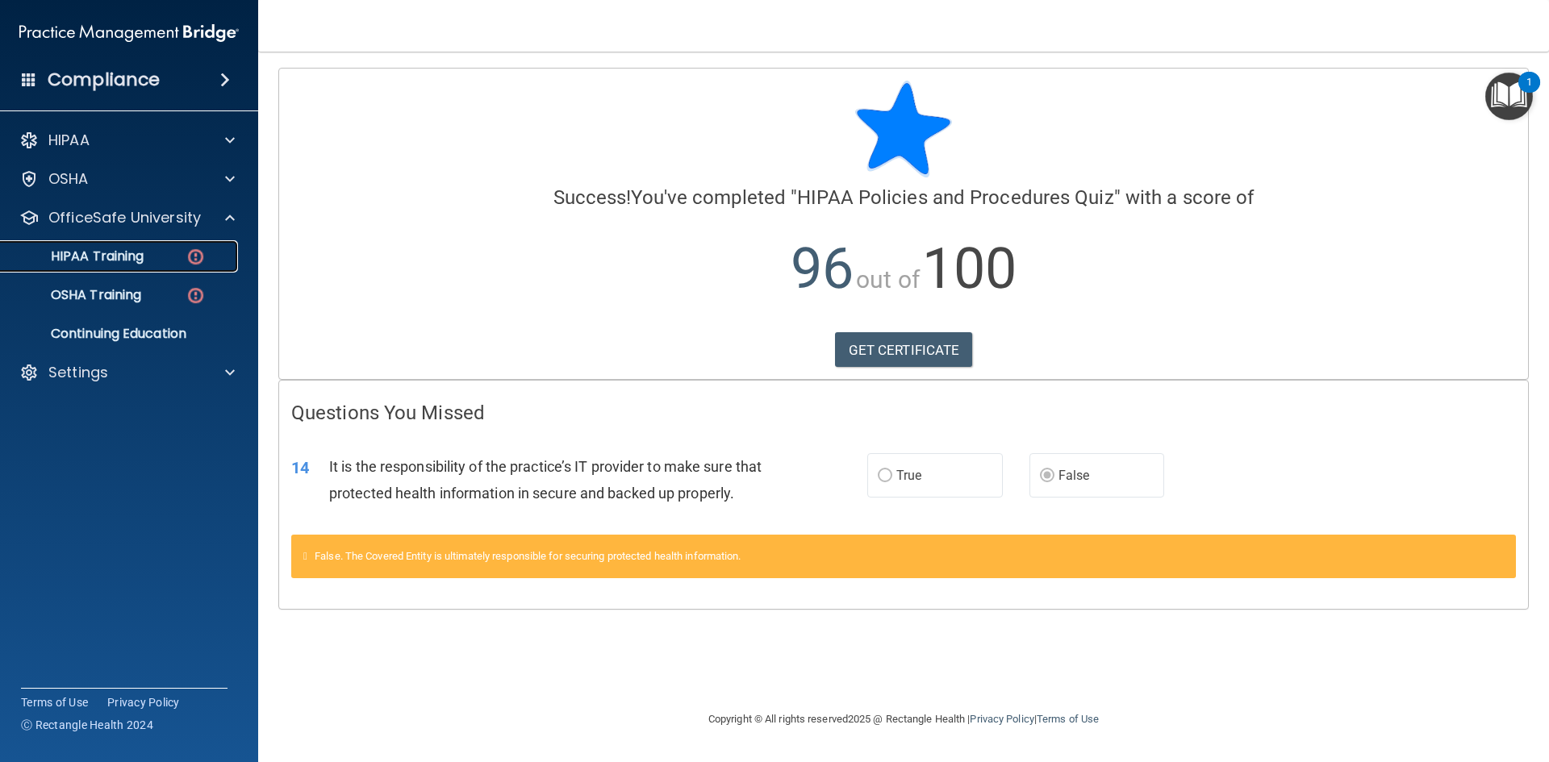
click at [128, 261] on p "HIPAA Training" at bounding box center [76, 256] width 133 height 16
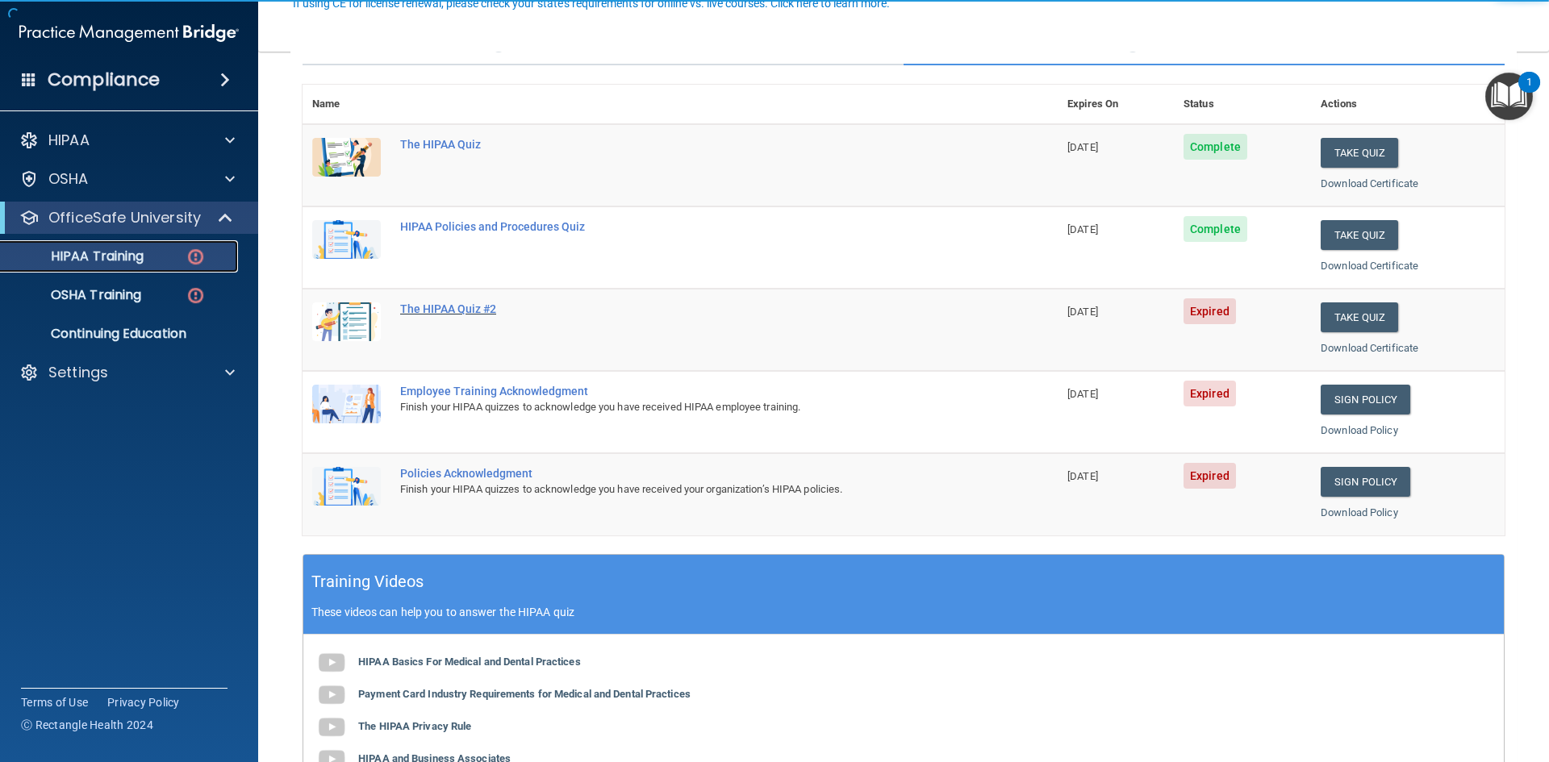
scroll to position [161, 0]
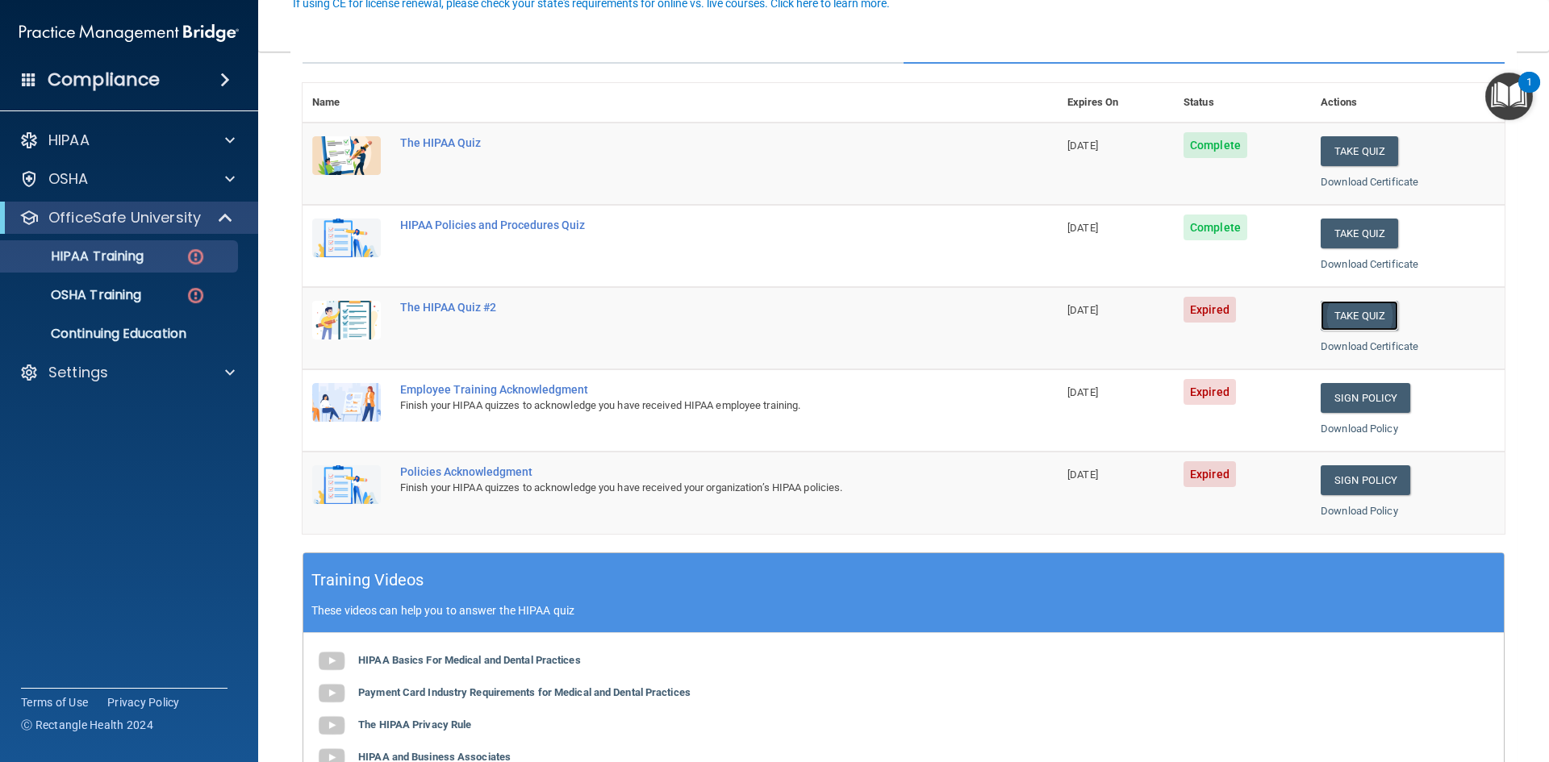
click at [1334, 311] on button "Take Quiz" at bounding box center [1359, 316] width 77 height 30
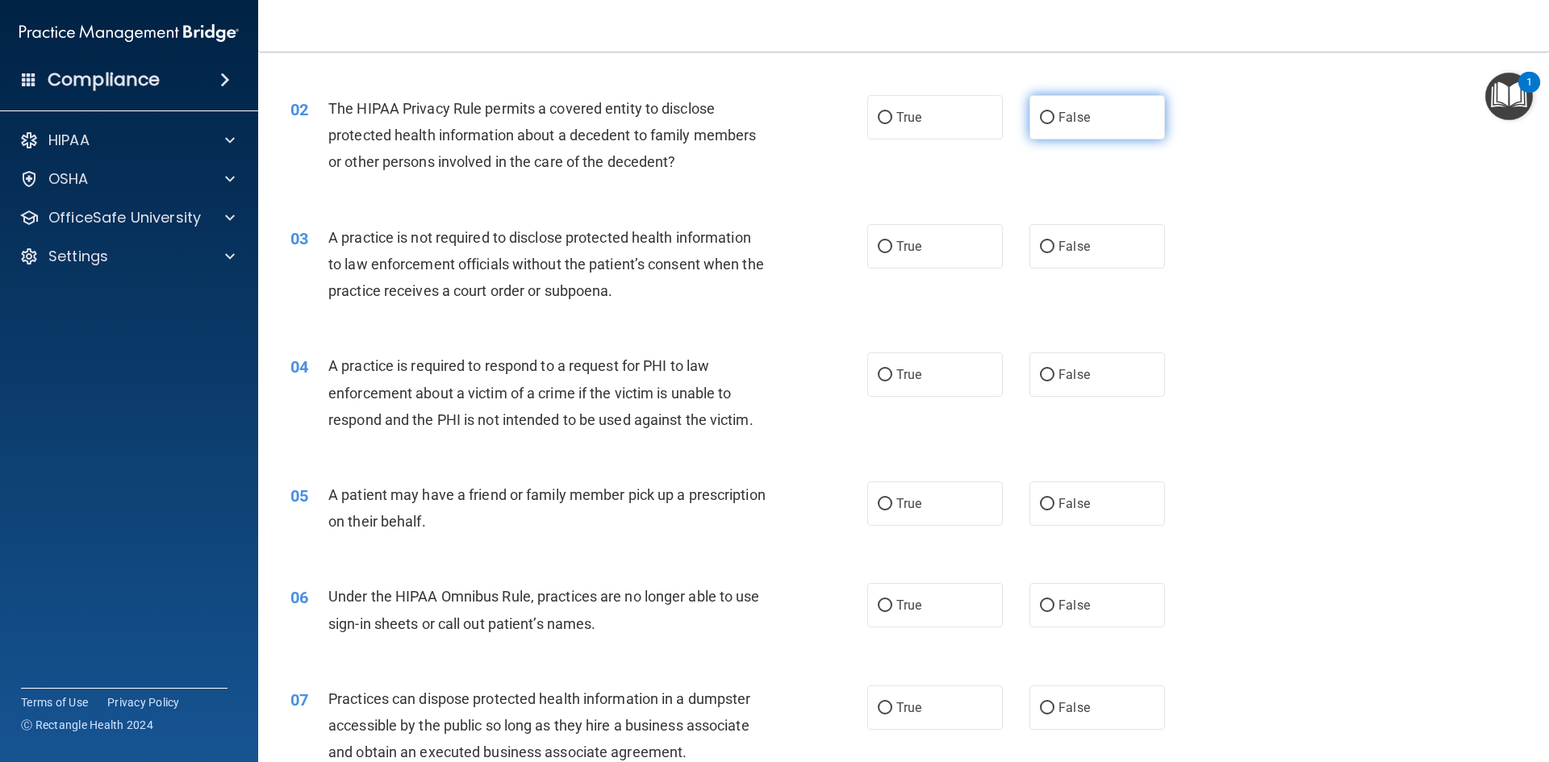
click at [1058, 119] on span "False" at bounding box center [1073, 117] width 31 height 15
click at [1051, 119] on input "False" at bounding box center [1047, 118] width 15 height 12
radio input "true"
drag, startPoint x: 886, startPoint y: 247, endPoint x: 821, endPoint y: 378, distance: 145.8
click at [884, 248] on input "True" at bounding box center [885, 247] width 15 height 12
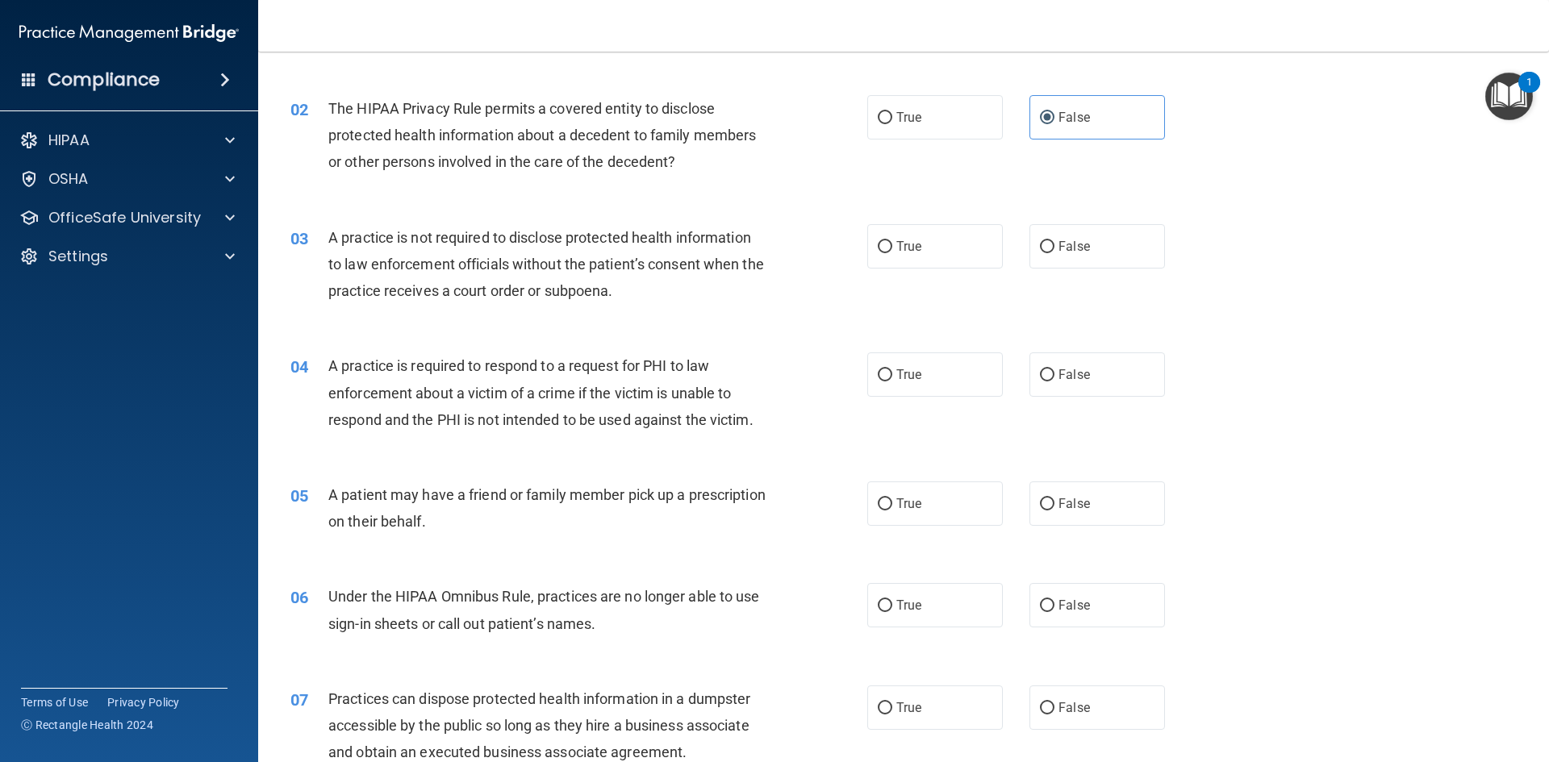
radio input "true"
click at [878, 371] on input "True" at bounding box center [885, 375] width 15 height 12
radio input "true"
click at [1041, 507] on input "False" at bounding box center [1047, 505] width 15 height 12
radio input "true"
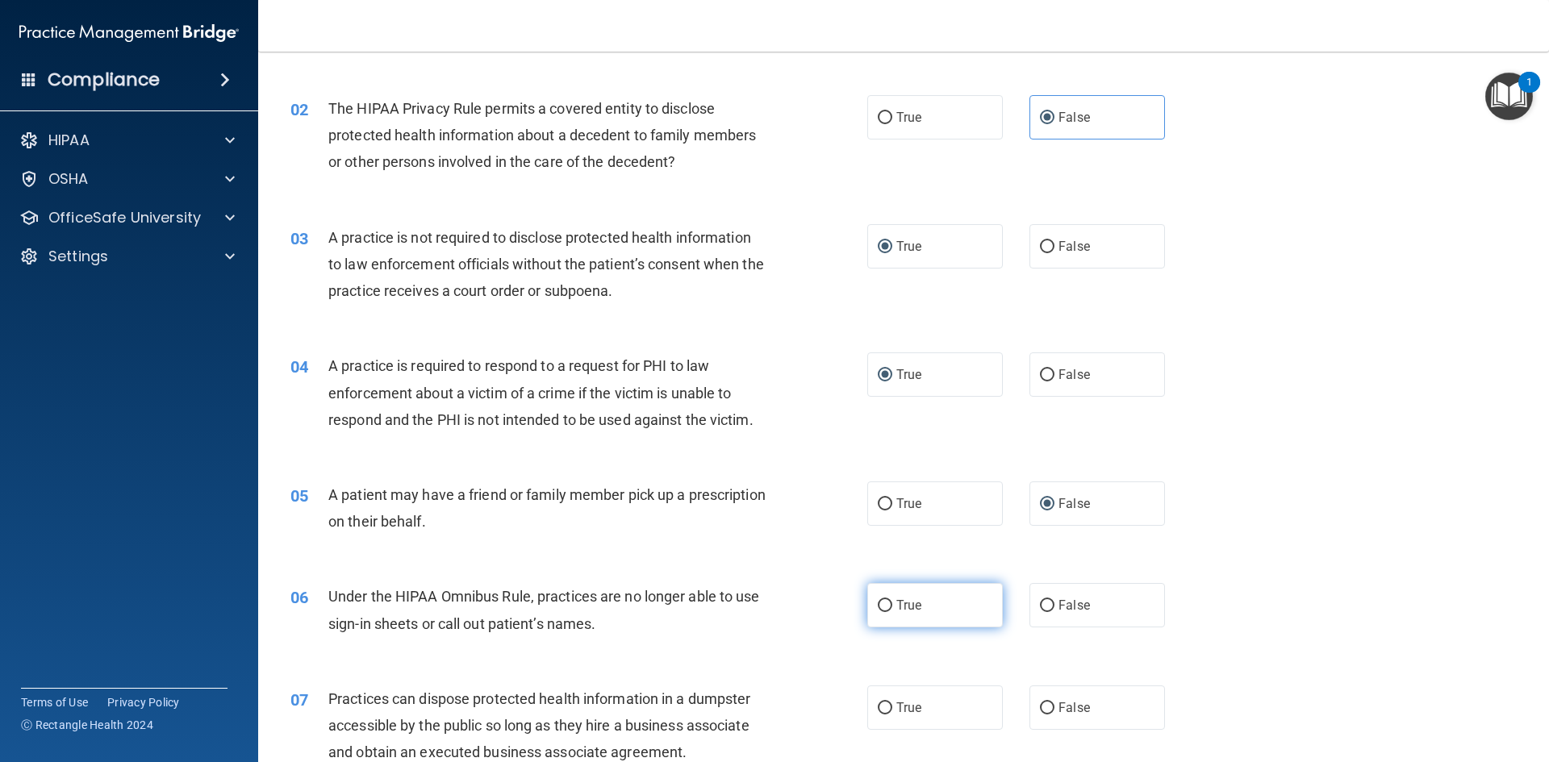
click at [879, 600] on input "True" at bounding box center [885, 606] width 15 height 12
radio input "true"
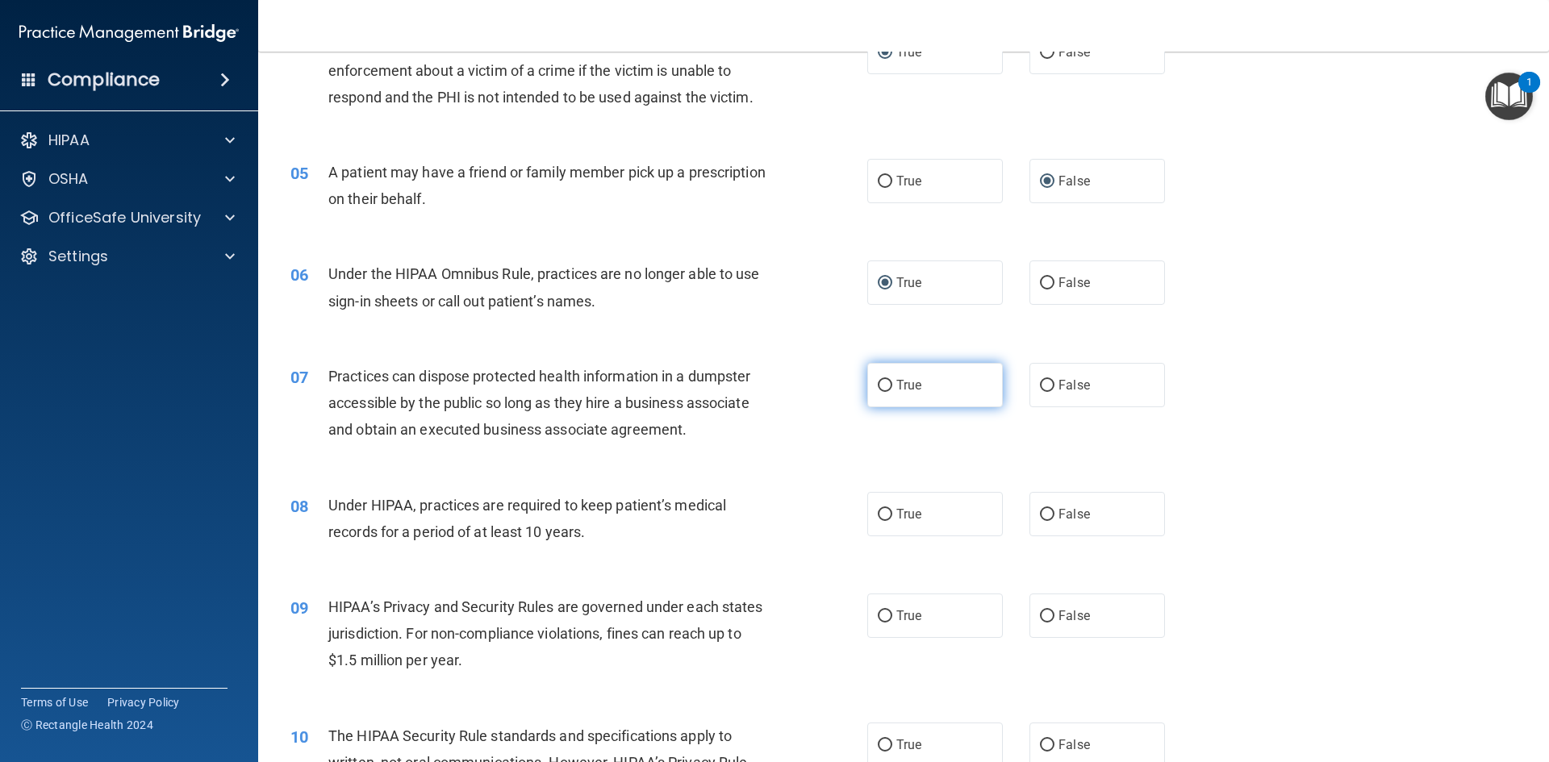
click at [878, 375] on label "True" at bounding box center [935, 385] width 136 height 44
click at [878, 380] on input "True" at bounding box center [885, 386] width 15 height 12
radio input "true"
click at [1030, 508] on label "False" at bounding box center [1097, 514] width 136 height 44
click at [1040, 509] on input "False" at bounding box center [1047, 515] width 15 height 12
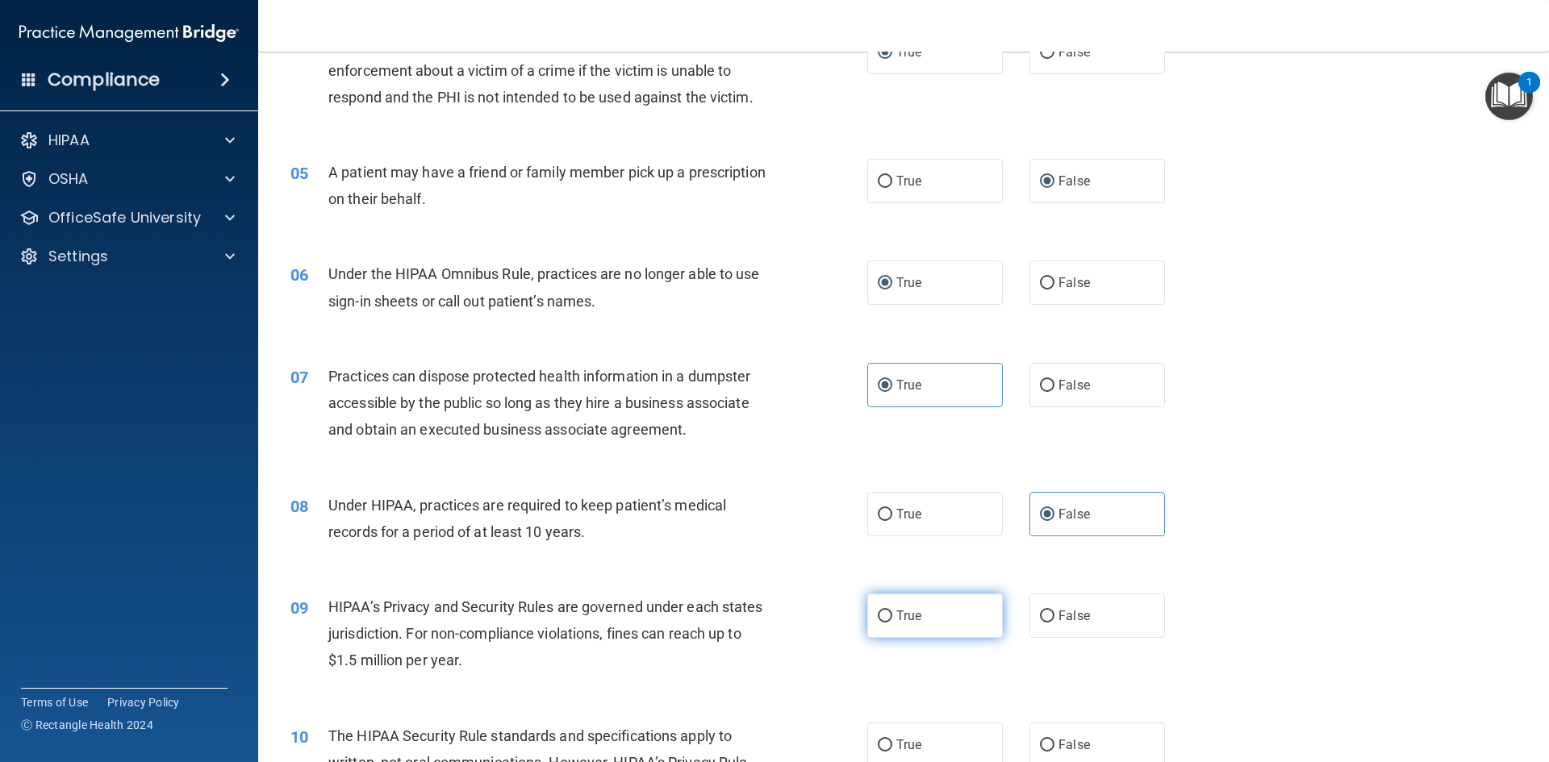
click at [870, 618] on label "True" at bounding box center [935, 616] width 136 height 44
click at [878, 618] on input "True" at bounding box center [885, 617] width 15 height 12
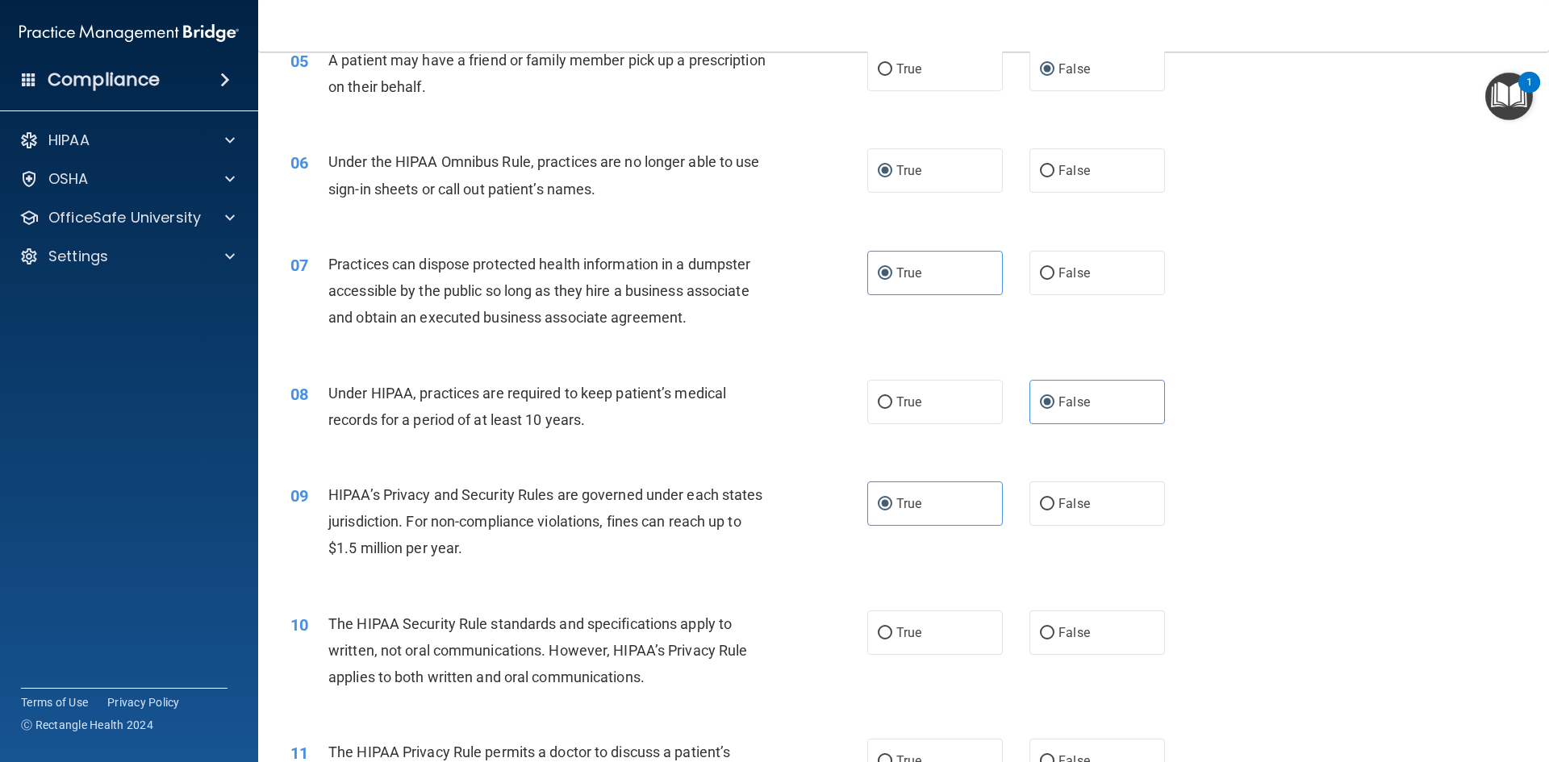
scroll to position [807, 0]
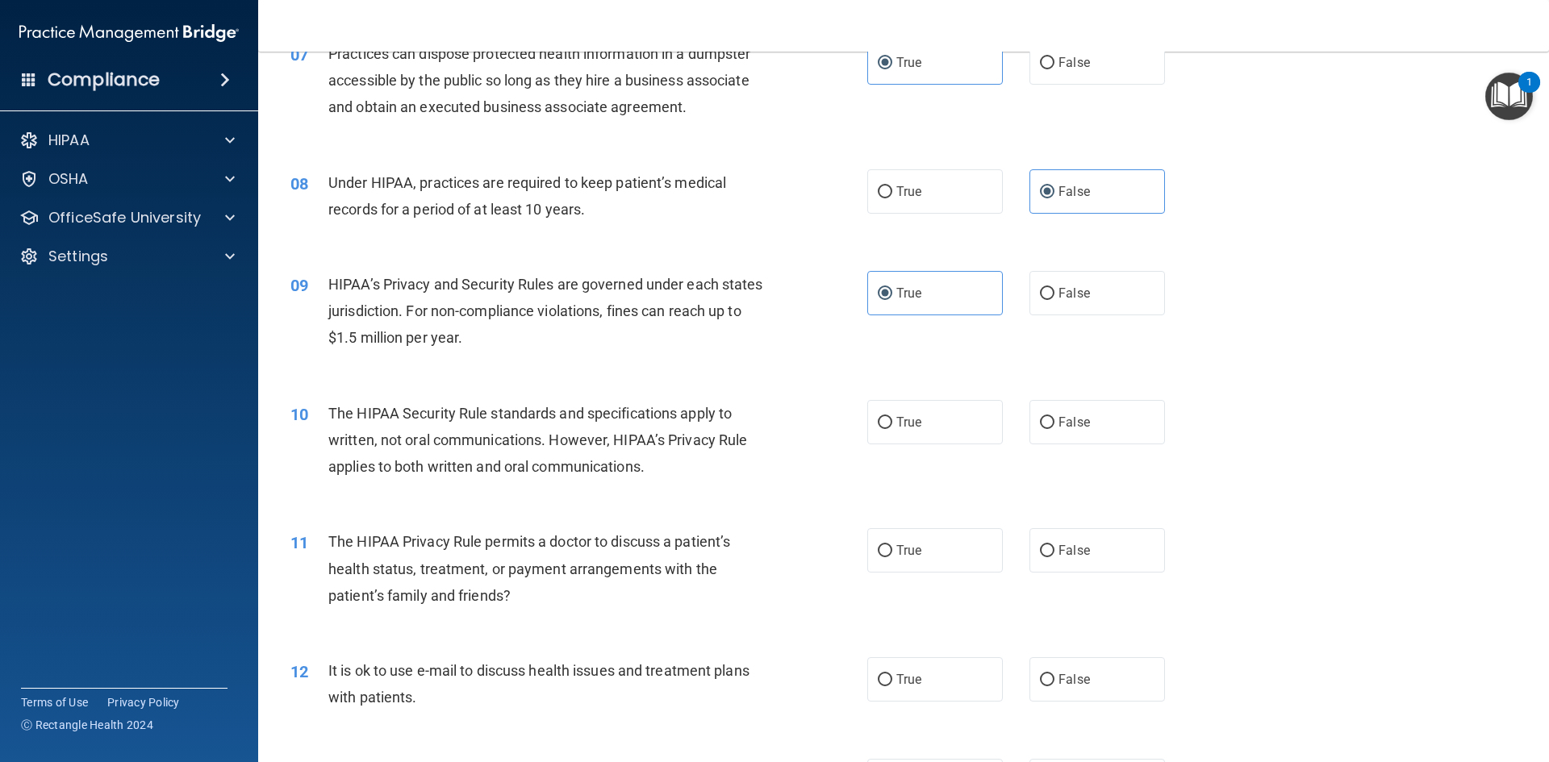
drag, startPoint x: 868, startPoint y: 424, endPoint x: 875, endPoint y: 485, distance: 61.7
click at [869, 423] on label "True" at bounding box center [935, 422] width 136 height 44
click at [878, 423] on input "True" at bounding box center [885, 423] width 15 height 12
click at [885, 553] on input "True" at bounding box center [885, 551] width 15 height 12
drag, startPoint x: 1033, startPoint y: 680, endPoint x: 1080, endPoint y: 599, distance: 94.0
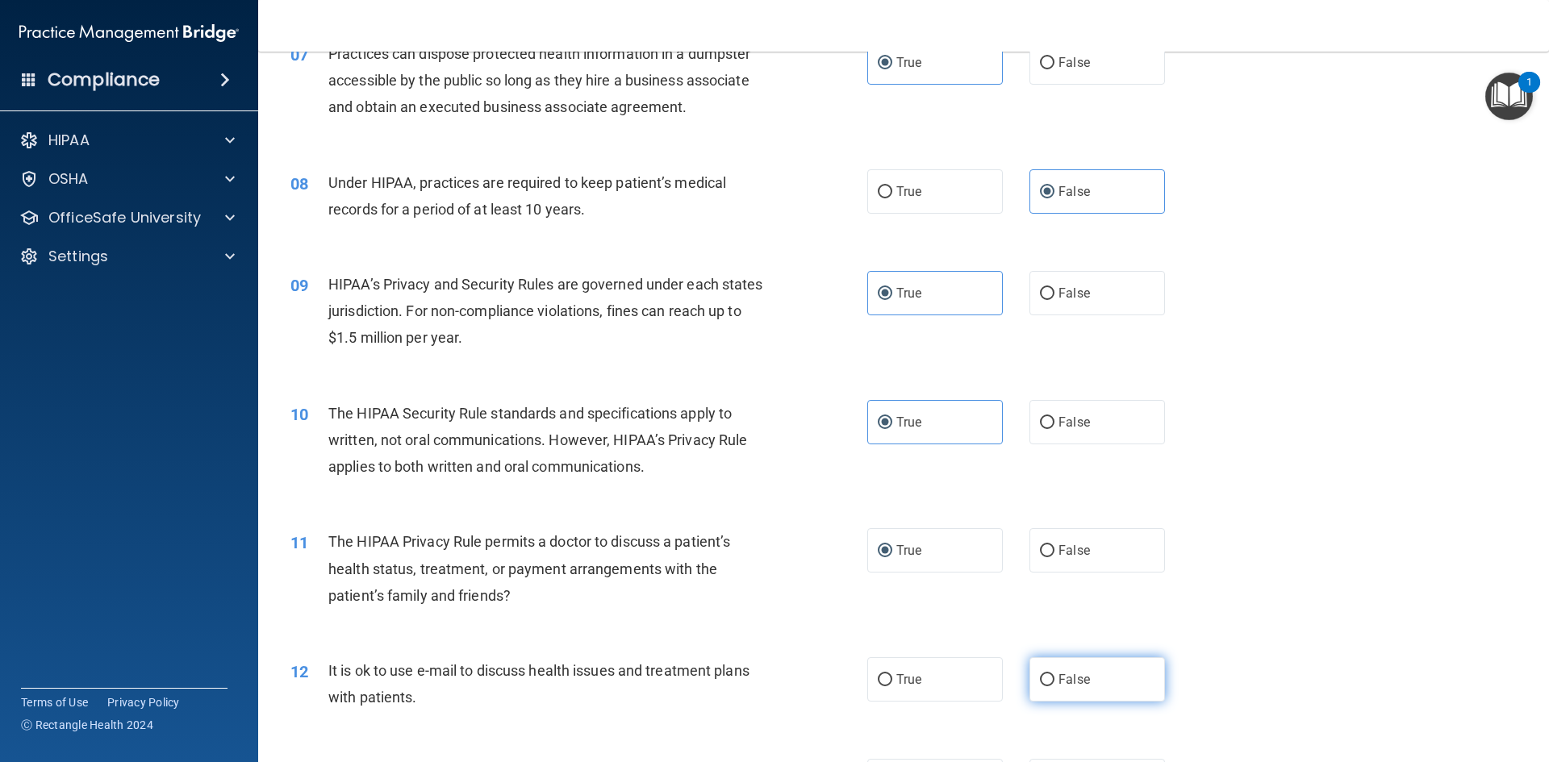
click at [1040, 680] on input "False" at bounding box center [1047, 680] width 15 height 12
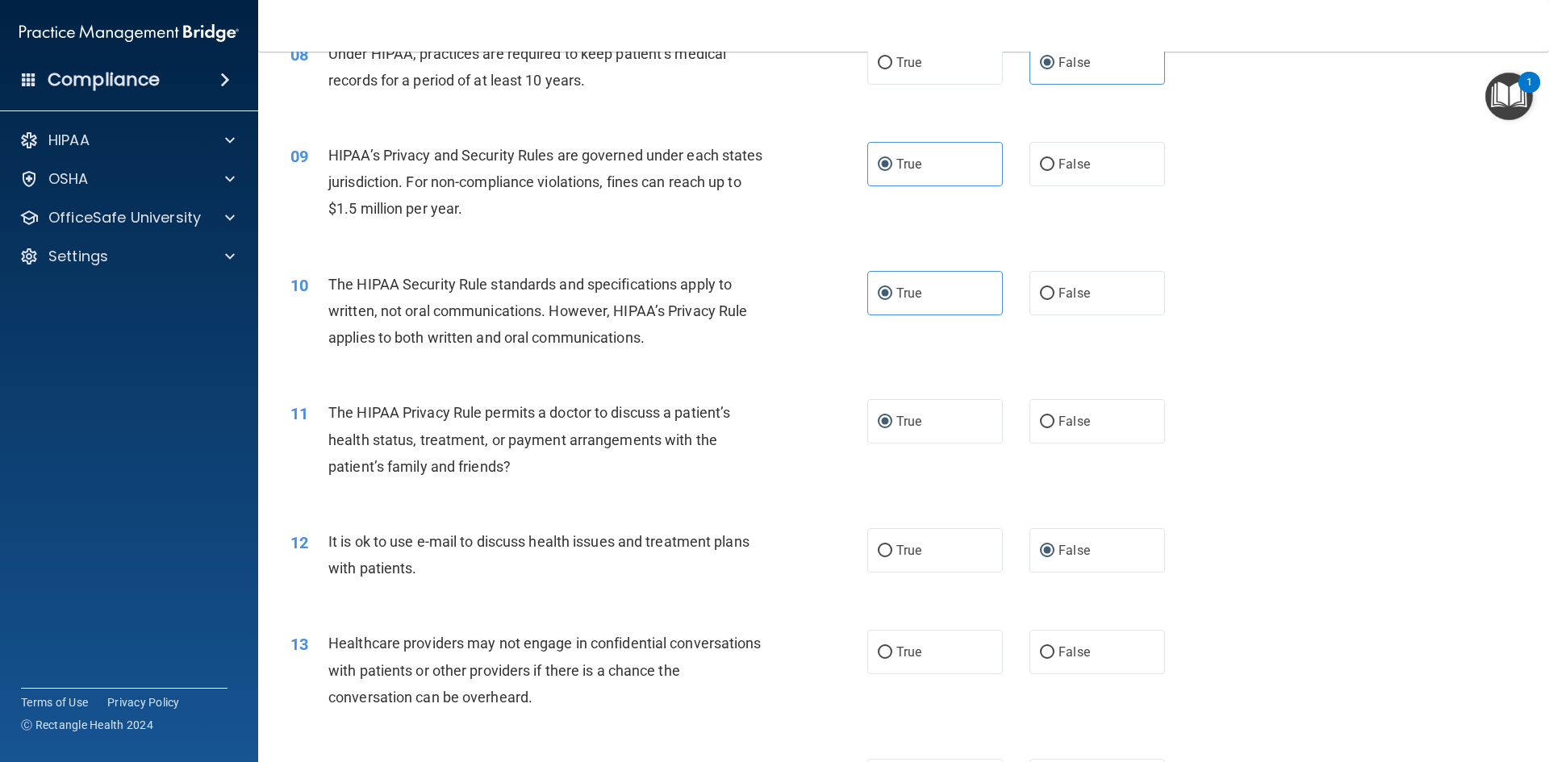
scroll to position [1129, 0]
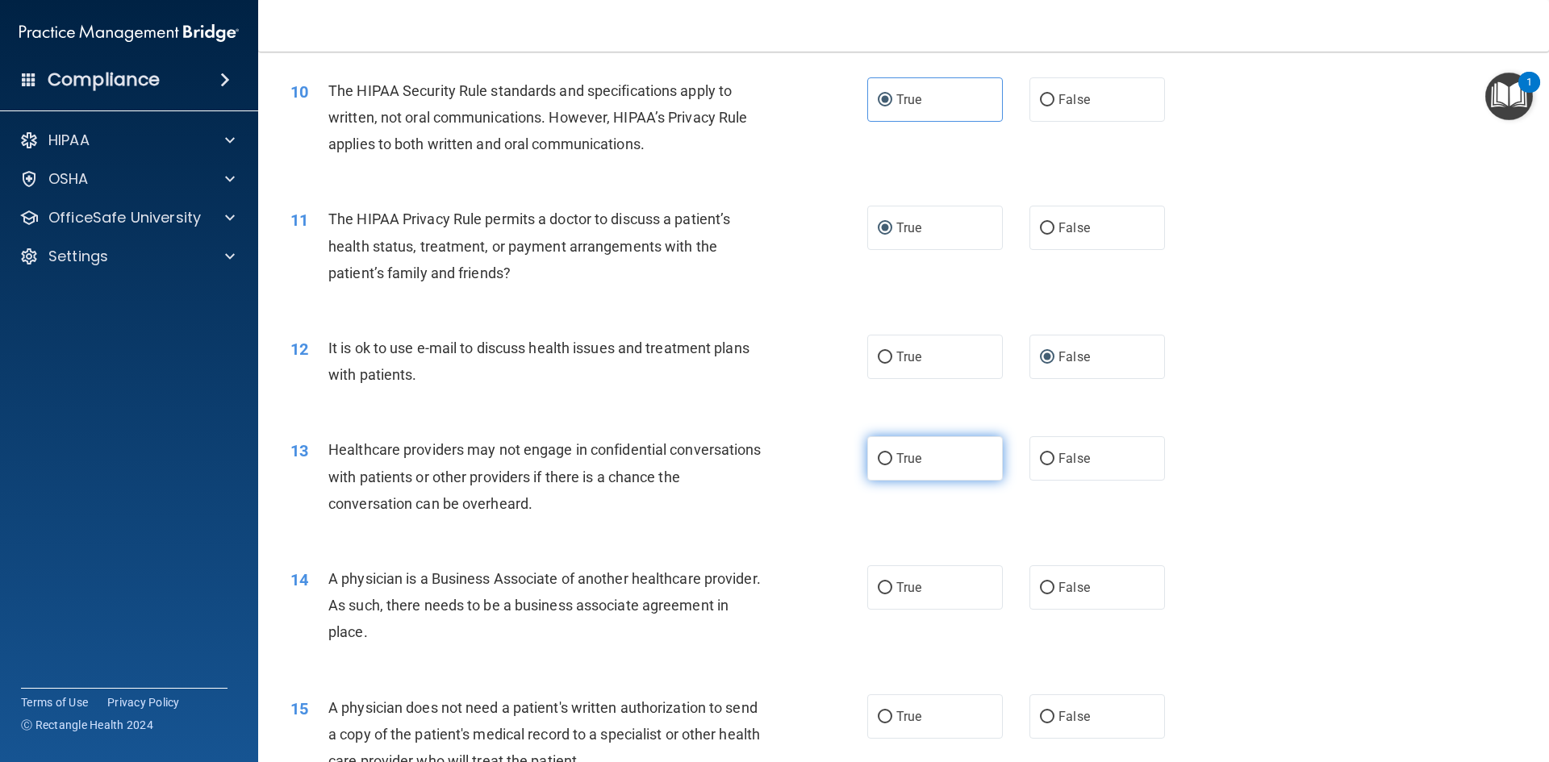
drag, startPoint x: 872, startPoint y: 457, endPoint x: 874, endPoint y: 506, distance: 48.4
click at [878, 461] on input "True" at bounding box center [885, 459] width 15 height 12
click at [878, 594] on input "True" at bounding box center [885, 588] width 15 height 12
drag, startPoint x: 1041, startPoint y: 715, endPoint x: 1069, endPoint y: 636, distance: 83.2
click at [1041, 714] on input "False" at bounding box center [1047, 718] width 15 height 12
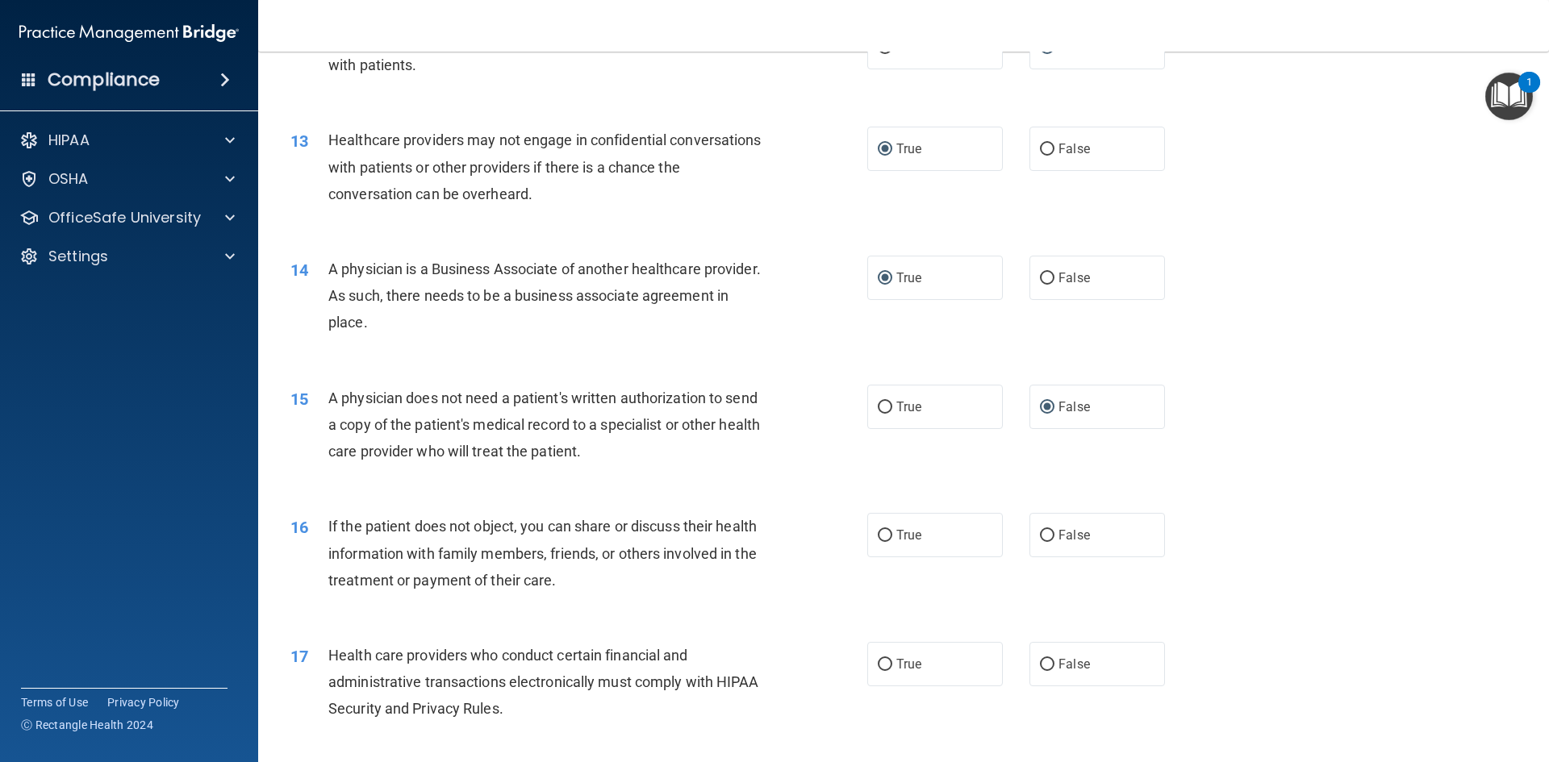
scroll to position [1452, 0]
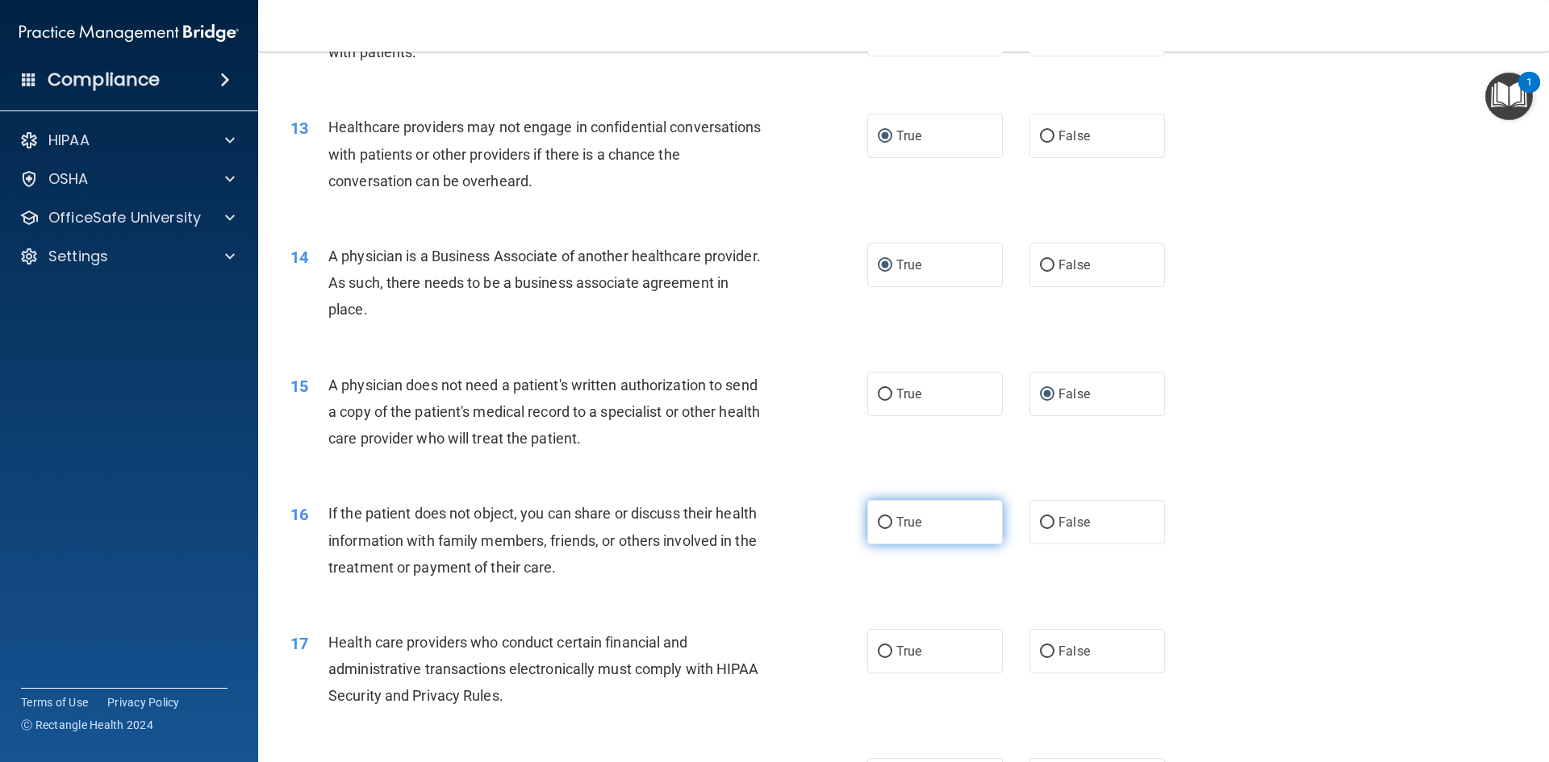
click at [884, 530] on label "True" at bounding box center [935, 522] width 136 height 44
click at [884, 529] on input "True" at bounding box center [885, 523] width 15 height 12
click at [878, 653] on input "True" at bounding box center [885, 652] width 15 height 12
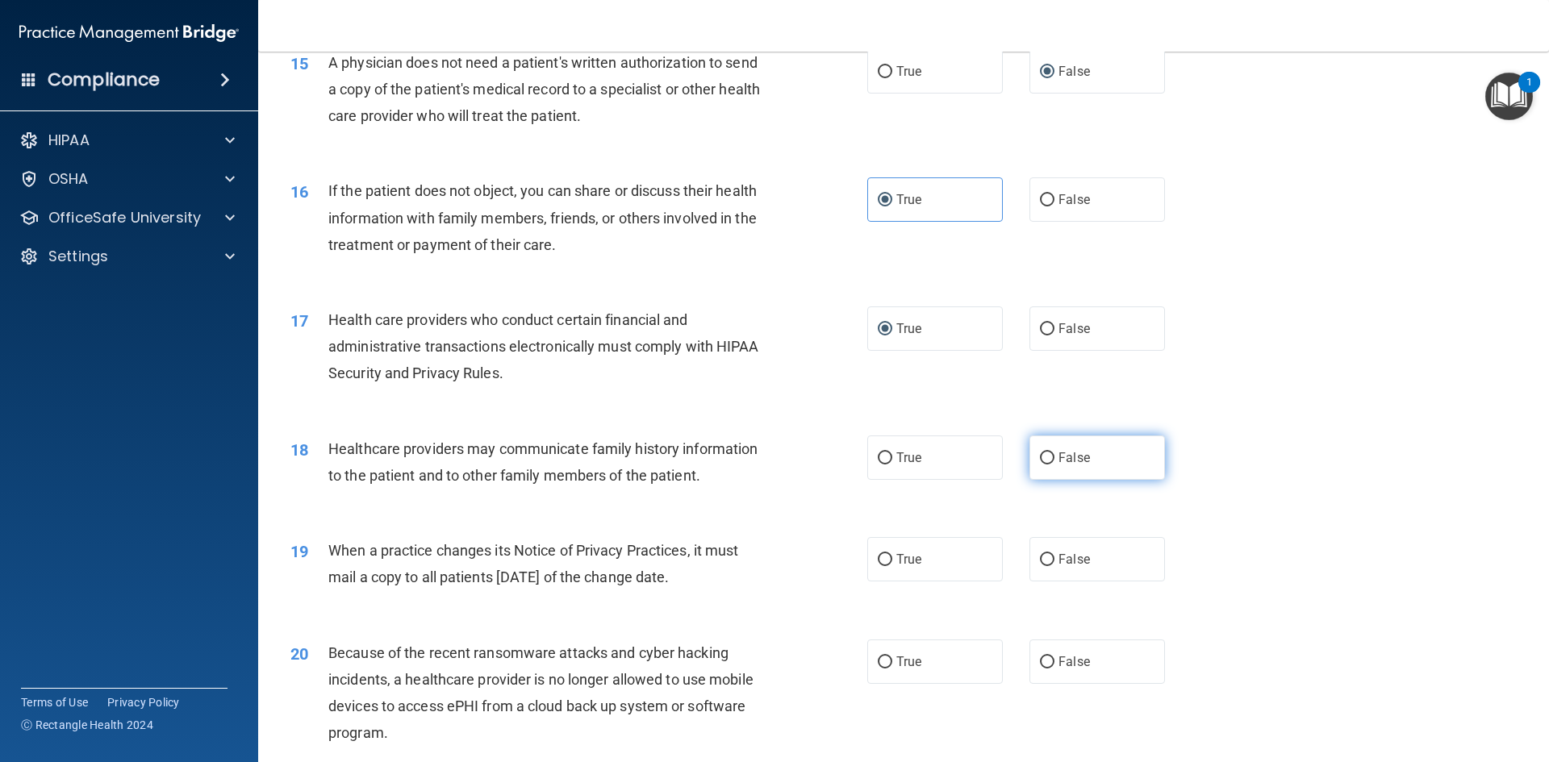
drag, startPoint x: 1037, startPoint y: 453, endPoint x: 889, endPoint y: 542, distance: 172.7
click at [1040, 453] on input "False" at bounding box center [1047, 459] width 15 height 12
drag, startPoint x: 880, startPoint y: 559, endPoint x: 891, endPoint y: 633, distance: 75.0
click at [880, 563] on input "True" at bounding box center [885, 560] width 15 height 12
drag, startPoint x: 877, startPoint y: 657, endPoint x: 973, endPoint y: 568, distance: 131.3
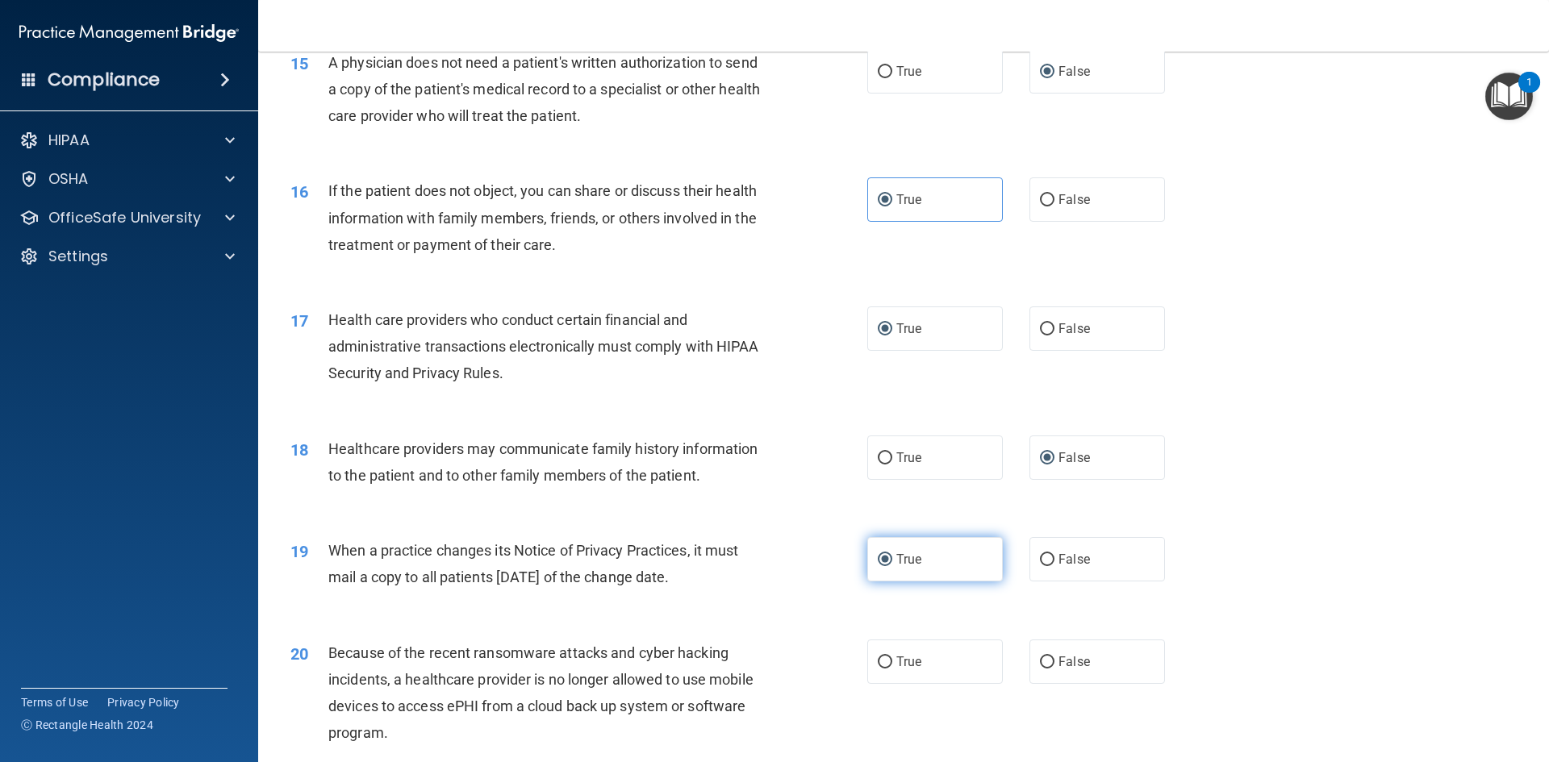
click at [878, 657] on input "True" at bounding box center [885, 663] width 15 height 12
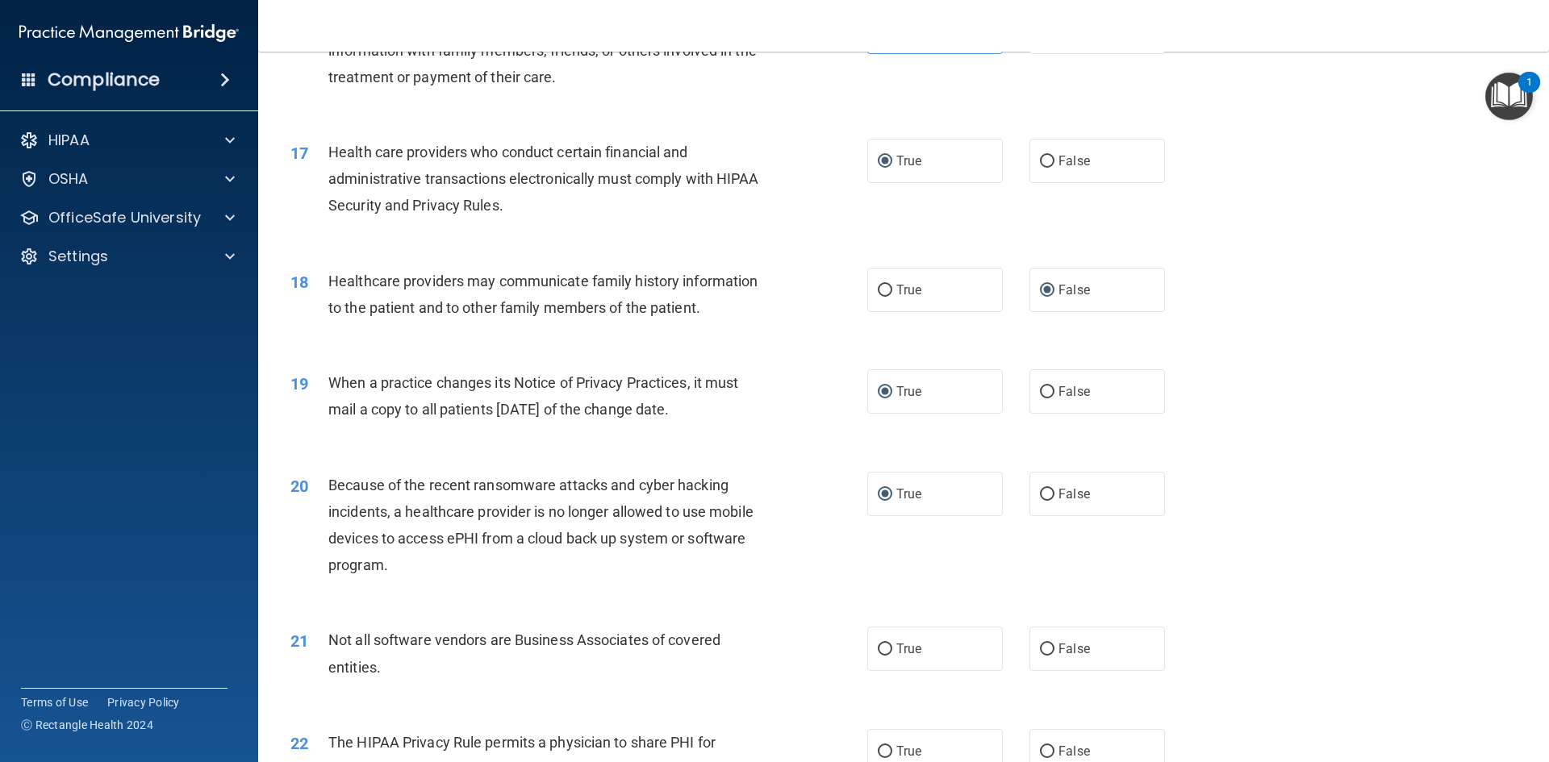
scroll to position [2097, 0]
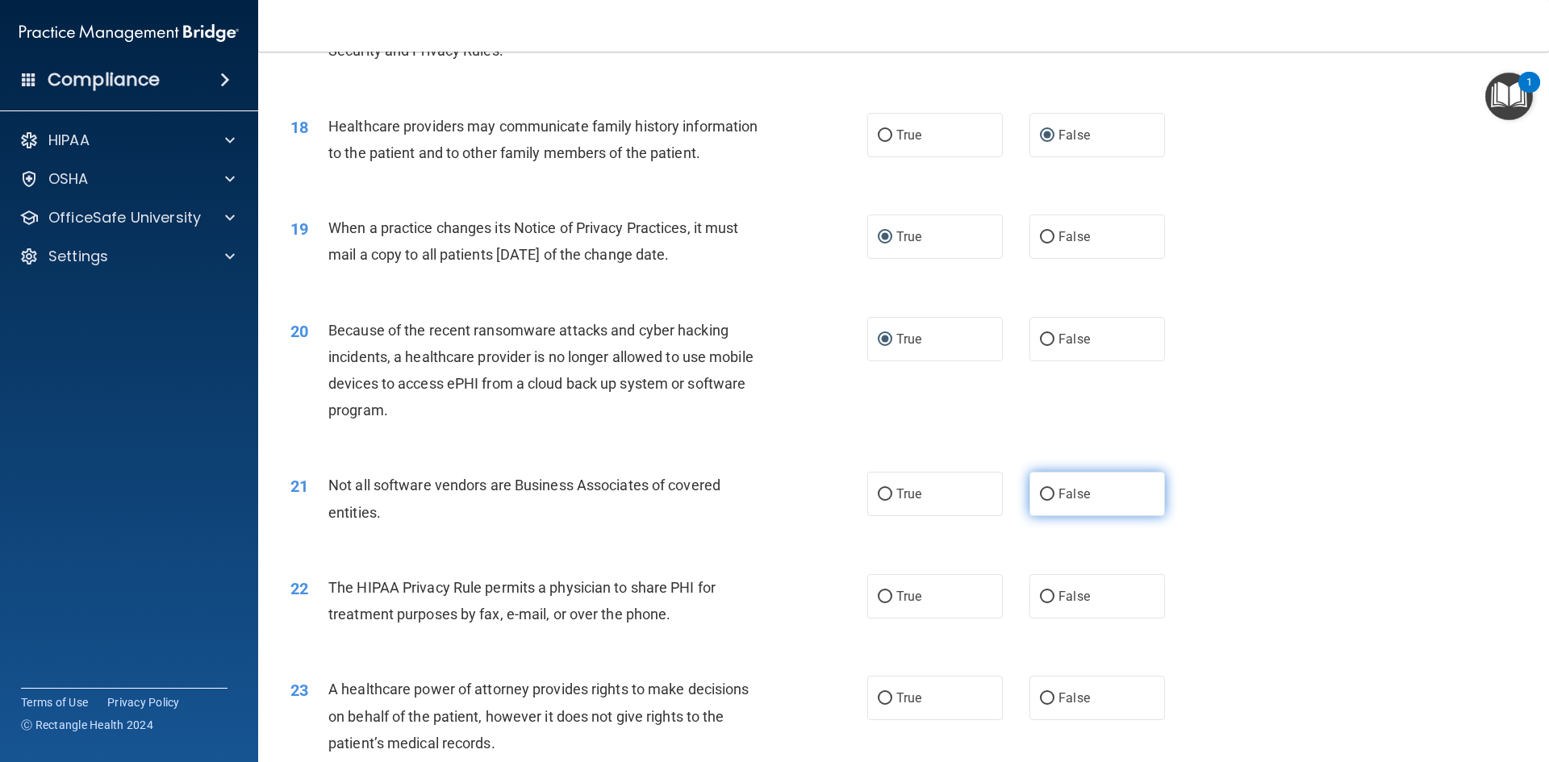
click at [1040, 499] on input "False" at bounding box center [1047, 495] width 15 height 12
drag, startPoint x: 890, startPoint y: 598, endPoint x: 1025, endPoint y: 661, distance: 148.7
click at [893, 600] on label "True" at bounding box center [935, 596] width 136 height 44
click at [892, 600] on input "True" at bounding box center [885, 597] width 15 height 12
click at [1043, 693] on input "False" at bounding box center [1047, 699] width 15 height 12
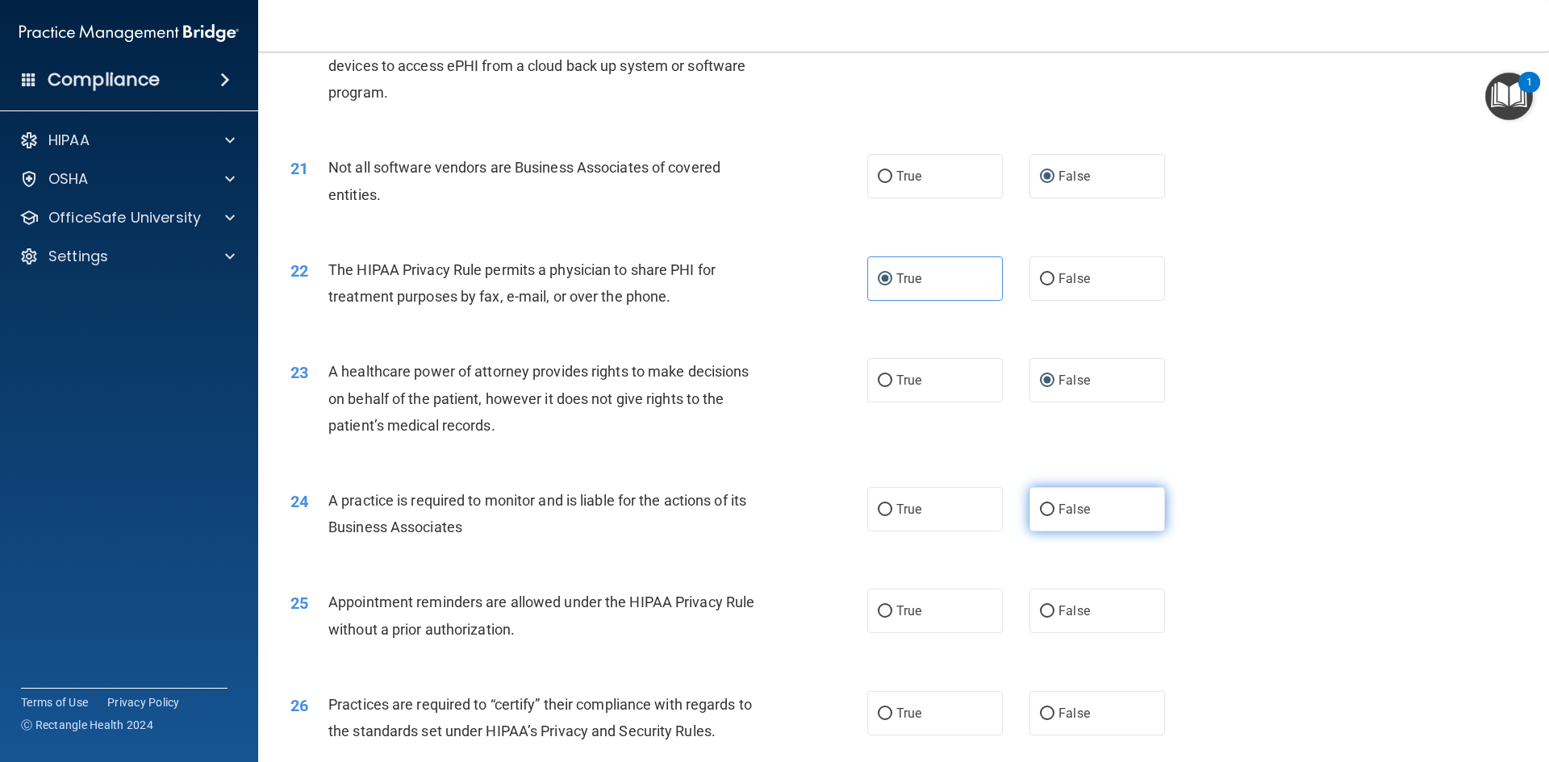
scroll to position [2420, 0]
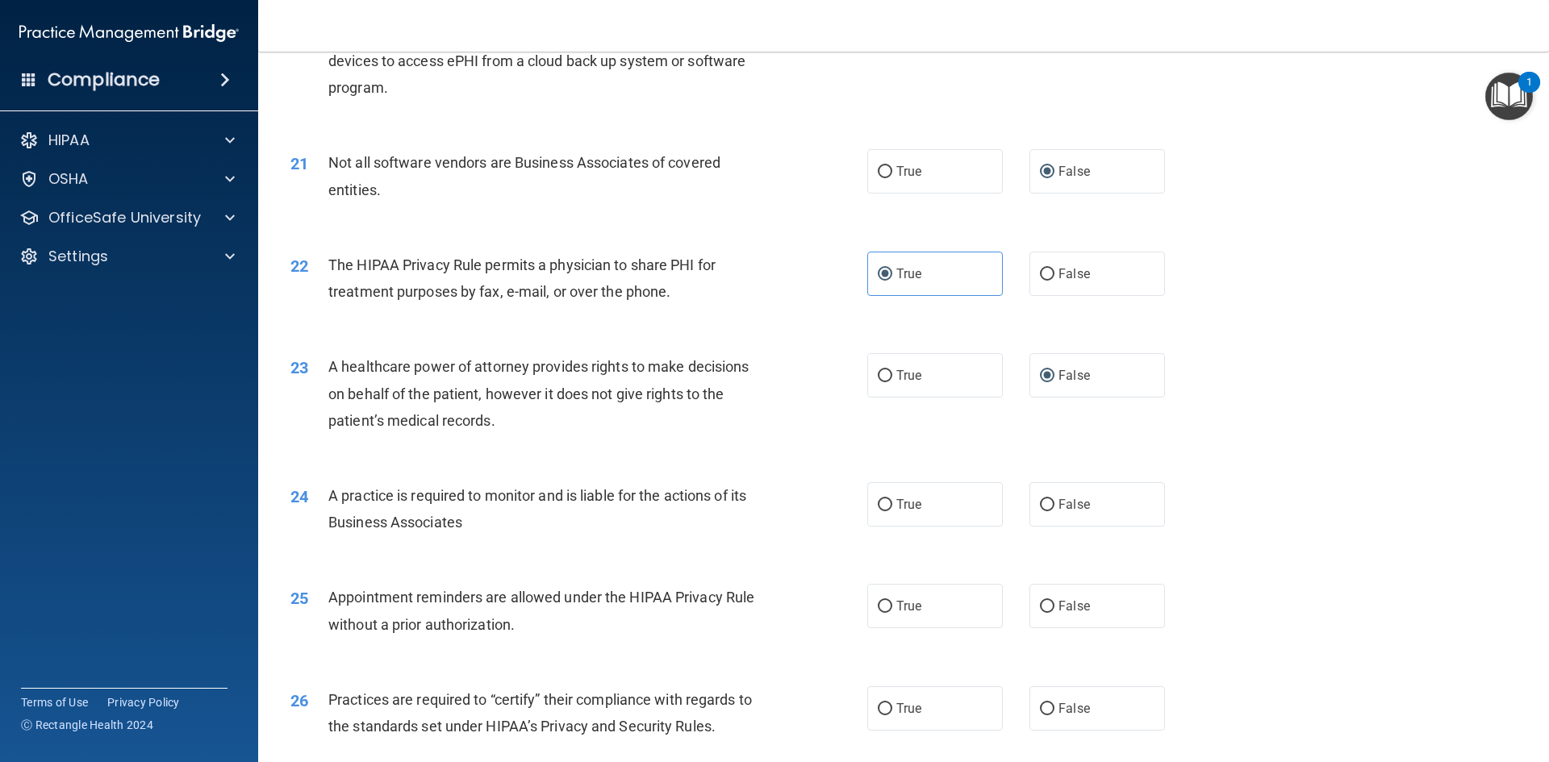
drag, startPoint x: 874, startPoint y: 502, endPoint x: 938, endPoint y: 573, distance: 95.4
click at [878, 506] on input "True" at bounding box center [885, 505] width 15 height 12
drag, startPoint x: 1055, startPoint y: 611, endPoint x: 1044, endPoint y: 611, distance: 11.3
click at [1044, 611] on label "False" at bounding box center [1097, 606] width 136 height 44
click at [1034, 598] on label "False" at bounding box center [1097, 606] width 136 height 44
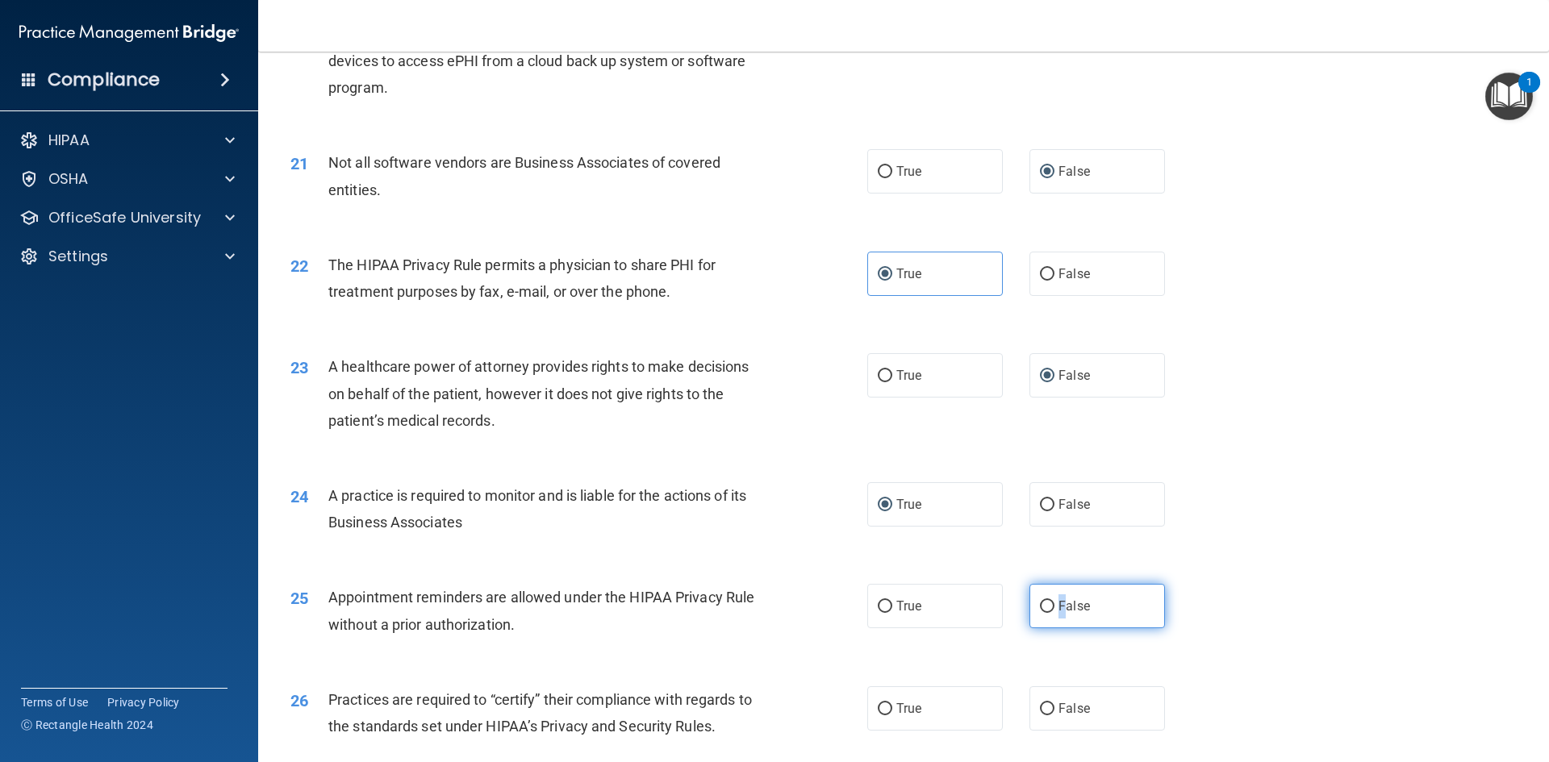
click at [1040, 601] on input "False" at bounding box center [1047, 607] width 15 height 12
drag, startPoint x: 1039, startPoint y: 699, endPoint x: 1010, endPoint y: 708, distance: 30.6
click at [1037, 700] on label "False" at bounding box center [1097, 709] width 136 height 44
click at [1040, 703] on input "False" at bounding box center [1047, 709] width 15 height 12
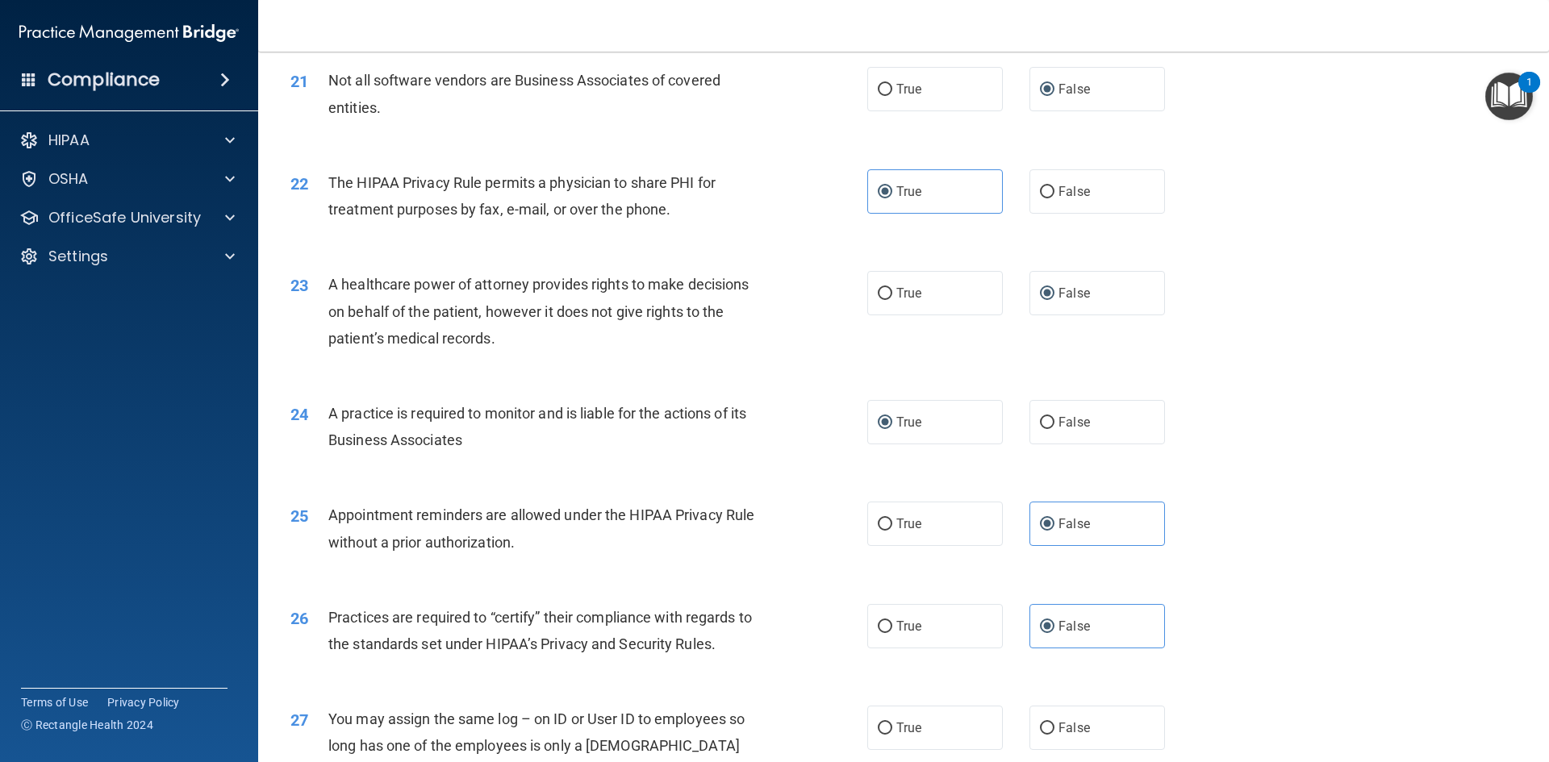
scroll to position [2743, 0]
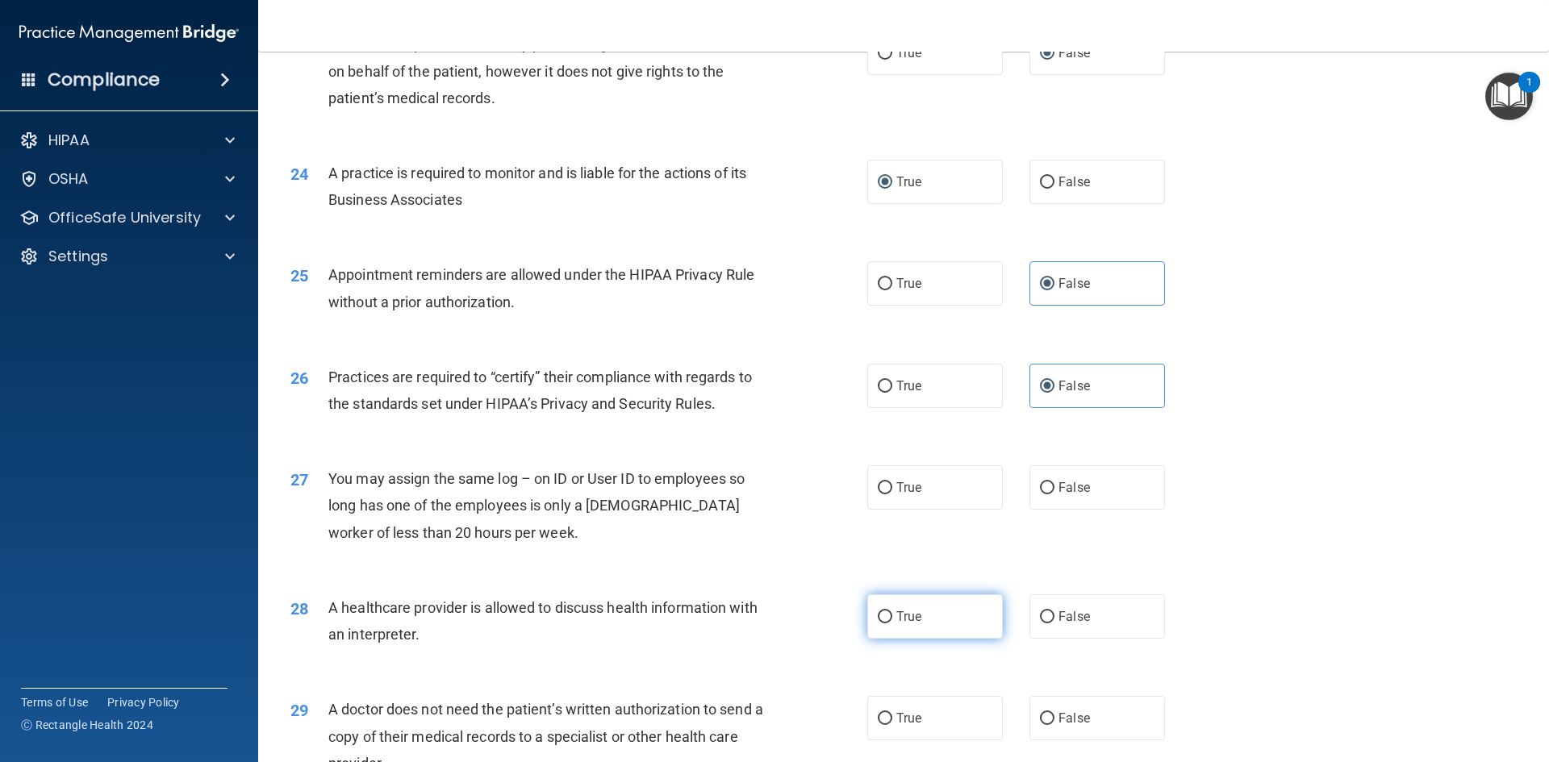
click at [896, 617] on span "True" at bounding box center [908, 616] width 25 height 15
click at [891, 617] on input "True" at bounding box center [885, 617] width 15 height 12
click at [878, 483] on input "True" at bounding box center [885, 488] width 15 height 12
drag, startPoint x: 1044, startPoint y: 717, endPoint x: 1050, endPoint y: 703, distance: 15.9
click at [1046, 707] on label "False" at bounding box center [1097, 718] width 136 height 44
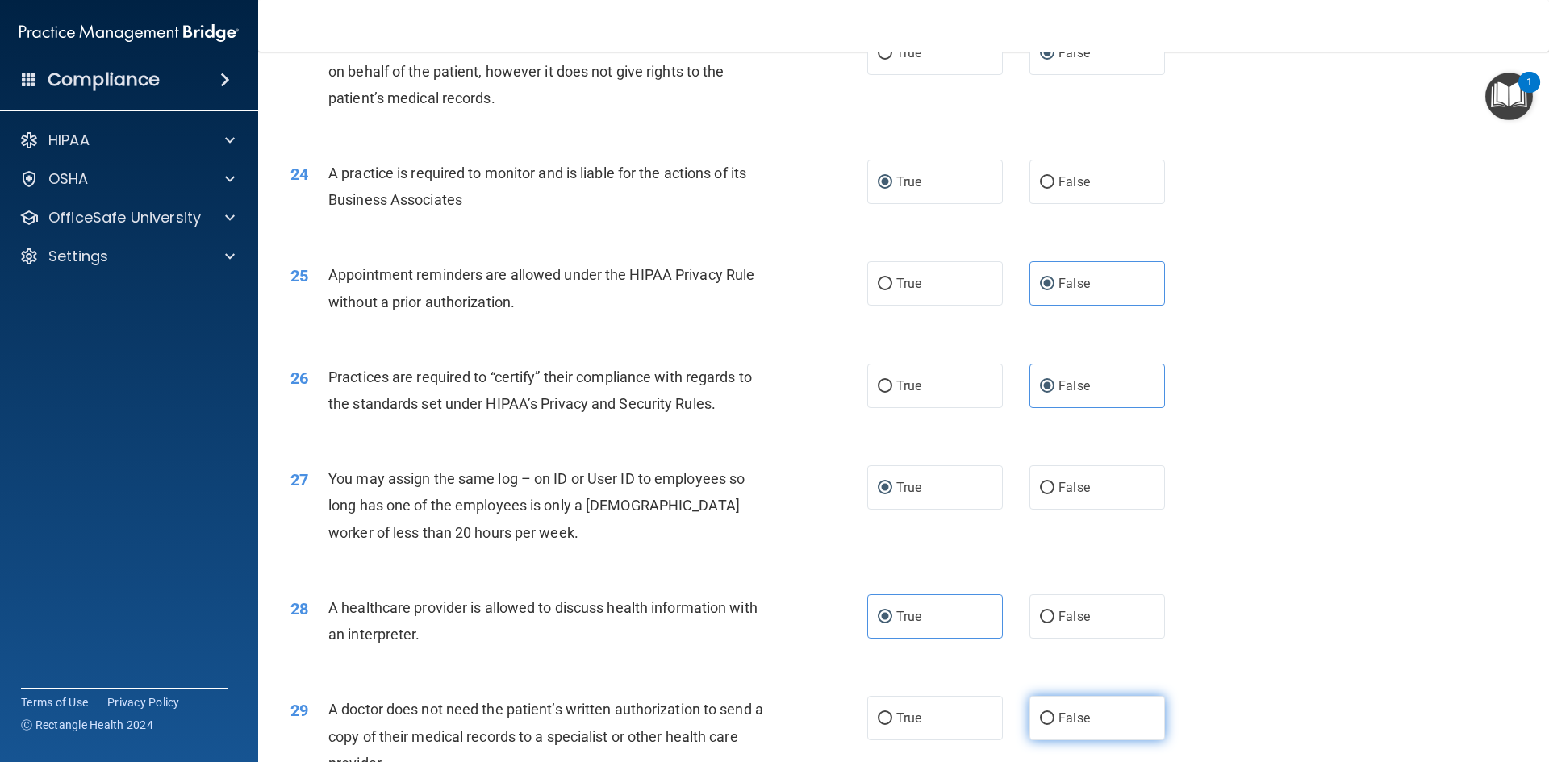
click at [1046, 713] on input "False" at bounding box center [1047, 719] width 15 height 12
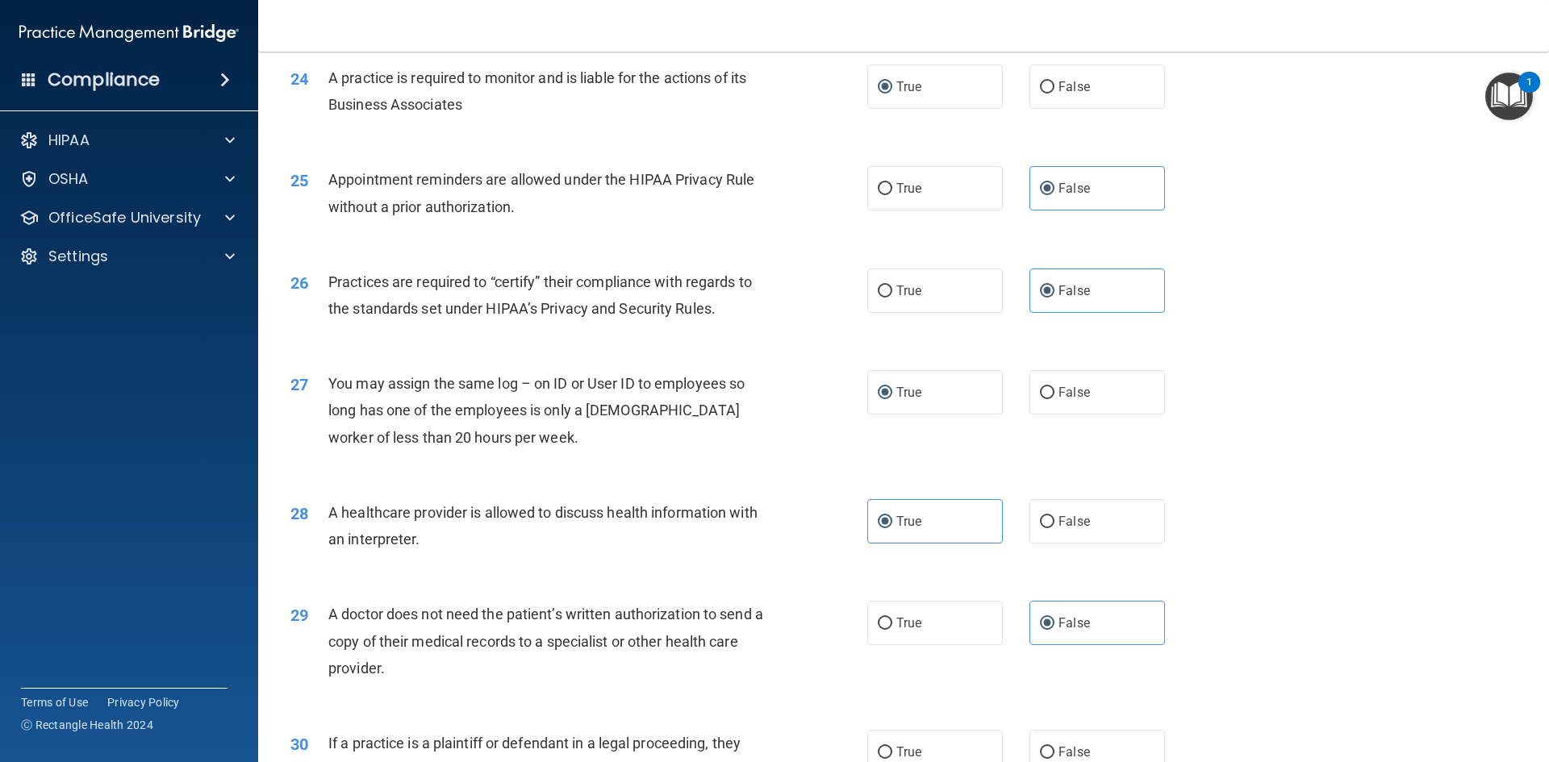
scroll to position [2993, 0]
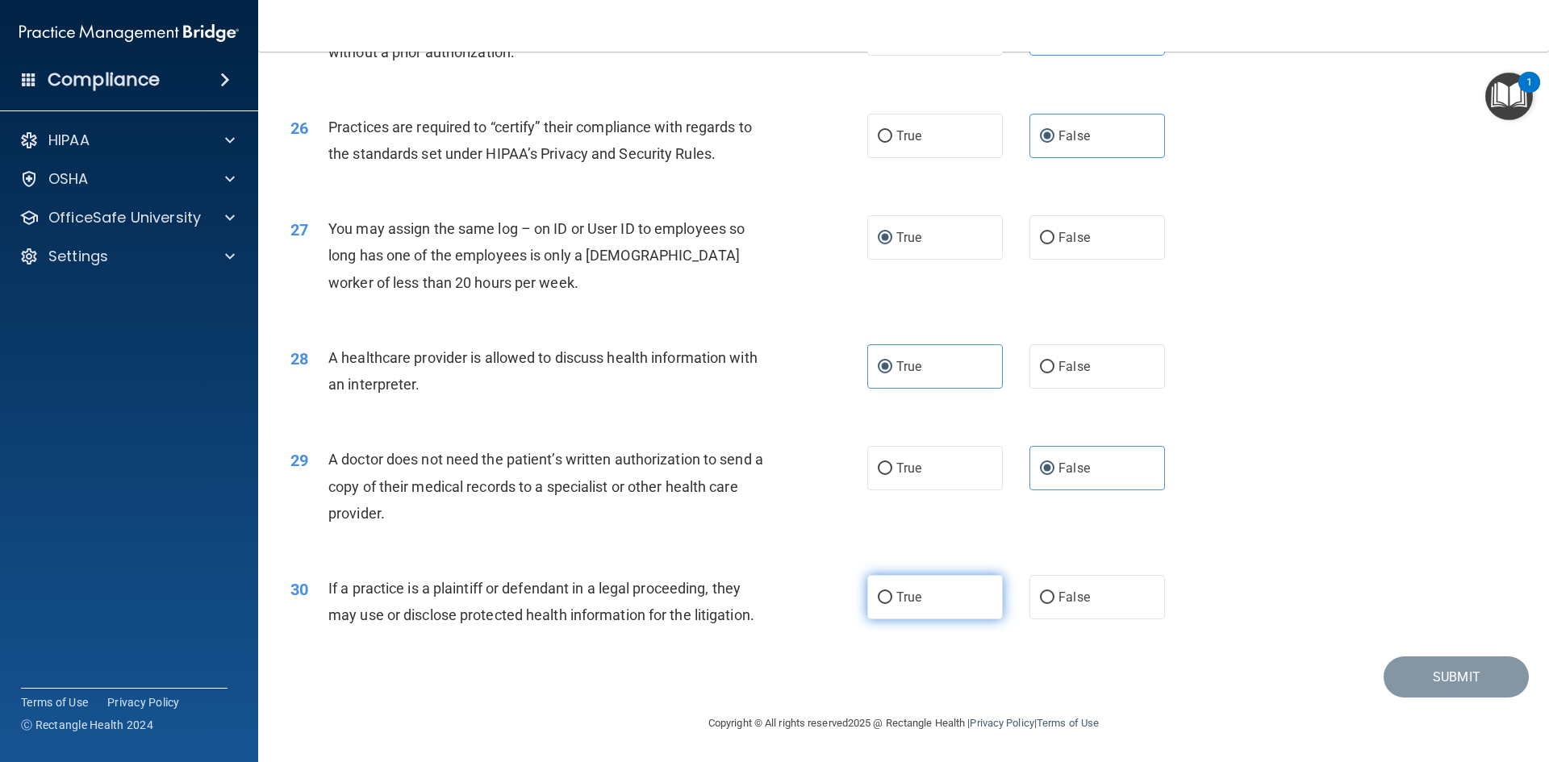
click at [881, 595] on input "True" at bounding box center [885, 598] width 15 height 12
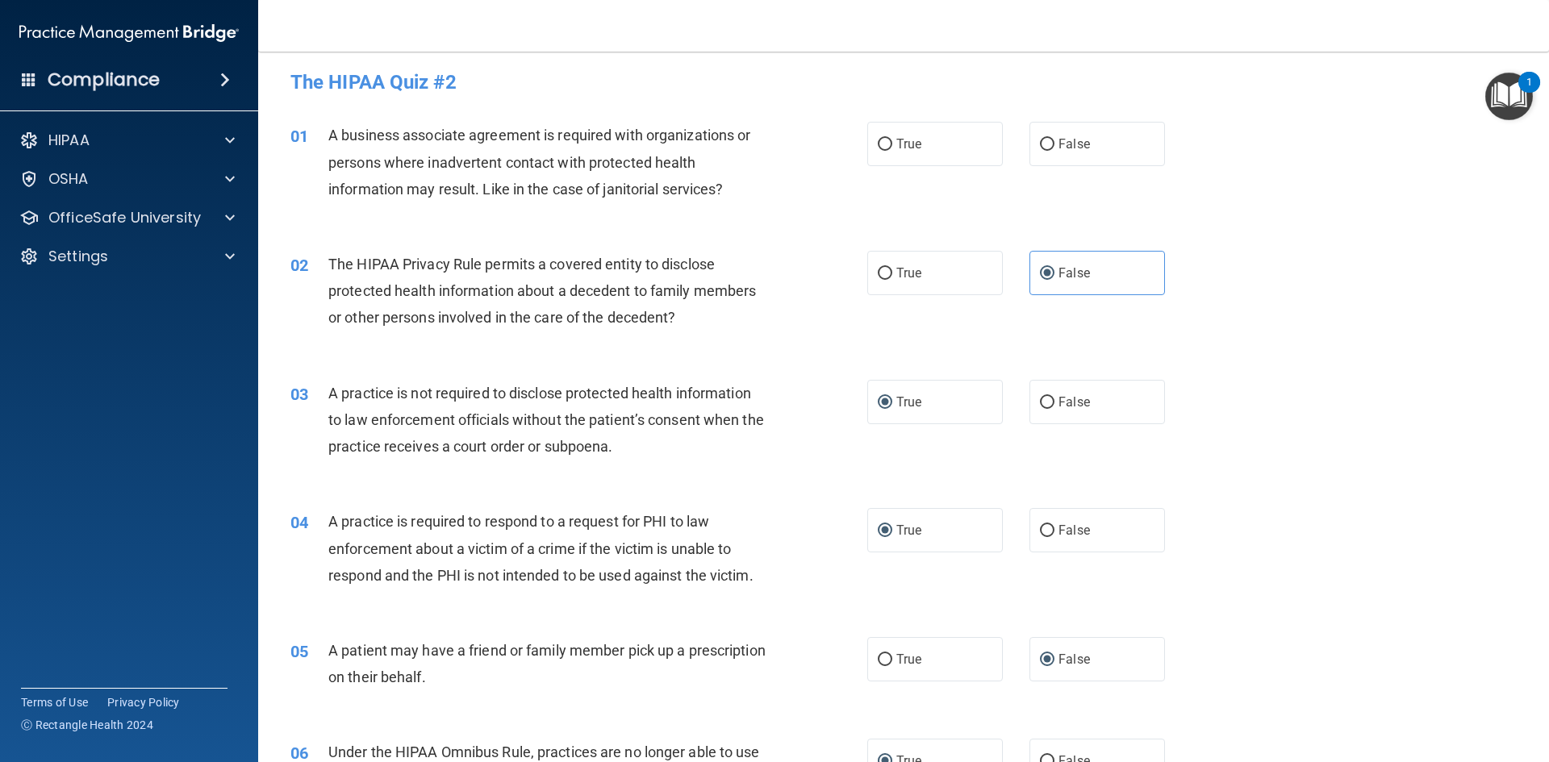
scroll to position [0, 0]
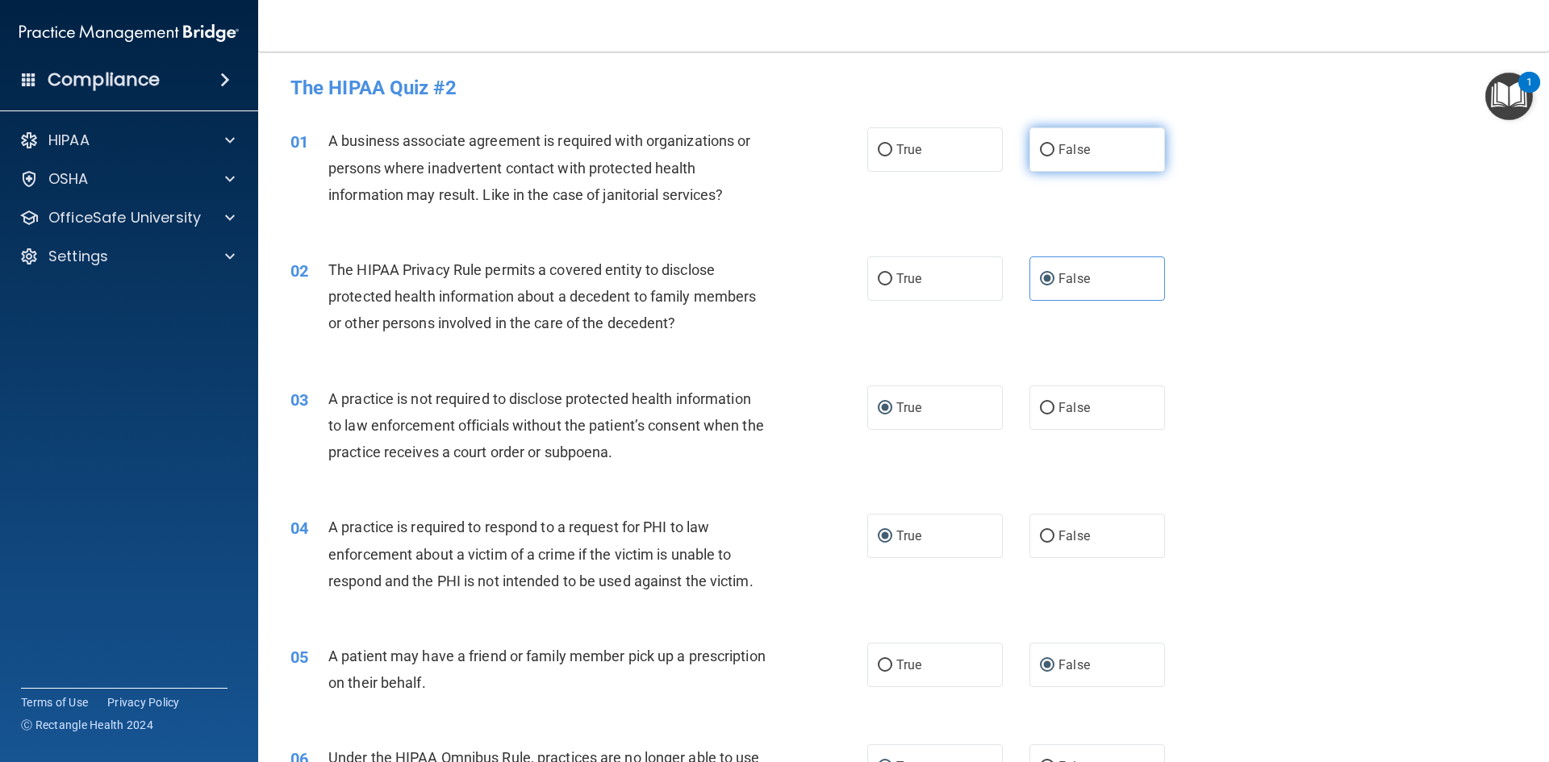
click at [1040, 148] on input "False" at bounding box center [1047, 150] width 15 height 12
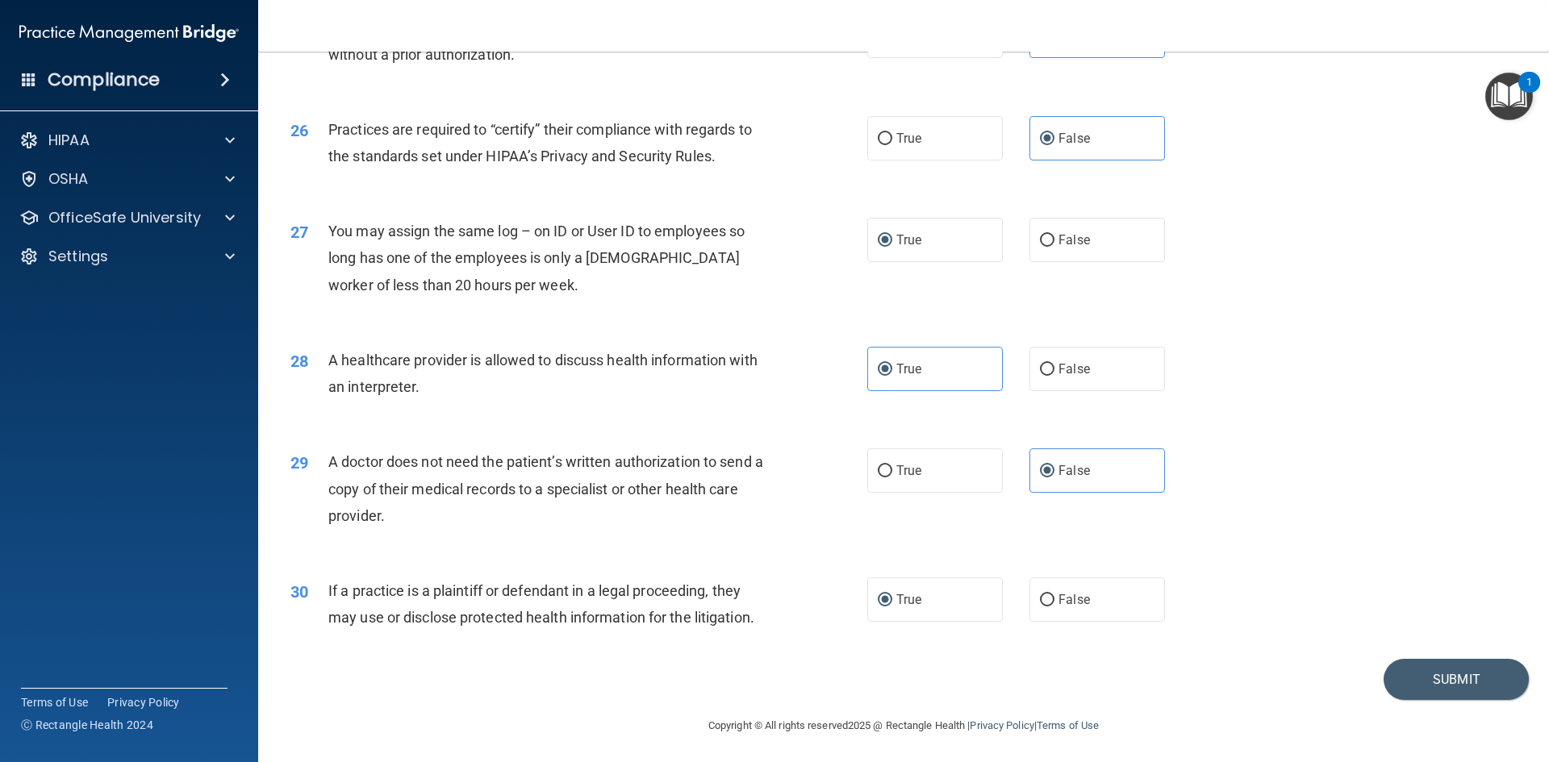
scroll to position [2993, 0]
click at [1436, 666] on button "Submit" at bounding box center [1456, 677] width 145 height 41
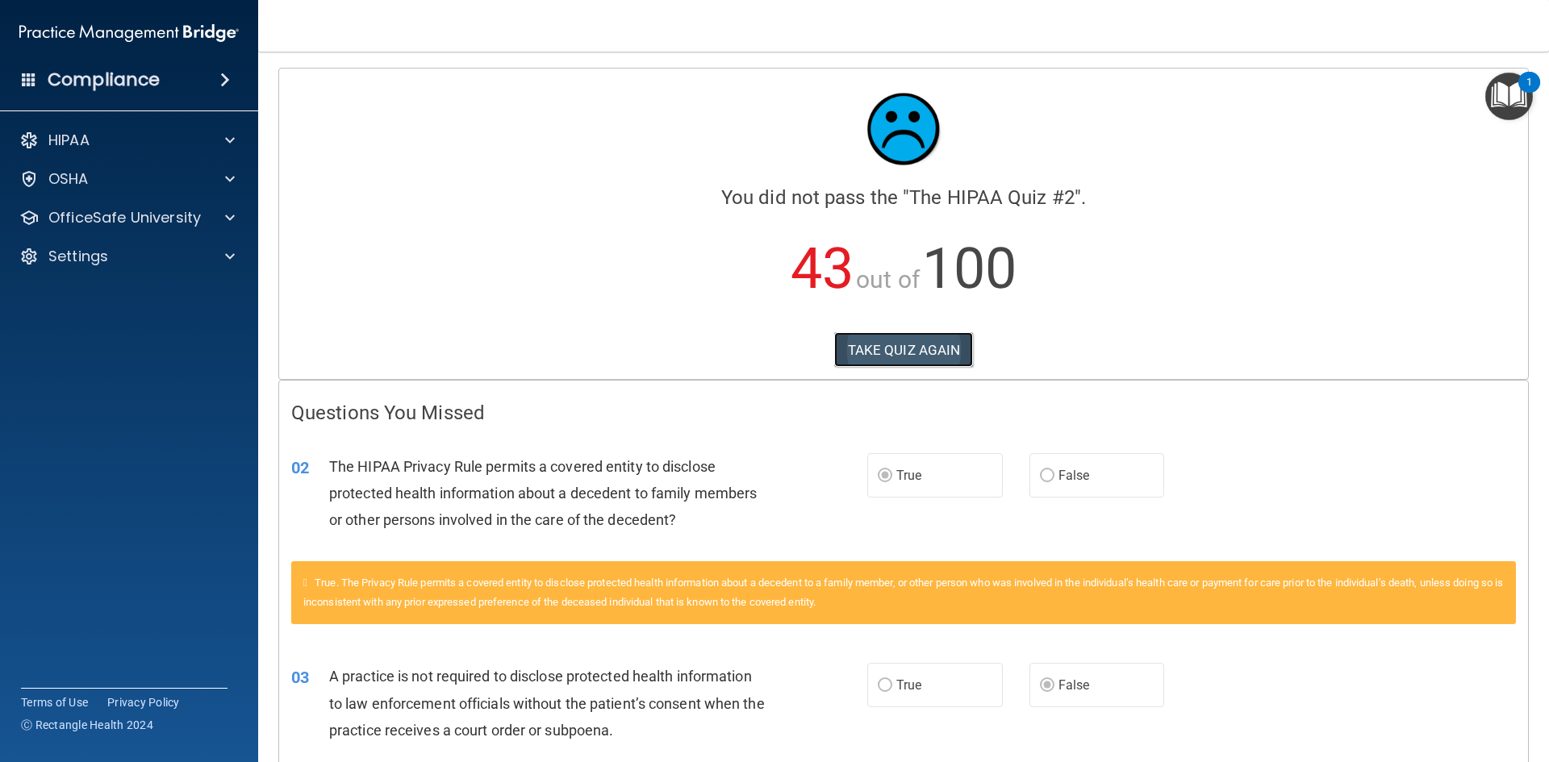
click at [887, 350] on button "TAKE QUIZ AGAIN" at bounding box center [904, 349] width 140 height 35
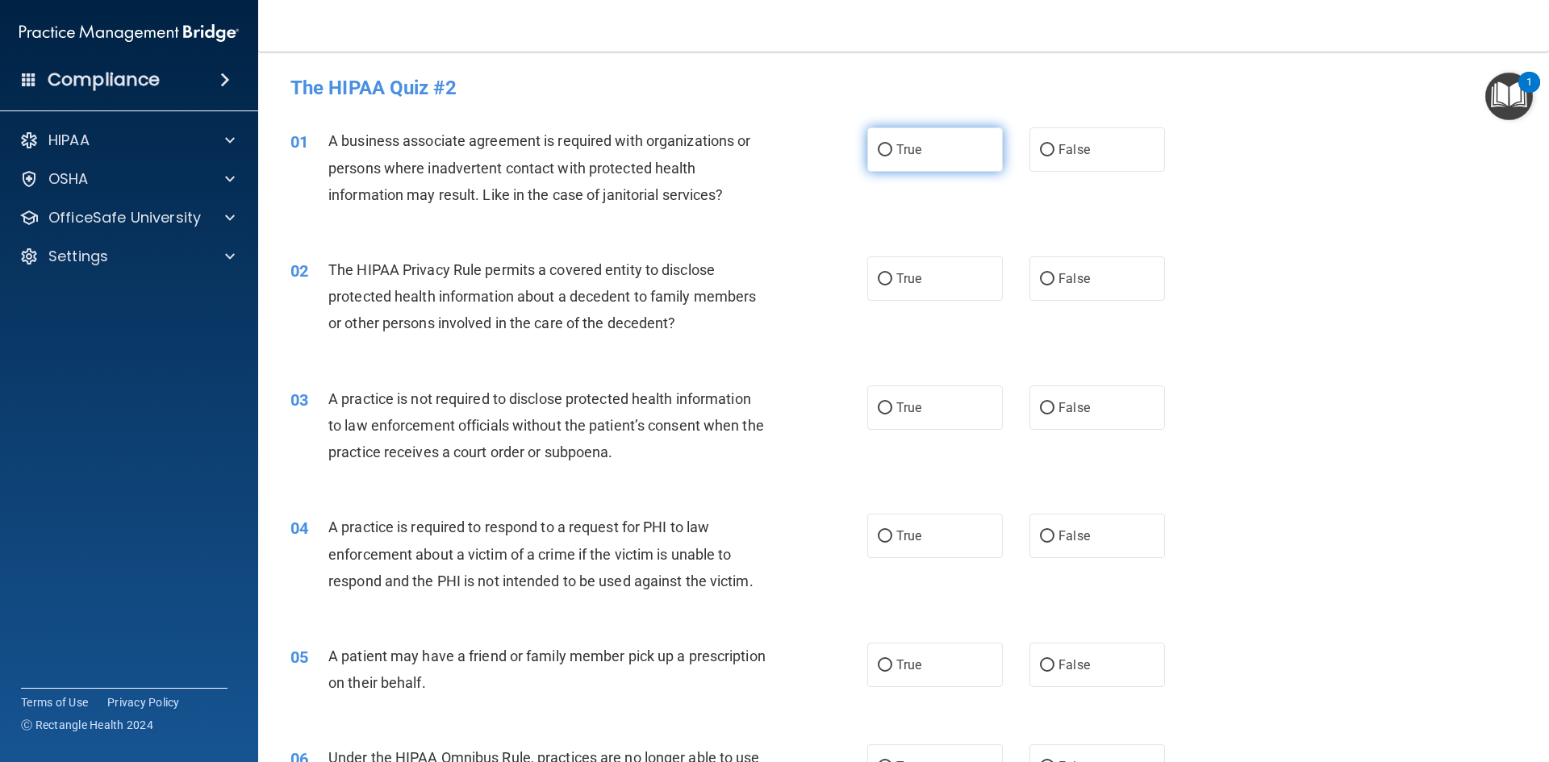
click at [888, 148] on label "True" at bounding box center [935, 149] width 136 height 44
click at [888, 148] on input "True" at bounding box center [885, 150] width 15 height 12
click at [1040, 404] on input "False" at bounding box center [1047, 409] width 15 height 12
click at [889, 281] on label "True" at bounding box center [935, 279] width 136 height 44
click at [889, 281] on input "True" at bounding box center [885, 279] width 15 height 12
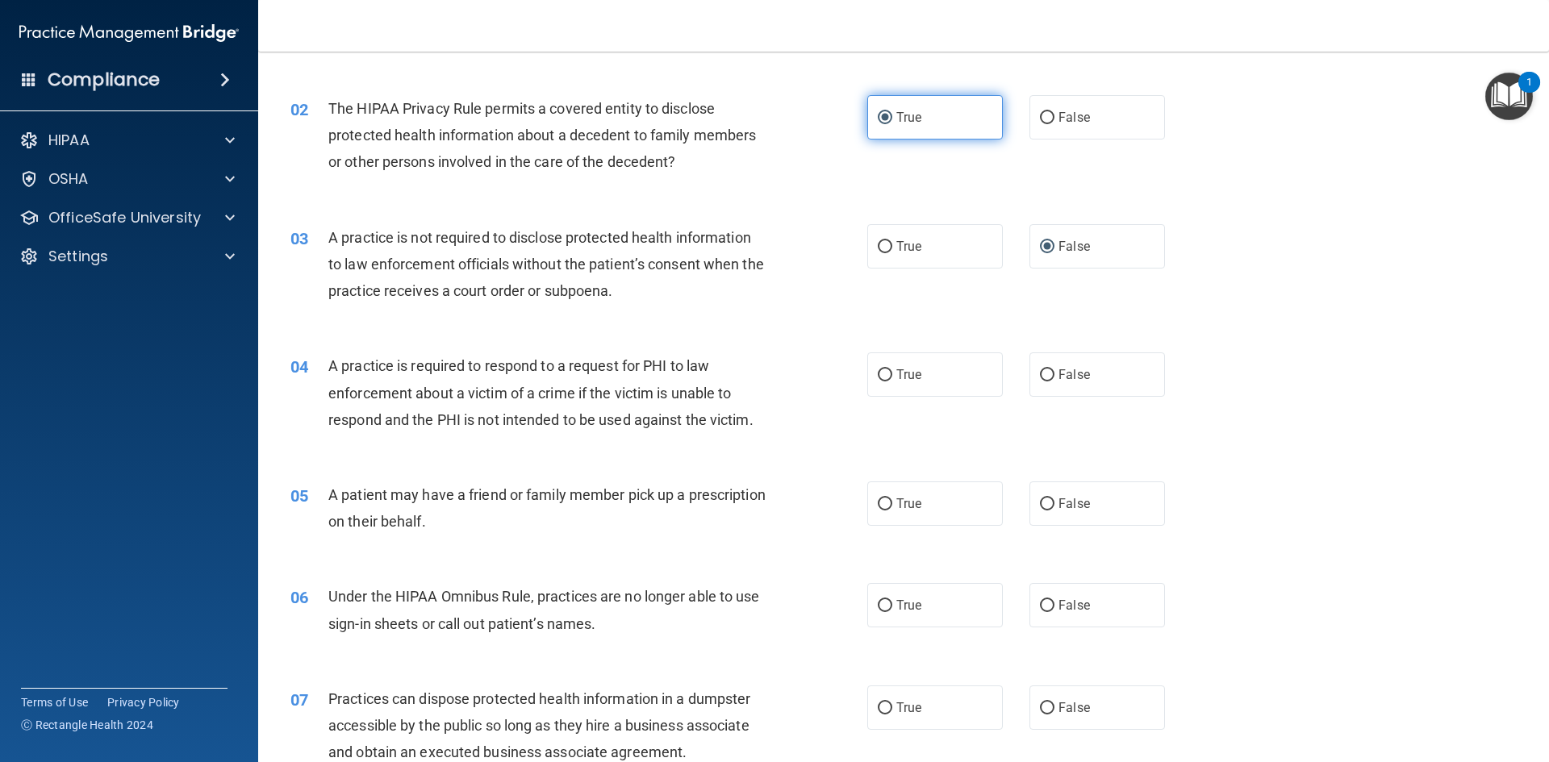
scroll to position [242, 0]
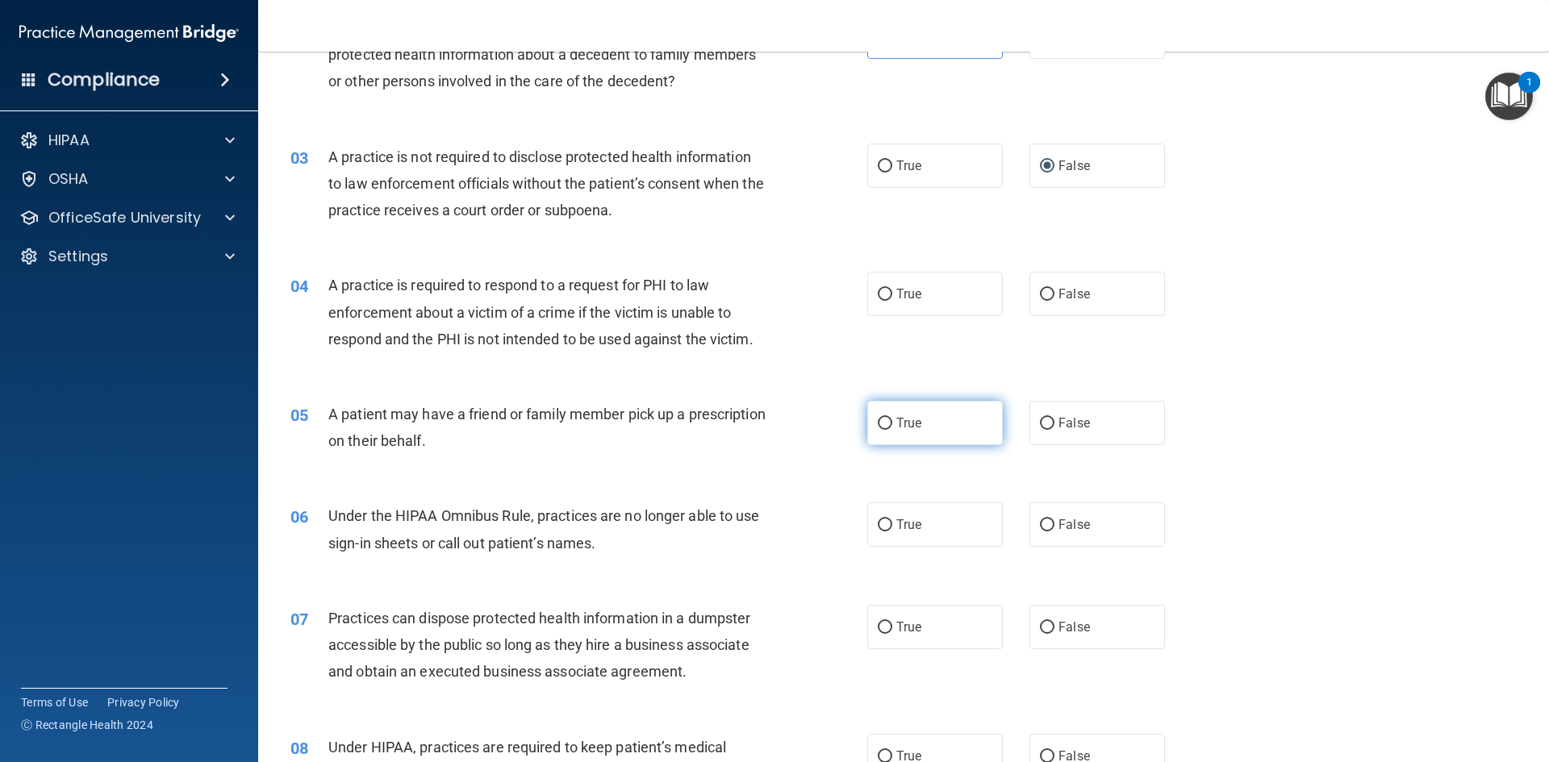
click at [878, 418] on input "True" at bounding box center [885, 424] width 15 height 12
click at [1040, 290] on input "False" at bounding box center [1047, 295] width 15 height 12
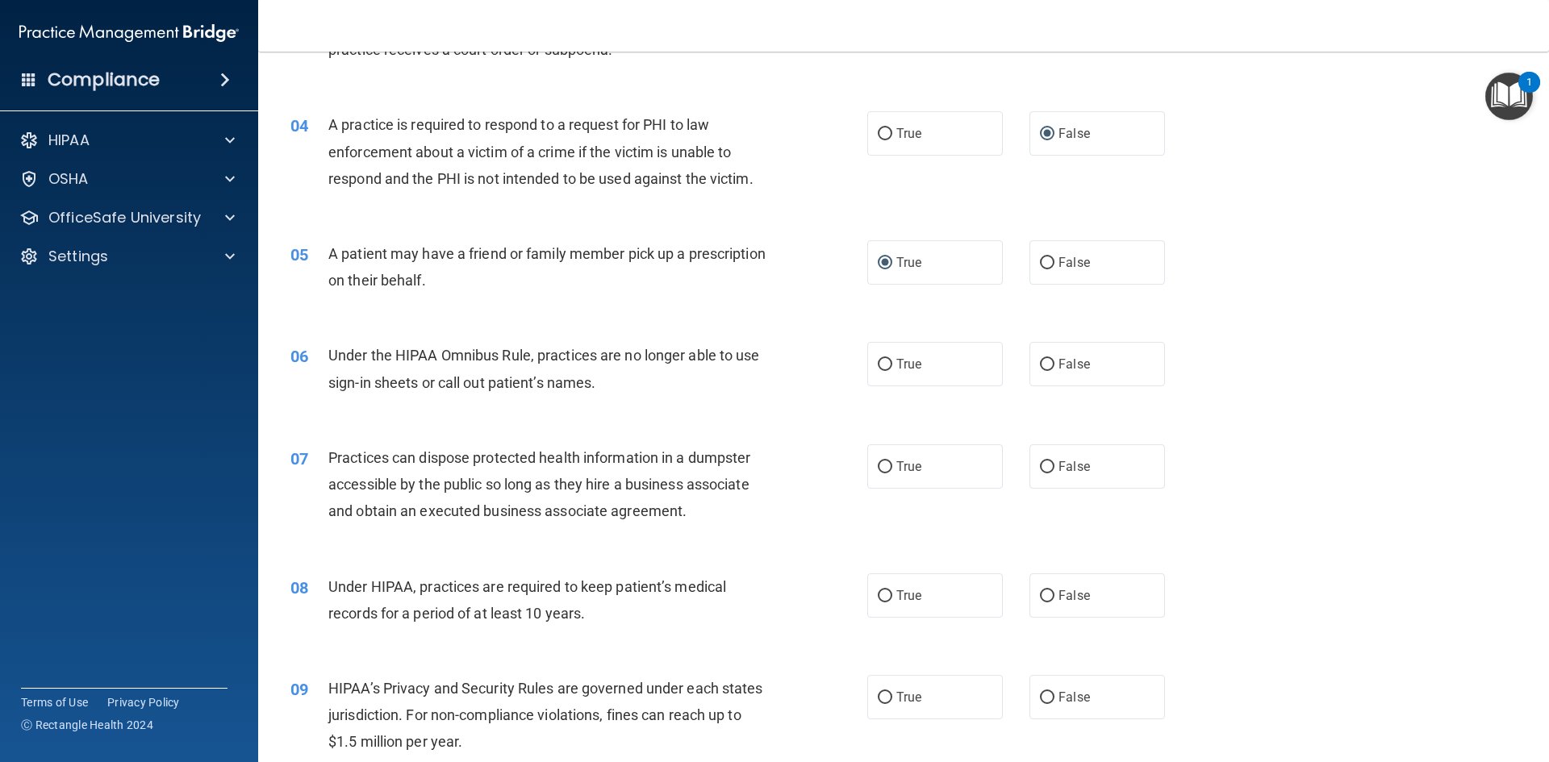
scroll to position [403, 0]
click at [1058, 363] on span "False" at bounding box center [1073, 363] width 31 height 15
click at [1054, 363] on input "False" at bounding box center [1047, 364] width 15 height 12
click at [1043, 469] on input "False" at bounding box center [1047, 467] width 15 height 12
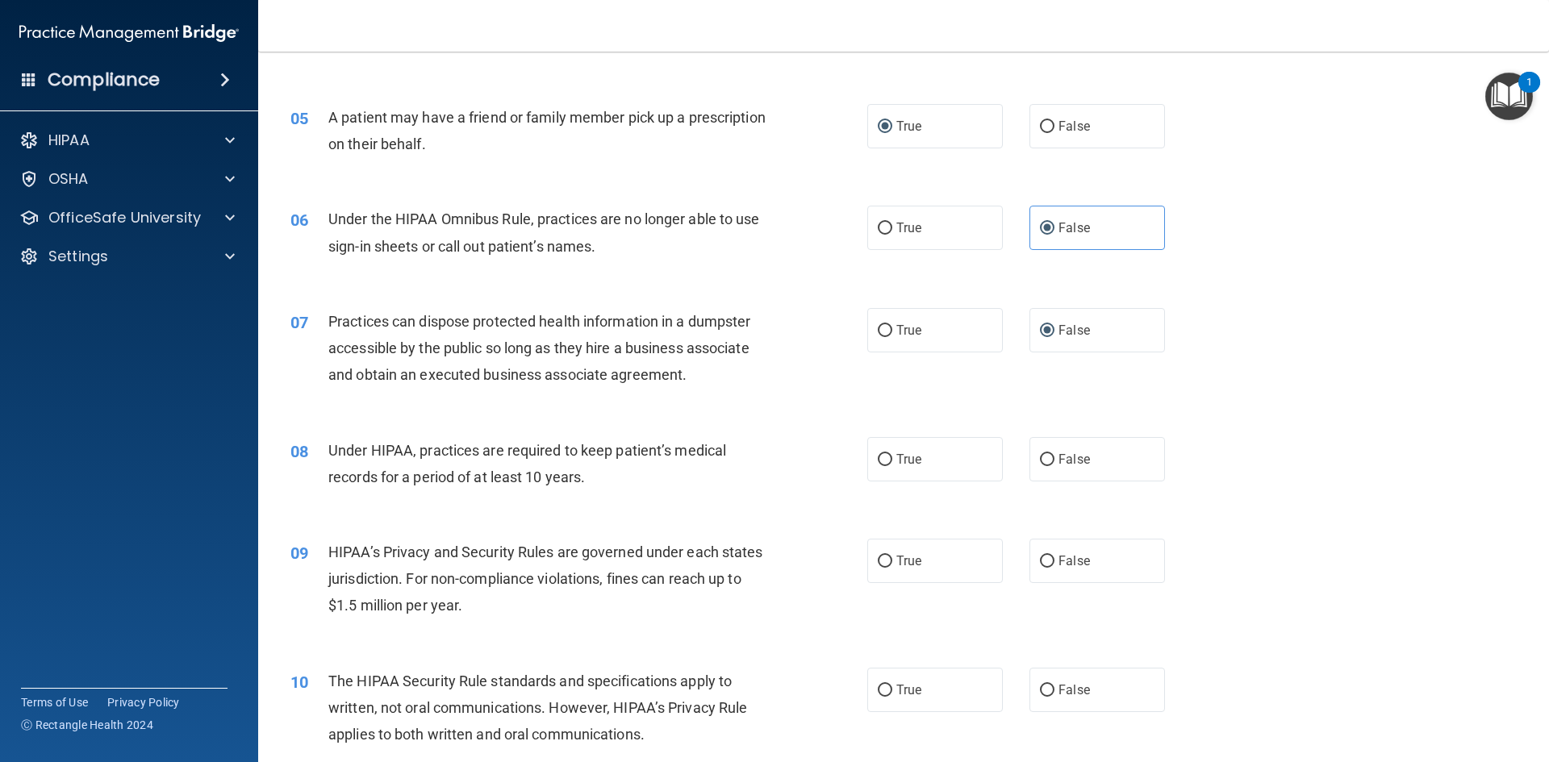
scroll to position [565, 0]
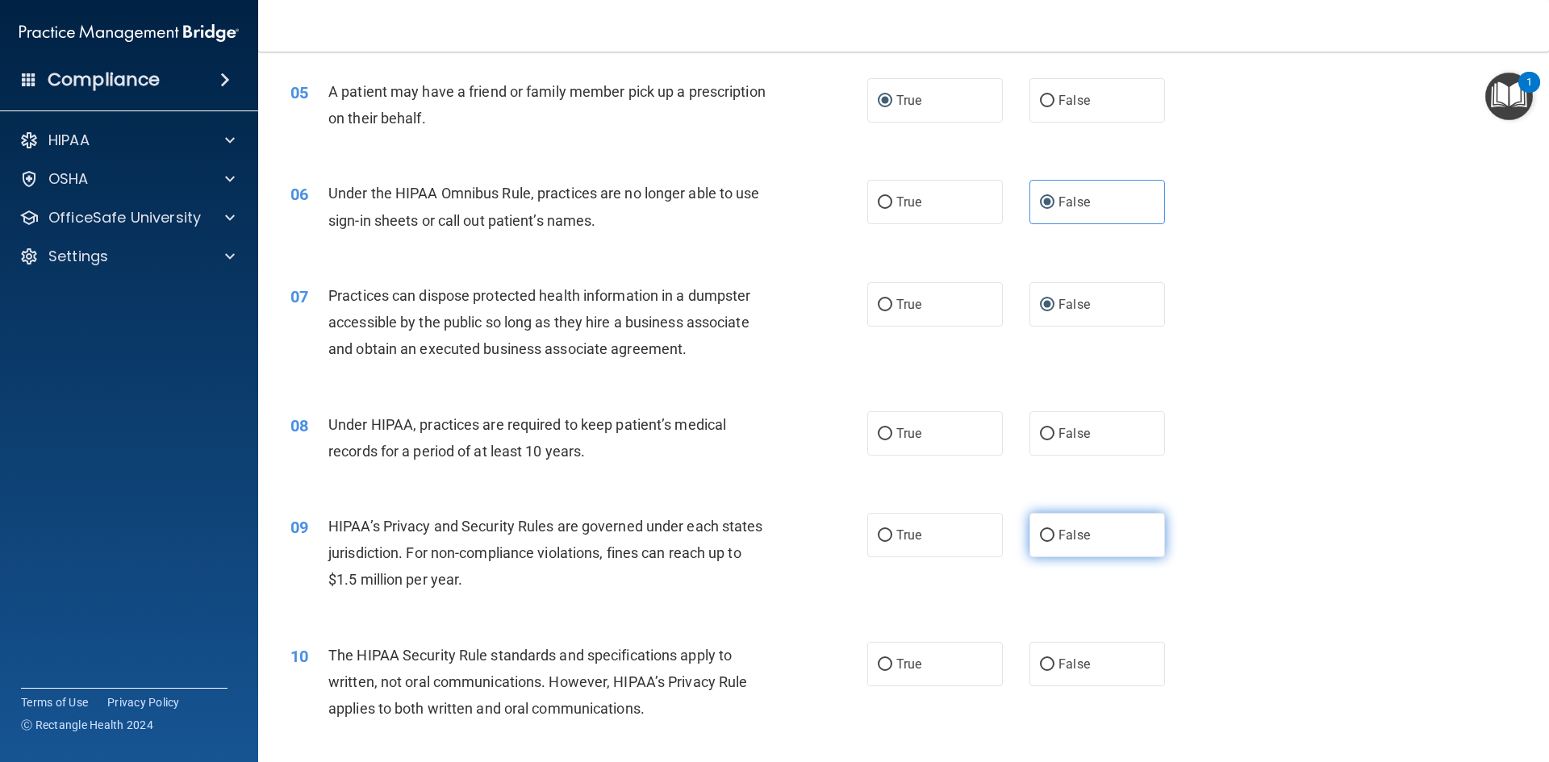
click at [1047, 532] on label "False" at bounding box center [1097, 535] width 136 height 44
click at [1047, 532] on input "False" at bounding box center [1047, 536] width 15 height 12
click at [870, 434] on label "True" at bounding box center [935, 433] width 136 height 44
click at [878, 434] on input "True" at bounding box center [885, 434] width 15 height 12
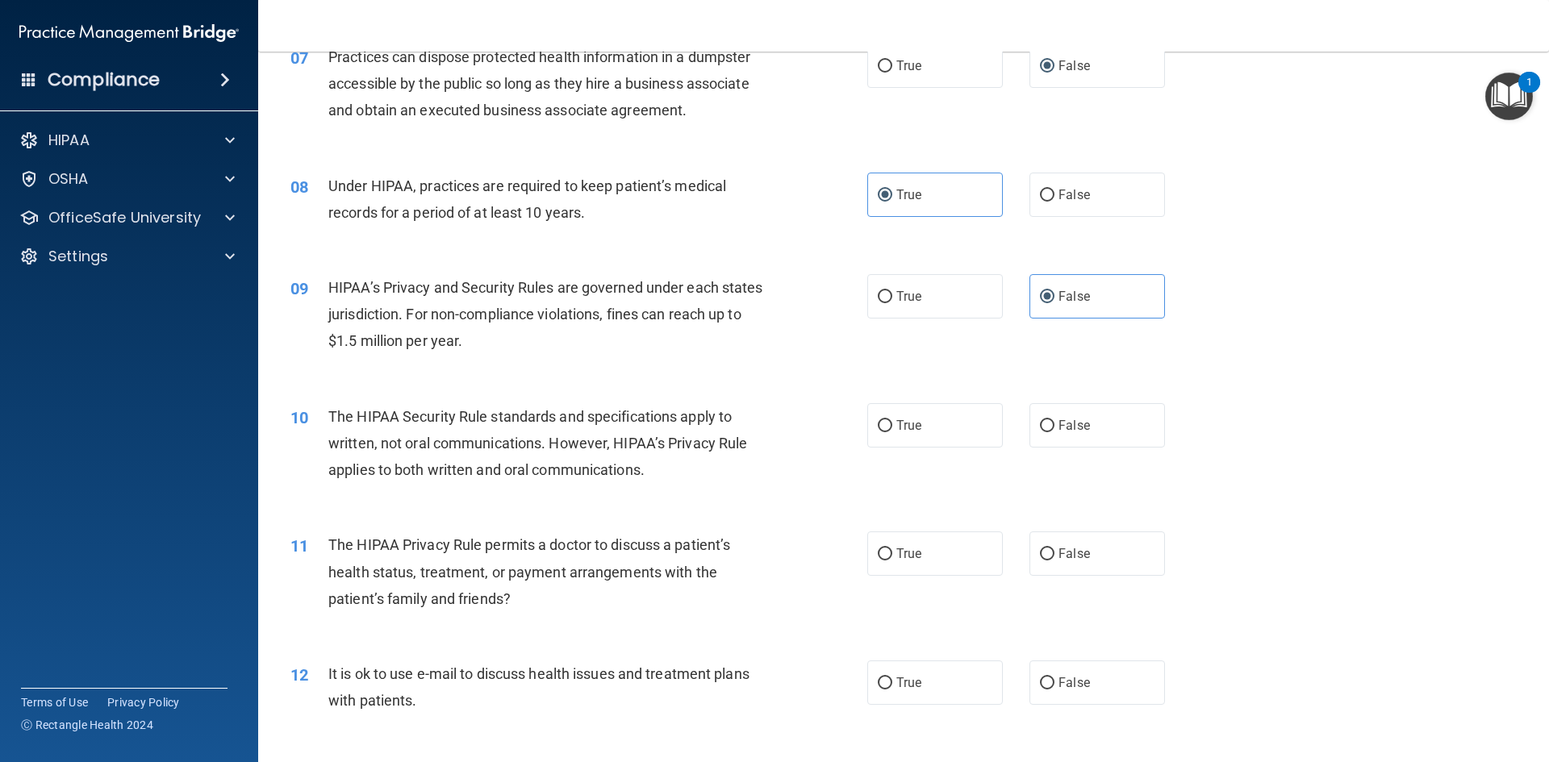
scroll to position [807, 0]
click at [883, 423] on input "True" at bounding box center [885, 423] width 15 height 12
click at [1047, 547] on label "False" at bounding box center [1097, 550] width 136 height 44
click at [1047, 547] on input "False" at bounding box center [1047, 551] width 15 height 12
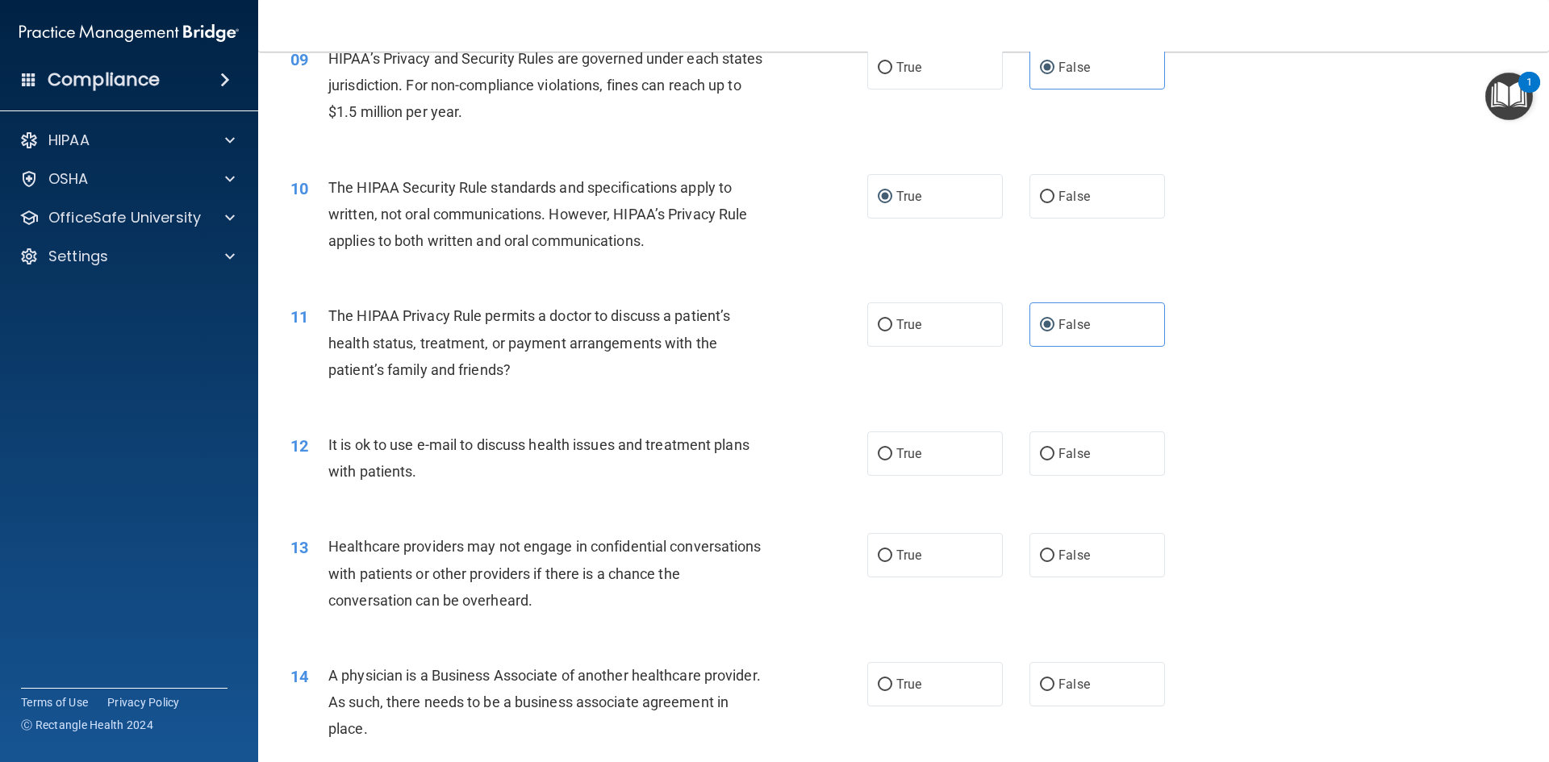
scroll to position [1049, 0]
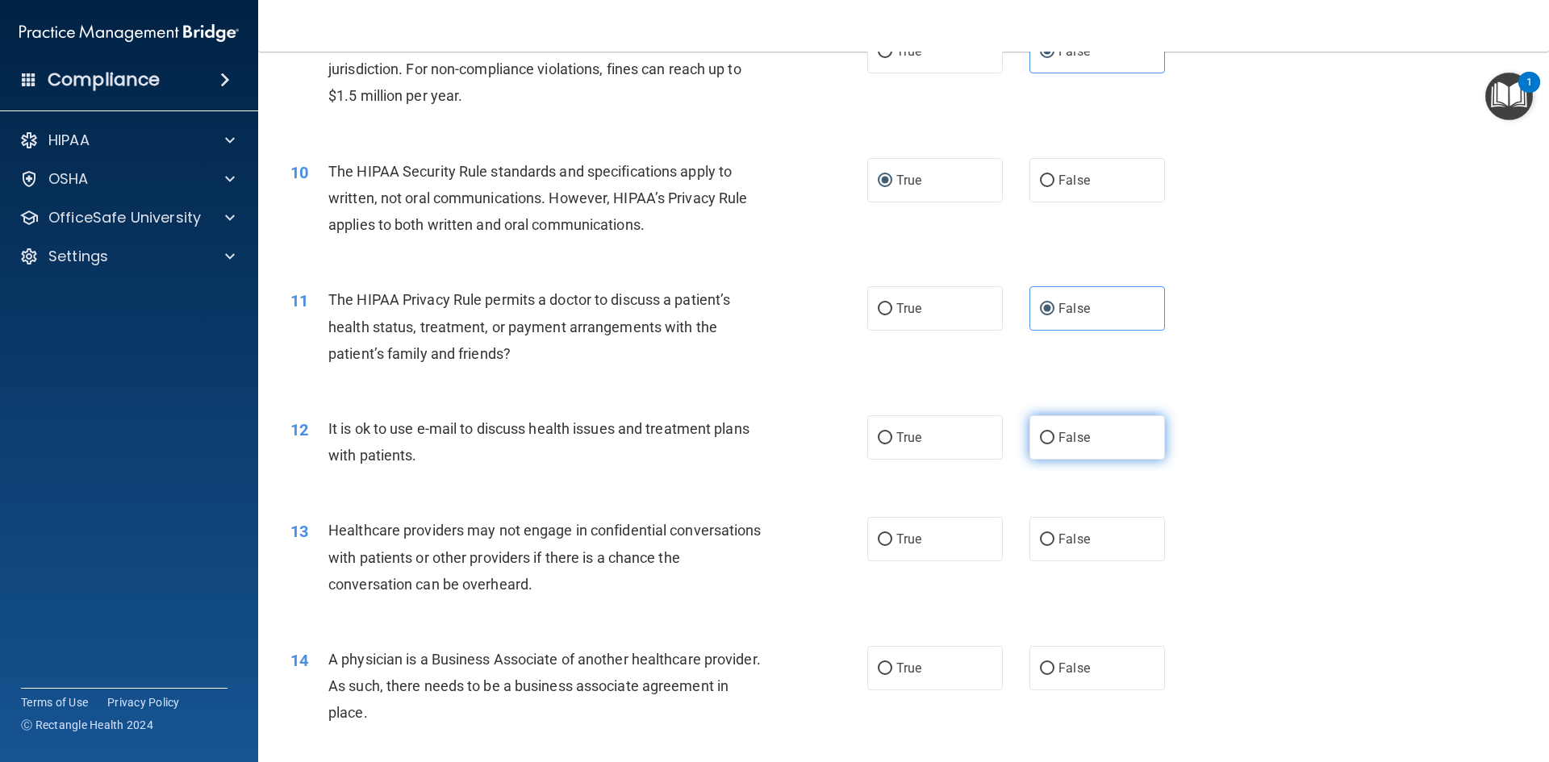
click at [1046, 436] on input "False" at bounding box center [1047, 438] width 15 height 12
click at [1040, 538] on input "False" at bounding box center [1047, 540] width 15 height 12
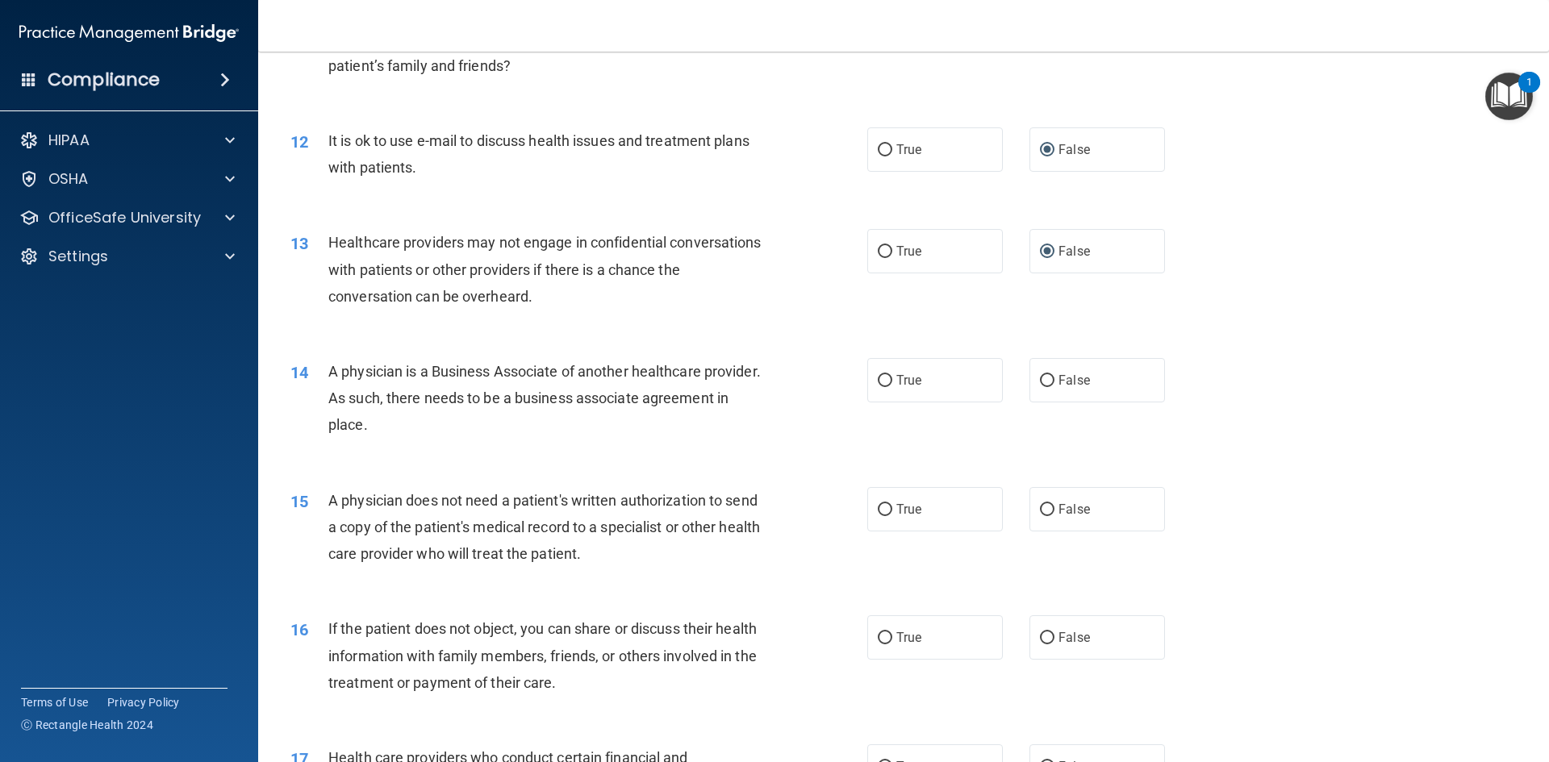
scroll to position [1371, 0]
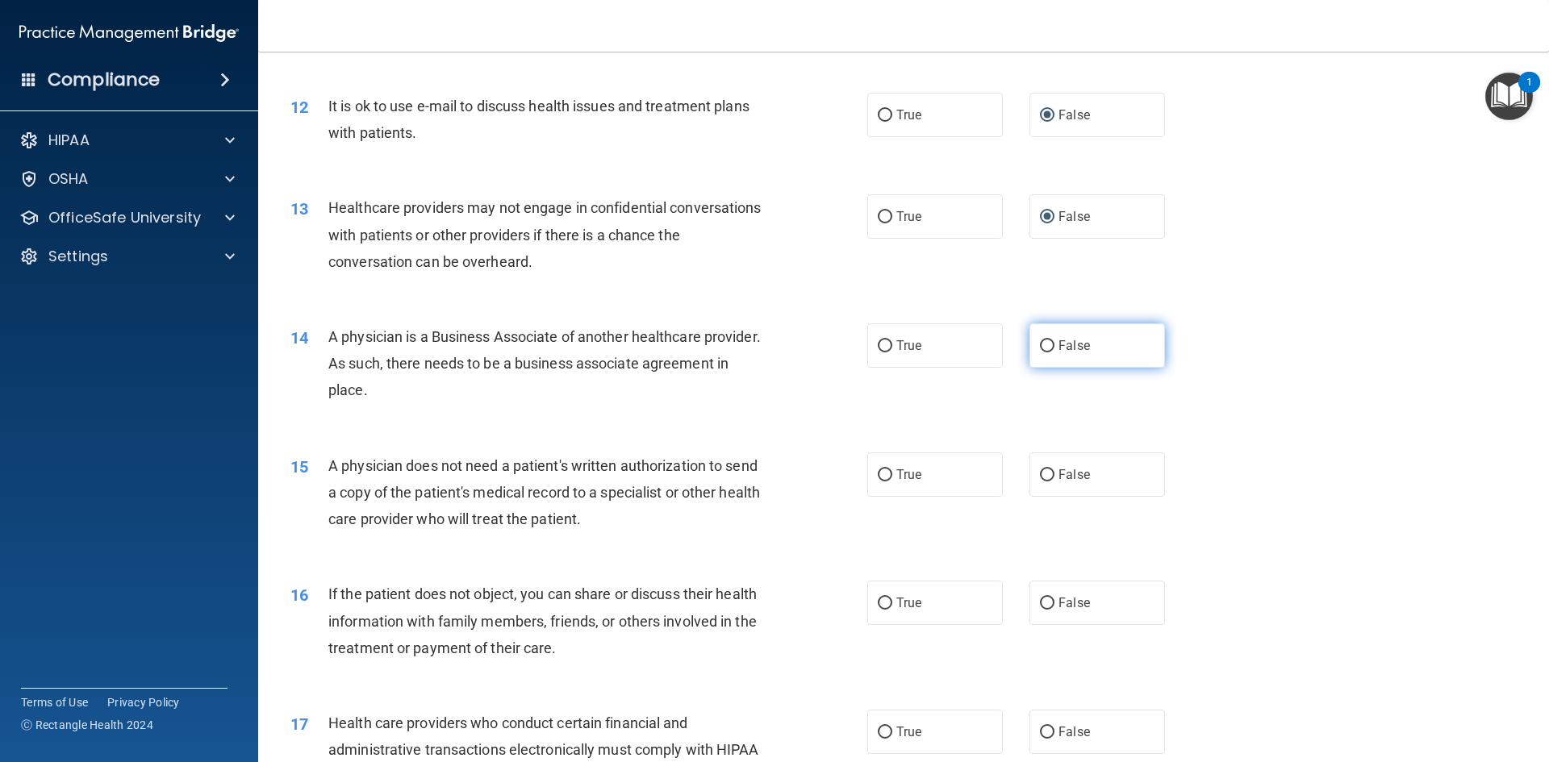
click at [1041, 353] on input "False" at bounding box center [1047, 346] width 15 height 12
click at [878, 472] on input "True" at bounding box center [885, 476] width 15 height 12
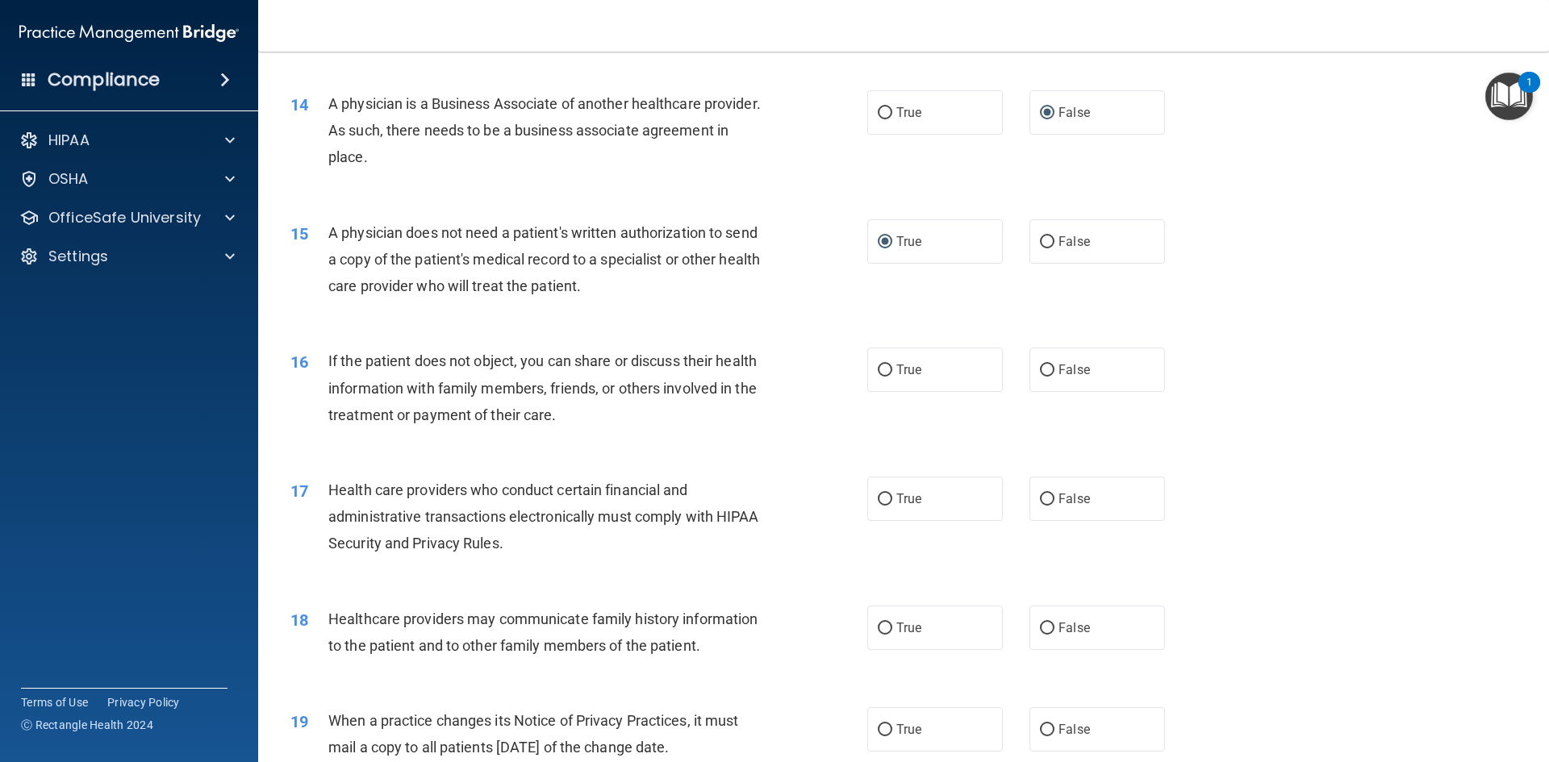
scroll to position [1613, 0]
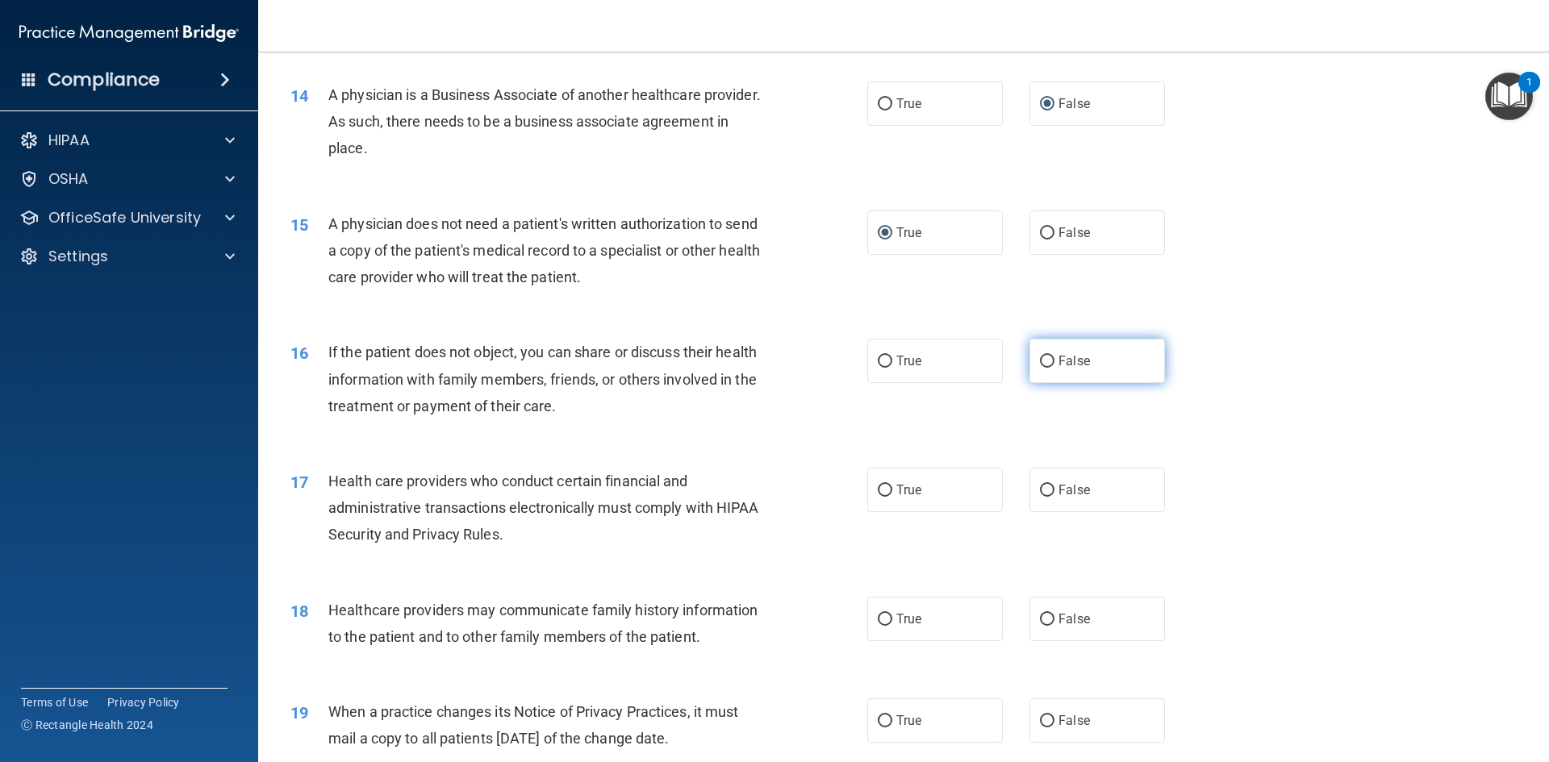
click at [1042, 362] on input "False" at bounding box center [1047, 362] width 15 height 12
click at [879, 482] on label "True" at bounding box center [935, 490] width 136 height 44
click at [879, 485] on input "True" at bounding box center [885, 491] width 15 height 12
click at [878, 616] on input "True" at bounding box center [885, 620] width 15 height 12
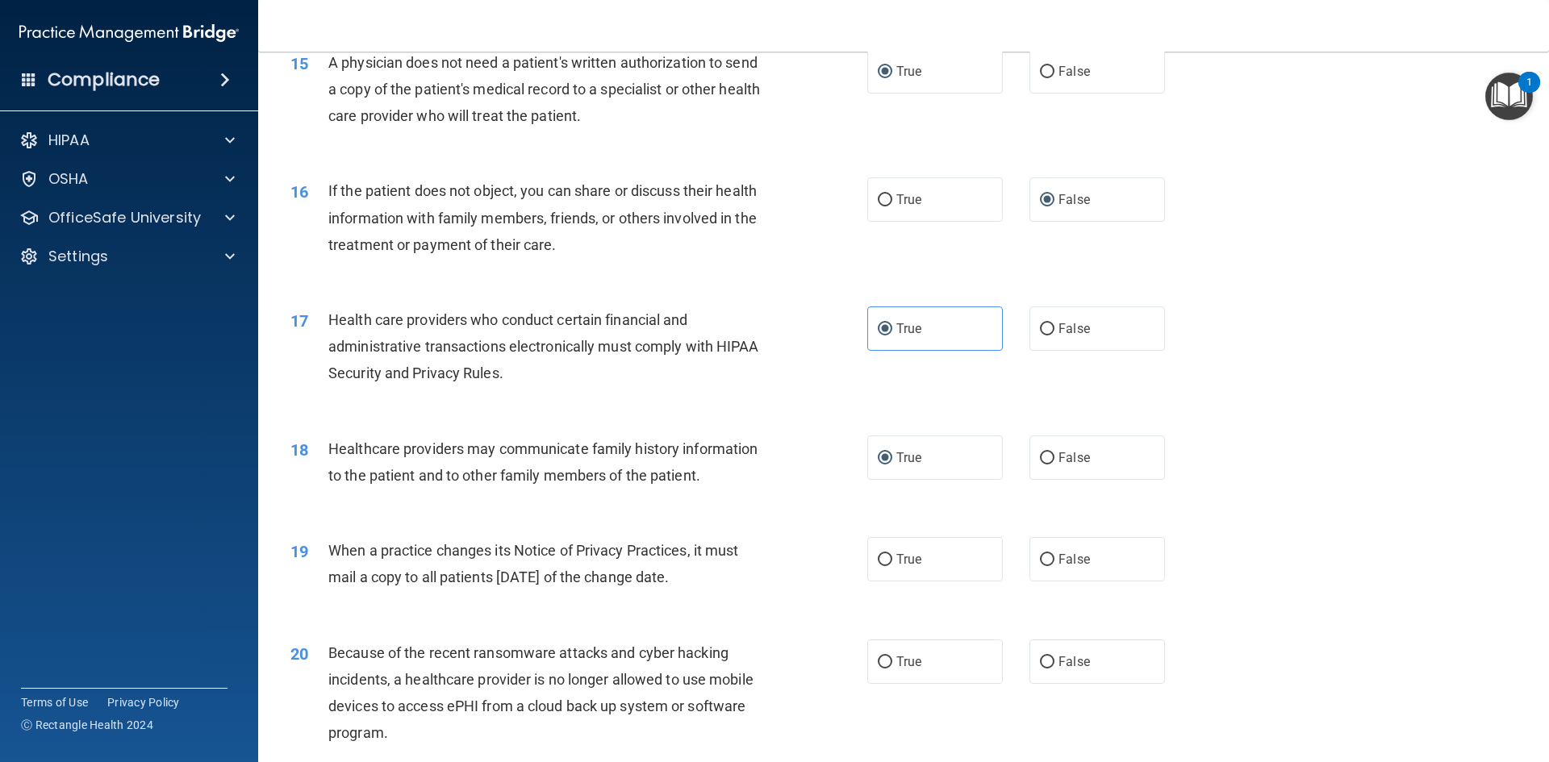
scroll to position [1855, 0]
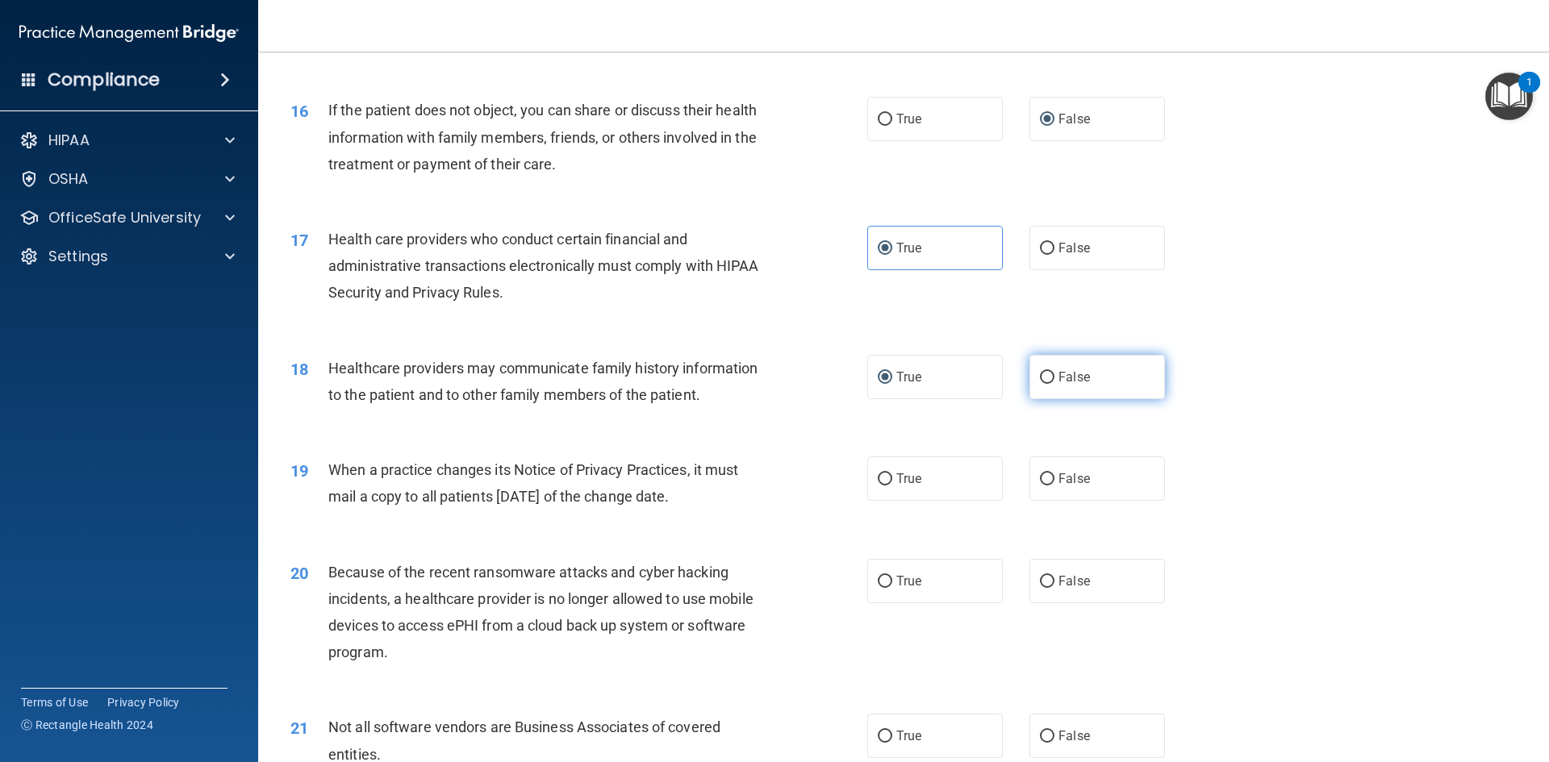
click at [1040, 379] on input "False" at bounding box center [1047, 378] width 15 height 12
click at [1041, 482] on input "False" at bounding box center [1047, 480] width 15 height 12
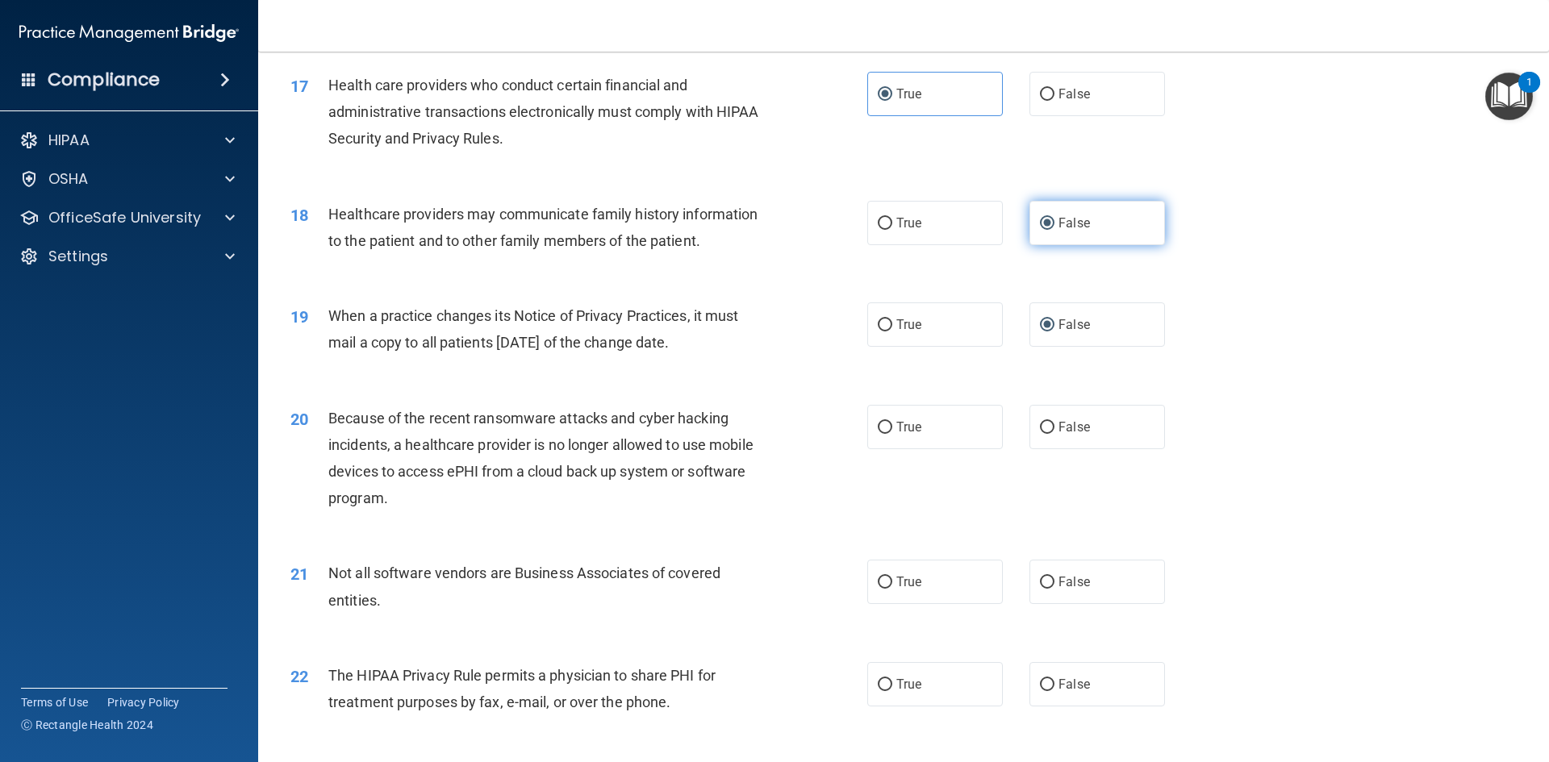
scroll to position [2017, 0]
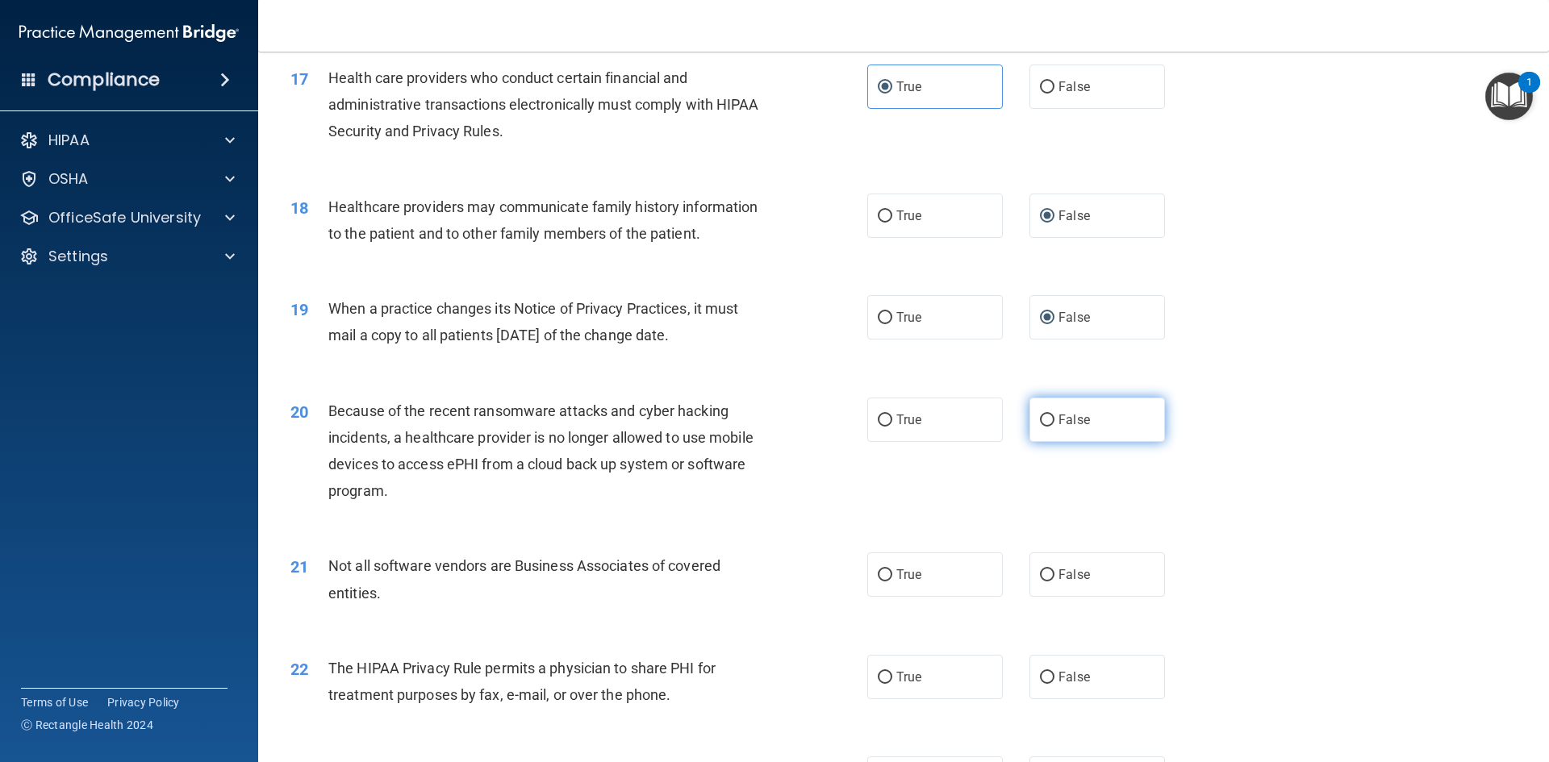
click at [1042, 428] on label "False" at bounding box center [1097, 420] width 136 height 44
click at [1042, 427] on input "False" at bounding box center [1047, 421] width 15 height 12
click at [1038, 564] on label "False" at bounding box center [1097, 575] width 136 height 44
click at [1040, 570] on input "False" at bounding box center [1047, 576] width 15 height 12
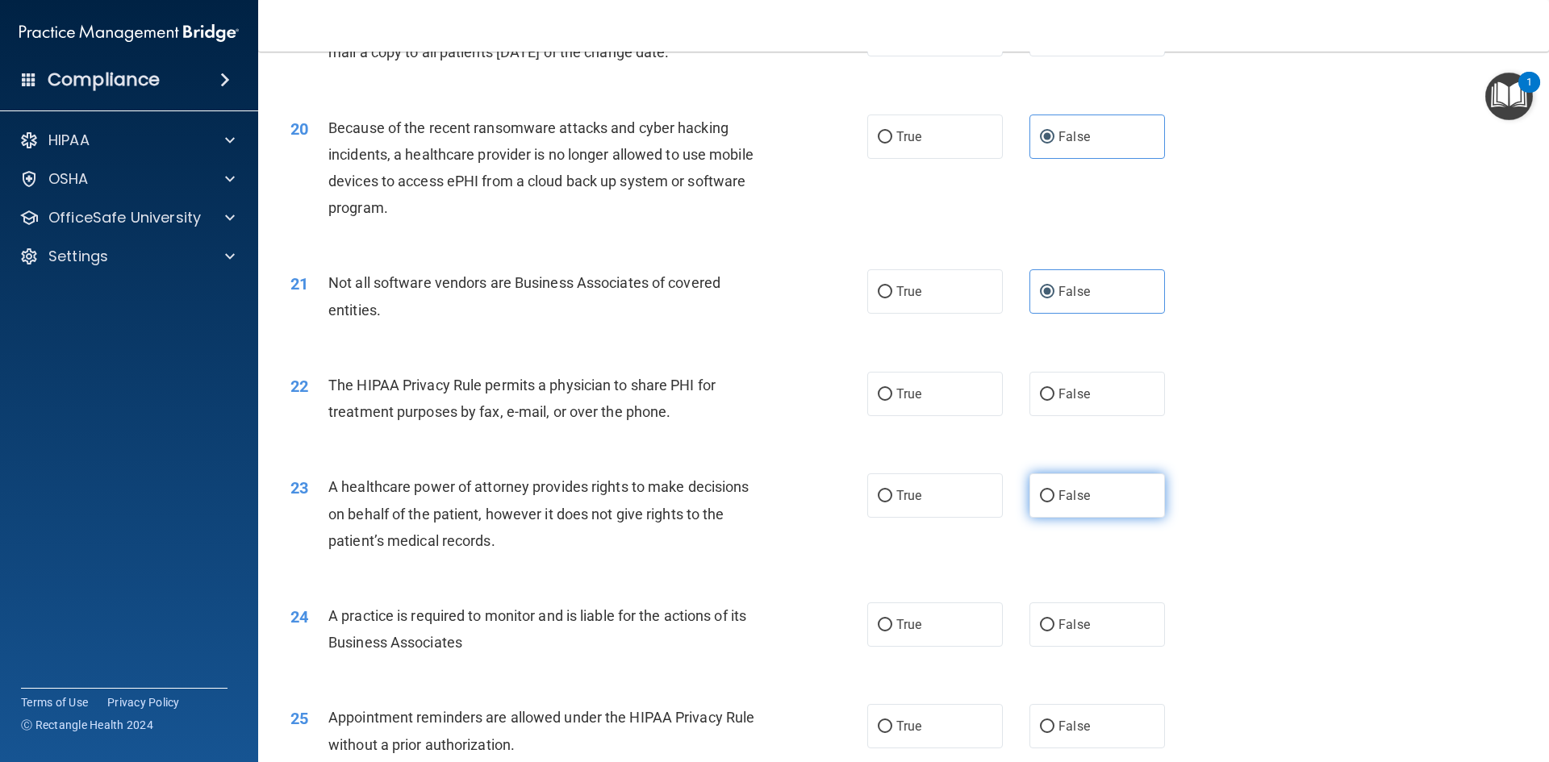
scroll to position [2339, 0]
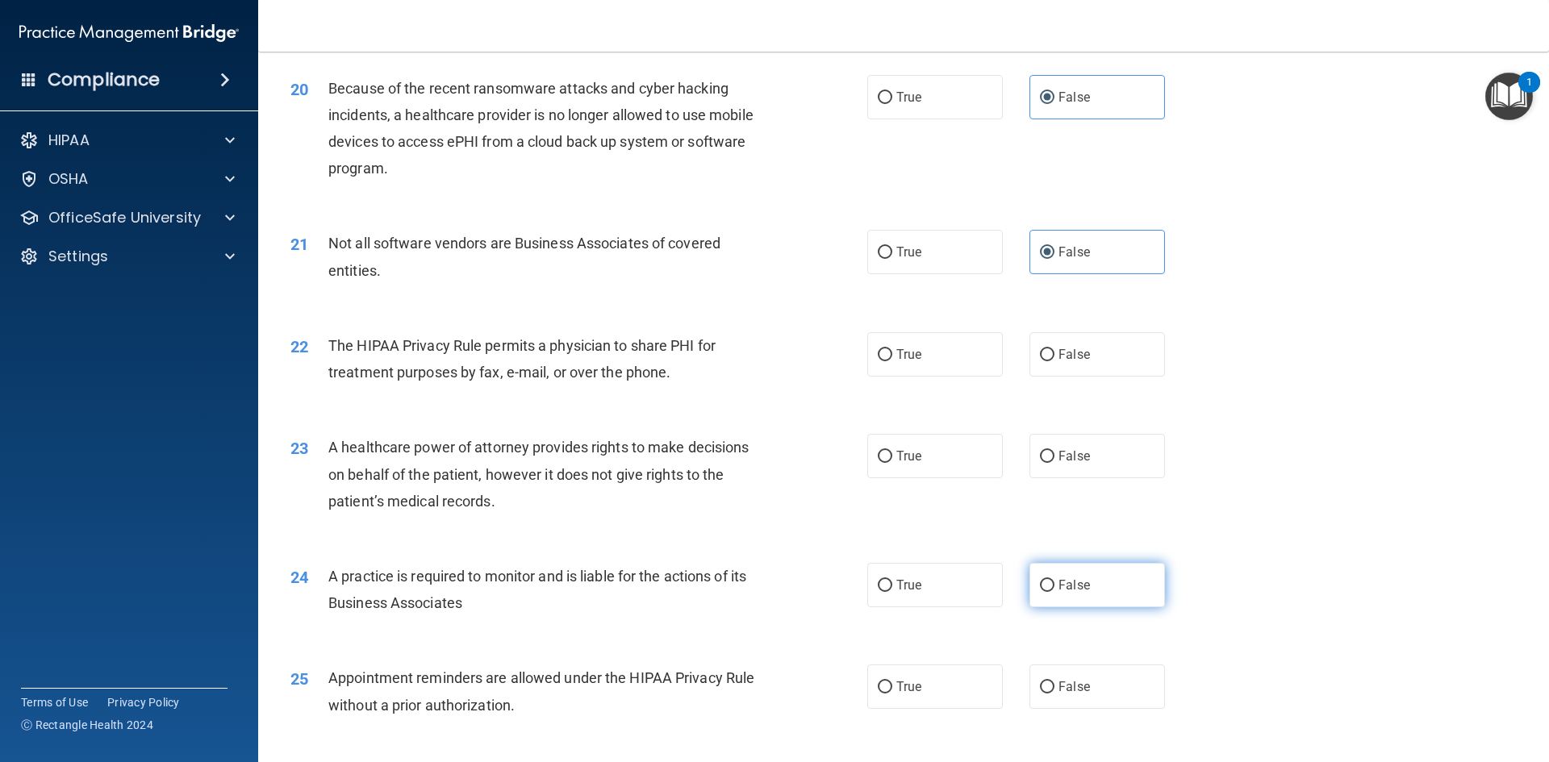
click at [1042, 582] on input "False" at bounding box center [1047, 586] width 15 height 12
click at [887, 464] on label "True" at bounding box center [935, 456] width 136 height 44
click at [887, 463] on input "True" at bounding box center [885, 457] width 15 height 12
click at [1048, 352] on label "False" at bounding box center [1097, 354] width 136 height 44
click at [1048, 352] on input "False" at bounding box center [1047, 355] width 15 height 12
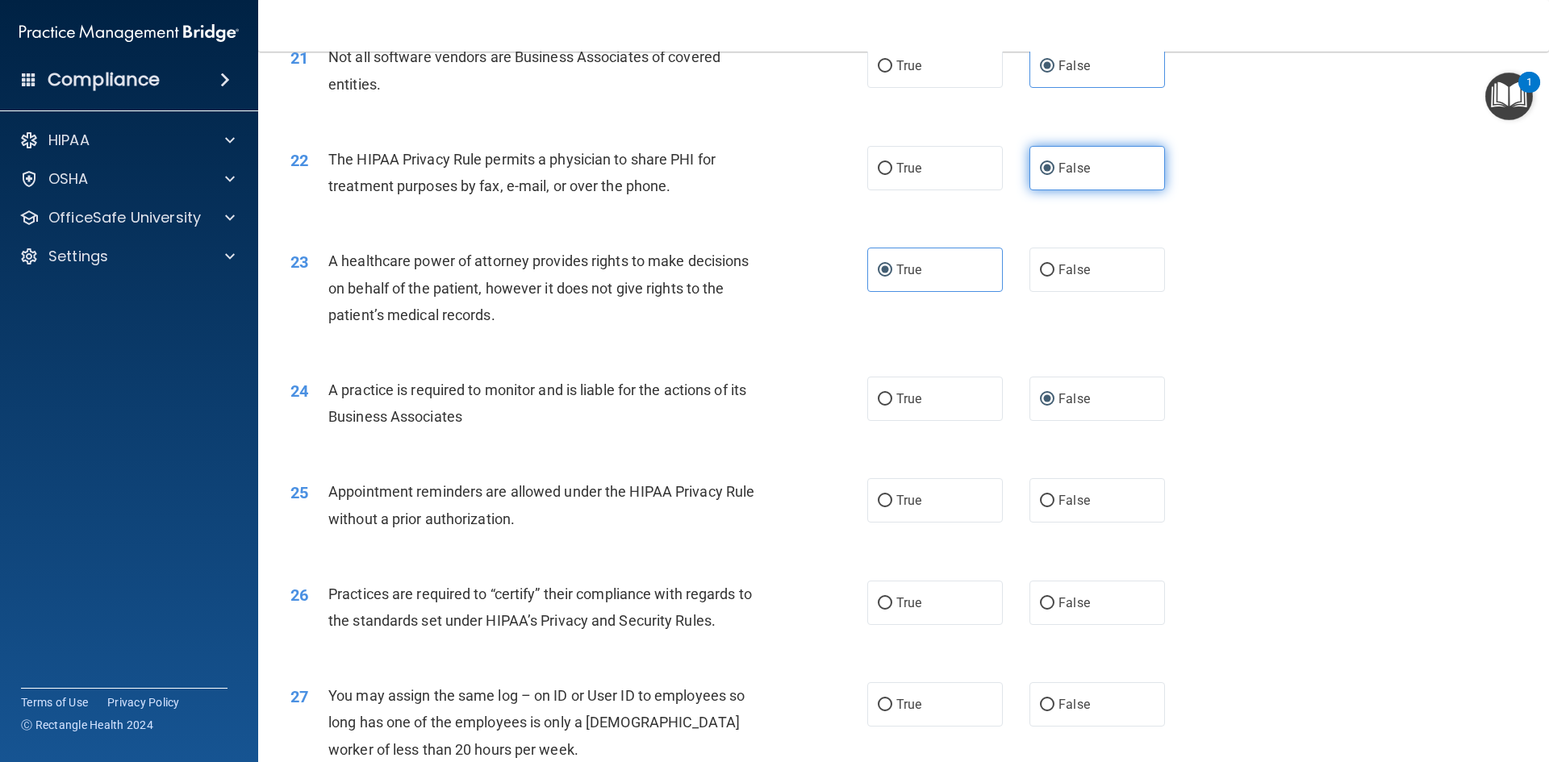
scroll to position [2581, 0]
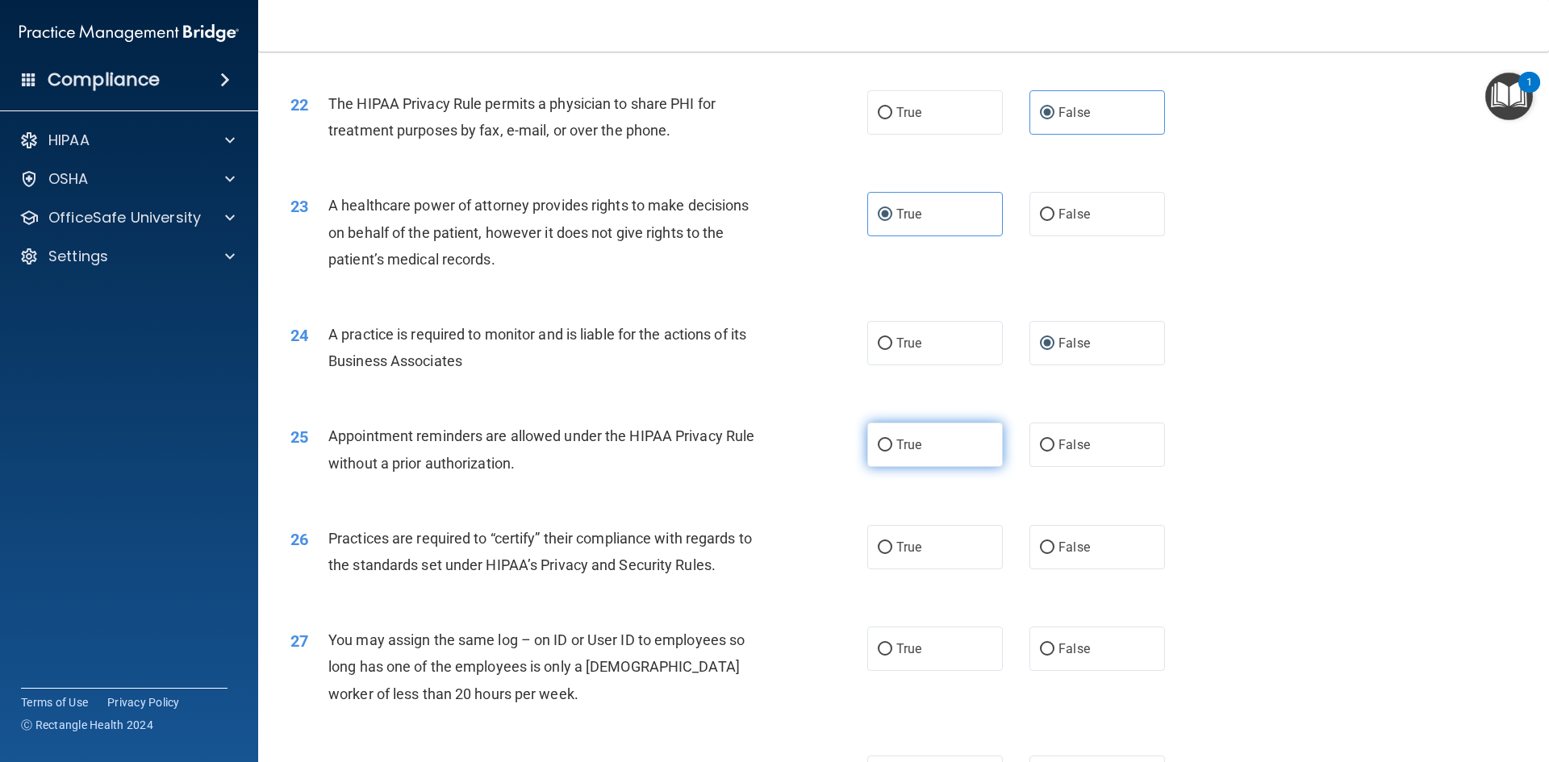
click at [881, 450] on input "True" at bounding box center [885, 446] width 15 height 12
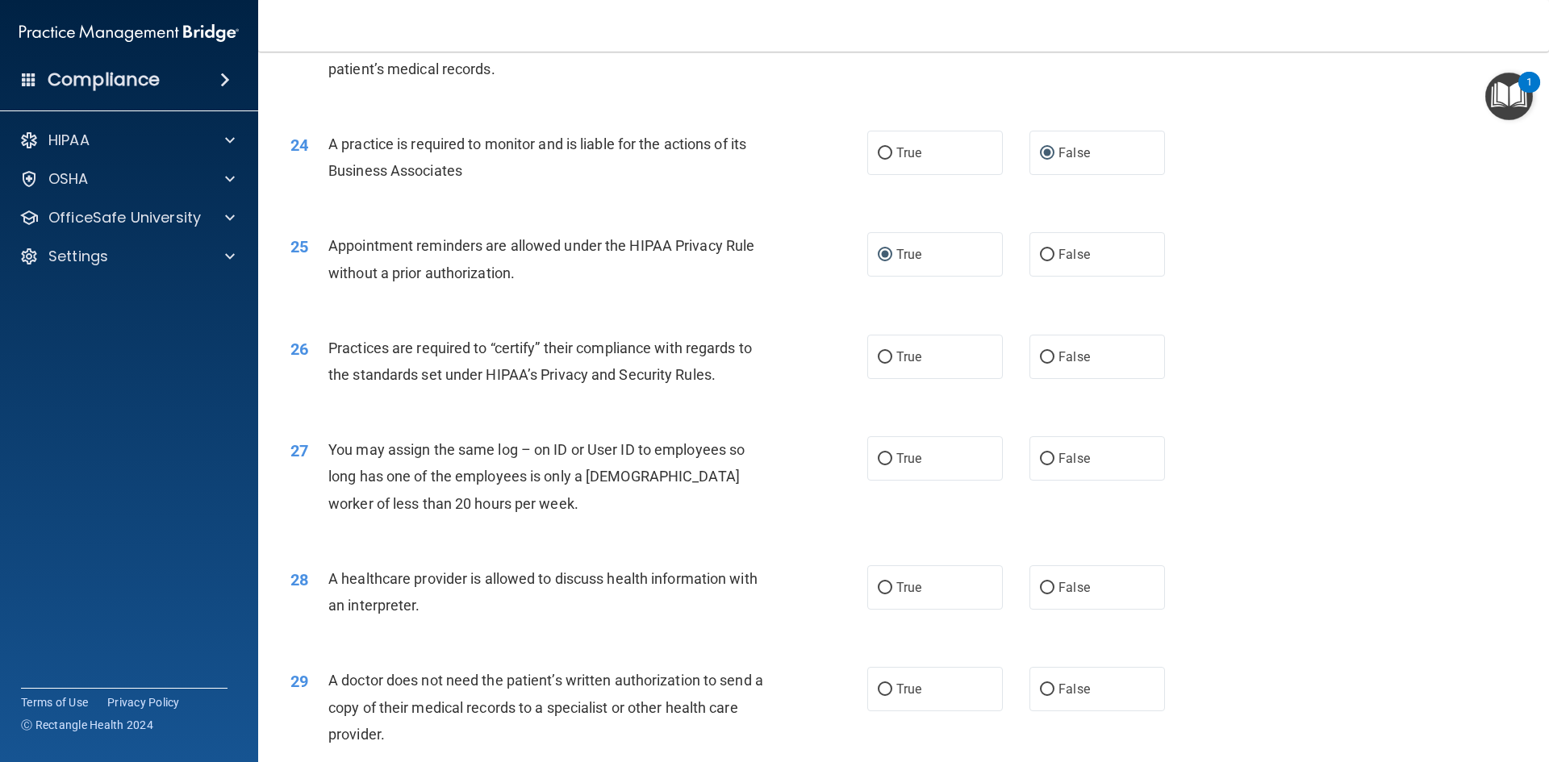
scroll to position [2823, 0]
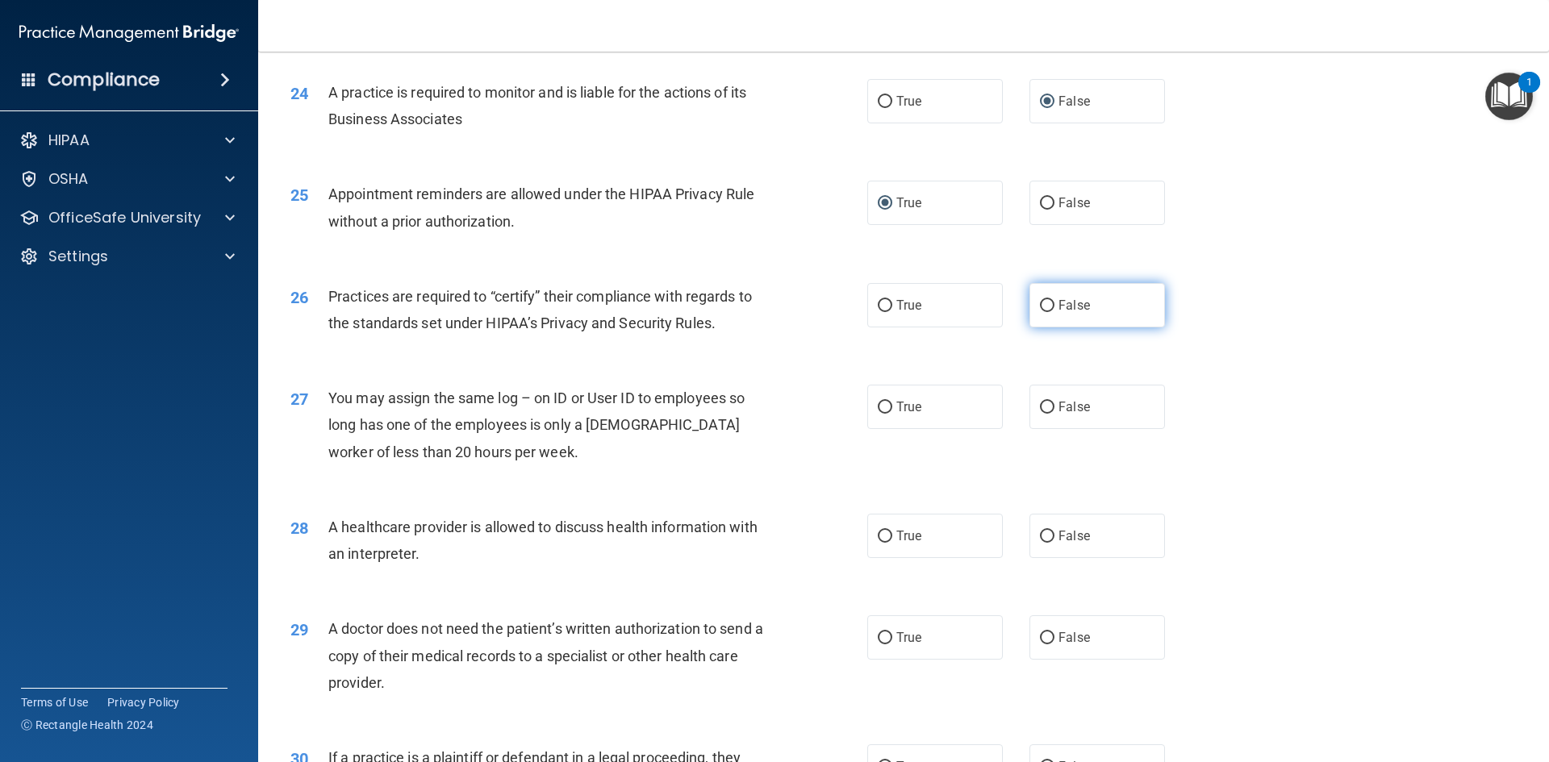
click at [1047, 309] on label "False" at bounding box center [1097, 305] width 136 height 44
click at [1047, 309] on input "False" at bounding box center [1047, 306] width 15 height 12
click at [1040, 407] on input "False" at bounding box center [1047, 408] width 15 height 12
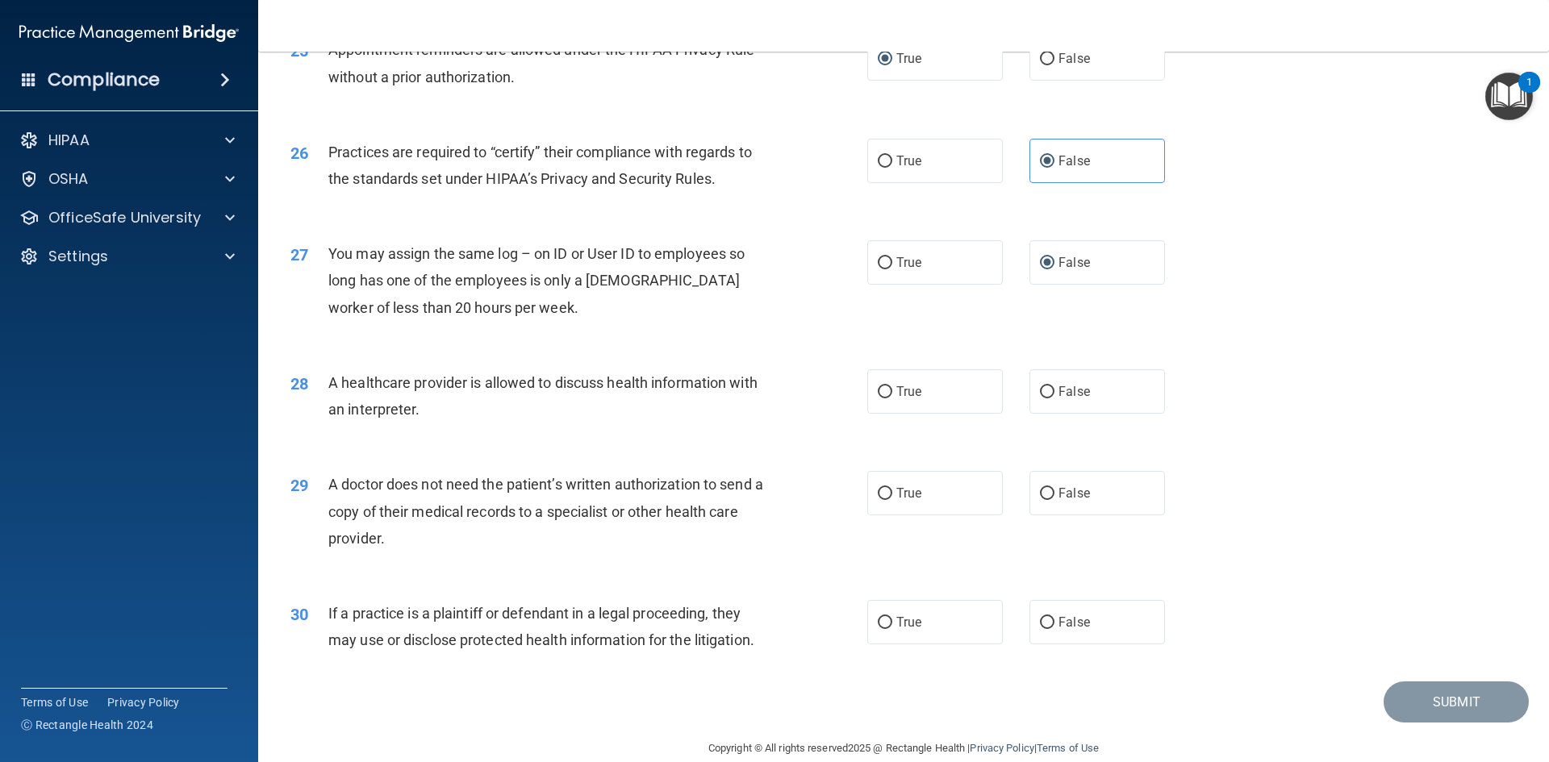
scroll to position [2993, 0]
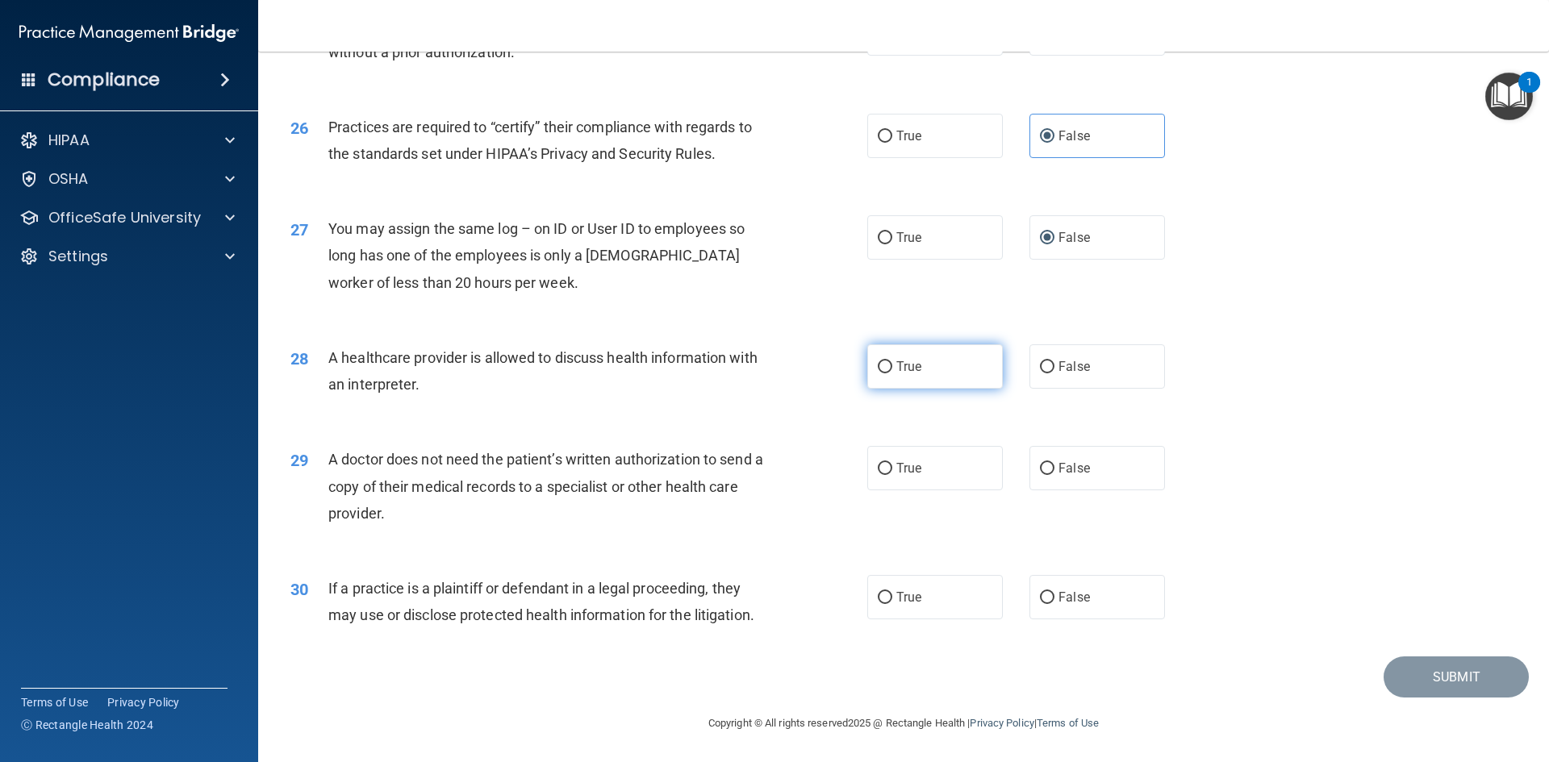
click at [879, 367] on input "True" at bounding box center [885, 367] width 15 height 12
click at [879, 478] on label "True" at bounding box center [935, 468] width 136 height 44
click at [879, 475] on input "True" at bounding box center [885, 469] width 15 height 12
click at [1059, 594] on span "False" at bounding box center [1073, 597] width 31 height 15
click at [1054, 594] on input "False" at bounding box center [1047, 598] width 15 height 12
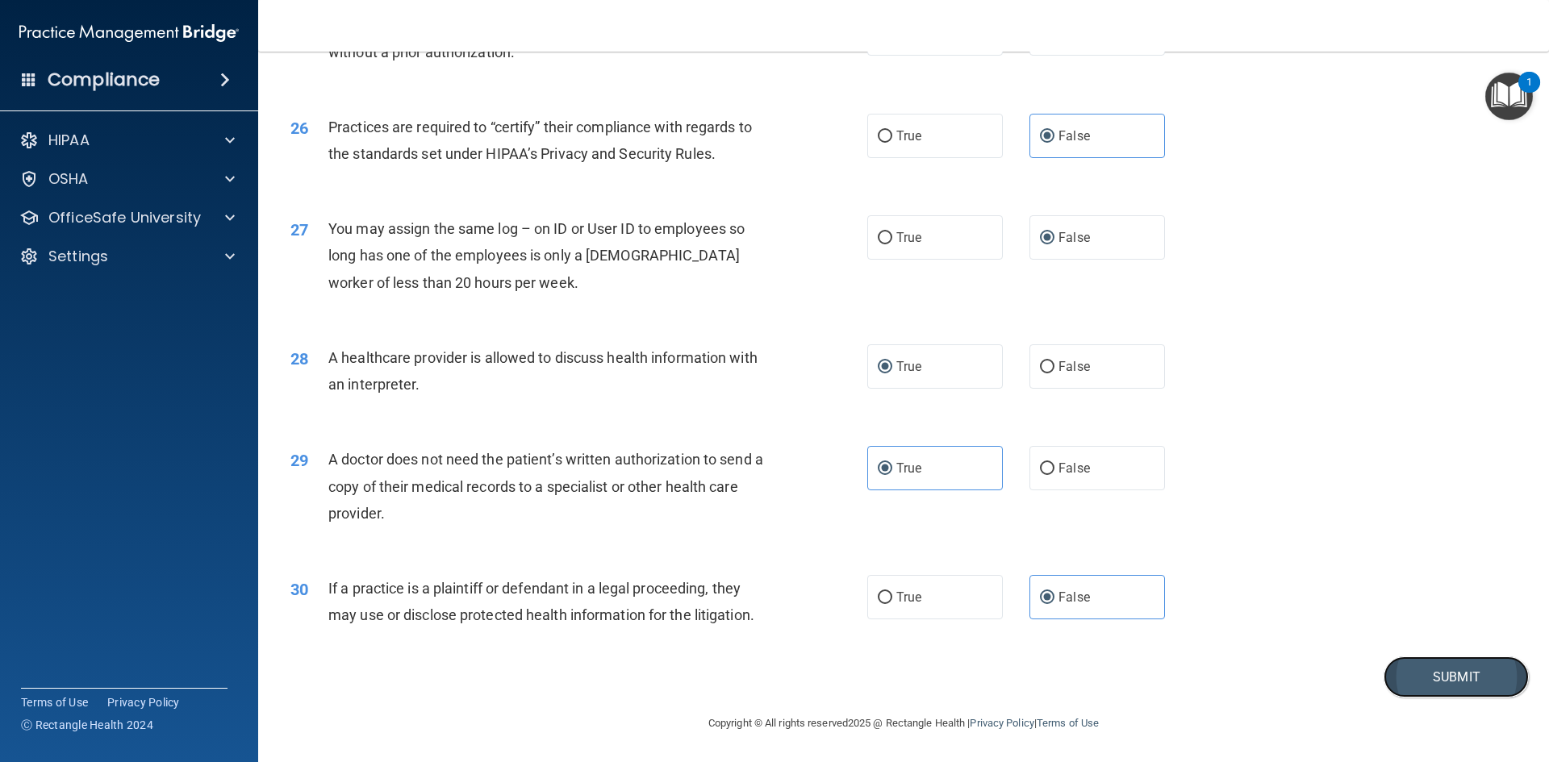
click at [1413, 676] on button "Submit" at bounding box center [1456, 677] width 145 height 41
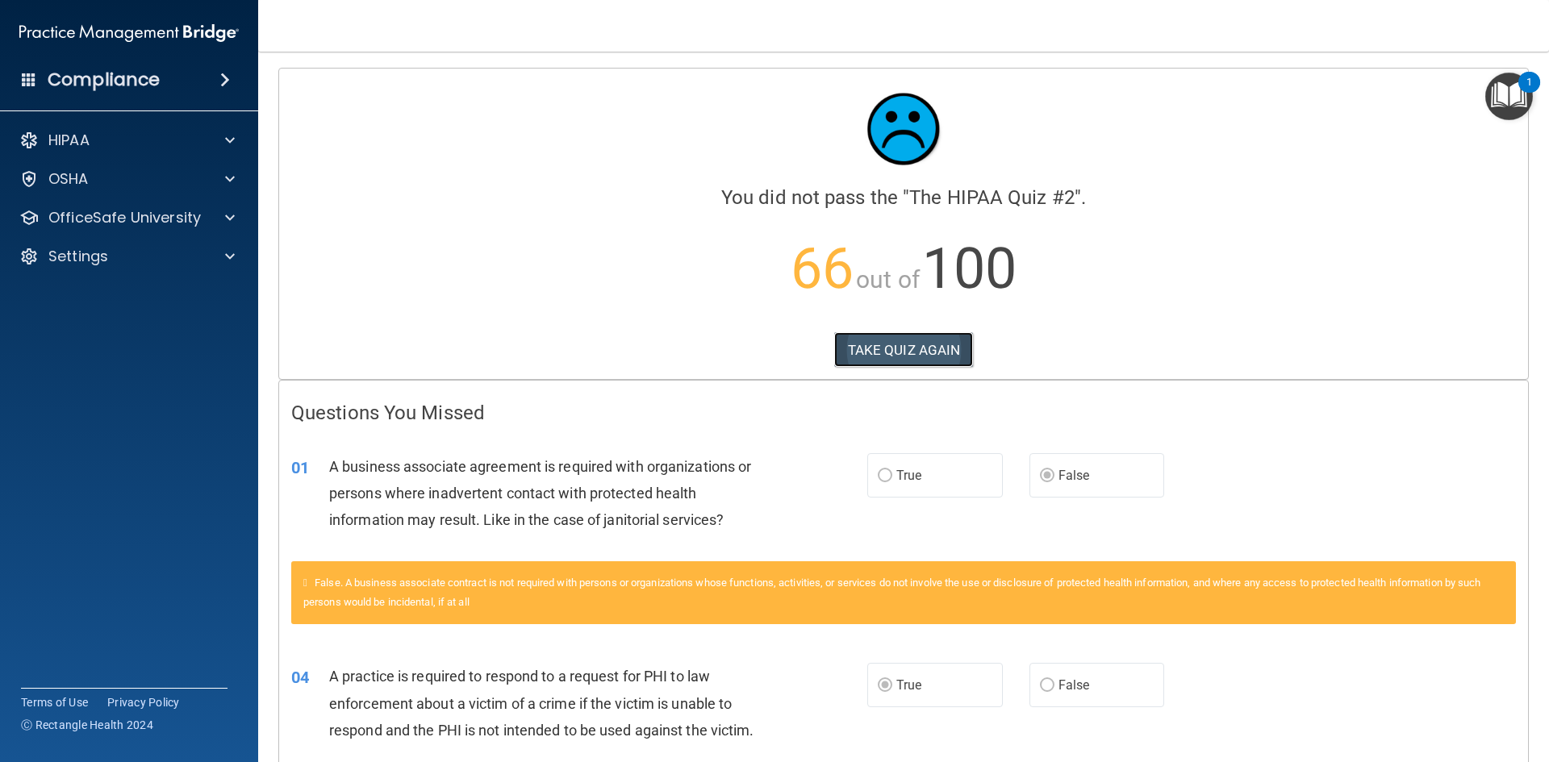
click at [904, 351] on button "TAKE QUIZ AGAIN" at bounding box center [904, 349] width 140 height 35
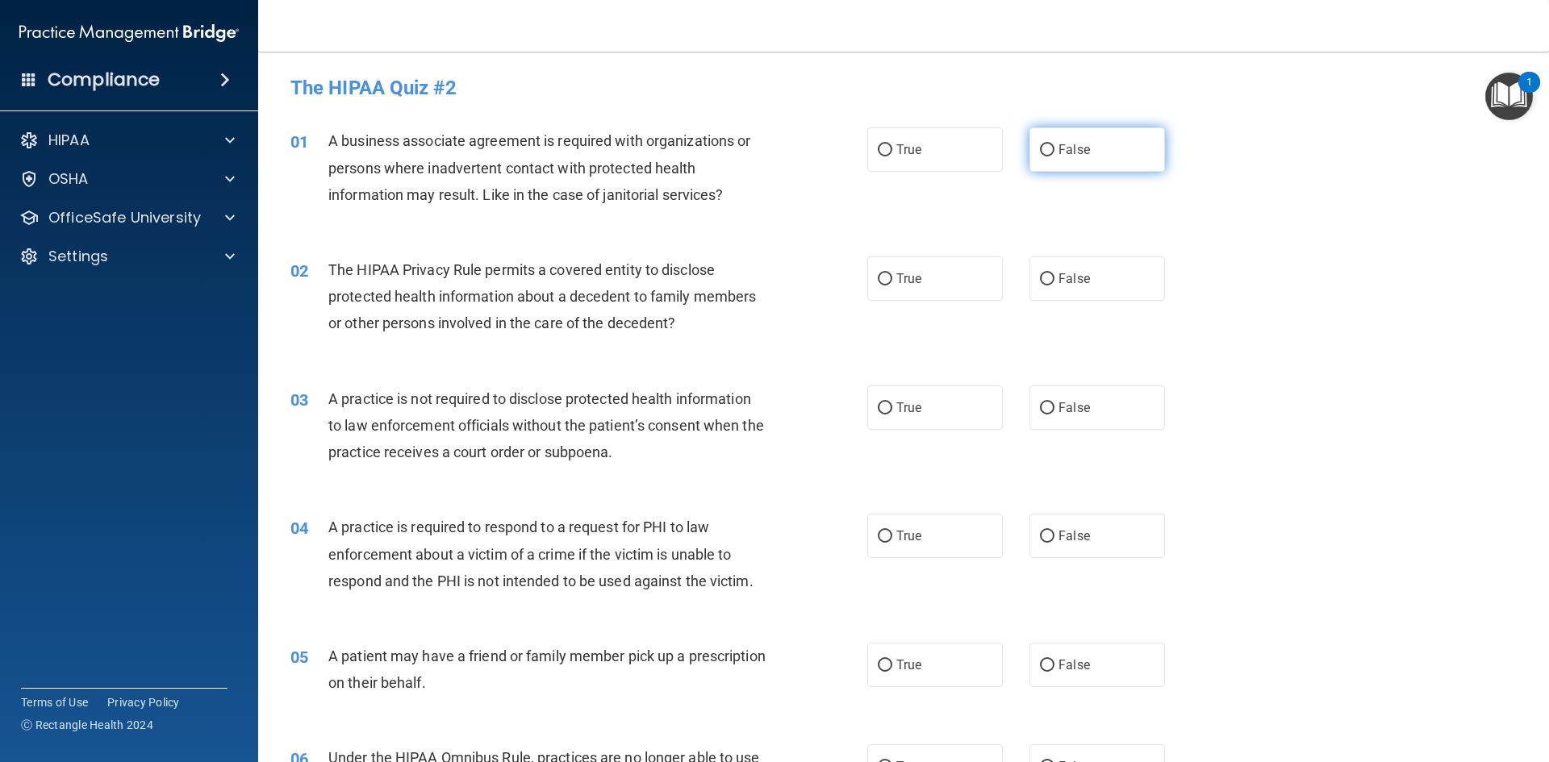
click at [1050, 157] on label "False" at bounding box center [1097, 149] width 136 height 44
click at [1050, 157] on input "False" at bounding box center [1047, 150] width 15 height 12
click at [888, 276] on label "True" at bounding box center [935, 279] width 136 height 44
click at [888, 276] on input "True" at bounding box center [885, 279] width 15 height 12
click at [1045, 403] on input "False" at bounding box center [1047, 409] width 15 height 12
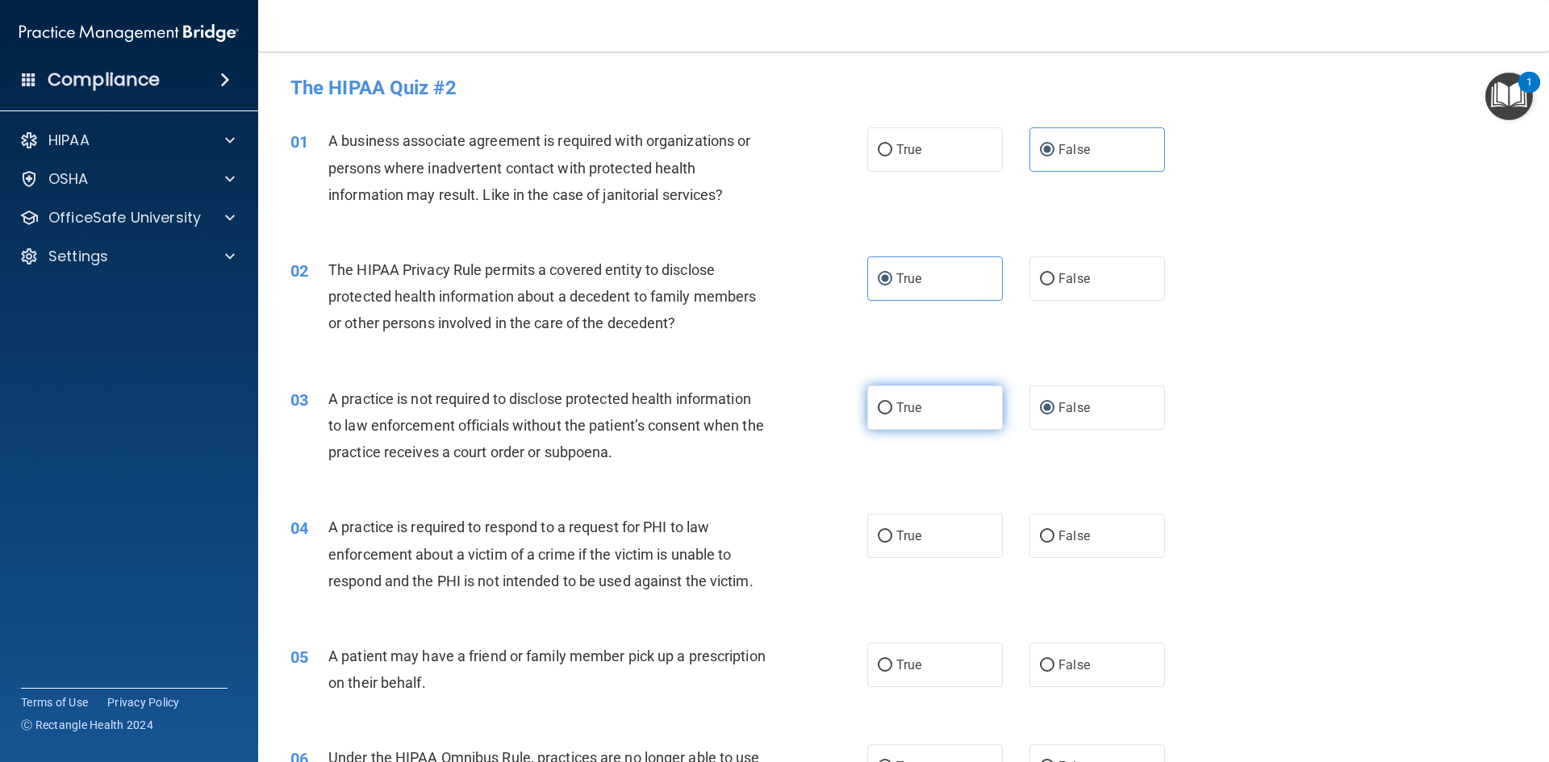
click at [881, 403] on input "True" at bounding box center [885, 409] width 15 height 12
drag, startPoint x: 1045, startPoint y: 404, endPoint x: 925, endPoint y: 505, distance: 156.3
click at [1042, 404] on input "False" at bounding box center [1047, 409] width 15 height 12
click at [896, 537] on span "True" at bounding box center [908, 535] width 25 height 15
click at [892, 537] on input "True" at bounding box center [885, 537] width 15 height 12
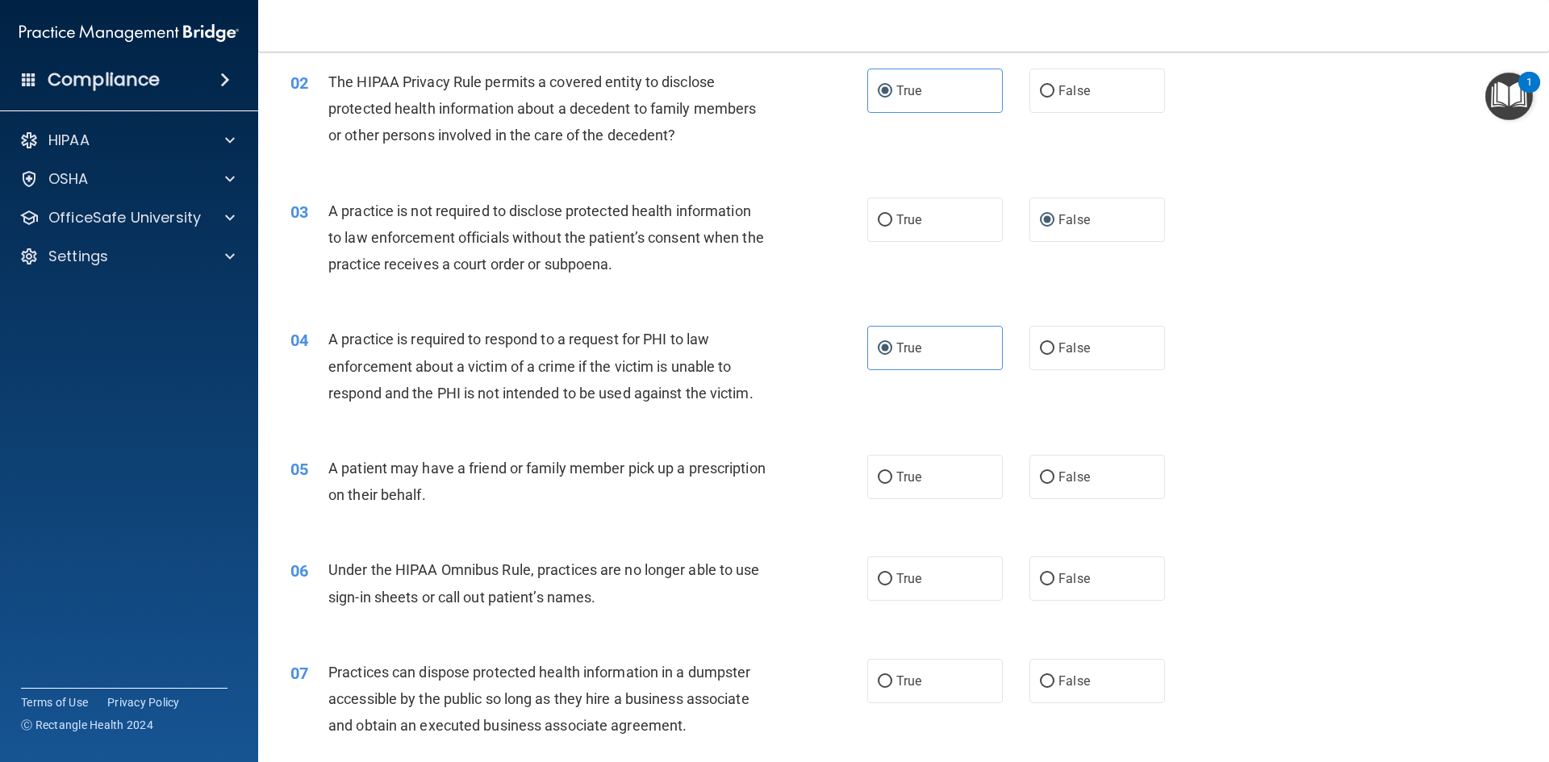
scroll to position [242, 0]
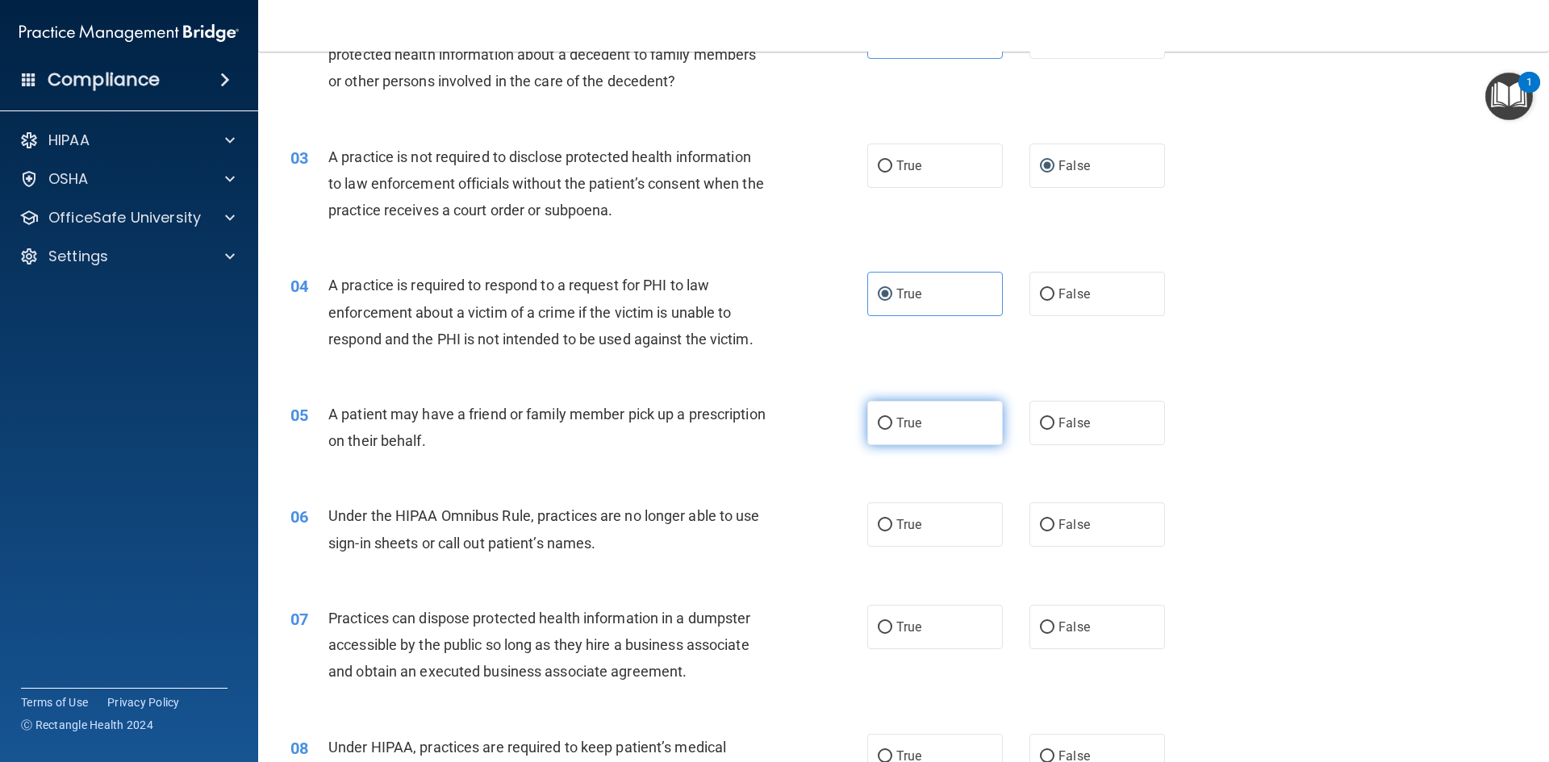
click at [882, 426] on input "True" at bounding box center [885, 424] width 15 height 12
click at [1042, 526] on input "False" at bounding box center [1047, 526] width 15 height 12
click at [1040, 628] on input "False" at bounding box center [1047, 628] width 15 height 12
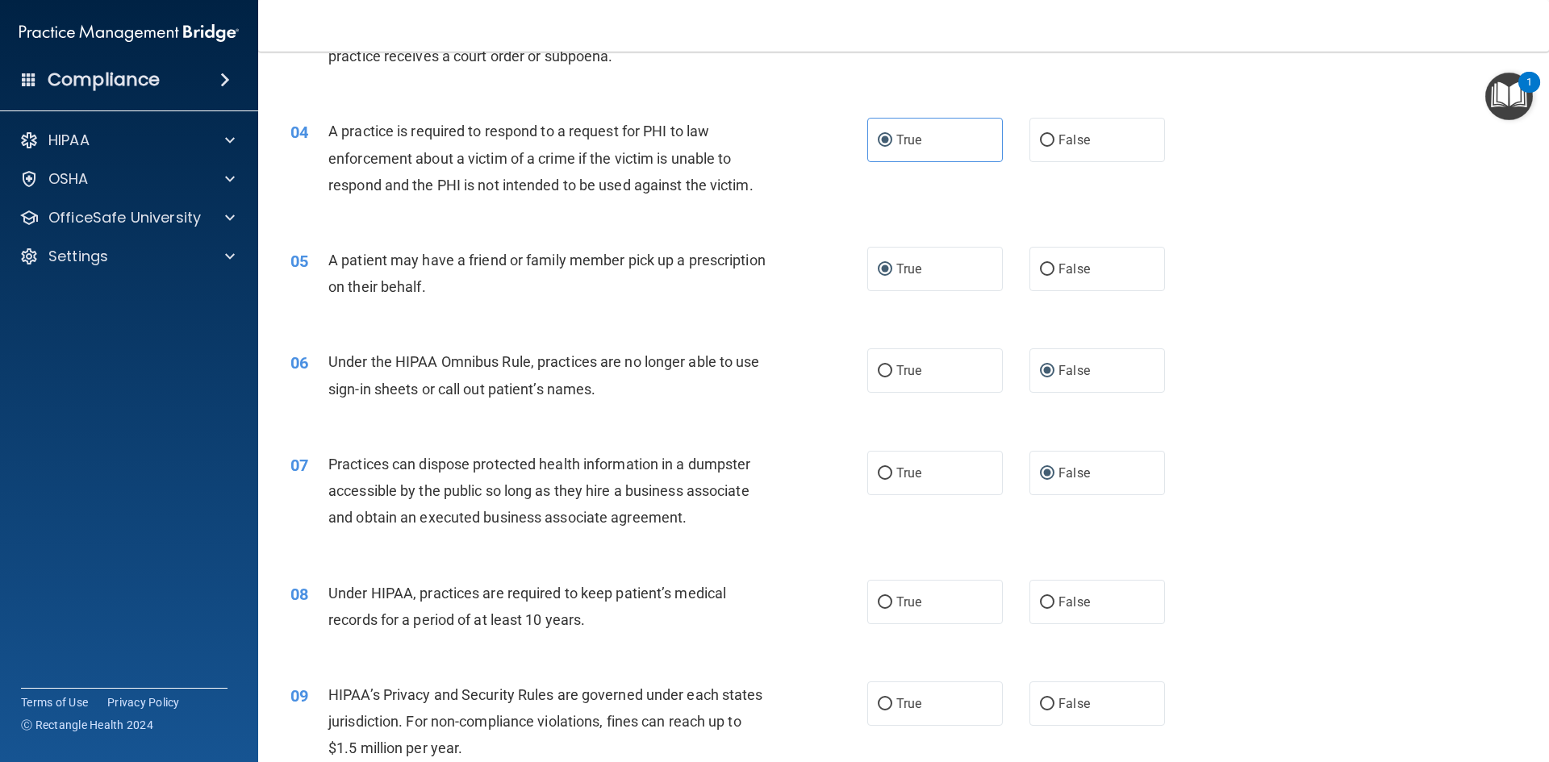
scroll to position [403, 0]
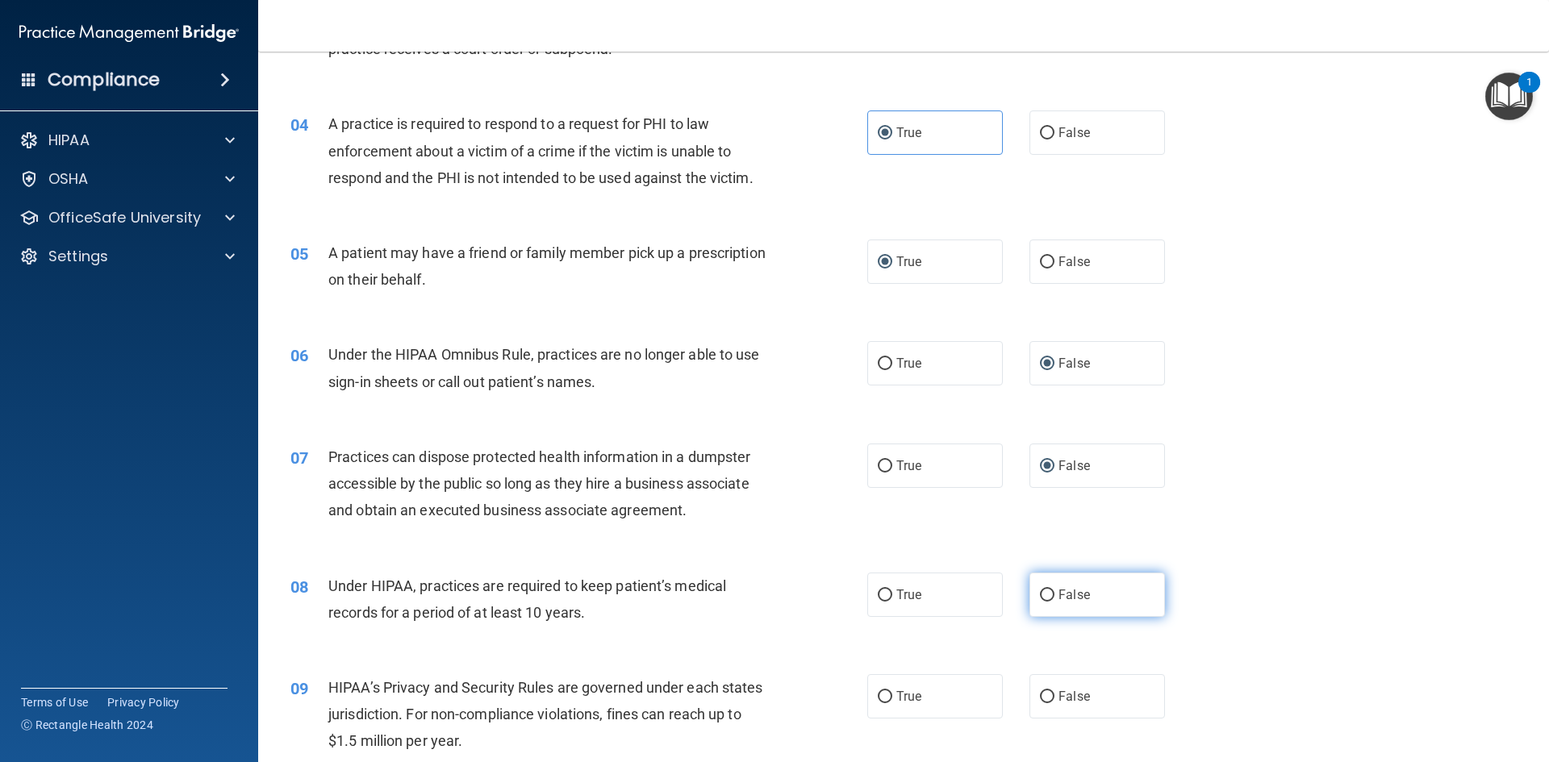
click at [1058, 593] on span "False" at bounding box center [1073, 594] width 31 height 15
click at [1051, 593] on input "False" at bounding box center [1047, 596] width 15 height 12
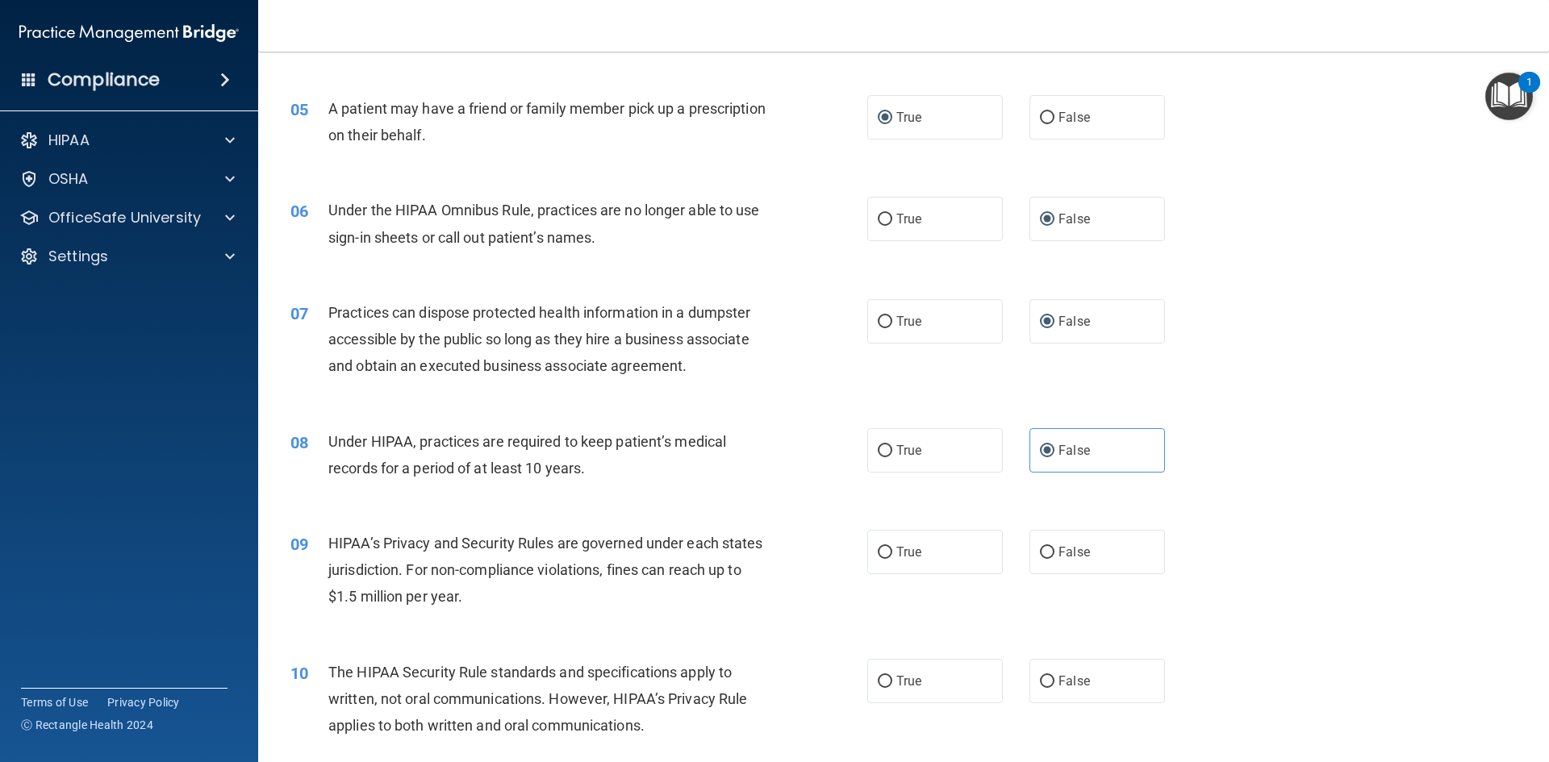
scroll to position [565, 0]
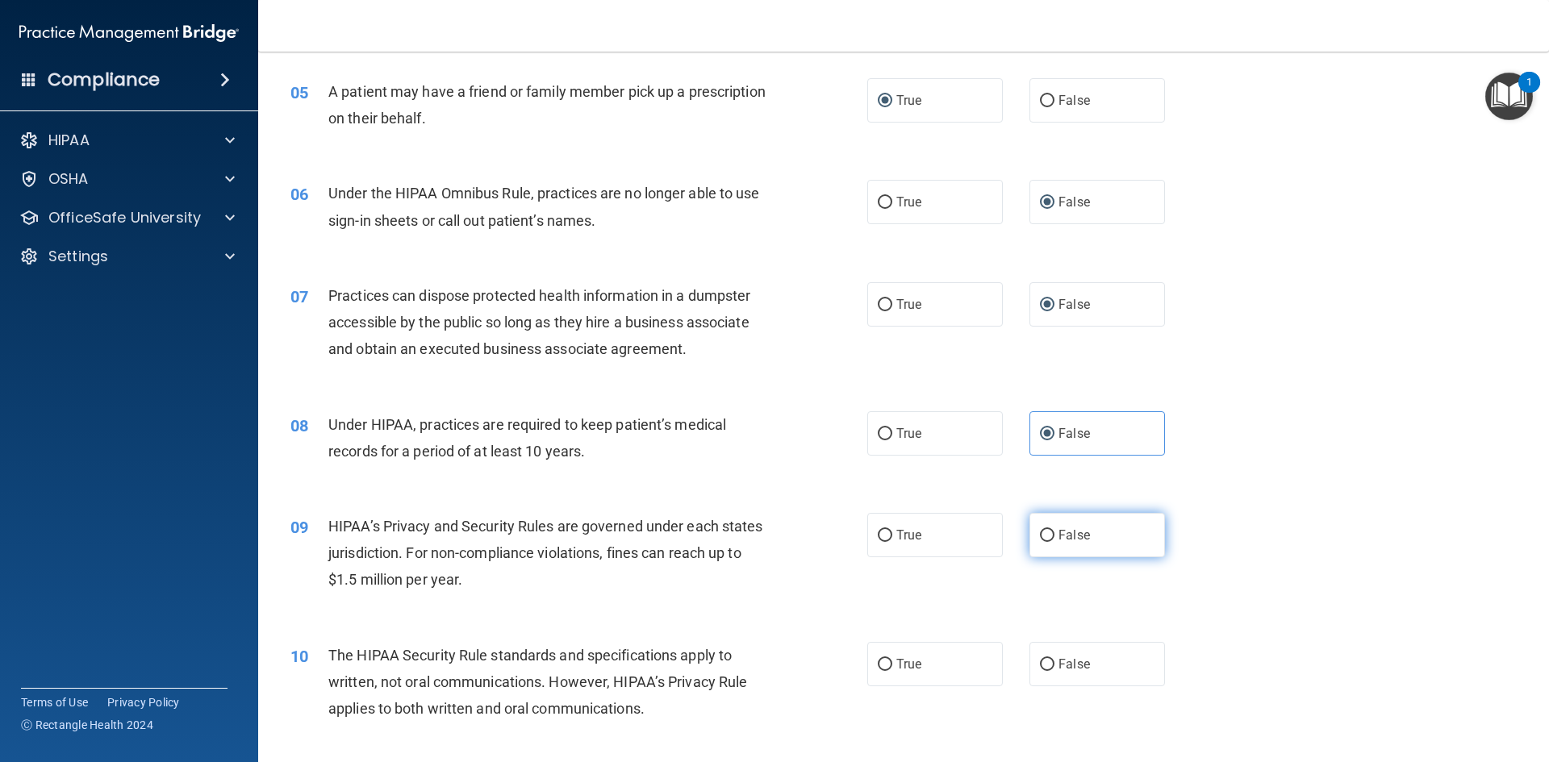
click at [1046, 542] on label "False" at bounding box center [1097, 535] width 136 height 44
click at [1046, 542] on input "False" at bounding box center [1047, 536] width 15 height 12
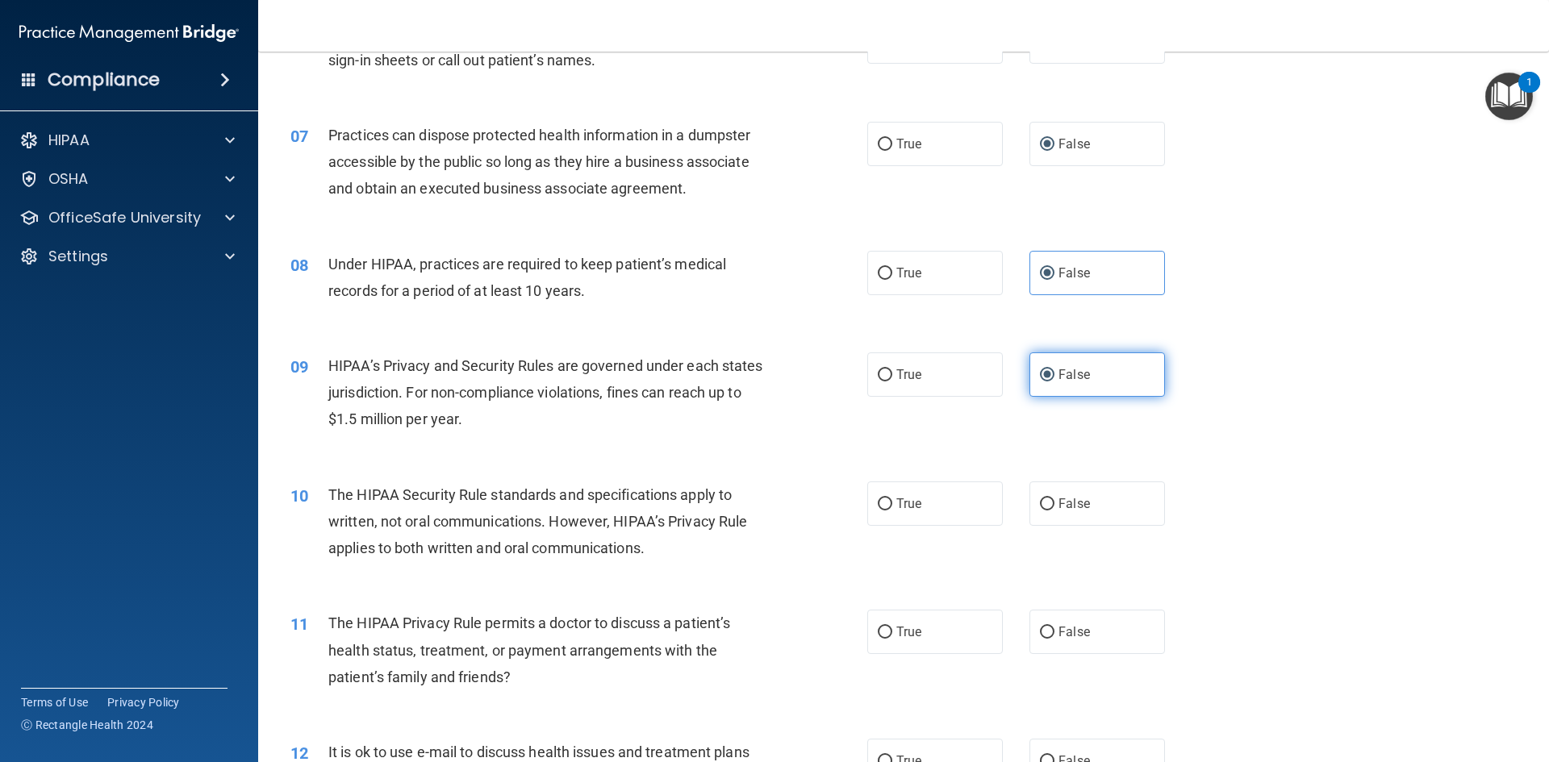
scroll to position [726, 0]
click at [896, 507] on span "True" at bounding box center [908, 502] width 25 height 15
click at [892, 507] on input "True" at bounding box center [885, 504] width 15 height 12
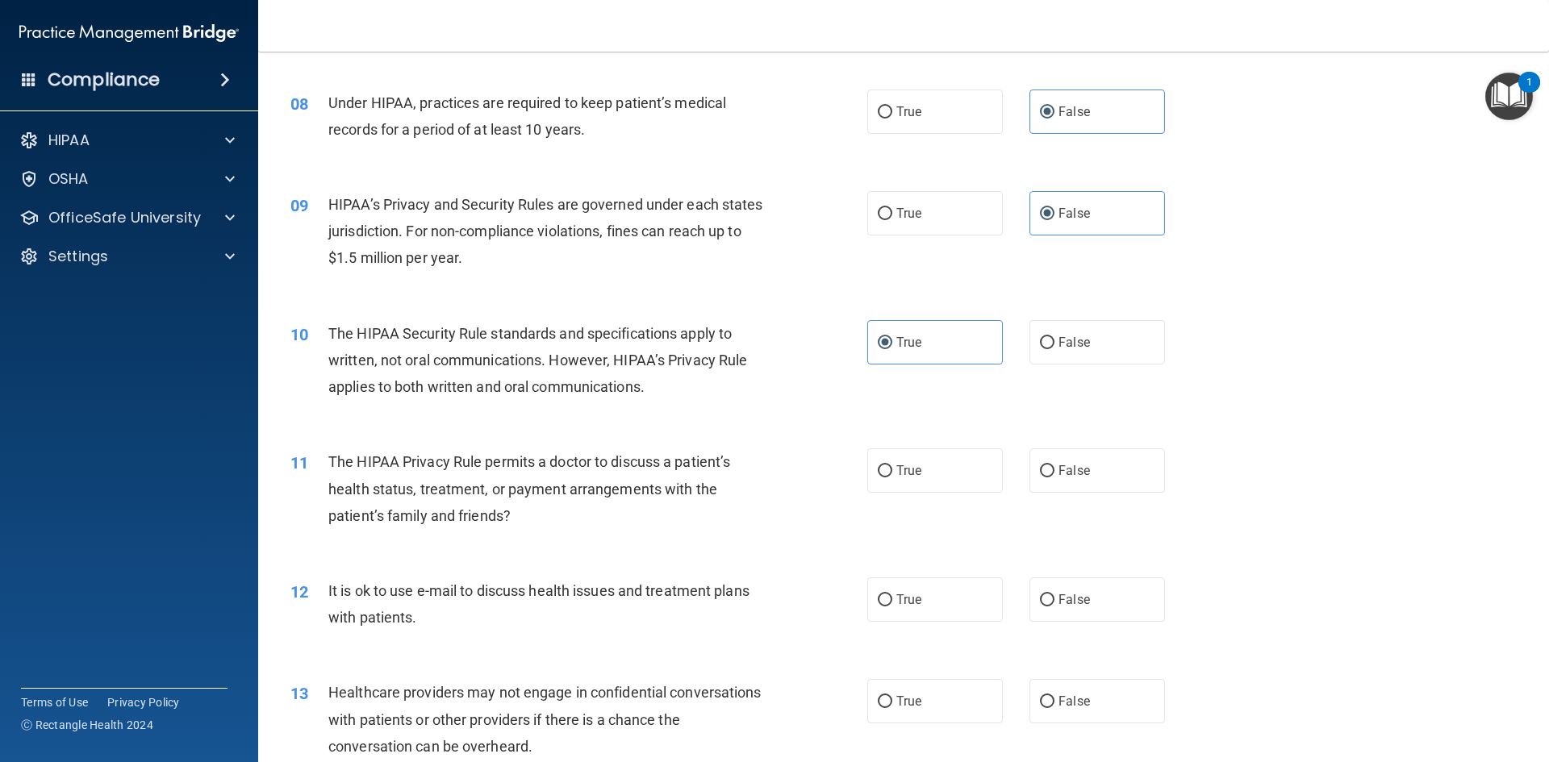
scroll to position [887, 0]
click at [883, 473] on input "True" at bounding box center [885, 471] width 15 height 12
click at [887, 605] on label "True" at bounding box center [935, 599] width 136 height 44
click at [887, 605] on input "True" at bounding box center [885, 600] width 15 height 12
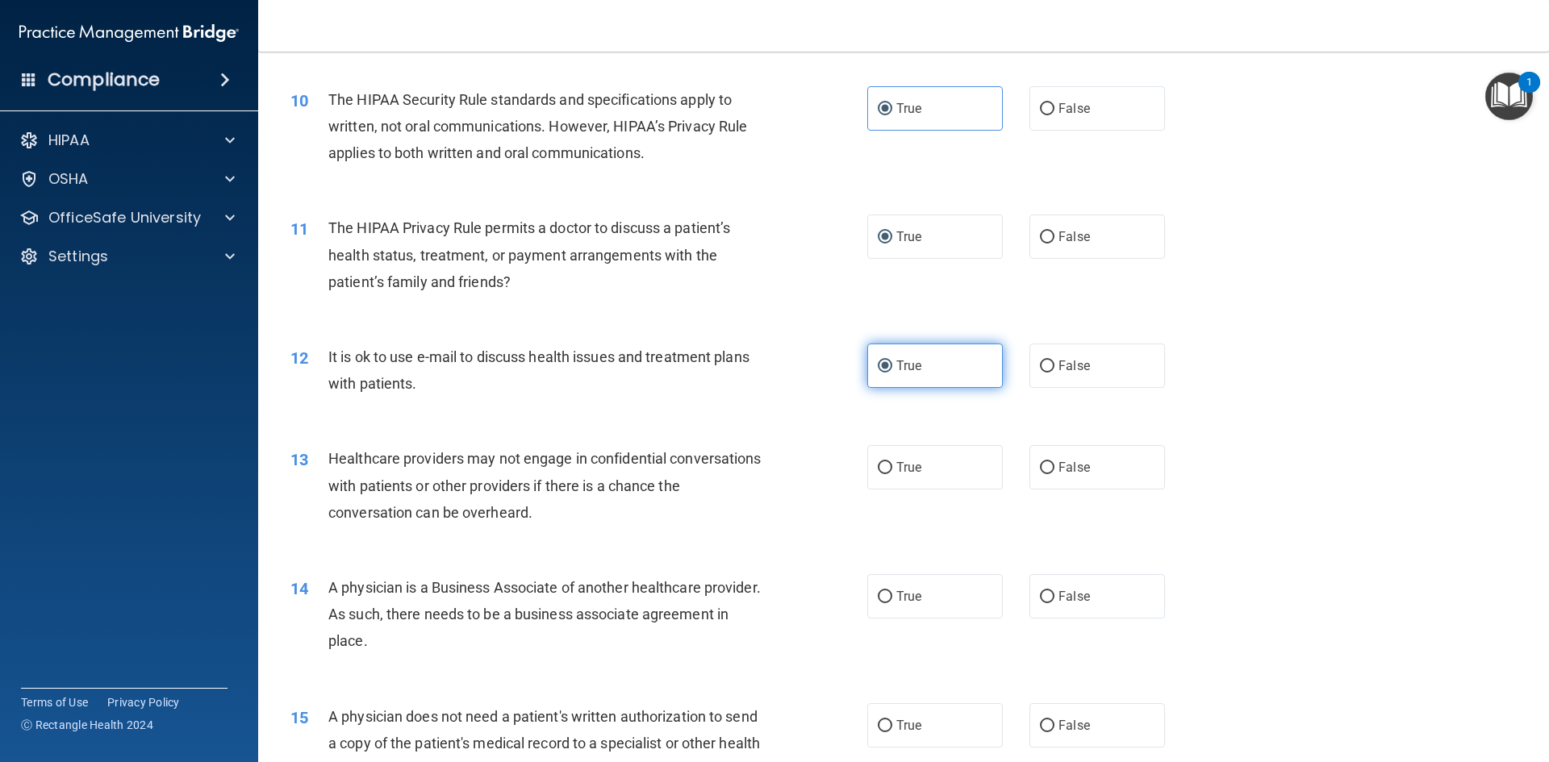
scroll to position [1129, 0]
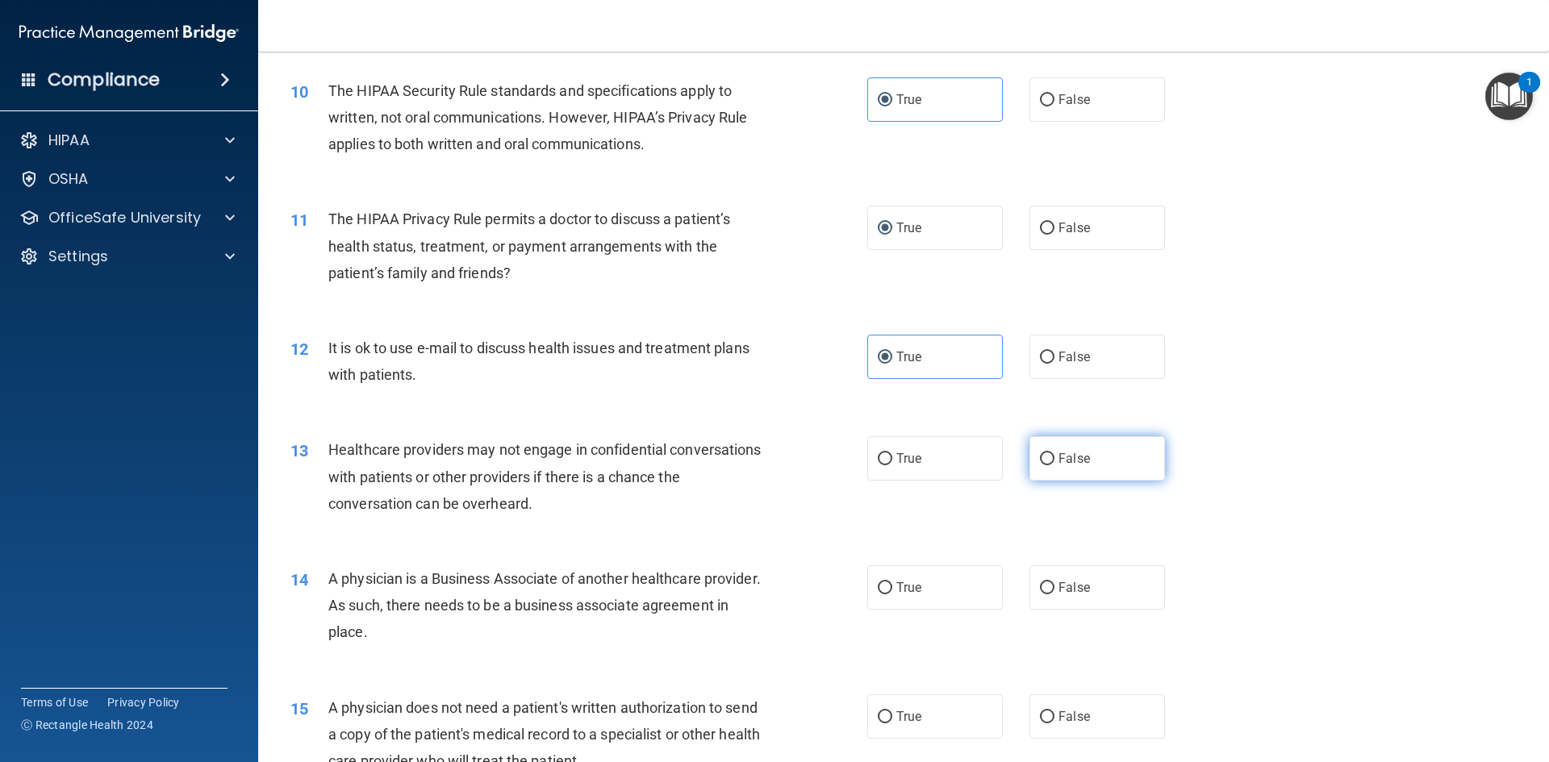
click at [1044, 461] on input "False" at bounding box center [1047, 459] width 15 height 12
click at [1040, 586] on input "False" at bounding box center [1047, 588] width 15 height 12
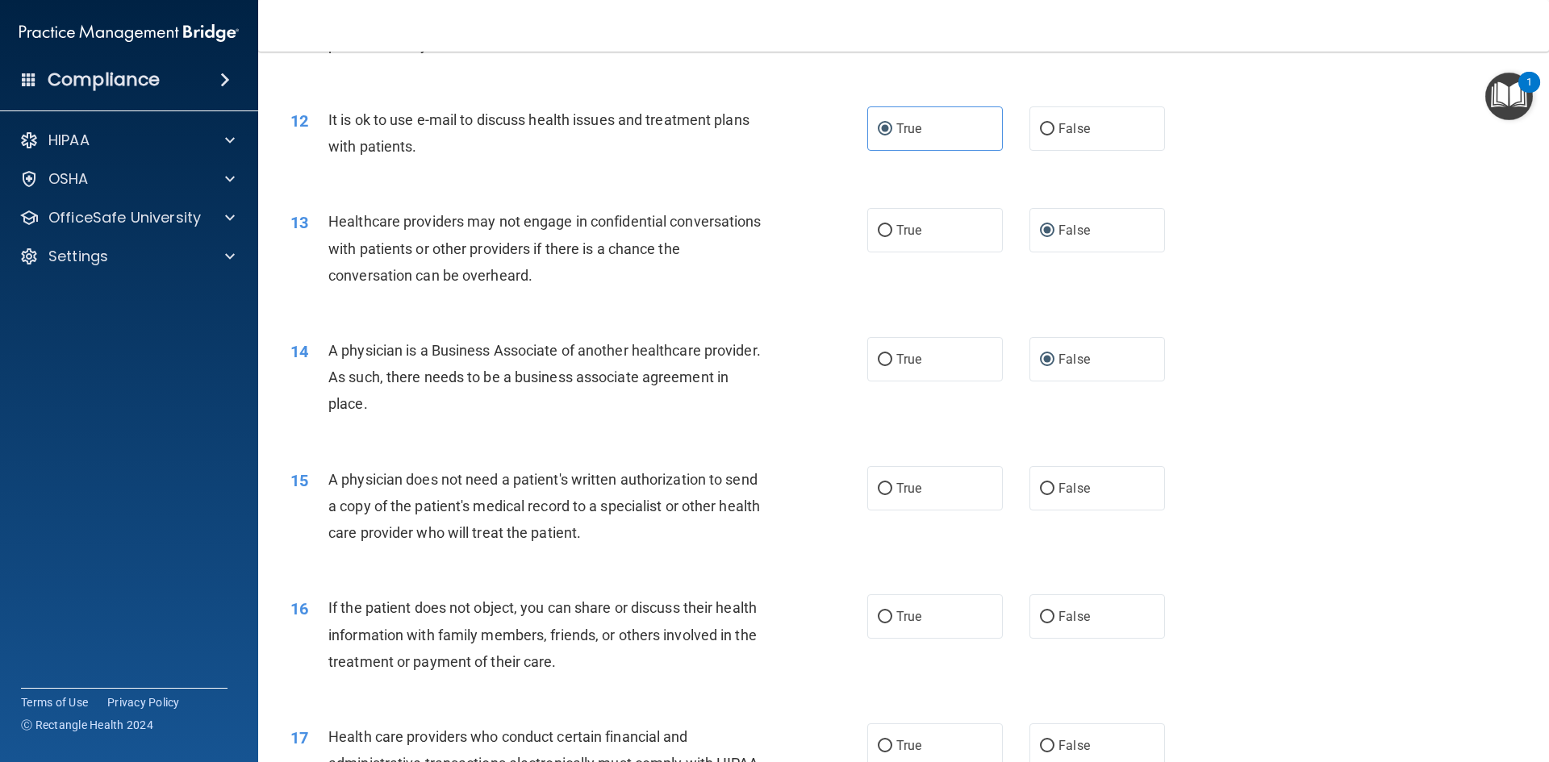
scroll to position [1452, 0]
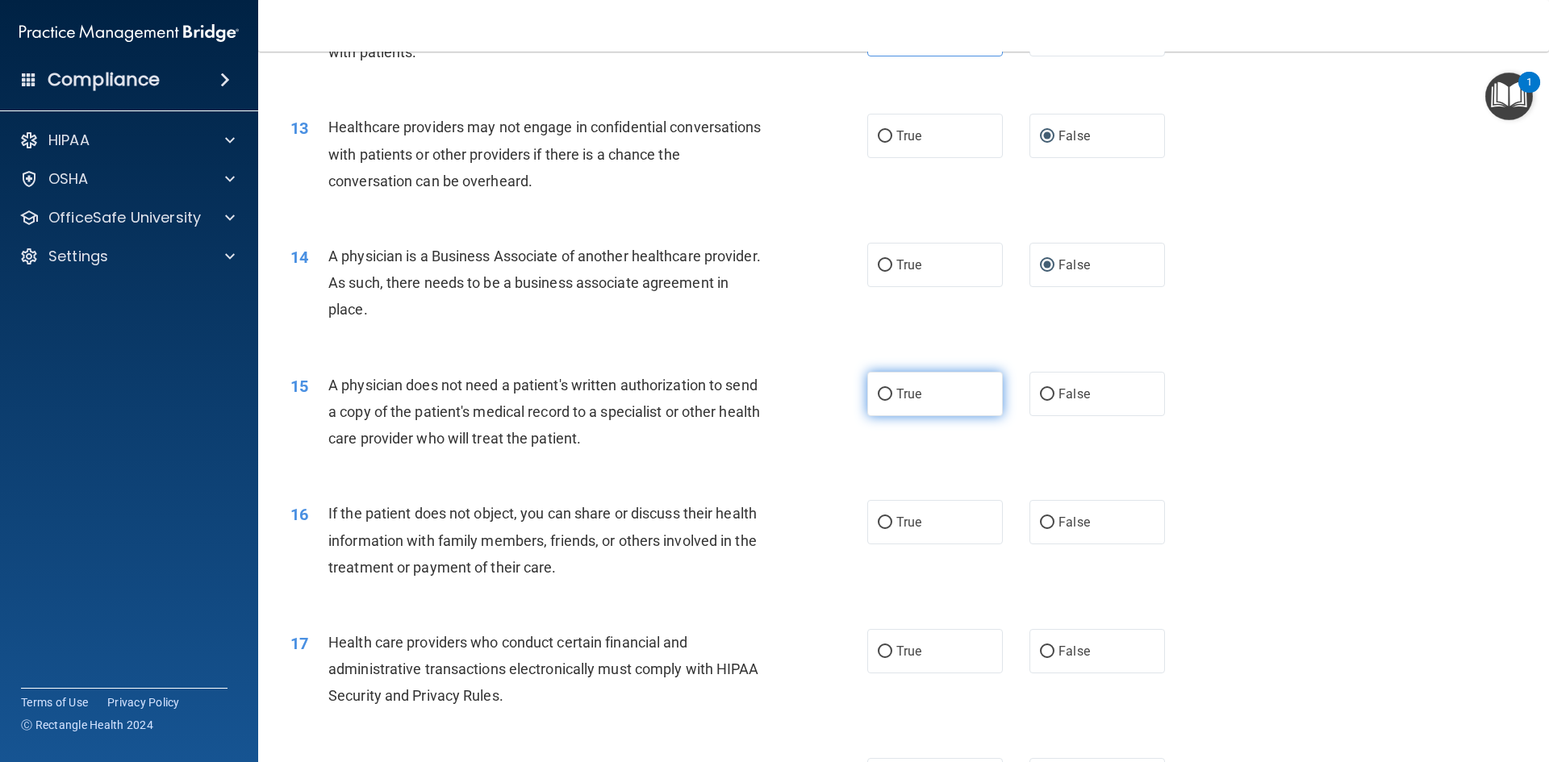
click at [897, 399] on span "True" at bounding box center [908, 393] width 25 height 15
click at [892, 399] on input "True" at bounding box center [885, 395] width 15 height 12
click at [883, 523] on input "True" at bounding box center [885, 523] width 15 height 12
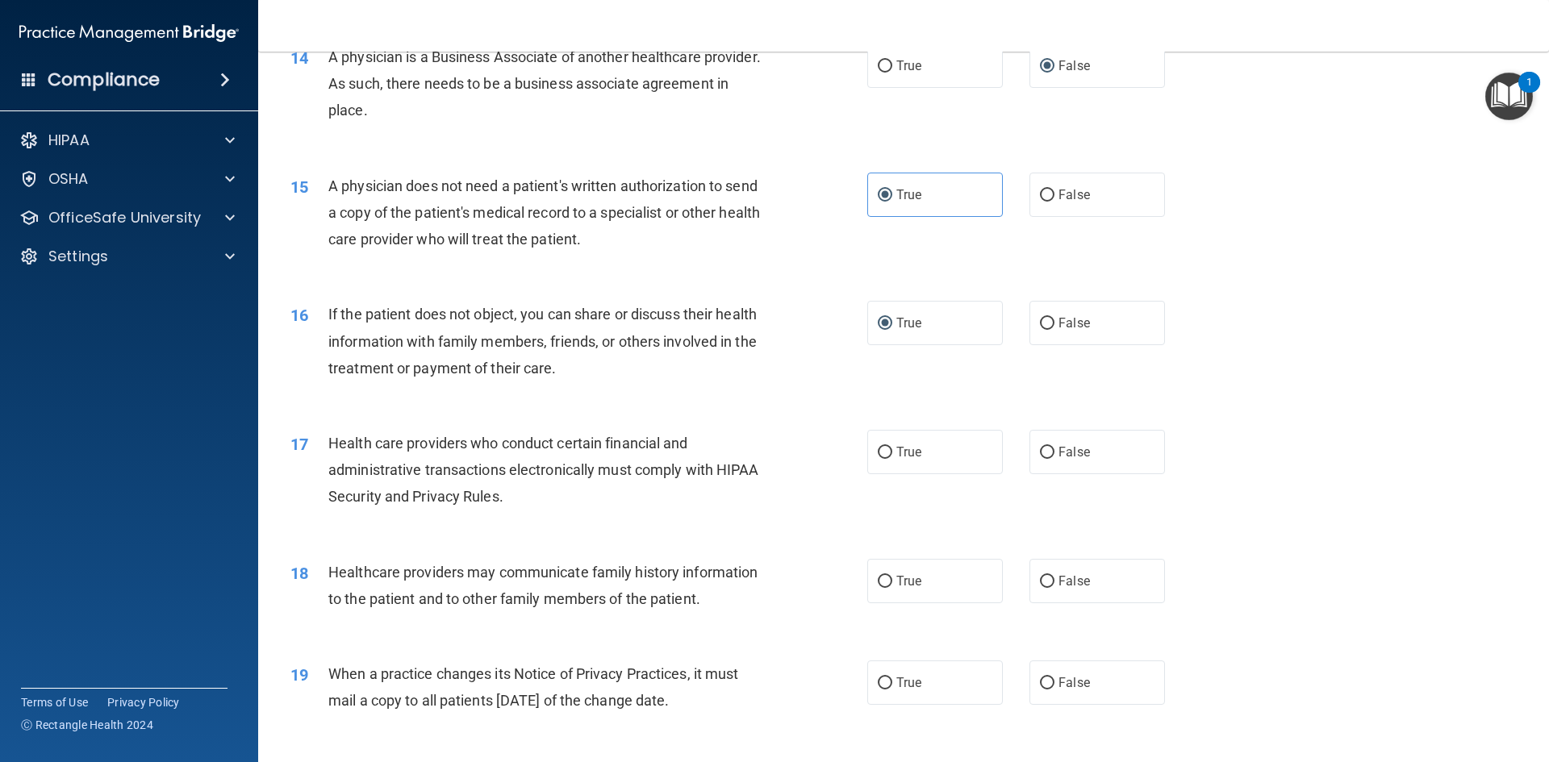
scroll to position [1694, 0]
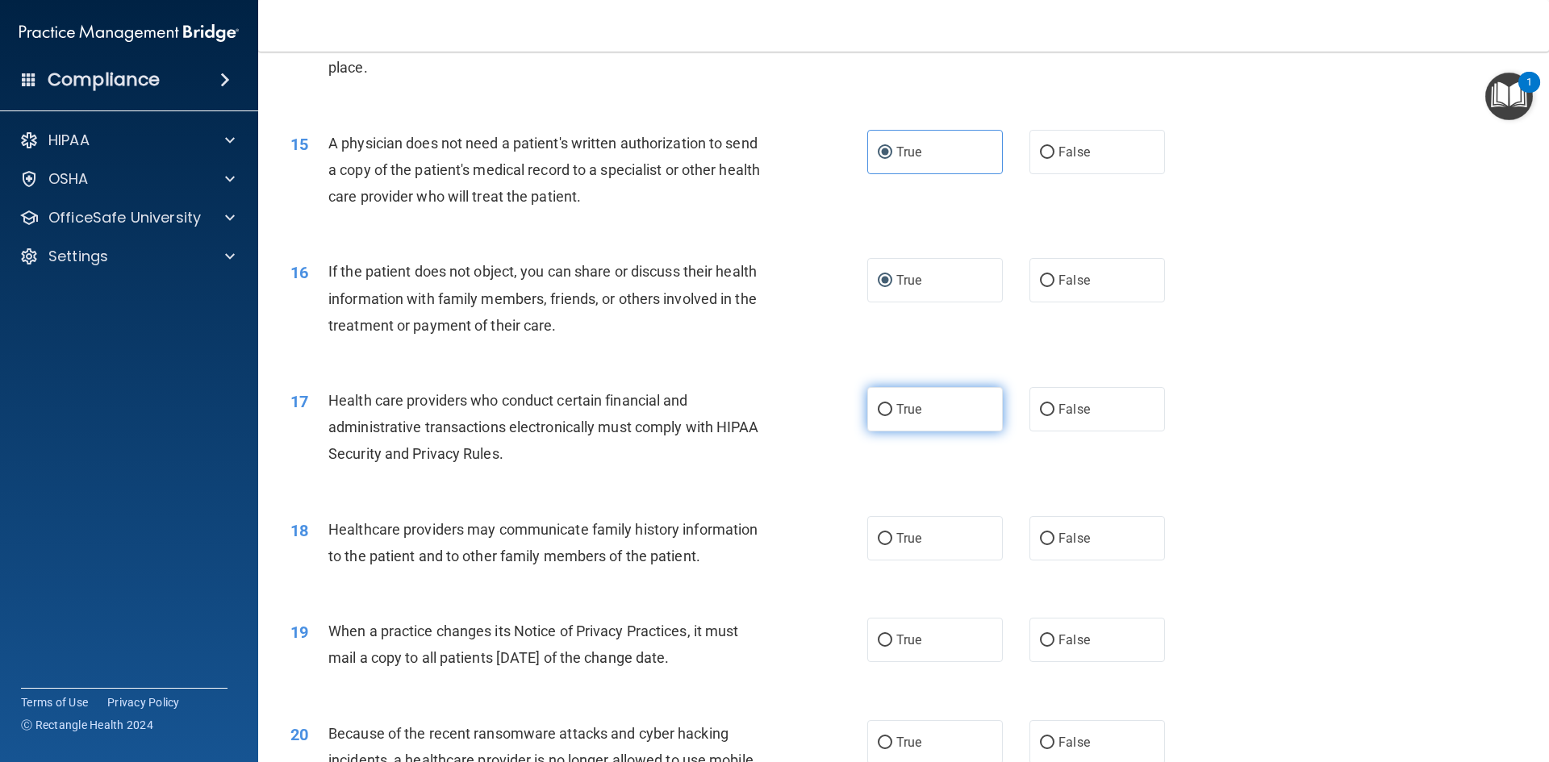
click at [884, 406] on input "True" at bounding box center [885, 410] width 15 height 12
click at [1043, 533] on input "False" at bounding box center [1047, 539] width 15 height 12
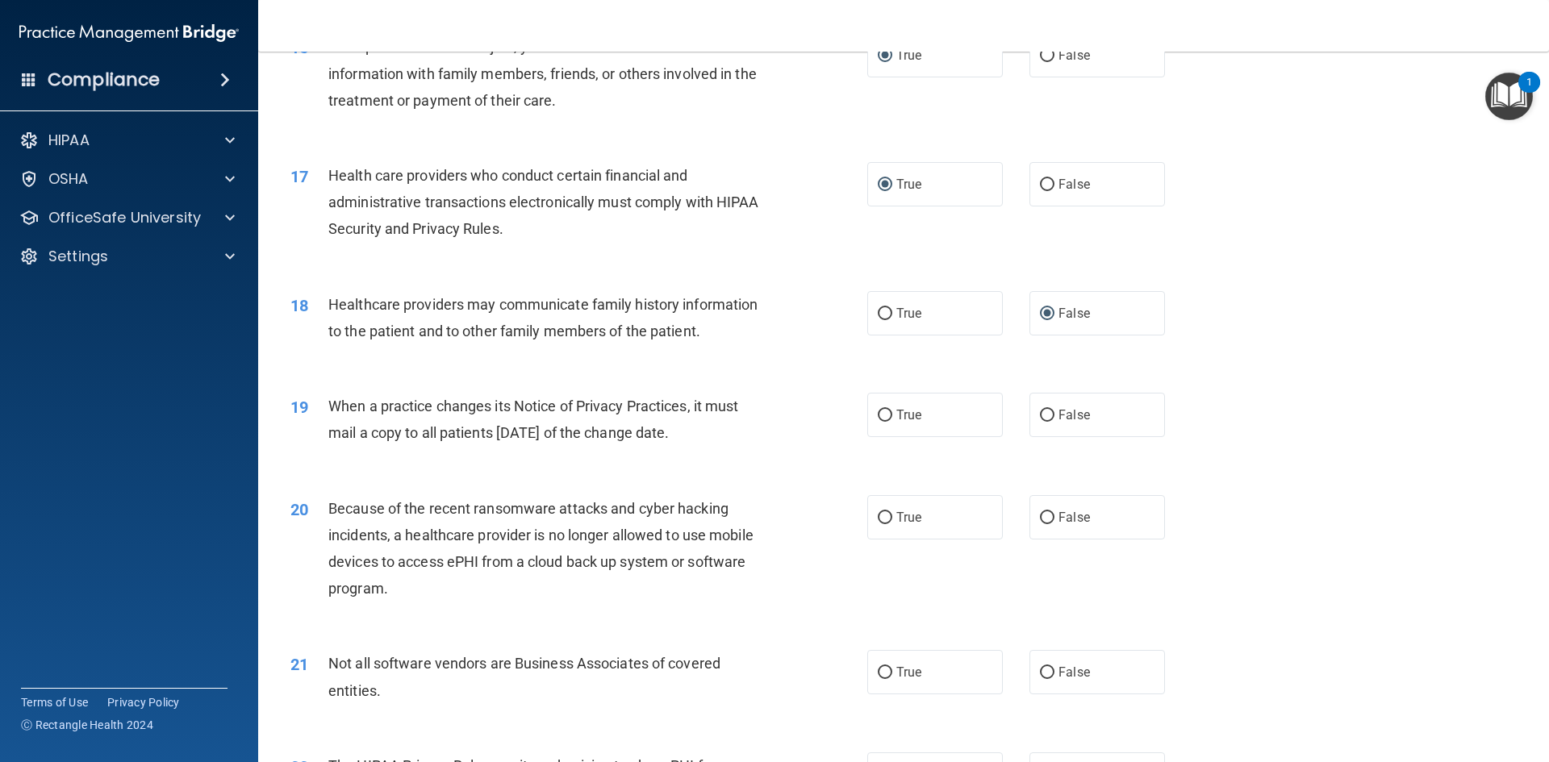
scroll to position [1936, 0]
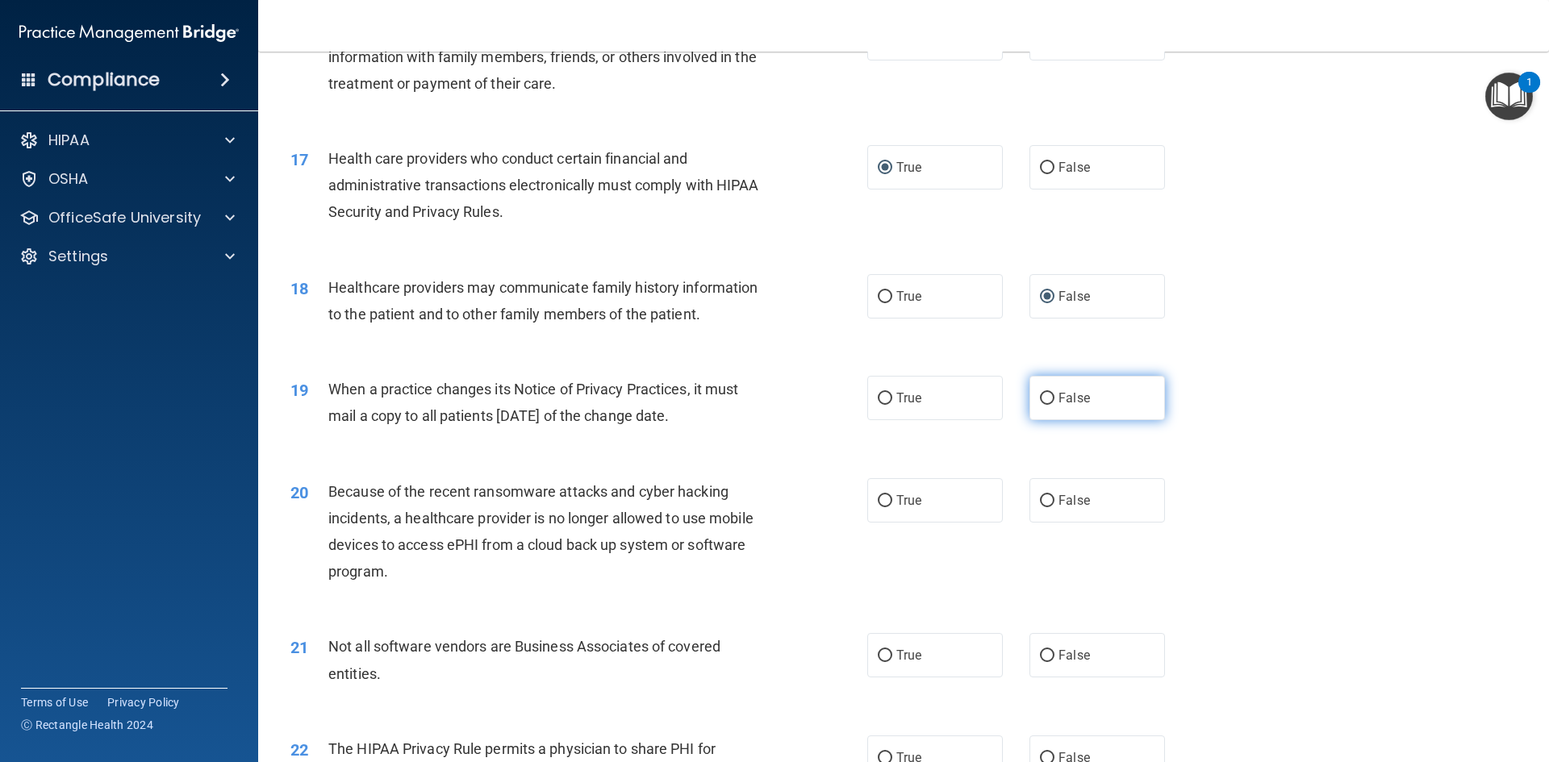
click at [1050, 394] on label "False" at bounding box center [1097, 398] width 136 height 44
click at [1050, 394] on input "False" at bounding box center [1047, 399] width 15 height 12
click at [1041, 499] on input "False" at bounding box center [1047, 501] width 15 height 12
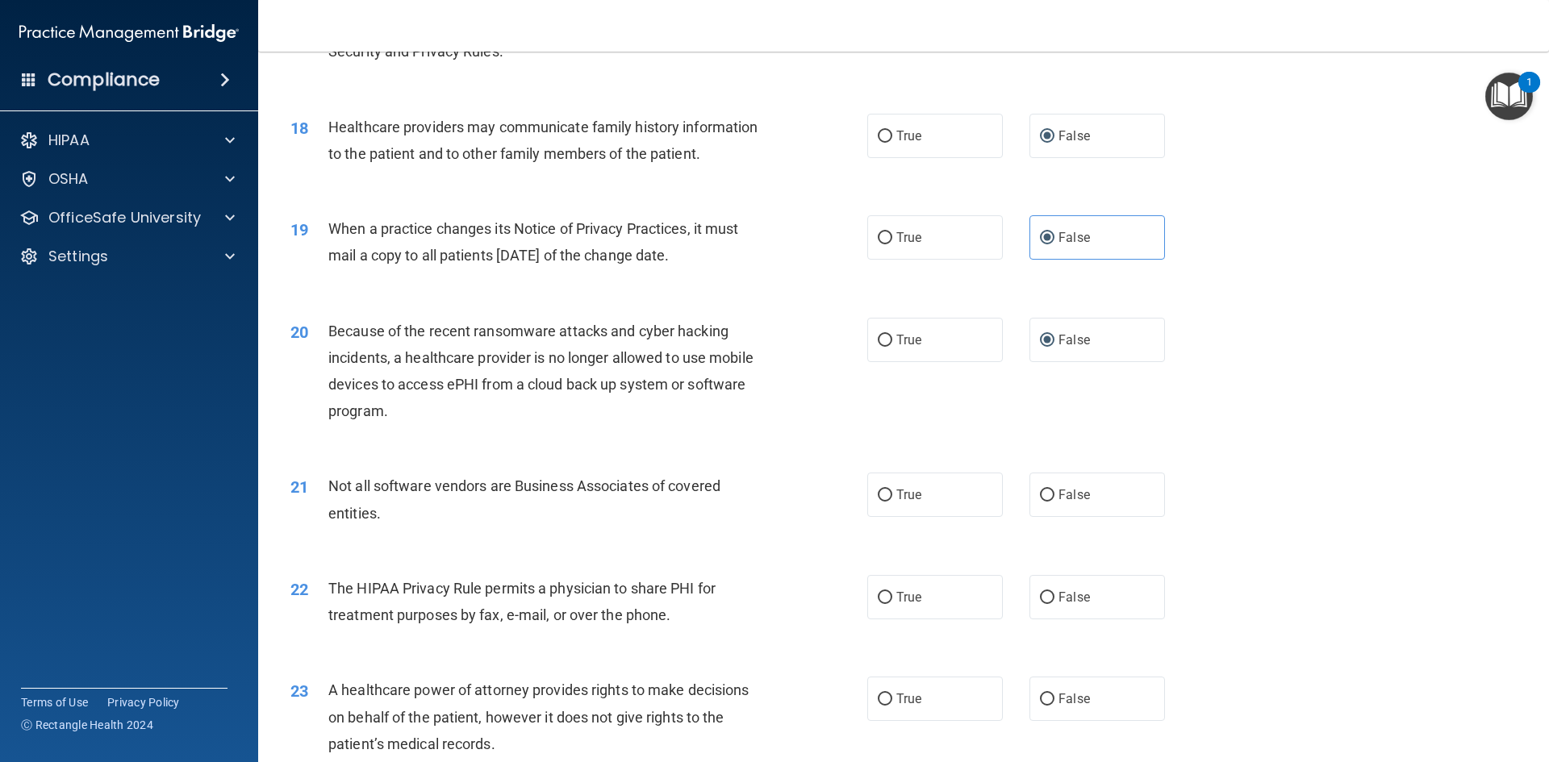
scroll to position [2097, 0]
click at [882, 492] on input "True" at bounding box center [885, 495] width 15 height 12
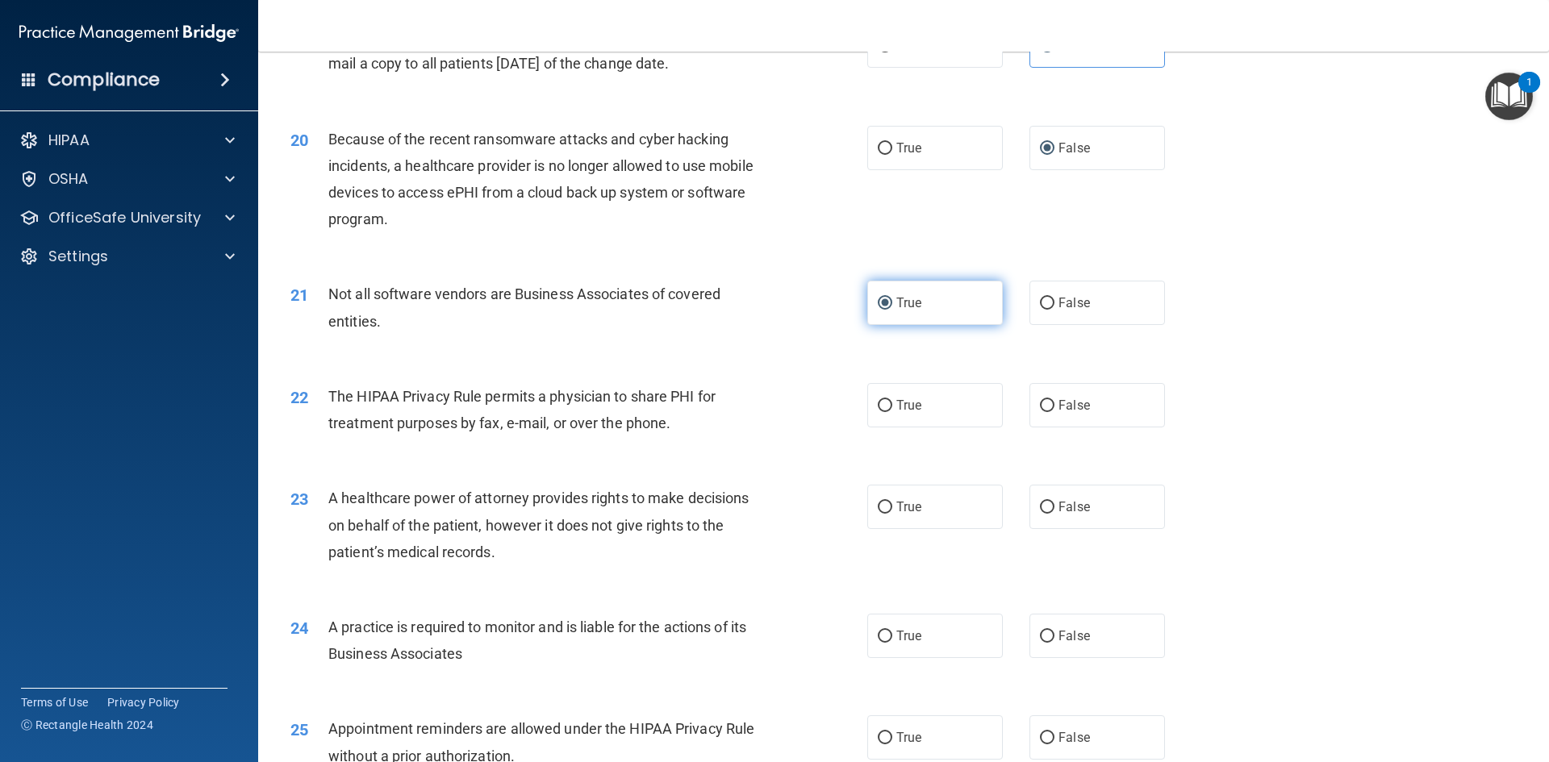
scroll to position [2339, 0]
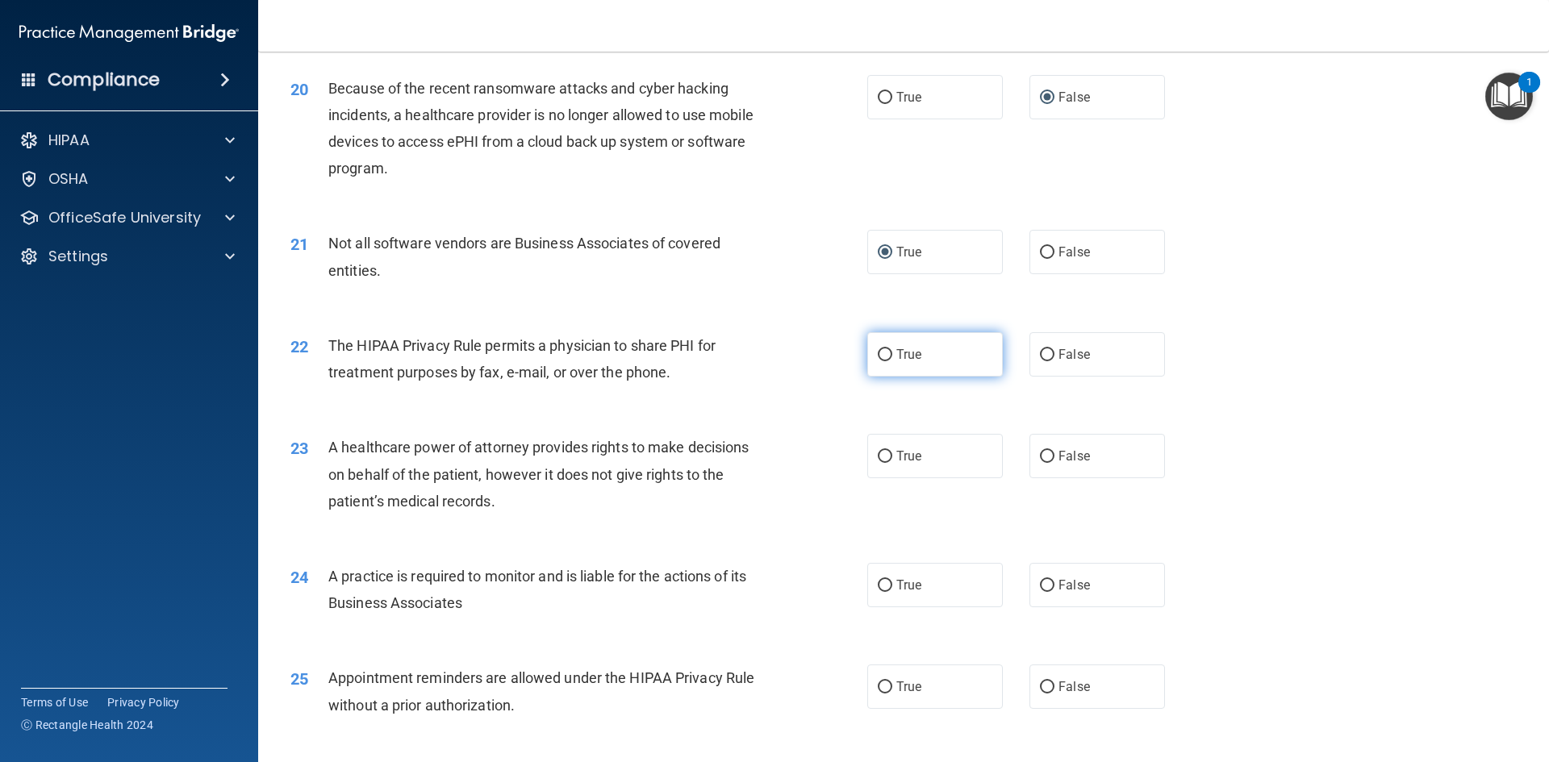
click at [896, 351] on span "True" at bounding box center [908, 354] width 25 height 15
click at [892, 351] on input "True" at bounding box center [885, 355] width 15 height 12
click at [1042, 456] on input "False" at bounding box center [1047, 457] width 15 height 12
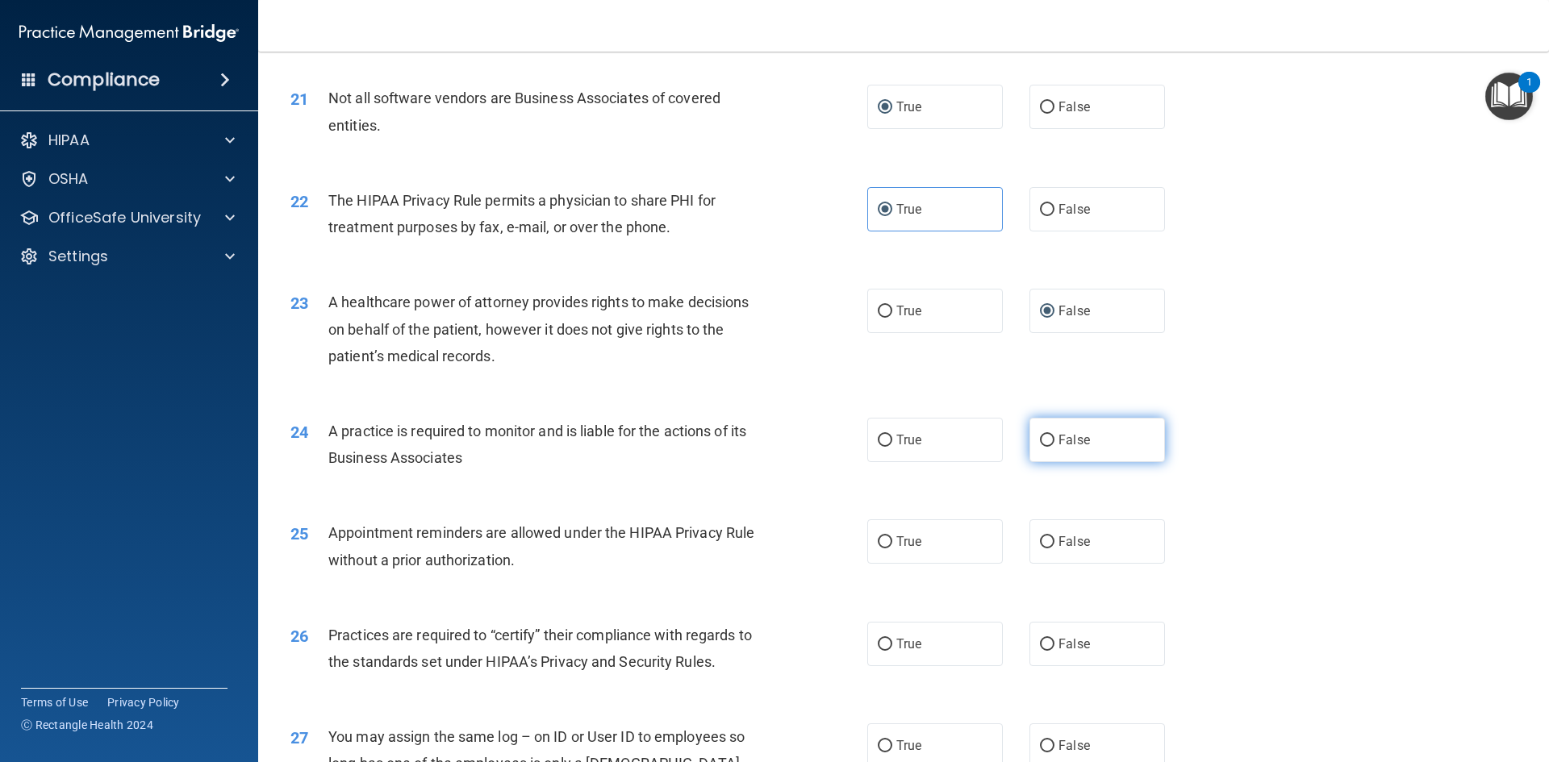
scroll to position [2501, 0]
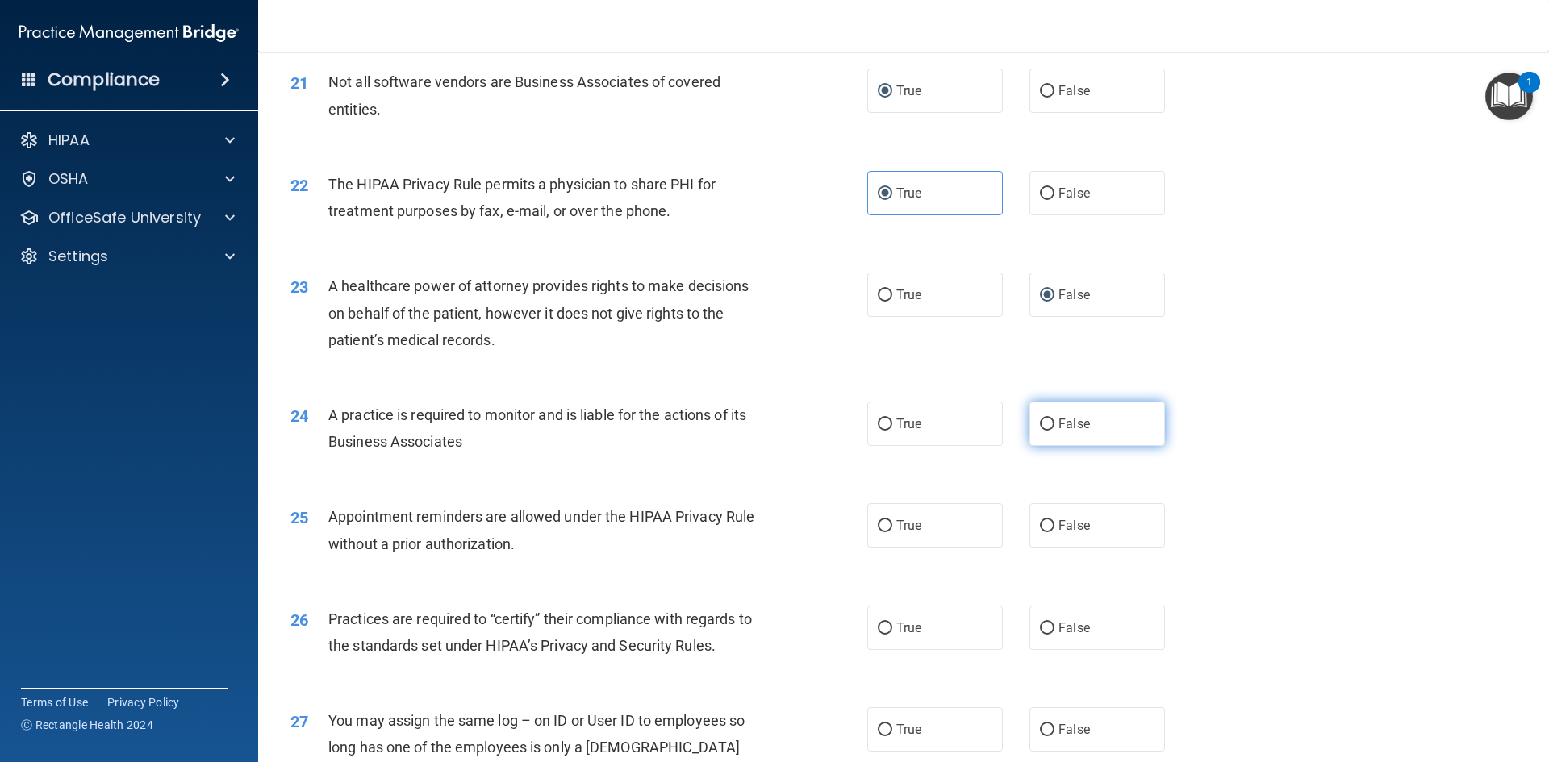
click at [1040, 422] on input "False" at bounding box center [1047, 425] width 15 height 12
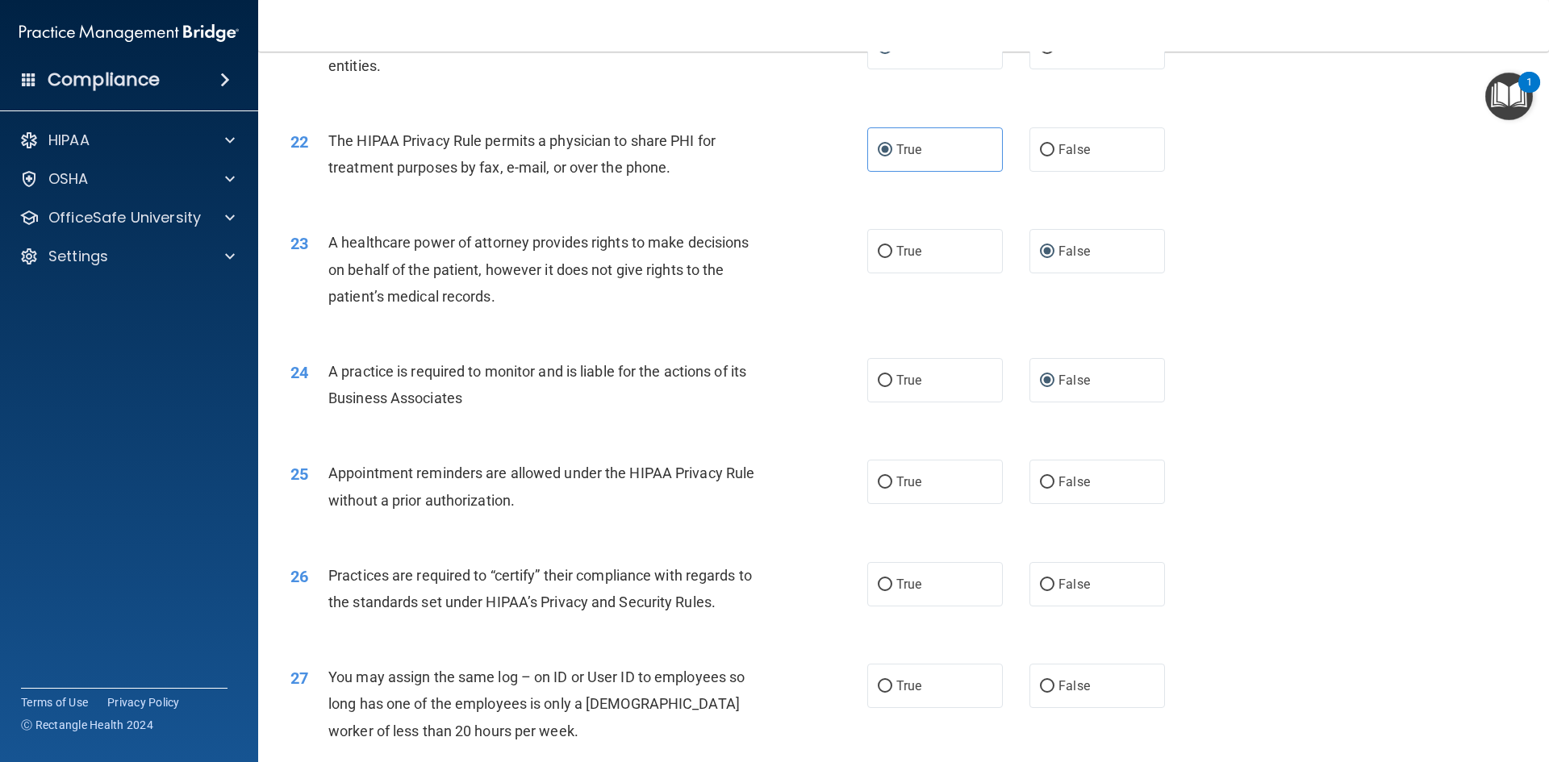
scroll to position [2662, 0]
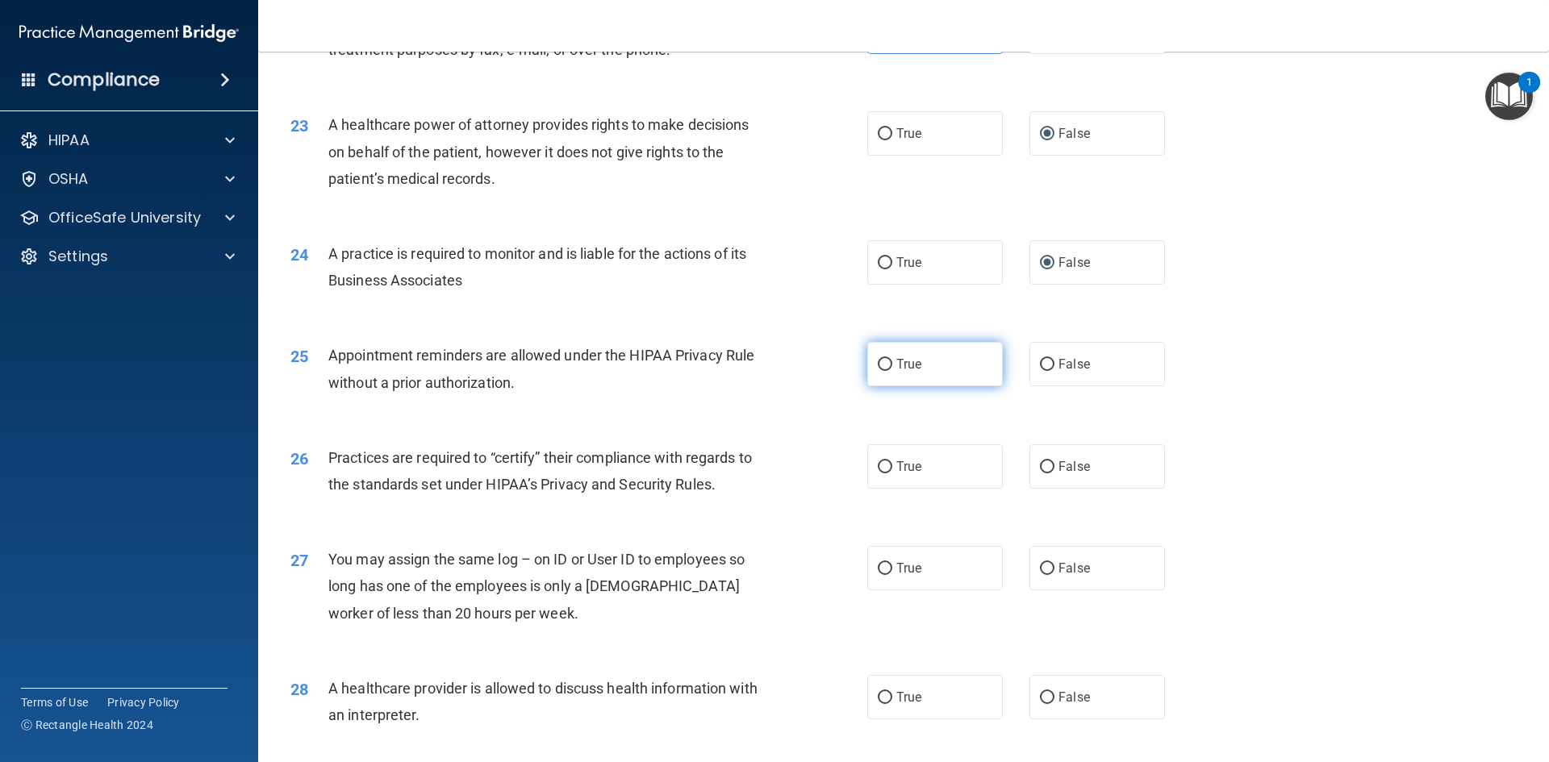
click at [887, 365] on label "True" at bounding box center [935, 364] width 136 height 44
click at [887, 365] on input "True" at bounding box center [885, 365] width 15 height 12
click at [1043, 465] on input "False" at bounding box center [1047, 467] width 15 height 12
click at [1040, 566] on input "False" at bounding box center [1047, 569] width 15 height 12
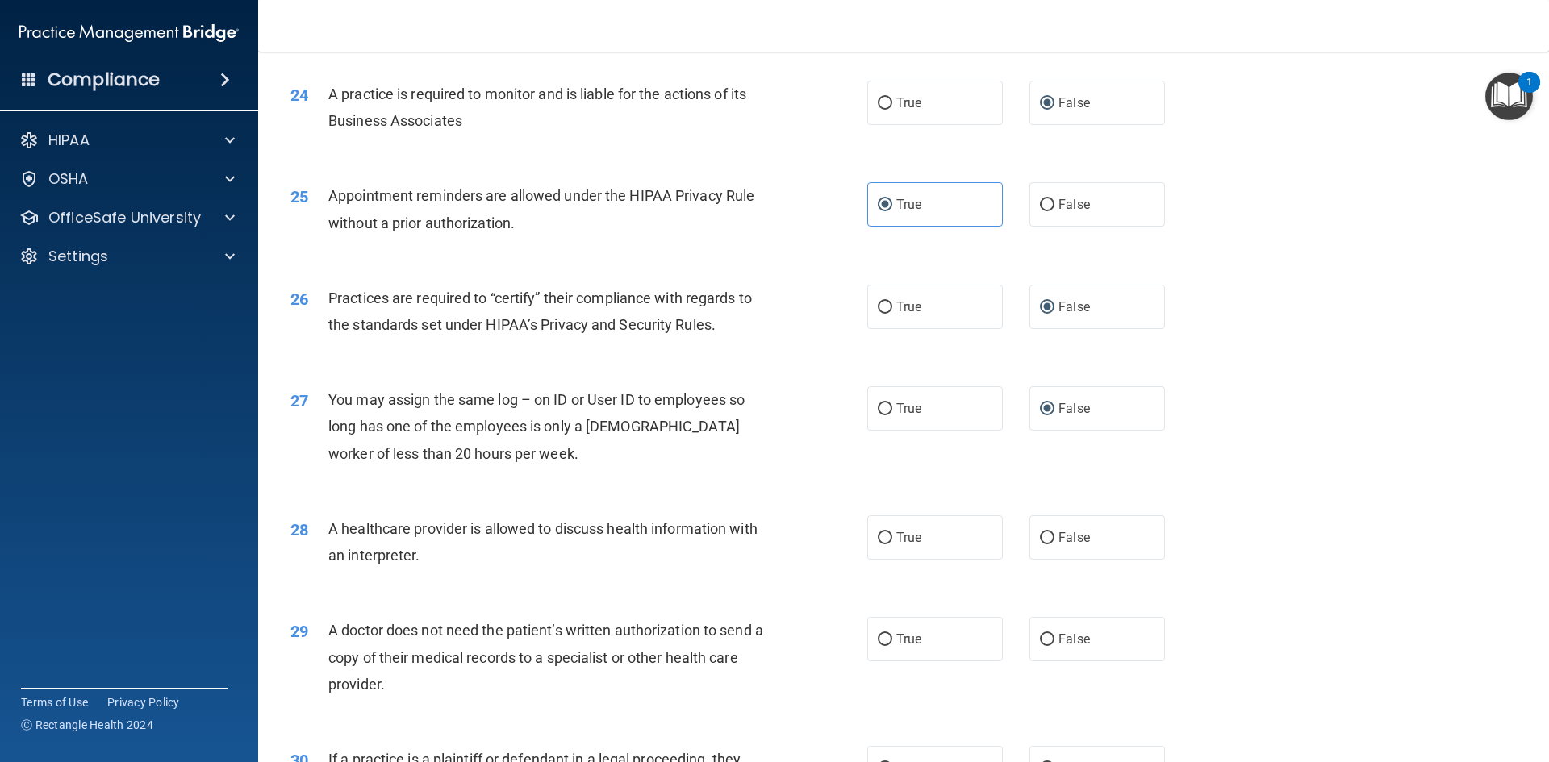
scroll to position [2823, 0]
click at [1046, 535] on input "False" at bounding box center [1047, 537] width 15 height 12
click at [880, 634] on input "True" at bounding box center [885, 638] width 15 height 12
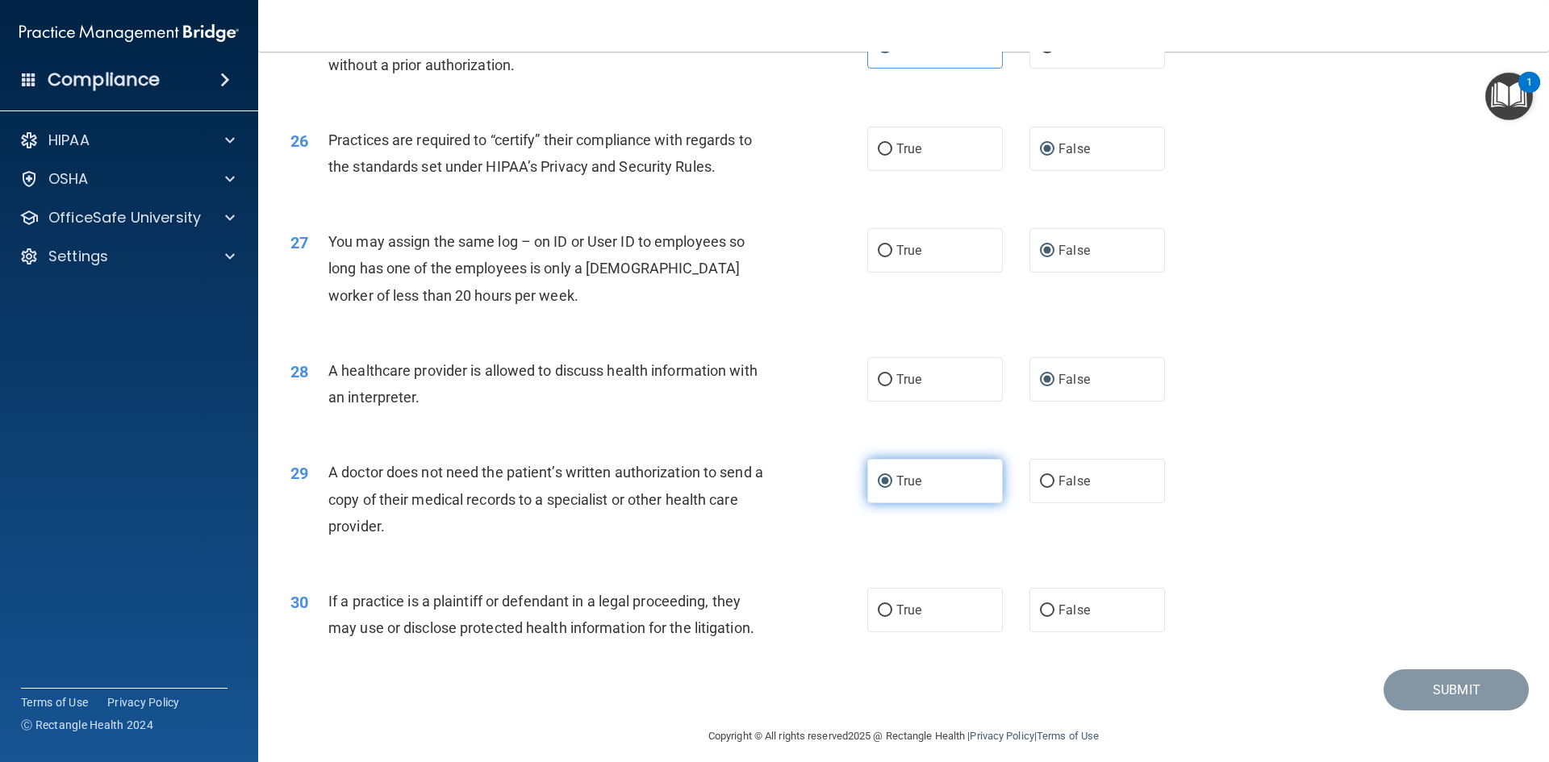
scroll to position [2993, 0]
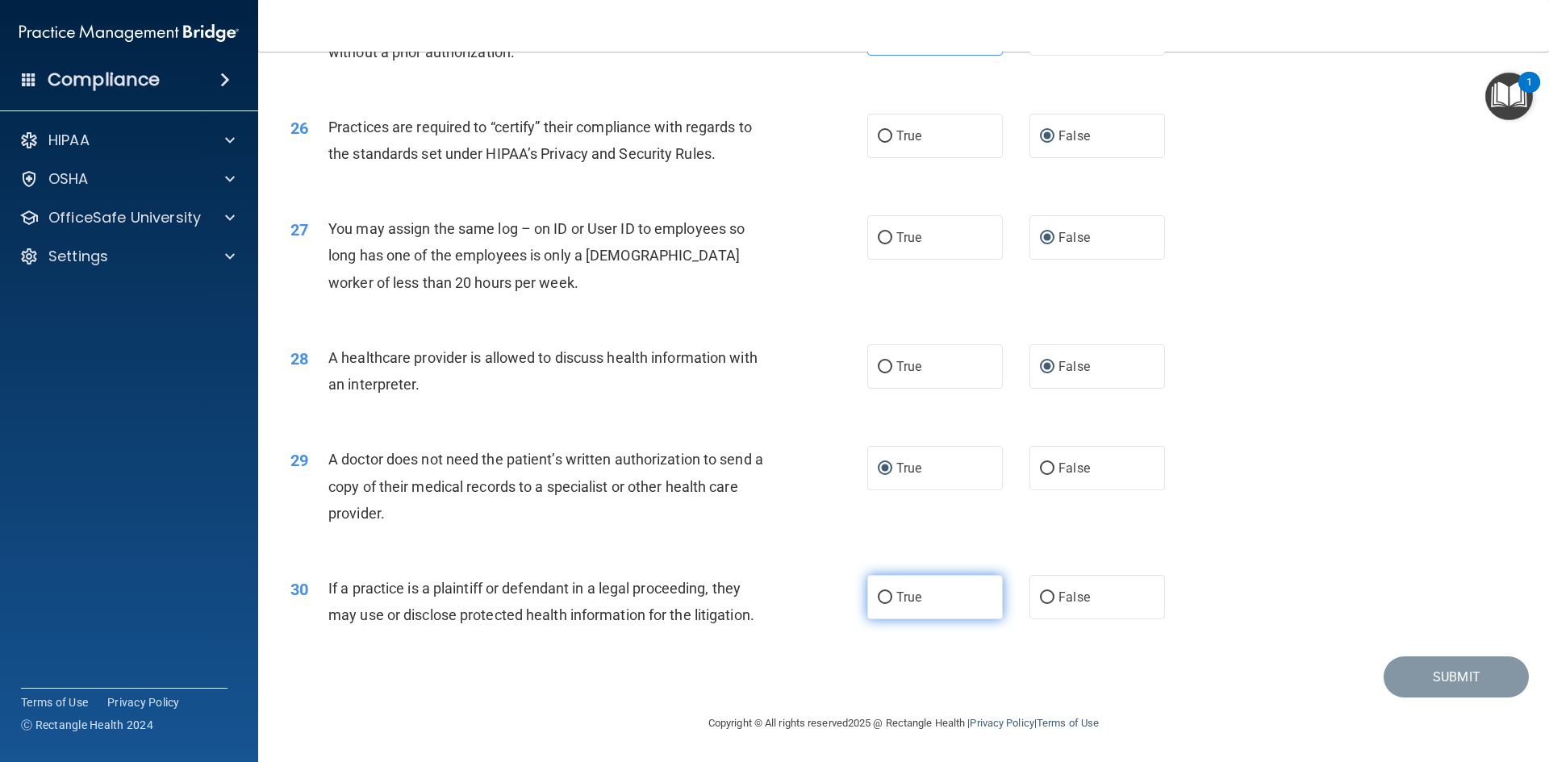
click at [887, 596] on label "True" at bounding box center [935, 597] width 136 height 44
click at [887, 596] on input "True" at bounding box center [885, 598] width 15 height 12
click at [1404, 663] on button "Submit" at bounding box center [1456, 677] width 145 height 41
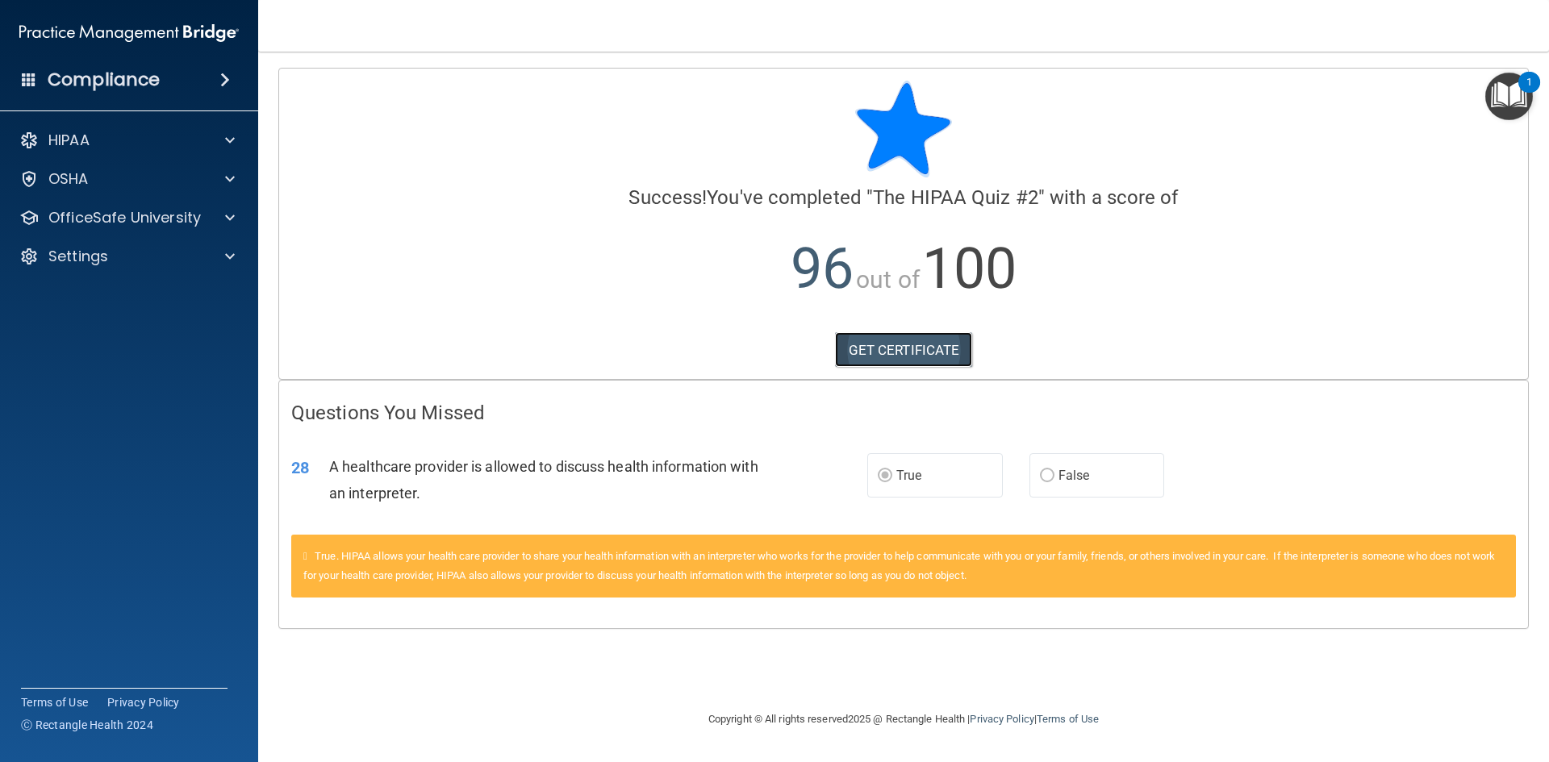
click at [895, 349] on link "GET CERTIFICATE" at bounding box center [904, 349] width 138 height 35
click at [215, 212] on div at bounding box center [227, 217] width 40 height 19
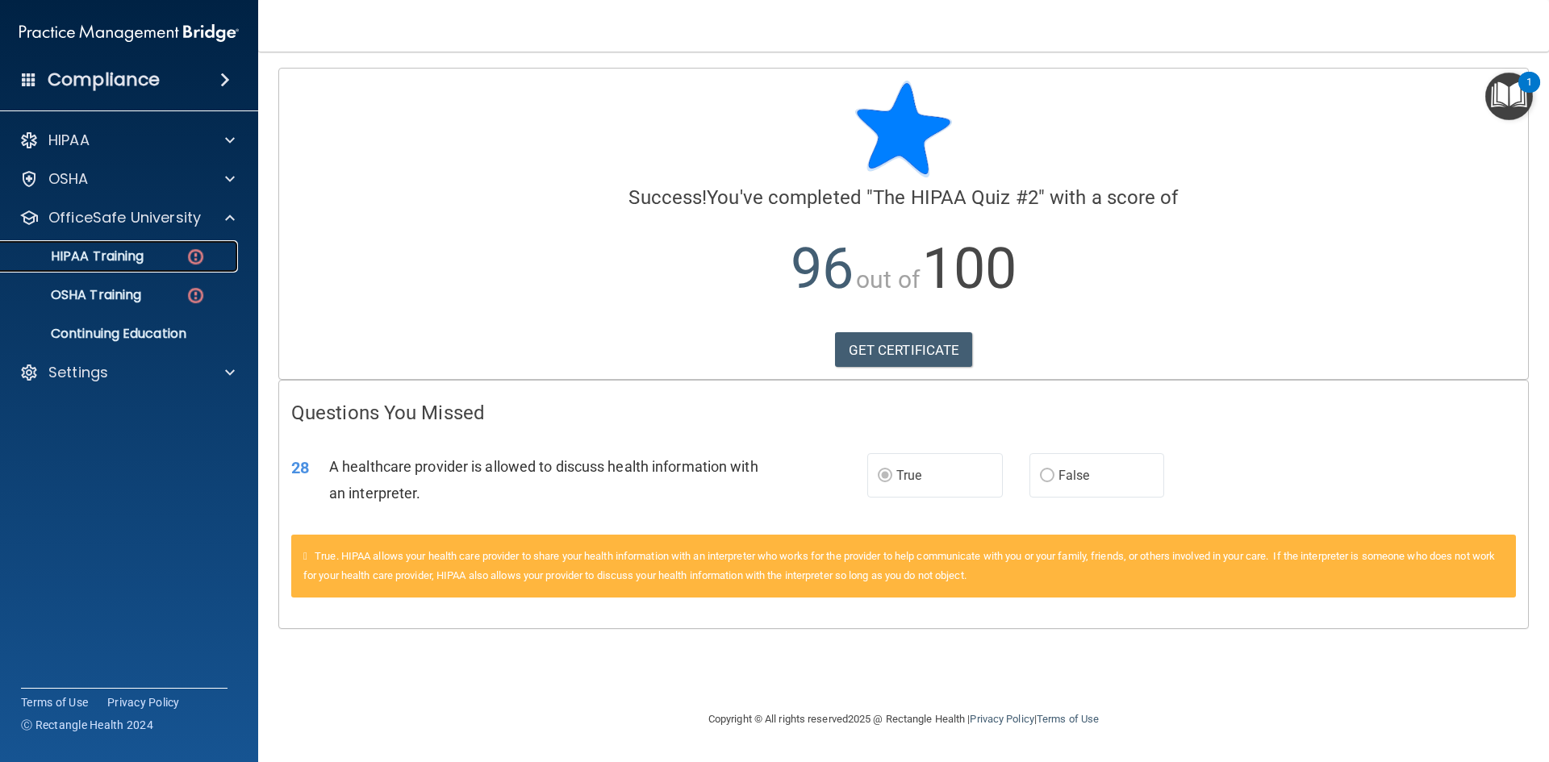
click at [164, 252] on div "HIPAA Training" at bounding box center [120, 256] width 220 height 16
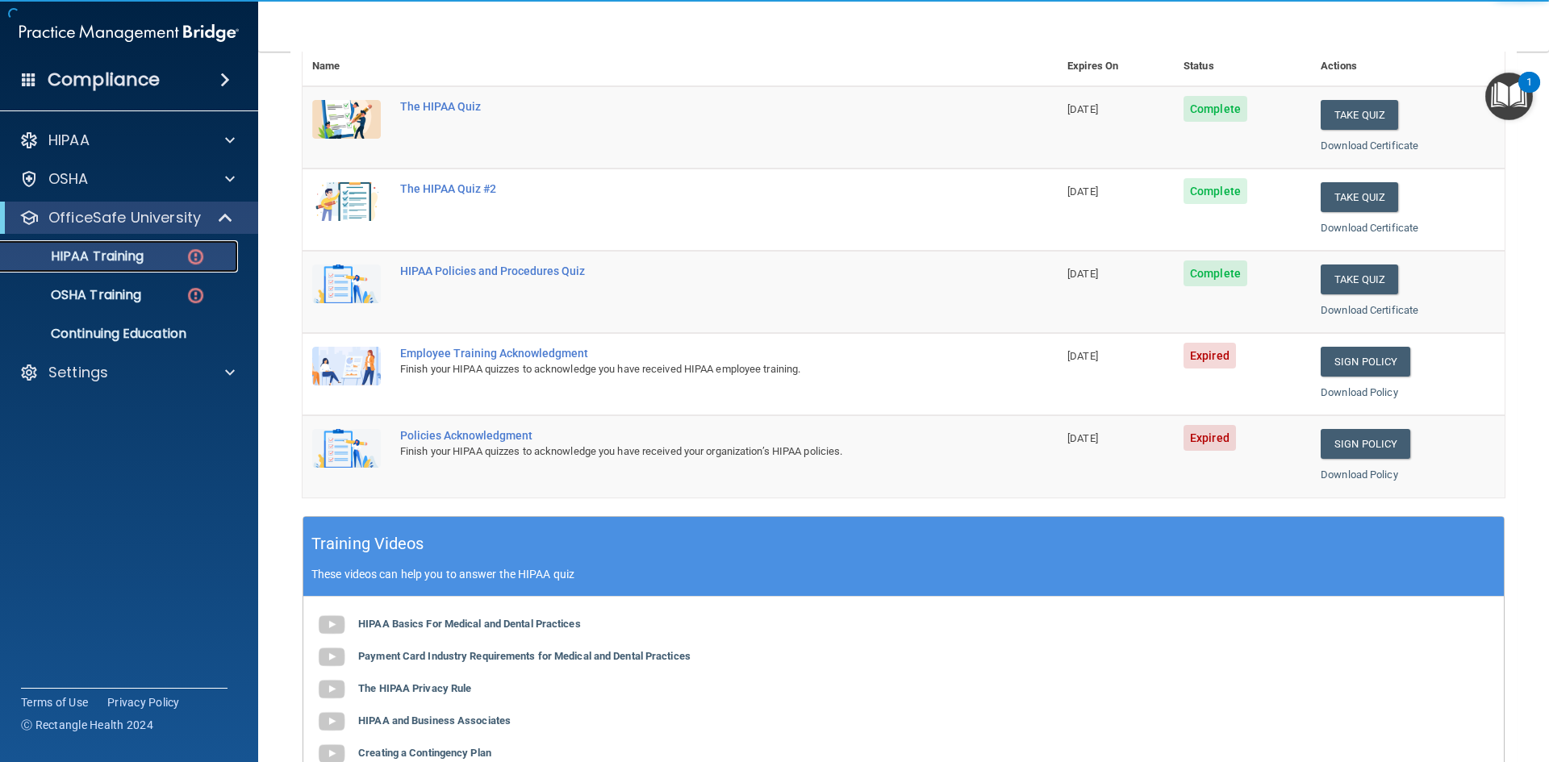
scroll to position [242, 0]
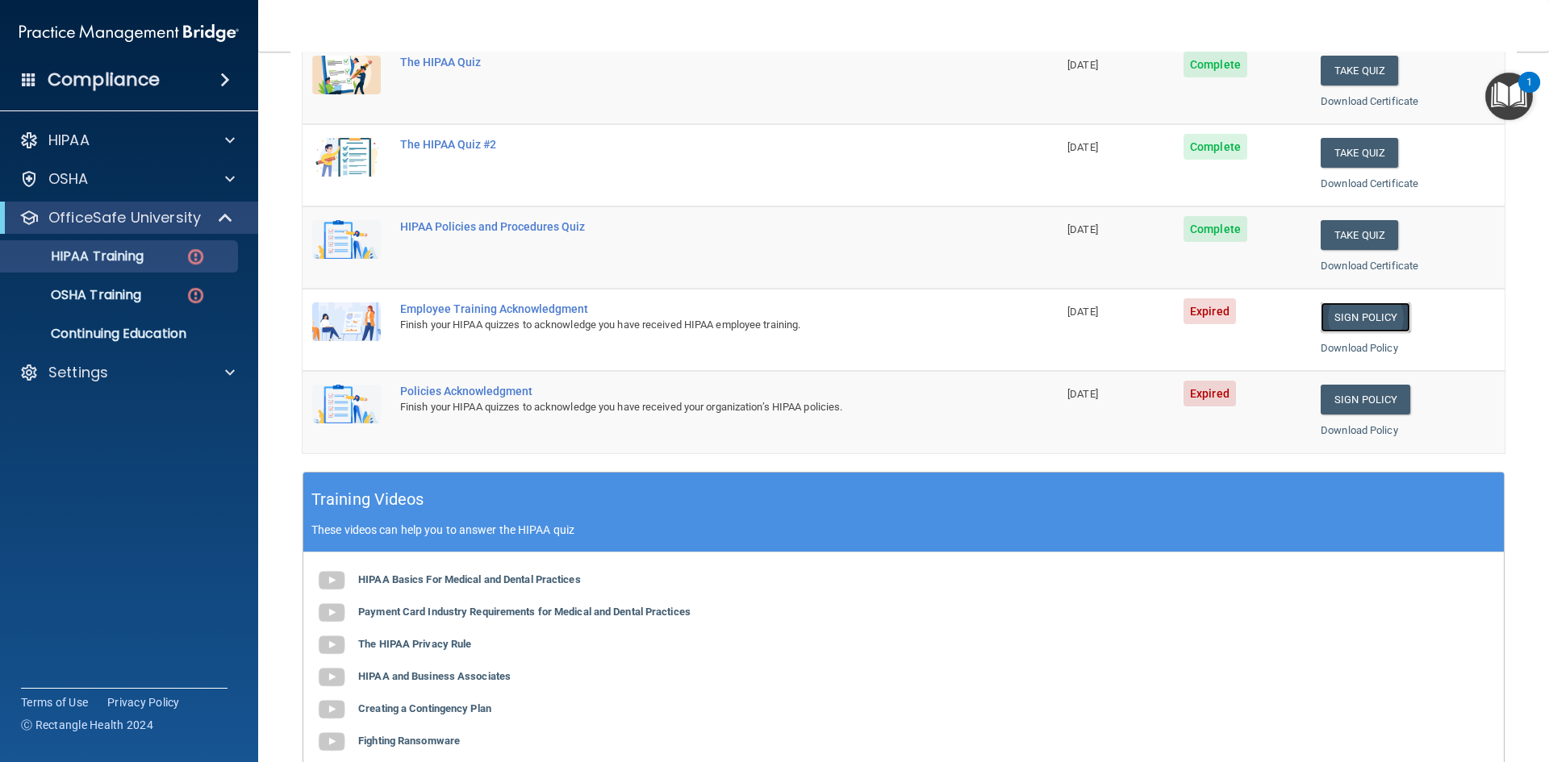
click at [1335, 316] on link "Sign Policy" at bounding box center [1366, 318] width 90 height 30
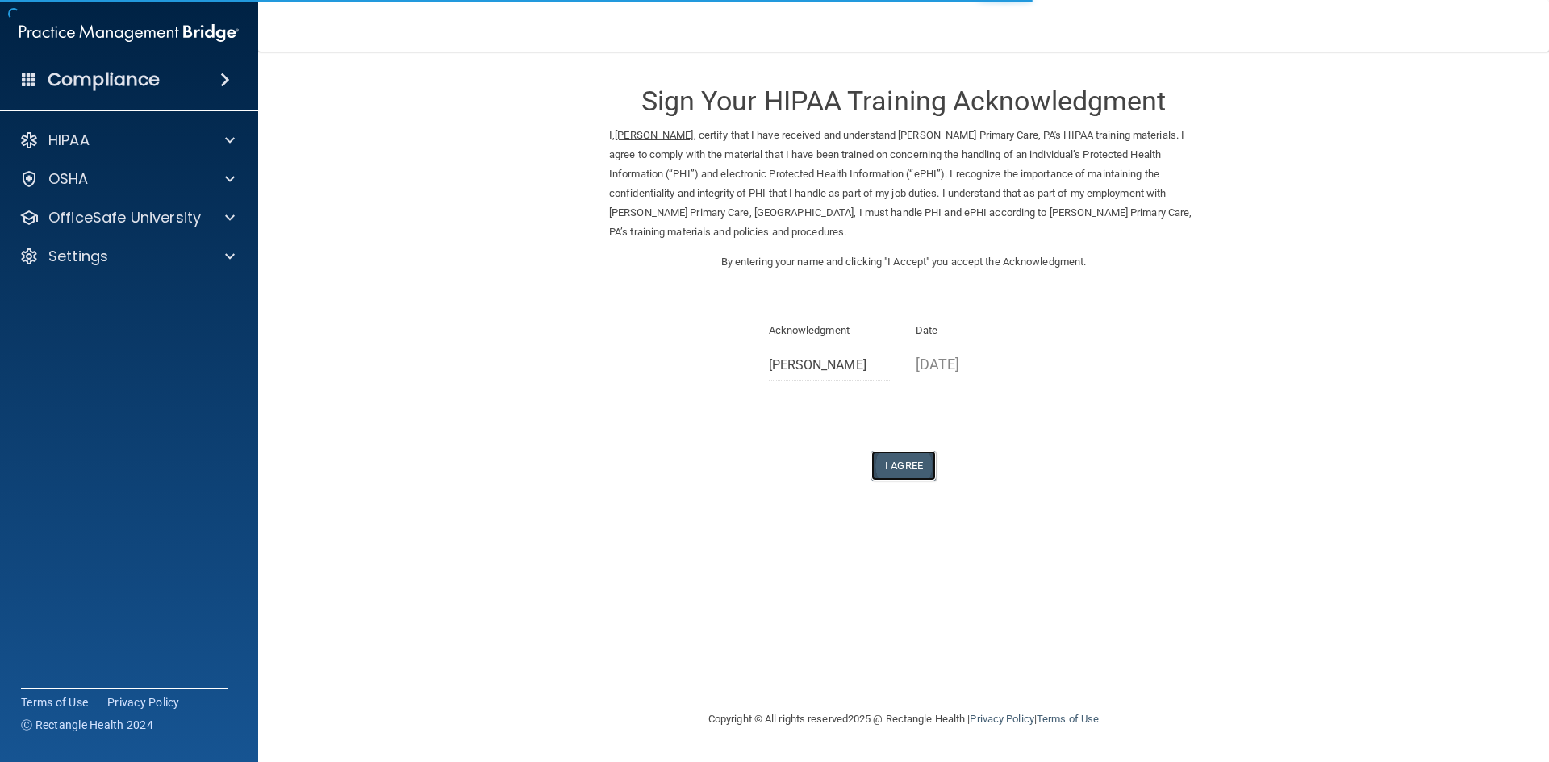
click at [879, 461] on button "I Agree" at bounding box center [903, 466] width 65 height 30
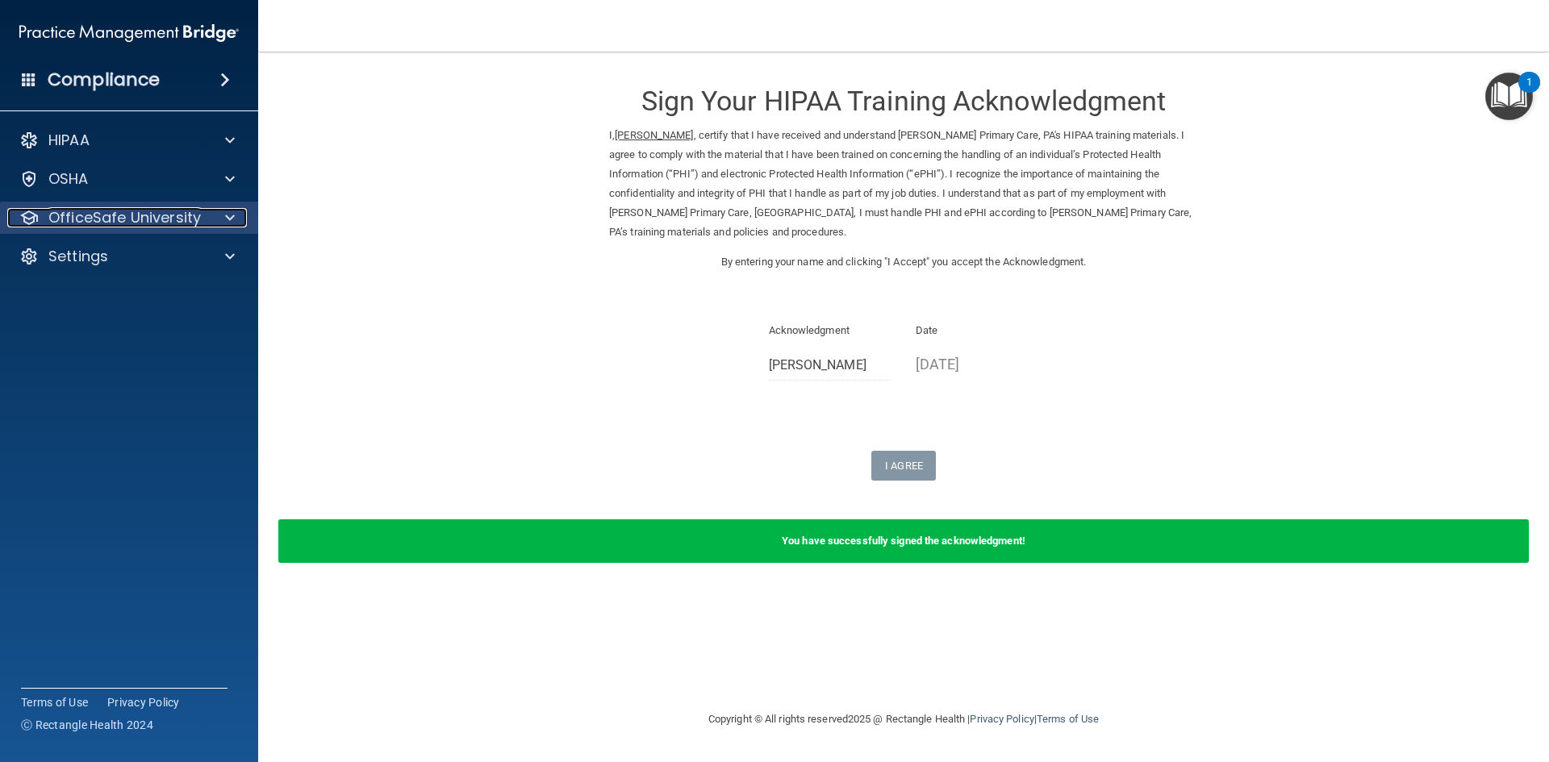
click at [175, 214] on p "OfficeSafe University" at bounding box center [124, 217] width 152 height 19
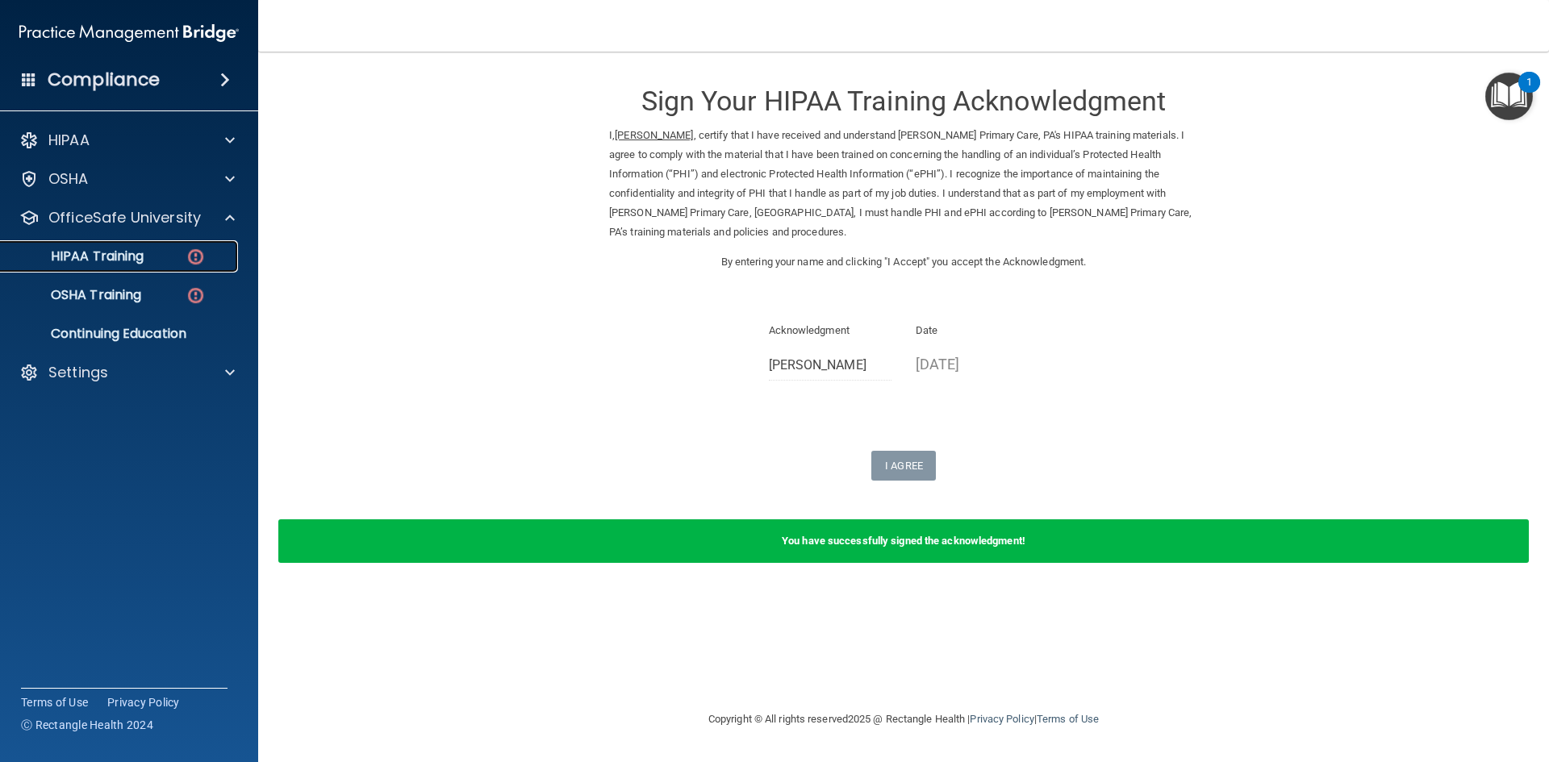
click at [173, 257] on div "HIPAA Training" at bounding box center [120, 256] width 220 height 16
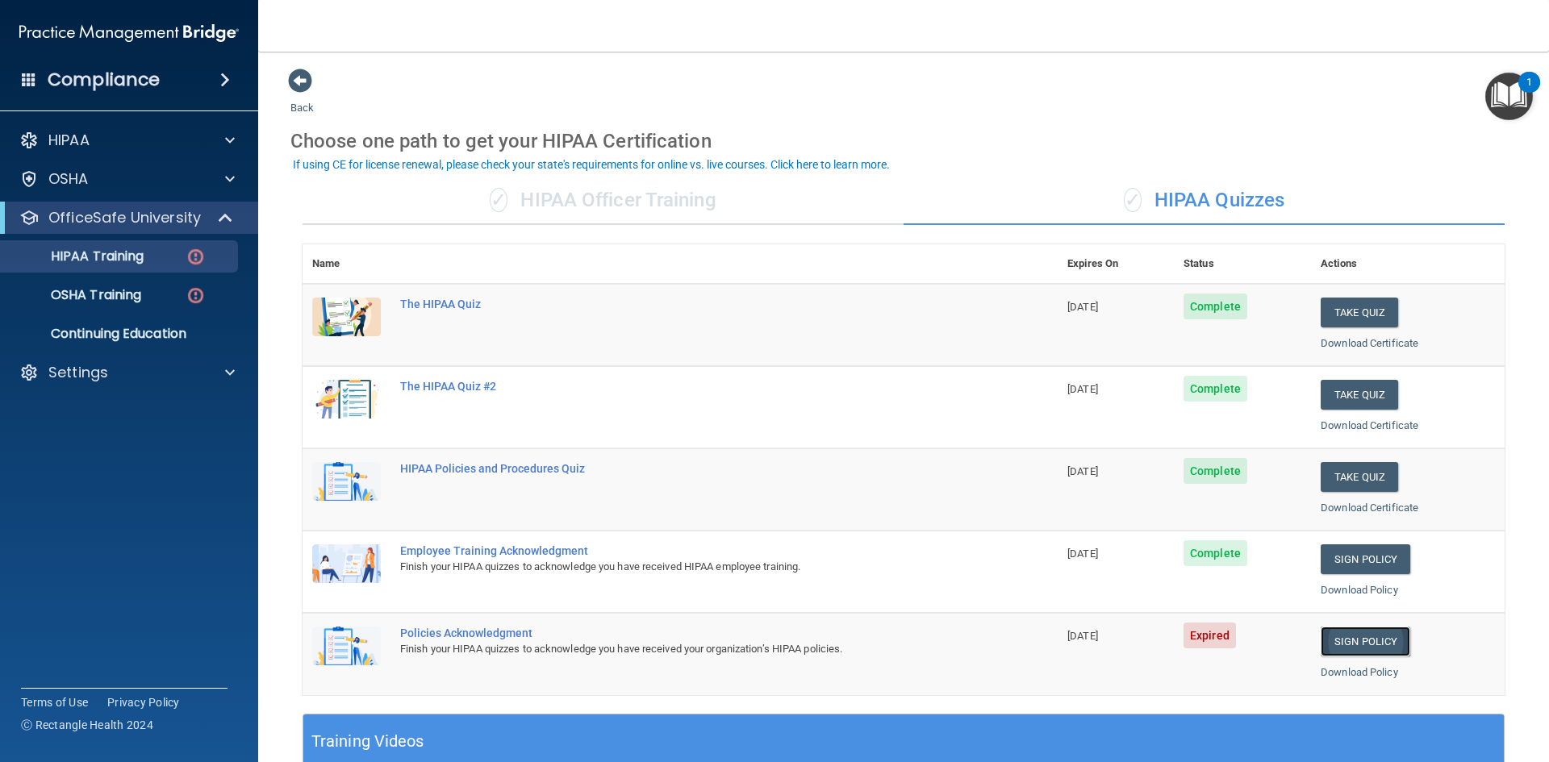
click at [1350, 638] on link "Sign Policy" at bounding box center [1366, 642] width 90 height 30
click at [1352, 641] on link "Sign Policy" at bounding box center [1366, 642] width 90 height 30
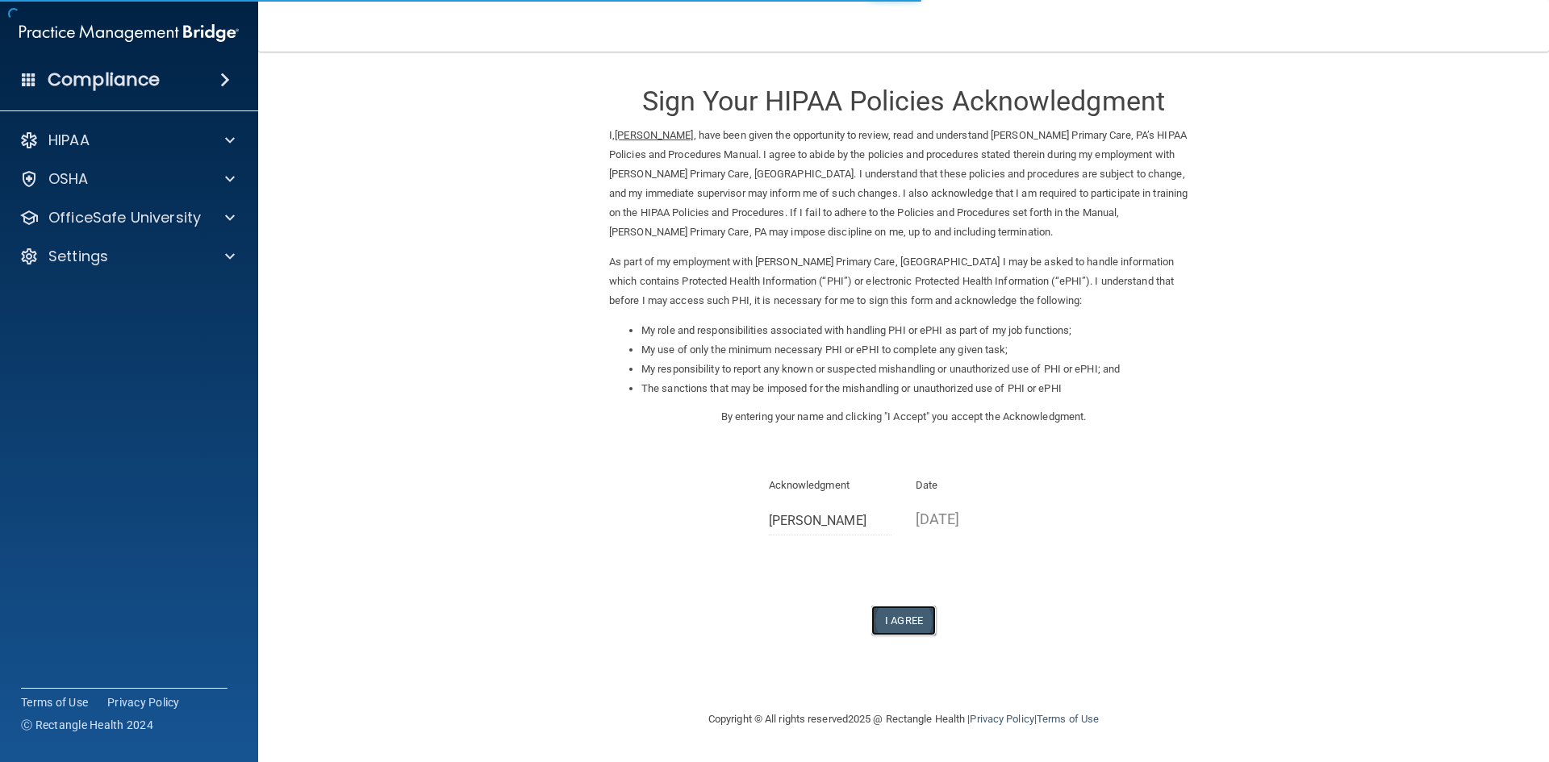
click at [892, 622] on button "I Agree" at bounding box center [903, 621] width 65 height 30
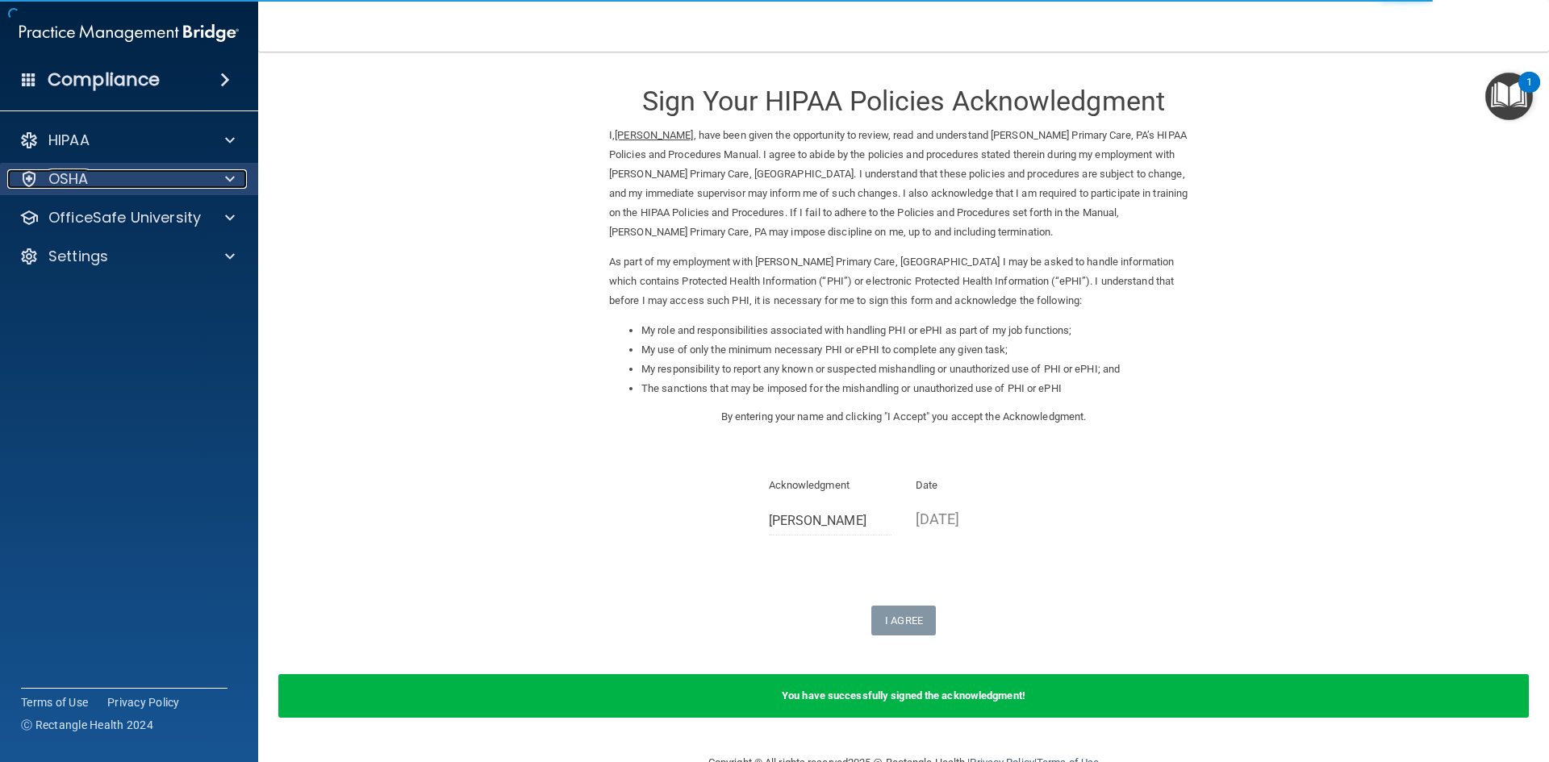
click at [100, 182] on div "OSHA" at bounding box center [107, 178] width 200 height 19
click at [198, 182] on div "OSHA" at bounding box center [107, 178] width 200 height 19
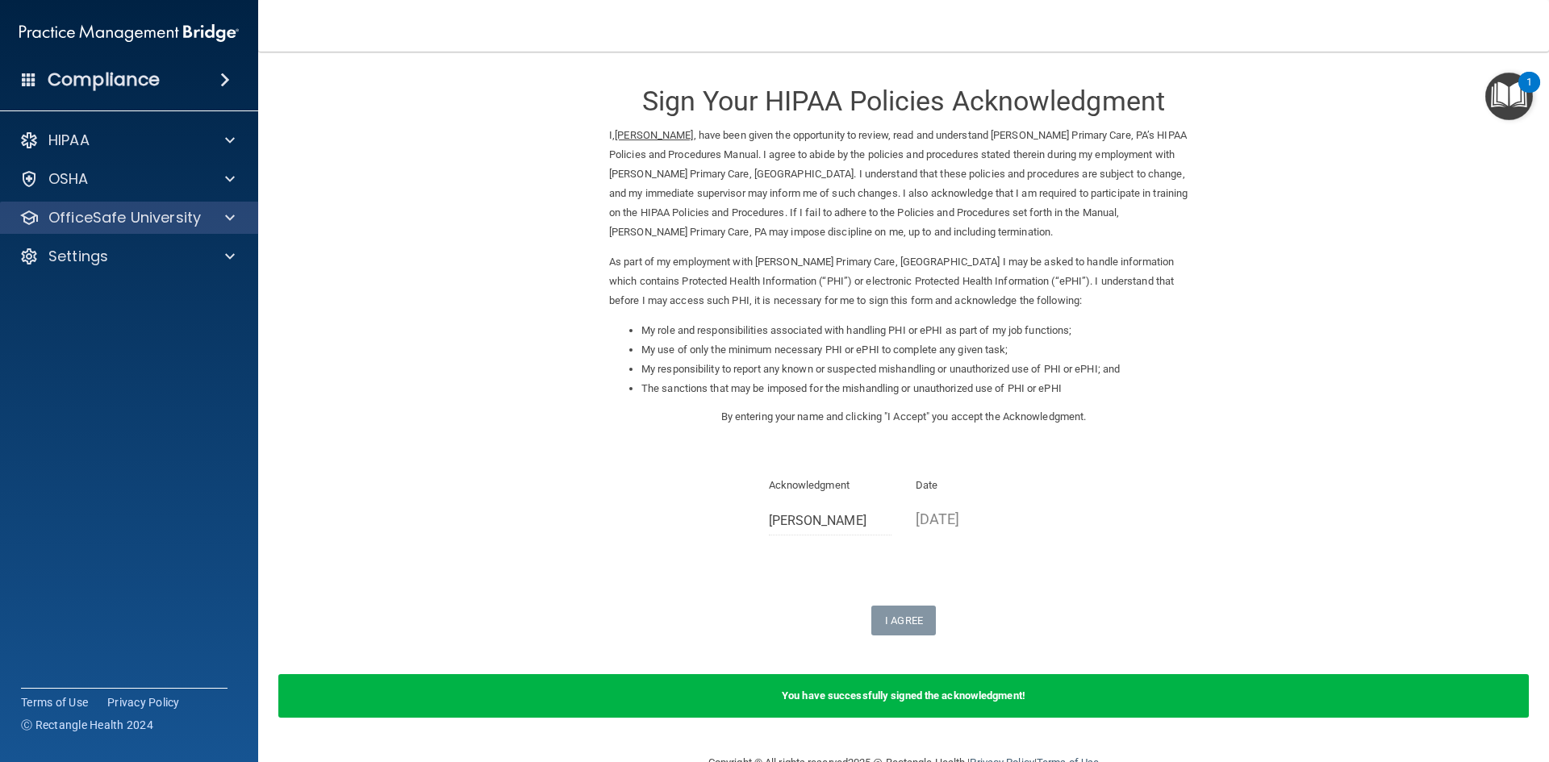
click at [184, 232] on div "OfficeSafe University" at bounding box center [129, 218] width 259 height 32
click at [157, 208] on p "OfficeSafe University" at bounding box center [124, 217] width 152 height 19
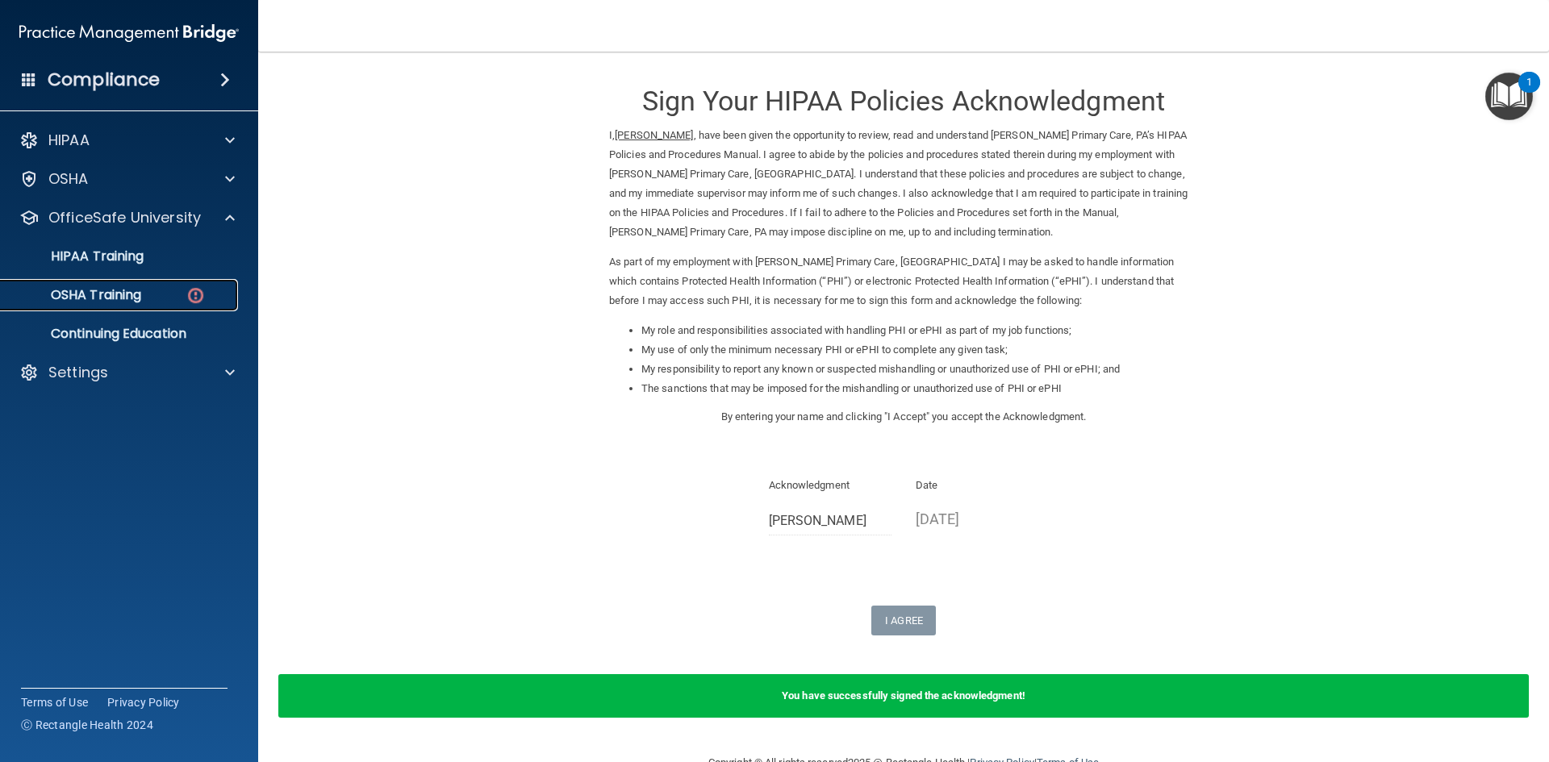
click at [130, 297] on p "OSHA Training" at bounding box center [75, 295] width 131 height 16
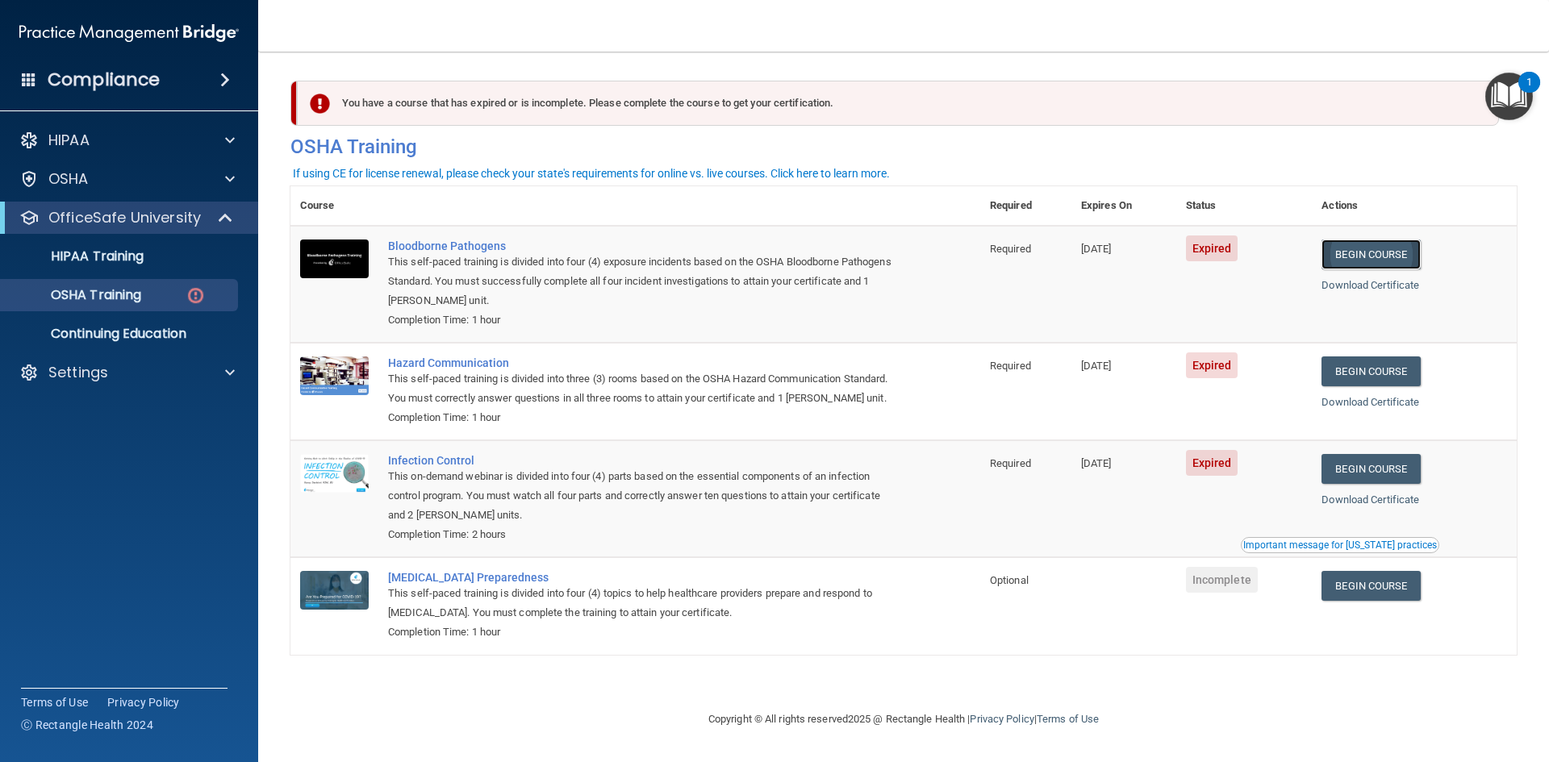
click at [1363, 247] on link "Begin Course" at bounding box center [1370, 255] width 98 height 30
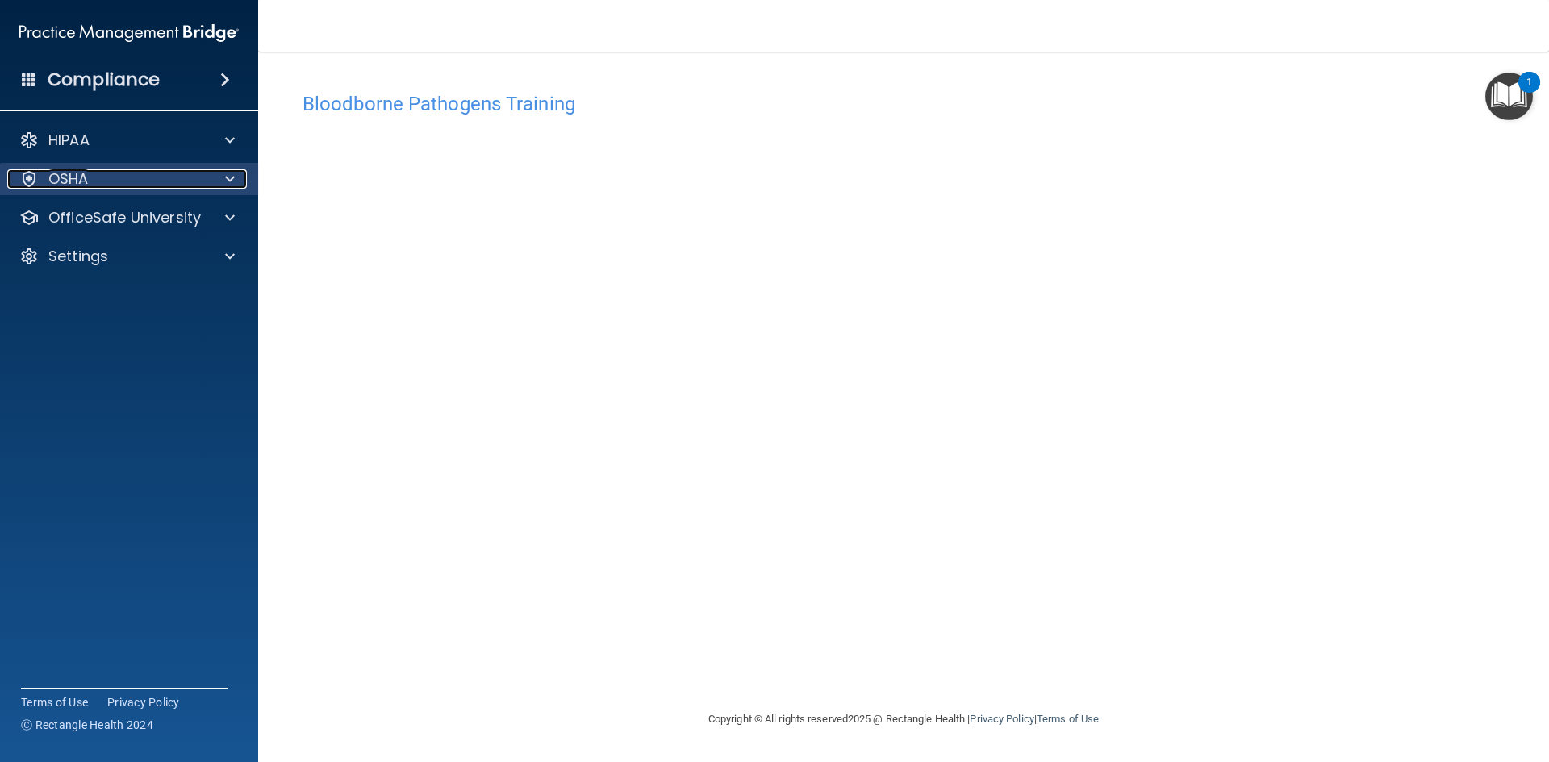
click at [102, 173] on div "OSHA" at bounding box center [107, 178] width 200 height 19
click at [104, 186] on div "OSHA" at bounding box center [107, 178] width 200 height 19
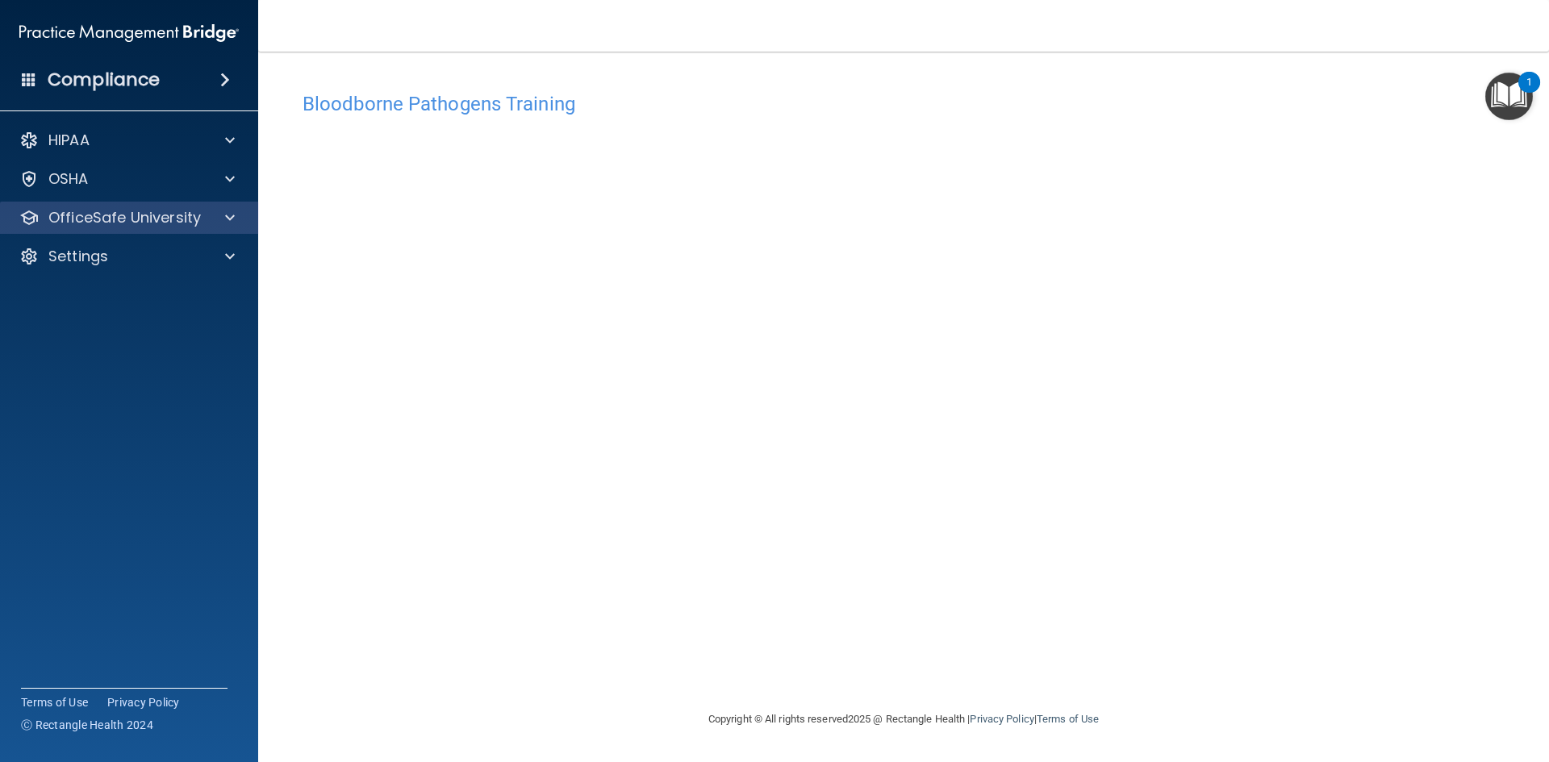
click at [115, 227] on div "OfficeSafe University" at bounding box center [129, 218] width 259 height 32
drag, startPoint x: 183, startPoint y: 222, endPoint x: 199, endPoint y: 221, distance: 16.2
click at [184, 221] on p "OfficeSafe University" at bounding box center [124, 217] width 152 height 19
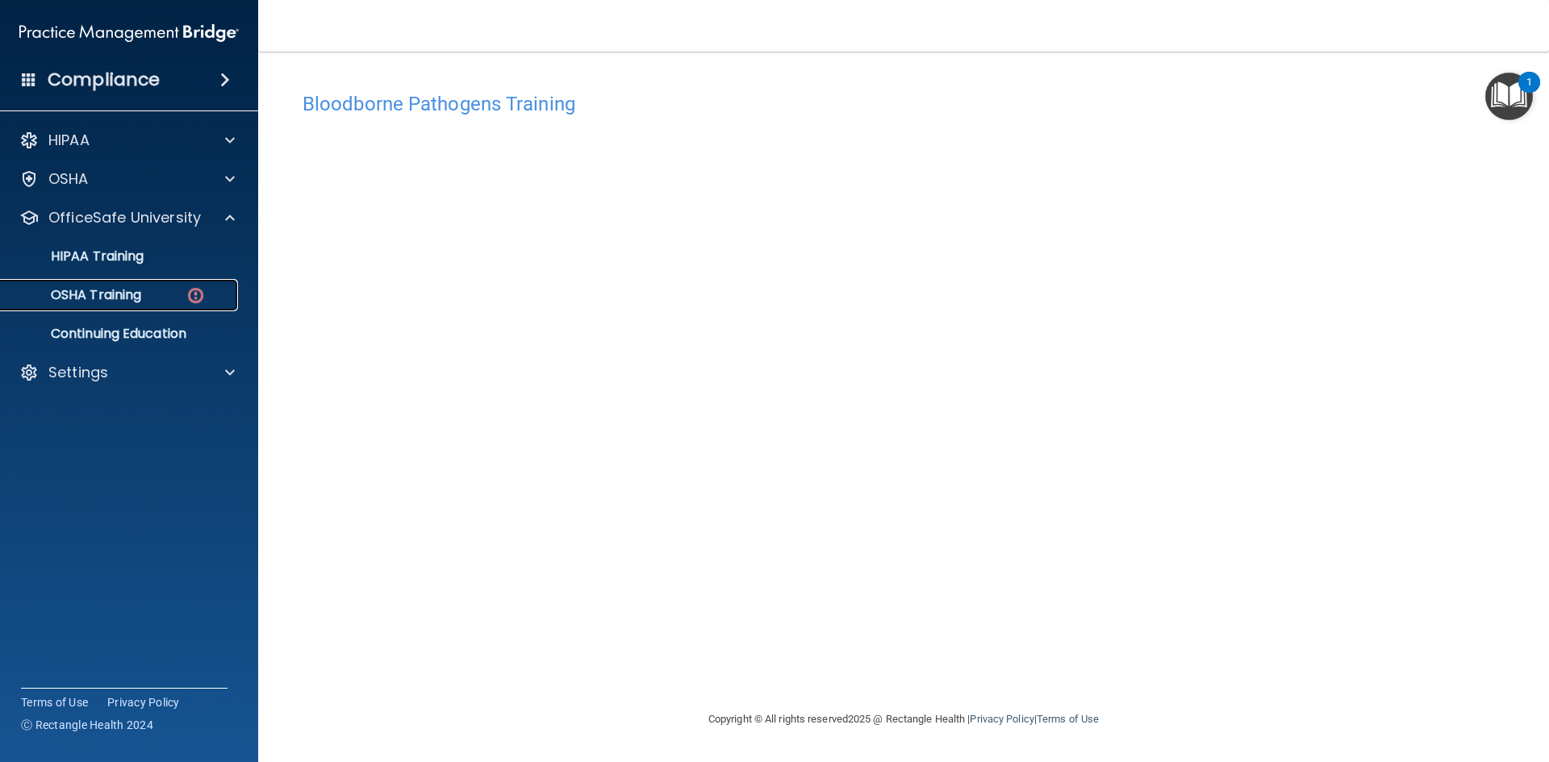
click at [121, 292] on p "OSHA Training" at bounding box center [75, 295] width 131 height 16
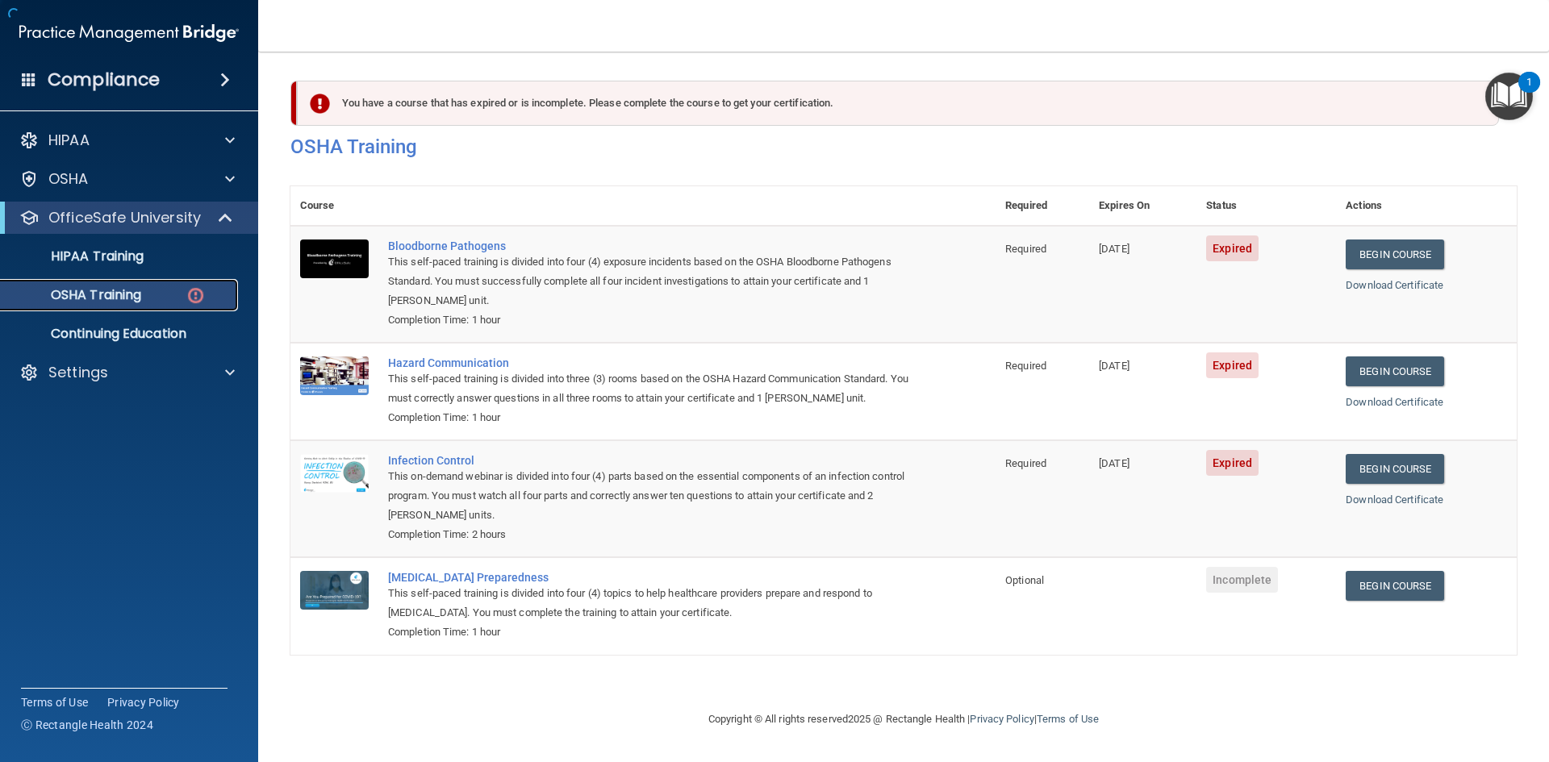
click at [118, 288] on p "OSHA Training" at bounding box center [75, 295] width 131 height 16
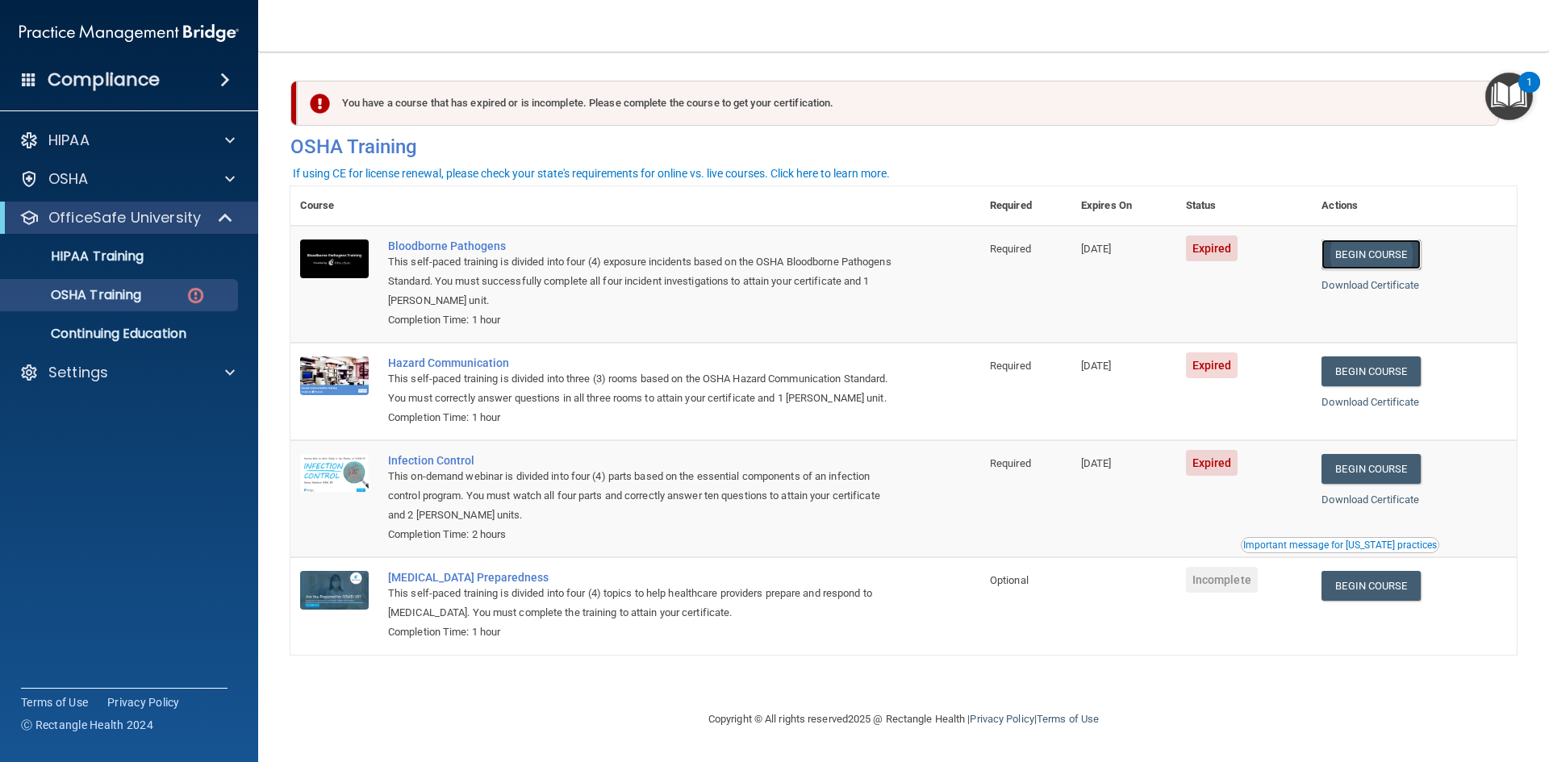
click at [1388, 252] on link "Begin Course" at bounding box center [1370, 255] width 98 height 30
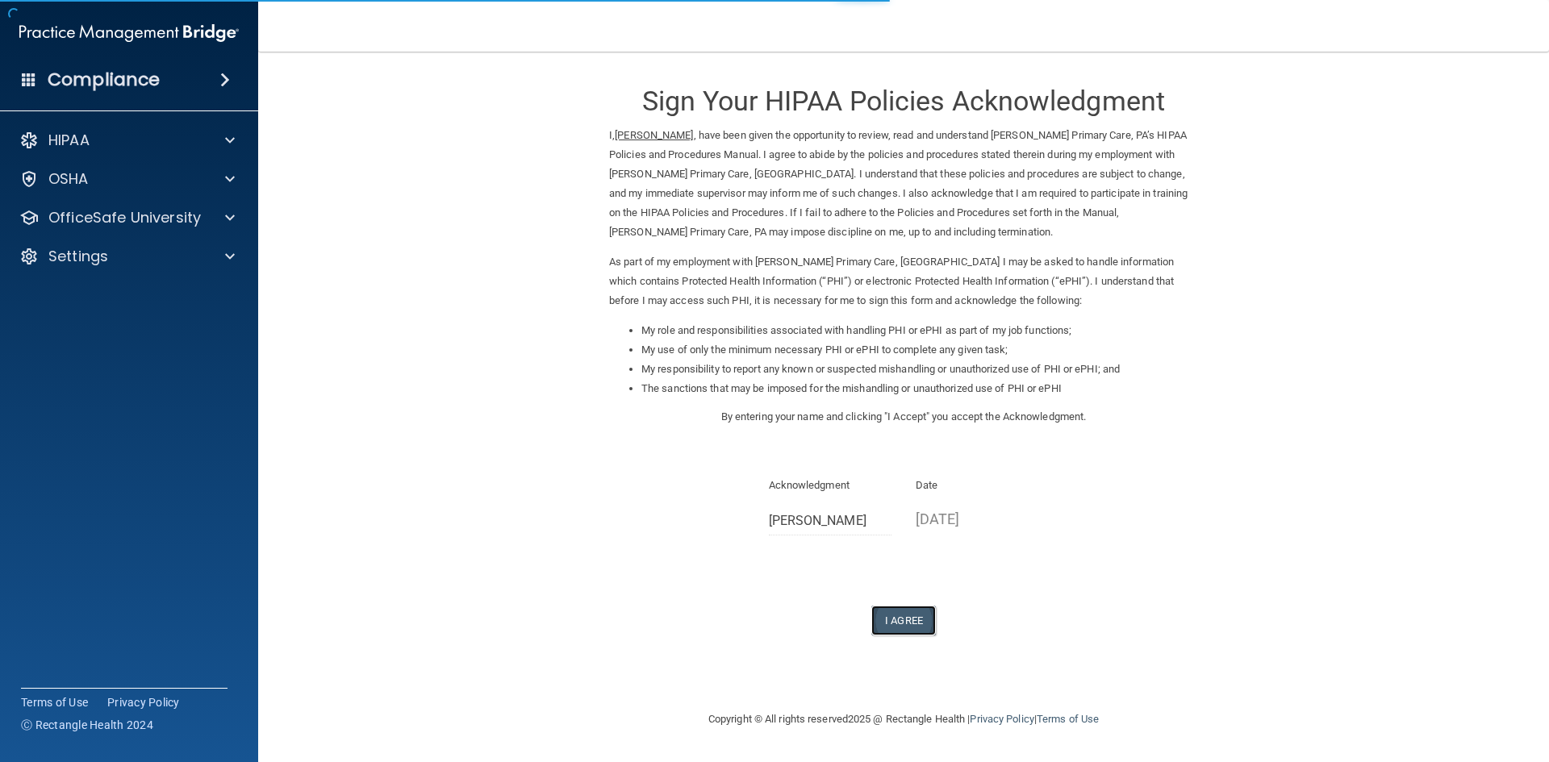
click at [912, 616] on button "I Agree" at bounding box center [903, 621] width 65 height 30
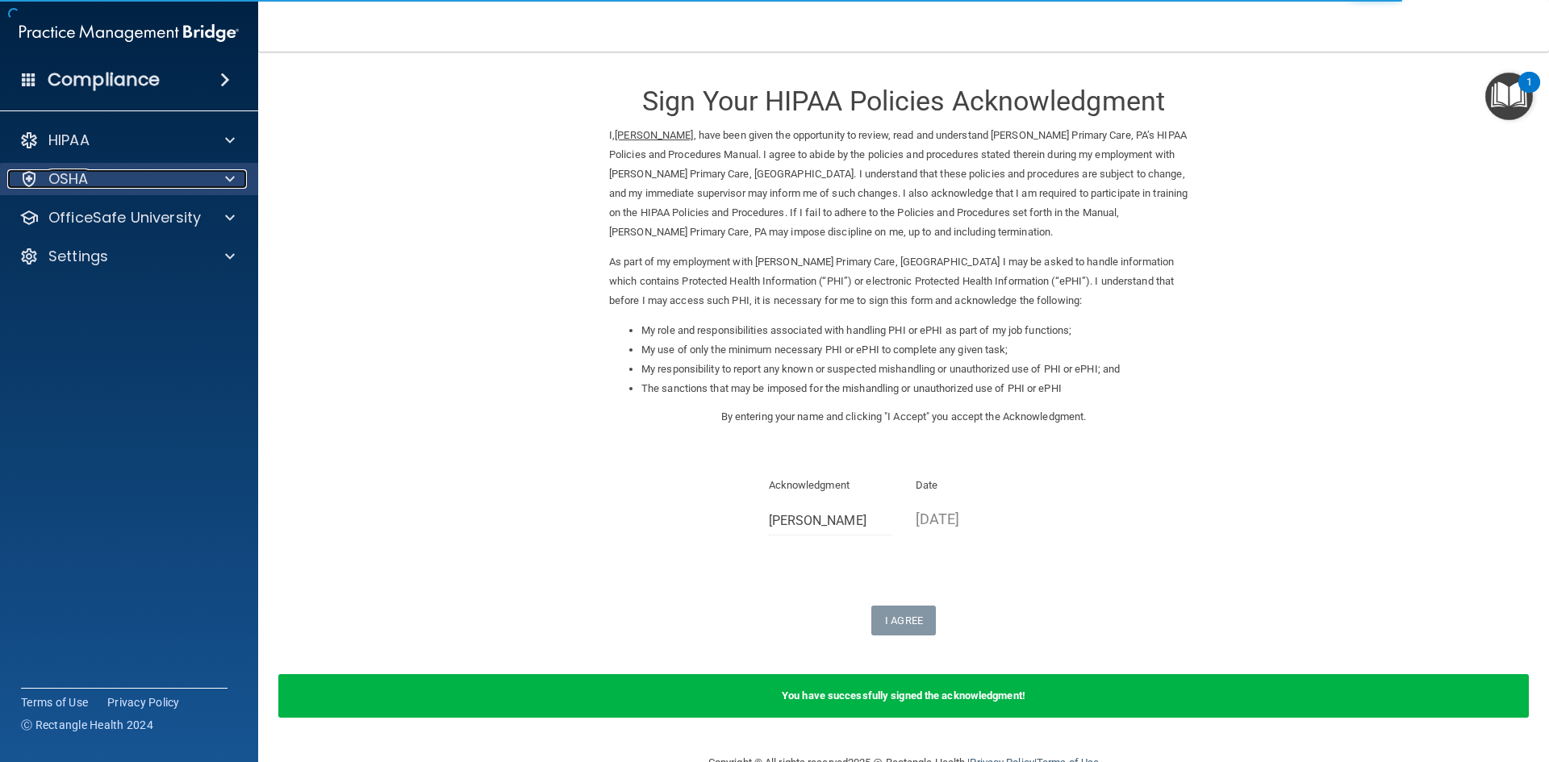
click at [144, 183] on div "OSHA" at bounding box center [107, 178] width 200 height 19
click at [222, 178] on div at bounding box center [227, 178] width 40 height 19
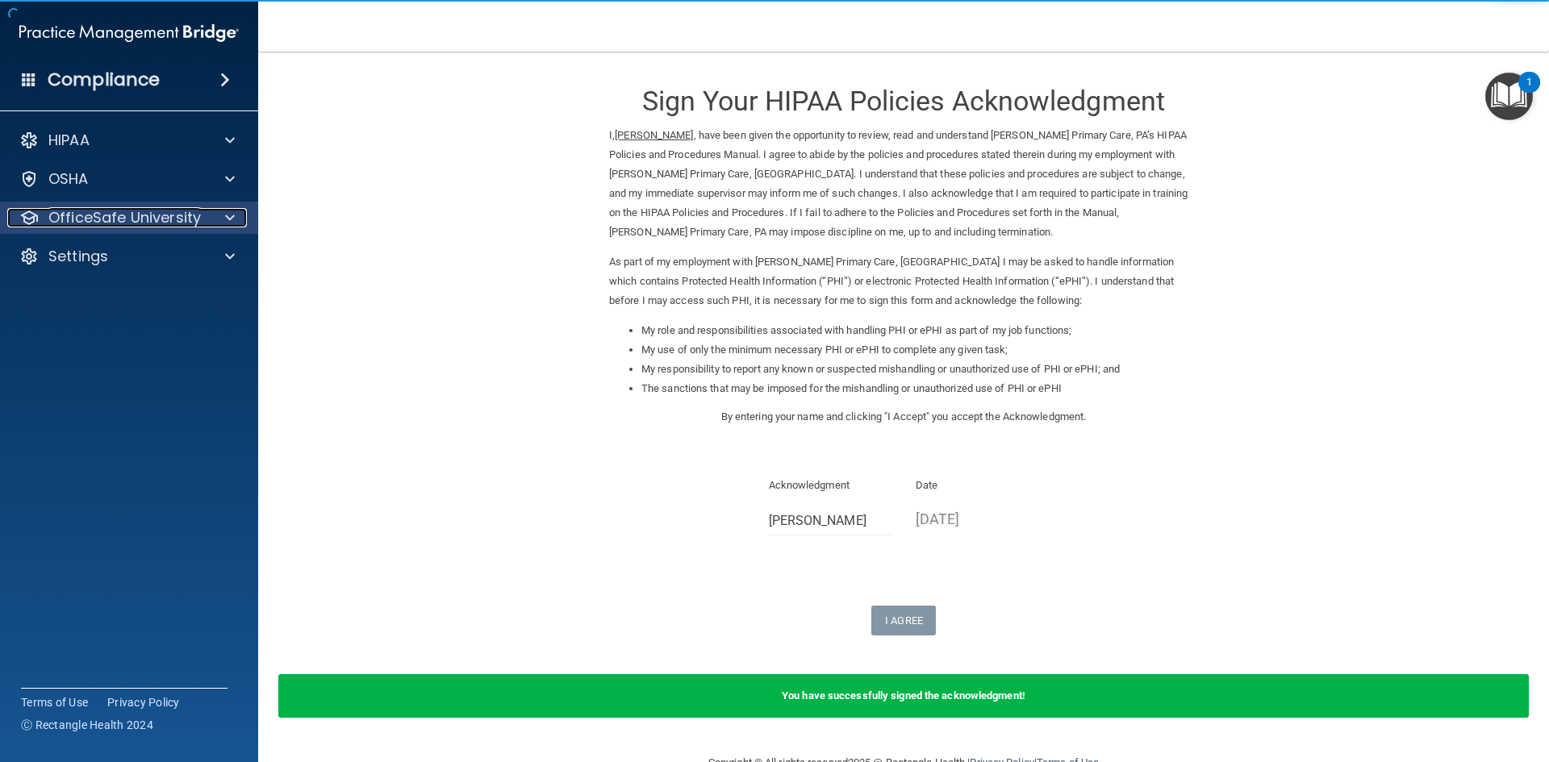
click at [192, 219] on p "OfficeSafe University" at bounding box center [124, 217] width 152 height 19
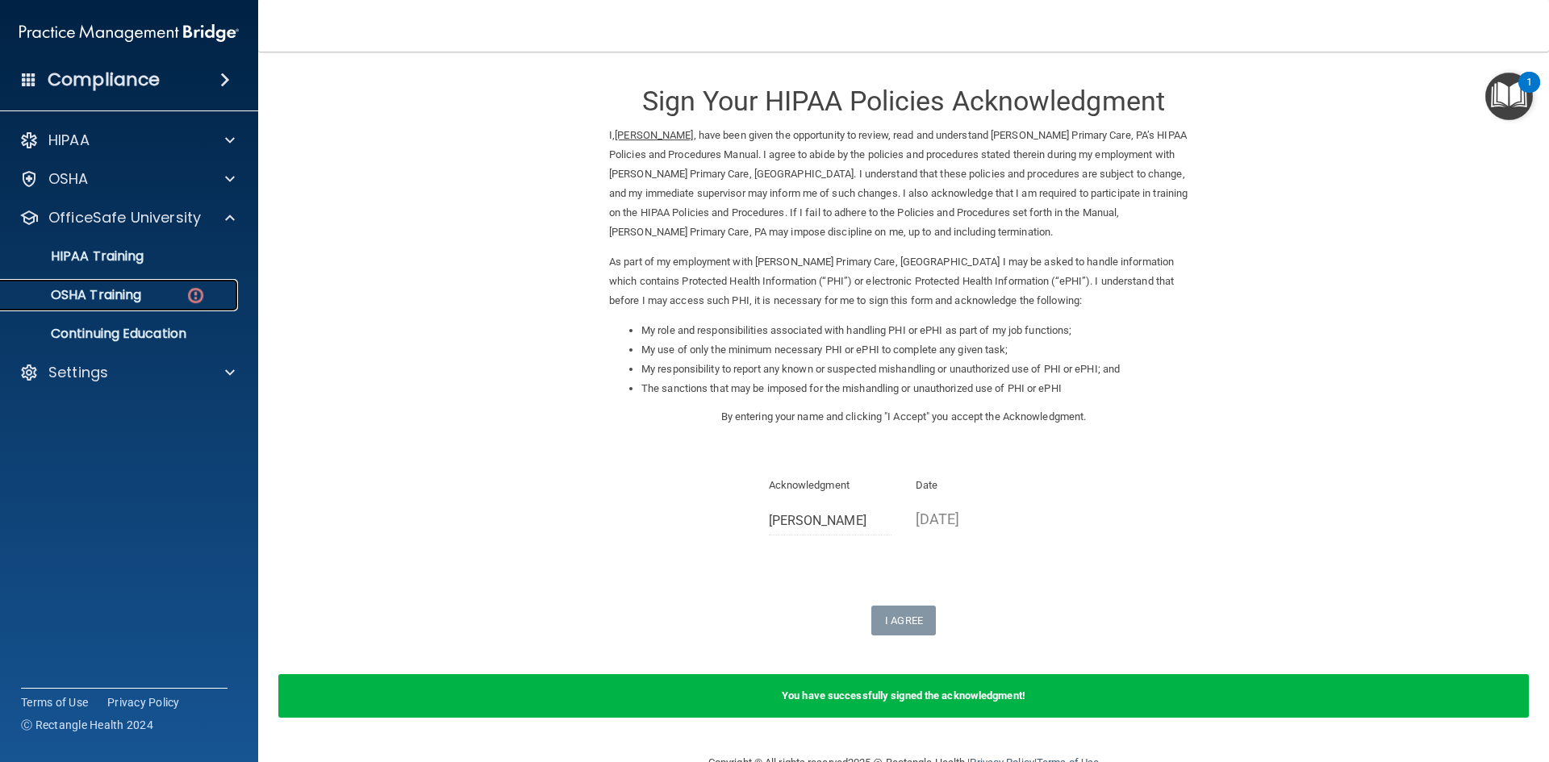
click at [123, 294] on p "OSHA Training" at bounding box center [75, 295] width 131 height 16
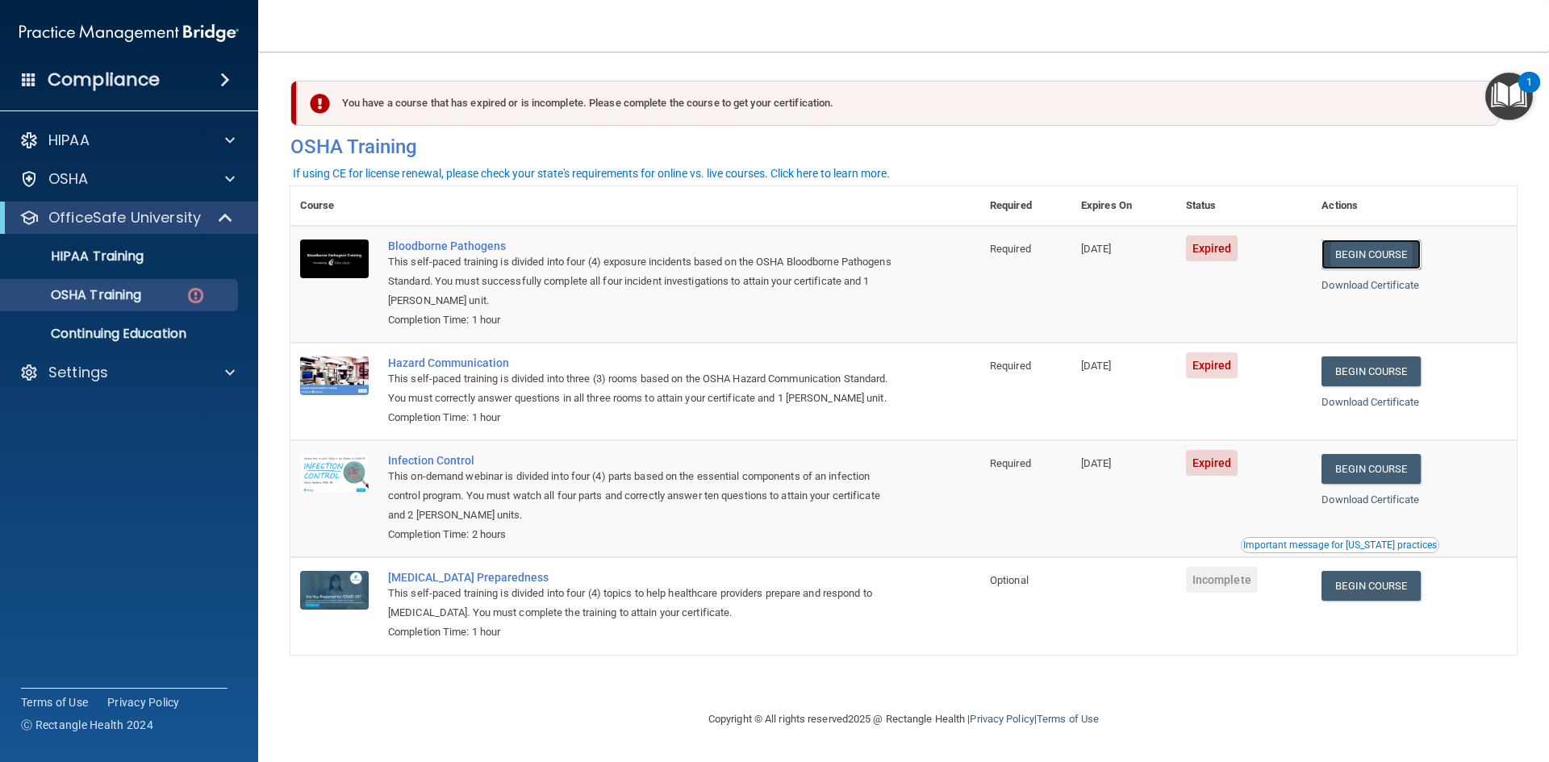
click at [1361, 248] on link "Begin Course" at bounding box center [1370, 255] width 98 height 30
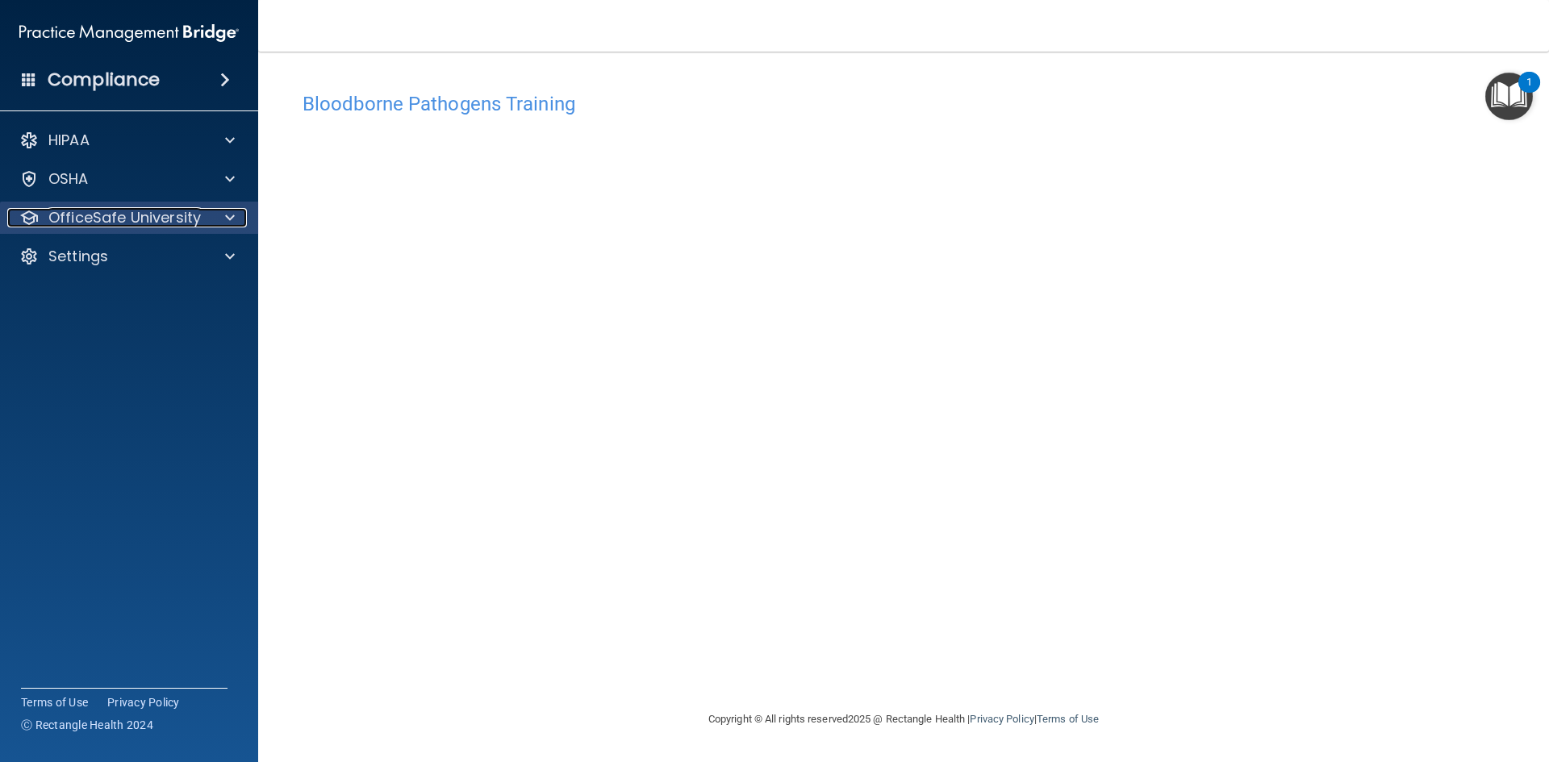
click at [150, 222] on p "OfficeSafe University" at bounding box center [124, 217] width 152 height 19
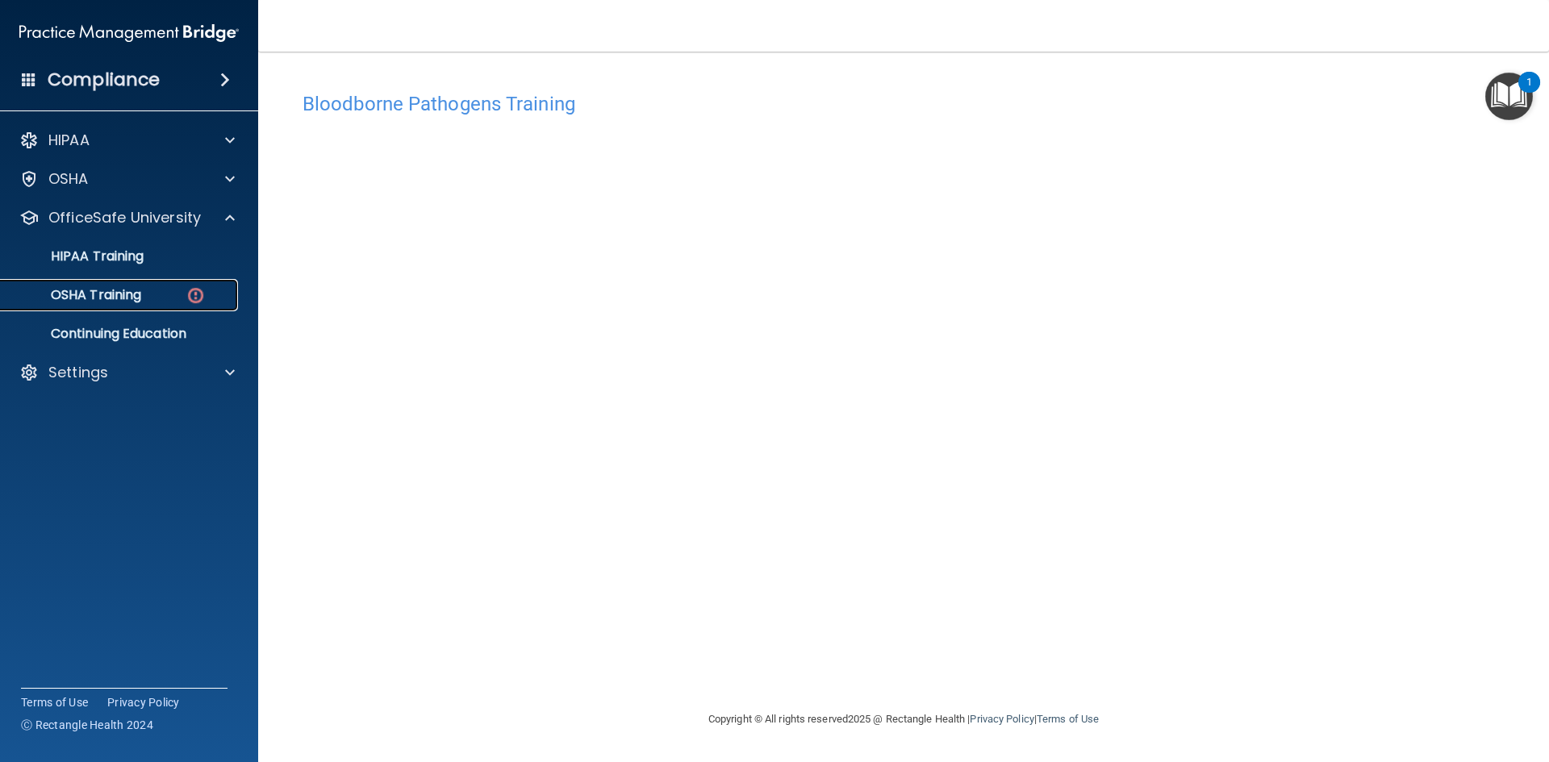
click at [133, 287] on p "OSHA Training" at bounding box center [75, 295] width 131 height 16
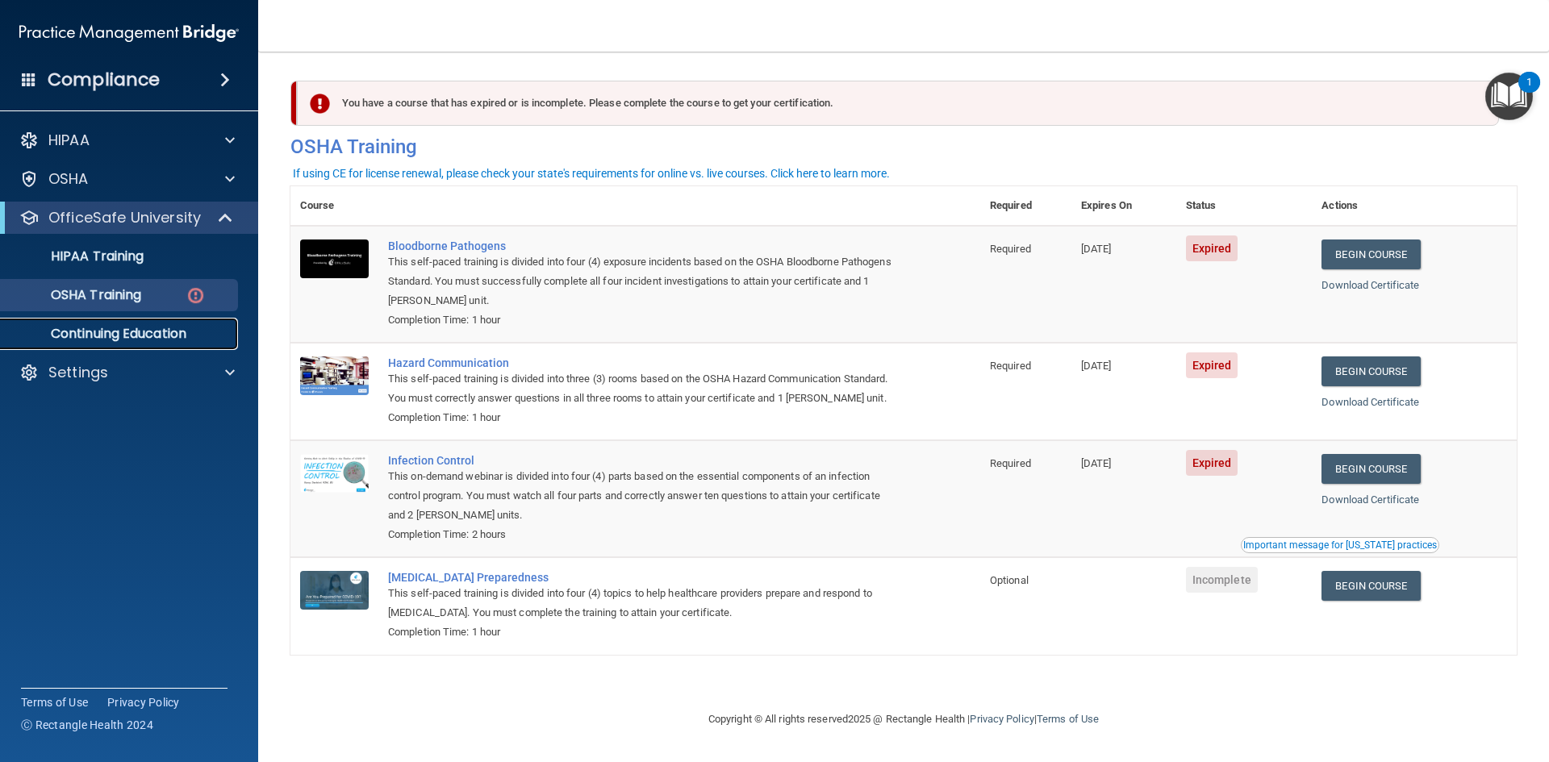
click at [140, 332] on p "Continuing Education" at bounding box center [120, 334] width 220 height 16
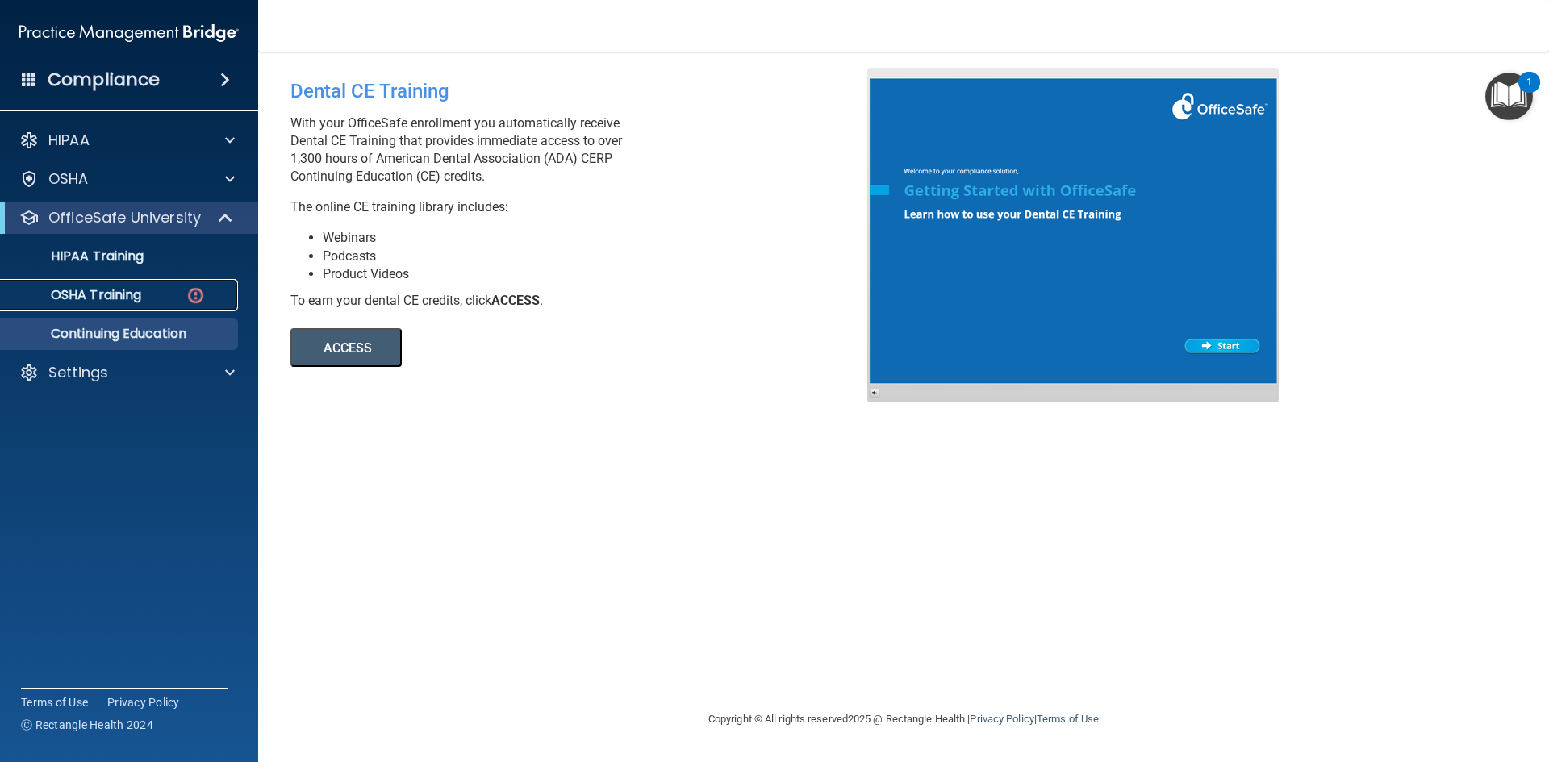
click at [129, 305] on link "OSHA Training" at bounding box center [111, 295] width 254 height 32
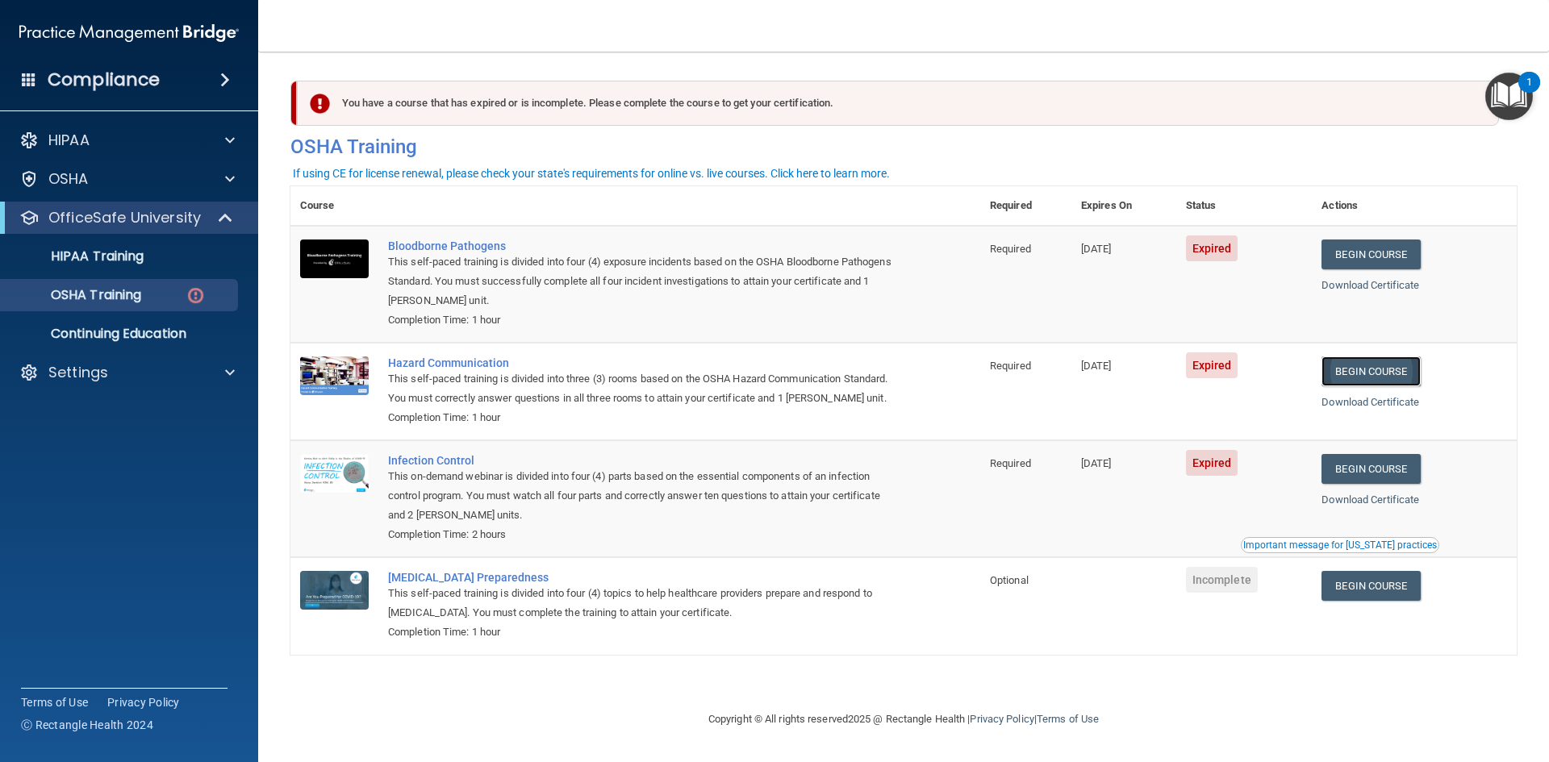
click at [1382, 374] on link "Begin Course" at bounding box center [1370, 372] width 98 height 30
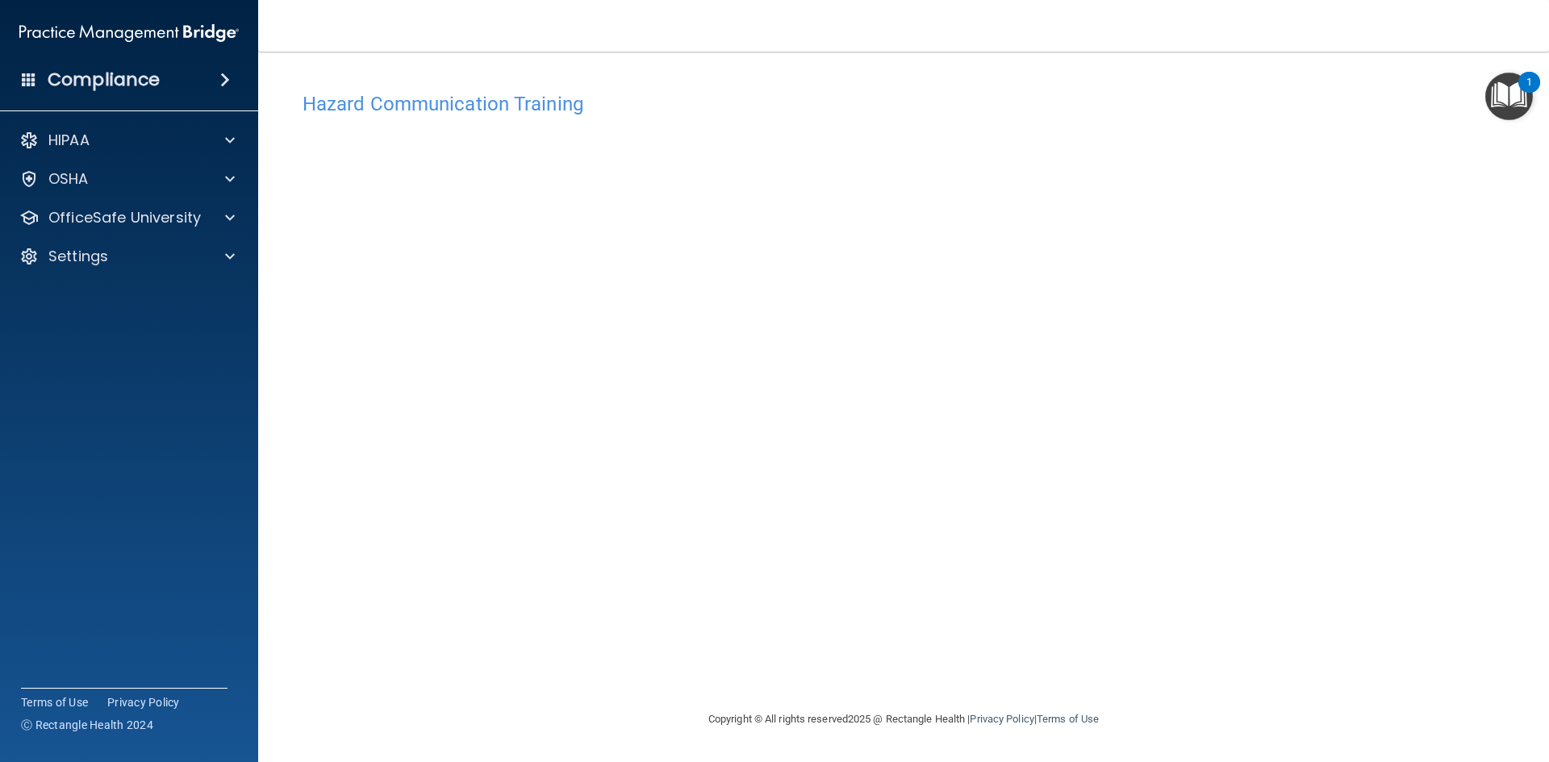
drag, startPoint x: 1078, startPoint y: 92, endPoint x: 789, endPoint y: 92, distance: 288.8
click at [1075, 87] on div "Hazard Communication Training" at bounding box center [903, 104] width 1226 height 40
click at [154, 202] on div "OfficeSafe University" at bounding box center [129, 218] width 259 height 32
click at [154, 207] on div "OfficeSafe University" at bounding box center [129, 218] width 259 height 32
click at [167, 239] on div "HIPAA Documents and Policies Report an Incident Business Associates Emergency P…" at bounding box center [129, 202] width 259 height 168
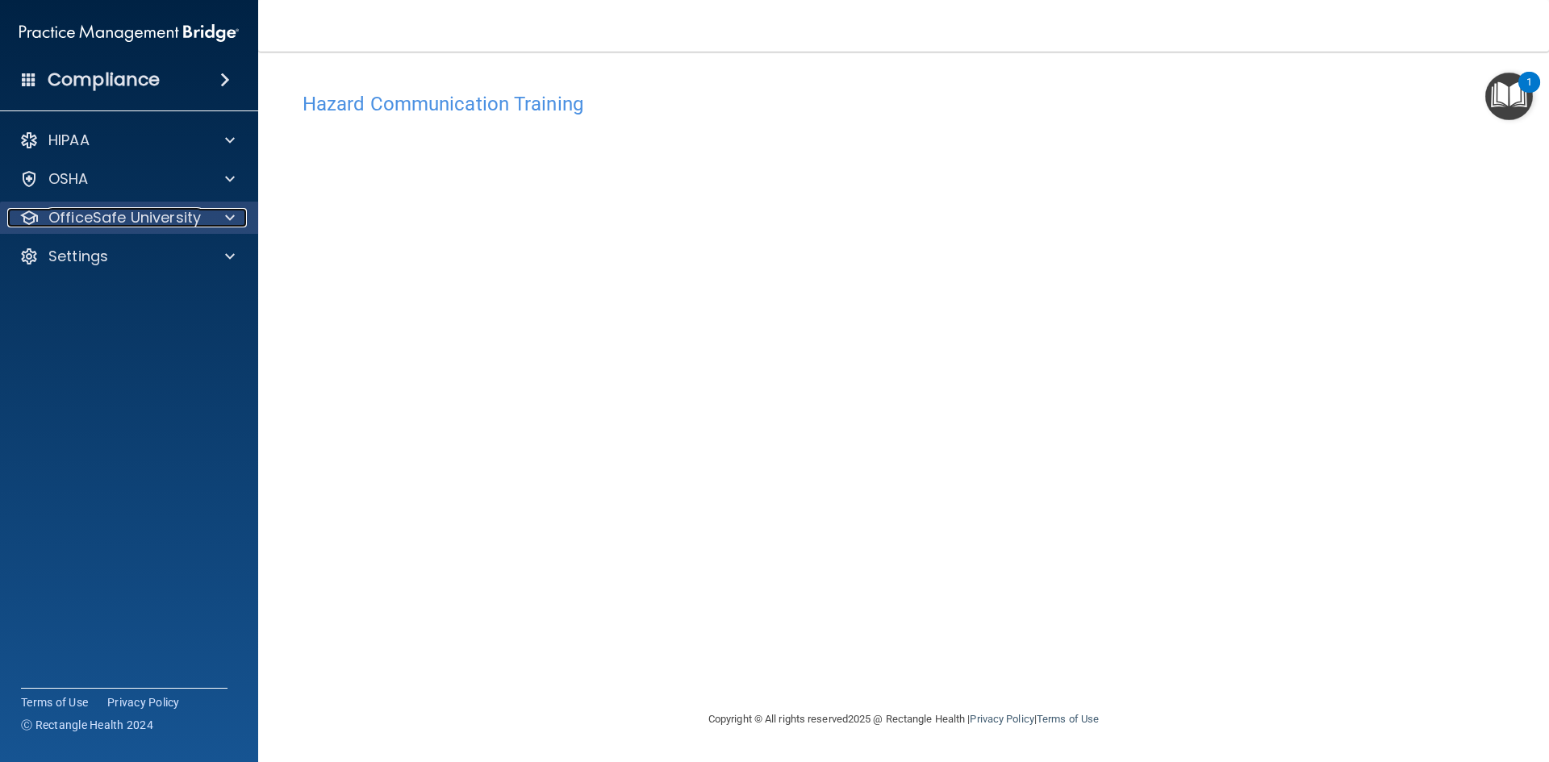
click at [137, 218] on p "OfficeSafe University" at bounding box center [124, 217] width 152 height 19
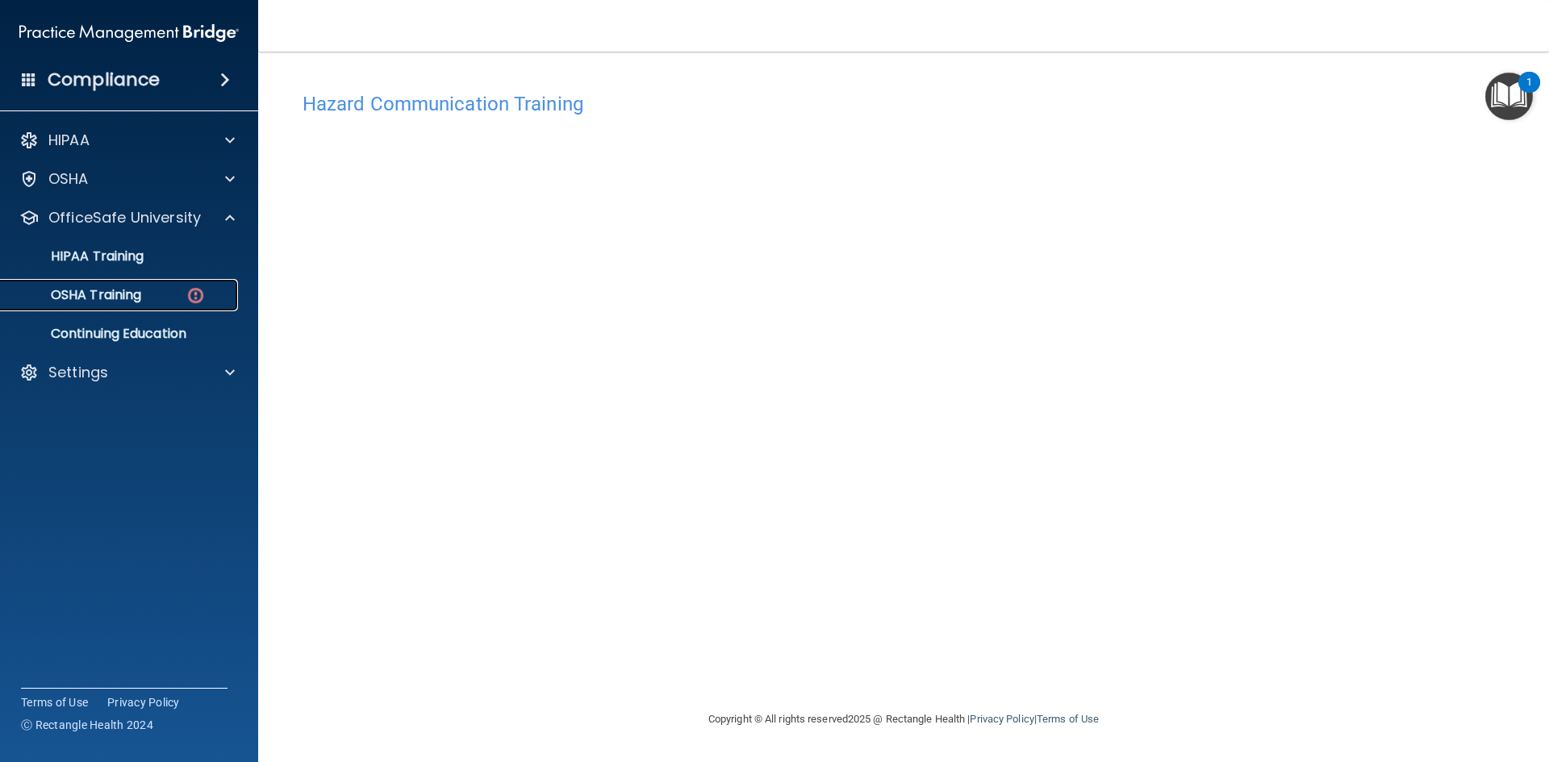
click at [133, 298] on p "OSHA Training" at bounding box center [75, 295] width 131 height 16
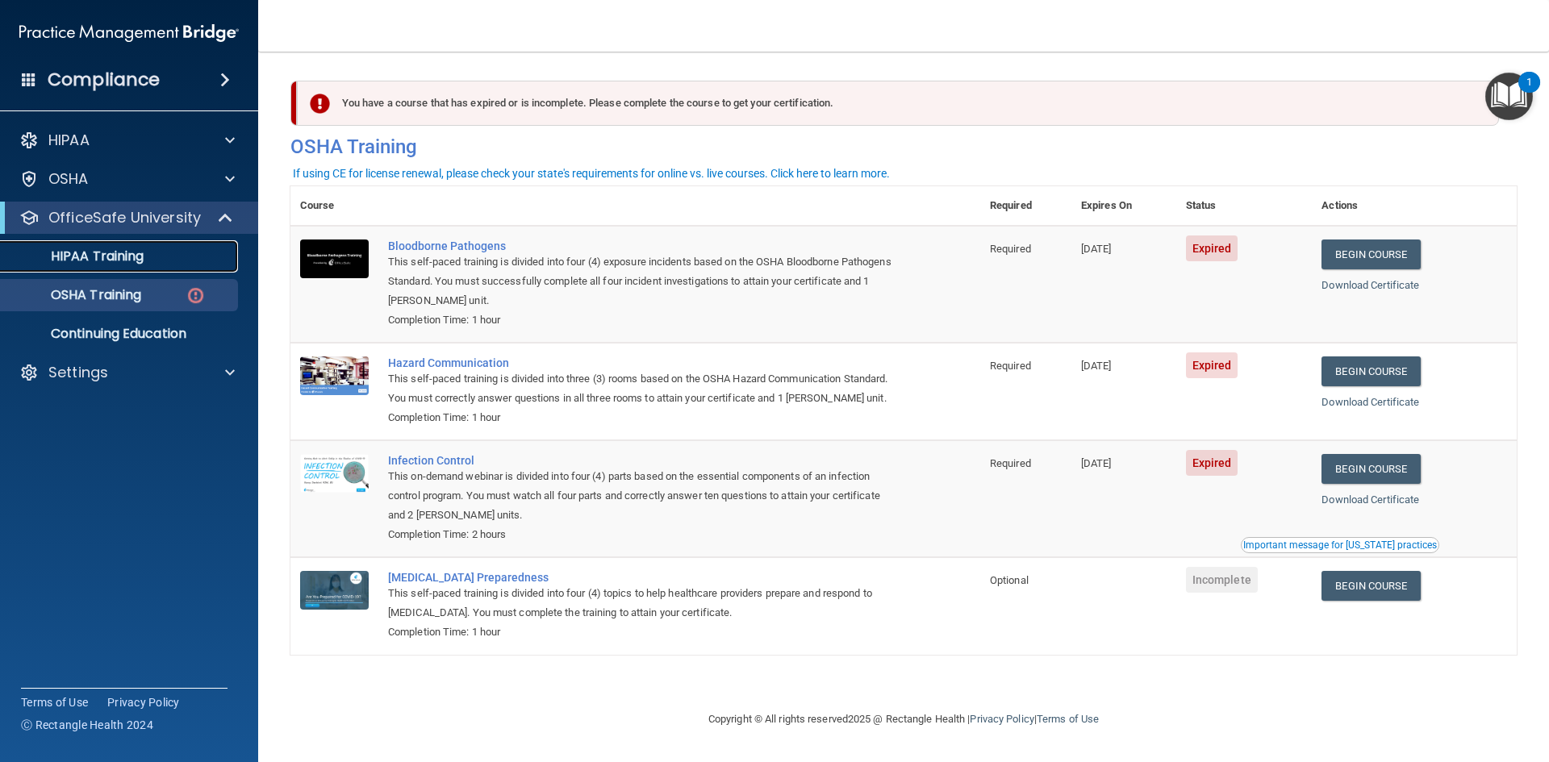
click at [148, 256] on div "HIPAA Training" at bounding box center [120, 256] width 220 height 16
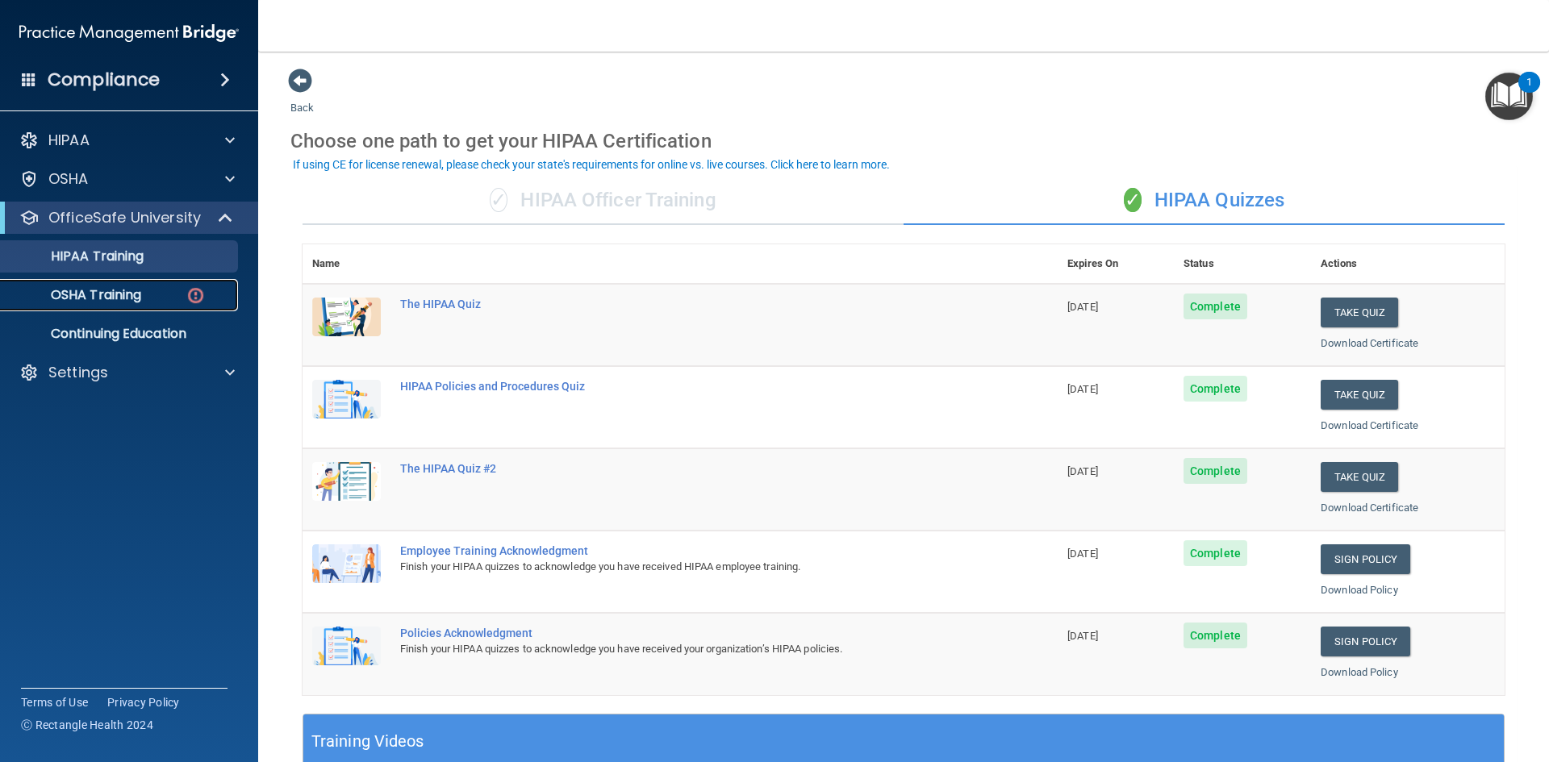
click at [156, 287] on div "OSHA Training" at bounding box center [120, 295] width 220 height 16
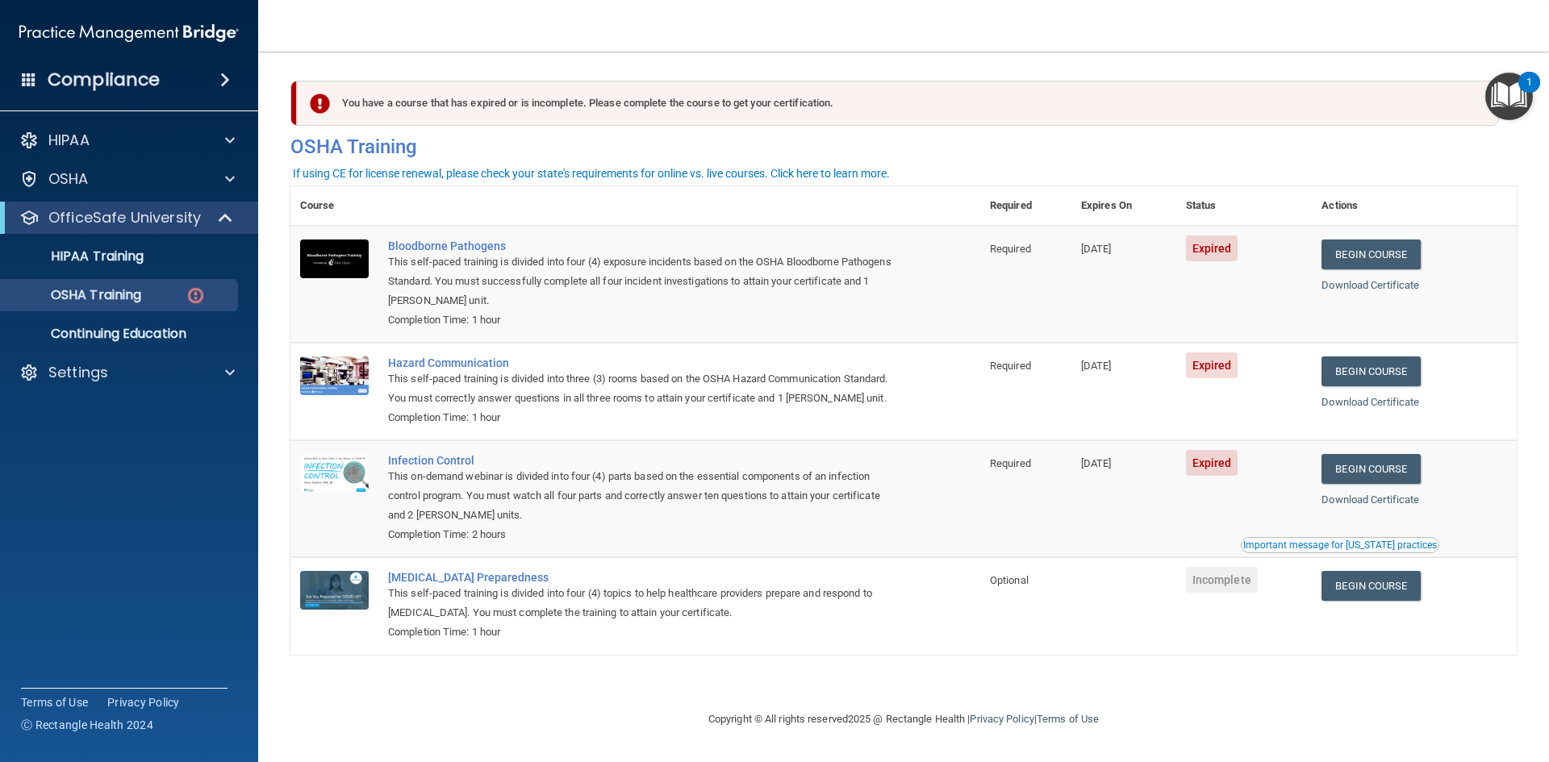
click at [1314, 550] on div "Important message for California practices" at bounding box center [1340, 545] width 194 height 10
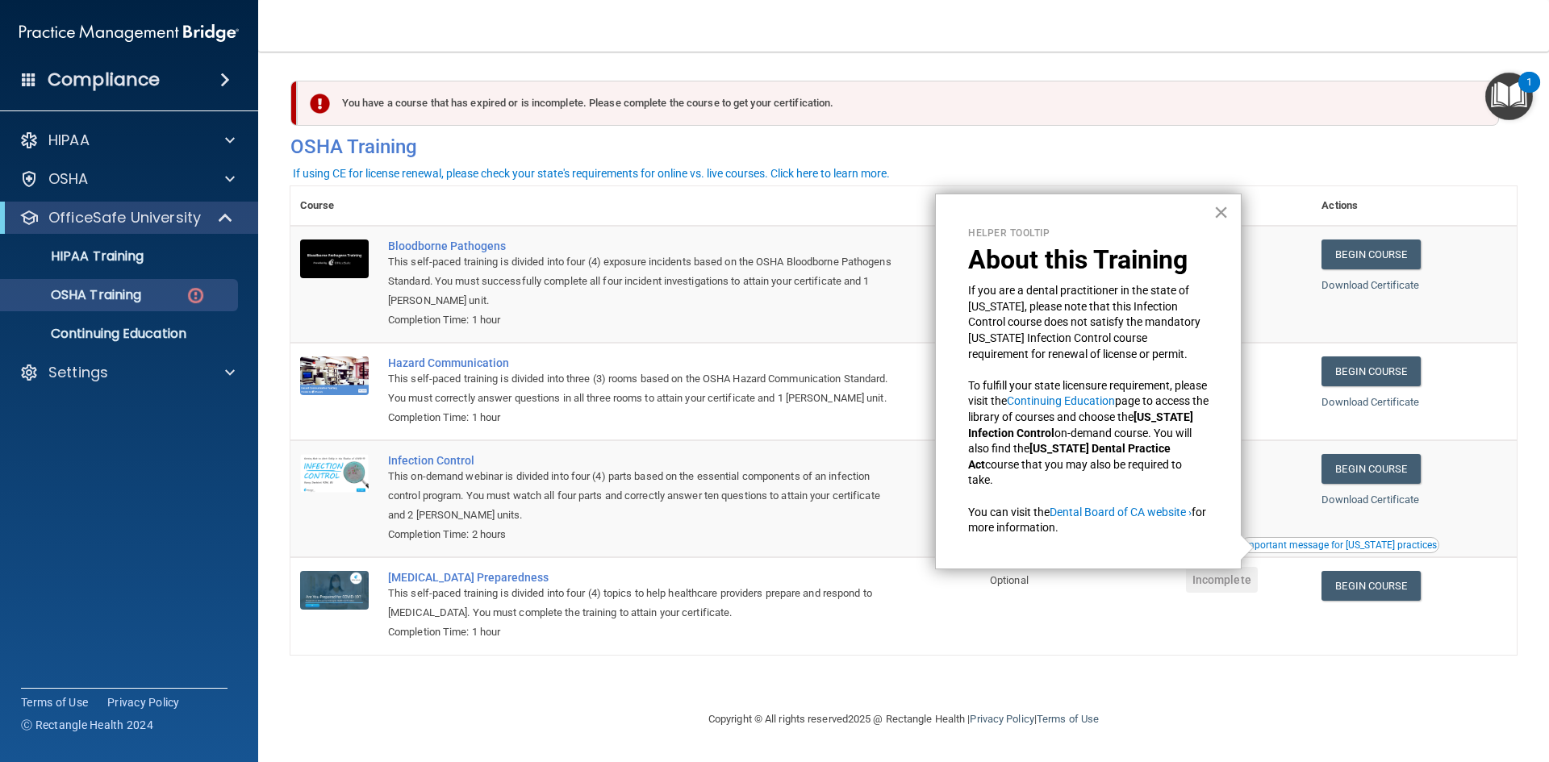
click at [1225, 209] on button "×" at bounding box center [1220, 212] width 15 height 26
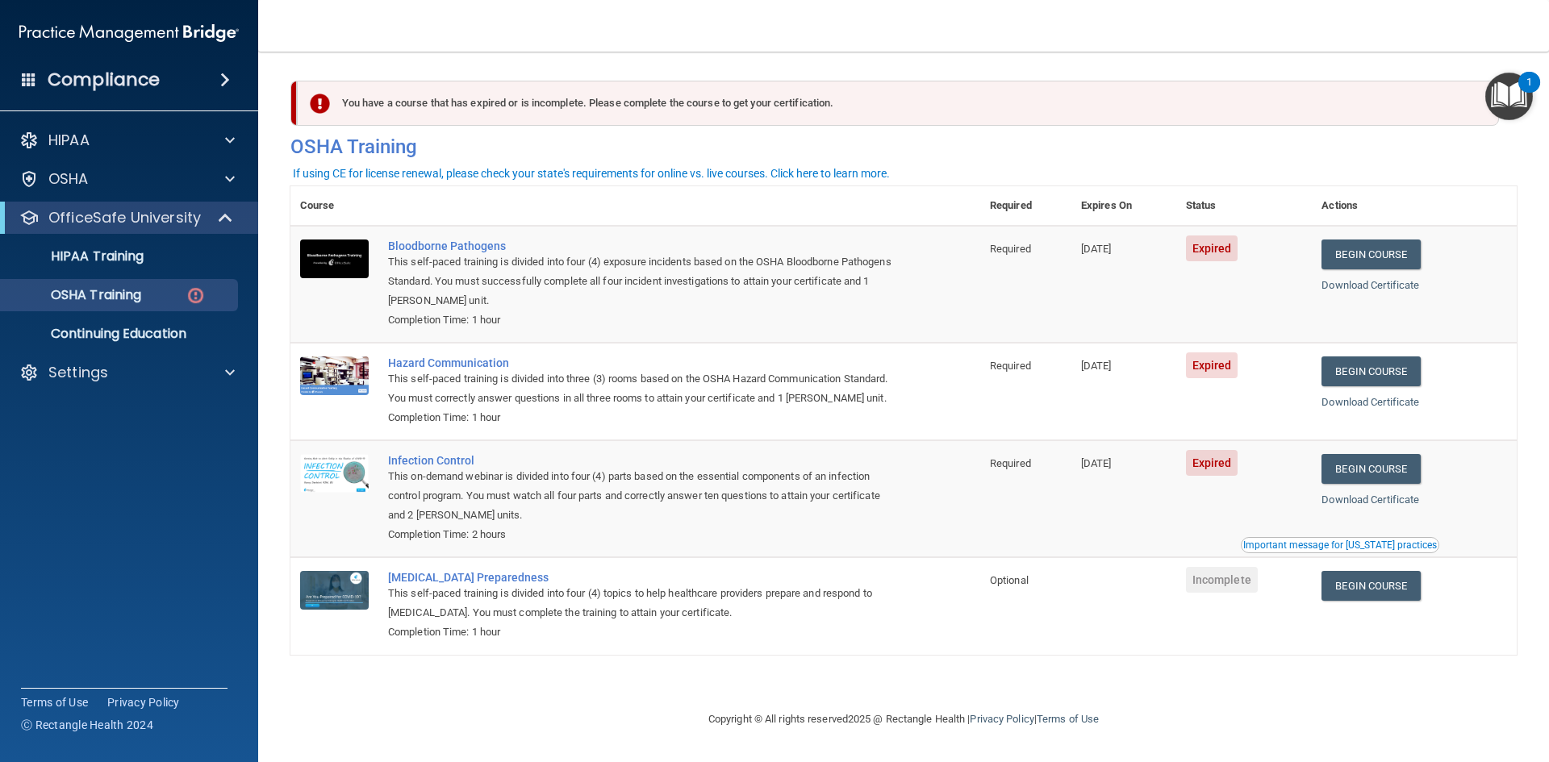
click at [1520, 94] on img "Open Resource Center, 1 new notification" at bounding box center [1509, 97] width 48 height 48
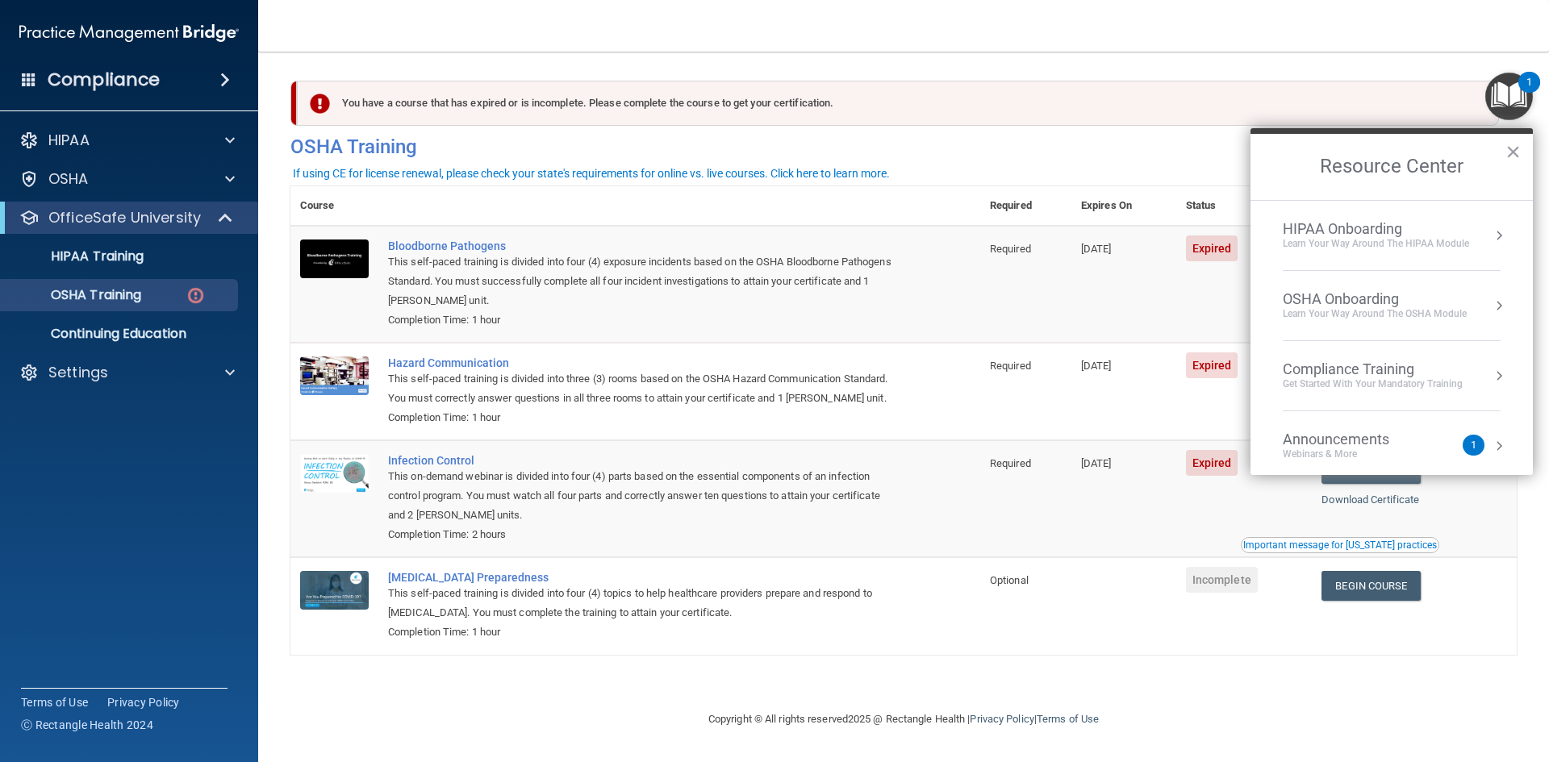
click at [1342, 450] on div "Webinars & More" at bounding box center [1352, 455] width 139 height 14
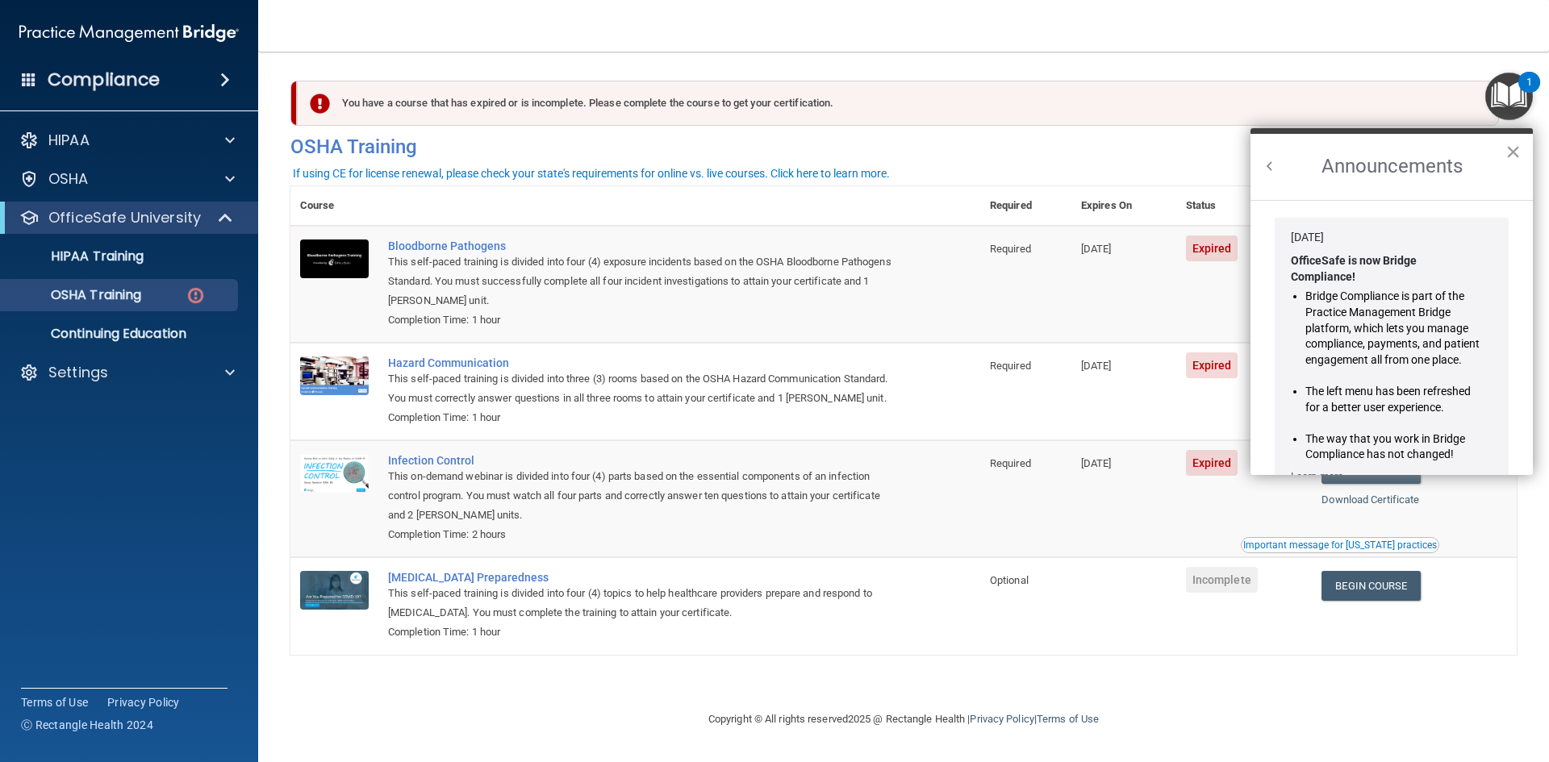
click at [1511, 154] on button "×" at bounding box center [1512, 152] width 15 height 26
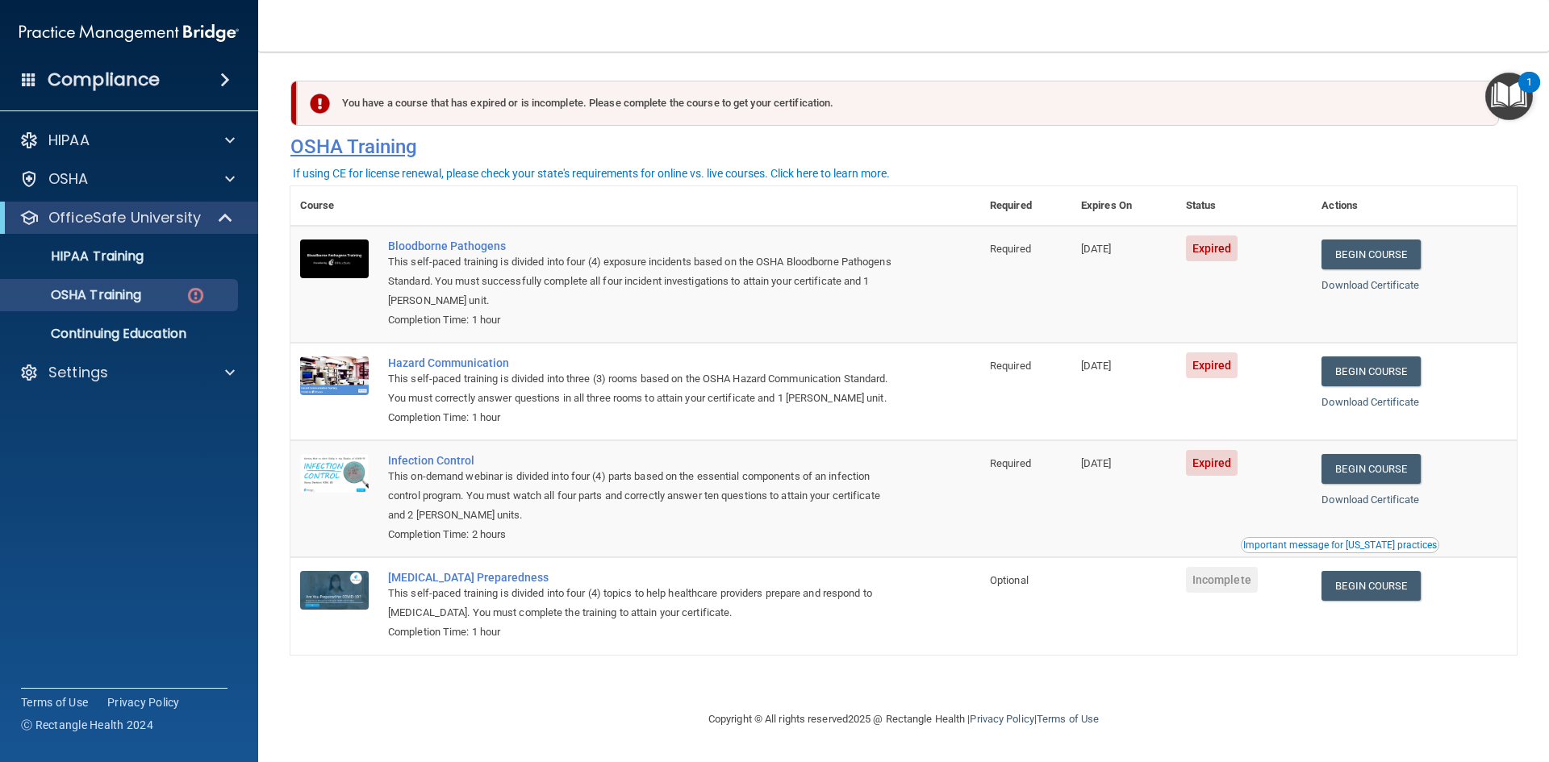
click at [341, 151] on h4 "OSHA Training" at bounding box center [903, 147] width 1226 height 23
click at [1365, 468] on link "Begin Course" at bounding box center [1370, 469] width 98 height 30
click at [1229, 242] on span "Expired" at bounding box center [1212, 249] width 52 height 26
click at [1380, 367] on link "Begin Course" at bounding box center [1370, 372] width 98 height 30
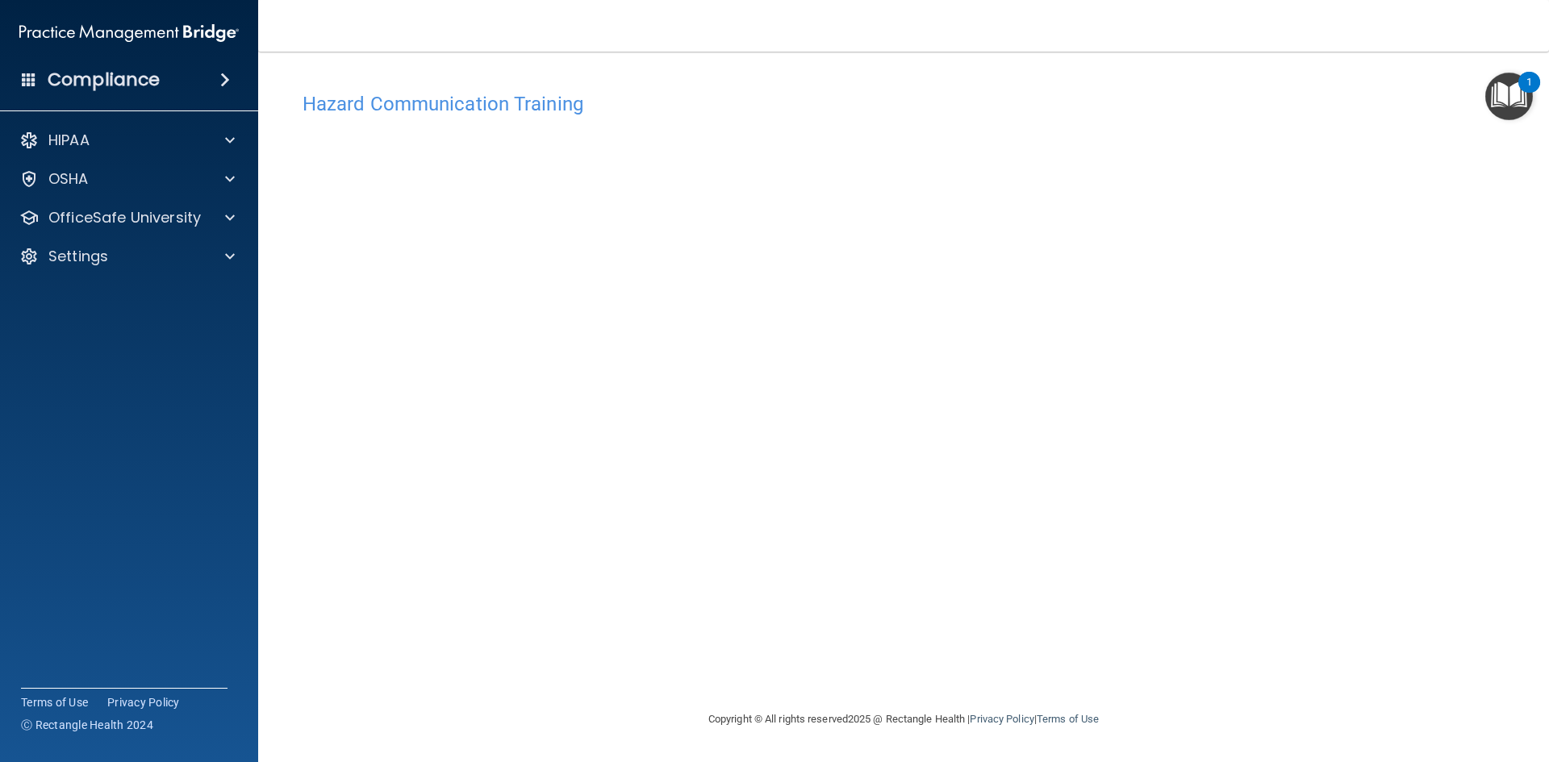
click at [593, 754] on main "Hazard Communication Training This course doesn’t expire until [DATE]. Are you …" at bounding box center [903, 407] width 1291 height 711
